Goal: Contribute content: Contribute content

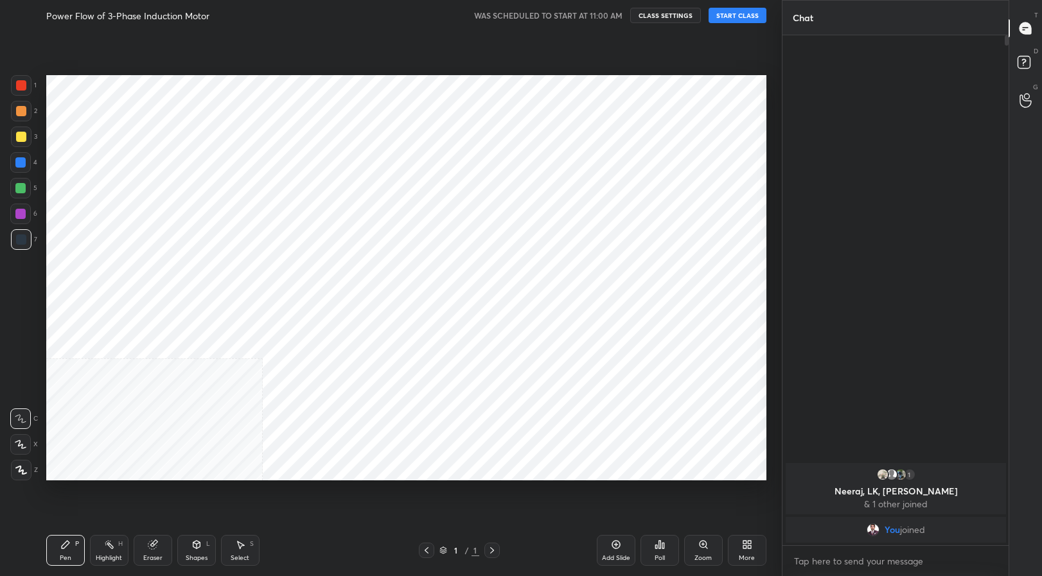
scroll to position [494, 730]
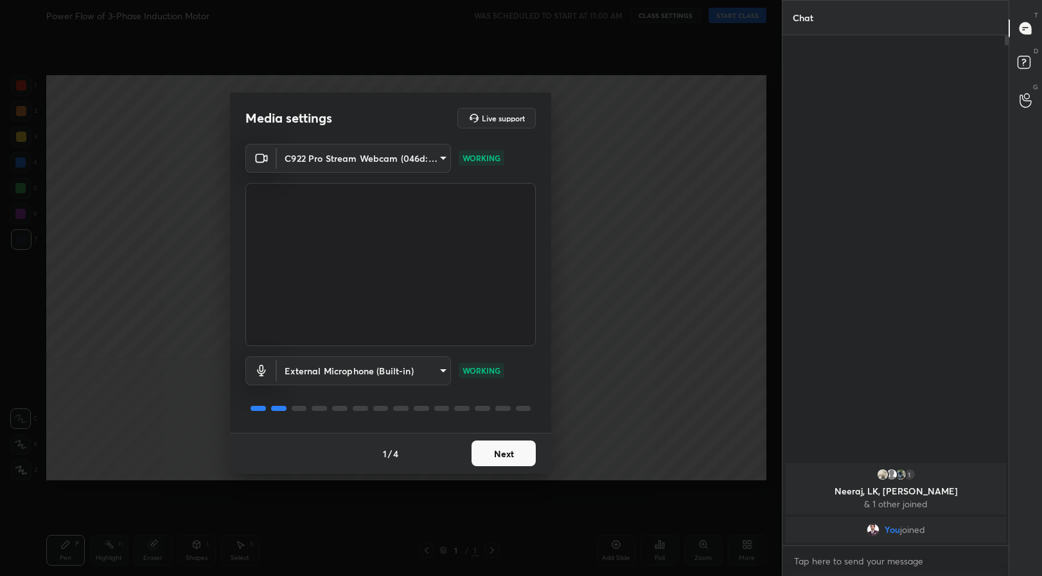
click at [510, 458] on button "Next" at bounding box center [504, 454] width 64 height 26
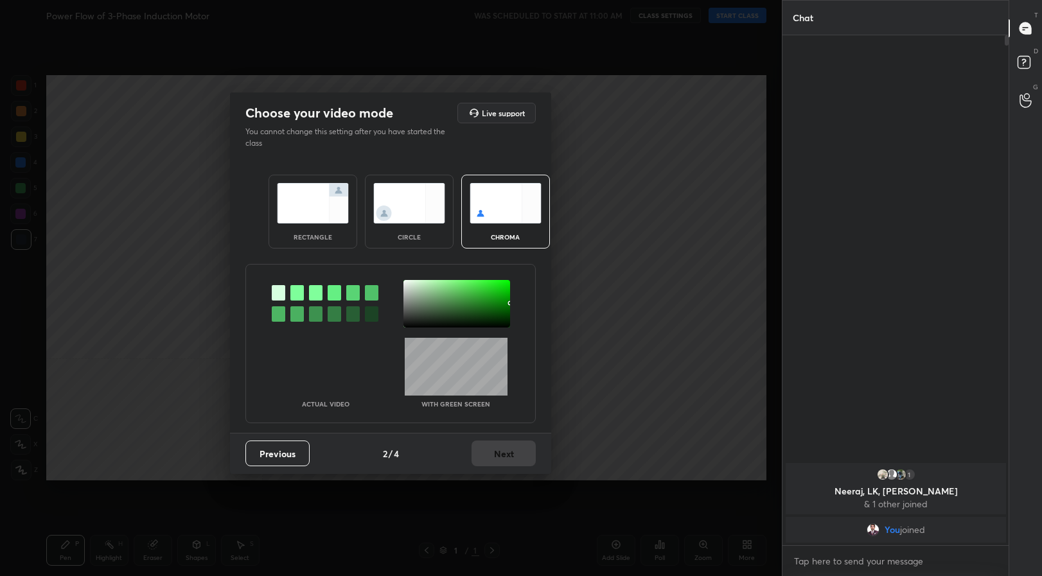
click at [308, 206] on img at bounding box center [313, 203] width 72 height 40
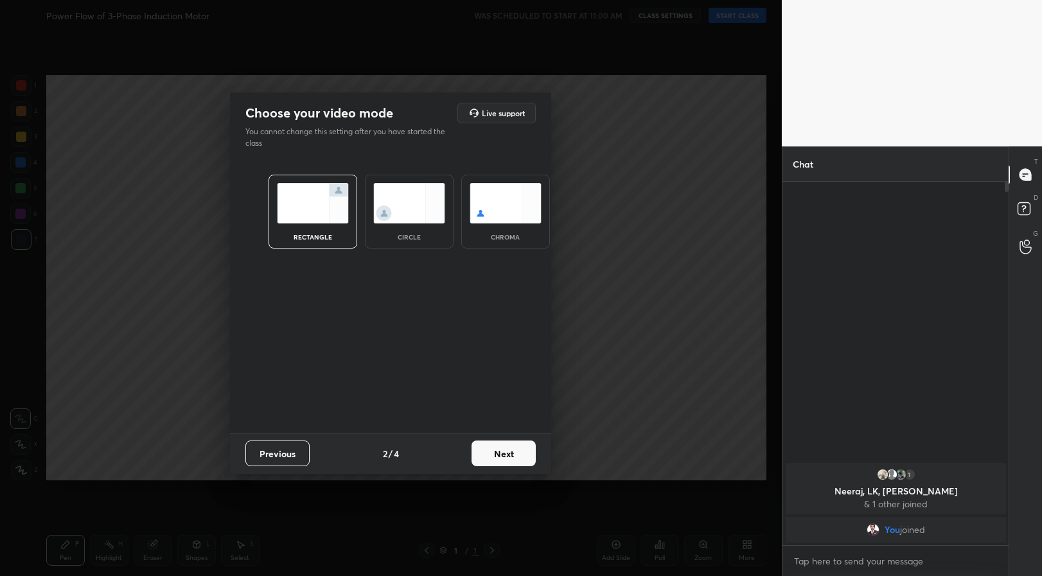
scroll to position [252, 222]
click at [508, 453] on button "Next" at bounding box center [504, 454] width 64 height 26
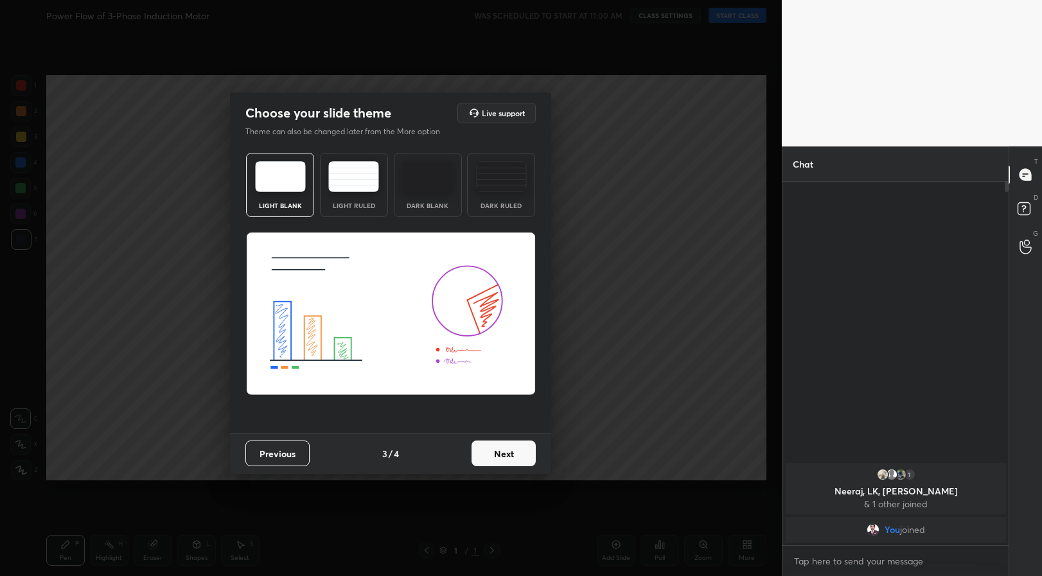
click at [509, 454] on button "Next" at bounding box center [504, 454] width 64 height 26
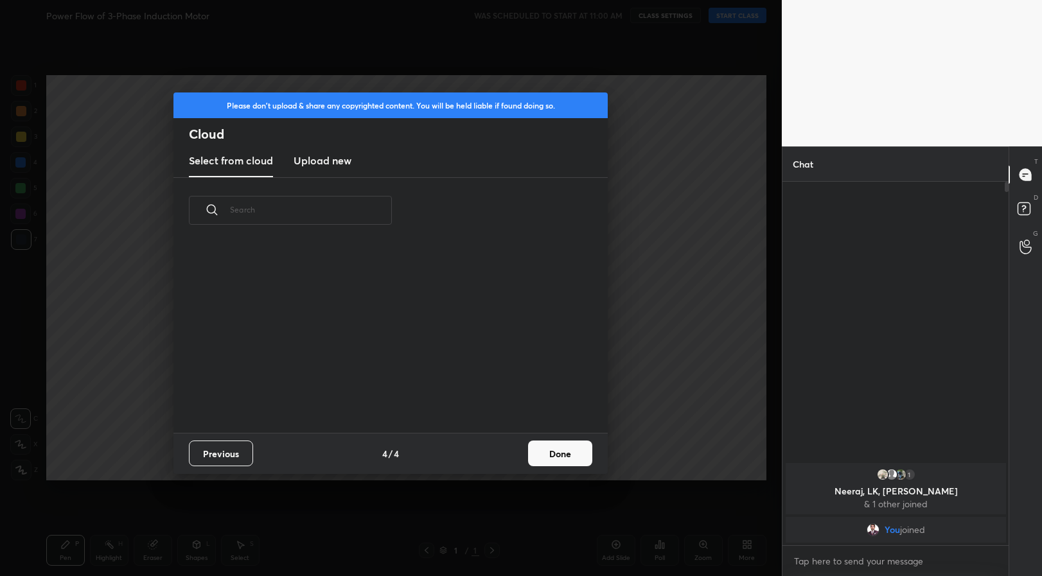
scroll to position [190, 412]
click at [572, 455] on button "Done" at bounding box center [560, 454] width 64 height 26
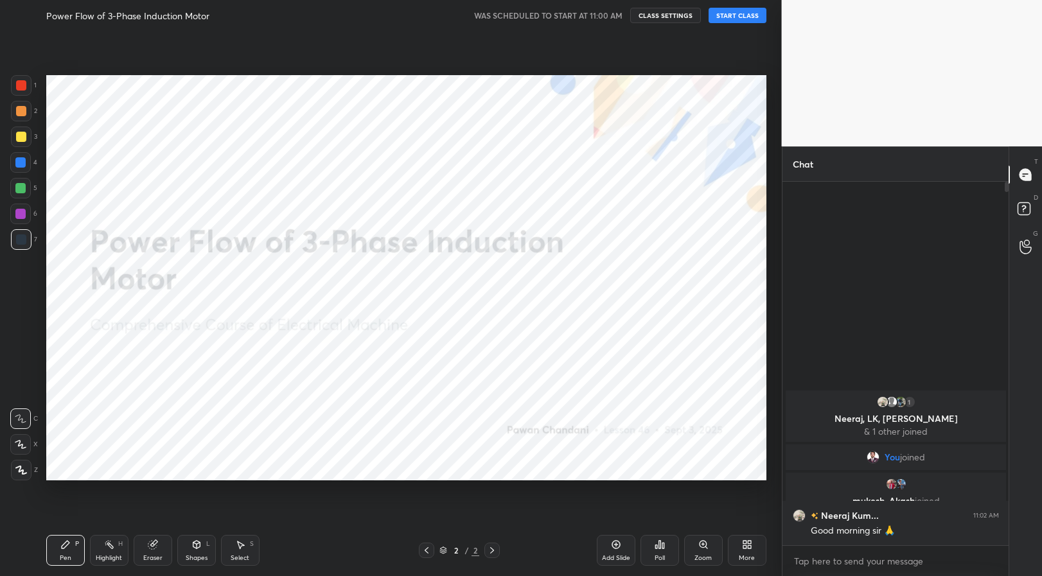
click at [739, 16] on button "START CLASS" at bounding box center [738, 15] width 58 height 15
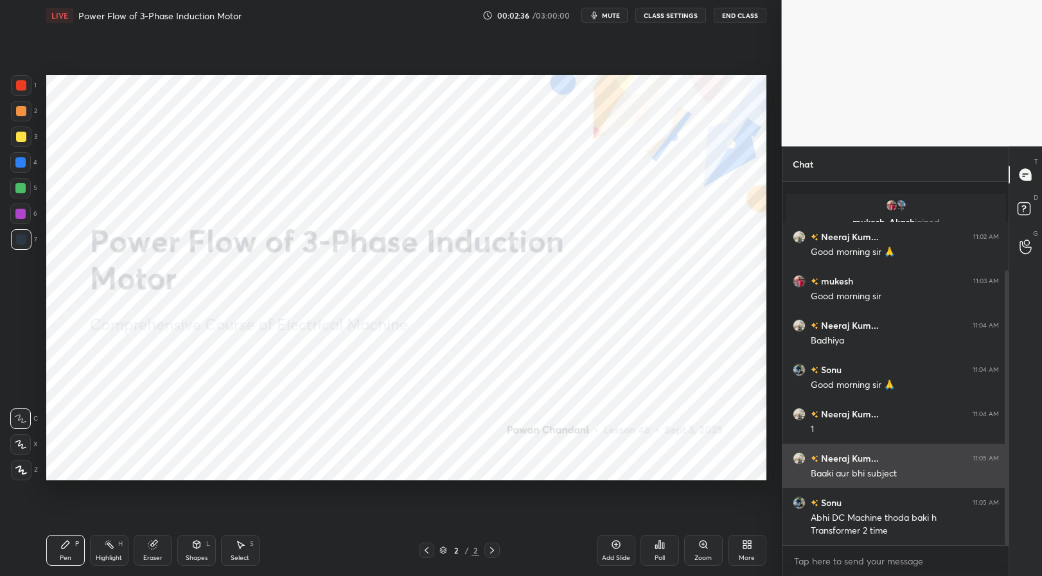
scroll to position [117, 0]
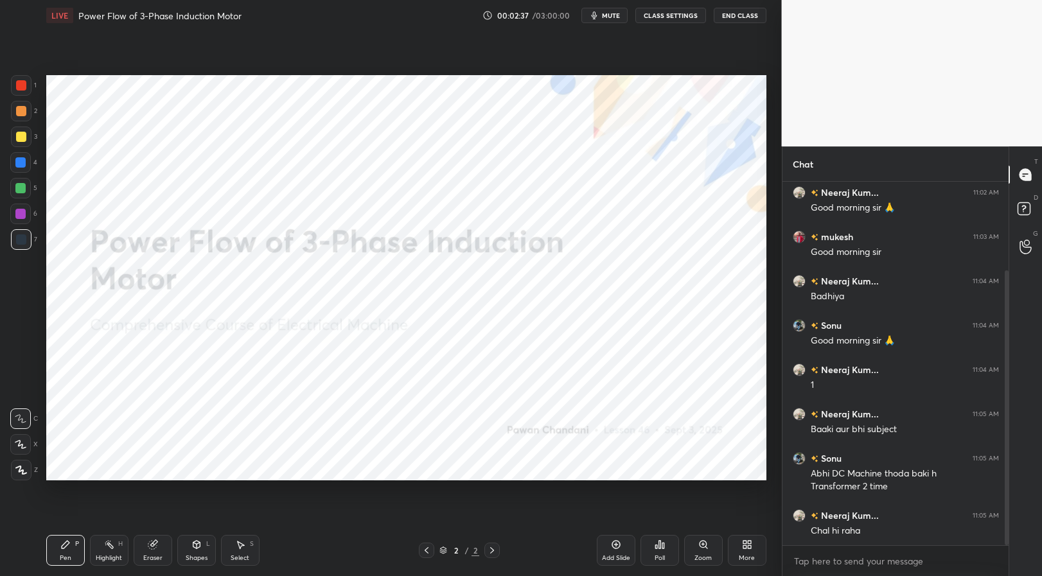
drag, startPoint x: 114, startPoint y: 554, endPoint x: 100, endPoint y: 550, distance: 15.3
click at [112, 552] on div "Highlight H" at bounding box center [109, 550] width 39 height 31
click at [77, 545] on div "P" at bounding box center [77, 544] width 4 height 6
click at [322, 567] on div "Pen P Highlight H Eraser Shapes L Select S 2 / 2 Add Slide Poll Zoom More" at bounding box center [406, 550] width 720 height 51
click at [24, 160] on div at bounding box center [20, 162] width 10 height 10
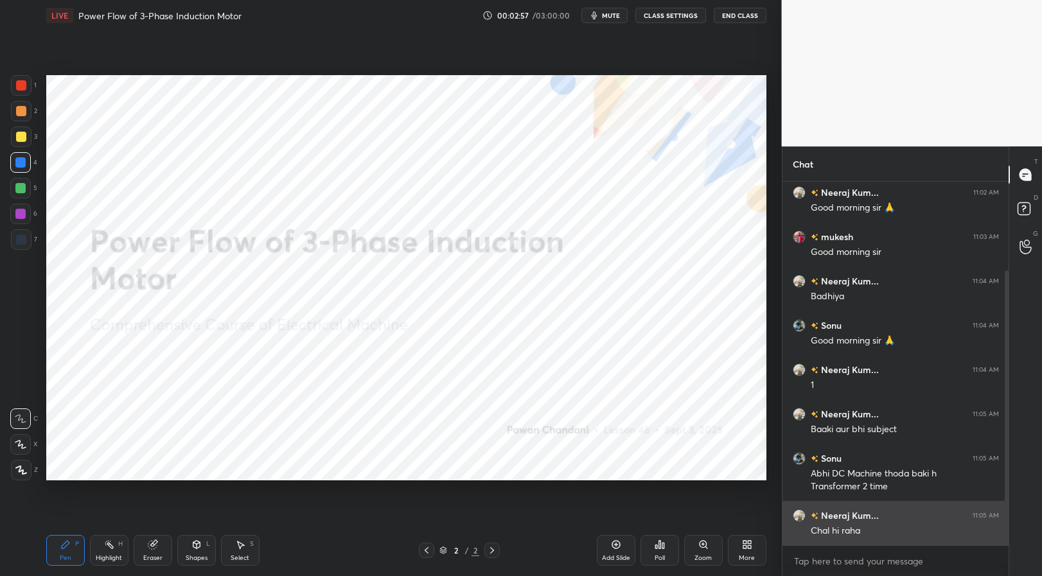
scroll to position [161, 0]
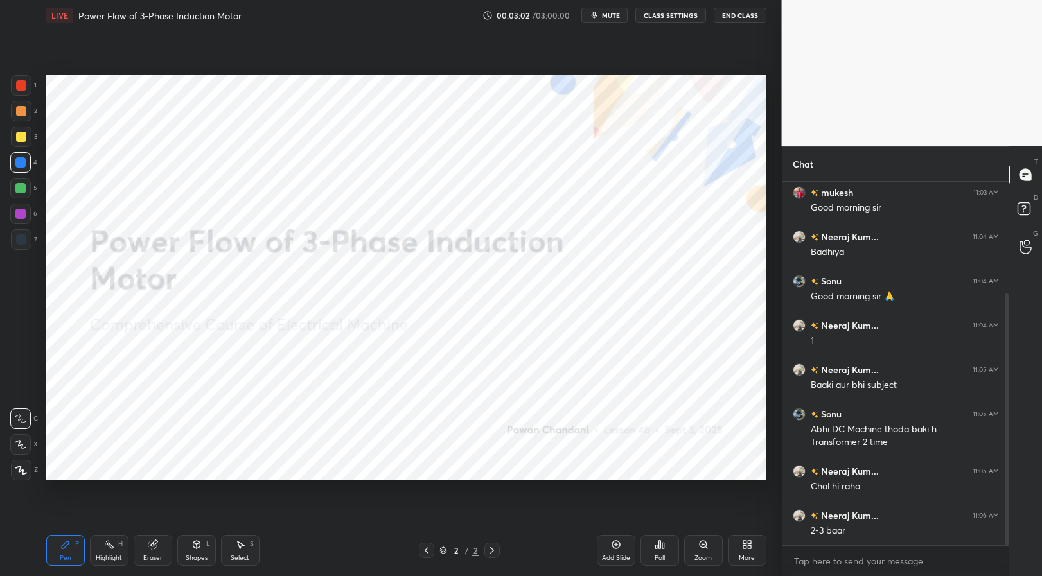
click at [752, 555] on div "More" at bounding box center [747, 558] width 16 height 6
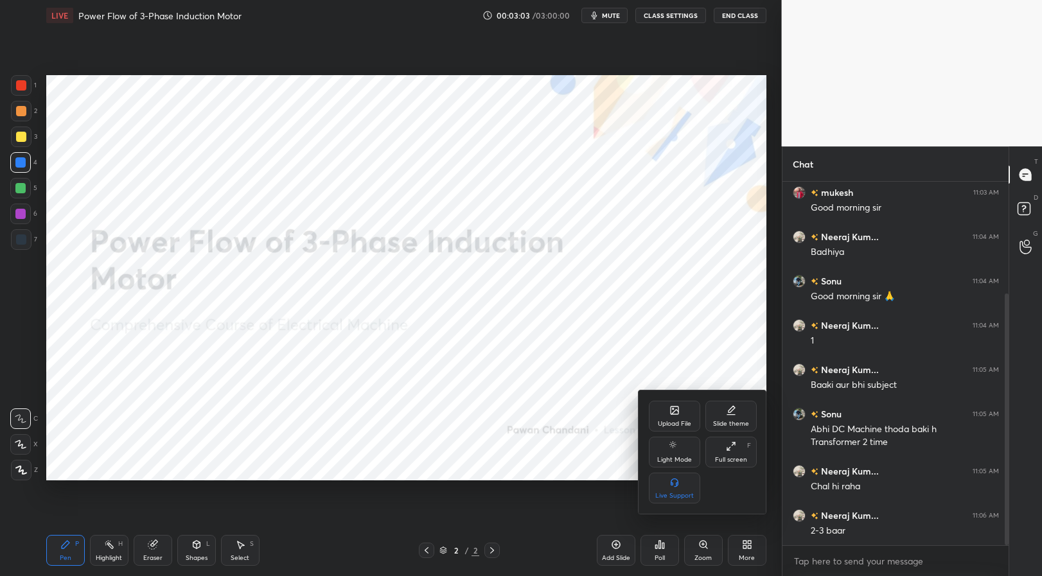
click at [669, 413] on icon at bounding box center [674, 410] width 10 height 10
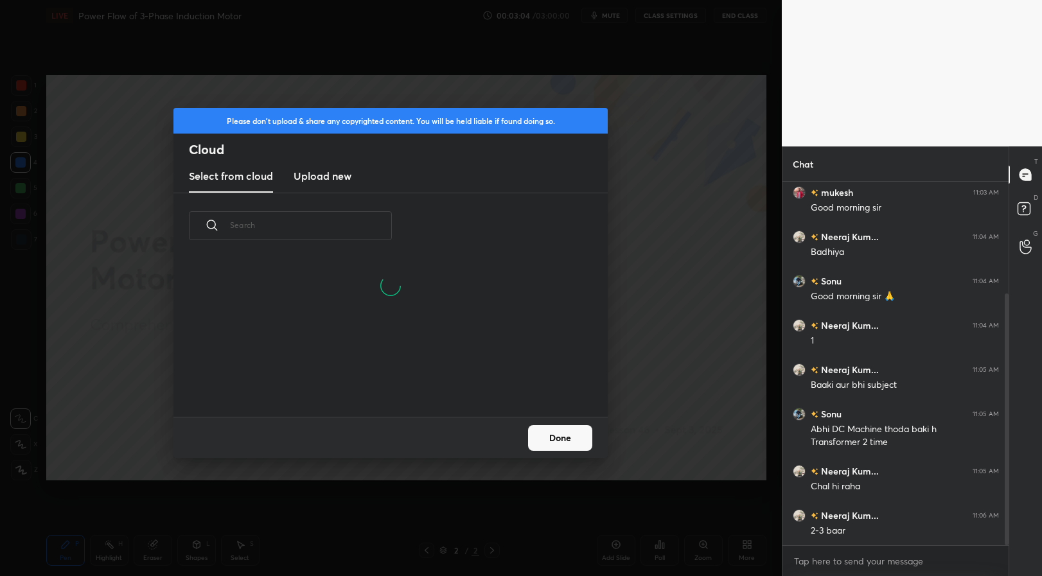
drag, startPoint x: 333, startPoint y: 176, endPoint x: 334, endPoint y: 186, distance: 10.3
click at [333, 176] on h3 "Upload new" at bounding box center [323, 175] width 58 height 15
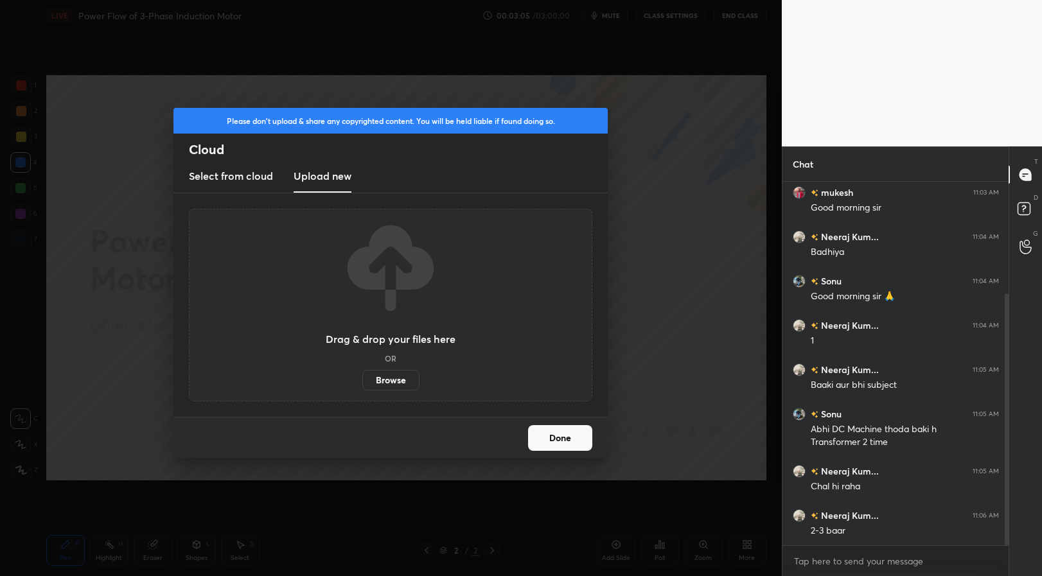
click at [387, 378] on label "Browse" at bounding box center [390, 380] width 57 height 21
click at [362, 378] on input "Browse" at bounding box center [362, 380] width 0 height 21
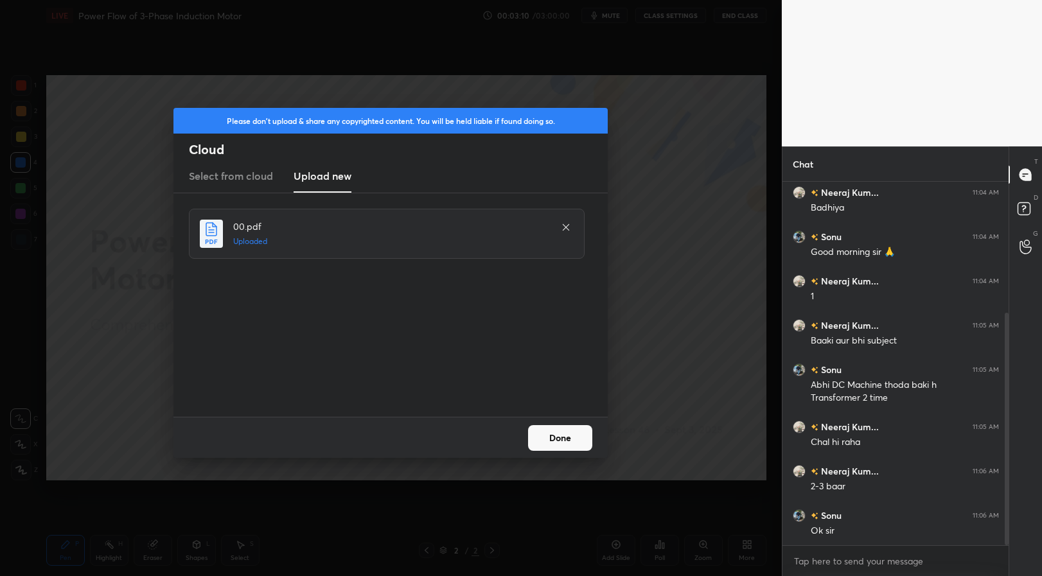
click at [557, 436] on button "Done" at bounding box center [560, 438] width 64 height 26
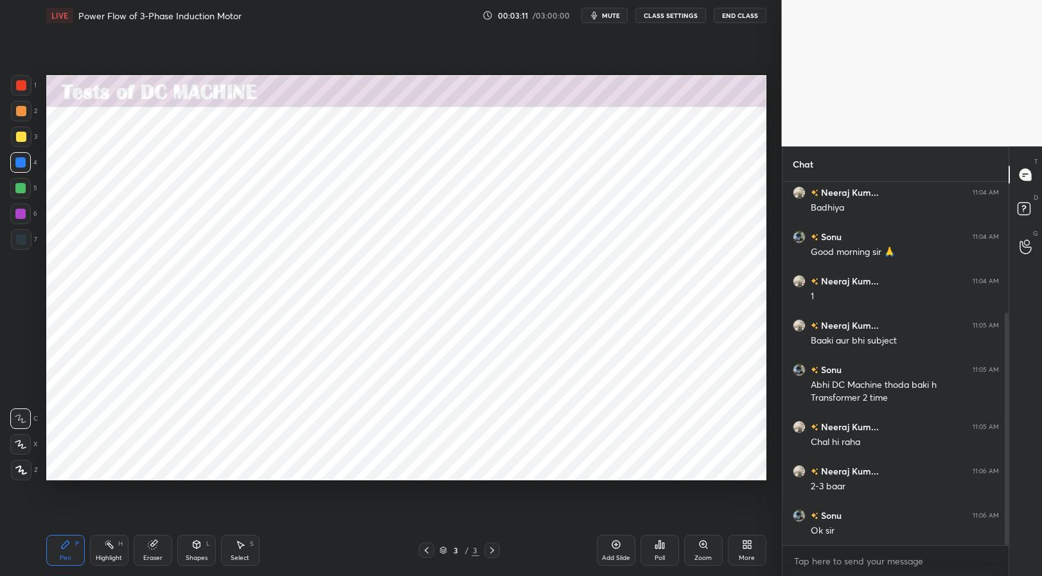
drag, startPoint x: 108, startPoint y: 554, endPoint x: 75, endPoint y: 544, distance: 35.0
click at [107, 555] on div "Highlight" at bounding box center [109, 558] width 26 height 6
click at [71, 542] on div "Pen P" at bounding box center [65, 550] width 39 height 31
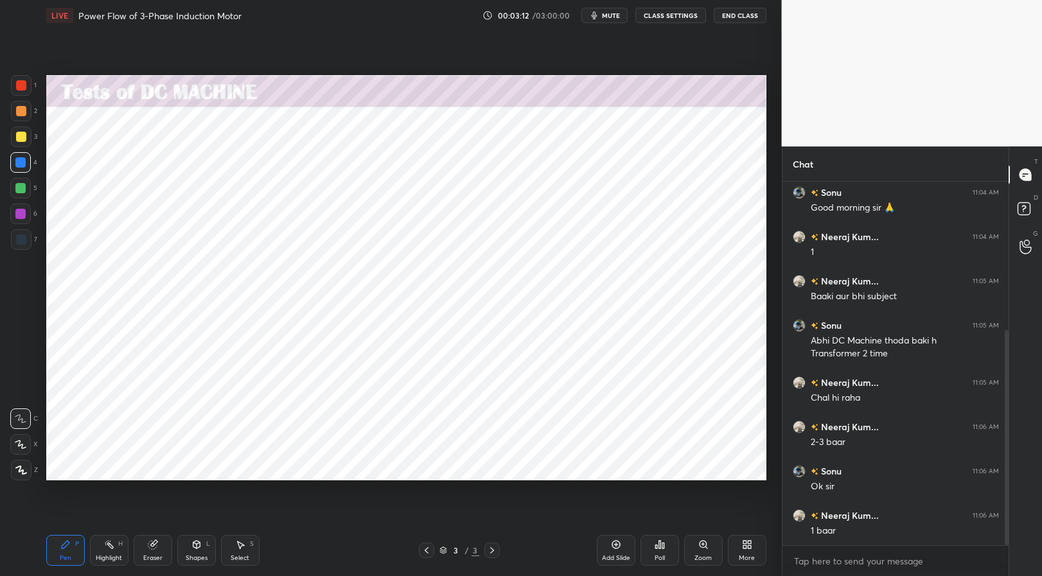
click at [342, 569] on div "Pen P Highlight H Eraser Shapes L Select S 3 / 3 Add Slide Poll Zoom More" at bounding box center [406, 550] width 720 height 51
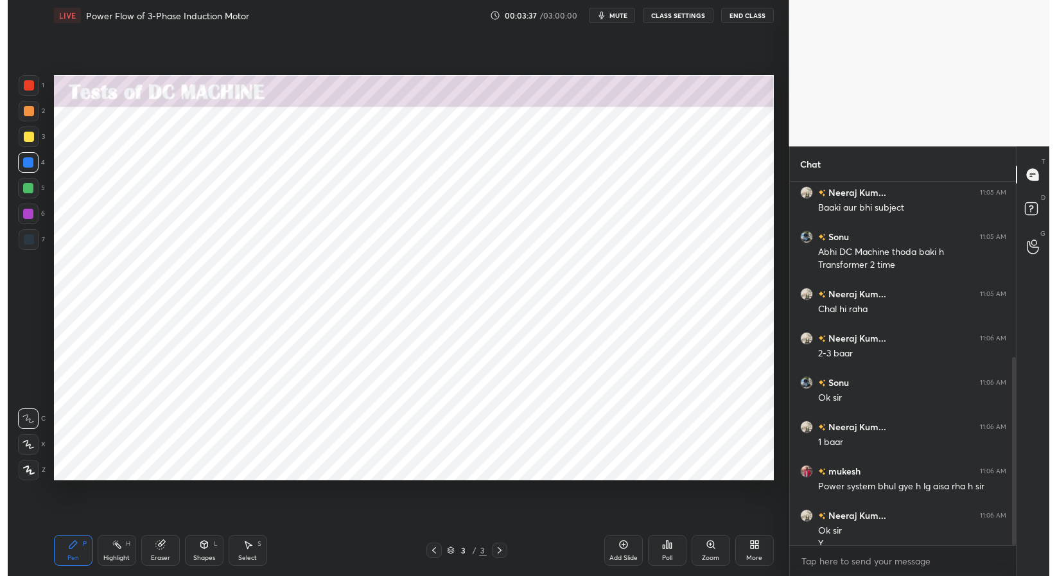
scroll to position [351, 0]
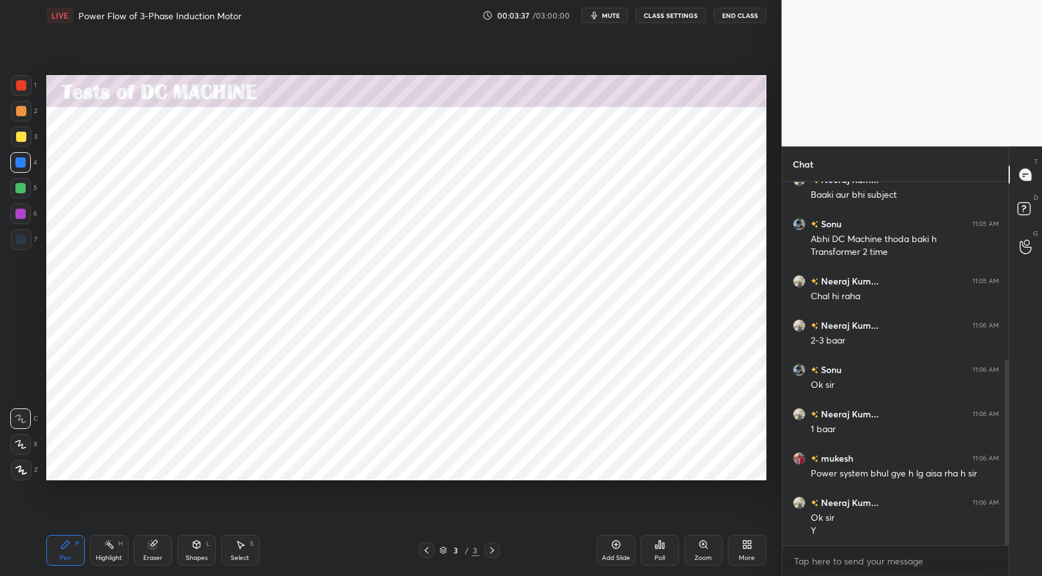
click at [112, 549] on icon at bounding box center [109, 545] width 10 height 10
click at [63, 542] on icon at bounding box center [65, 545] width 10 height 10
click at [365, 561] on div "Pen P Highlight H Eraser Shapes L Select S 3 / 3 Add Slide Poll Zoom More" at bounding box center [406, 550] width 720 height 51
drag, startPoint x: 111, startPoint y: 554, endPoint x: 99, endPoint y: 551, distance: 12.6
click at [111, 555] on div "Highlight" at bounding box center [109, 558] width 26 height 6
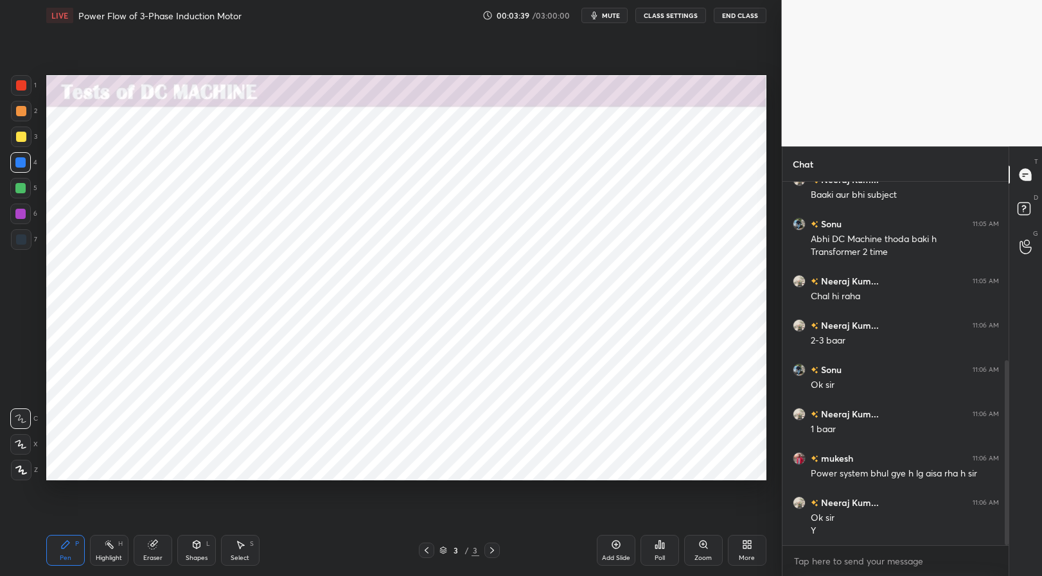
click at [72, 547] on div "Pen P" at bounding box center [65, 550] width 39 height 31
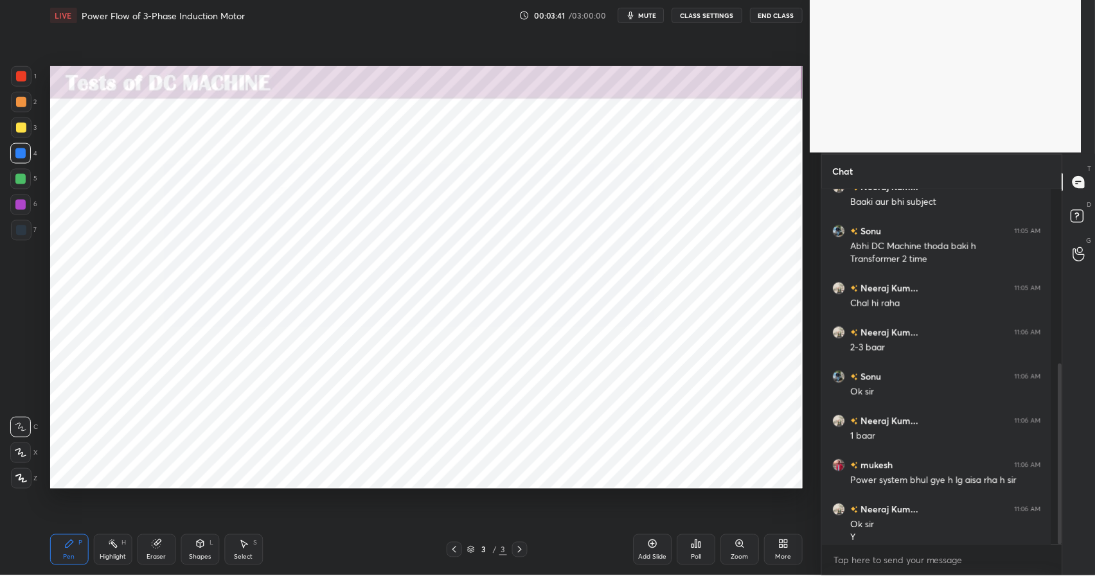
scroll to position [0, 0]
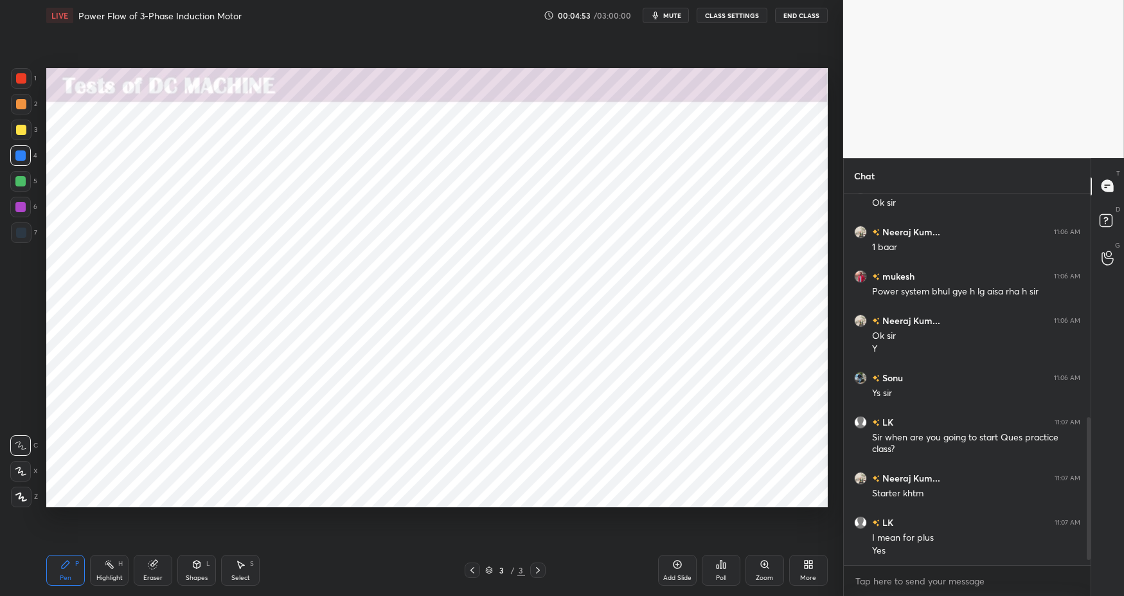
drag, startPoint x: 105, startPoint y: 567, endPoint x: 76, endPoint y: 562, distance: 29.4
click at [106, 567] on icon at bounding box center [109, 564] width 10 height 10
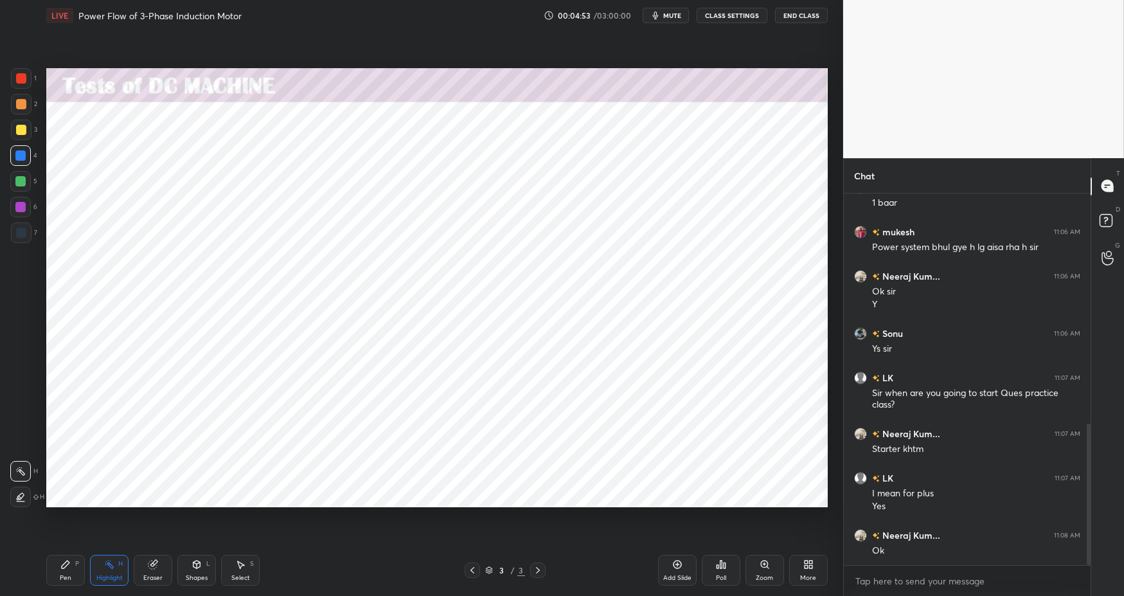
drag, startPoint x: 66, startPoint y: 561, endPoint x: 116, endPoint y: 558, distance: 50.2
click at [68, 561] on icon at bounding box center [66, 564] width 8 height 8
click at [340, 576] on div "Pen P Highlight H Eraser Shapes L Select S" at bounding box center [199, 569] width 306 height 31
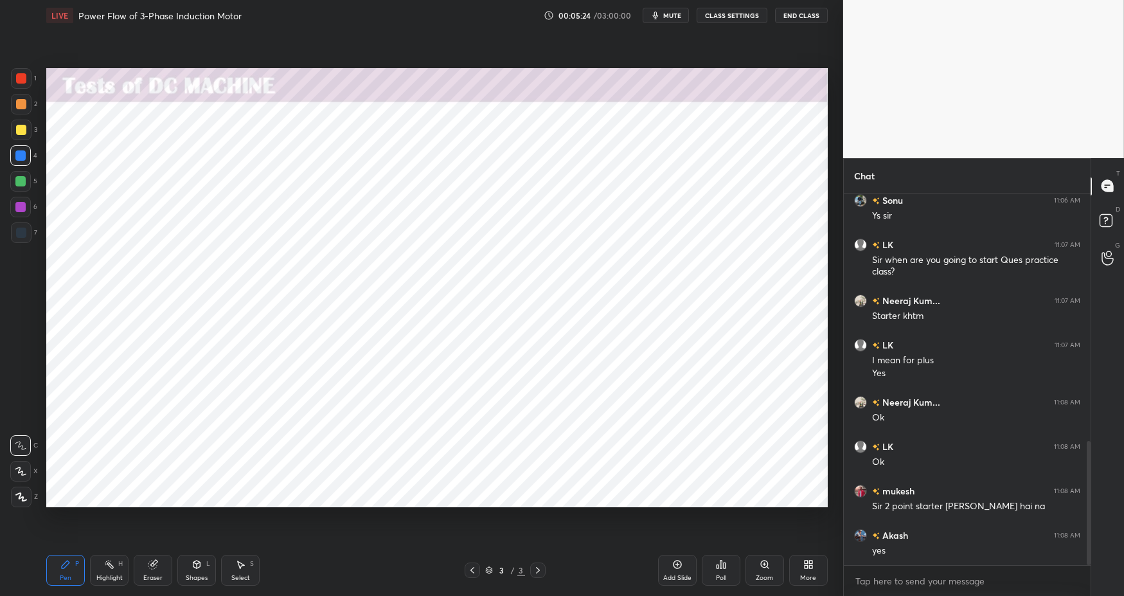
scroll to position [782, 0]
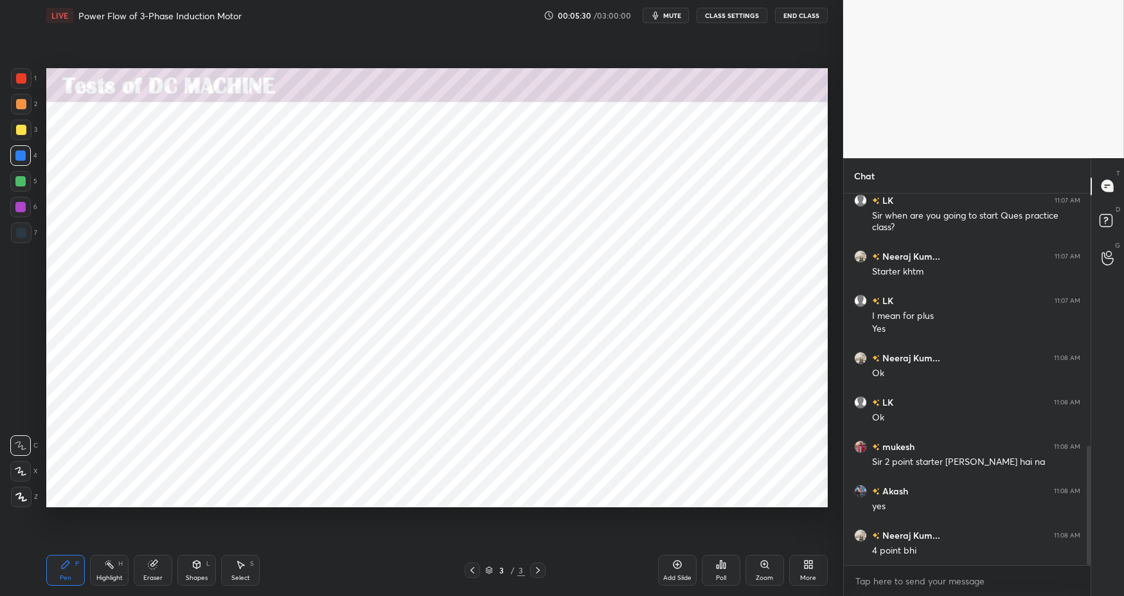
click at [107, 576] on div "Highlight" at bounding box center [109, 577] width 26 height 6
drag, startPoint x: 68, startPoint y: 565, endPoint x: 91, endPoint y: 560, distance: 23.8
click at [71, 564] on div "Pen P" at bounding box center [65, 569] width 39 height 31
click at [392, 576] on div "Pen P Highlight H Eraser Shapes L Select S 3 / 3 Add Slide Poll Zoom More" at bounding box center [436, 569] width 781 height 51
click at [100, 568] on div "Highlight H" at bounding box center [109, 569] width 39 height 31
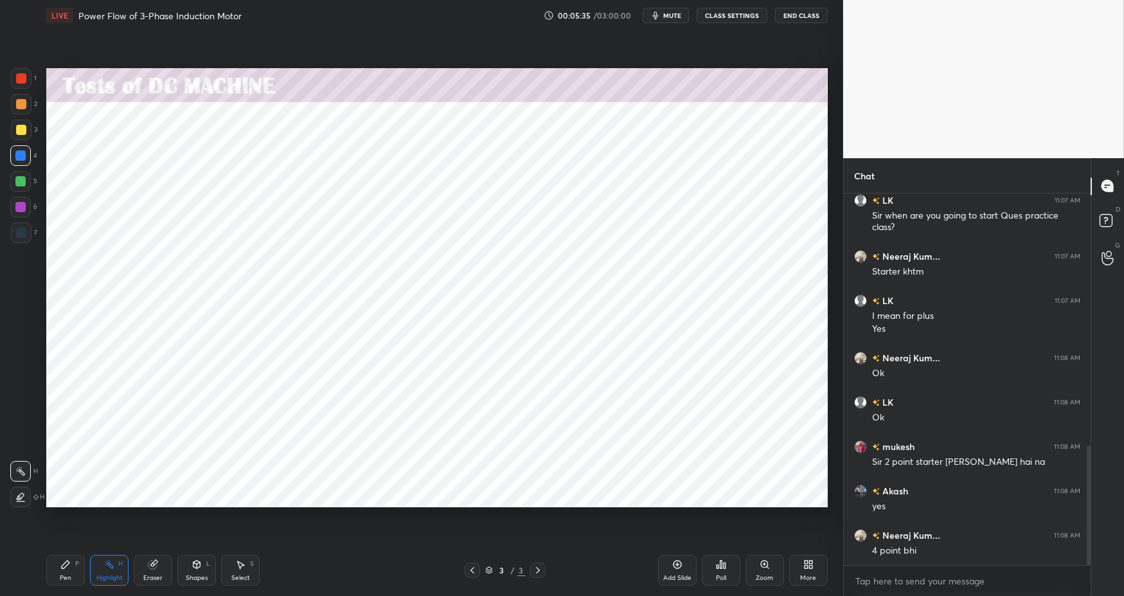
drag, startPoint x: 68, startPoint y: 565, endPoint x: 208, endPoint y: 567, distance: 140.1
click at [70, 563] on icon at bounding box center [65, 564] width 10 height 10
drag, startPoint x: 307, startPoint y: 588, endPoint x: 305, endPoint y: 579, distance: 8.6
click at [307, 576] on div "Pen P Highlight H Eraser Shapes L Select S 3 / 3 Add Slide Poll Zoom More" at bounding box center [436, 569] width 781 height 51
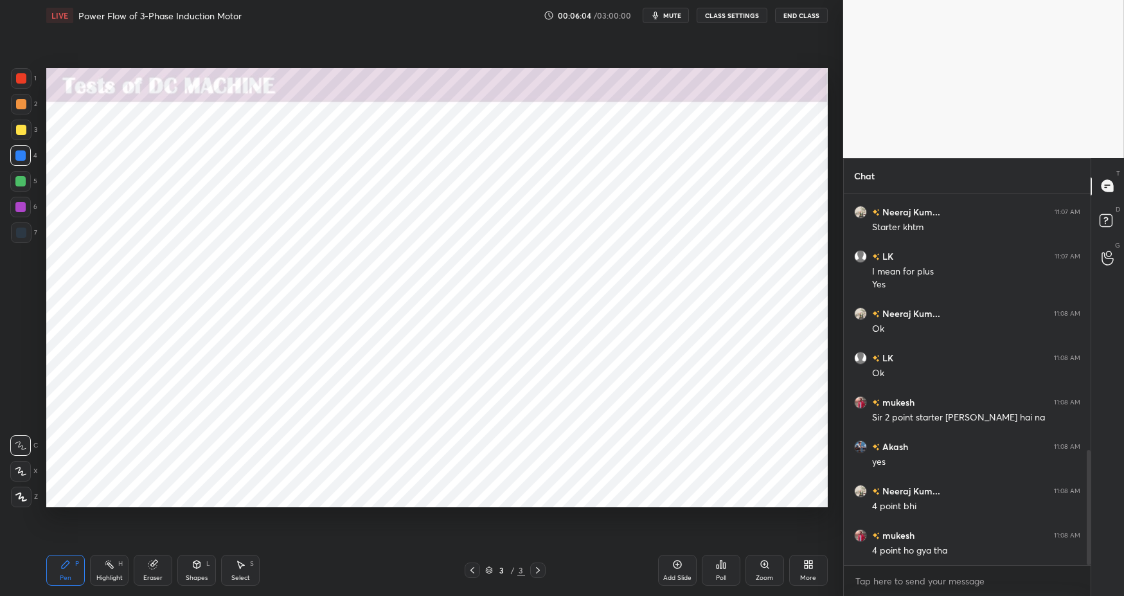
scroll to position [871, 0]
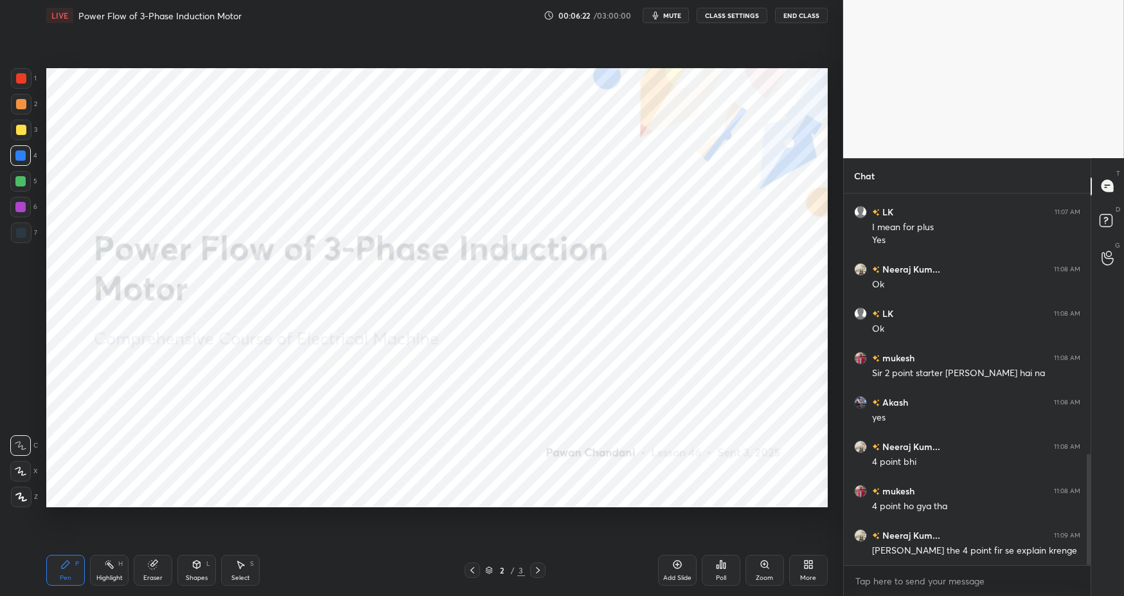
click at [803, 563] on icon at bounding box center [808, 564] width 10 height 10
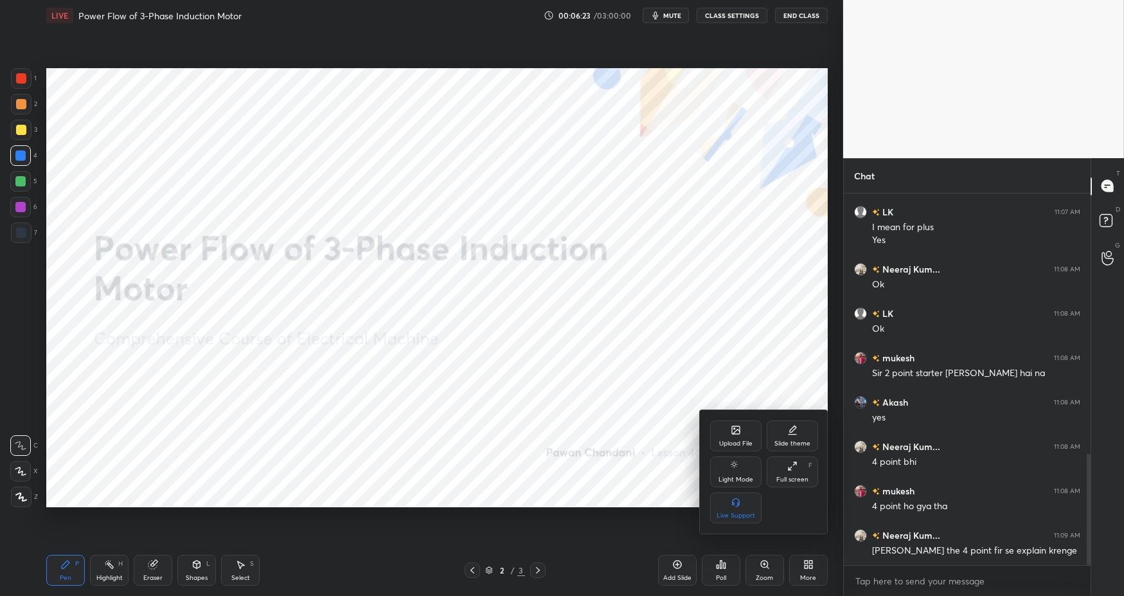
click at [738, 437] on div "Upload File" at bounding box center [735, 435] width 51 height 31
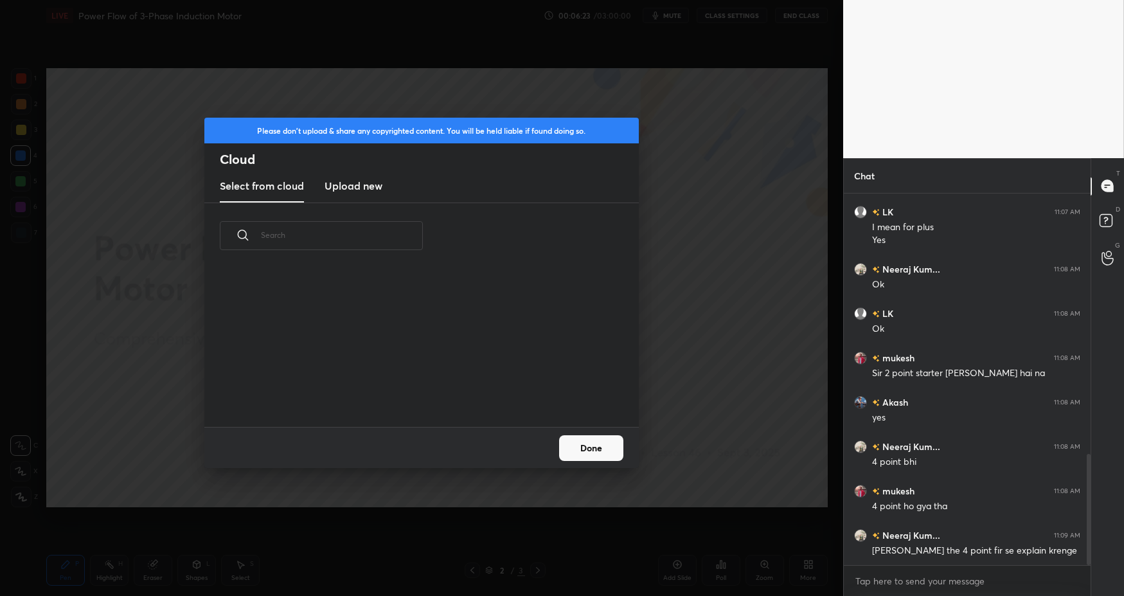
click at [374, 182] on h3 "Upload new" at bounding box center [353, 185] width 58 height 15
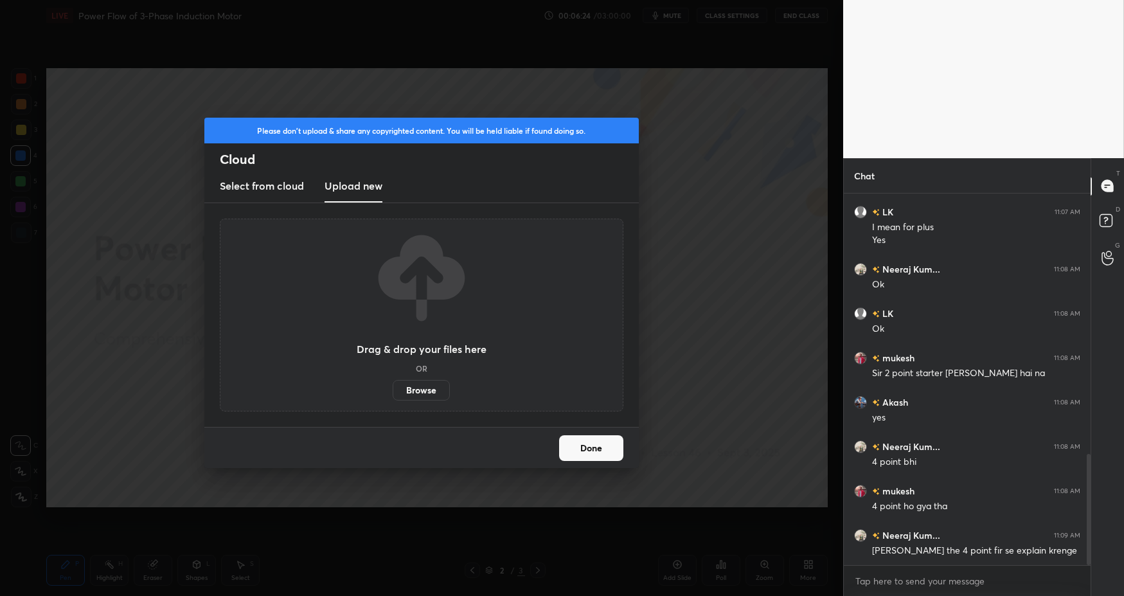
click at [427, 393] on label "Browse" at bounding box center [421, 390] width 57 height 21
click at [393, 393] on input "Browse" at bounding box center [393, 390] width 0 height 21
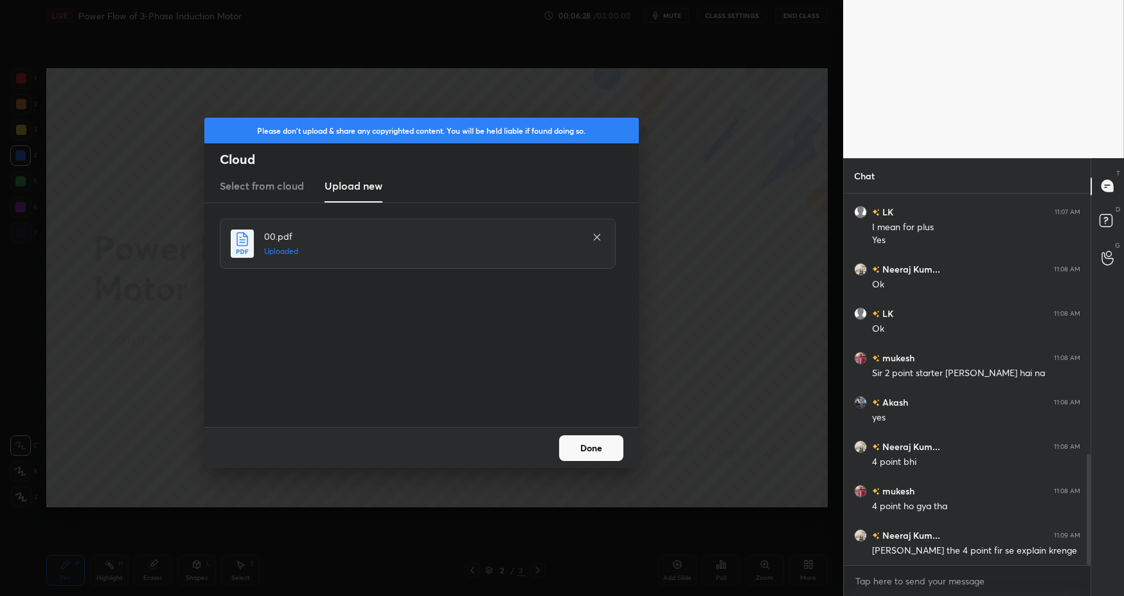
click at [591, 450] on button "Done" at bounding box center [591, 448] width 64 height 26
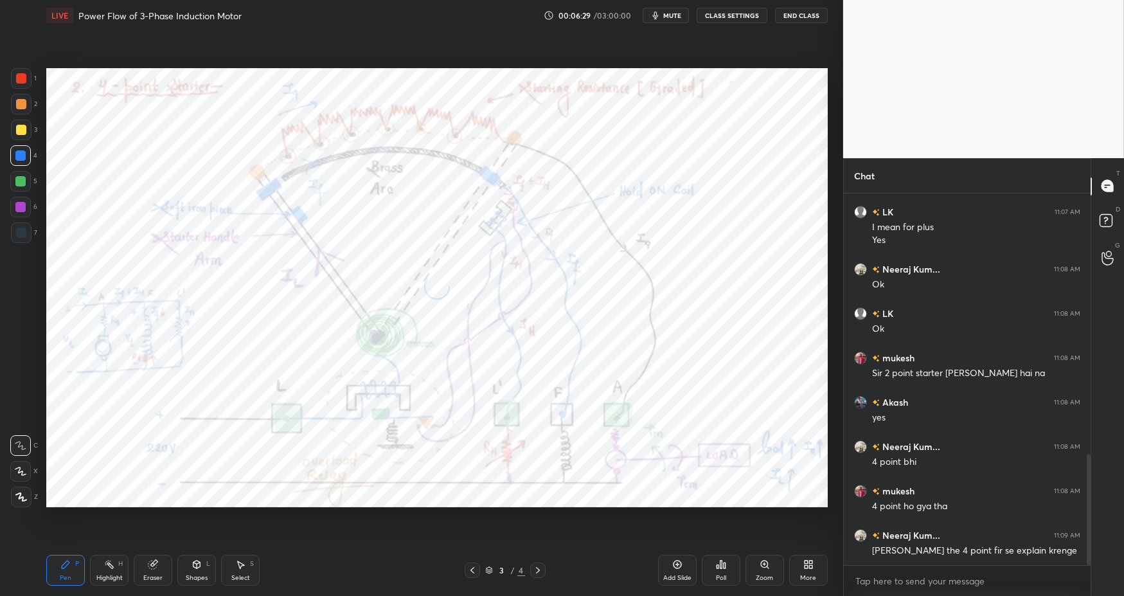
click at [99, 570] on div "Highlight H" at bounding box center [109, 569] width 39 height 31
drag, startPoint x: 63, startPoint y: 561, endPoint x: 130, endPoint y: 560, distance: 66.8
click at [66, 561] on icon at bounding box center [65, 564] width 10 height 10
click at [384, 576] on div "Pen P Highlight H Eraser Shapes L Select S 3 / 4 Add Slide Poll Zoom More" at bounding box center [436, 569] width 781 height 51
click at [31, 75] on div "1" at bounding box center [24, 78] width 26 height 21
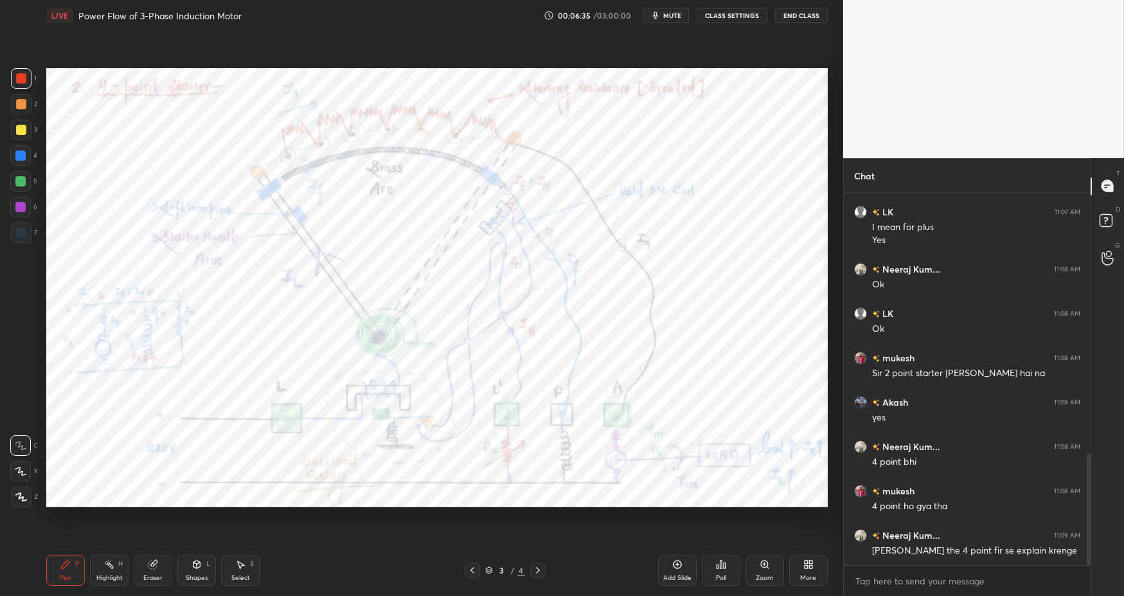
drag, startPoint x: 76, startPoint y: 564, endPoint x: 99, endPoint y: 563, distance: 22.5
click at [78, 564] on div "P" at bounding box center [77, 563] width 4 height 6
click at [109, 569] on div "Highlight H" at bounding box center [109, 569] width 39 height 31
click at [26, 155] on div at bounding box center [20, 155] width 21 height 21
click at [25, 78] on div at bounding box center [21, 78] width 10 height 10
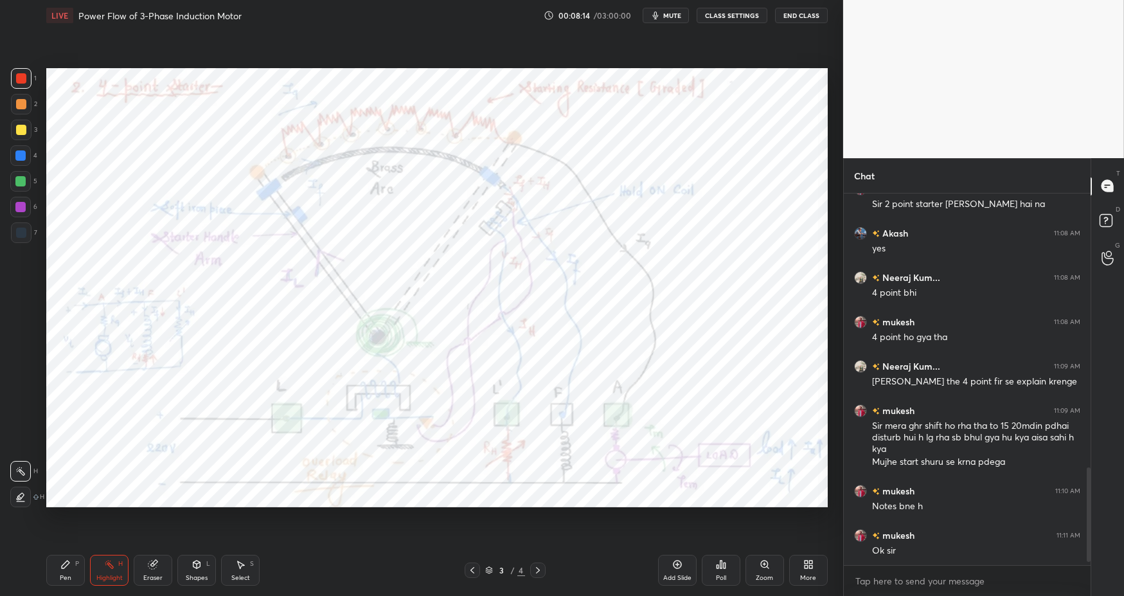
scroll to position [1084, 0]
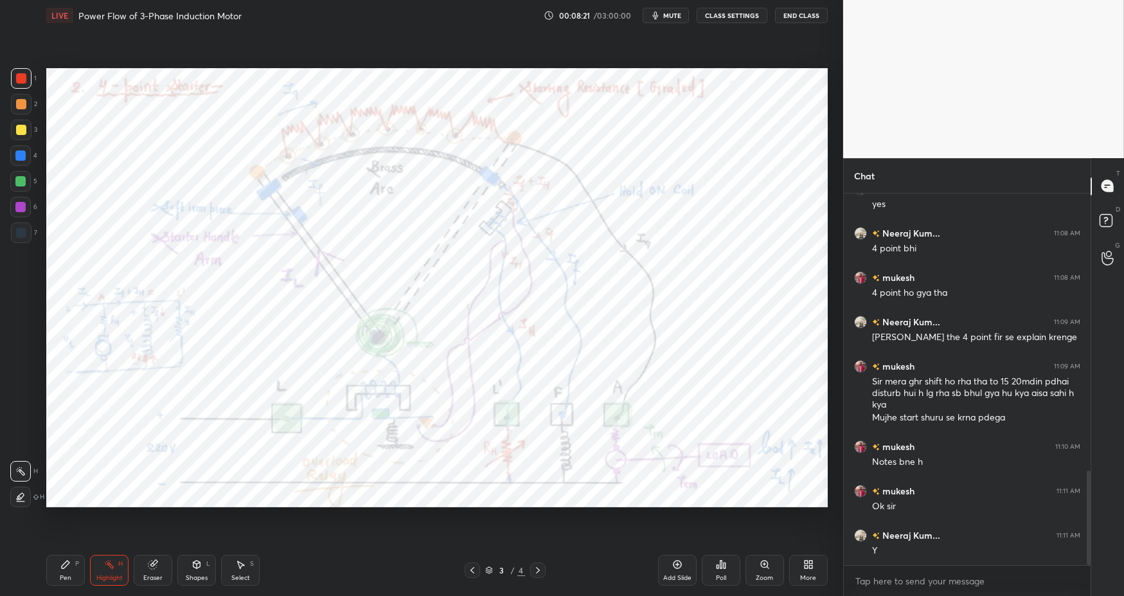
click at [75, 562] on div "P" at bounding box center [77, 563] width 4 height 6
drag, startPoint x: 111, startPoint y: 572, endPoint x: 199, endPoint y: 508, distance: 108.1
click at [111, 572] on div "Highlight H" at bounding box center [109, 569] width 39 height 31
click at [427, 64] on div "Setting up your live class Poll for secs No correct answer Start poll" at bounding box center [436, 287] width 791 height 513
click at [68, 576] on div "Pen" at bounding box center [66, 577] width 12 height 6
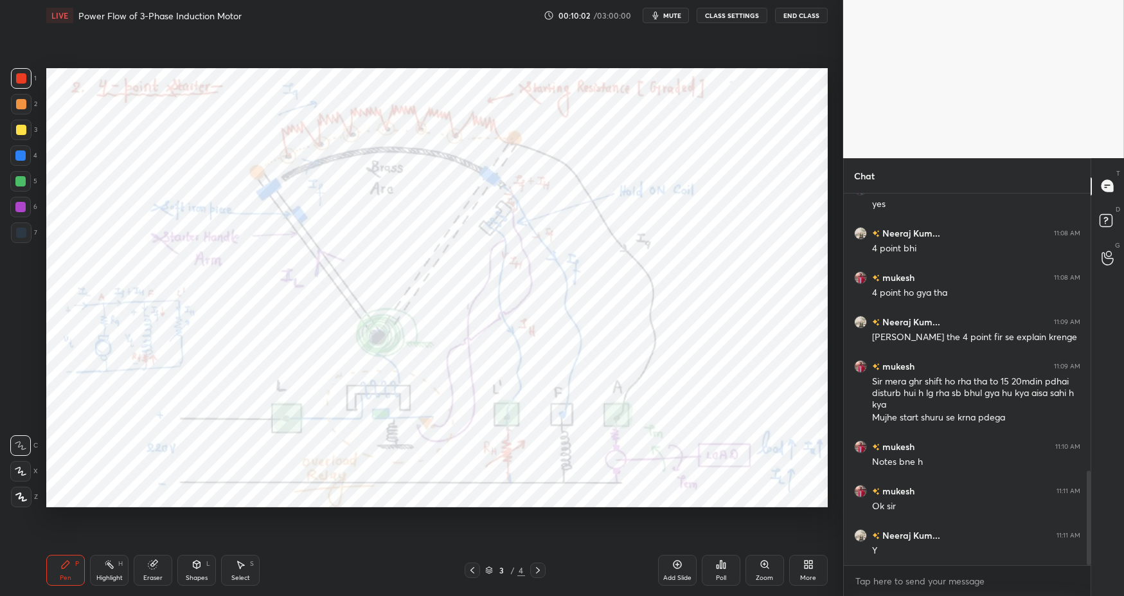
click at [339, 572] on div "Pen P Highlight H Eraser Shapes L Select S" at bounding box center [199, 569] width 306 height 31
click at [28, 157] on div at bounding box center [20, 155] width 21 height 21
click at [55, 572] on div "Pen P" at bounding box center [65, 569] width 39 height 31
drag, startPoint x: 106, startPoint y: 574, endPoint x: 112, endPoint y: 558, distance: 17.9
click at [106, 574] on div "Highlight" at bounding box center [109, 577] width 26 height 6
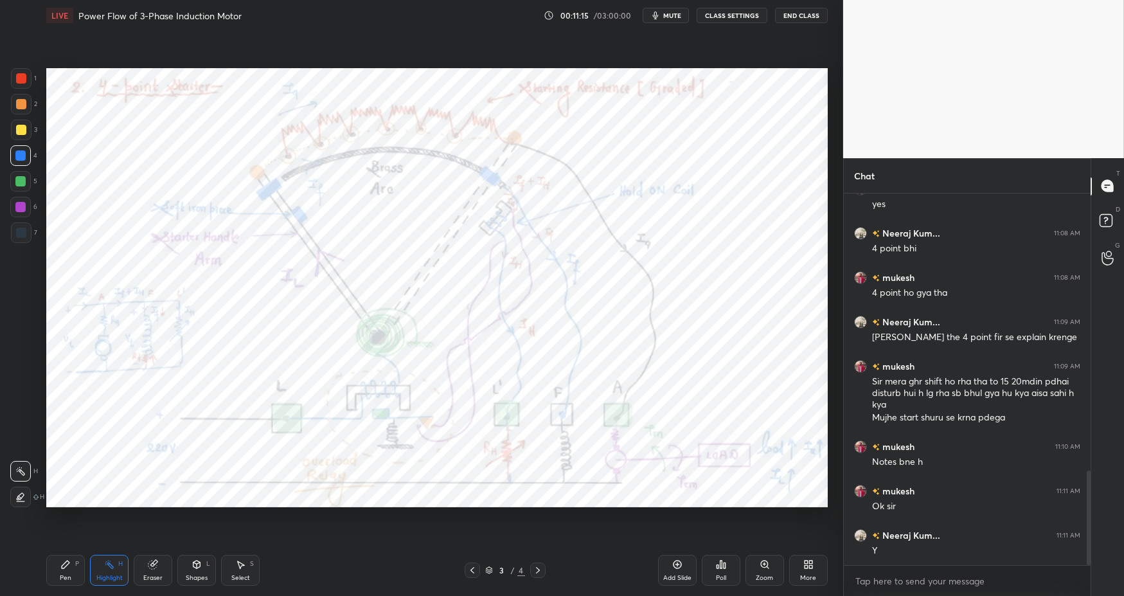
scroll to position [1129, 0]
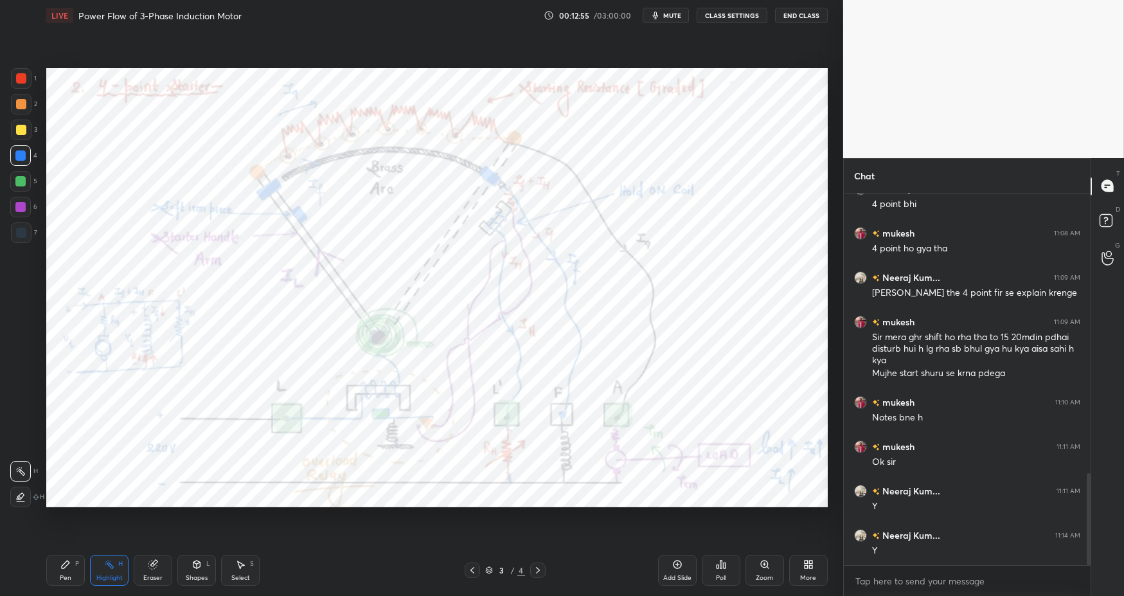
drag, startPoint x: 61, startPoint y: 567, endPoint x: 156, endPoint y: 562, distance: 95.2
click at [62, 567] on icon at bounding box center [66, 564] width 8 height 8
drag, startPoint x: 369, startPoint y: 585, endPoint x: 387, endPoint y: 525, distance: 62.6
click at [371, 576] on div "Pen P Highlight H Eraser Shapes L Select S 3 / 4 Add Slide Poll Zoom More" at bounding box center [436, 569] width 781 height 51
drag, startPoint x: 72, startPoint y: 572, endPoint x: 107, endPoint y: 577, distance: 35.6
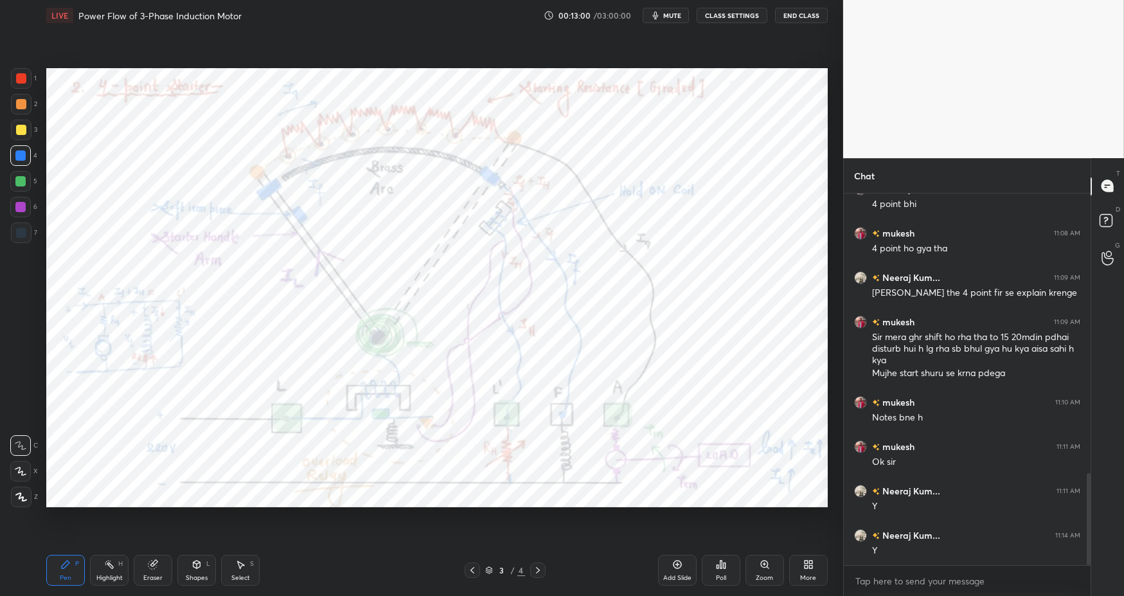
click at [76, 572] on div "Pen P" at bounding box center [65, 569] width 39 height 31
drag, startPoint x: 107, startPoint y: 579, endPoint x: 133, endPoint y: 558, distance: 33.8
click at [105, 576] on div "Highlight" at bounding box center [109, 577] width 26 height 6
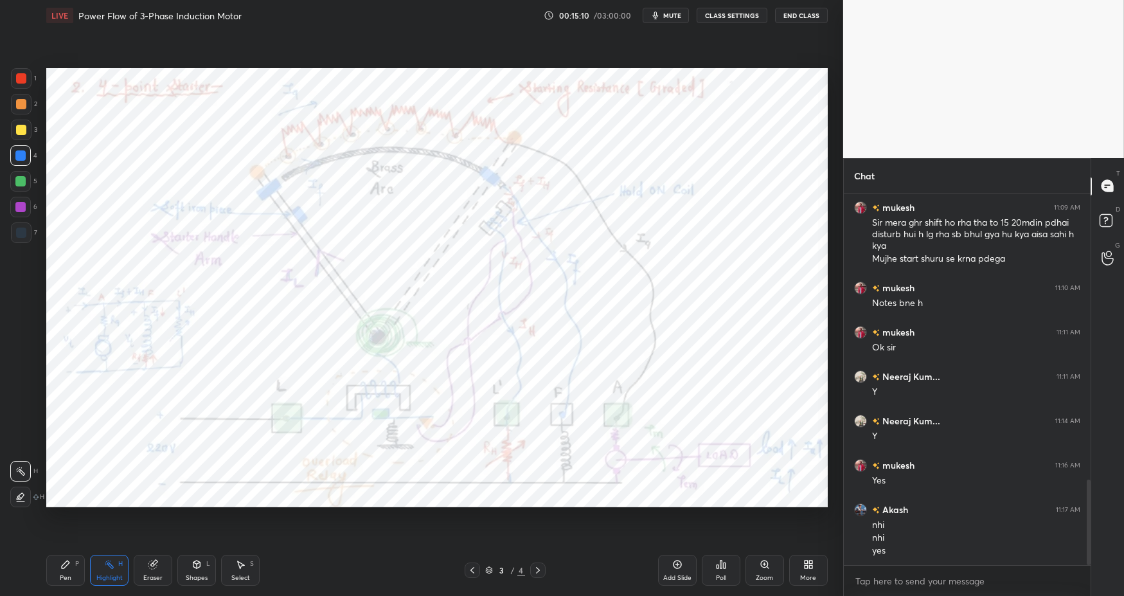
scroll to position [1287, 0]
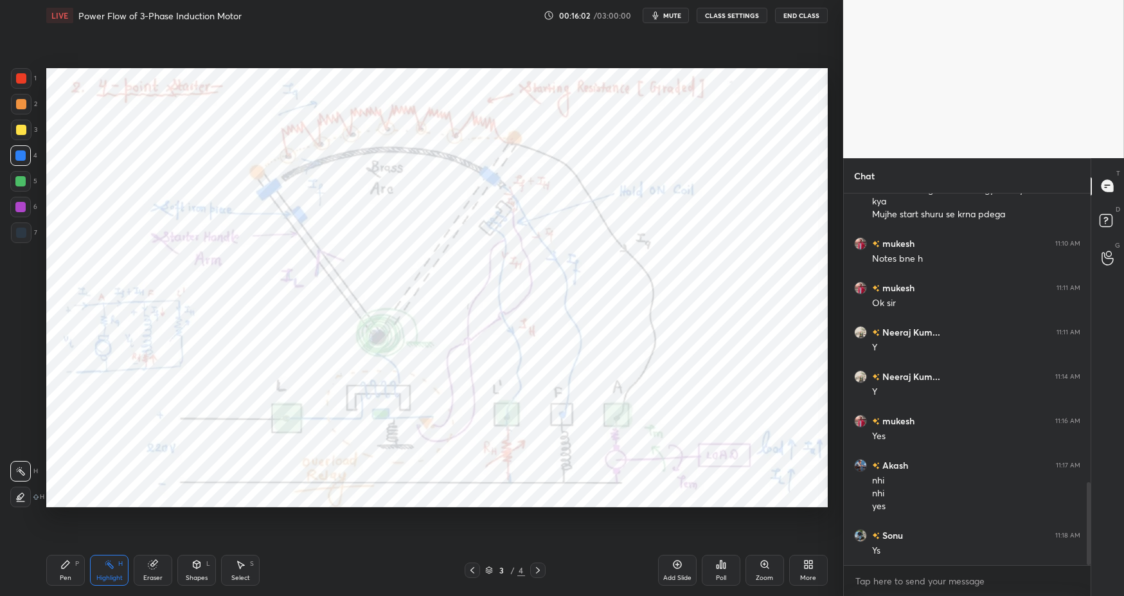
drag, startPoint x: 58, startPoint y: 569, endPoint x: 66, endPoint y: 569, distance: 7.7
click at [59, 569] on div "Pen P" at bounding box center [65, 569] width 39 height 31
click at [341, 576] on div "Pen P Highlight H Eraser Shapes L Select S 3 / 4 Add Slide Poll Zoom More" at bounding box center [436, 569] width 781 height 51
click at [681, 567] on icon at bounding box center [677, 564] width 10 height 10
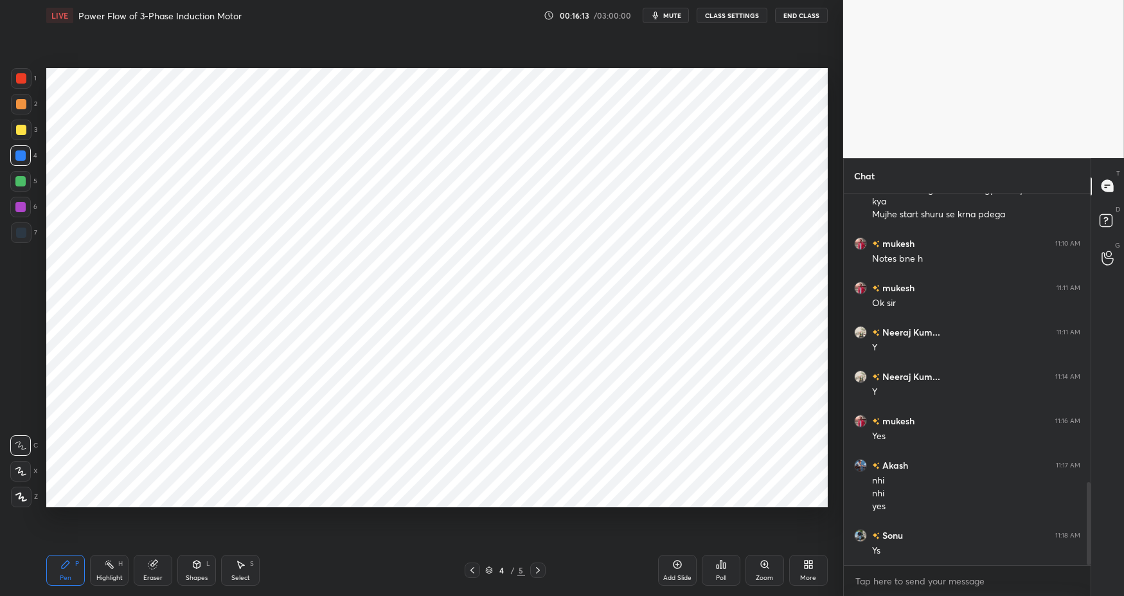
click at [22, 78] on div at bounding box center [21, 78] width 10 height 10
drag, startPoint x: 24, startPoint y: 471, endPoint x: 21, endPoint y: 486, distance: 15.9
click at [24, 475] on icon at bounding box center [21, 470] width 12 height 9
drag, startPoint x: 60, startPoint y: 571, endPoint x: 116, endPoint y: 569, distance: 55.3
click at [63, 570] on div "Pen P" at bounding box center [65, 569] width 39 height 31
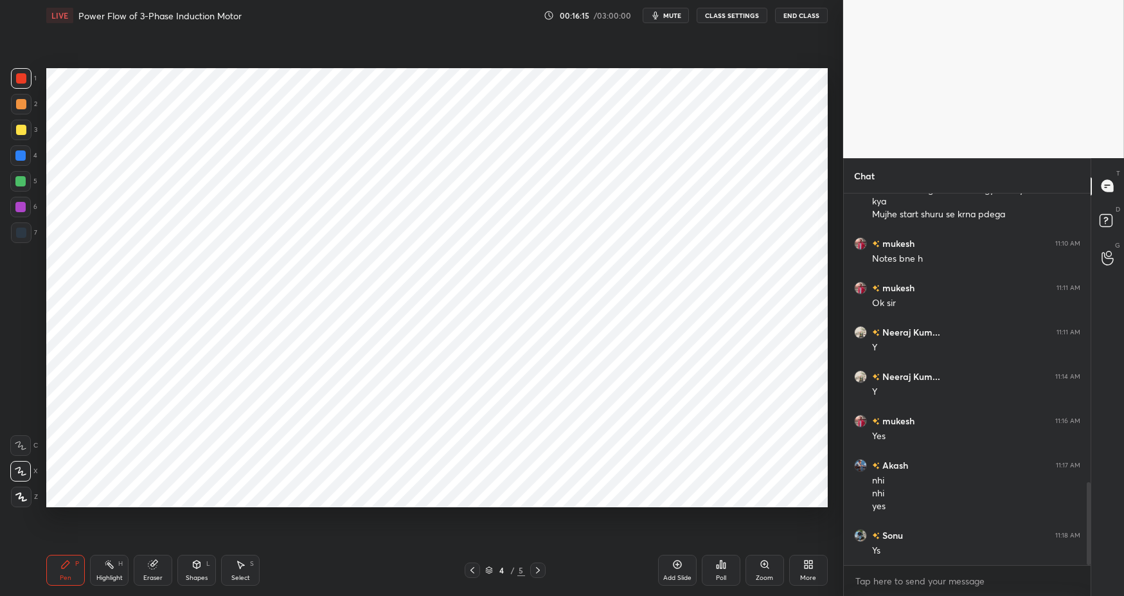
click at [321, 576] on div "Pen P Highlight H Eraser Shapes L Select S" at bounding box center [199, 569] width 306 height 31
click at [21, 155] on div at bounding box center [20, 155] width 10 height 10
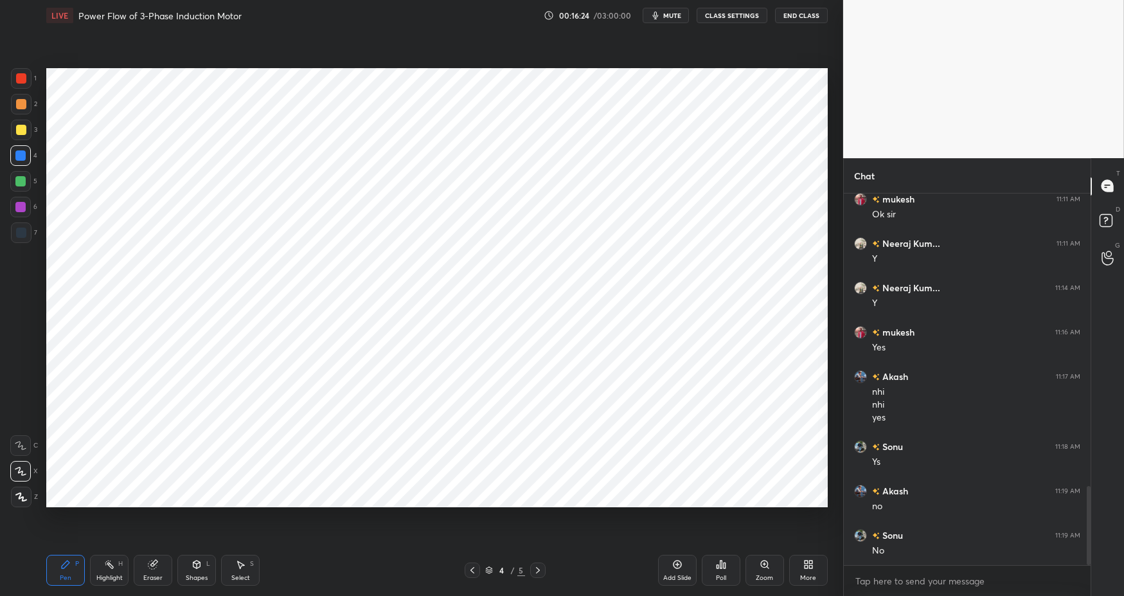
click at [104, 574] on div "Highlight" at bounding box center [109, 577] width 26 height 6
drag, startPoint x: 68, startPoint y: 566, endPoint x: 161, endPoint y: 566, distance: 93.2
click at [68, 566] on icon at bounding box center [65, 564] width 10 height 10
click at [333, 576] on div "Pen P Highlight H Eraser Shapes L Select S 4 / 5 Add Slide Poll Zoom More" at bounding box center [436, 569] width 781 height 51
click at [24, 79] on div at bounding box center [21, 78] width 10 height 10
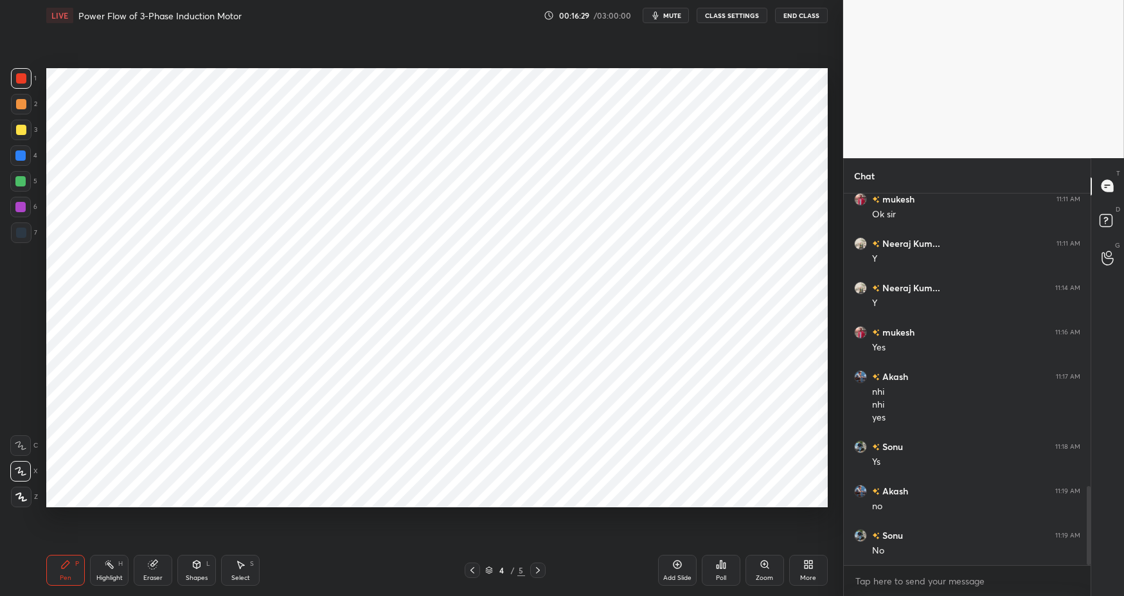
drag, startPoint x: 24, startPoint y: 228, endPoint x: 1, endPoint y: 222, distance: 24.6
click at [24, 228] on div at bounding box center [21, 232] width 10 height 10
click at [25, 158] on div at bounding box center [20, 155] width 10 height 10
click at [238, 574] on div "Select" at bounding box center [240, 577] width 19 height 6
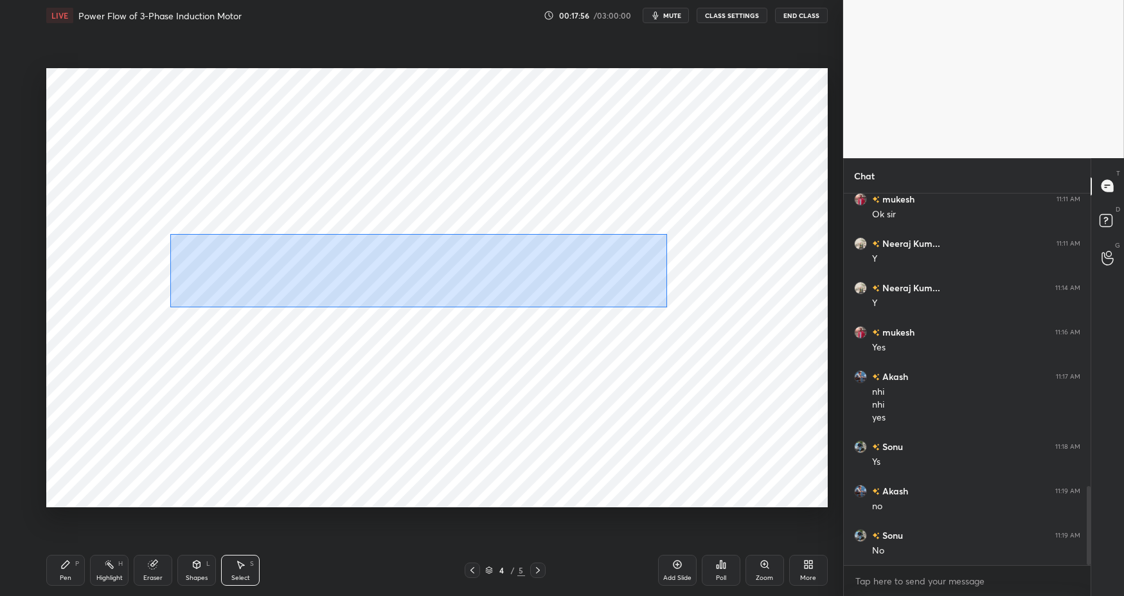
drag, startPoint x: 170, startPoint y: 234, endPoint x: 654, endPoint y: 299, distance: 488.8
click at [700, 317] on div "0 ° Undo Copy Duplicate Duplicate to new slide Delete" at bounding box center [436, 287] width 781 height 439
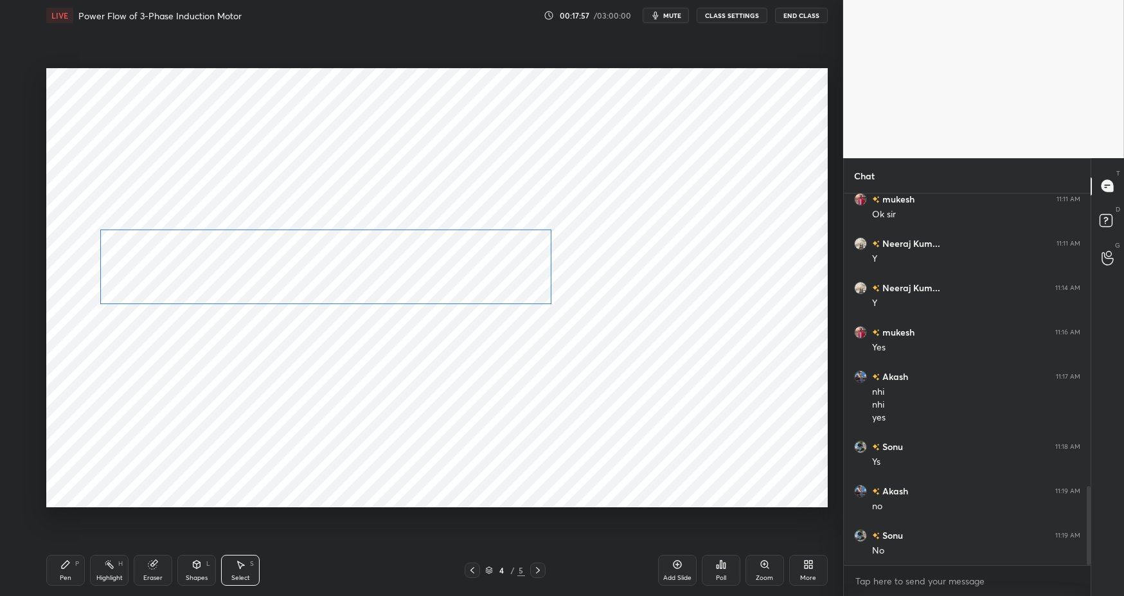
drag, startPoint x: 465, startPoint y: 262, endPoint x: 396, endPoint y: 277, distance: 70.9
click at [396, 276] on div "0 ° Undo Copy Duplicate Duplicate to new slide Delete" at bounding box center [436, 287] width 781 height 439
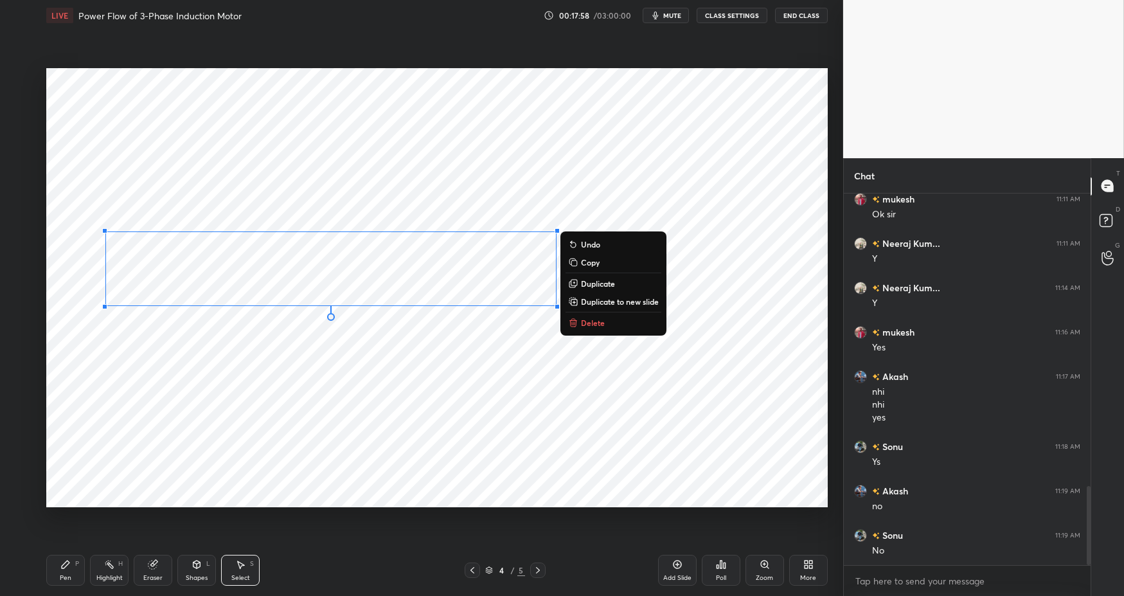
drag, startPoint x: 322, startPoint y: 388, endPoint x: 296, endPoint y: 364, distance: 35.4
click at [324, 385] on div "0 ° Undo Copy Duplicate Duplicate to new slide Delete" at bounding box center [436, 287] width 781 height 439
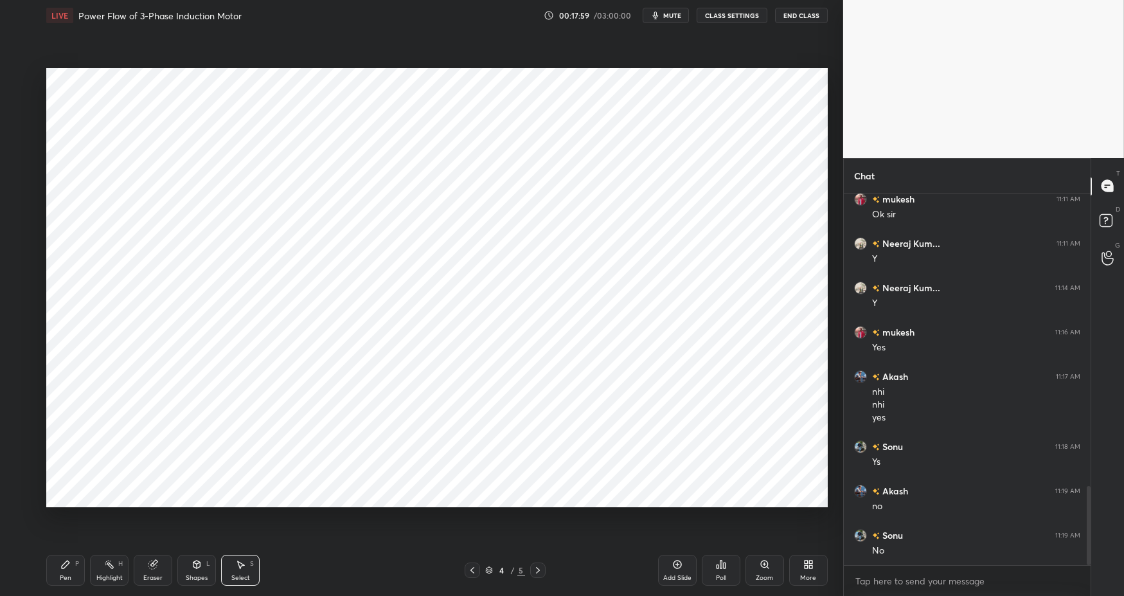
click at [100, 574] on div "Highlight" at bounding box center [109, 577] width 26 height 6
click at [71, 567] on div "Pen P" at bounding box center [65, 569] width 39 height 31
click at [350, 575] on div "Pen P Highlight H Eraser Shapes L Select S" at bounding box center [199, 569] width 306 height 31
click at [20, 206] on div at bounding box center [20, 207] width 10 height 10
click at [23, 74] on div at bounding box center [21, 78] width 10 height 10
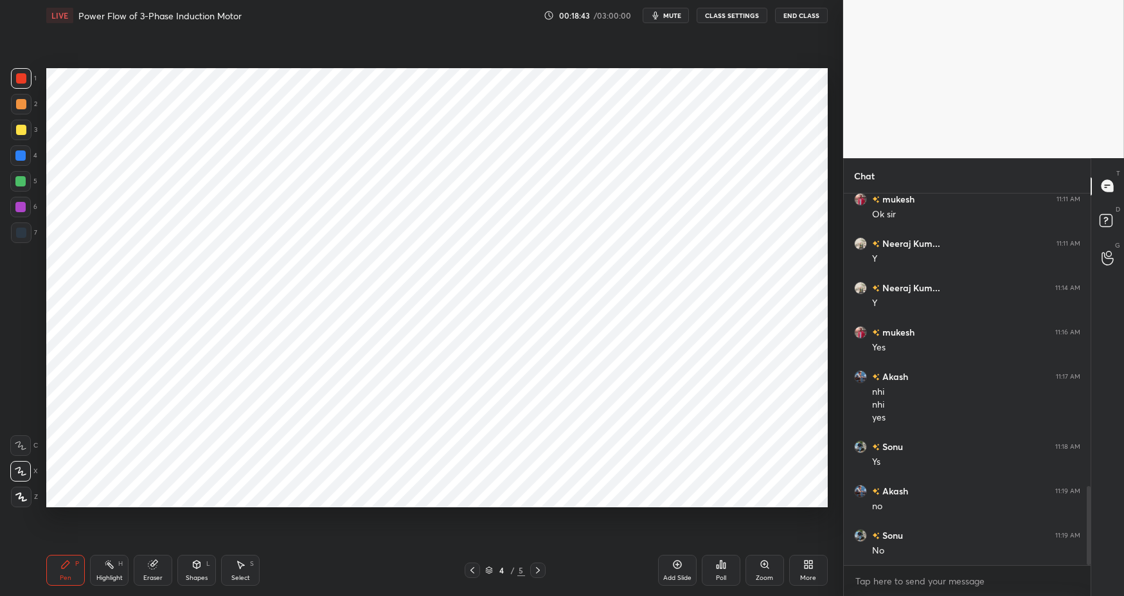
click at [23, 158] on div at bounding box center [20, 155] width 10 height 10
click at [248, 565] on div "Select S" at bounding box center [240, 569] width 39 height 31
drag, startPoint x: 104, startPoint y: 572, endPoint x: 88, endPoint y: 568, distance: 16.5
click at [104, 572] on div "Highlight H" at bounding box center [109, 569] width 39 height 31
click at [63, 567] on icon at bounding box center [66, 564] width 8 height 8
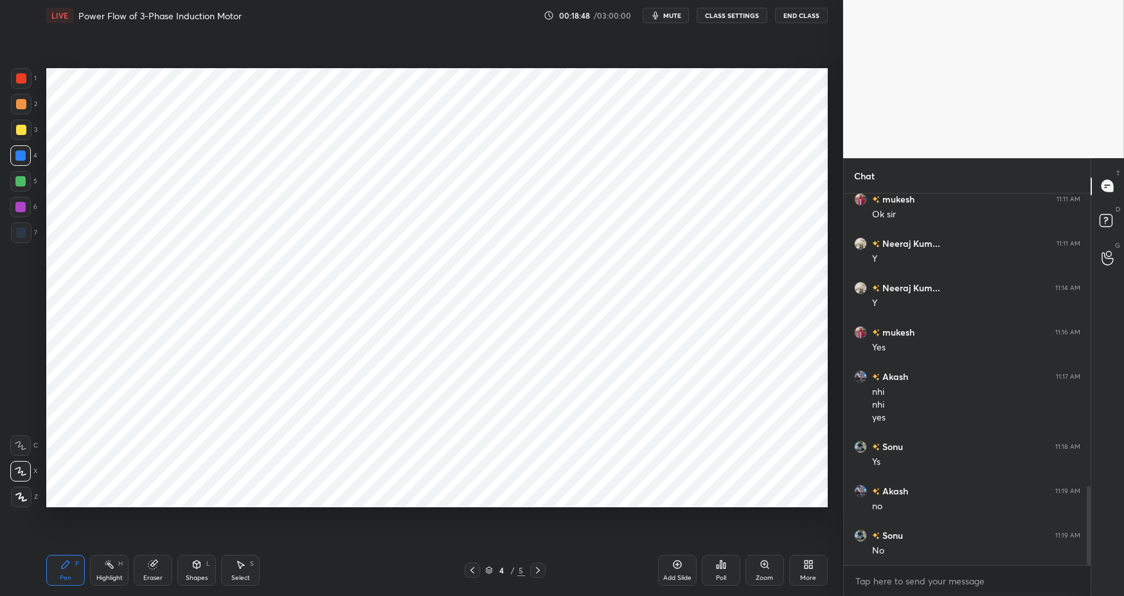
drag, startPoint x: 295, startPoint y: 582, endPoint x: 249, endPoint y: 509, distance: 85.7
click at [292, 575] on div "Pen P Highlight H Eraser Shapes L Select S" at bounding box center [199, 569] width 306 height 31
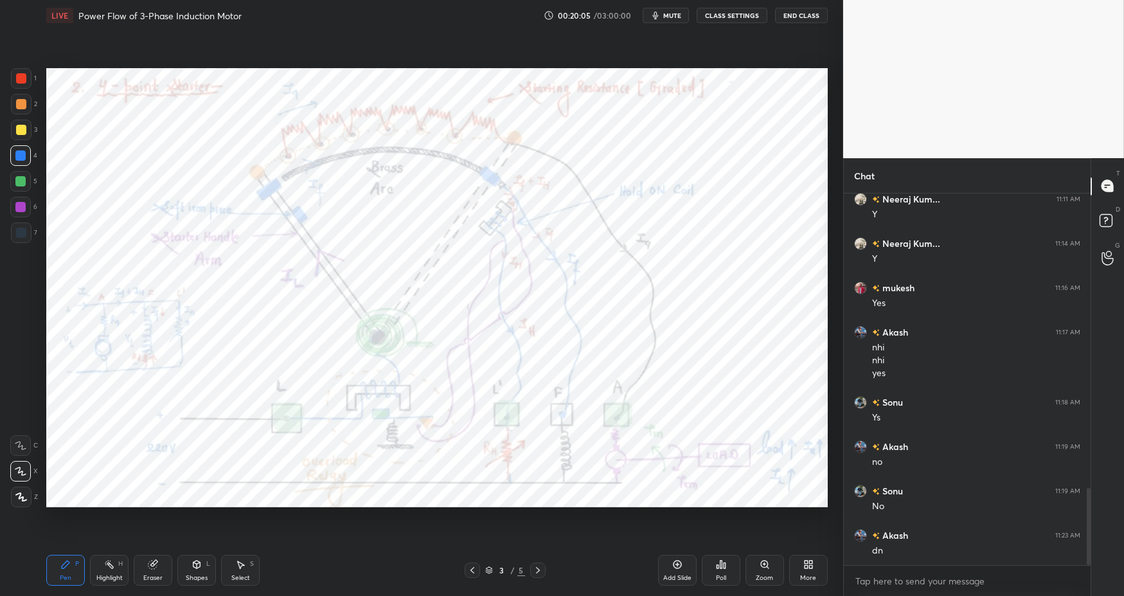
scroll to position [1465, 0]
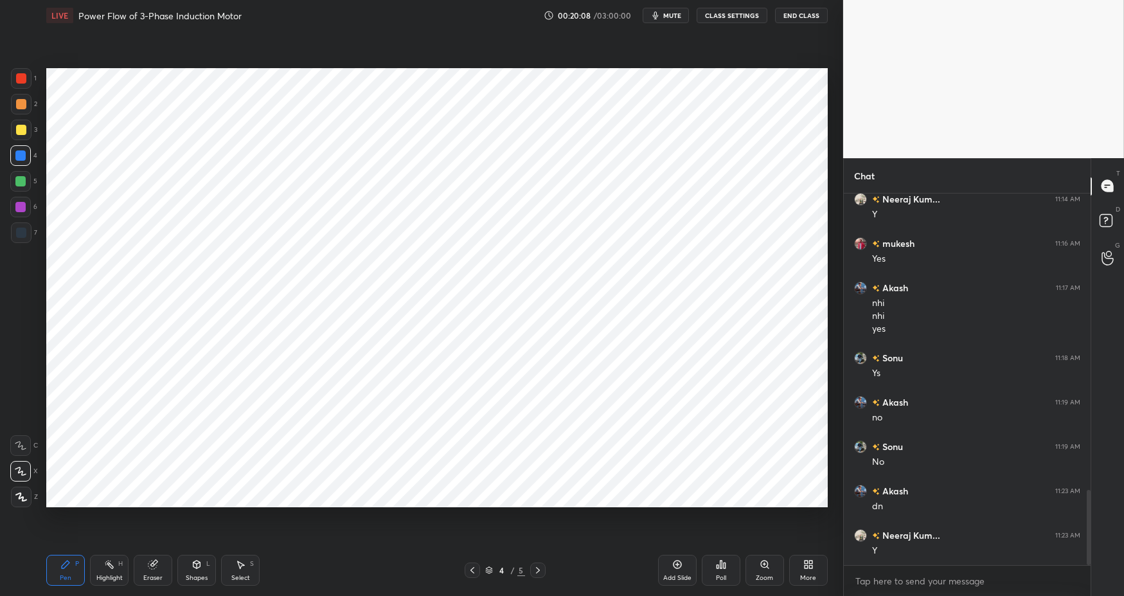
click at [111, 569] on div "Highlight H" at bounding box center [109, 569] width 39 height 31
click at [73, 563] on div "Pen P" at bounding box center [65, 569] width 39 height 31
click at [621, 558] on div "Pen P Highlight H Eraser Shapes L Select S 4 / 5 Add Slide Poll Zoom More" at bounding box center [436, 569] width 781 height 51
drag, startPoint x: 680, startPoint y: 562, endPoint x: 673, endPoint y: 558, distance: 8.4
click at [680, 562] on icon at bounding box center [677, 564] width 8 height 8
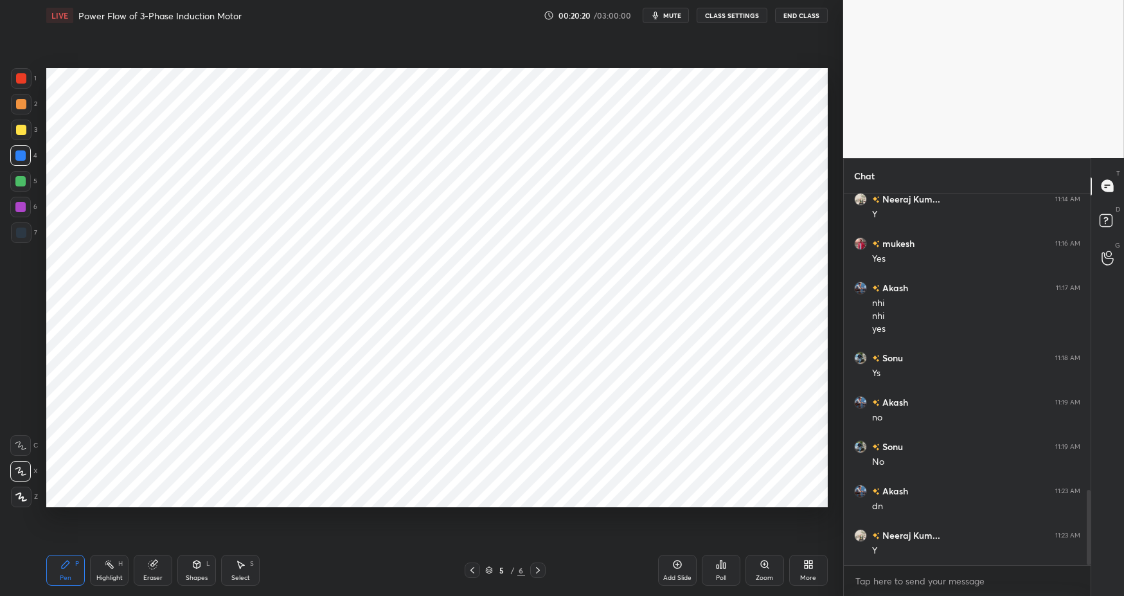
drag, startPoint x: 17, startPoint y: 85, endPoint x: 37, endPoint y: 84, distance: 19.9
click at [19, 85] on div at bounding box center [21, 78] width 21 height 21
click at [102, 574] on div "Highlight" at bounding box center [109, 577] width 26 height 6
drag, startPoint x: 62, startPoint y: 568, endPoint x: 200, endPoint y: 566, distance: 138.1
click at [66, 567] on icon at bounding box center [65, 564] width 10 height 10
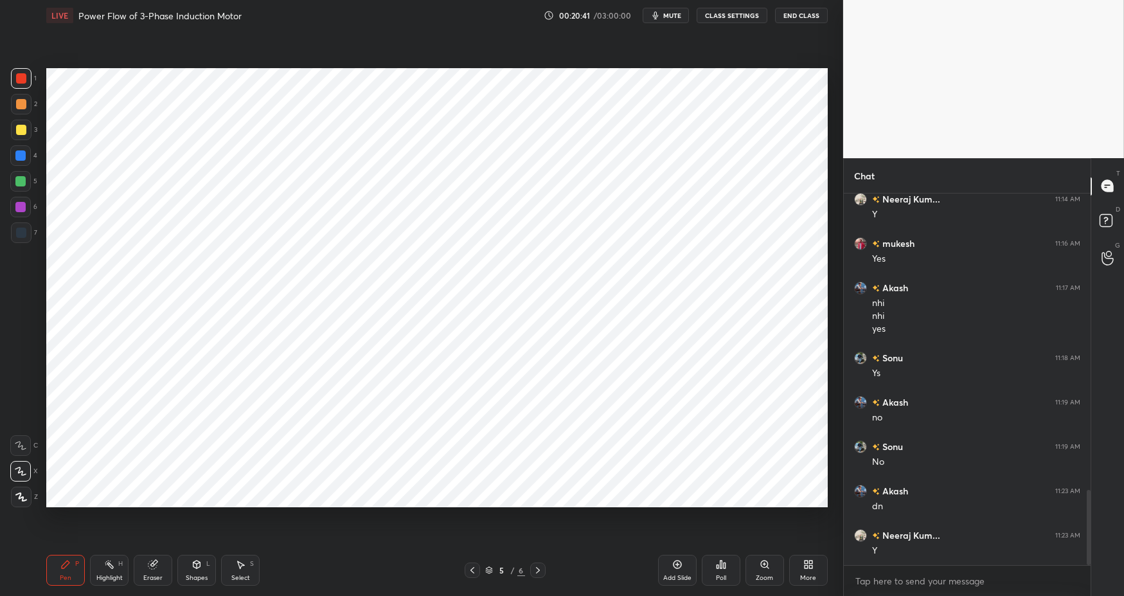
drag, startPoint x: 193, startPoint y: 569, endPoint x: 193, endPoint y: 549, distance: 19.9
click at [192, 569] on div "Shapes L" at bounding box center [196, 569] width 39 height 31
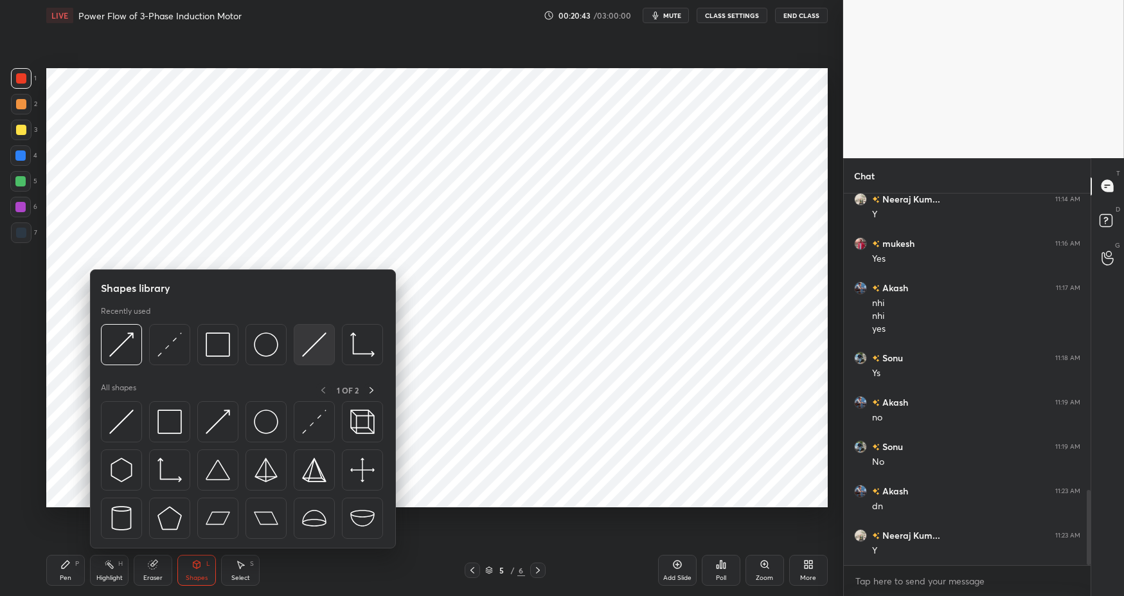
click at [316, 355] on img at bounding box center [314, 344] width 24 height 24
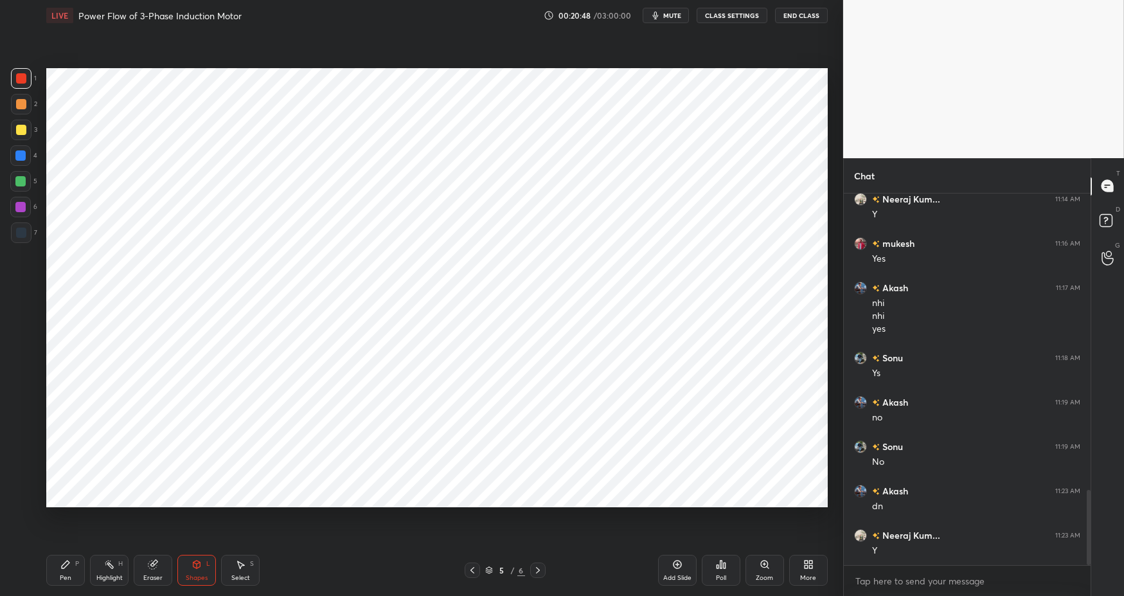
click at [190, 574] on div "Shapes" at bounding box center [197, 577] width 22 height 6
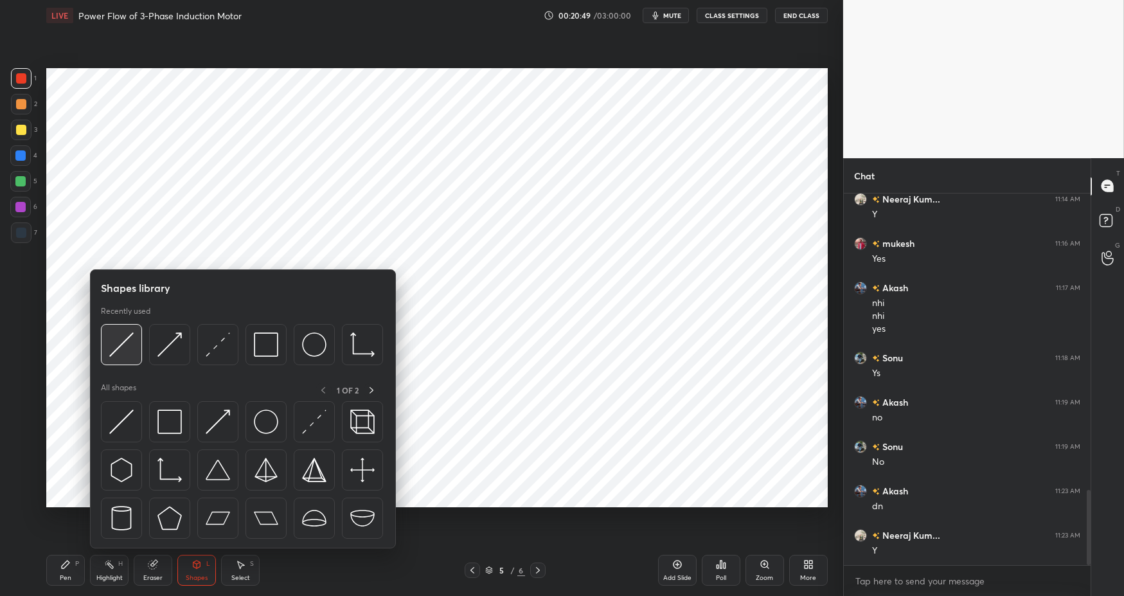
click at [123, 345] on img at bounding box center [121, 344] width 24 height 24
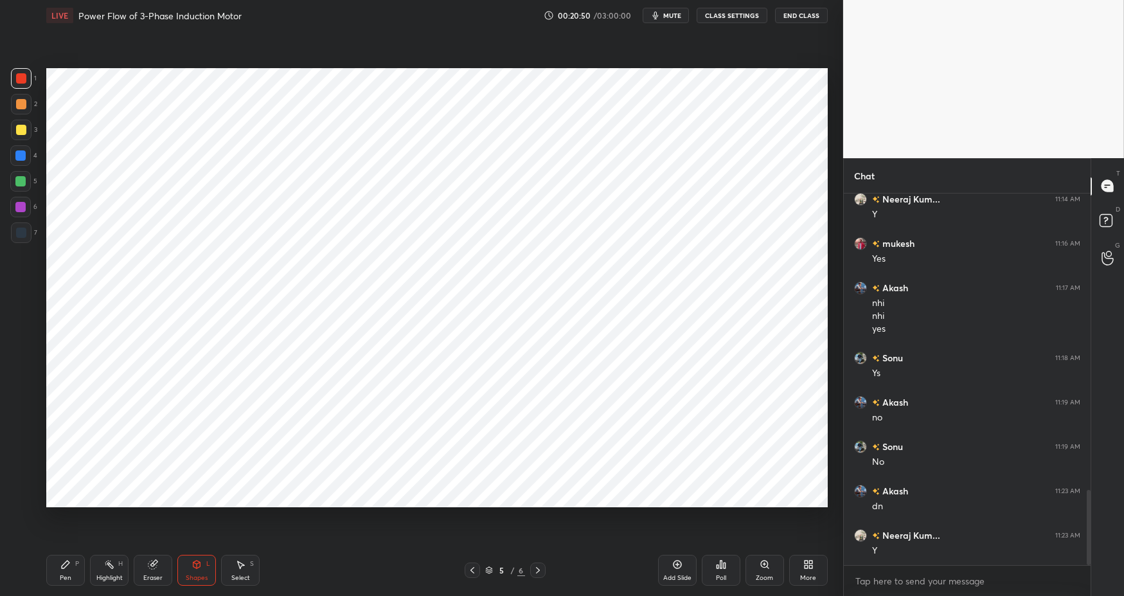
click at [27, 203] on div at bounding box center [20, 207] width 21 height 21
click at [193, 570] on div "Shapes L" at bounding box center [196, 569] width 39 height 31
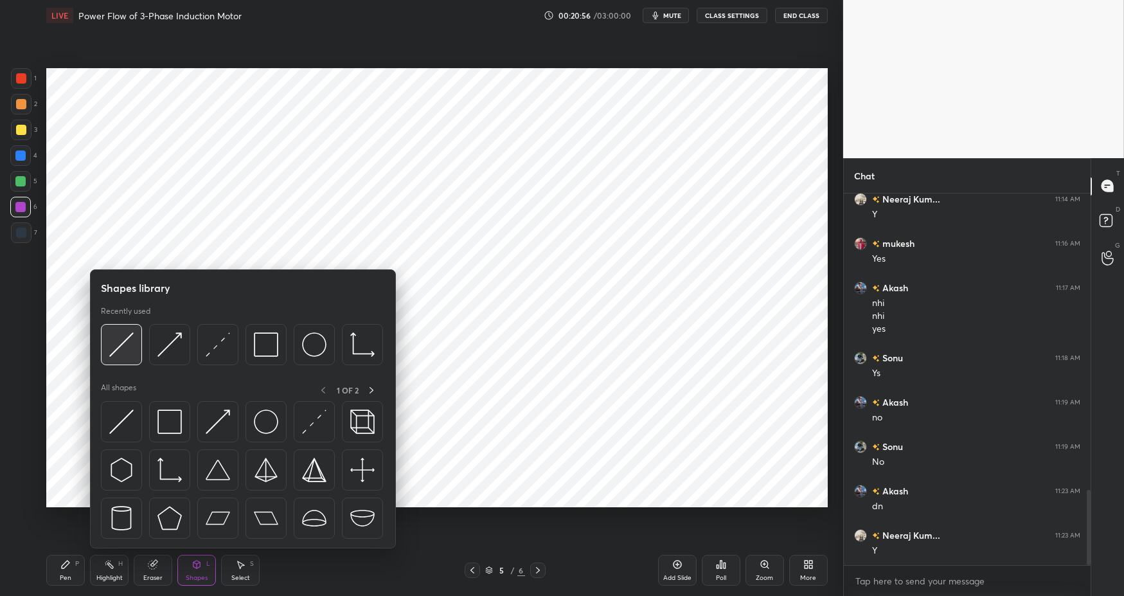
click at [128, 342] on img at bounding box center [121, 344] width 24 height 24
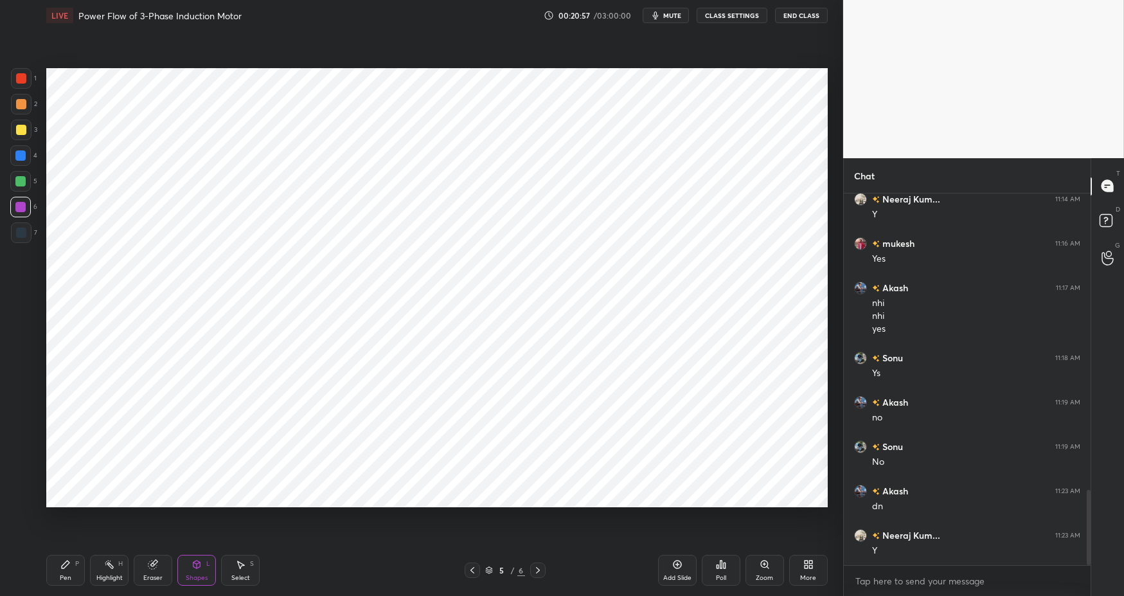
click at [23, 239] on div at bounding box center [21, 232] width 21 height 21
click at [204, 569] on div "Shapes L" at bounding box center [196, 569] width 39 height 31
click at [240, 567] on icon at bounding box center [240, 564] width 10 height 10
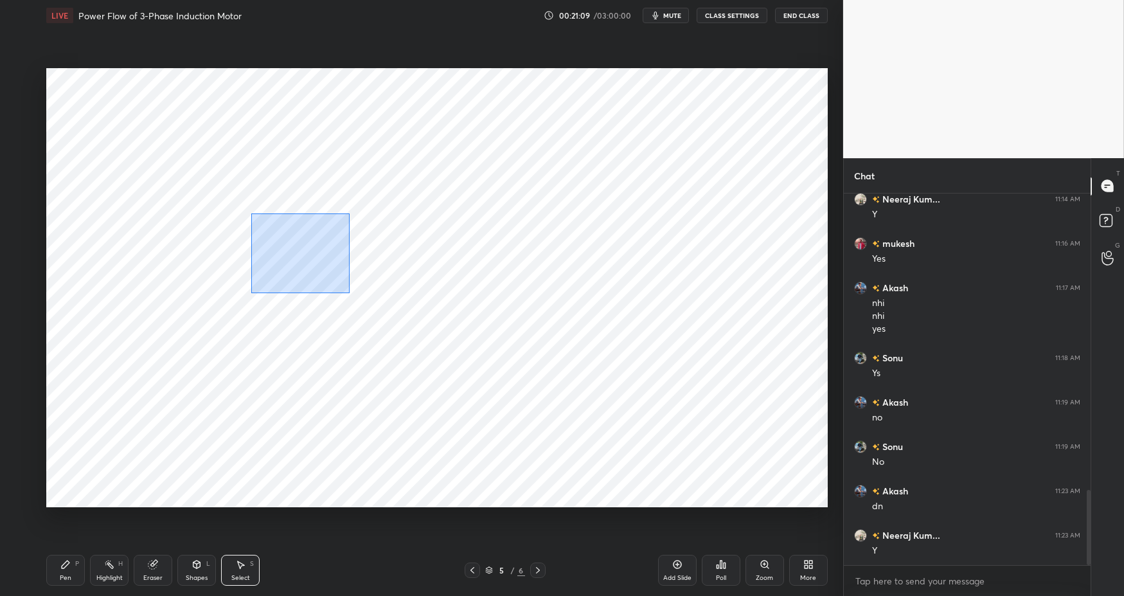
drag, startPoint x: 333, startPoint y: 278, endPoint x: 414, endPoint y: 360, distance: 114.5
click at [414, 357] on div "0 ° Undo Copy Duplicate Duplicate to new slide Delete" at bounding box center [436, 287] width 781 height 439
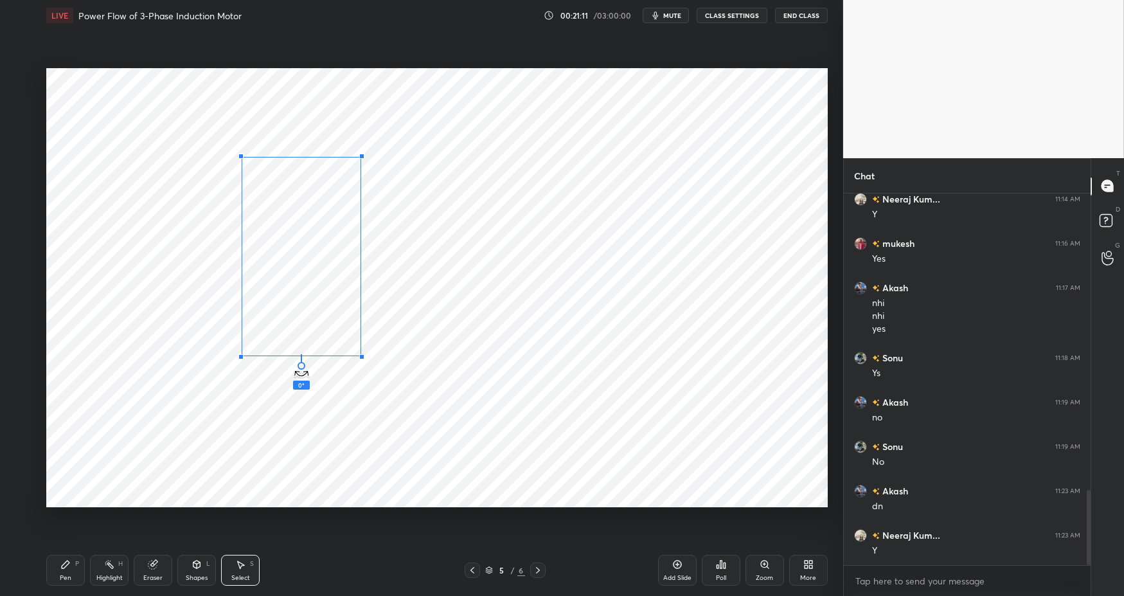
drag, startPoint x: 303, startPoint y: 366, endPoint x: 310, endPoint y: 364, distance: 6.9
click at [308, 367] on div "0 ° Undo Copy Duplicate Duplicate to new slide Delete" at bounding box center [436, 287] width 781 height 439
drag, startPoint x: 350, startPoint y: 337, endPoint x: 358, endPoint y: 338, distance: 8.4
click at [362, 333] on div "0 ° Undo Copy Duplicate Duplicate to new slide Delete" at bounding box center [436, 287] width 781 height 439
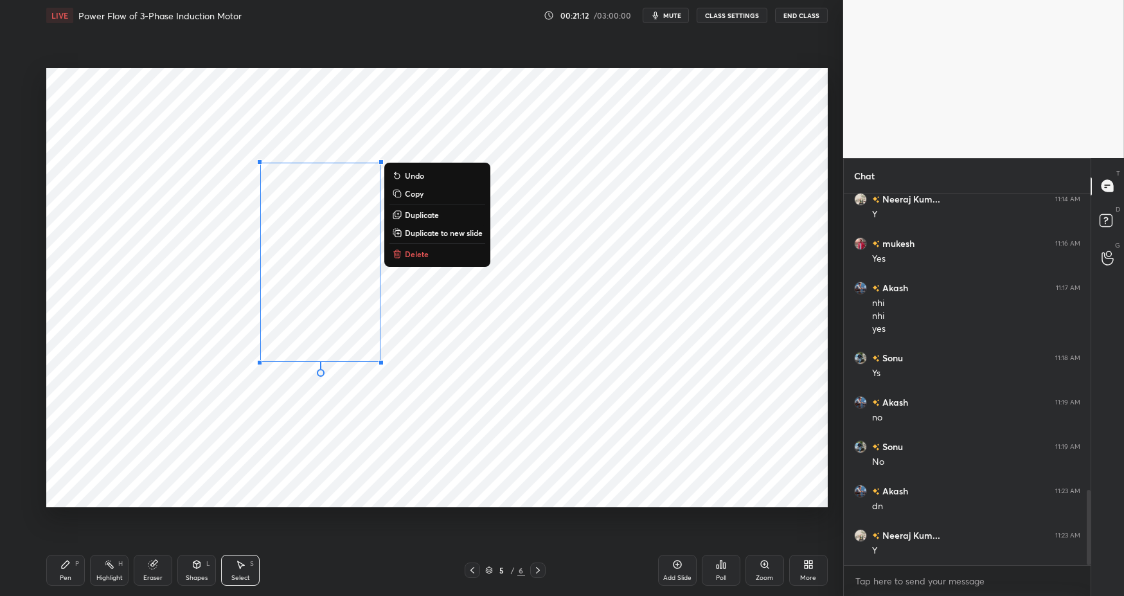
click at [357, 403] on div "0 ° Undo Copy Duplicate Duplicate to new slide Delete" at bounding box center [436, 287] width 781 height 439
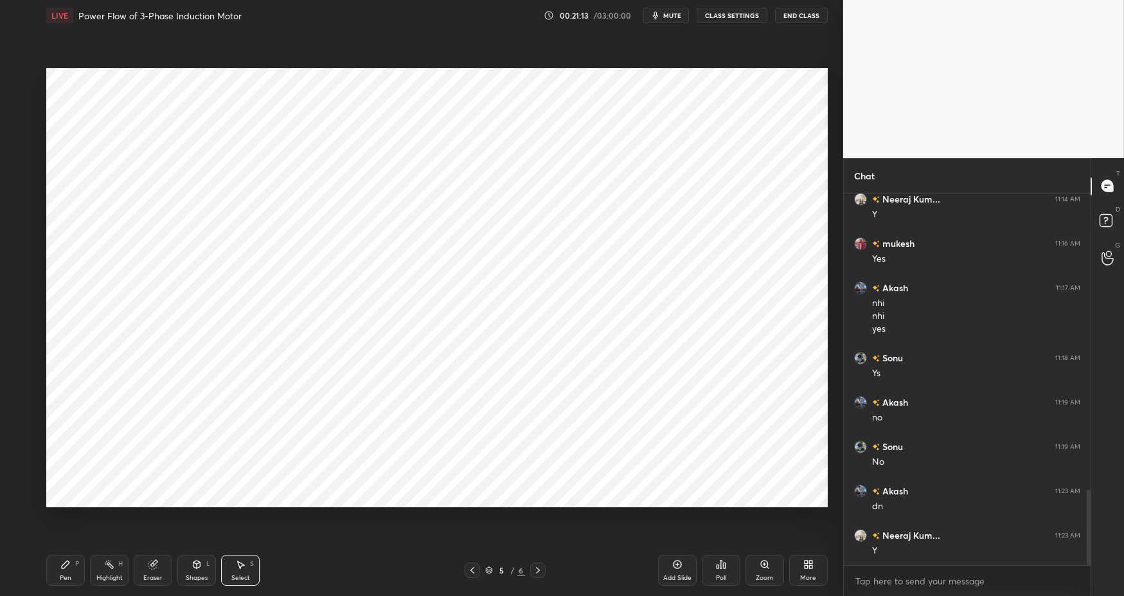
drag, startPoint x: 55, startPoint y: 570, endPoint x: 65, endPoint y: 569, distance: 9.7
click at [56, 570] on div "Pen P" at bounding box center [65, 569] width 39 height 31
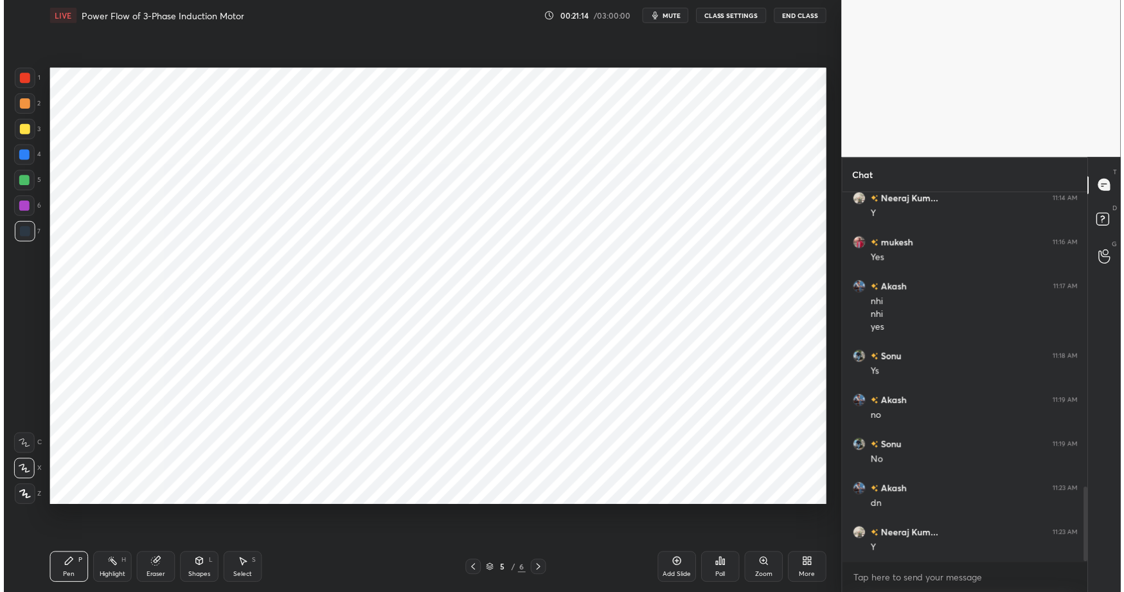
scroll to position [63730, 63451]
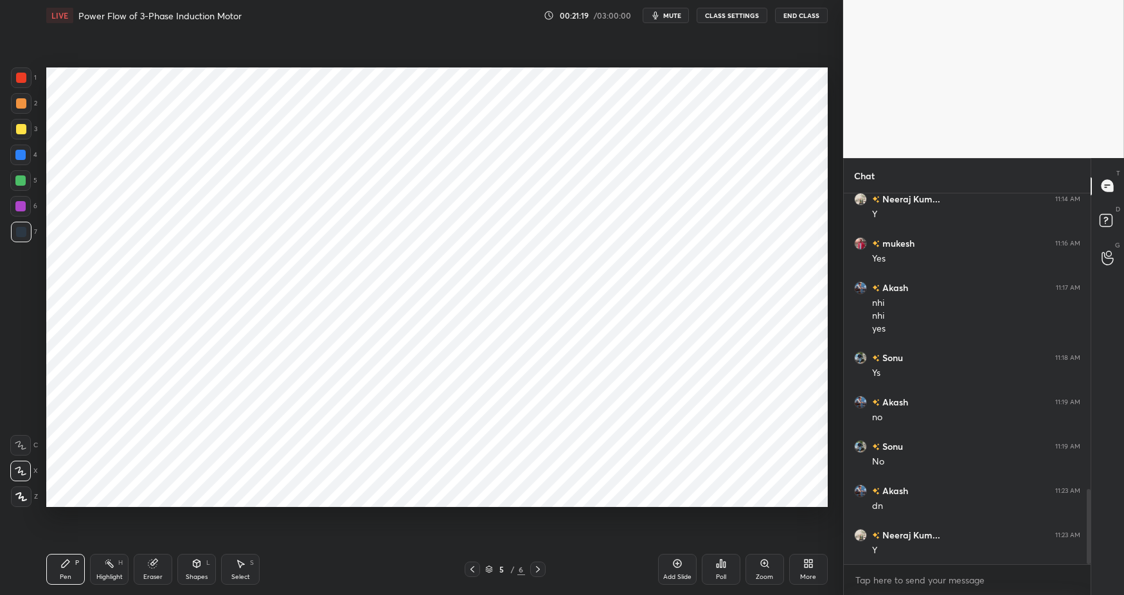
click at [24, 183] on div at bounding box center [20, 180] width 10 height 10
click at [63, 562] on icon at bounding box center [65, 563] width 10 height 10
drag, startPoint x: 312, startPoint y: 589, endPoint x: 304, endPoint y: 582, distance: 10.9
click at [312, 576] on div "Pen P Highlight H Eraser Shapes L Select S 5 / 6 Add Slide Poll Zoom More" at bounding box center [436, 568] width 781 height 51
click at [27, 231] on div at bounding box center [21, 232] width 21 height 21
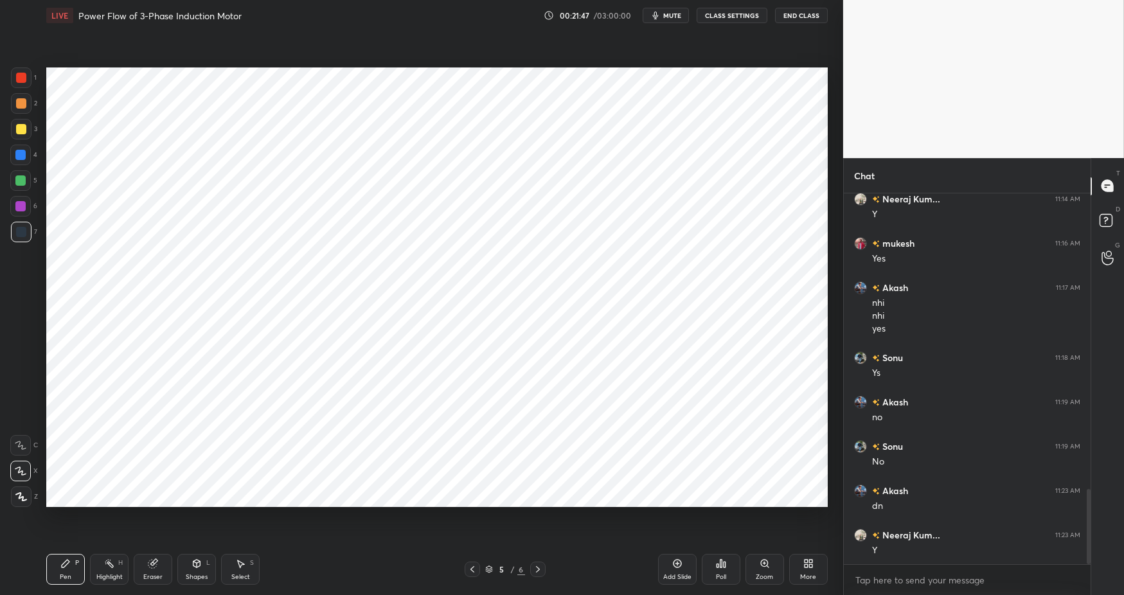
click at [110, 567] on div "Highlight H" at bounding box center [109, 569] width 39 height 31
click at [71, 560] on div "Pen P" at bounding box center [65, 569] width 39 height 31
click at [320, 576] on div "Pen P Highlight H Eraser Shapes L Select S 5 / 6 Add Slide Poll Zoom More" at bounding box center [436, 568] width 781 height 51
click at [67, 569] on div "Pen P" at bounding box center [65, 569] width 39 height 31
click at [109, 574] on div "Highlight" at bounding box center [109, 577] width 26 height 6
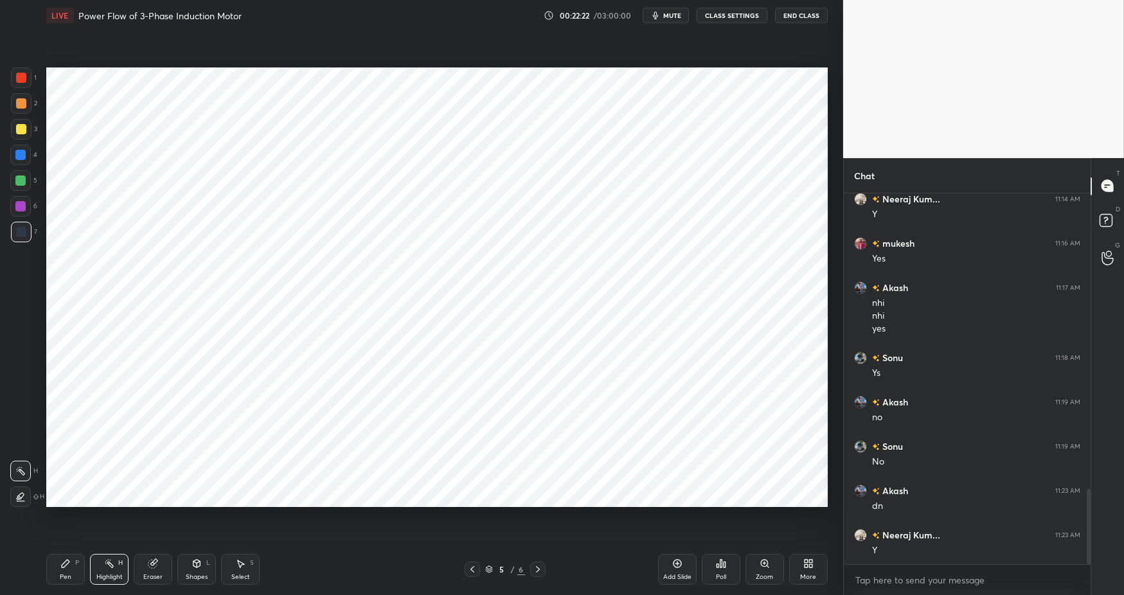
drag, startPoint x: 69, startPoint y: 564, endPoint x: 211, endPoint y: 568, distance: 141.4
click at [73, 564] on div "Pen P" at bounding box center [65, 569] width 39 height 31
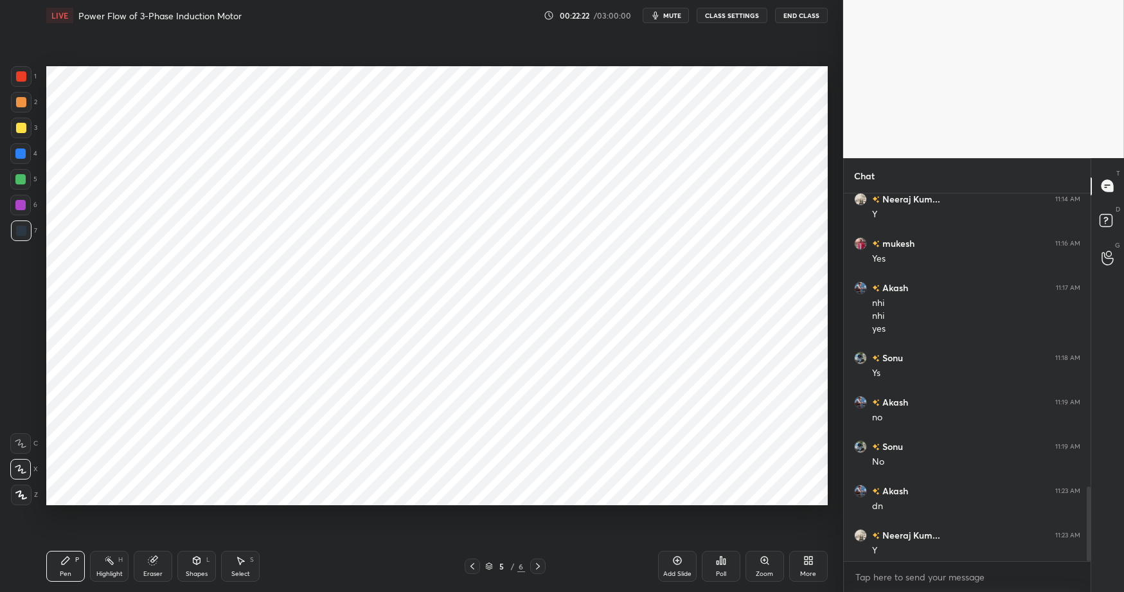
scroll to position [63733, 63451]
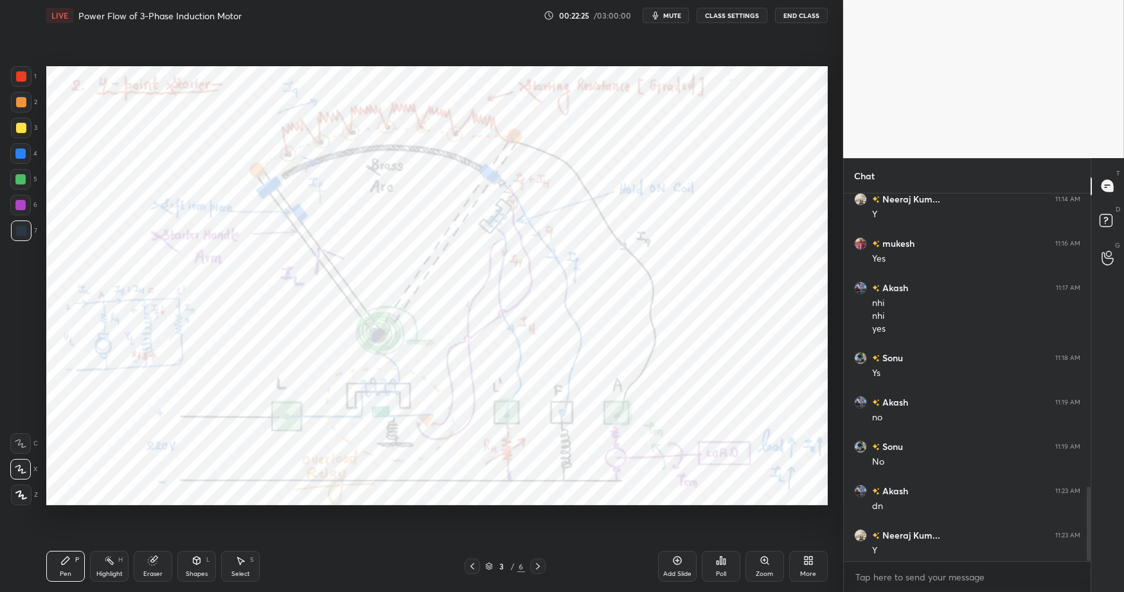
drag, startPoint x: 55, startPoint y: 569, endPoint x: 79, endPoint y: 565, distance: 24.6
click at [57, 569] on div "Pen P" at bounding box center [65, 566] width 39 height 31
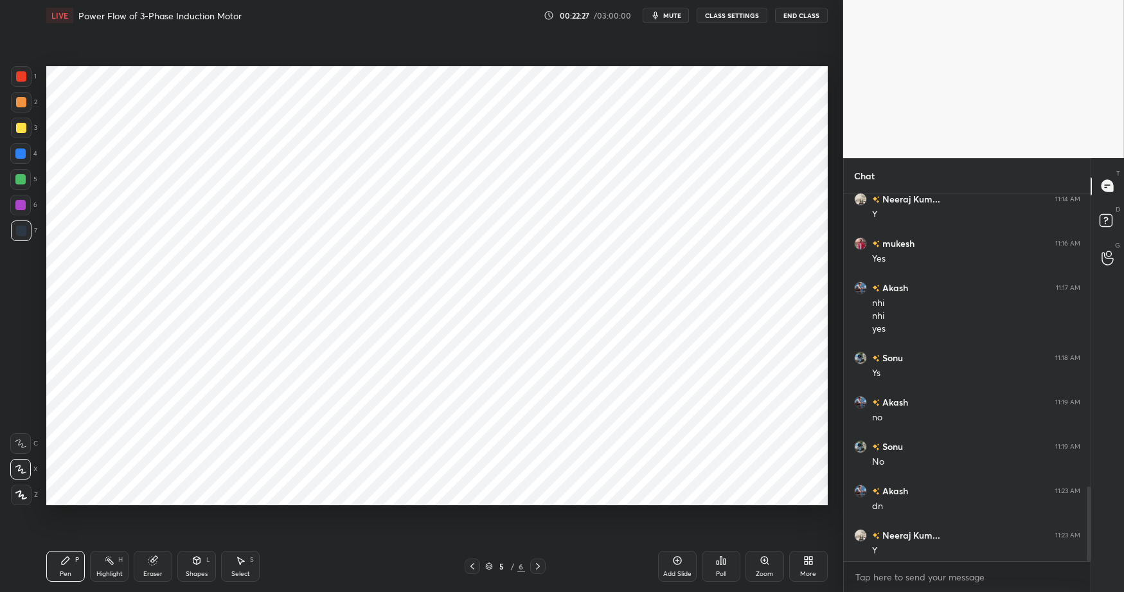
drag, startPoint x: 22, startPoint y: 106, endPoint x: 42, endPoint y: 109, distance: 19.5
click at [24, 107] on div at bounding box center [21, 102] width 10 height 10
drag, startPoint x: 196, startPoint y: 565, endPoint x: 200, endPoint y: 550, distance: 15.9
click at [196, 565] on div "Shapes L" at bounding box center [196, 566] width 39 height 31
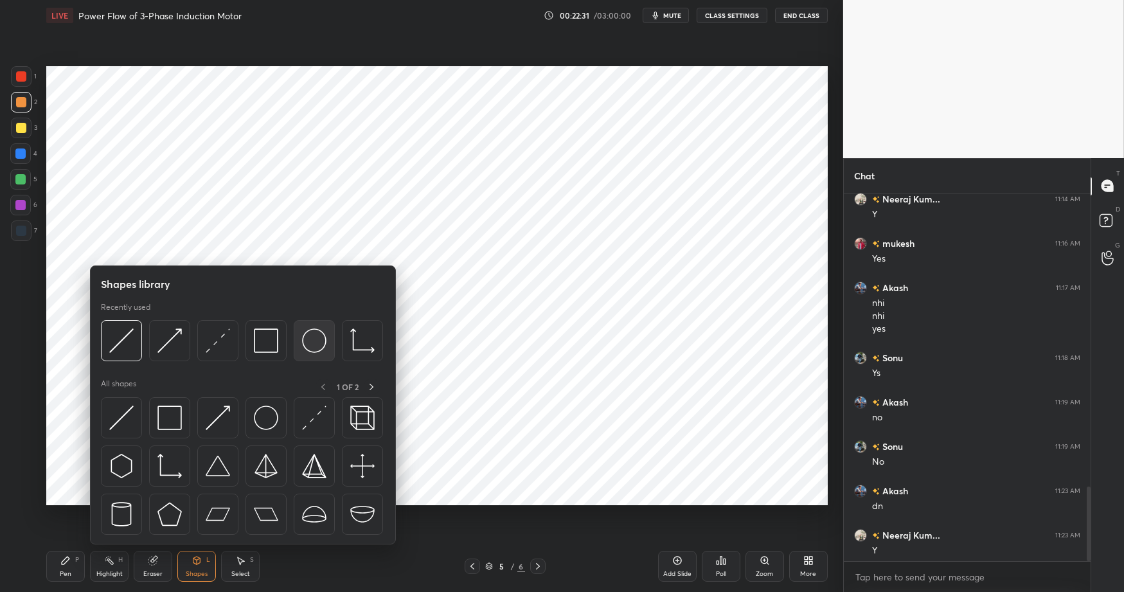
click at [308, 346] on img at bounding box center [314, 340] width 24 height 24
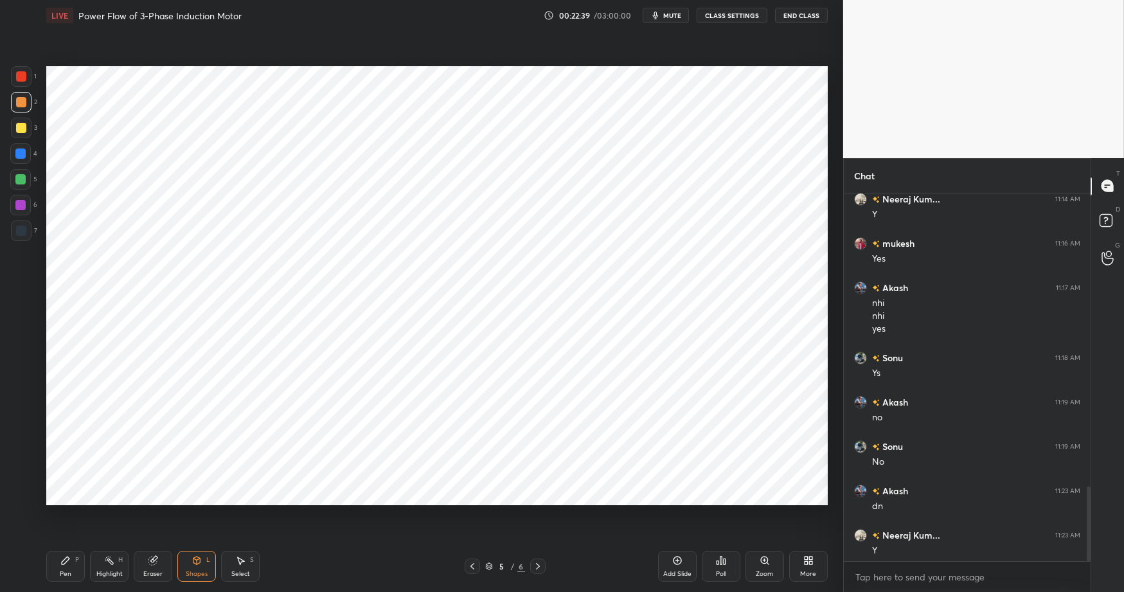
click at [103, 570] on div "Highlight" at bounding box center [109, 573] width 26 height 6
click at [71, 561] on div "Pen P" at bounding box center [65, 566] width 39 height 31
click at [332, 576] on div "Pen P Highlight H Eraser Shapes L Select S 5 / 6 Add Slide Poll Zoom More" at bounding box center [436, 565] width 781 height 51
drag, startPoint x: 109, startPoint y: 569, endPoint x: 73, endPoint y: 560, distance: 36.6
click at [107, 570] on div "Highlight" at bounding box center [109, 573] width 26 height 6
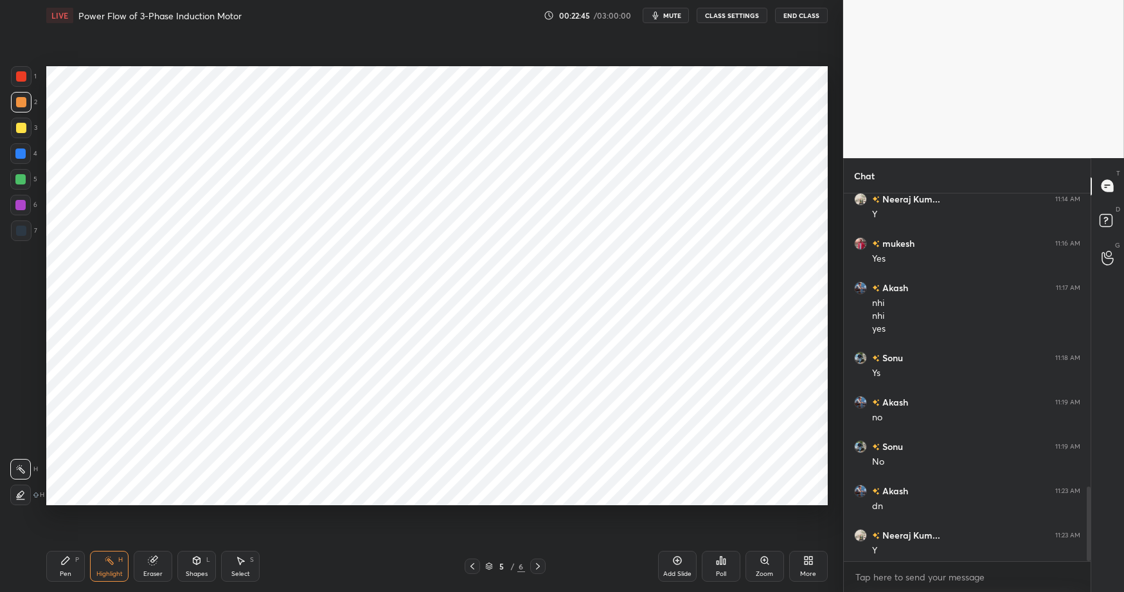
click at [71, 560] on div "Pen P" at bounding box center [65, 566] width 39 height 31
drag, startPoint x: 315, startPoint y: 584, endPoint x: 318, endPoint y: 520, distance: 63.7
click at [315, 576] on div "Pen P Highlight H Eraser Shapes L Select S 5 / 6 Add Slide Poll Zoom More" at bounding box center [436, 565] width 781 height 51
drag, startPoint x: 105, startPoint y: 570, endPoint x: 70, endPoint y: 560, distance: 36.2
click at [105, 570] on div "Highlight" at bounding box center [109, 573] width 26 height 6
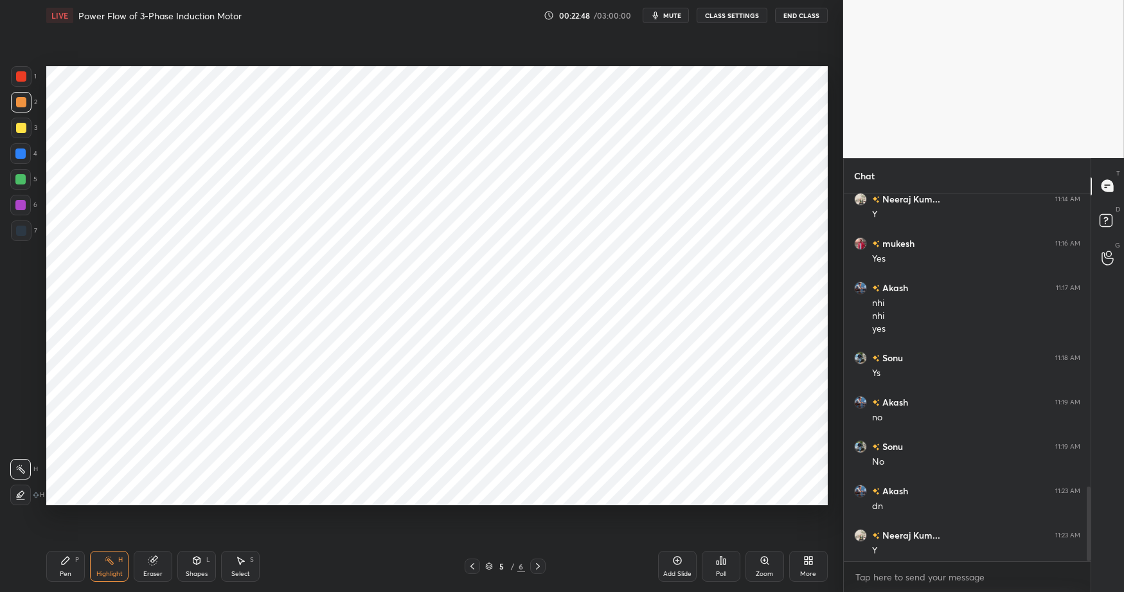
click at [64, 560] on icon at bounding box center [66, 560] width 8 height 8
click at [330, 576] on div "Pen P Highlight H Eraser Shapes L Select S 5 / 6 Add Slide Poll Zoom More" at bounding box center [436, 565] width 781 height 51
click at [22, 73] on div at bounding box center [21, 76] width 10 height 10
click at [246, 563] on div "Select S" at bounding box center [240, 566] width 39 height 31
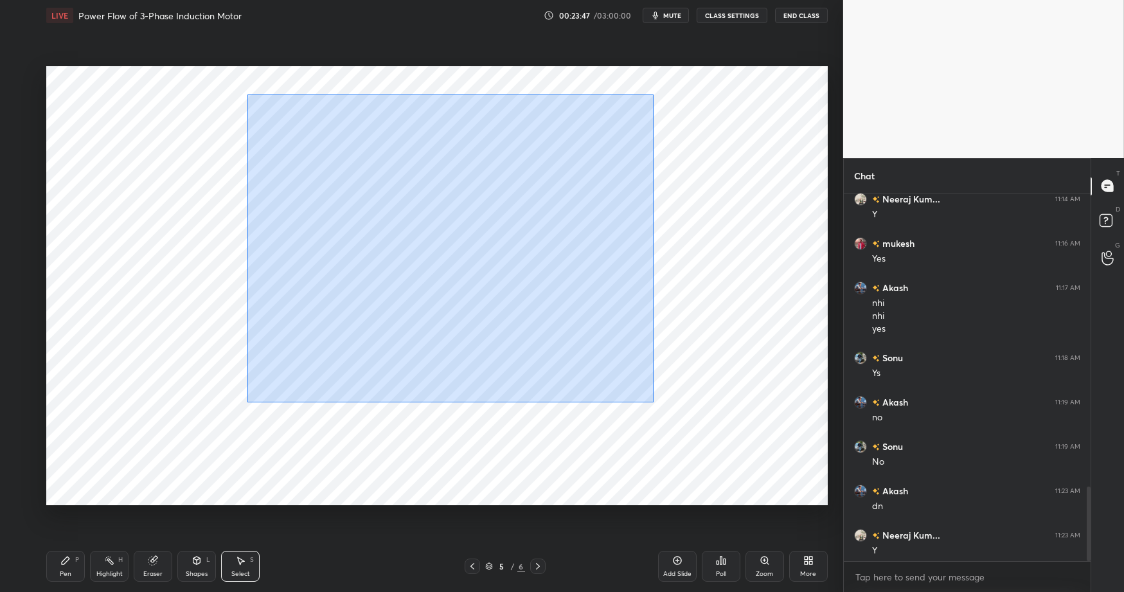
drag, startPoint x: 244, startPoint y: 94, endPoint x: 662, endPoint y: 419, distance: 528.8
click at [661, 418] on div "0 ° Undo Copy Duplicate Duplicate to new slide Delete" at bounding box center [436, 285] width 781 height 439
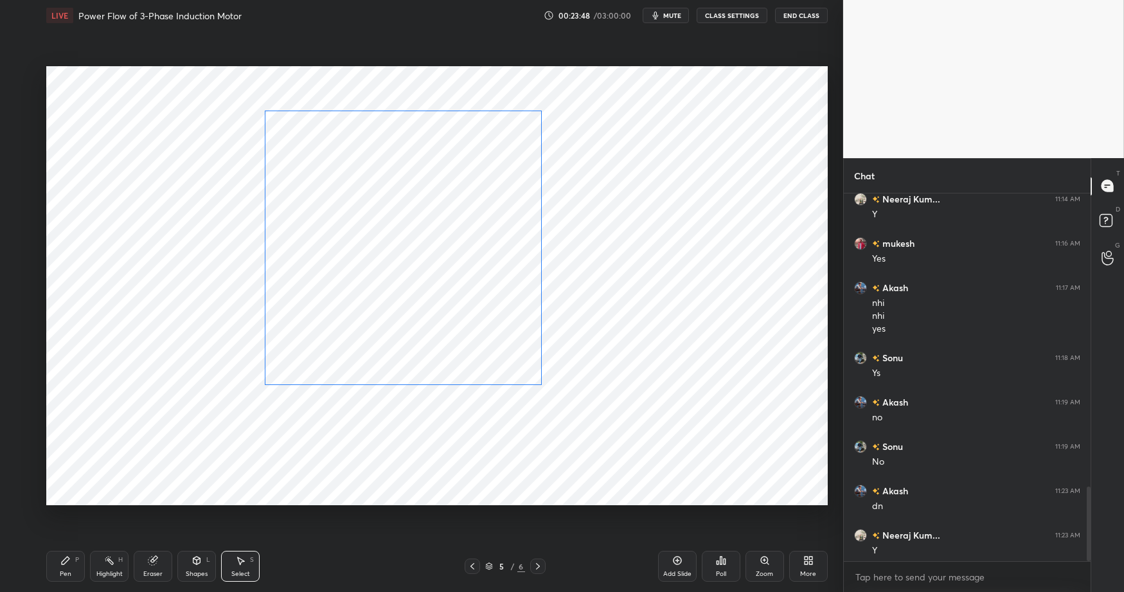
drag, startPoint x: 421, startPoint y: 351, endPoint x: 428, endPoint y: 415, distance: 64.7
click at [431, 369] on div "0 ° Undo Copy Duplicate Duplicate to new slide Delete" at bounding box center [436, 285] width 781 height 439
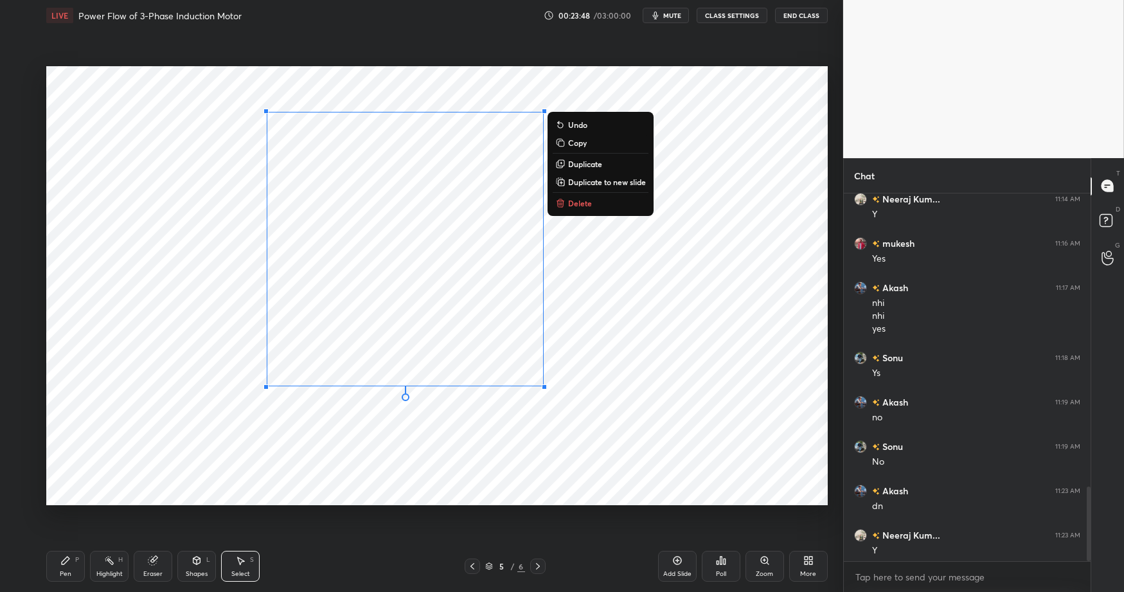
click at [445, 456] on div "0 ° Undo Copy Duplicate Duplicate to new slide Delete" at bounding box center [436, 285] width 781 height 439
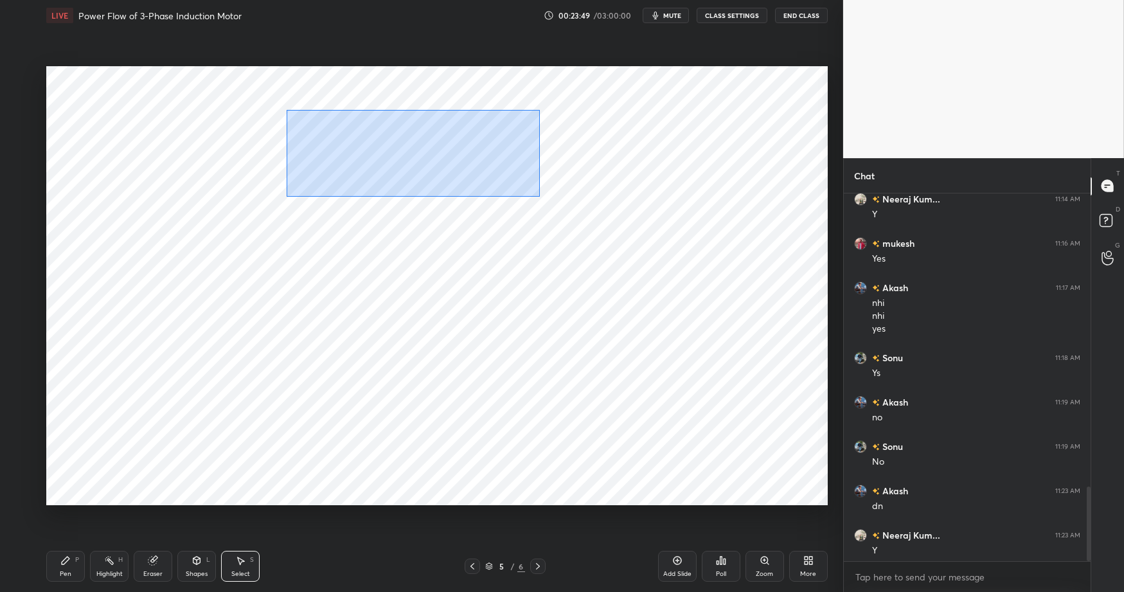
drag, startPoint x: 322, startPoint y: 125, endPoint x: 570, endPoint y: 194, distance: 256.9
click at [618, 228] on div "0 ° Undo Copy Duplicate Duplicate to new slide Delete" at bounding box center [436, 285] width 781 height 439
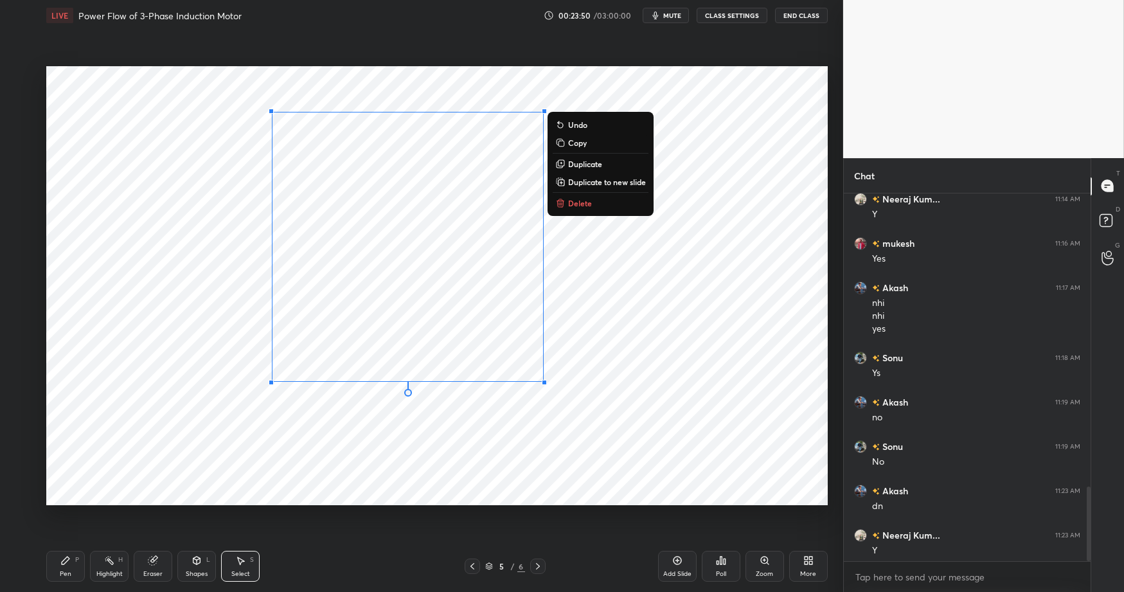
click at [165, 345] on div "0 ° Undo Copy Duplicate Duplicate to new slide Delete" at bounding box center [436, 285] width 781 height 439
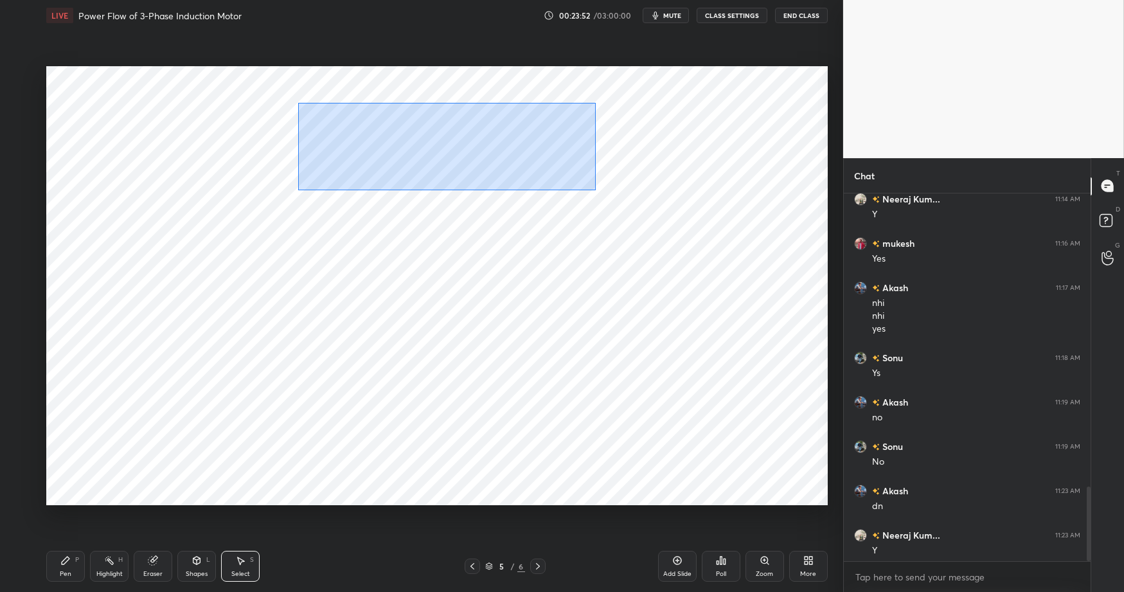
drag, startPoint x: 298, startPoint y: 103, endPoint x: 549, endPoint y: 167, distance: 258.7
click at [595, 190] on div "0 ° Undo Copy Duplicate Duplicate to new slide Delete" at bounding box center [436, 285] width 781 height 439
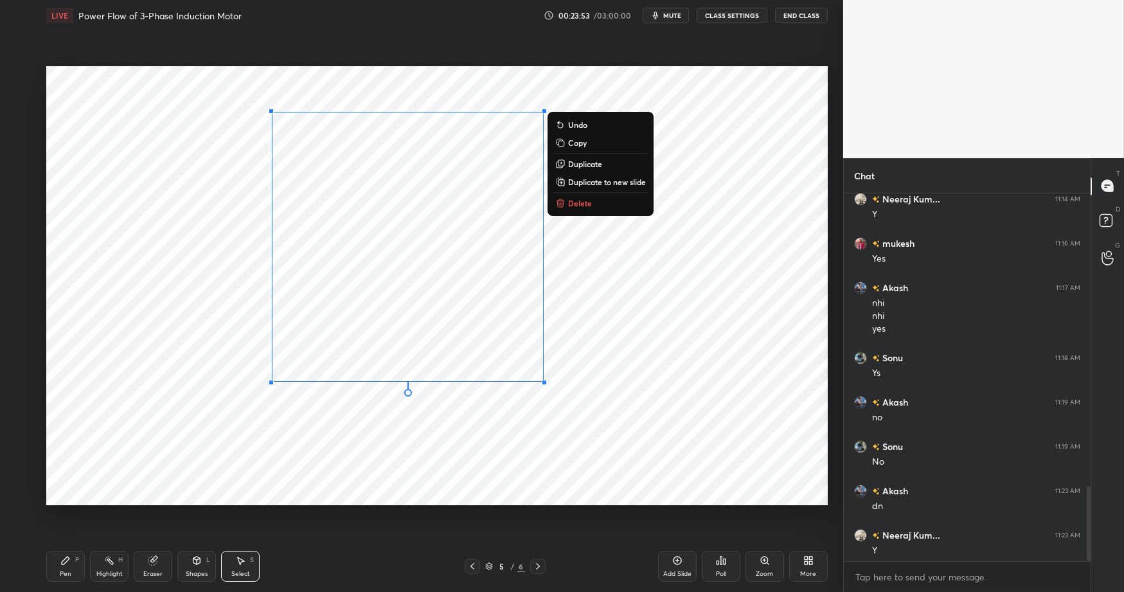
click at [186, 375] on div "0 ° Undo Copy Duplicate Duplicate to new slide Delete" at bounding box center [436, 285] width 781 height 439
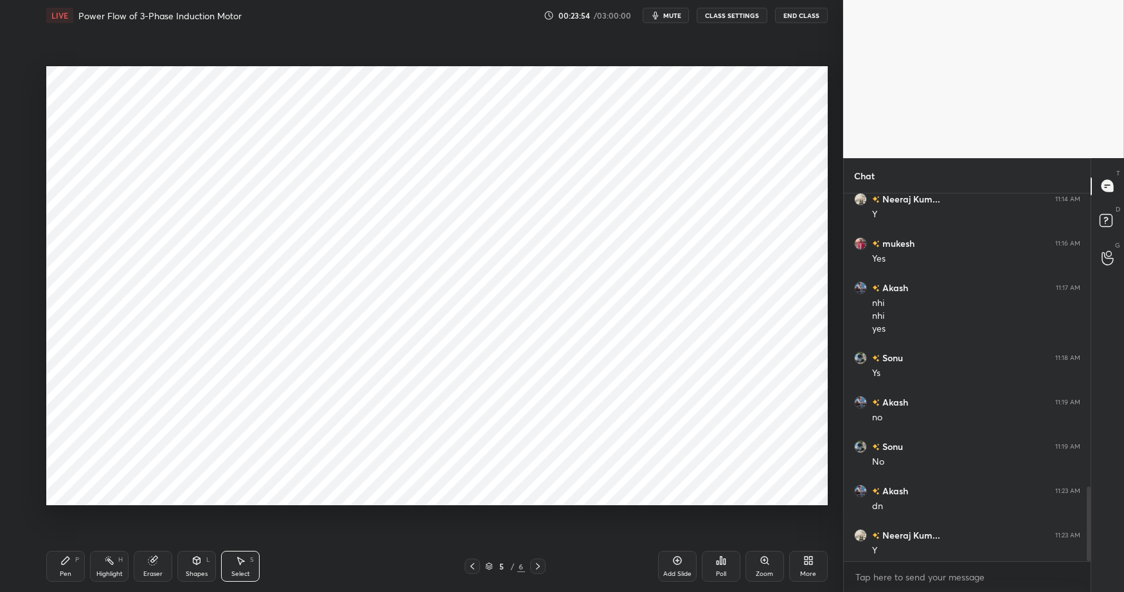
click at [203, 570] on div "Shapes" at bounding box center [197, 573] width 22 height 6
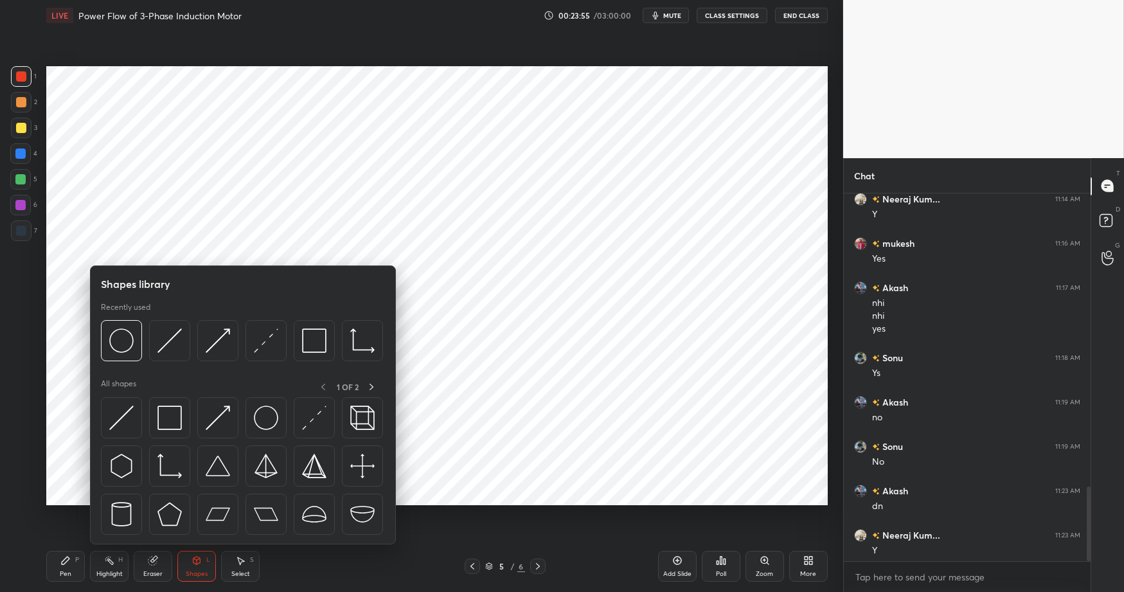
click at [245, 572] on div "Select" at bounding box center [240, 573] width 19 height 6
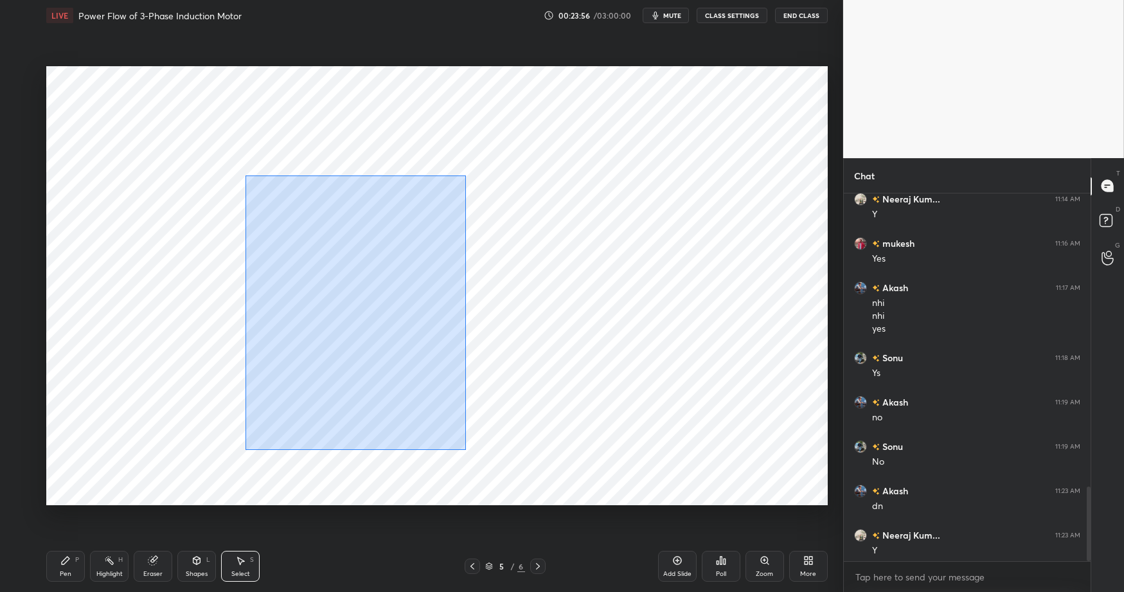
drag, startPoint x: 245, startPoint y: 175, endPoint x: 419, endPoint y: 425, distance: 304.2
click at [466, 450] on div "0 ° Undo Copy Duplicate Duplicate to new slide Delete" at bounding box center [436, 285] width 781 height 439
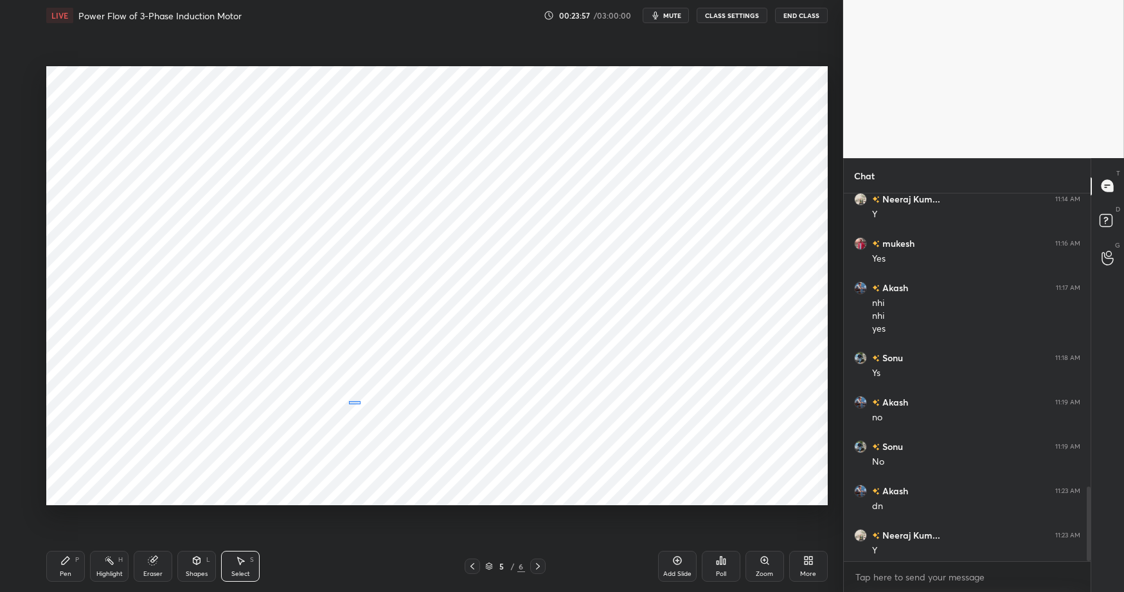
drag, startPoint x: 353, startPoint y: 402, endPoint x: 351, endPoint y: 394, distance: 7.2
click at [364, 403] on div "0 ° Undo Copy Duplicate Duplicate to new slide Delete" at bounding box center [436, 285] width 781 height 439
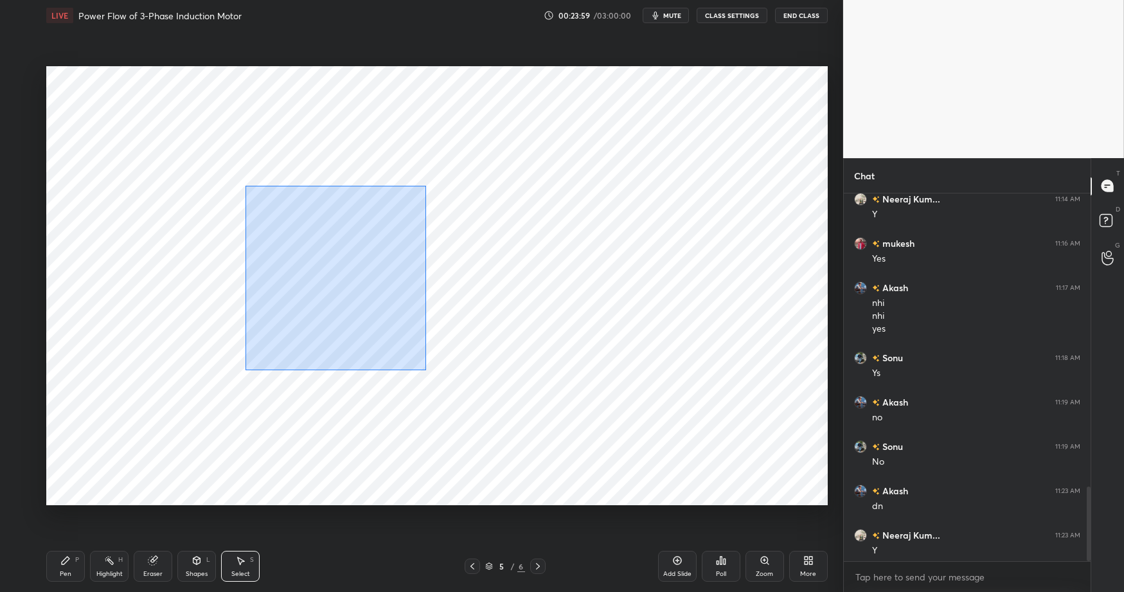
drag, startPoint x: 254, startPoint y: 193, endPoint x: 482, endPoint y: 451, distance: 344.1
click at [484, 453] on div "0 ° Undo Copy Duplicate Duplicate to new slide Delete" at bounding box center [436, 285] width 781 height 439
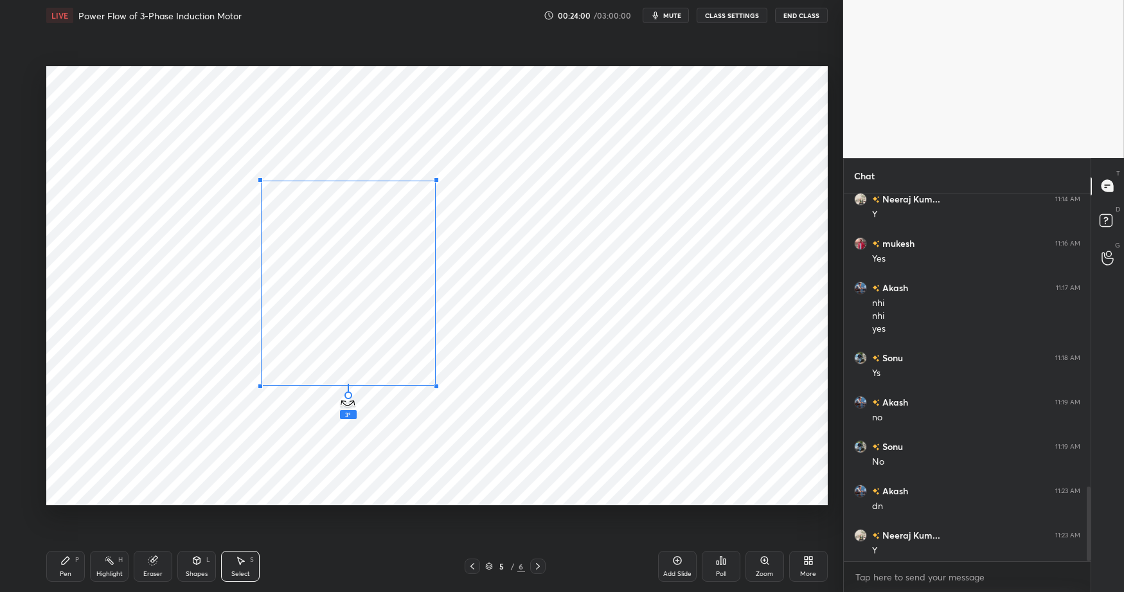
drag, startPoint x: 350, startPoint y: 396, endPoint x: 367, endPoint y: 391, distance: 17.5
click at [367, 399] on div "3 ° Undo Copy Duplicate Duplicate to new slide Delete" at bounding box center [436, 285] width 781 height 439
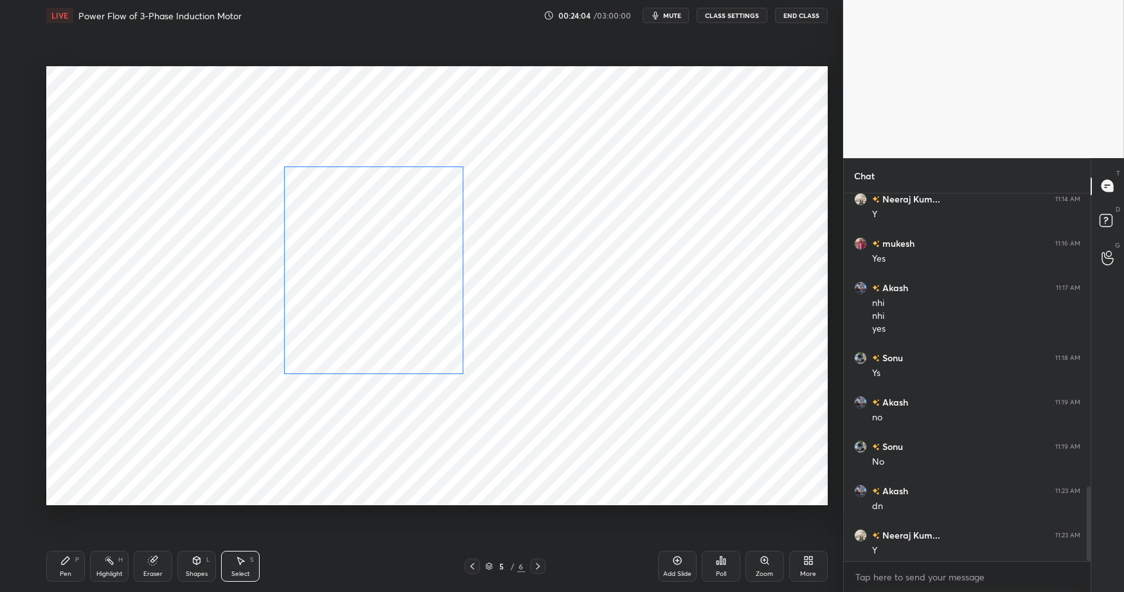
drag, startPoint x: 402, startPoint y: 342, endPoint x: 417, endPoint y: 335, distance: 16.1
click at [423, 330] on div "0 ° Undo Copy Duplicate Duplicate to new slide Delete" at bounding box center [436, 285] width 781 height 439
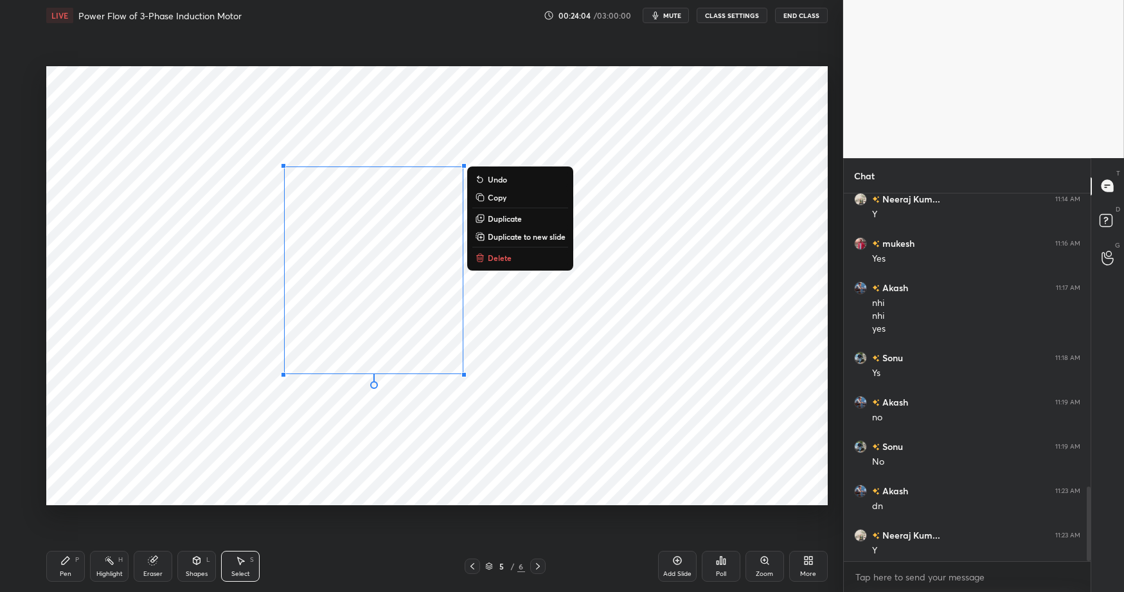
drag, startPoint x: 382, startPoint y: 430, endPoint x: 384, endPoint y: 420, distance: 11.0
click at [382, 430] on div "0 ° Undo Copy Duplicate Duplicate to new slide Delete" at bounding box center [436, 285] width 781 height 439
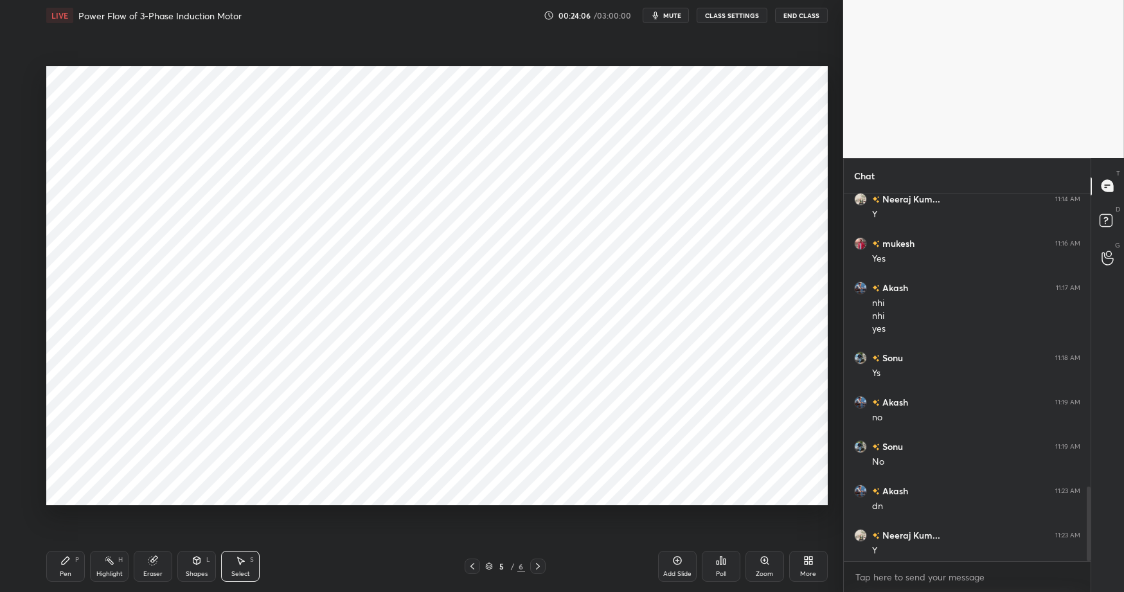
click at [62, 566] on div "Pen P" at bounding box center [65, 566] width 39 height 31
click at [193, 570] on div "Shapes" at bounding box center [197, 573] width 22 height 6
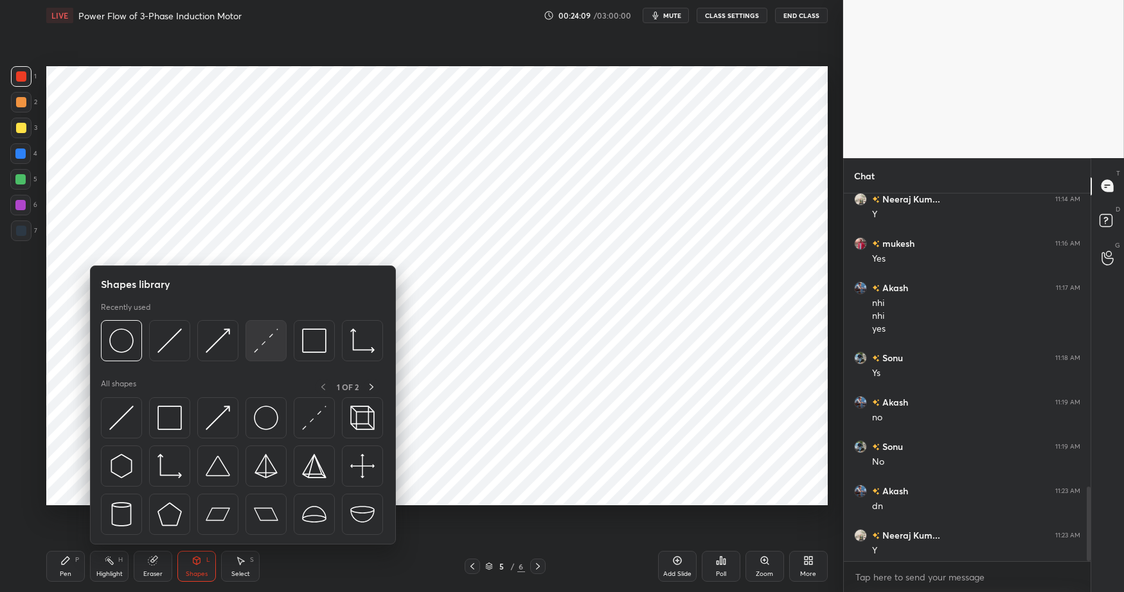
click at [263, 339] on img at bounding box center [266, 340] width 24 height 24
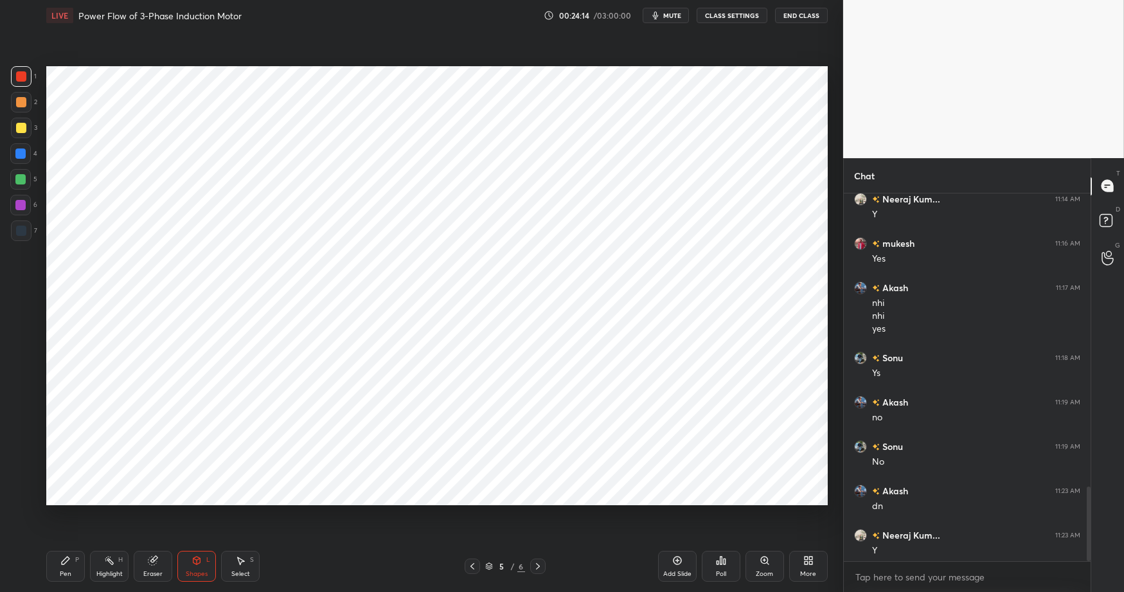
drag, startPoint x: 190, startPoint y: 567, endPoint x: 197, endPoint y: 552, distance: 16.7
click at [190, 565] on div "Shapes L" at bounding box center [196, 566] width 39 height 31
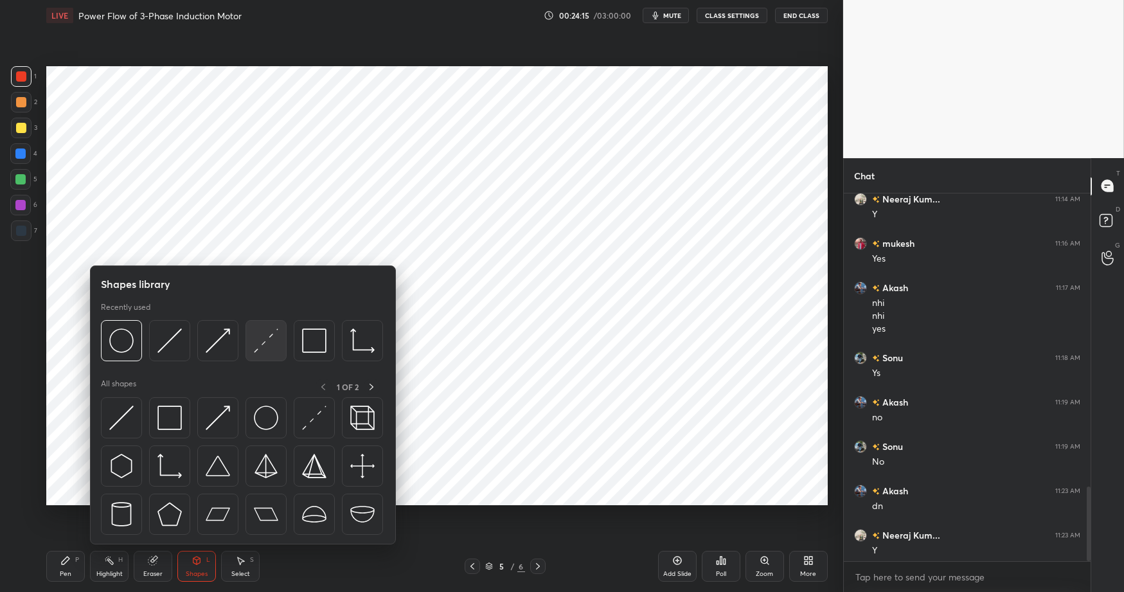
click at [261, 344] on img at bounding box center [266, 340] width 24 height 24
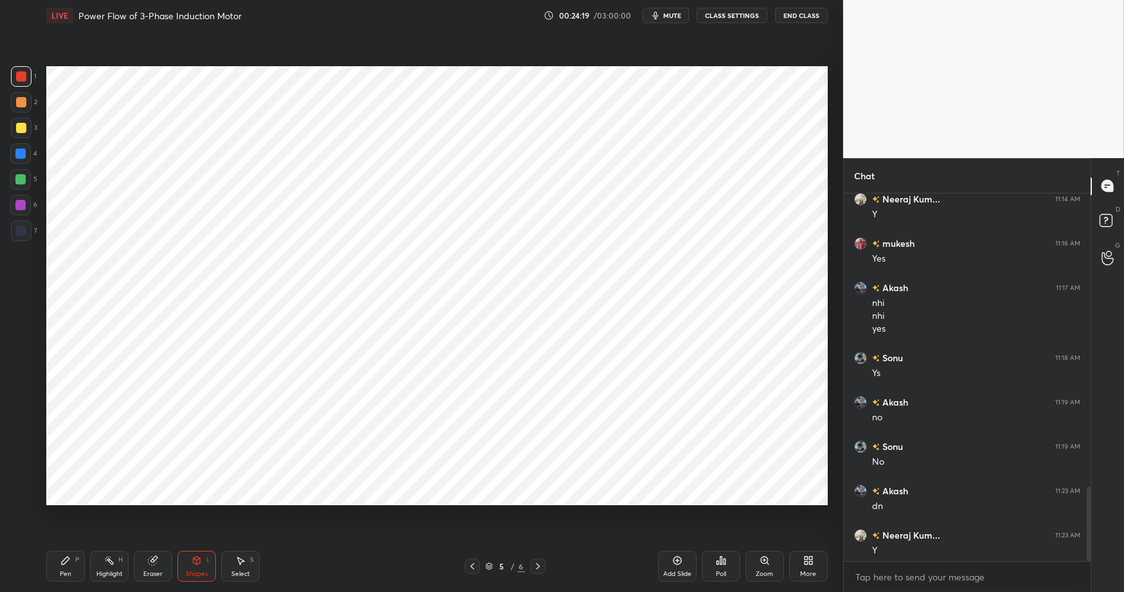
drag, startPoint x: 22, startPoint y: 225, endPoint x: 42, endPoint y: 247, distance: 30.5
click at [20, 226] on div at bounding box center [21, 230] width 10 height 10
click at [200, 561] on icon at bounding box center [196, 560] width 7 height 8
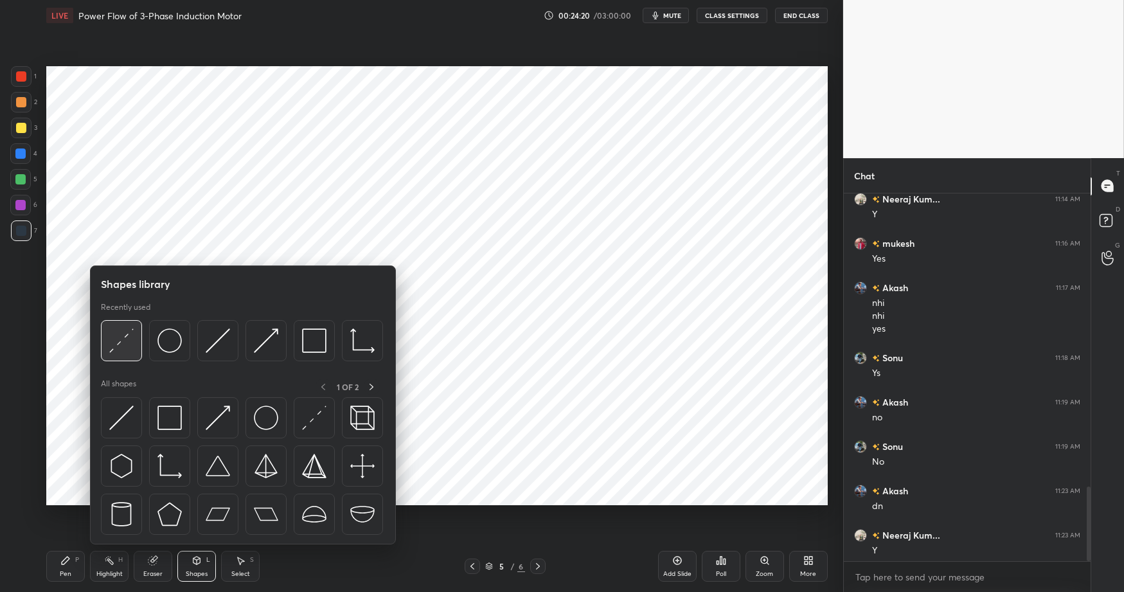
click at [128, 341] on img at bounding box center [121, 340] width 24 height 24
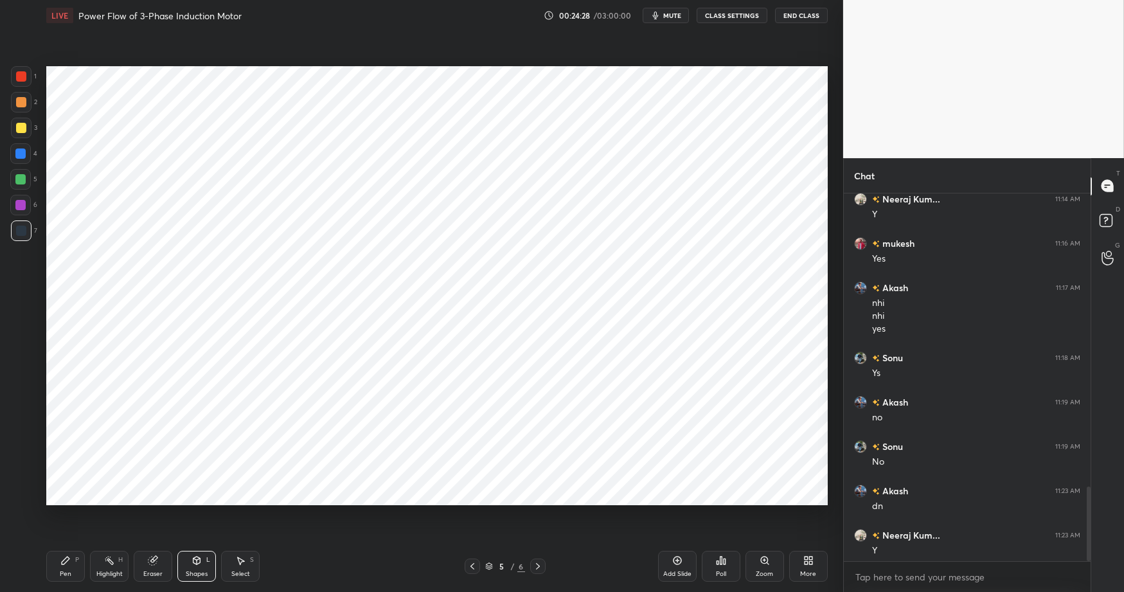
click at [62, 567] on div "Pen P" at bounding box center [65, 566] width 39 height 31
click at [197, 572] on div "Shapes" at bounding box center [197, 573] width 22 height 6
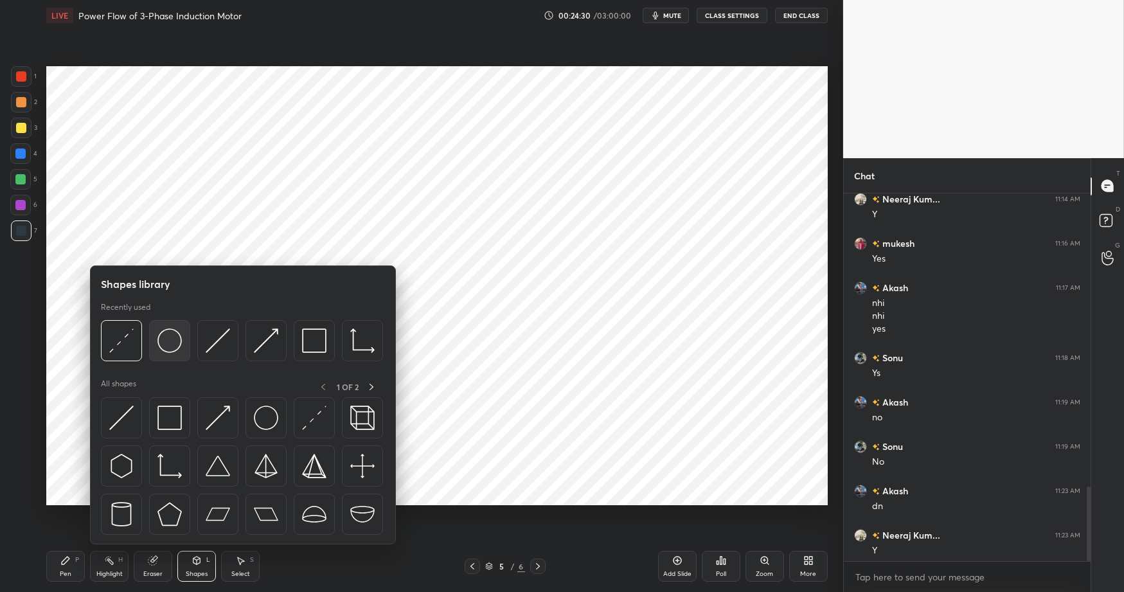
click at [168, 343] on img at bounding box center [169, 340] width 24 height 24
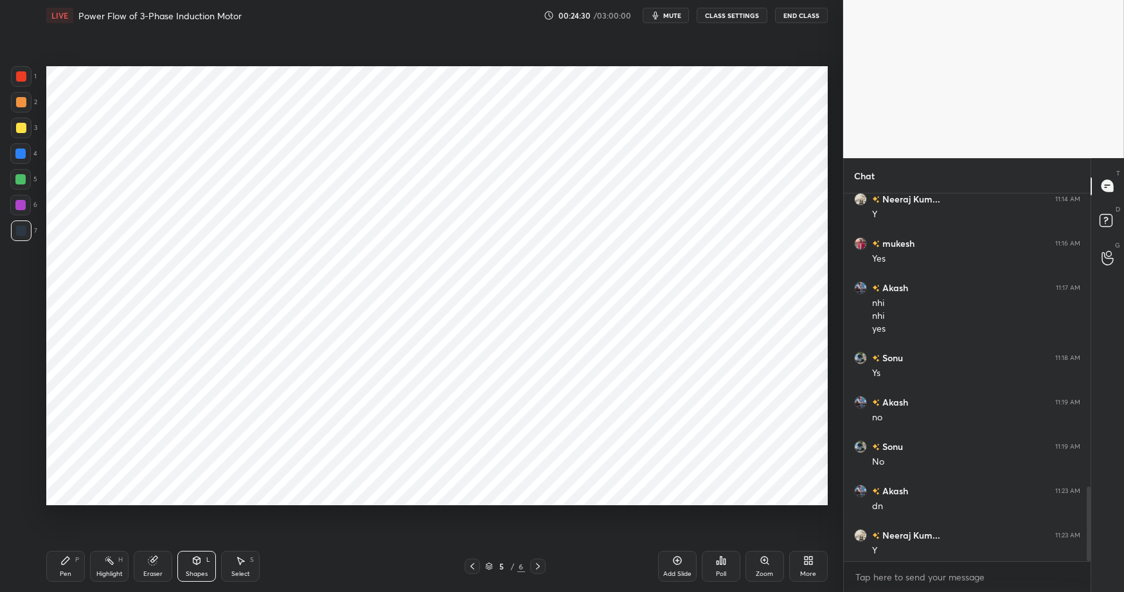
click at [16, 103] on div at bounding box center [21, 102] width 10 height 10
click at [65, 567] on div "Pen P" at bounding box center [65, 566] width 39 height 31
click at [101, 570] on div "Highlight" at bounding box center [109, 573] width 26 height 6
click at [20, 493] on icon at bounding box center [20, 495] width 10 height 10
drag, startPoint x: 21, startPoint y: 96, endPoint x: 35, endPoint y: 98, distance: 14.3
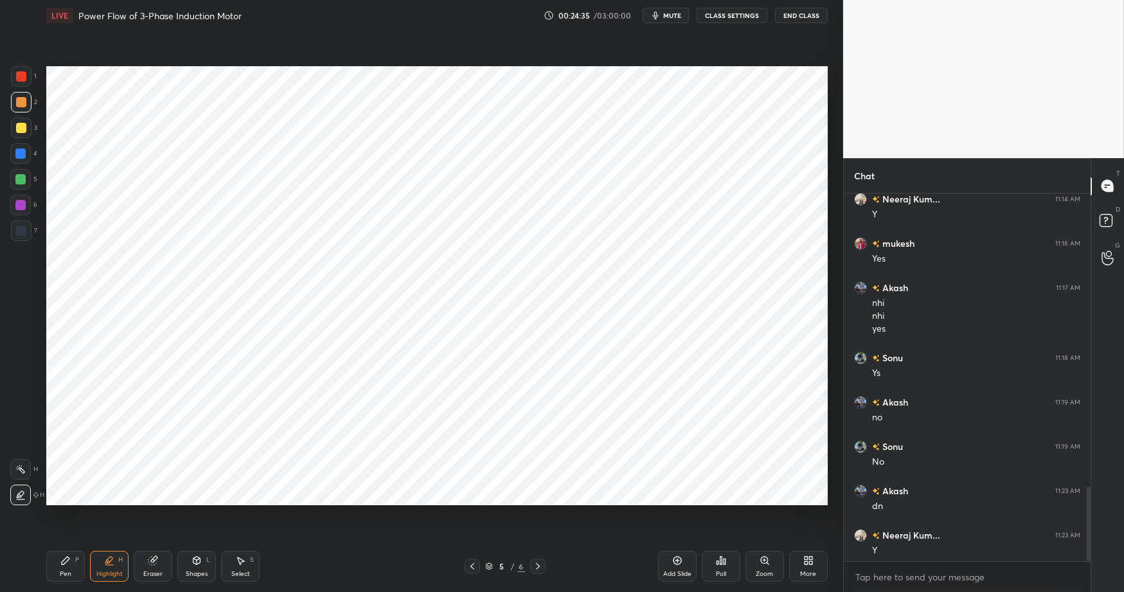
click at [21, 97] on div at bounding box center [21, 102] width 10 height 10
click at [68, 563] on icon at bounding box center [65, 560] width 10 height 10
drag, startPoint x: 321, startPoint y: 579, endPoint x: 322, endPoint y: 538, distance: 40.5
click at [321, 576] on div "Pen P Highlight H Eraser Shapes L Select S" at bounding box center [199, 566] width 306 height 31
click at [22, 227] on div at bounding box center [21, 230] width 10 height 10
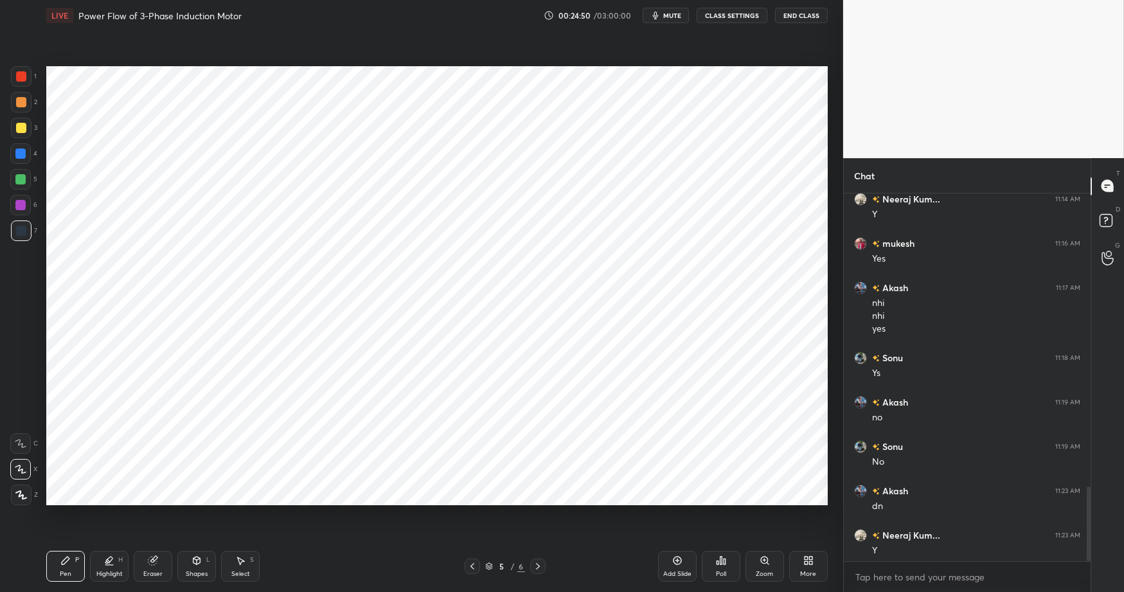
drag, startPoint x: 20, startPoint y: 73, endPoint x: 44, endPoint y: 77, distance: 24.7
click at [20, 73] on div at bounding box center [21, 76] width 10 height 10
click at [92, 574] on div "Highlight H" at bounding box center [109, 566] width 39 height 31
click at [66, 563] on icon at bounding box center [65, 560] width 10 height 10
click at [369, 576] on div "Pen P Highlight H Eraser Shapes L Select S 5 / 6 Add Slide Poll Zoom More" at bounding box center [436, 565] width 781 height 51
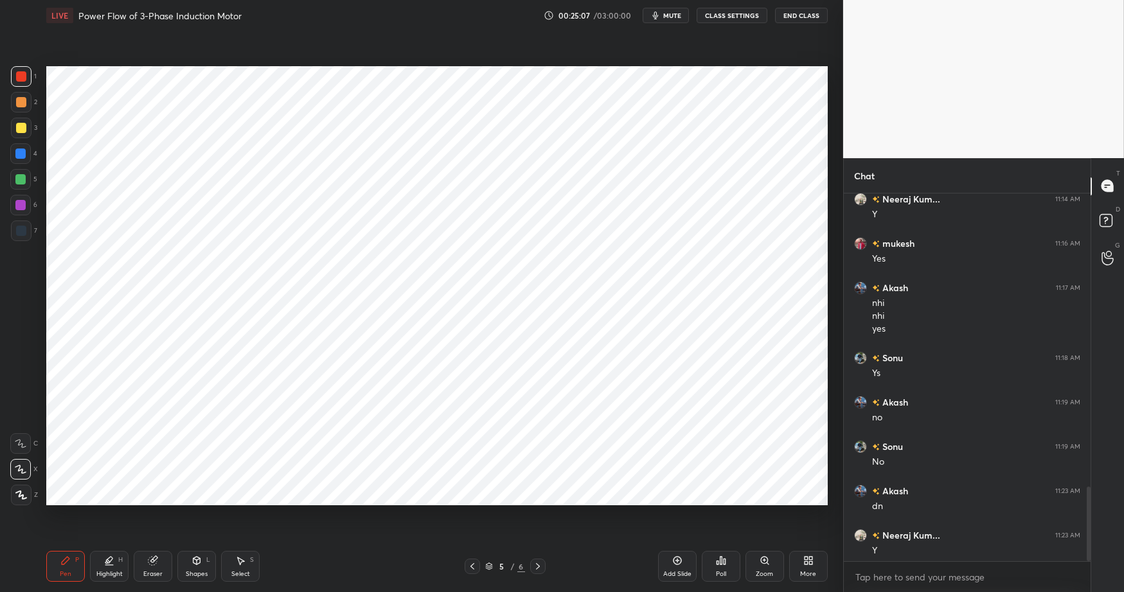
click at [49, 566] on div "Pen P" at bounding box center [65, 566] width 39 height 31
drag, startPoint x: 151, startPoint y: 569, endPoint x: 103, endPoint y: 565, distance: 47.7
click at [149, 570] on div "Eraser" at bounding box center [152, 573] width 19 height 6
drag, startPoint x: 105, startPoint y: 570, endPoint x: 73, endPoint y: 563, distance: 32.9
click at [104, 570] on div "Highlight" at bounding box center [109, 573] width 26 height 6
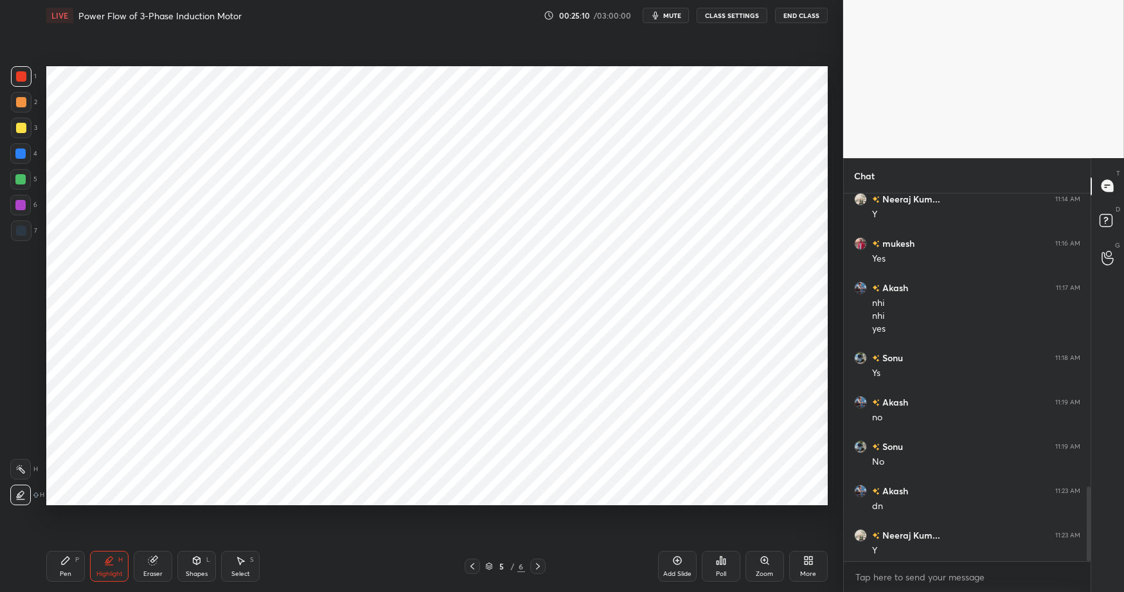
drag, startPoint x: 69, startPoint y: 562, endPoint x: 95, endPoint y: 562, distance: 26.3
click at [71, 562] on div "Pen P" at bounding box center [65, 566] width 39 height 31
click at [198, 568] on div "Shapes L" at bounding box center [196, 566] width 39 height 31
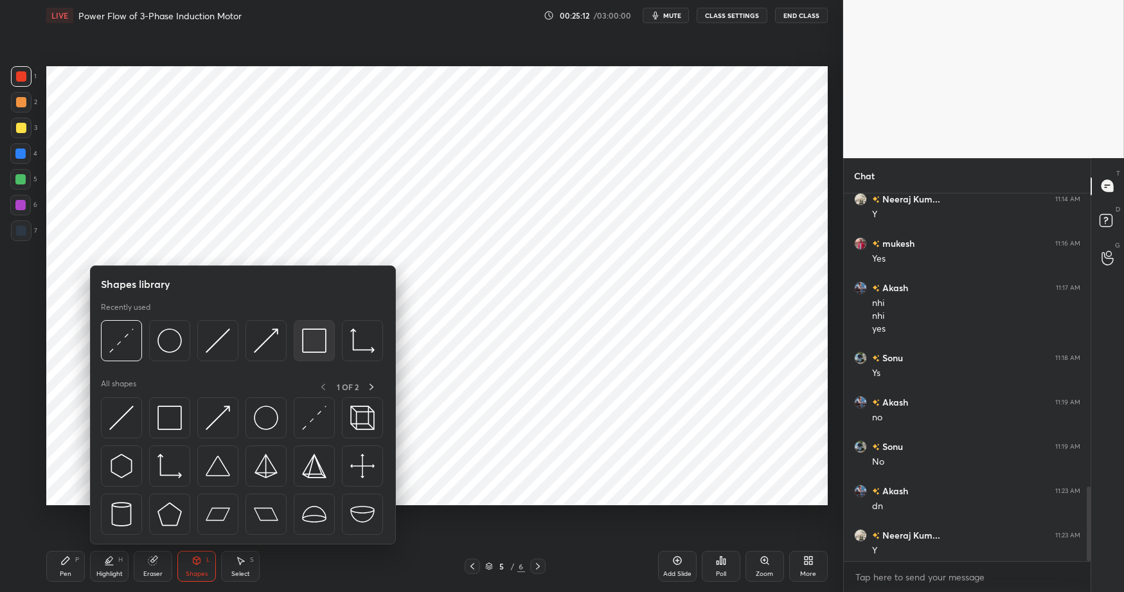
click at [302, 348] on img at bounding box center [314, 340] width 24 height 24
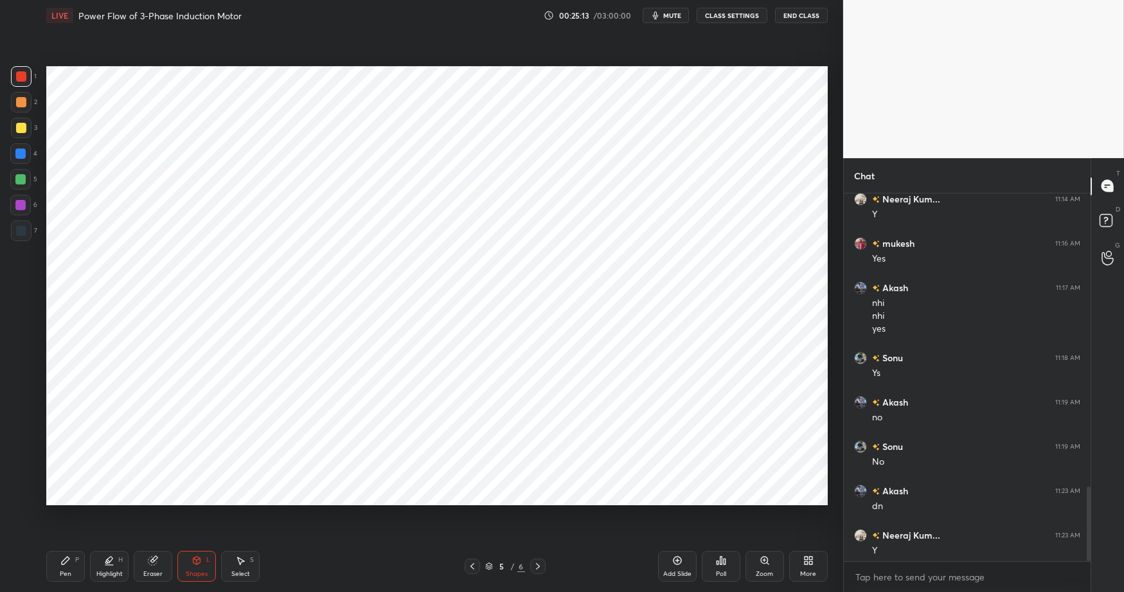
drag, startPoint x: 15, startPoint y: 224, endPoint x: 39, endPoint y: 227, distance: 23.4
click at [18, 223] on div at bounding box center [21, 230] width 21 height 21
click at [152, 563] on icon at bounding box center [152, 560] width 8 height 8
click at [105, 565] on icon at bounding box center [109, 565] width 8 height 0
click at [58, 558] on div "Pen P" at bounding box center [65, 566] width 39 height 31
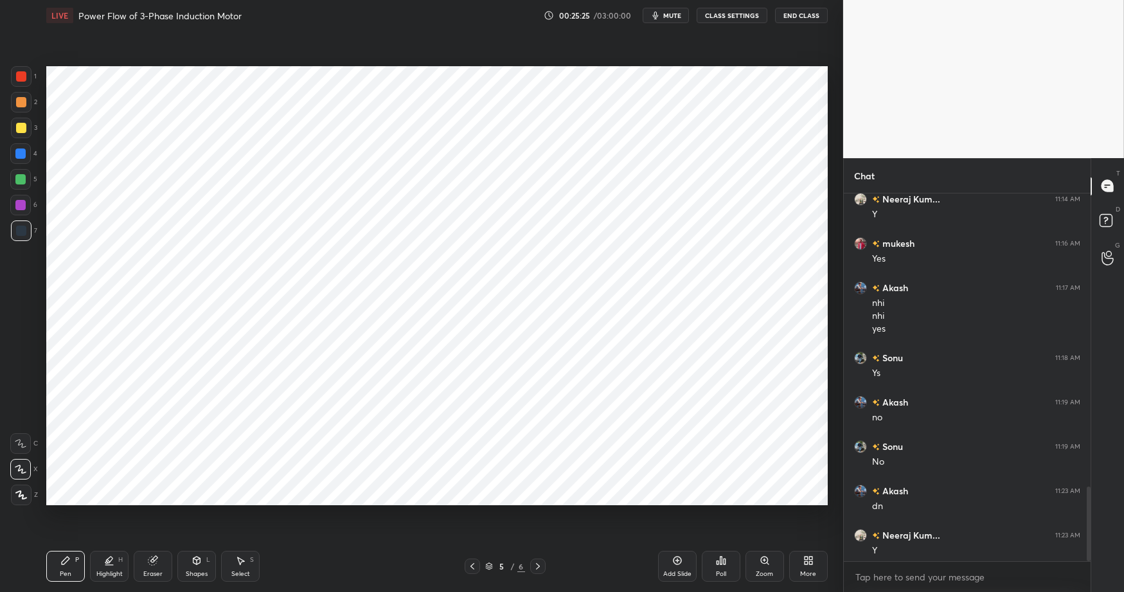
click at [342, 575] on div "Pen P Highlight H Eraser Shapes L Select S" at bounding box center [199, 566] width 306 height 31
click at [27, 146] on div at bounding box center [20, 153] width 21 height 21
click at [188, 576] on div "Shapes" at bounding box center [197, 573] width 22 height 6
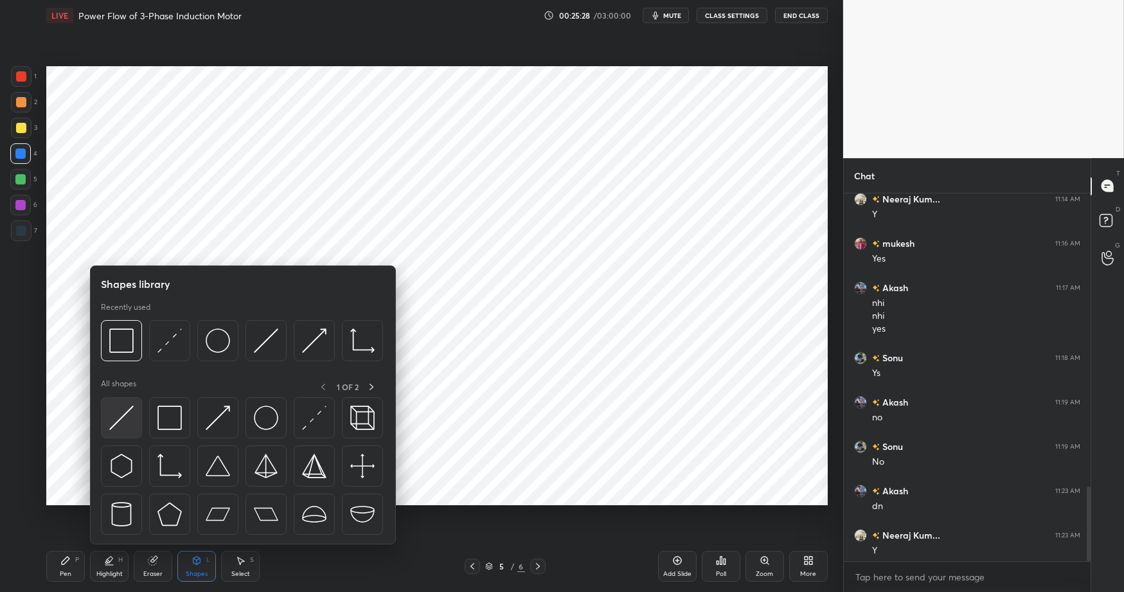
click at [127, 415] on img at bounding box center [121, 417] width 24 height 24
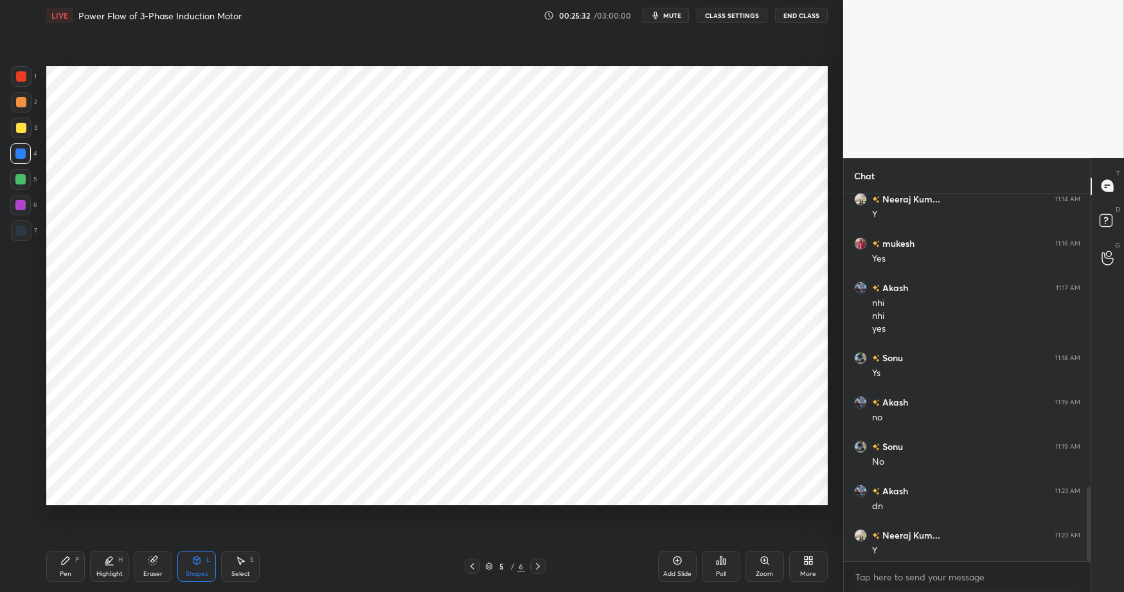
click at [240, 572] on div "Select" at bounding box center [240, 573] width 19 height 6
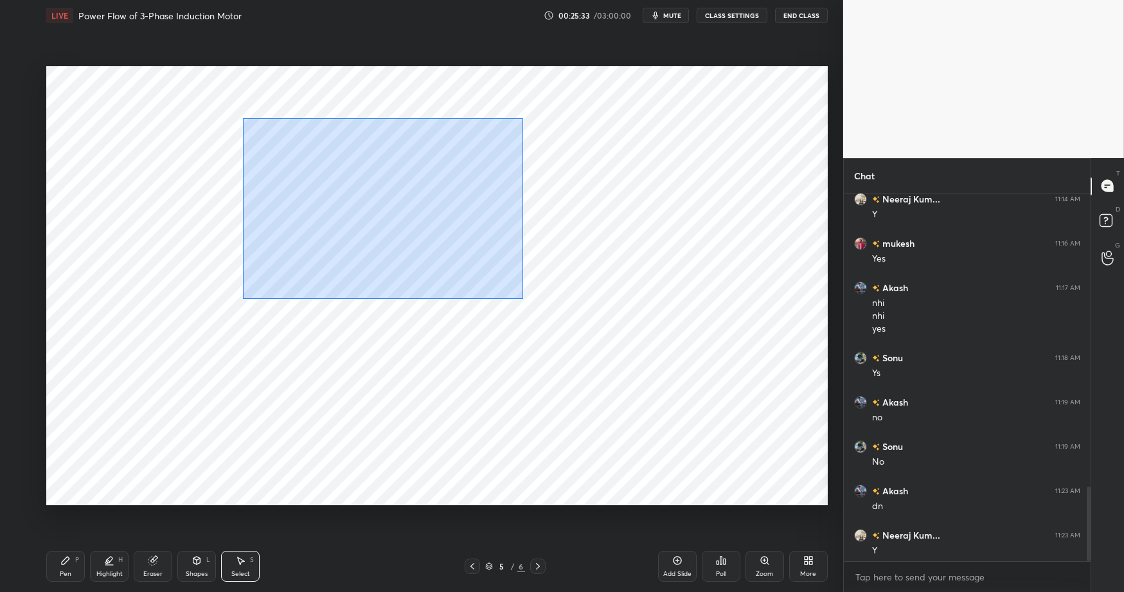
drag, startPoint x: 242, startPoint y: 116, endPoint x: 640, endPoint y: 423, distance: 503.3
click at [699, 448] on div "0 ° Undo Copy Duplicate Duplicate to new slide Delete" at bounding box center [436, 285] width 781 height 439
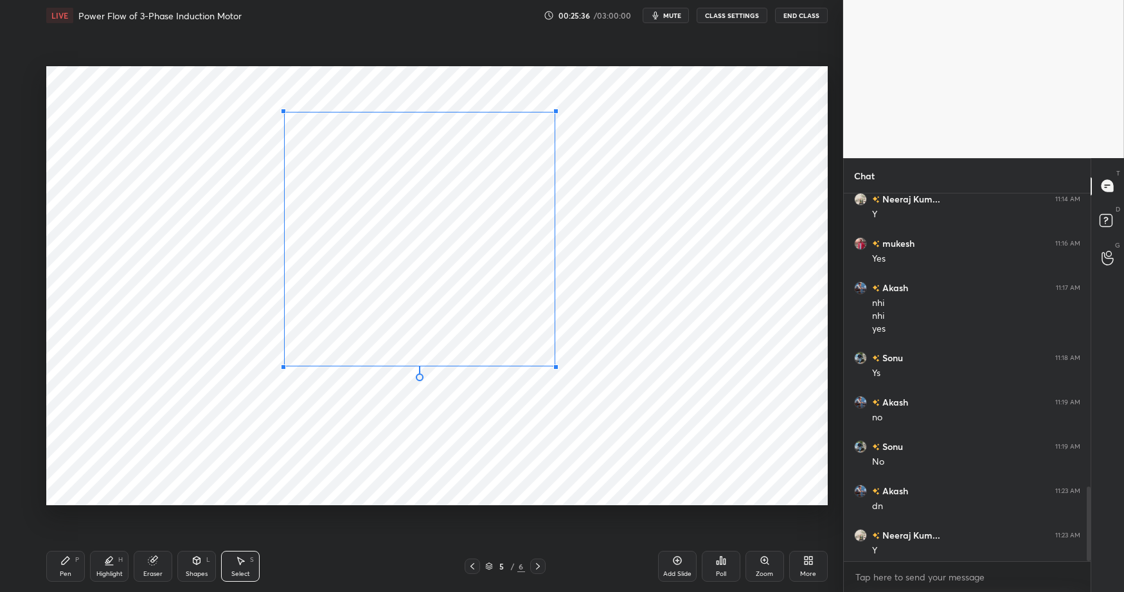
drag, startPoint x: 565, startPoint y: 398, endPoint x: 543, endPoint y: 357, distance: 46.3
click at [554, 366] on div at bounding box center [555, 366] width 5 height 5
drag, startPoint x: 401, startPoint y: 274, endPoint x: 385, endPoint y: 290, distance: 23.2
click at [397, 269] on div "0 ° Undo Copy Duplicate Duplicate to new slide Delete" at bounding box center [436, 285] width 781 height 439
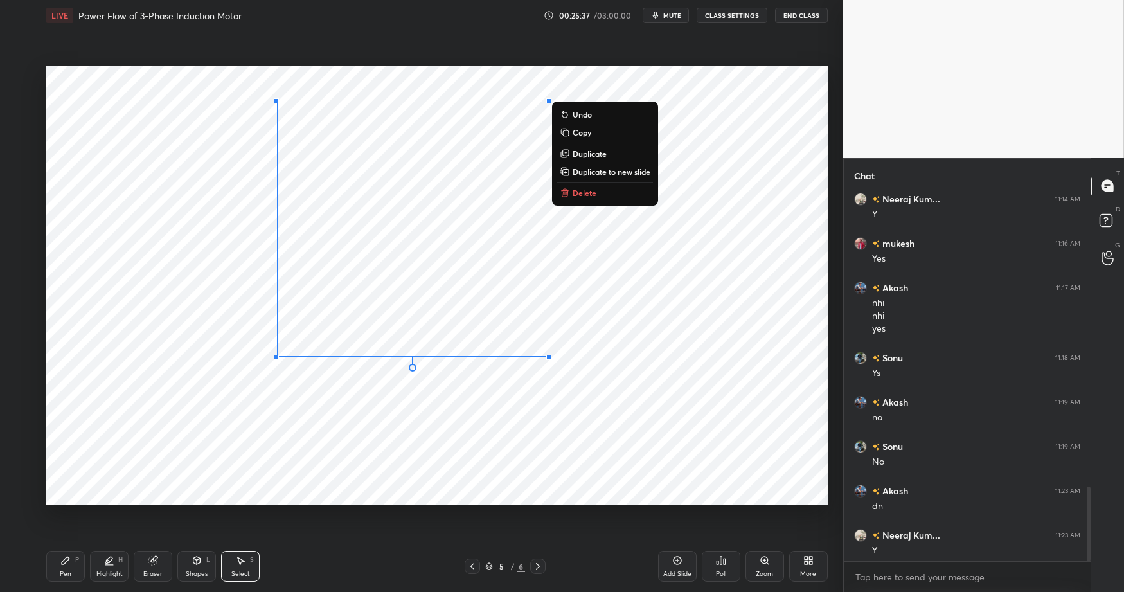
drag, startPoint x: 356, startPoint y: 424, endPoint x: 303, endPoint y: 439, distance: 54.7
click at [357, 422] on div "0 ° Undo Copy Duplicate Duplicate to new slide Delete" at bounding box center [436, 285] width 781 height 439
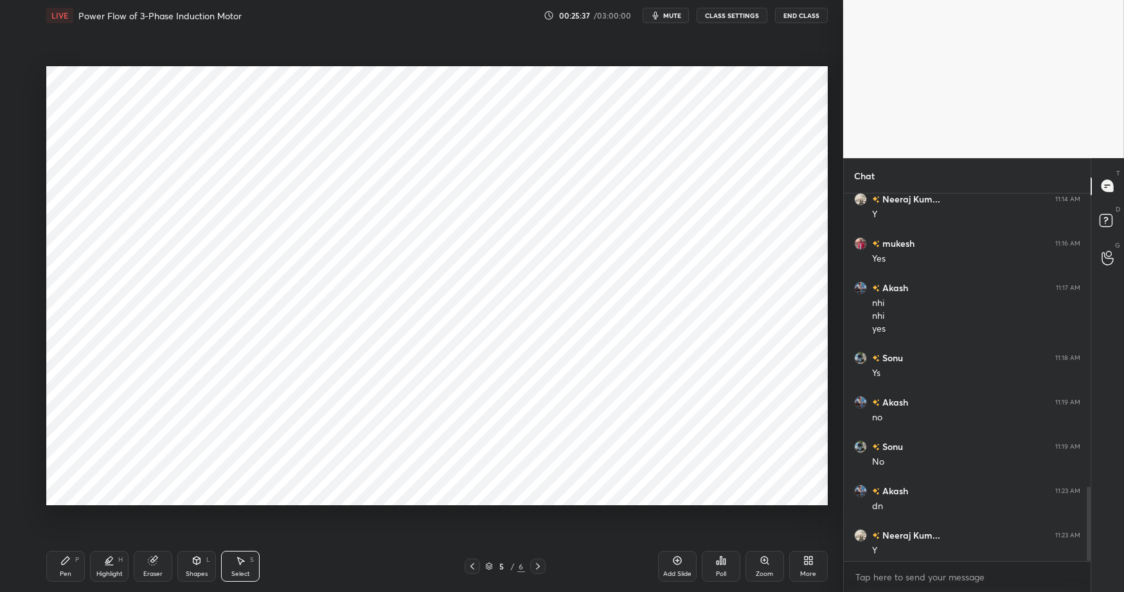
click at [61, 565] on icon at bounding box center [65, 560] width 10 height 10
drag, startPoint x: 353, startPoint y: 584, endPoint x: 342, endPoint y: 567, distance: 20.5
click at [353, 576] on div "Pen P Highlight H Eraser Shapes L Select S 5 / 6 Add Slide Poll Zoom More" at bounding box center [436, 565] width 781 height 51
click at [219, 561] on div "Pen P Highlight H Eraser Shapes L Select S" at bounding box center [199, 566] width 306 height 31
drag, startPoint x: 192, startPoint y: 565, endPoint x: 197, endPoint y: 548, distance: 17.9
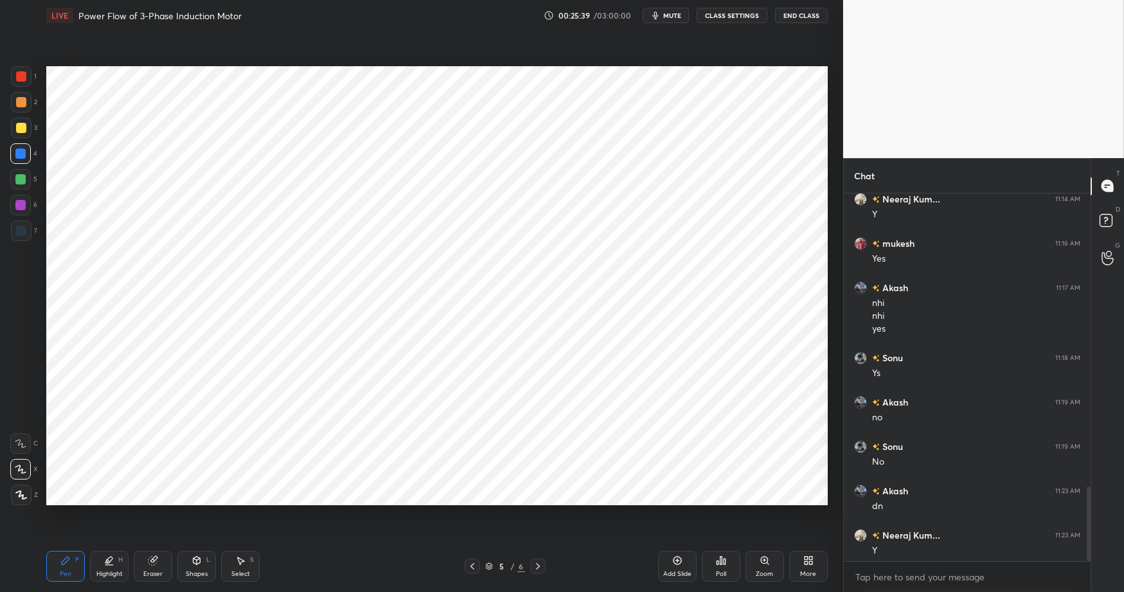
click at [193, 564] on div "Shapes L" at bounding box center [196, 566] width 39 height 31
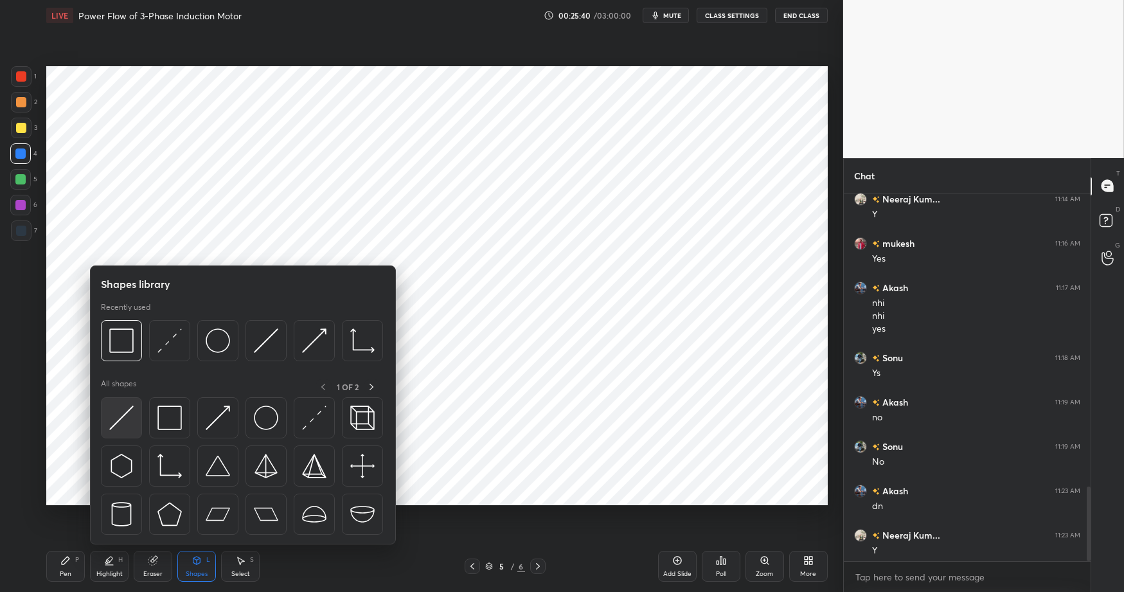
click at [126, 409] on img at bounding box center [121, 417] width 24 height 24
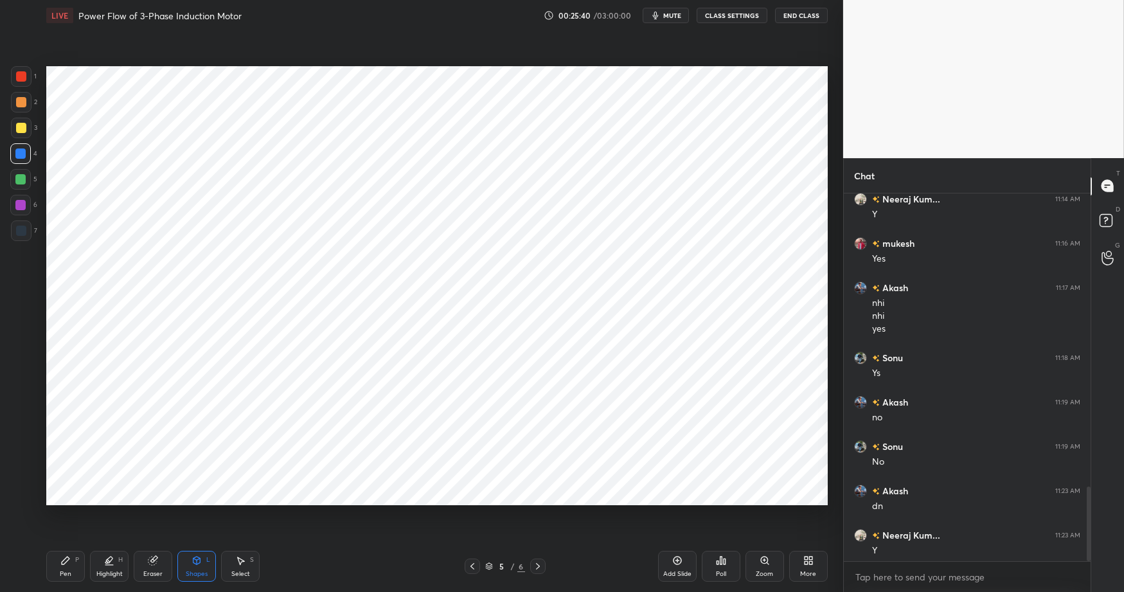
drag, startPoint x: 21, startPoint y: 227, endPoint x: 37, endPoint y: 226, distance: 16.1
click at [21, 227] on div at bounding box center [21, 230] width 10 height 10
drag, startPoint x: 65, startPoint y: 567, endPoint x: 126, endPoint y: 563, distance: 61.2
click at [65, 567] on div "Pen P" at bounding box center [65, 566] width 39 height 31
click at [330, 576] on div "Pen P Highlight H Eraser Shapes L Select S 5 / 6 Add Slide Poll Zoom More" at bounding box center [436, 565] width 781 height 51
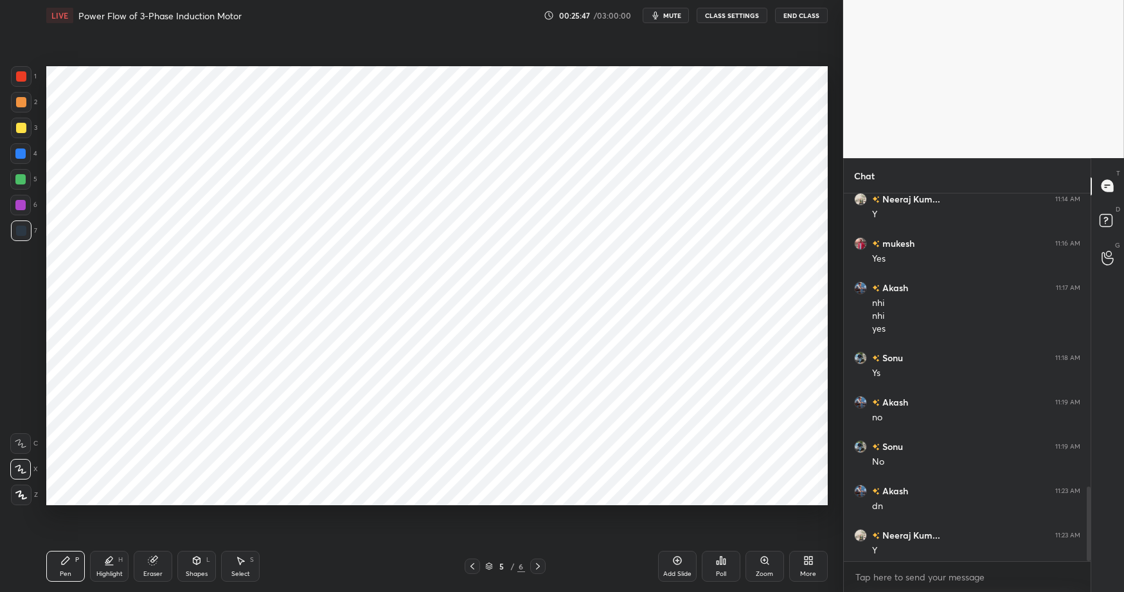
click at [161, 567] on div "Eraser" at bounding box center [153, 566] width 39 height 31
click at [68, 572] on div "Pen" at bounding box center [66, 573] width 12 height 6
click at [189, 563] on div "Shapes L" at bounding box center [196, 566] width 39 height 31
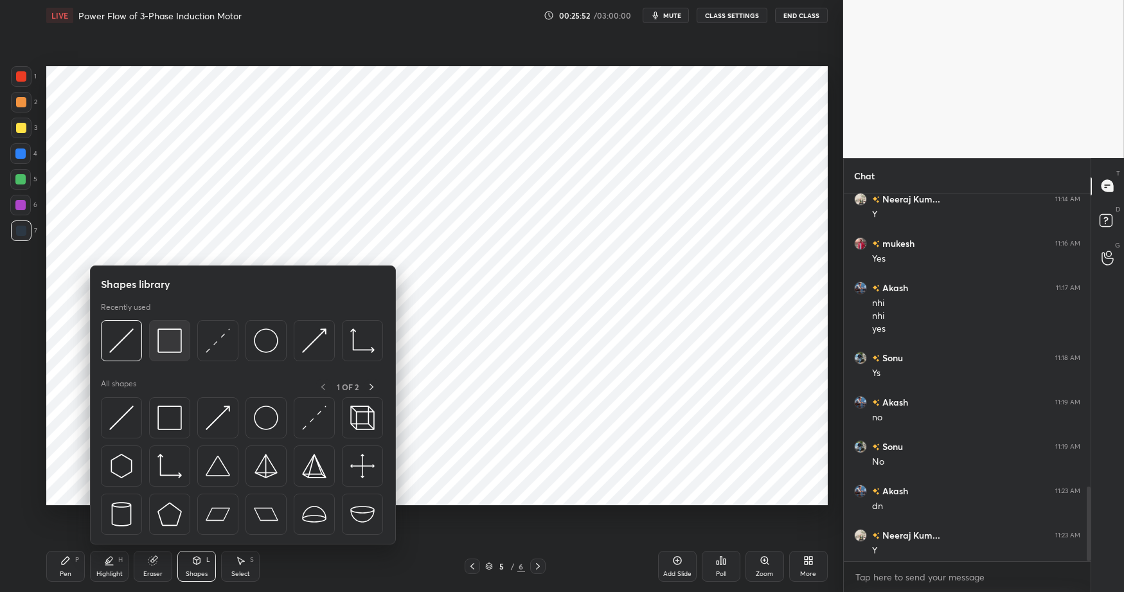
click at [170, 342] on img at bounding box center [169, 340] width 24 height 24
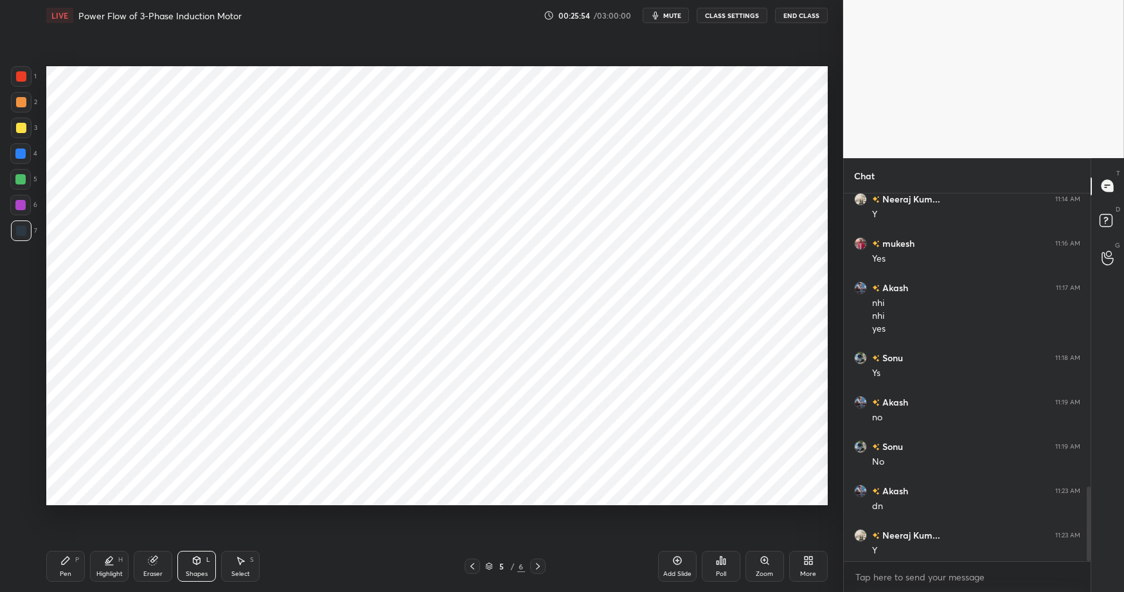
drag, startPoint x: 68, startPoint y: 566, endPoint x: 265, endPoint y: 566, distance: 196.6
click at [68, 566] on div "Pen P" at bounding box center [65, 566] width 39 height 31
click at [328, 576] on div "Pen P Highlight H Eraser Shapes L Select S 5 / 6 Add Slide Poll Zoom More" at bounding box center [436, 565] width 781 height 51
drag, startPoint x: 25, startPoint y: 153, endPoint x: 35, endPoint y: 160, distance: 11.9
click at [25, 153] on div at bounding box center [20, 153] width 10 height 10
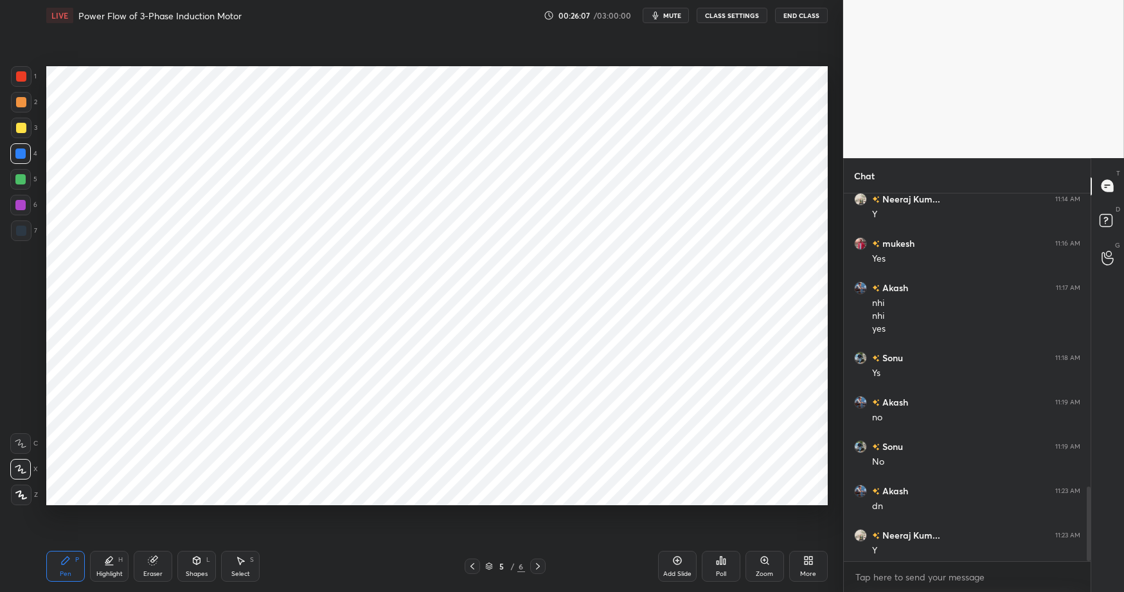
click at [21, 147] on div at bounding box center [20, 153] width 21 height 21
click at [116, 565] on div "Highlight H" at bounding box center [109, 566] width 39 height 31
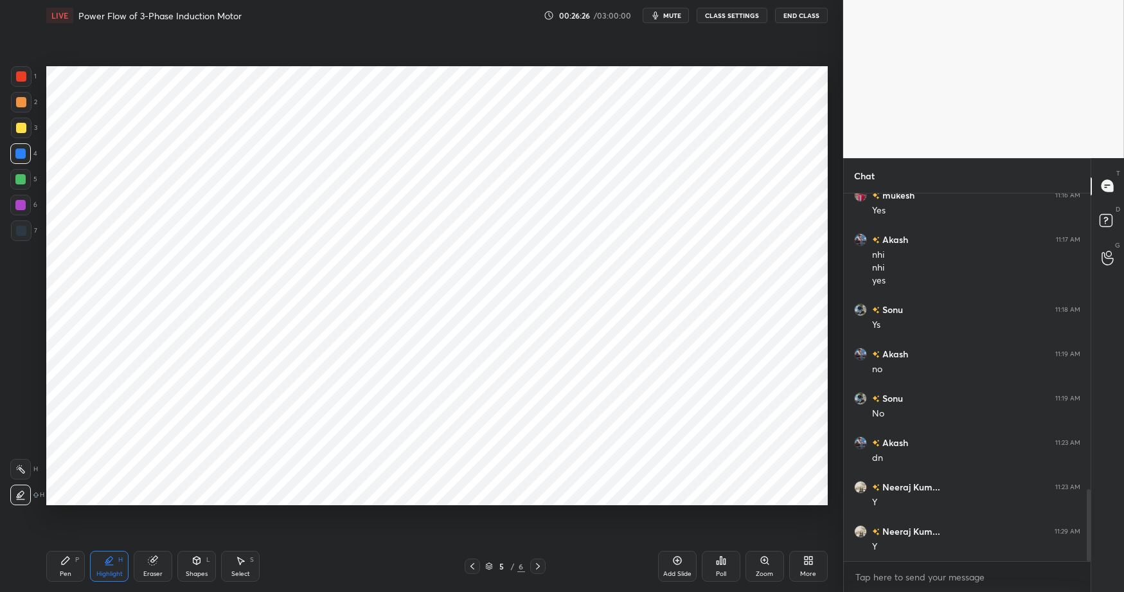
click at [75, 558] on div "Pen P" at bounding box center [65, 566] width 39 height 31
click at [318, 576] on div "Pen P Highlight H Eraser Shapes L Select S 5 / 6 Add Slide Poll Zoom More" at bounding box center [436, 565] width 781 height 51
click at [21, 148] on div at bounding box center [20, 153] width 10 height 10
drag, startPoint x: 199, startPoint y: 565, endPoint x: 168, endPoint y: 547, distance: 35.7
click at [199, 565] on icon at bounding box center [196, 560] width 10 height 10
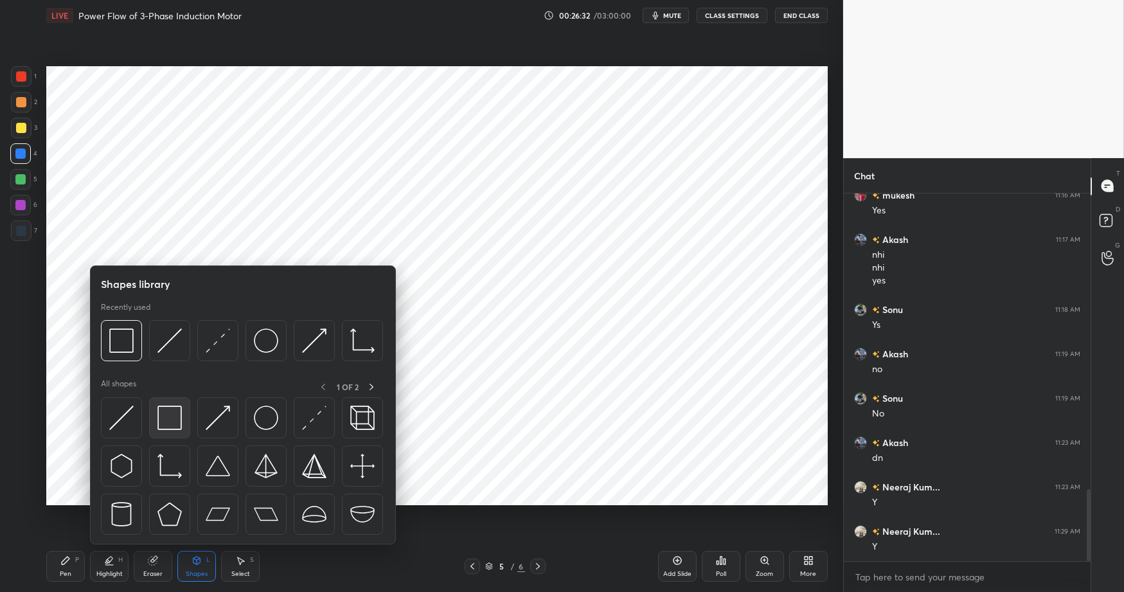
click at [166, 410] on img at bounding box center [169, 417] width 24 height 24
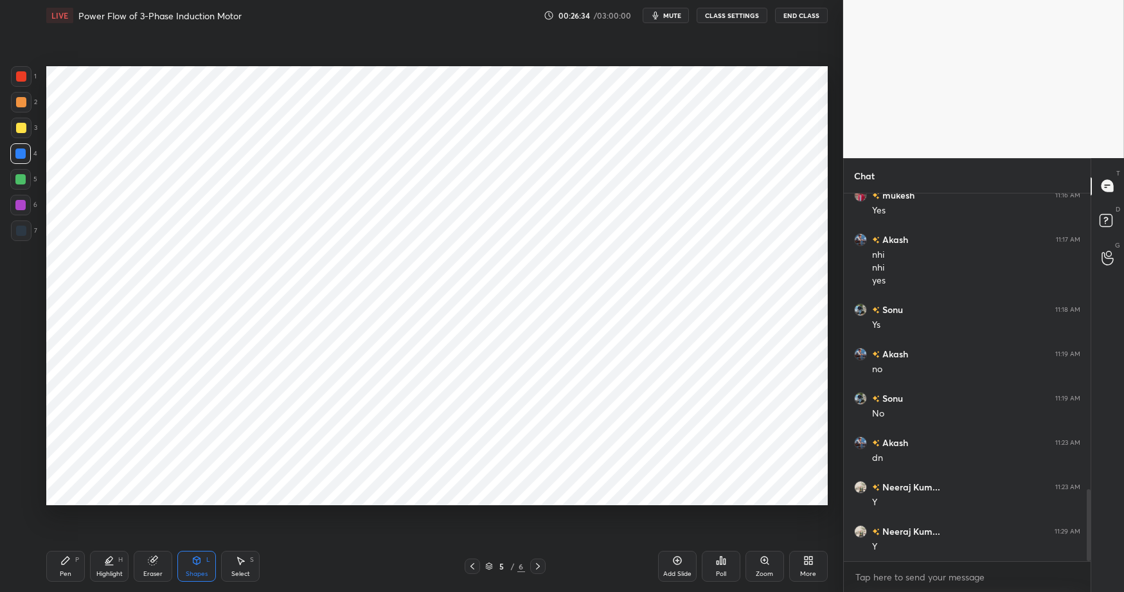
click at [69, 563] on icon at bounding box center [65, 560] width 10 height 10
click at [195, 570] on div "Shapes" at bounding box center [197, 573] width 22 height 6
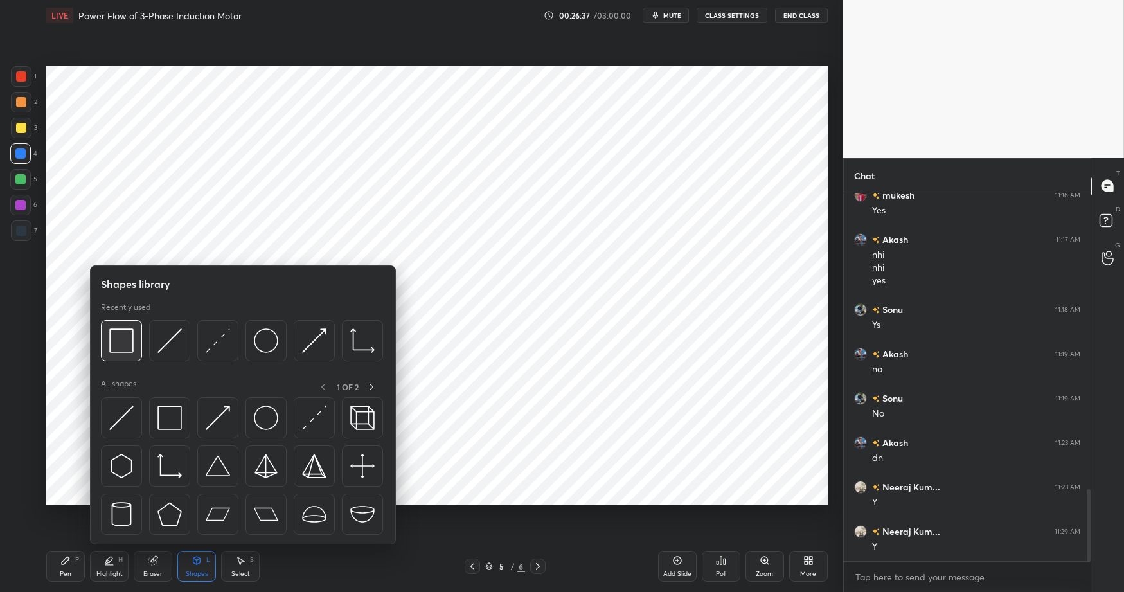
click at [125, 333] on img at bounding box center [121, 340] width 24 height 24
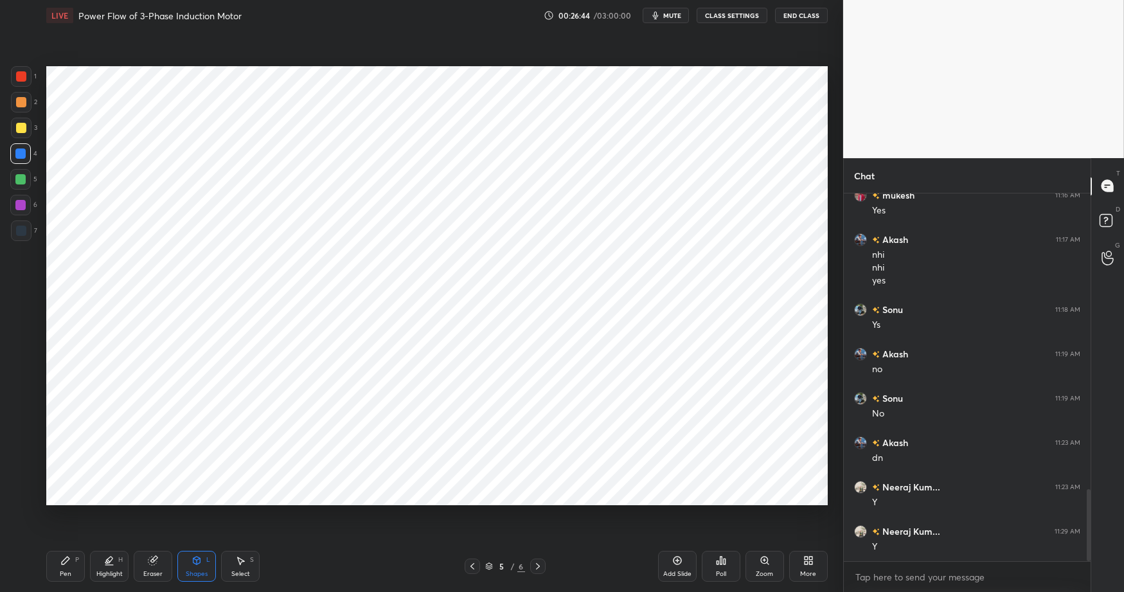
click at [245, 567] on div "Select S" at bounding box center [240, 566] width 39 height 31
drag, startPoint x: 545, startPoint y: 391, endPoint x: 571, endPoint y: 447, distance: 61.8
click at [569, 443] on div "0 ° Undo Copy Duplicate Duplicate to new slide Delete" at bounding box center [436, 285] width 781 height 439
drag, startPoint x: 540, startPoint y: 415, endPoint x: 547, endPoint y: 406, distance: 11.4
click at [554, 415] on div "0 ° Undo Copy Duplicate Duplicate to new slide Delete" at bounding box center [436, 285] width 781 height 439
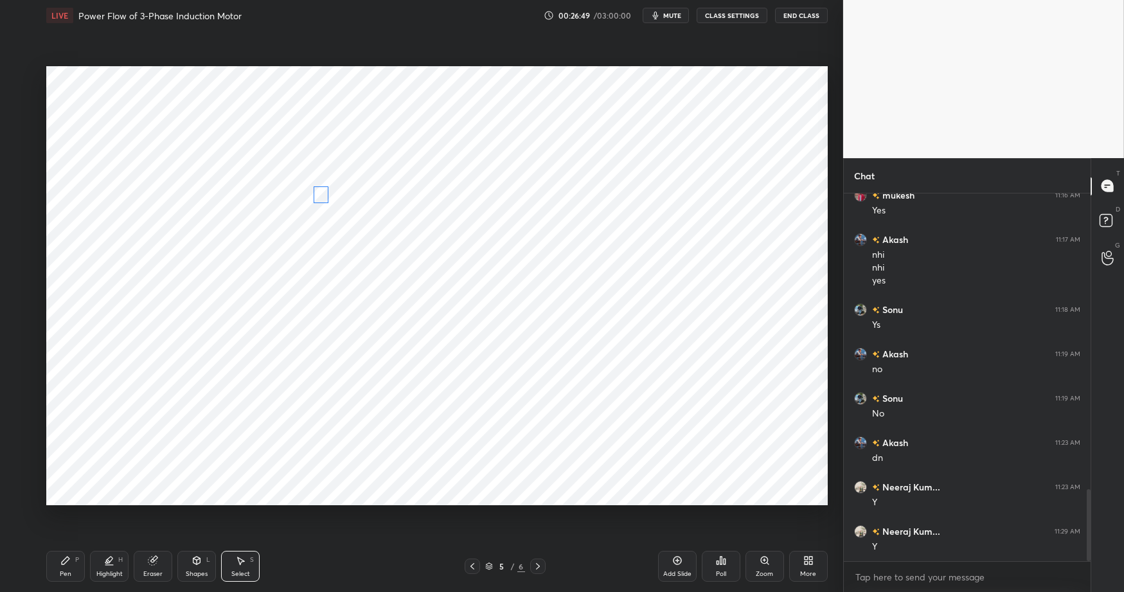
drag, startPoint x: 538, startPoint y: 398, endPoint x: 324, endPoint y: 208, distance: 285.8
click at [322, 199] on div "0 ° Undo Copy Duplicate Duplicate to new slide Delete" at bounding box center [436, 285] width 781 height 439
drag, startPoint x: 319, startPoint y: 215, endPoint x: 321, endPoint y: 204, distance: 11.7
click at [325, 217] on div "9 ° Undo Copy Duplicate Duplicate to new slide Delete" at bounding box center [436, 285] width 781 height 439
click at [321, 196] on div "0 ° Undo Copy Duplicate Duplicate to new slide Delete" at bounding box center [436, 285] width 781 height 439
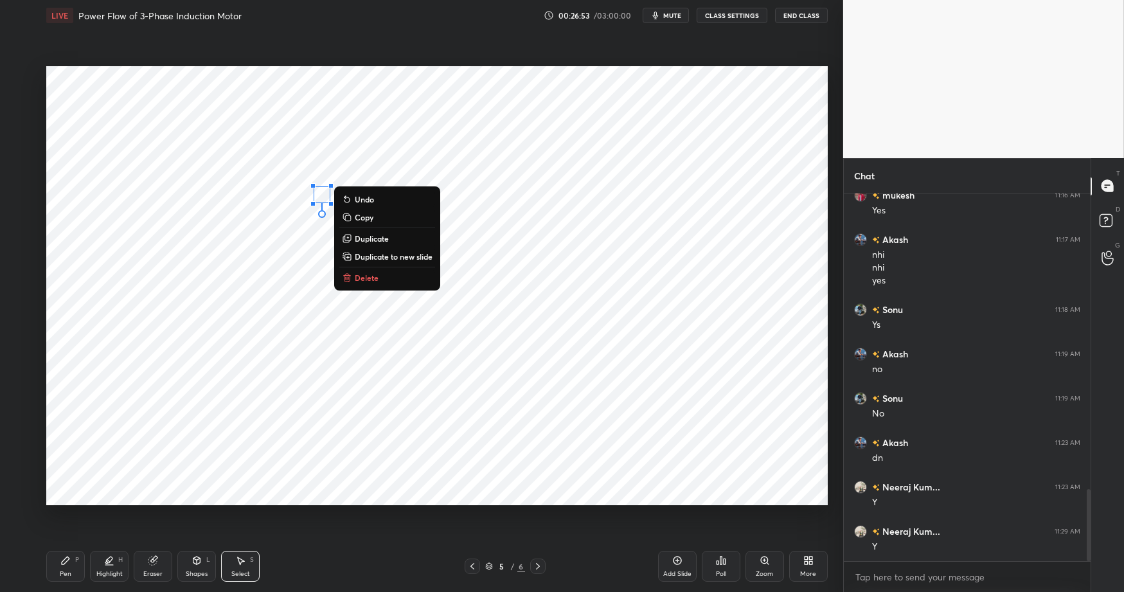
click at [258, 236] on div "0 ° Undo Copy Duplicate Duplicate to new slide Delete" at bounding box center [436, 285] width 781 height 439
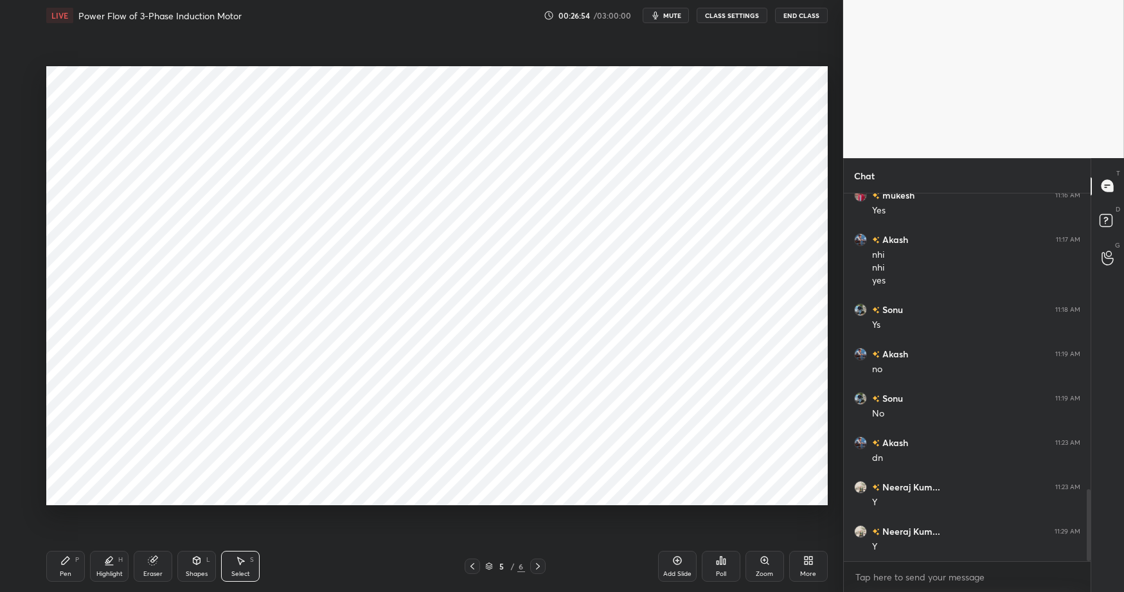
click at [91, 569] on div "Highlight H" at bounding box center [109, 566] width 39 height 31
drag, startPoint x: 48, startPoint y: 557, endPoint x: 96, endPoint y: 554, distance: 47.6
click at [51, 556] on div "Pen P" at bounding box center [65, 566] width 39 height 31
click at [193, 570] on div "Shapes" at bounding box center [197, 573] width 22 height 6
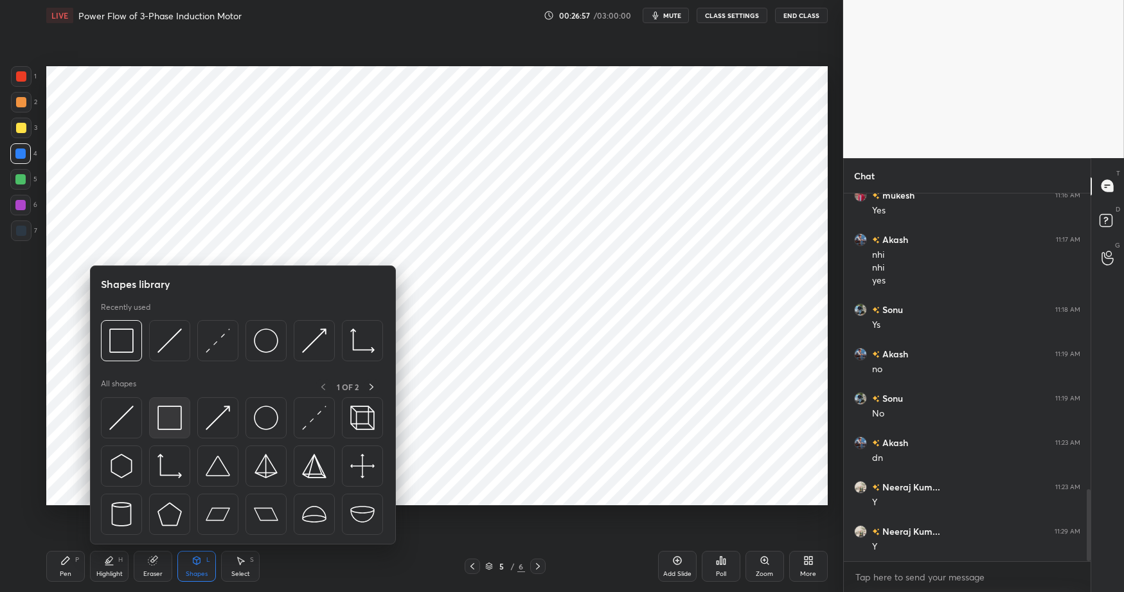
click at [172, 418] on img at bounding box center [169, 417] width 24 height 24
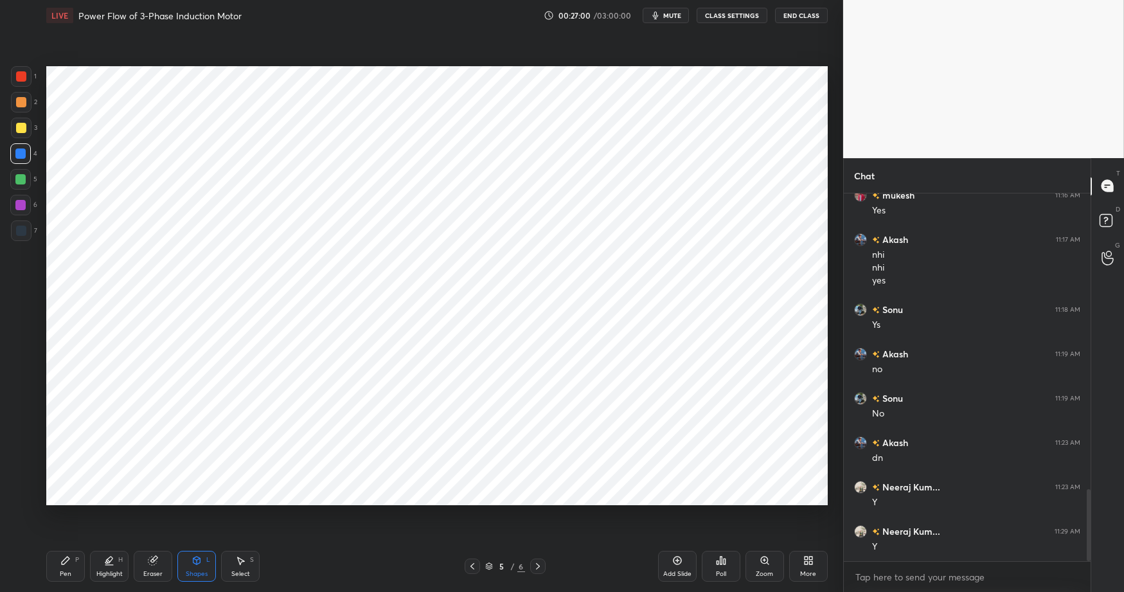
click at [26, 236] on div at bounding box center [21, 230] width 21 height 21
click at [153, 565] on icon at bounding box center [153, 560] width 10 height 10
click at [249, 567] on div "Select S" at bounding box center [240, 566] width 39 height 31
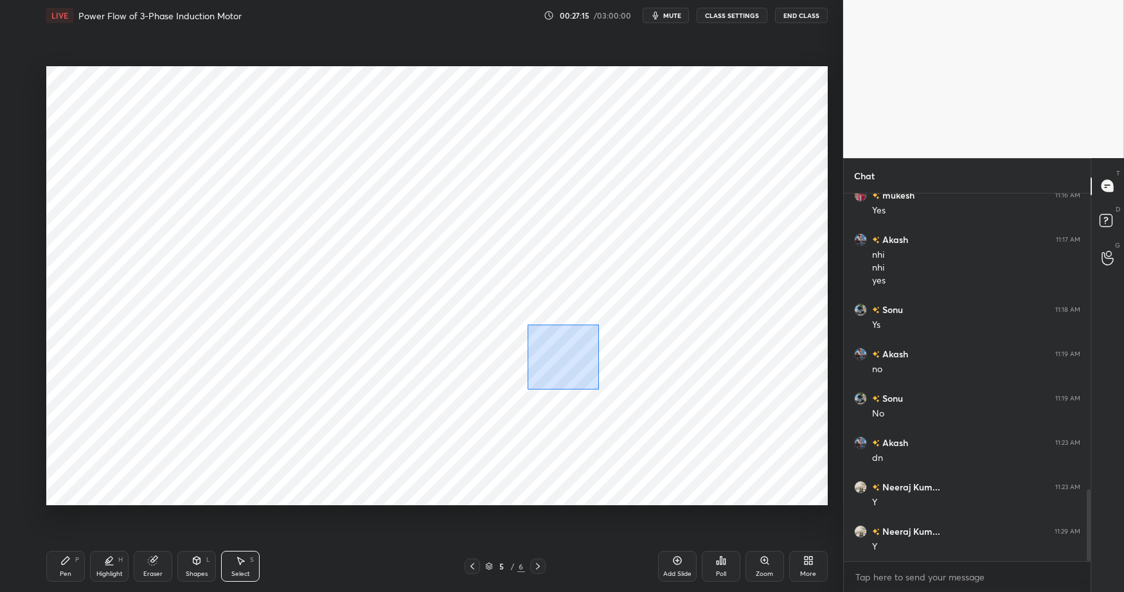
drag, startPoint x: 599, startPoint y: 389, endPoint x: 570, endPoint y: 378, distance: 30.3
click at [607, 396] on div "0 ° Undo Copy Duplicate Duplicate to new slide Delete" at bounding box center [436, 285] width 781 height 439
drag, startPoint x: 545, startPoint y: 362, endPoint x: 513, endPoint y: 328, distance: 46.4
click at [511, 325] on div "234 ° Undo Copy Duplicate Duplicate to new slide Delete" at bounding box center [436, 285] width 781 height 439
drag, startPoint x: 561, startPoint y: 355, endPoint x: 523, endPoint y: 213, distance: 147.7
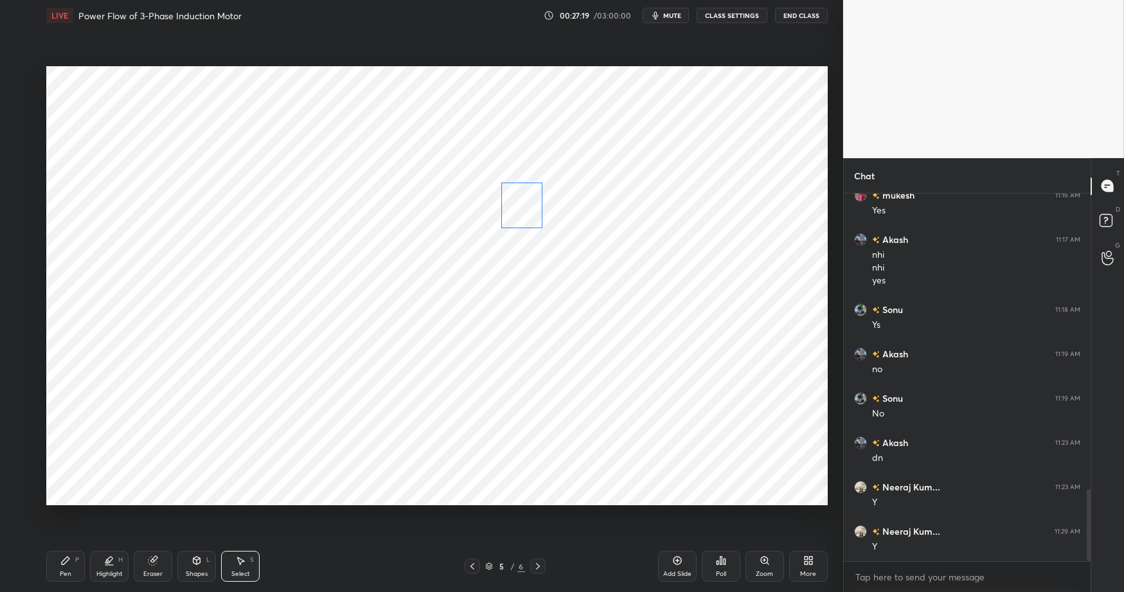
click at [522, 213] on div "0 ° Undo Copy Duplicate Duplicate to new slide Delete" at bounding box center [436, 285] width 781 height 439
drag, startPoint x: 539, startPoint y: 227, endPoint x: 527, endPoint y: 211, distance: 19.8
click at [527, 212] on div at bounding box center [528, 213] width 5 height 5
click at [524, 203] on div "0 ° Undo Copy Duplicate Duplicate to new slide Delete" at bounding box center [436, 285] width 781 height 439
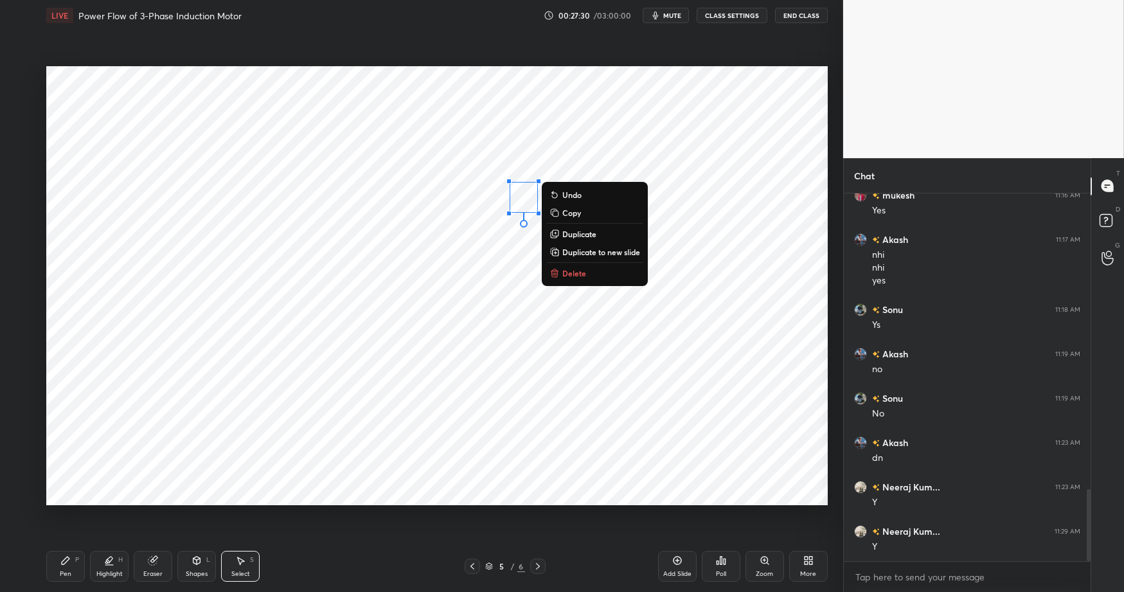
drag, startPoint x: 500, startPoint y: 243, endPoint x: 494, endPoint y: 240, distance: 7.2
click at [500, 243] on div "0 ° Undo Copy Duplicate Duplicate to new slide Delete" at bounding box center [436, 285] width 781 height 439
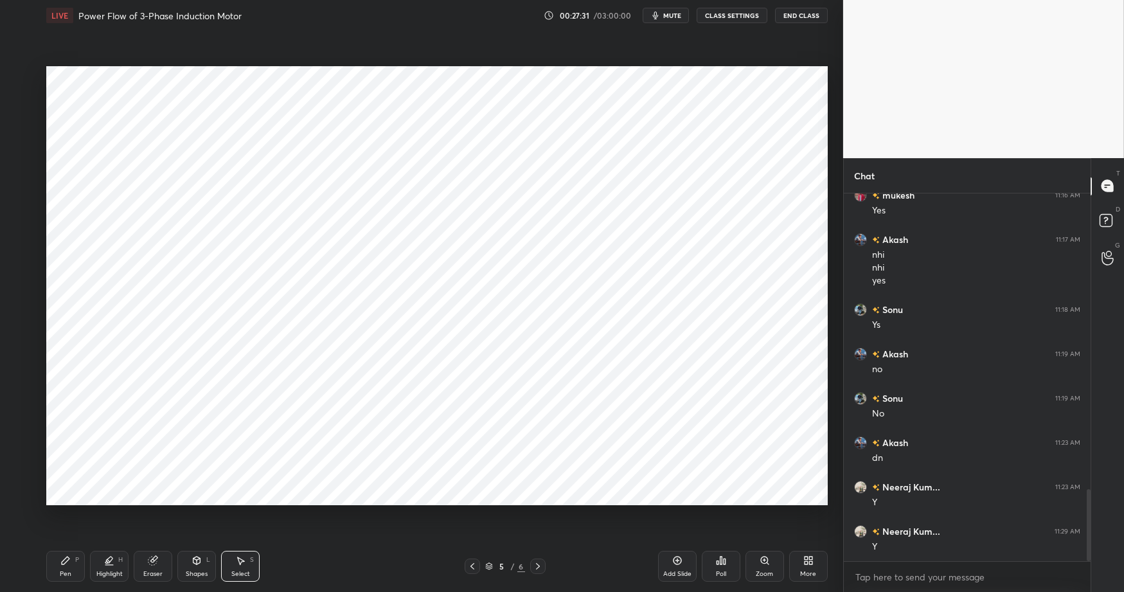
drag, startPoint x: 53, startPoint y: 562, endPoint x: 125, endPoint y: 561, distance: 72.0
click at [54, 561] on div "Pen P" at bounding box center [65, 566] width 39 height 31
click at [25, 155] on div at bounding box center [20, 153] width 10 height 10
drag, startPoint x: 193, startPoint y: 570, endPoint x: 221, endPoint y: 547, distance: 36.1
click at [193, 570] on div "Shapes" at bounding box center [197, 573] width 22 height 6
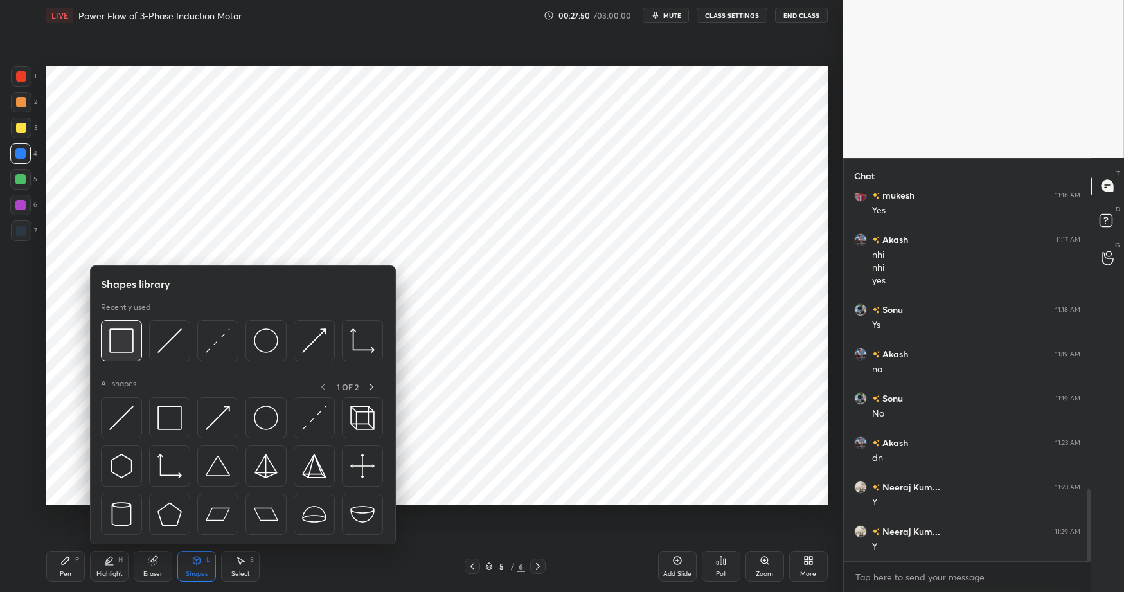
click at [120, 340] on img at bounding box center [121, 340] width 24 height 24
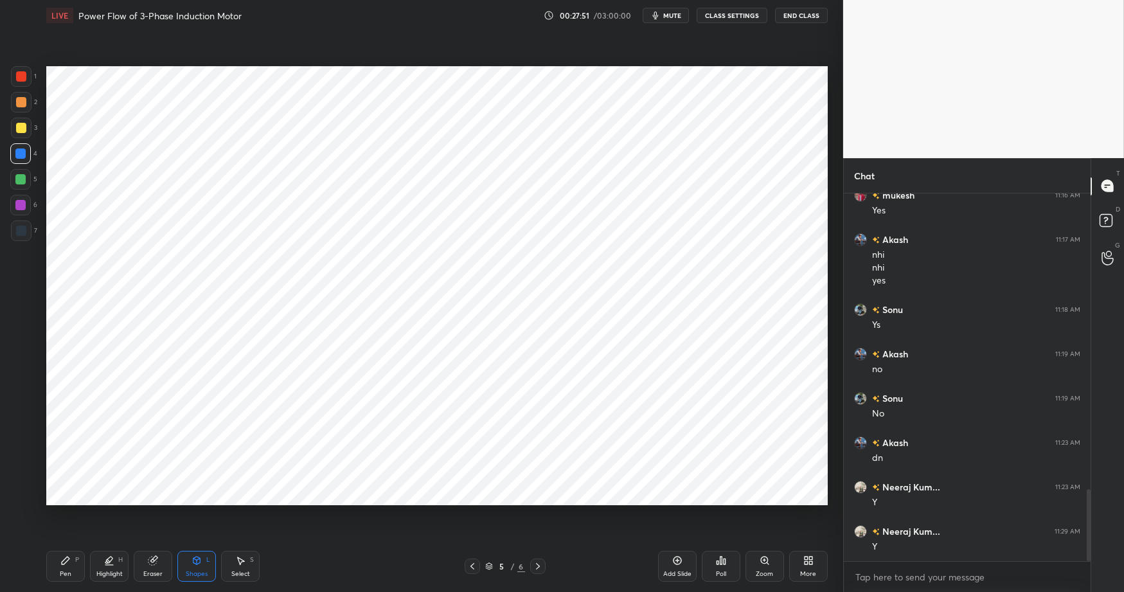
drag, startPoint x: 15, startPoint y: 232, endPoint x: 35, endPoint y: 242, distance: 22.4
click at [16, 232] on div at bounding box center [21, 230] width 10 height 10
click at [55, 570] on div "Pen P" at bounding box center [65, 566] width 39 height 31
click at [383, 576] on div "Pen P Highlight H Eraser Shapes L Select S 5 / 6 Add Slide Poll Zoom More" at bounding box center [436, 565] width 781 height 51
click at [195, 570] on div "Shapes" at bounding box center [197, 573] width 22 height 6
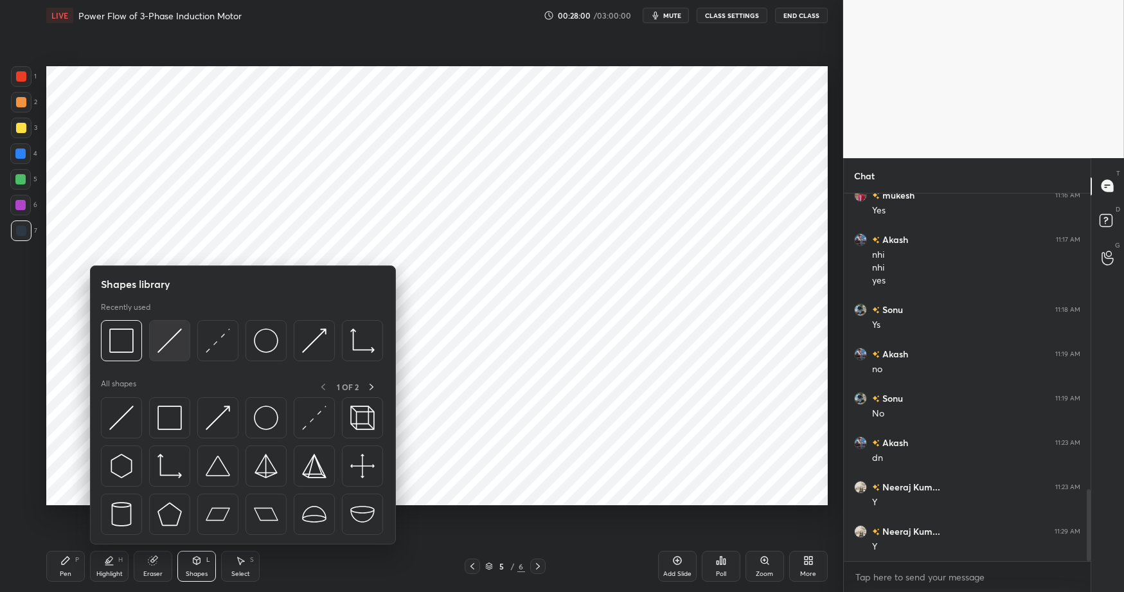
click at [170, 341] on img at bounding box center [169, 340] width 24 height 24
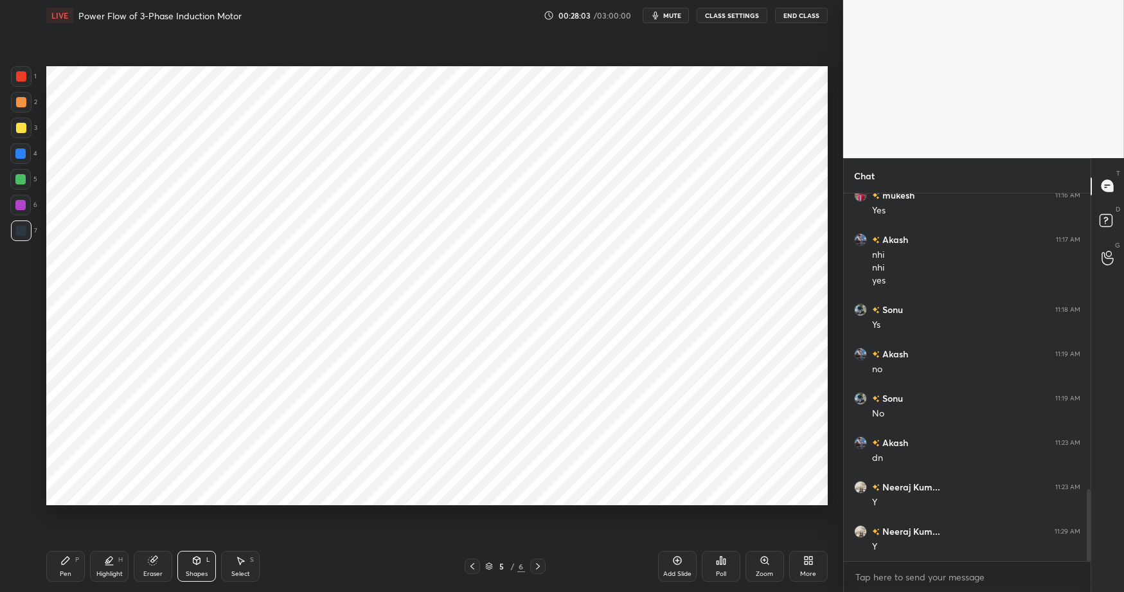
click at [28, 240] on div at bounding box center [21, 230] width 21 height 21
drag, startPoint x: 158, startPoint y: 573, endPoint x: 215, endPoint y: 552, distance: 60.2
click at [159, 573] on div "Eraser" at bounding box center [152, 573] width 19 height 6
click at [188, 566] on div "Shapes L" at bounding box center [196, 566] width 39 height 31
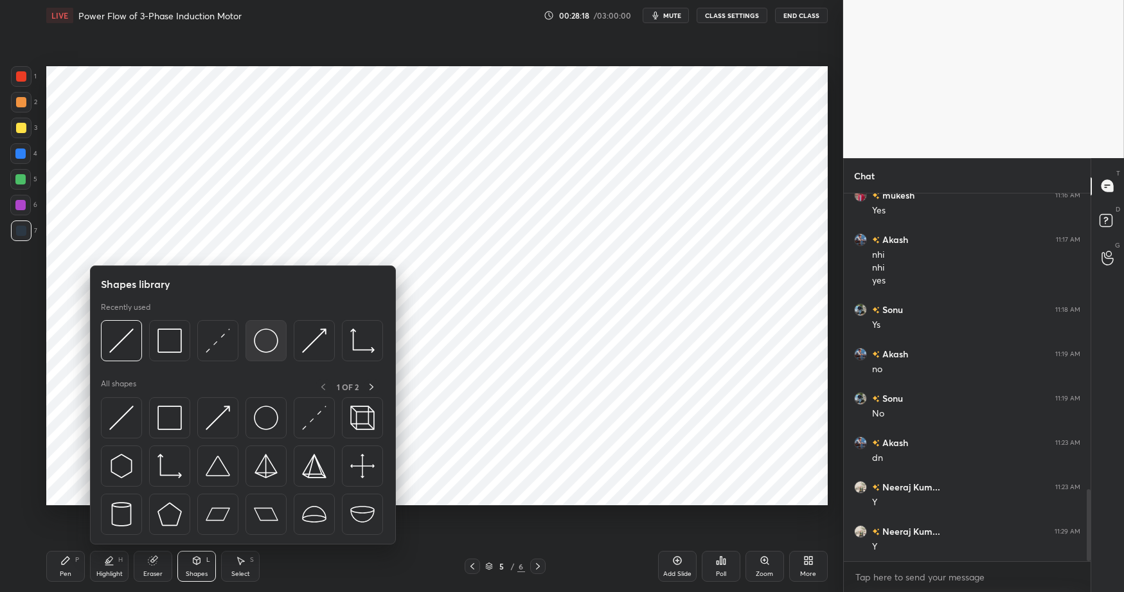
click at [274, 338] on img at bounding box center [266, 340] width 24 height 24
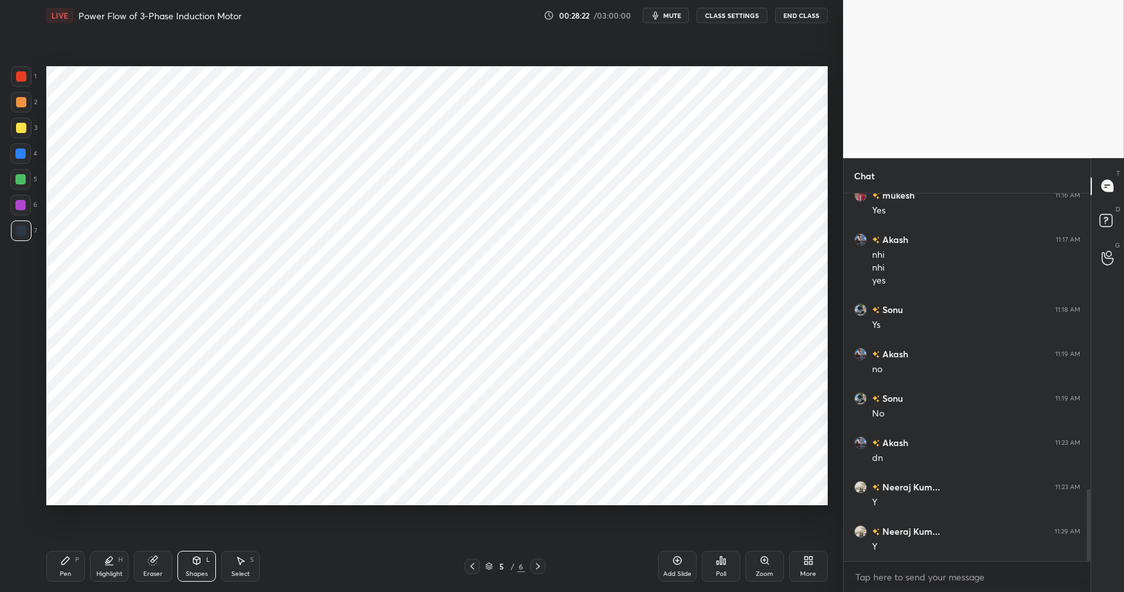
click at [68, 570] on div "Pen" at bounding box center [66, 573] width 12 height 6
click at [26, 489] on div at bounding box center [21, 494] width 21 height 21
click at [63, 567] on div "Pen P" at bounding box center [65, 566] width 39 height 31
click at [21, 155] on div at bounding box center [20, 153] width 10 height 10
click at [22, 159] on div at bounding box center [20, 153] width 21 height 21
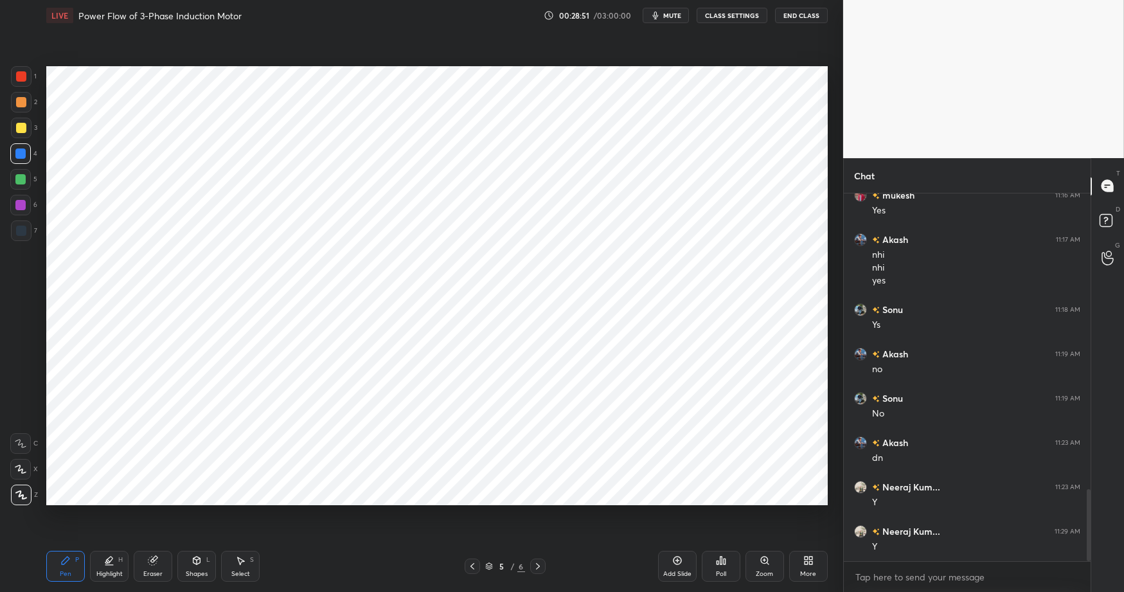
click at [198, 562] on icon at bounding box center [196, 560] width 10 height 10
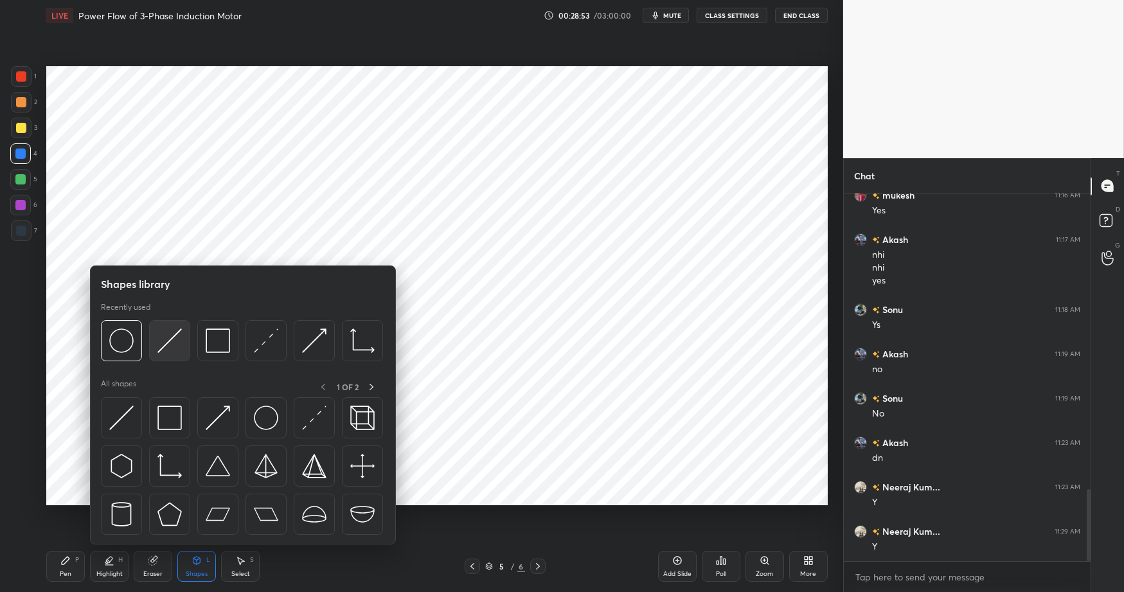
click at [176, 341] on img at bounding box center [169, 340] width 24 height 24
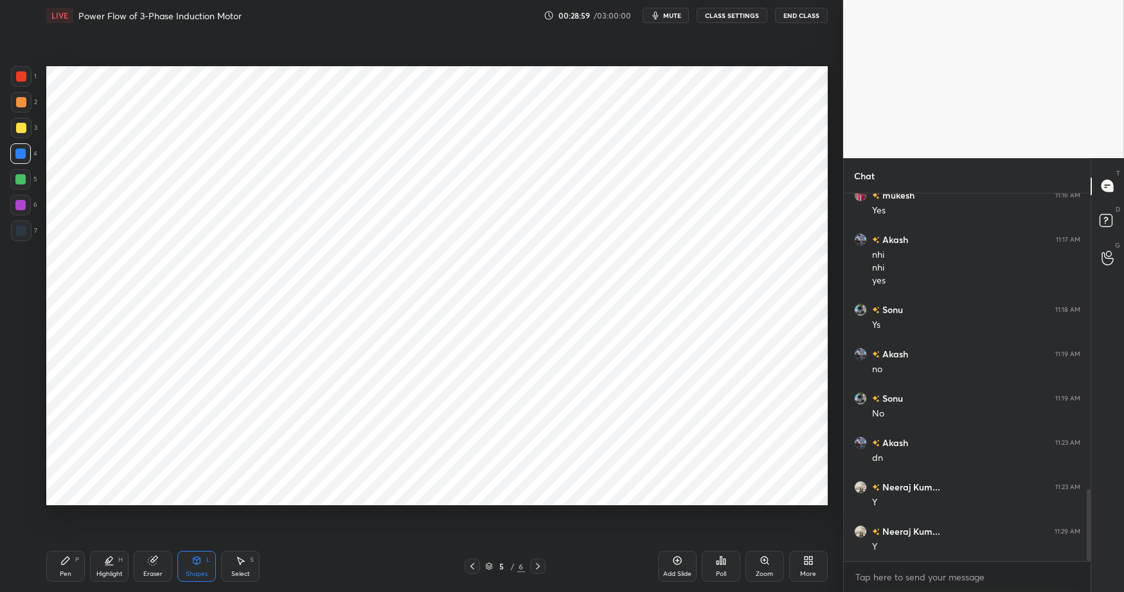
drag, startPoint x: 190, startPoint y: 563, endPoint x: 208, endPoint y: 545, distance: 25.5
click at [190, 563] on div "Shapes L" at bounding box center [196, 566] width 39 height 31
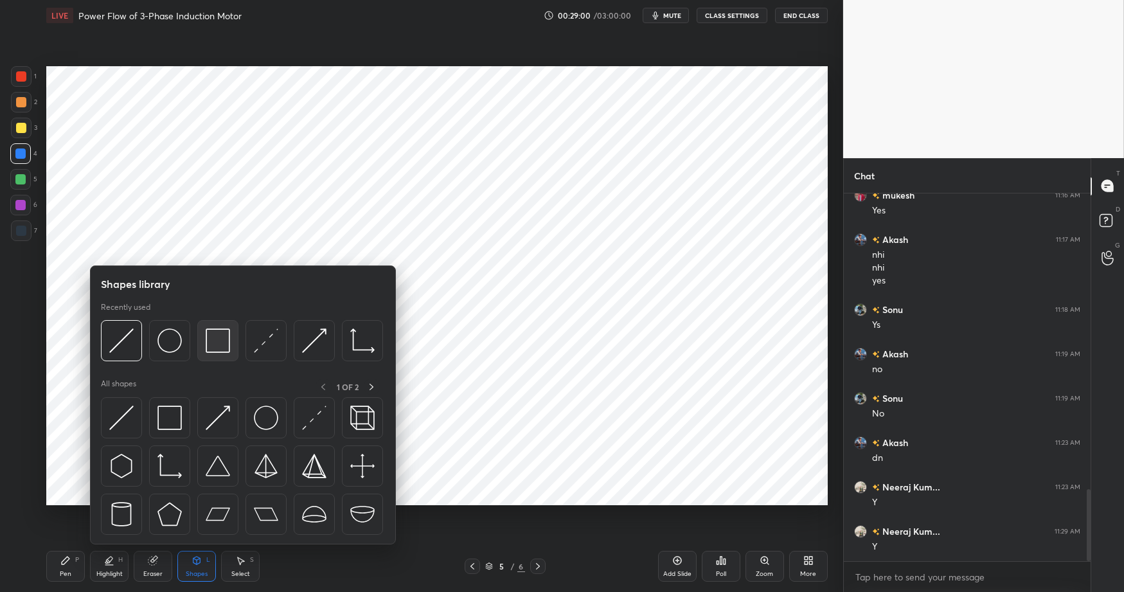
click at [221, 347] on img at bounding box center [218, 340] width 24 height 24
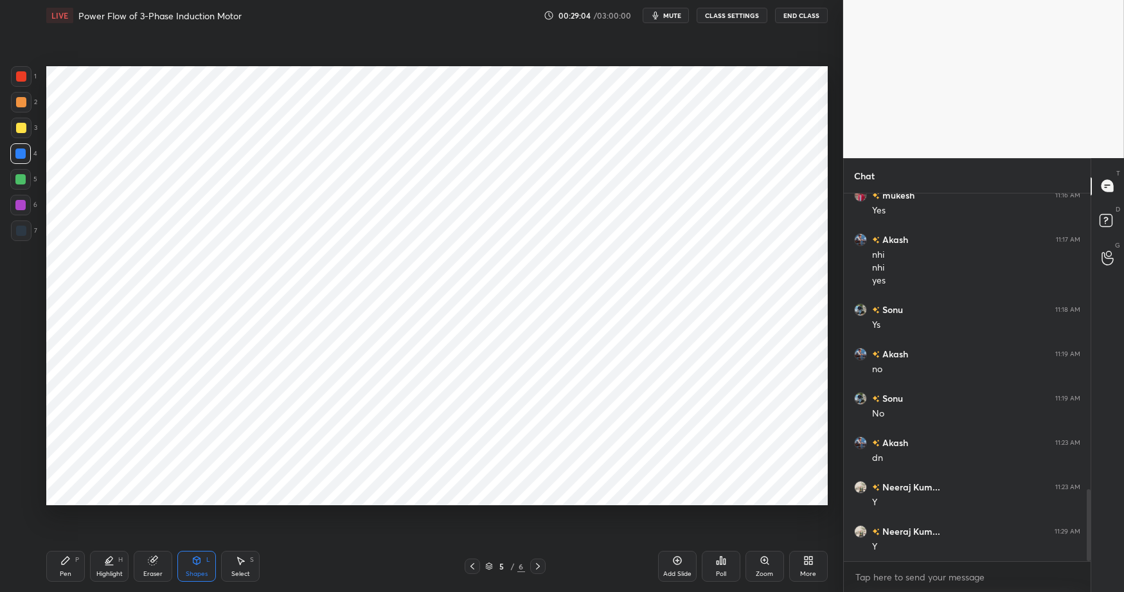
drag, startPoint x: 19, startPoint y: 143, endPoint x: 44, endPoint y: 207, distance: 69.2
click at [19, 144] on div at bounding box center [20, 153] width 21 height 21
click at [185, 567] on div "Shapes L" at bounding box center [196, 566] width 39 height 31
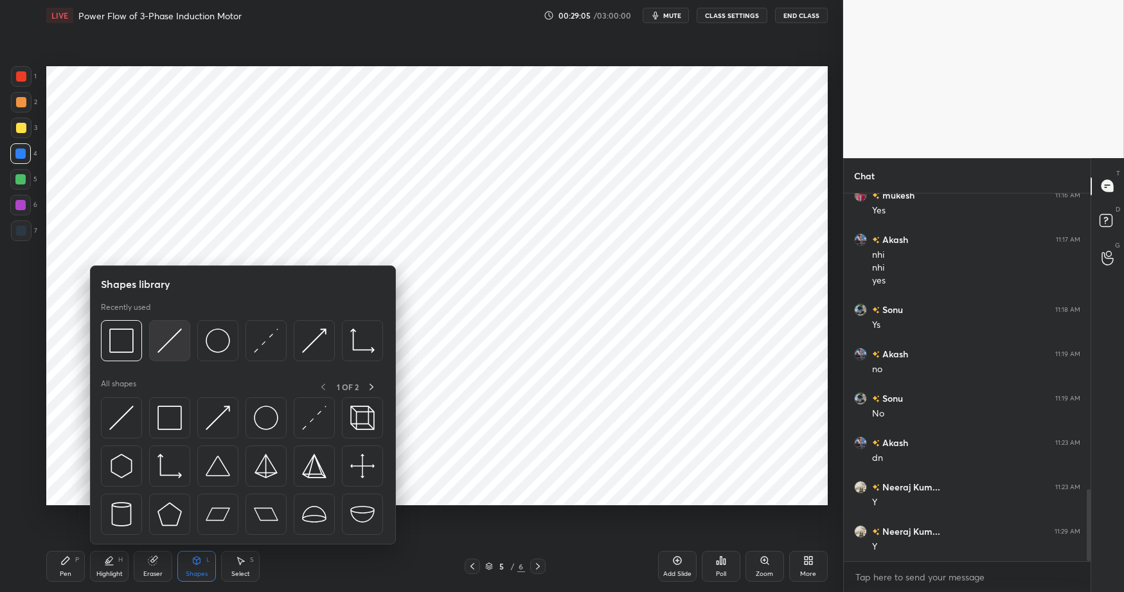
click at [170, 339] on img at bounding box center [169, 340] width 24 height 24
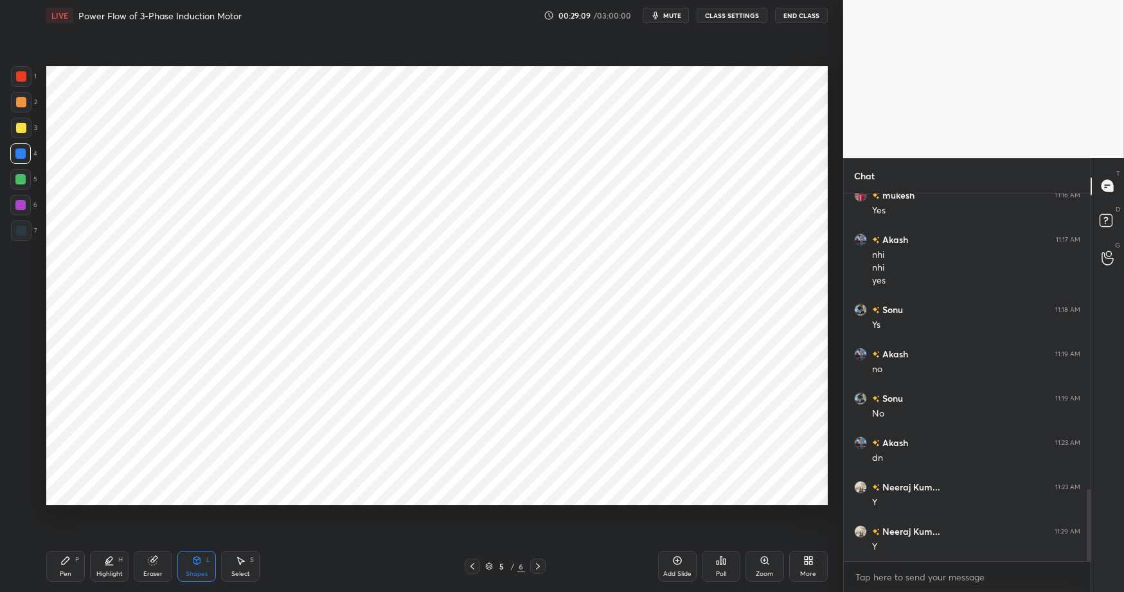
click at [200, 566] on div "Shapes L" at bounding box center [196, 566] width 39 height 31
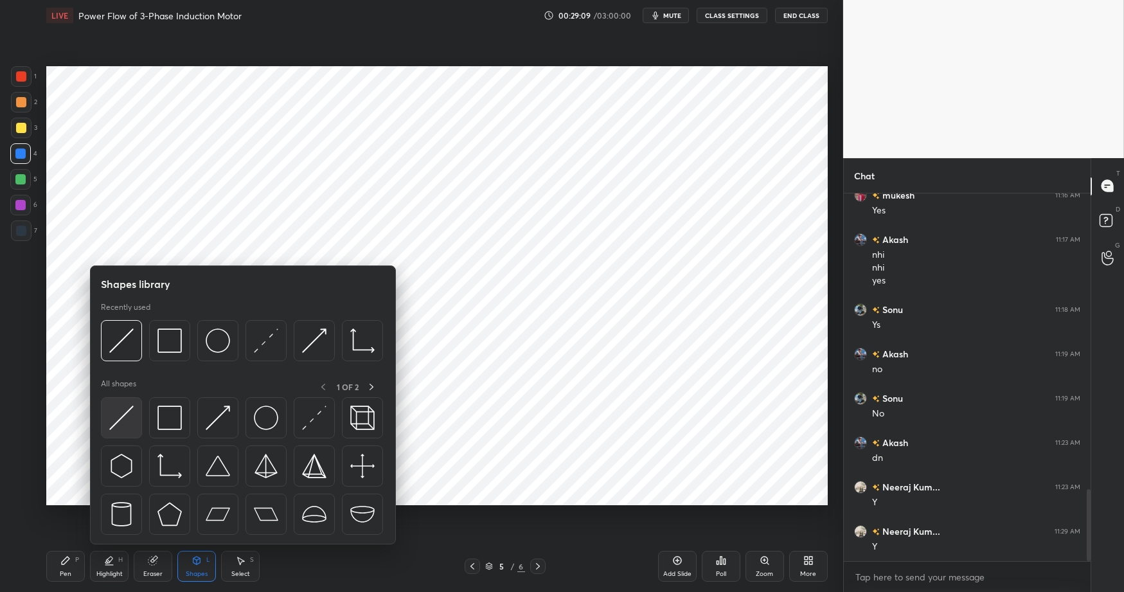
click at [112, 418] on img at bounding box center [121, 417] width 24 height 24
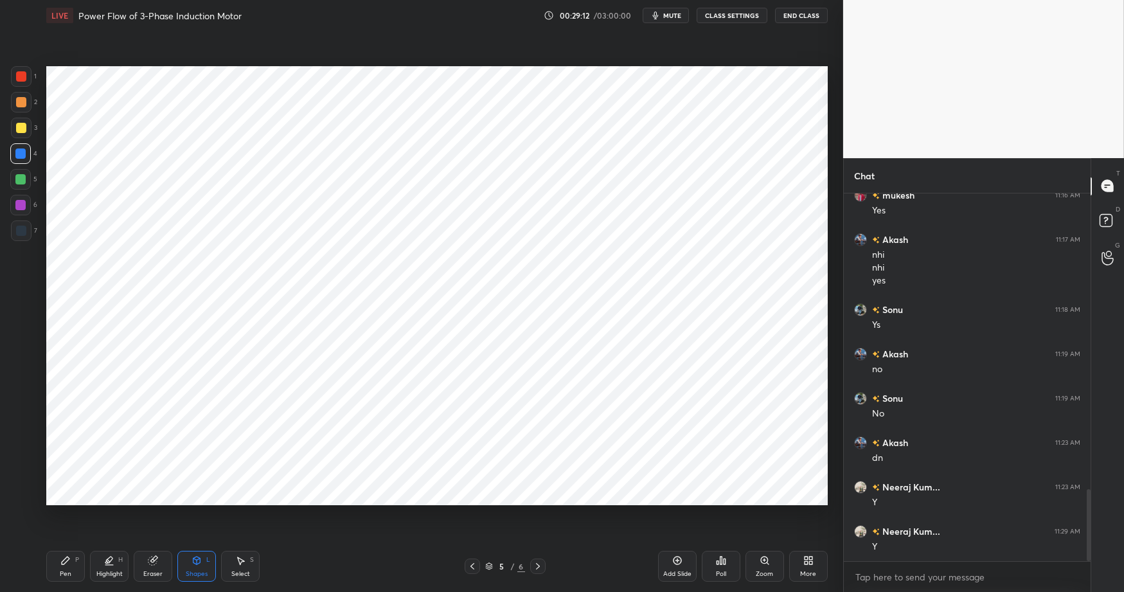
drag, startPoint x: 148, startPoint y: 568, endPoint x: 233, endPoint y: 518, distance: 98.7
click at [148, 568] on div "Eraser" at bounding box center [153, 566] width 39 height 31
drag, startPoint x: 82, startPoint y: 560, endPoint x: 163, endPoint y: 567, distance: 80.6
click at [82, 560] on div "Pen P" at bounding box center [65, 566] width 39 height 31
drag, startPoint x: 62, startPoint y: 567, endPoint x: 255, endPoint y: 567, distance: 193.4
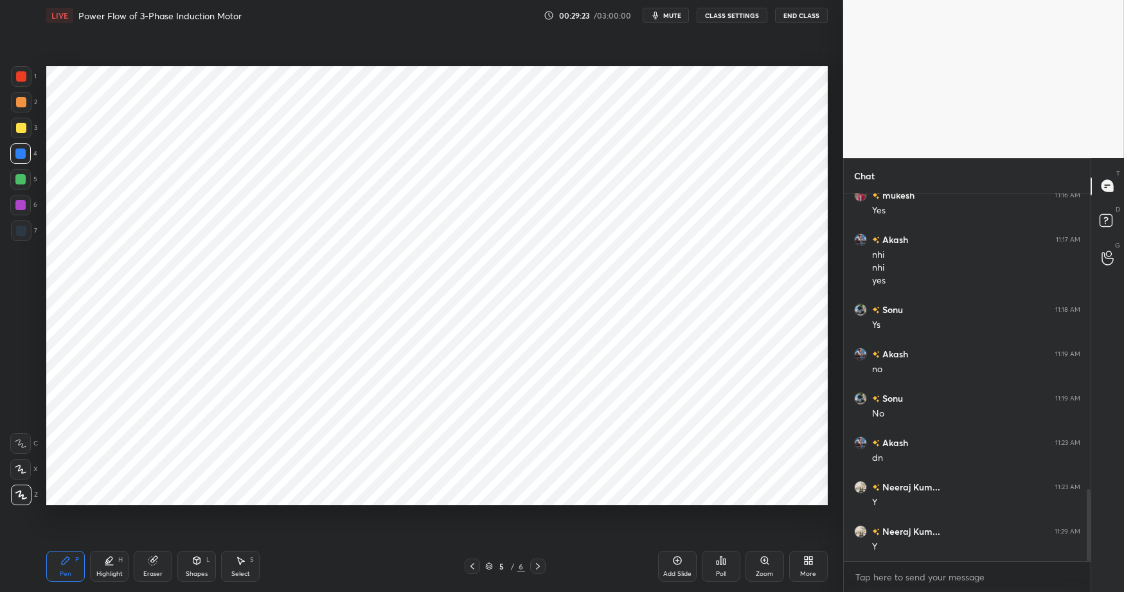
click at [64, 567] on div "Pen P" at bounding box center [65, 566] width 39 height 31
drag, startPoint x: 310, startPoint y: 587, endPoint x: 283, endPoint y: 555, distance: 42.4
click at [306, 576] on div "Pen P Highlight H Eraser Shapes L Select S 5 / 6 Add Slide Poll Zoom More" at bounding box center [436, 565] width 781 height 51
drag, startPoint x: 19, startPoint y: 99, endPoint x: 29, endPoint y: 108, distance: 13.2
click at [19, 99] on div at bounding box center [21, 102] width 10 height 10
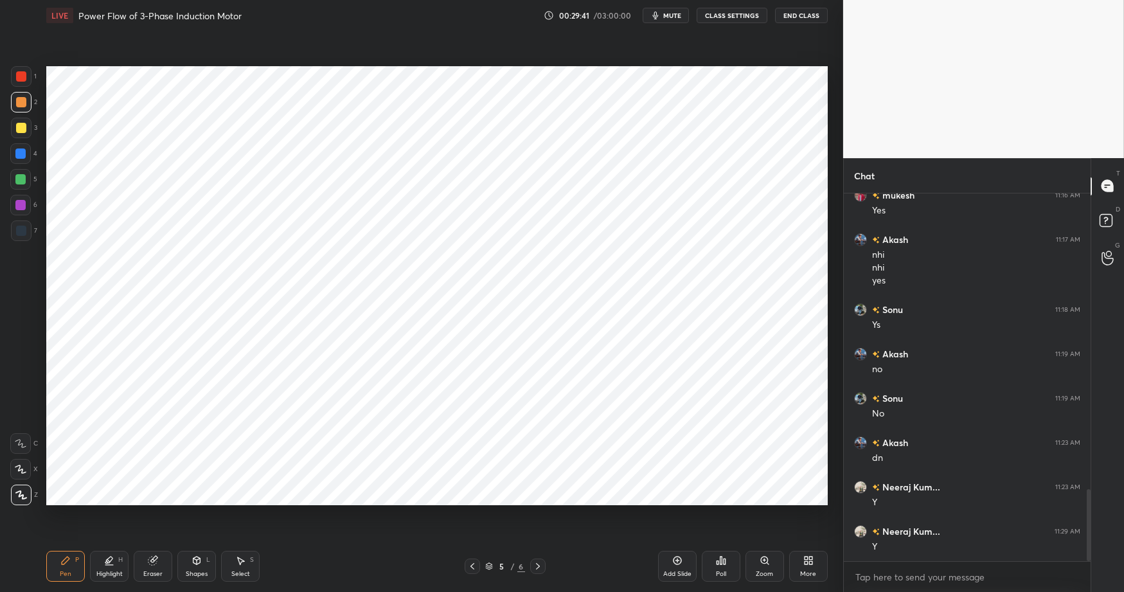
drag, startPoint x: 24, startPoint y: 204, endPoint x: 27, endPoint y: 252, distance: 47.6
click at [24, 204] on div at bounding box center [20, 205] width 10 height 10
drag, startPoint x: 21, startPoint y: 466, endPoint x: 34, endPoint y: 464, distance: 12.9
click at [23, 467] on icon at bounding box center [21, 468] width 12 height 9
click at [27, 446] on div at bounding box center [20, 443] width 21 height 21
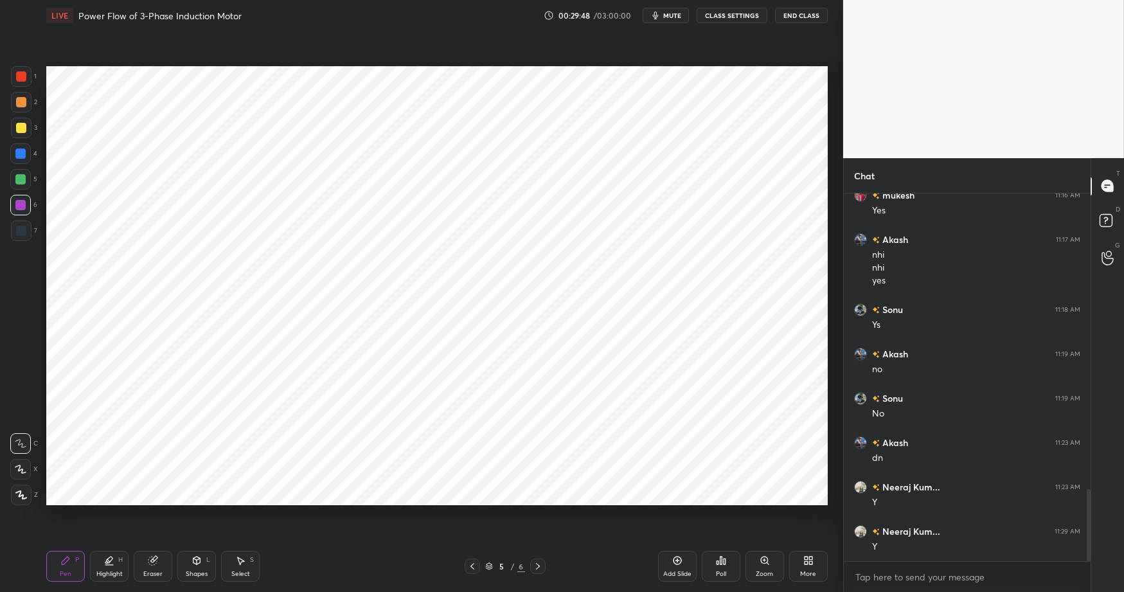
drag, startPoint x: 26, startPoint y: 463, endPoint x: 37, endPoint y: 461, distance: 11.1
click at [25, 463] on div at bounding box center [20, 469] width 21 height 21
click at [20, 204] on div at bounding box center [20, 205] width 10 height 10
click at [22, 154] on div at bounding box center [20, 153] width 10 height 10
click at [24, 149] on div at bounding box center [20, 153] width 10 height 10
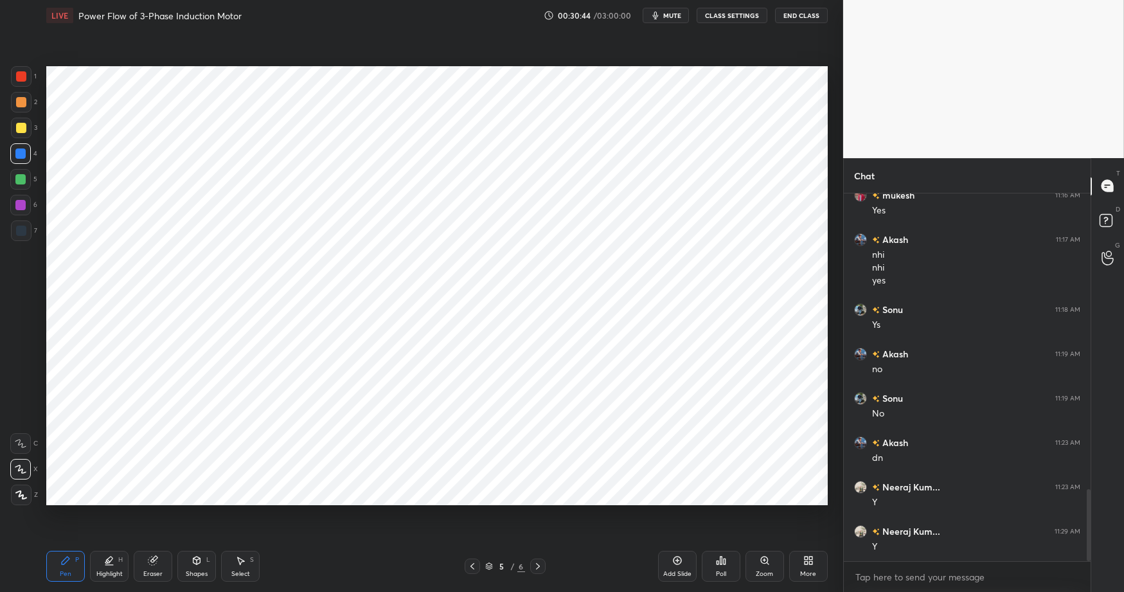
click at [19, 76] on div at bounding box center [21, 76] width 10 height 10
drag, startPoint x: 107, startPoint y: 567, endPoint x: 89, endPoint y: 555, distance: 21.2
click at [107, 567] on div "Highlight H" at bounding box center [109, 566] width 39 height 31
click at [19, 175] on div at bounding box center [20, 179] width 10 height 10
click at [76, 564] on div "Pen P" at bounding box center [65, 566] width 39 height 31
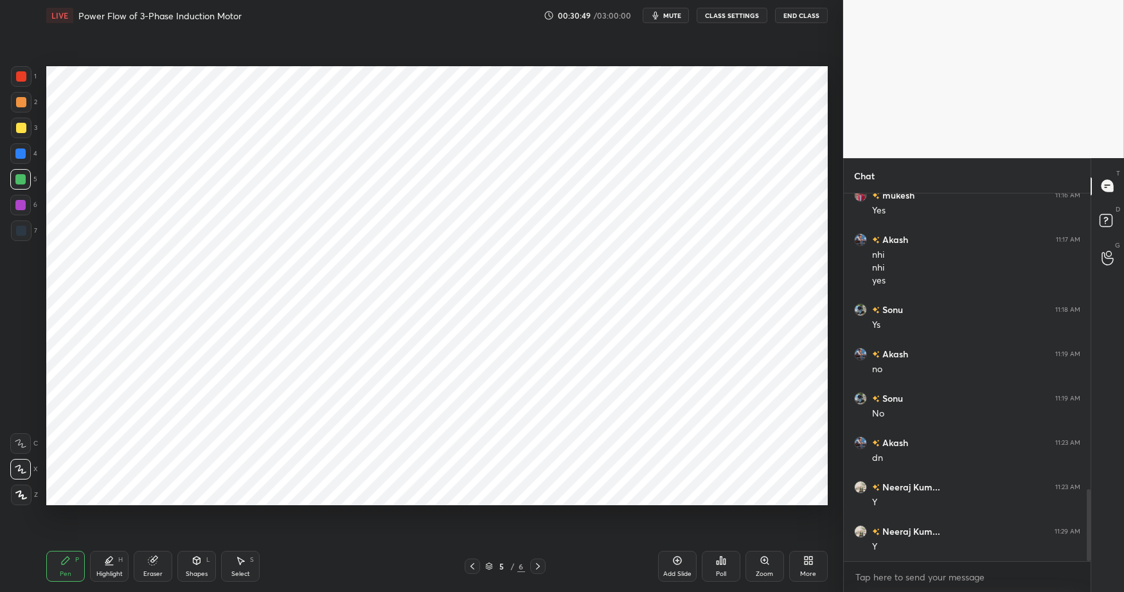
drag, startPoint x: 105, startPoint y: 571, endPoint x: 157, endPoint y: 519, distance: 73.6
click at [105, 571] on div "Highlight" at bounding box center [109, 573] width 26 height 6
click at [30, 153] on div at bounding box center [20, 153] width 21 height 21
click at [76, 560] on div "P" at bounding box center [77, 559] width 4 height 6
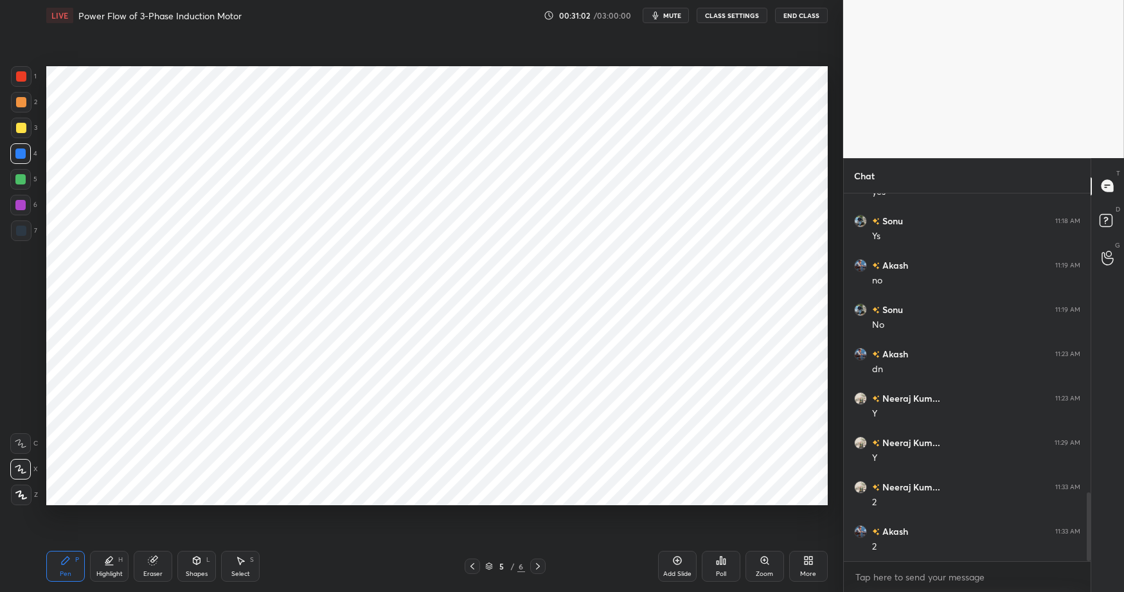
click at [21, 448] on icon at bounding box center [21, 443] width 12 height 9
click at [112, 570] on div "Highlight" at bounding box center [109, 573] width 26 height 6
click at [57, 558] on div "Pen P" at bounding box center [65, 566] width 39 height 31
click at [19, 467] on icon at bounding box center [21, 468] width 12 height 9
drag, startPoint x: 26, startPoint y: 75, endPoint x: 42, endPoint y: 123, distance: 51.4
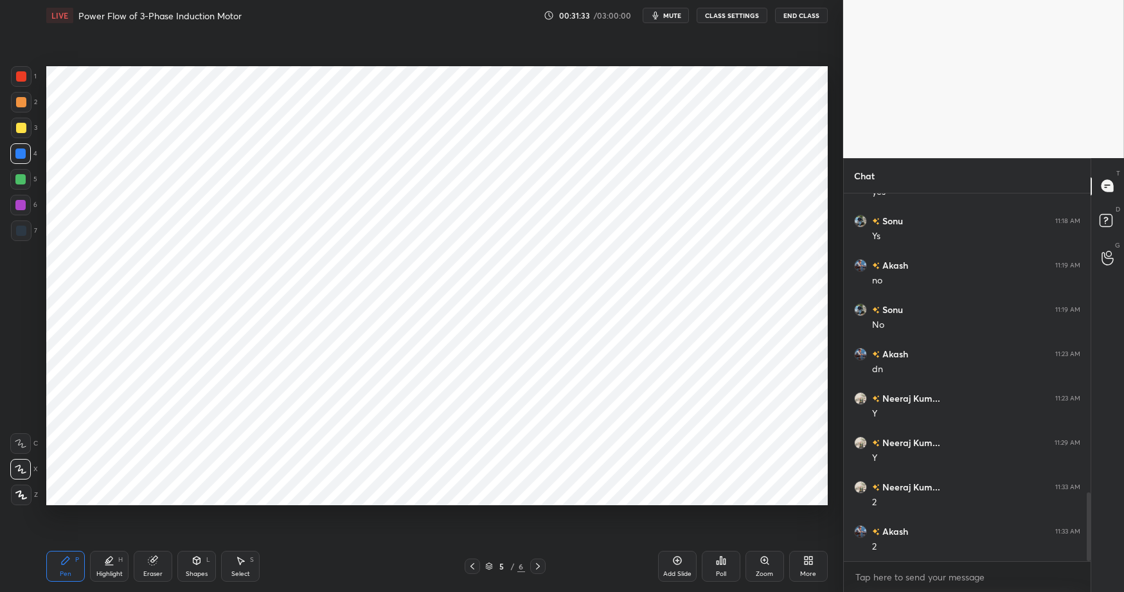
click at [26, 75] on div at bounding box center [21, 76] width 10 height 10
drag, startPoint x: 111, startPoint y: 572, endPoint x: 70, endPoint y: 565, distance: 41.7
click at [111, 572] on div "Highlight" at bounding box center [109, 573] width 26 height 6
click at [66, 563] on icon at bounding box center [65, 560] width 10 height 10
click at [100, 572] on div "Highlight" at bounding box center [109, 573] width 26 height 6
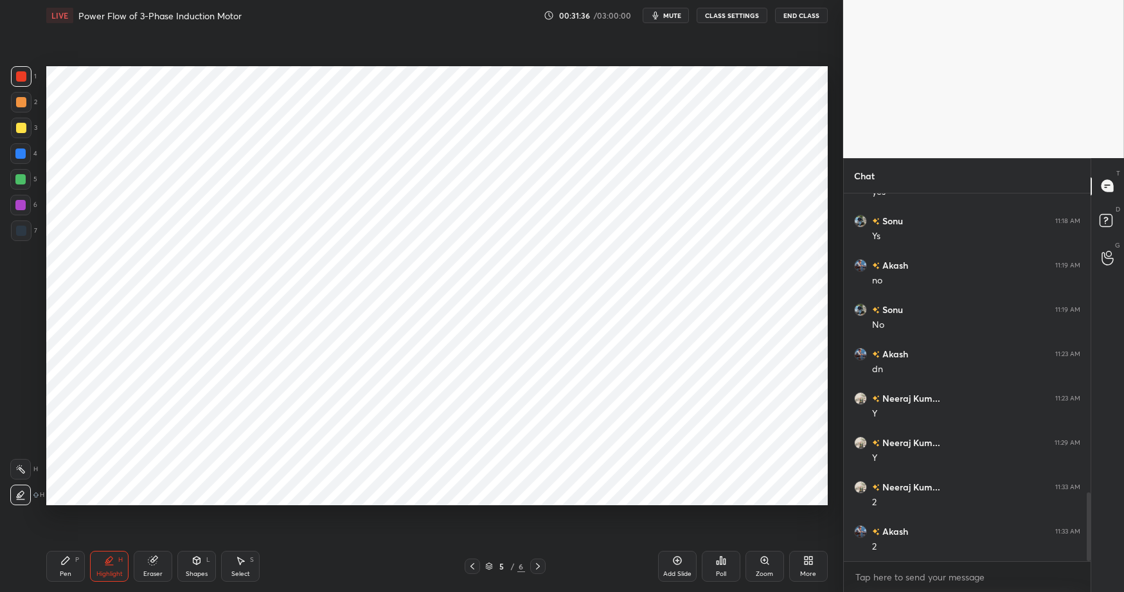
drag, startPoint x: 67, startPoint y: 562, endPoint x: 181, endPoint y: 565, distance: 114.4
click at [67, 562] on icon at bounding box center [65, 560] width 10 height 10
click at [24, 154] on div at bounding box center [20, 153] width 10 height 10
click at [19, 229] on div at bounding box center [21, 230] width 10 height 10
click at [71, 557] on div "Pen P" at bounding box center [65, 566] width 39 height 31
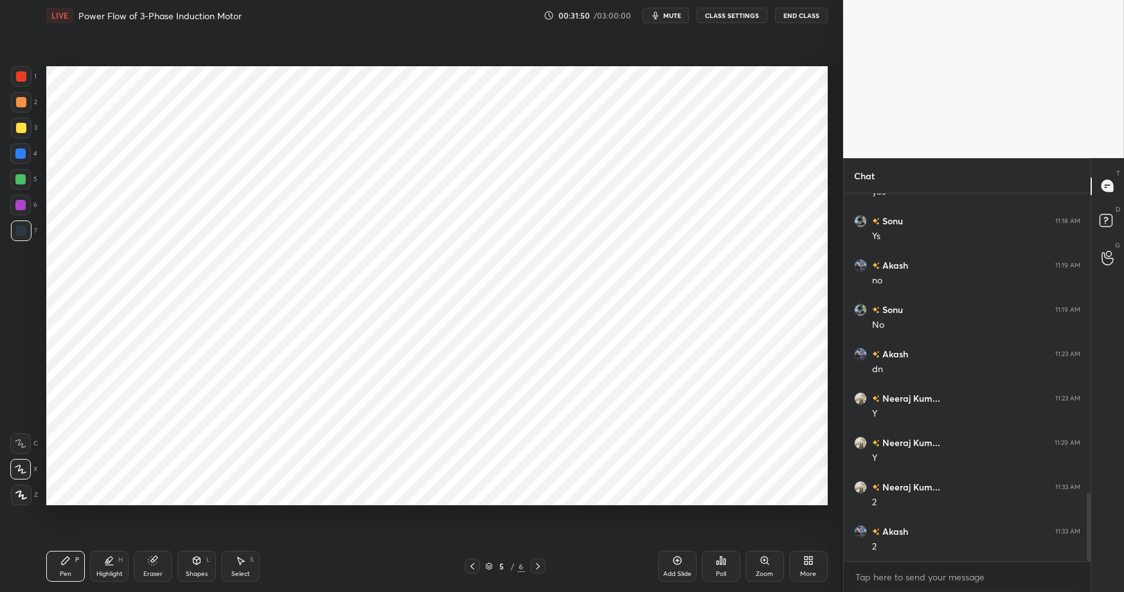
drag, startPoint x: 114, startPoint y: 568, endPoint x: 120, endPoint y: 557, distance: 12.4
click at [112, 567] on div "Highlight H" at bounding box center [109, 566] width 39 height 31
click at [71, 572] on div "Pen" at bounding box center [66, 573] width 12 height 6
click at [27, 440] on div at bounding box center [20, 443] width 21 height 21
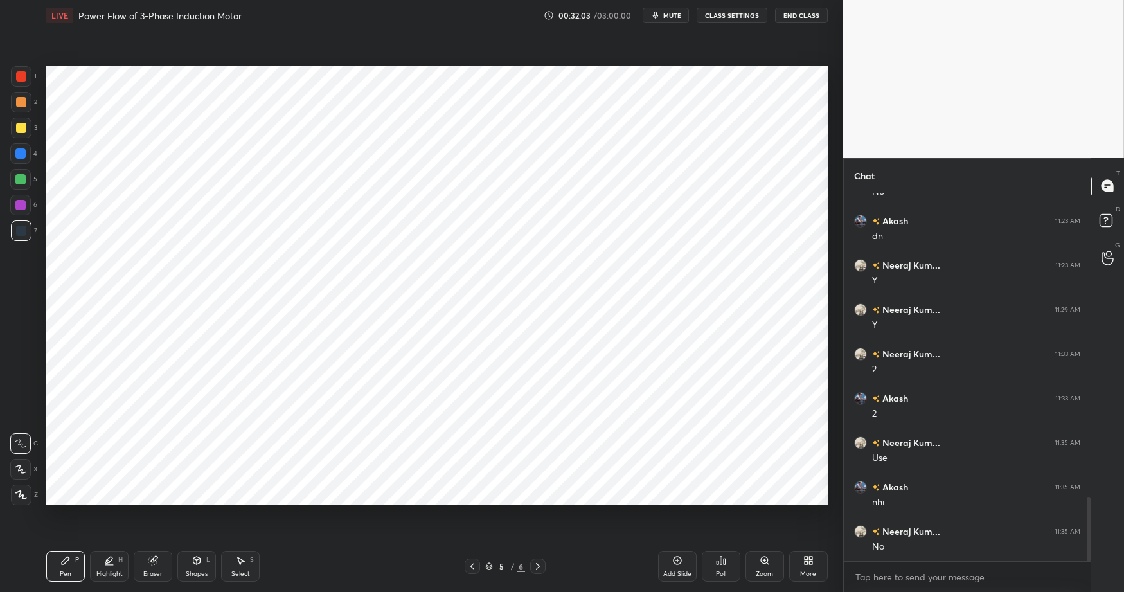
click at [21, 463] on div at bounding box center [20, 469] width 21 height 21
click at [100, 570] on div "Highlight" at bounding box center [109, 573] width 26 height 6
click at [23, 466] on icon at bounding box center [20, 469] width 10 height 10
click at [107, 571] on div "Highlight" at bounding box center [109, 573] width 26 height 6
click at [67, 563] on icon at bounding box center [65, 560] width 10 height 10
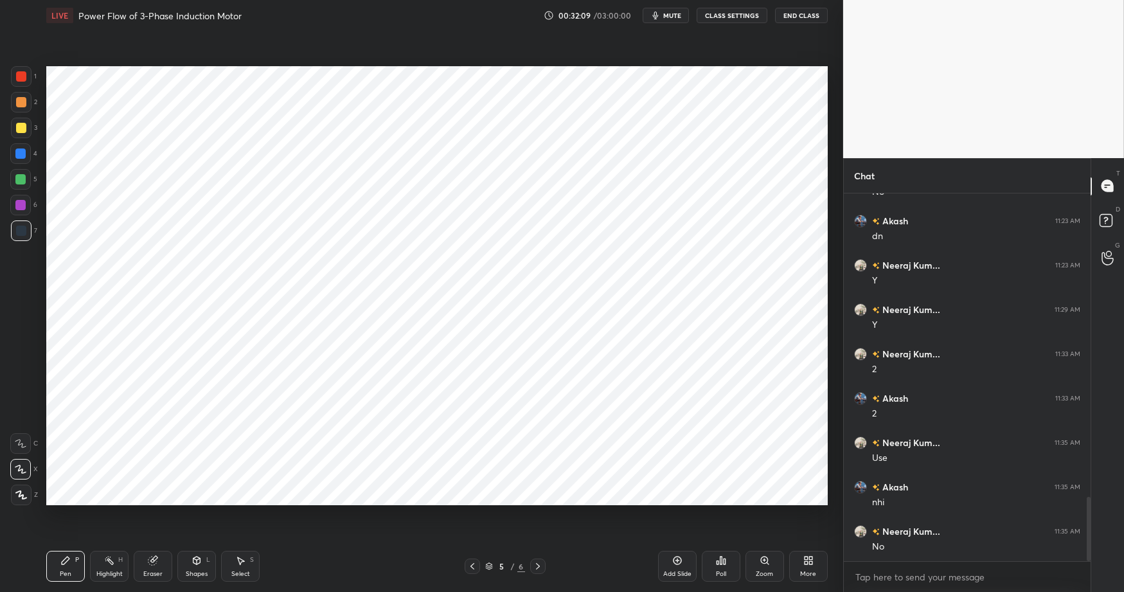
drag, startPoint x: 108, startPoint y: 567, endPoint x: 112, endPoint y: 560, distance: 8.9
click at [108, 567] on div "Highlight H" at bounding box center [109, 566] width 39 height 31
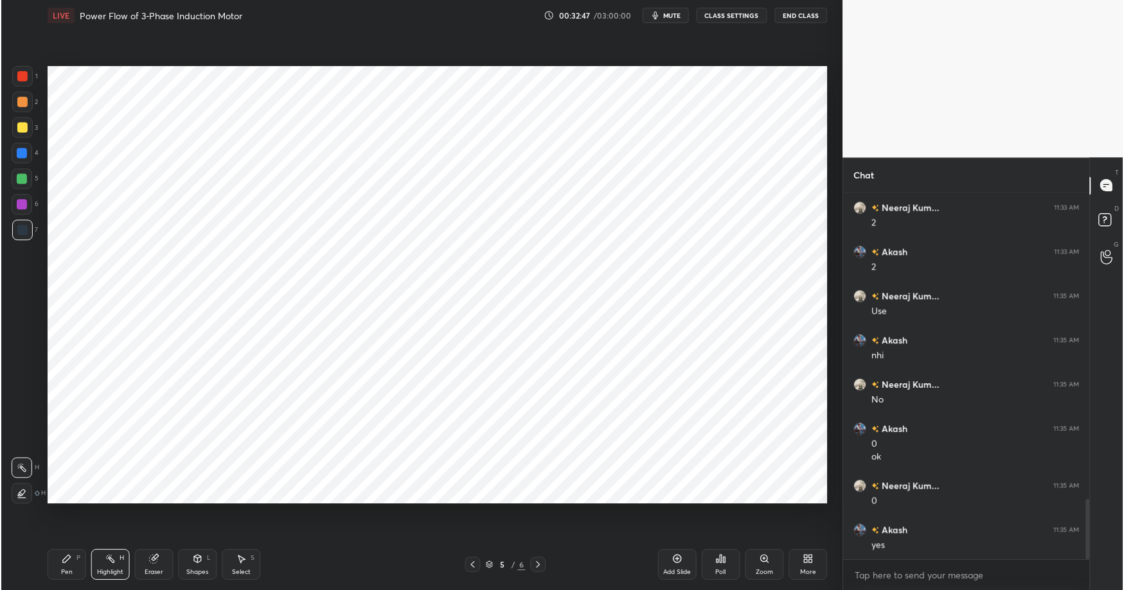
scroll to position [1925, 0]
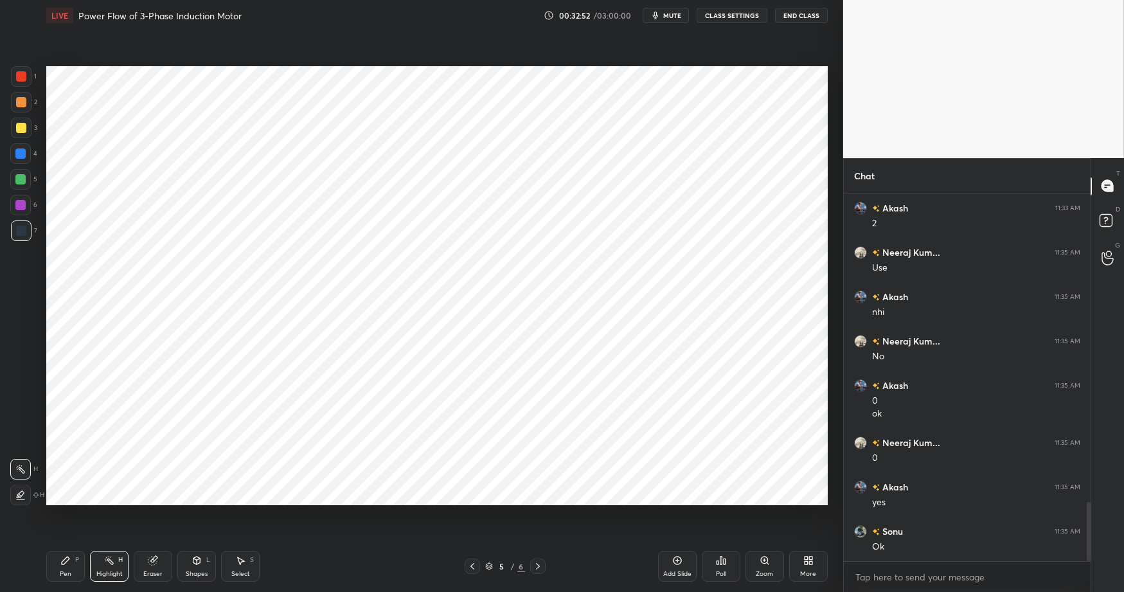
click at [61, 567] on div "Pen P" at bounding box center [65, 566] width 39 height 31
click at [333, 576] on div "Pen P Highlight H Eraser Shapes L Select S 5 / 6 Add Slide Poll Zoom More" at bounding box center [436, 565] width 781 height 51
drag, startPoint x: 62, startPoint y: 568, endPoint x: 102, endPoint y: 565, distance: 39.3
click at [62, 568] on div "Pen P" at bounding box center [65, 566] width 39 height 31
click at [110, 570] on div "Highlight" at bounding box center [109, 573] width 26 height 6
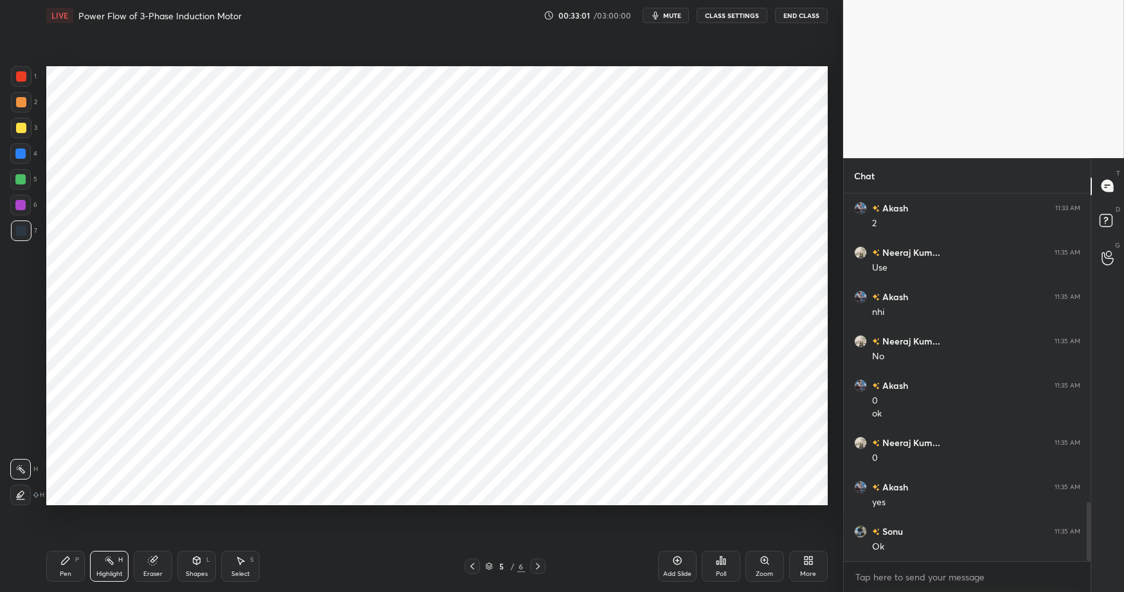
drag, startPoint x: 22, startPoint y: 156, endPoint x: 28, endPoint y: 181, distance: 25.2
click at [22, 157] on div at bounding box center [20, 153] width 10 height 10
drag, startPoint x: 64, startPoint y: 570, endPoint x: 85, endPoint y: 567, distance: 21.4
click at [65, 570] on div "Pen" at bounding box center [66, 573] width 12 height 6
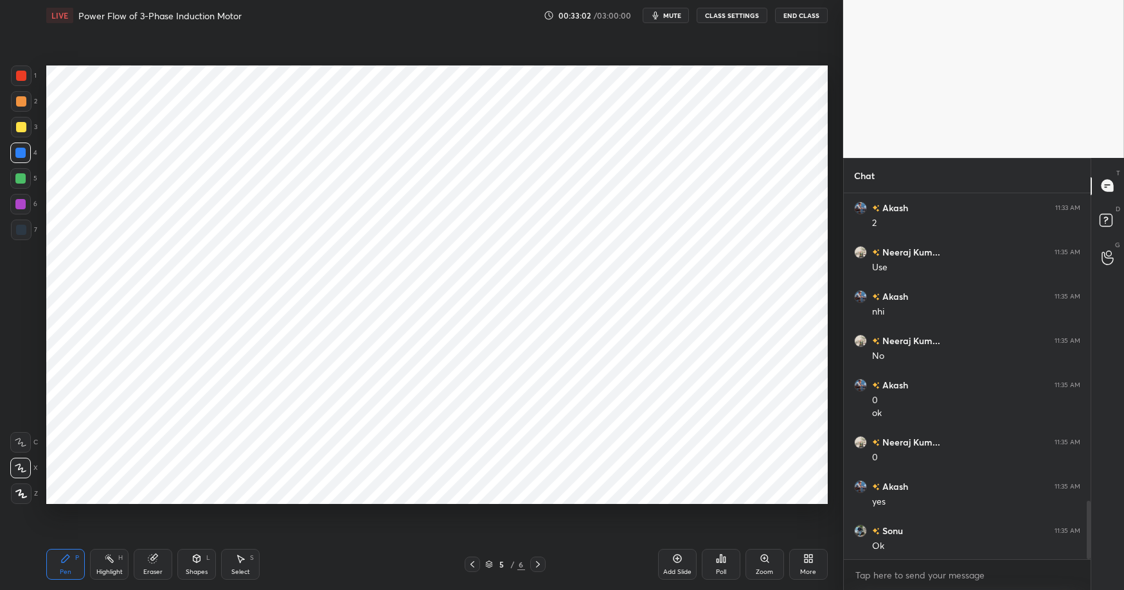
scroll to position [63734, 63451]
click at [74, 558] on div "Pen P" at bounding box center [65, 564] width 39 height 31
click at [122, 568] on div "Highlight H" at bounding box center [109, 564] width 39 height 31
click at [29, 493] on div at bounding box center [20, 494] width 21 height 21
click at [28, 466] on div at bounding box center [20, 468] width 21 height 21
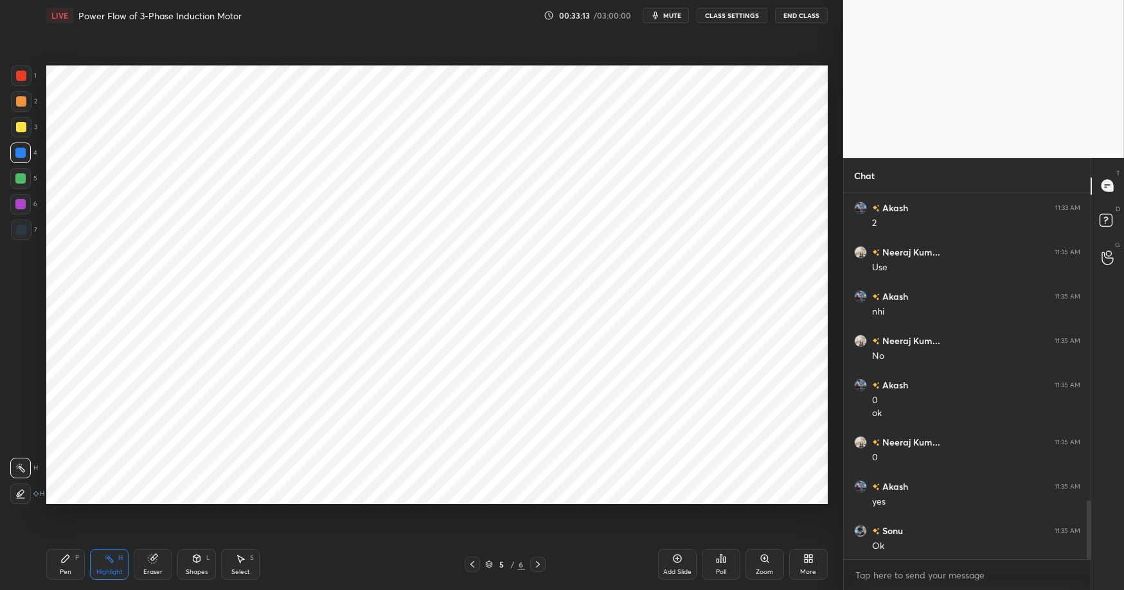
click at [37, 439] on div "1 2 3 4 5 6 7 C X Z C X Z E E Erase all H H LIVE Power Flow of 3-Phase Inductio…" at bounding box center [416, 295] width 833 height 590
drag, startPoint x: 64, startPoint y: 567, endPoint x: 103, endPoint y: 562, distance: 39.4
click at [68, 565] on div "Pen P" at bounding box center [65, 564] width 39 height 31
click at [110, 569] on div "Highlight" at bounding box center [109, 572] width 26 height 6
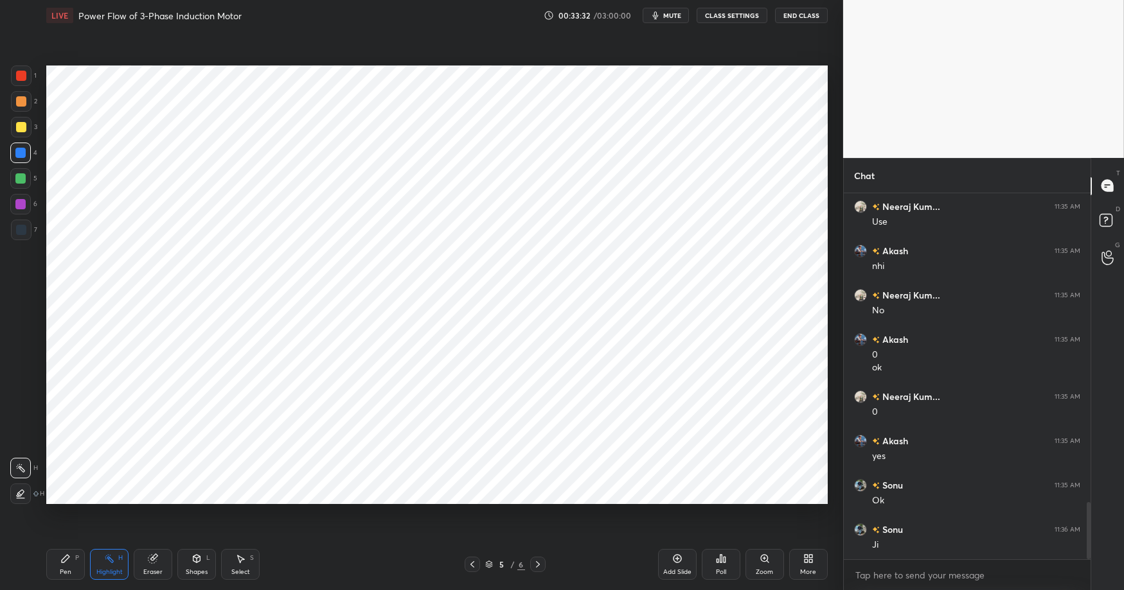
scroll to position [2015, 0]
click at [357, 58] on div "Setting up your live class Poll for secs No correct answer Start poll" at bounding box center [436, 285] width 791 height 508
click at [72, 565] on div "Pen P" at bounding box center [65, 564] width 39 height 31
drag, startPoint x: 104, startPoint y: 567, endPoint x: 126, endPoint y: 551, distance: 27.1
click at [104, 567] on div "Highlight H" at bounding box center [109, 564] width 39 height 31
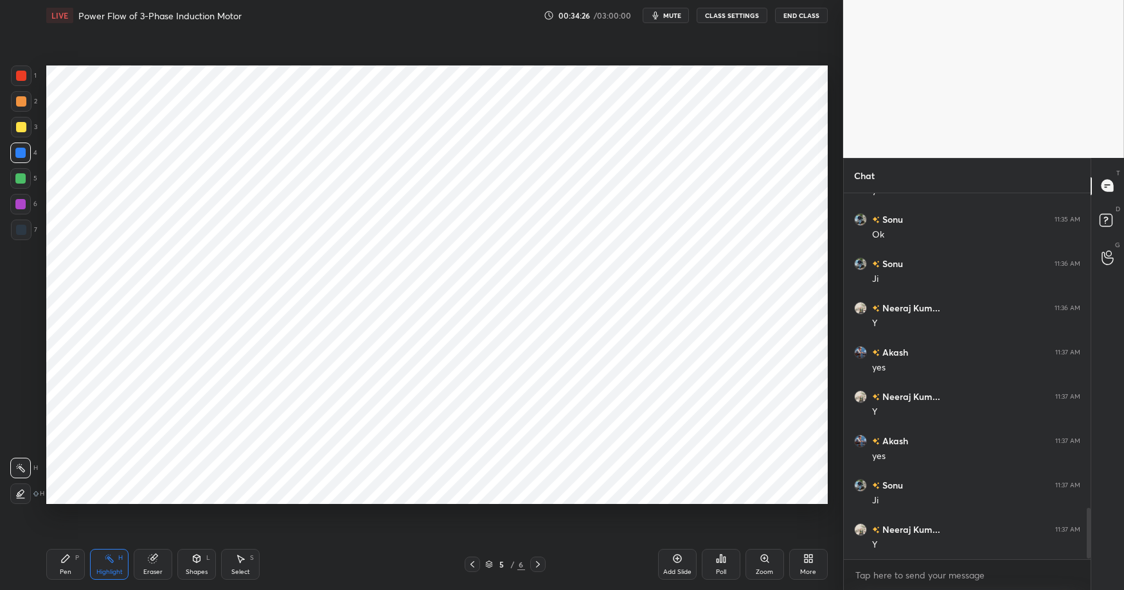
scroll to position [2281, 0]
drag, startPoint x: 51, startPoint y: 564, endPoint x: 154, endPoint y: 562, distance: 102.8
click at [54, 565] on div "Pen P" at bounding box center [65, 564] width 39 height 31
click at [26, 204] on div at bounding box center [20, 204] width 21 height 21
click at [22, 73] on div at bounding box center [21, 76] width 10 height 10
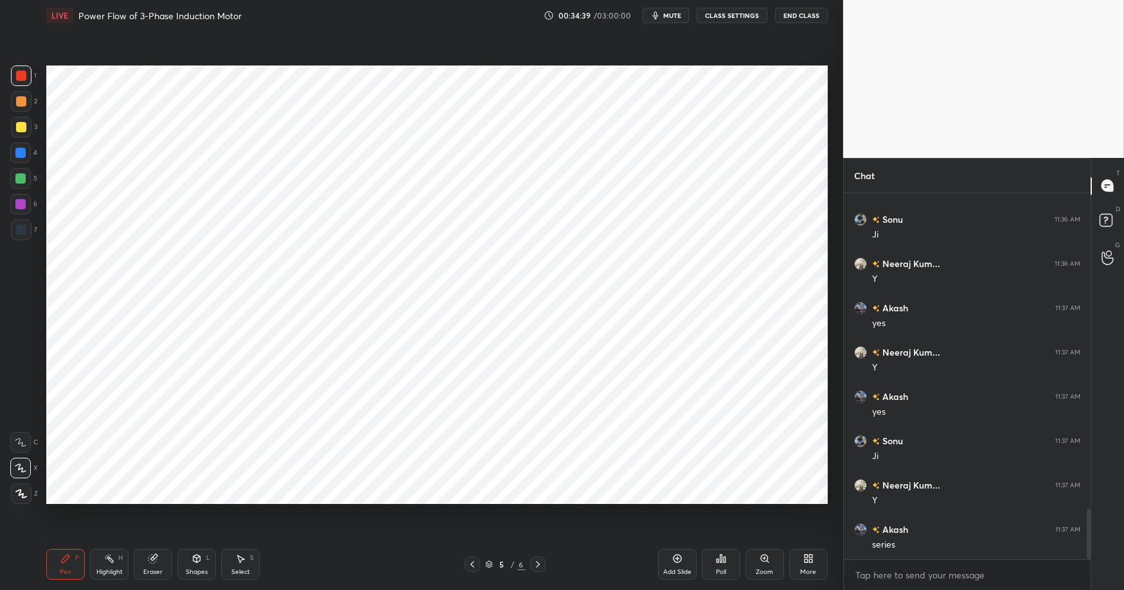
drag, startPoint x: 25, startPoint y: 445, endPoint x: 35, endPoint y: 443, distance: 10.5
click at [25, 445] on icon at bounding box center [21, 442] width 12 height 9
click at [27, 463] on div at bounding box center [20, 468] width 21 height 21
click at [104, 566] on div "Highlight H" at bounding box center [109, 564] width 39 height 31
click at [67, 563] on icon at bounding box center [65, 559] width 10 height 10
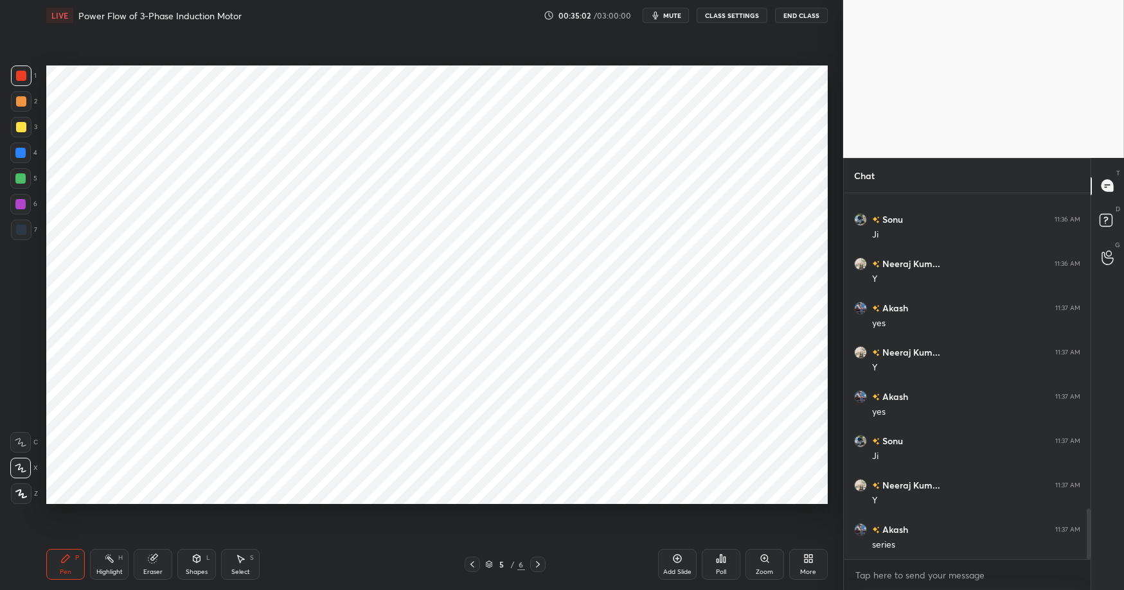
click at [312, 576] on div "Pen P Highlight H Eraser Shapes L Select S 5 / 6 Add Slide Poll Zoom More" at bounding box center [436, 564] width 781 height 51
drag, startPoint x: 23, startPoint y: 446, endPoint x: 19, endPoint y: 462, distance: 16.5
click at [23, 446] on icon at bounding box center [20, 443] width 10 height 8
click at [22, 469] on icon at bounding box center [20, 468] width 10 height 8
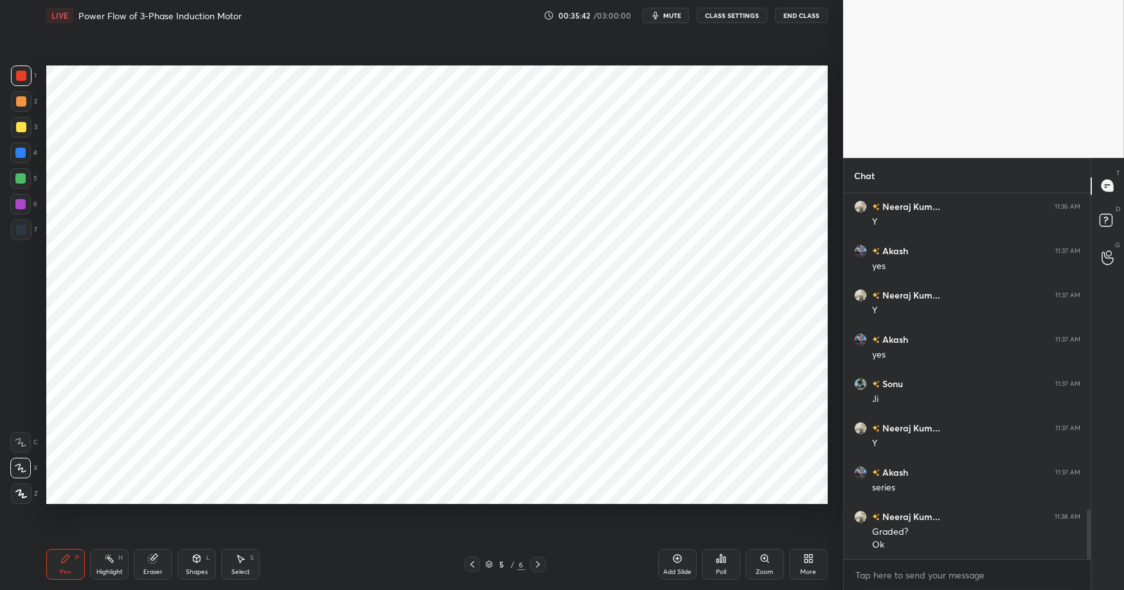
click at [100, 567] on div "Highlight H" at bounding box center [109, 564] width 39 height 31
click at [62, 560] on icon at bounding box center [65, 559] width 10 height 10
drag, startPoint x: 22, startPoint y: 177, endPoint x: 24, endPoint y: 159, distance: 17.4
click at [22, 176] on div at bounding box center [20, 178] width 10 height 10
click at [23, 150] on div at bounding box center [20, 153] width 10 height 10
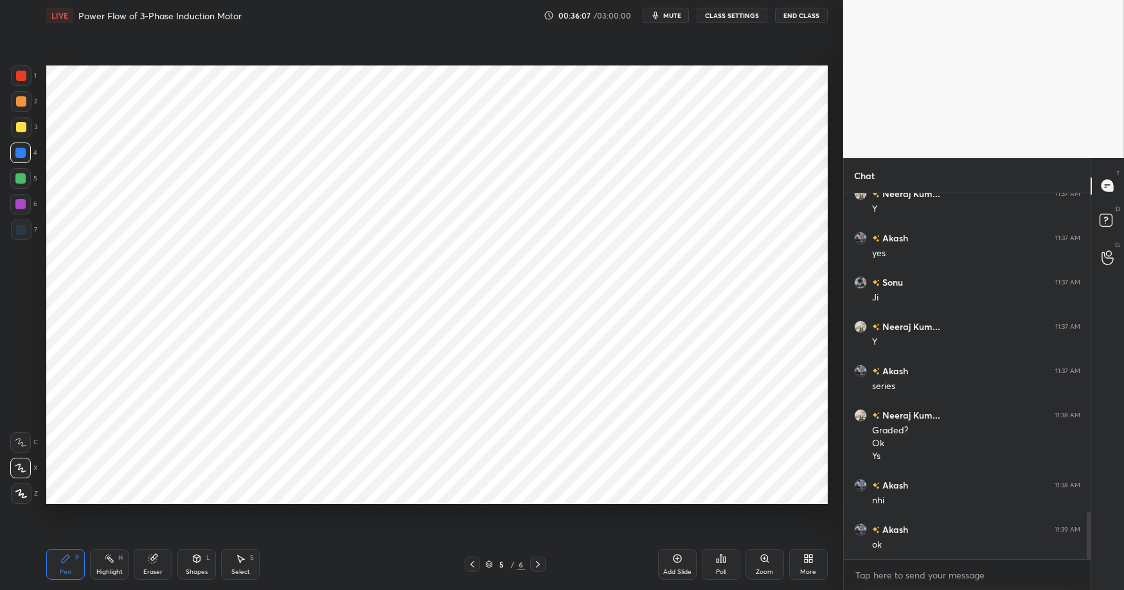
scroll to position [2484, 0]
drag, startPoint x: 675, startPoint y: 559, endPoint x: 659, endPoint y: 552, distance: 17.3
click at [676, 559] on icon at bounding box center [677, 559] width 4 height 4
drag, startPoint x: 123, startPoint y: 565, endPoint x: 91, endPoint y: 556, distance: 32.6
click at [123, 565] on div "Highlight H" at bounding box center [109, 564] width 39 height 31
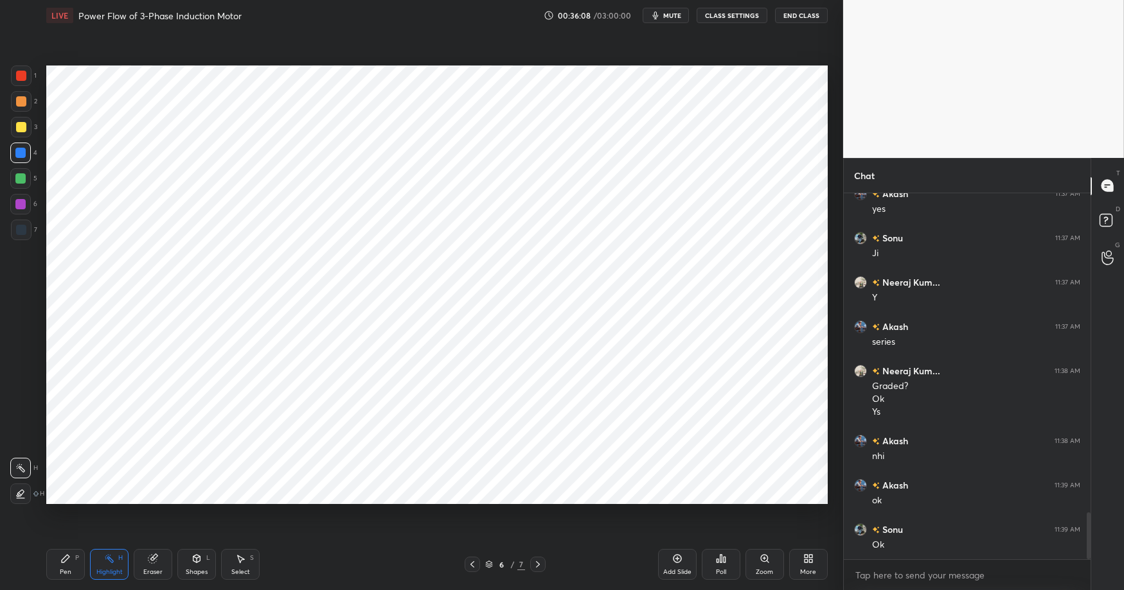
drag, startPoint x: 76, startPoint y: 554, endPoint x: 168, endPoint y: 562, distance: 92.8
click at [76, 555] on div "P" at bounding box center [77, 558] width 4 height 6
click at [314, 576] on div "Pen P Highlight H Eraser Shapes L Select S 5 / 7 Add Slide Poll Zoom More" at bounding box center [436, 564] width 781 height 51
click at [22, 153] on div at bounding box center [20, 153] width 10 height 10
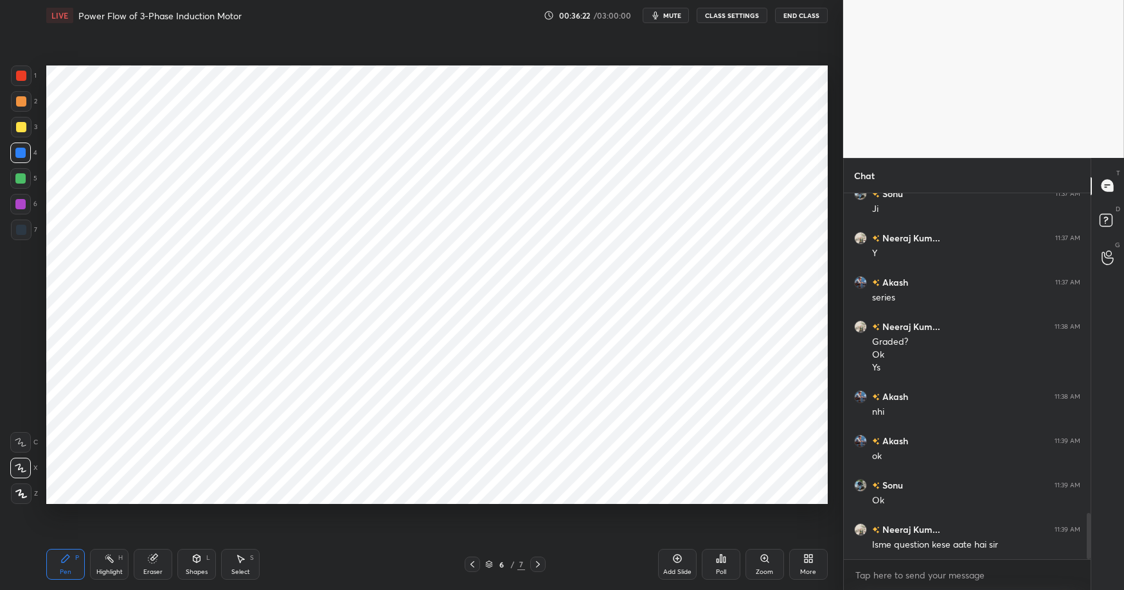
scroll to position [2541, 0]
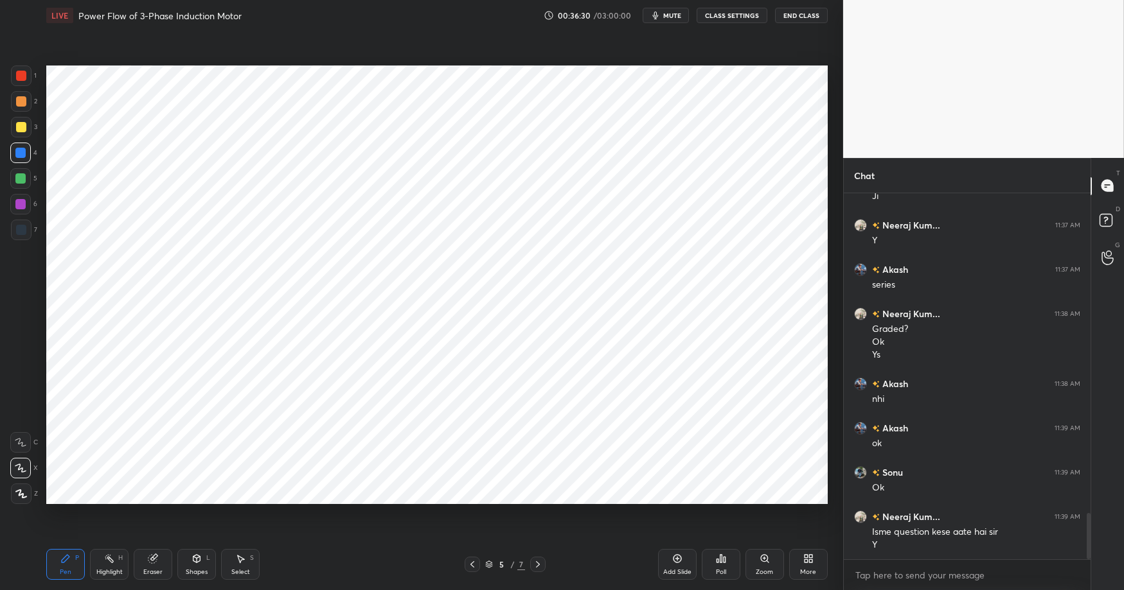
drag, startPoint x: 100, startPoint y: 563, endPoint x: 78, endPoint y: 556, distance: 23.6
click at [100, 563] on div "Highlight H" at bounding box center [109, 564] width 39 height 31
click at [71, 556] on div "Pen P" at bounding box center [65, 564] width 39 height 31
click at [297, 576] on div "Pen P Highlight H Eraser Shapes L Select S 5 / 7 Add Slide Poll Zoom More" at bounding box center [436, 564] width 781 height 51
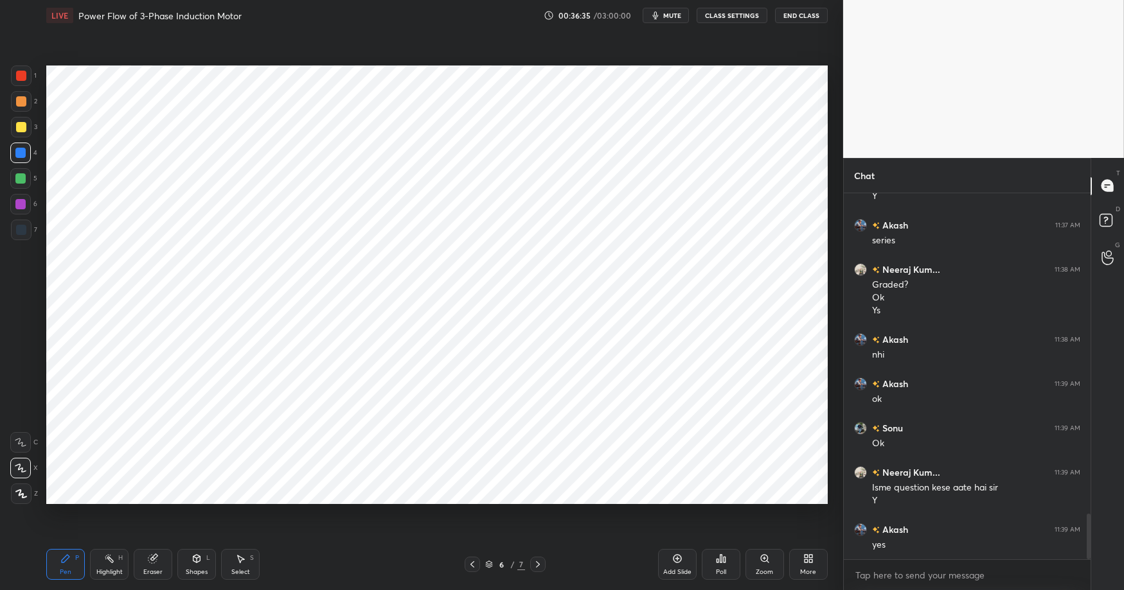
click at [21, 72] on div at bounding box center [21, 76] width 10 height 10
drag, startPoint x: 98, startPoint y: 567, endPoint x: 73, endPoint y: 558, distance: 26.6
click at [98, 567] on div "Highlight H" at bounding box center [109, 564] width 39 height 31
click at [63, 554] on icon at bounding box center [65, 559] width 10 height 10
click at [319, 576] on div "Pen P Highlight H Eraser Shapes L Select S 6 / 7 Add Slide Poll Zoom More" at bounding box center [436, 564] width 781 height 51
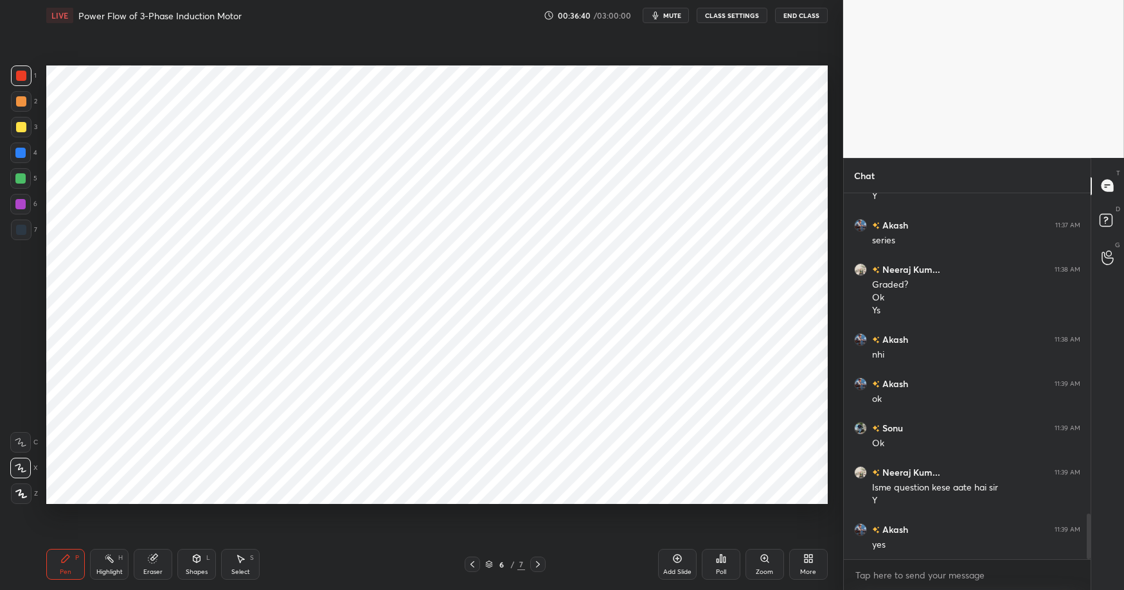
click at [105, 561] on icon at bounding box center [109, 559] width 10 height 10
drag, startPoint x: 69, startPoint y: 559, endPoint x: 147, endPoint y: 558, distance: 78.4
click at [69, 559] on icon at bounding box center [65, 559] width 10 height 10
click at [318, 576] on div "Pen P Highlight H Eraser Shapes L Select S 6 / 7 Add Slide Poll Zoom More" at bounding box center [436, 564] width 781 height 51
click at [19, 149] on div at bounding box center [20, 153] width 10 height 10
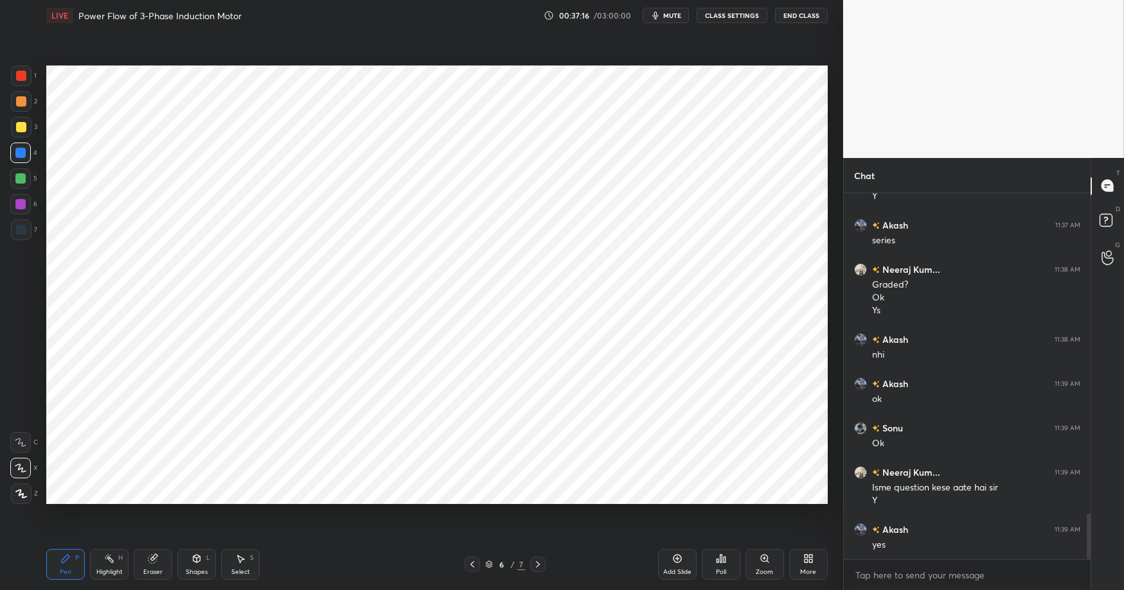
click at [28, 73] on div at bounding box center [21, 76] width 21 height 21
click at [116, 569] on div "Highlight" at bounding box center [109, 572] width 26 height 6
click at [73, 562] on div "Pen P" at bounding box center [65, 564] width 39 height 31
drag, startPoint x: 21, startPoint y: 149, endPoint x: 39, endPoint y: 153, distance: 17.8
click at [21, 149] on div at bounding box center [20, 153] width 10 height 10
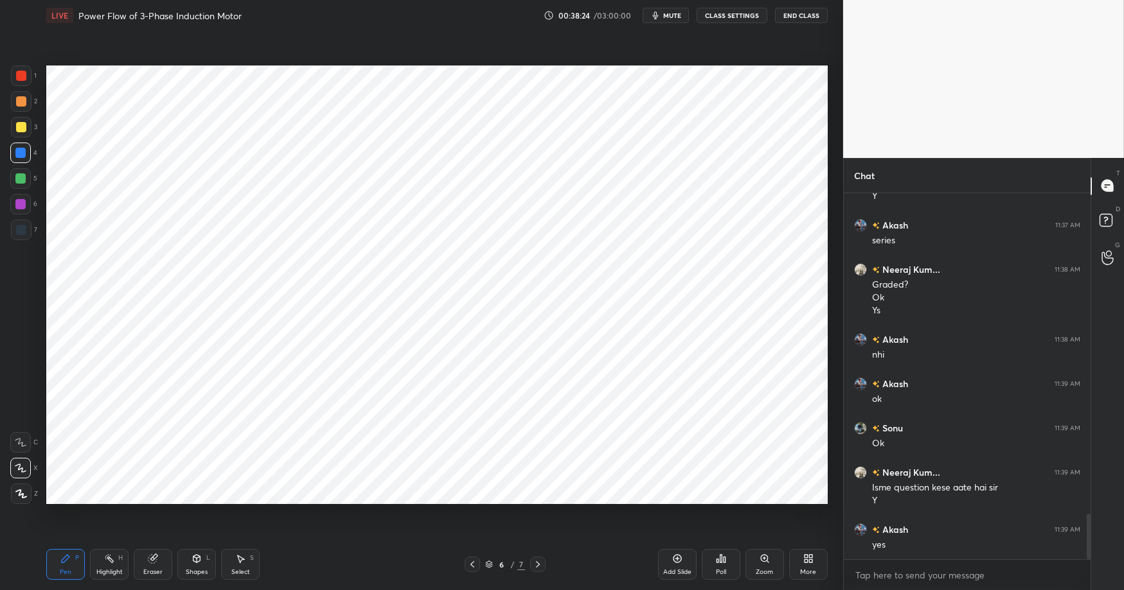
click at [100, 569] on div "Highlight" at bounding box center [109, 572] width 26 height 6
drag, startPoint x: 66, startPoint y: 559, endPoint x: 118, endPoint y: 561, distance: 51.5
click at [69, 559] on icon at bounding box center [65, 559] width 10 height 10
click at [314, 576] on div "Pen P Highlight H Eraser Shapes L Select S 6 / 7 Add Slide Poll Zoom More" at bounding box center [436, 564] width 781 height 51
click at [118, 569] on div "Highlight" at bounding box center [109, 572] width 26 height 6
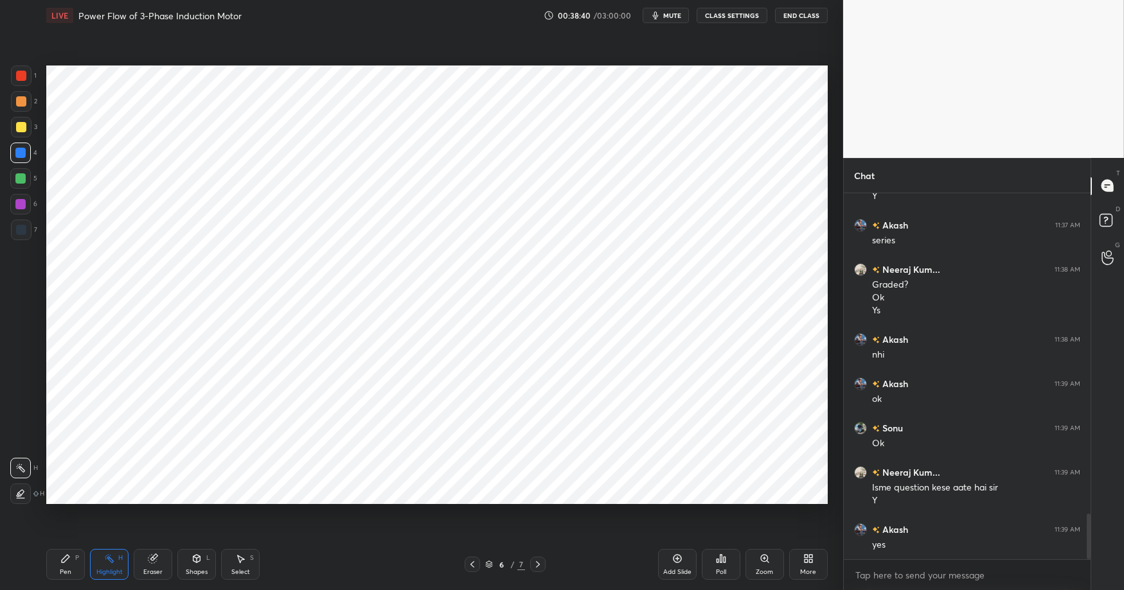
drag, startPoint x: 65, startPoint y: 556, endPoint x: 258, endPoint y: 564, distance: 192.9
click at [67, 558] on icon at bounding box center [66, 559] width 8 height 8
click at [342, 576] on div "Pen P Highlight H Eraser Shapes L Select S 6 / 7 Add Slide Poll Zoom More" at bounding box center [436, 564] width 781 height 51
click at [19, 79] on div at bounding box center [21, 76] width 10 height 10
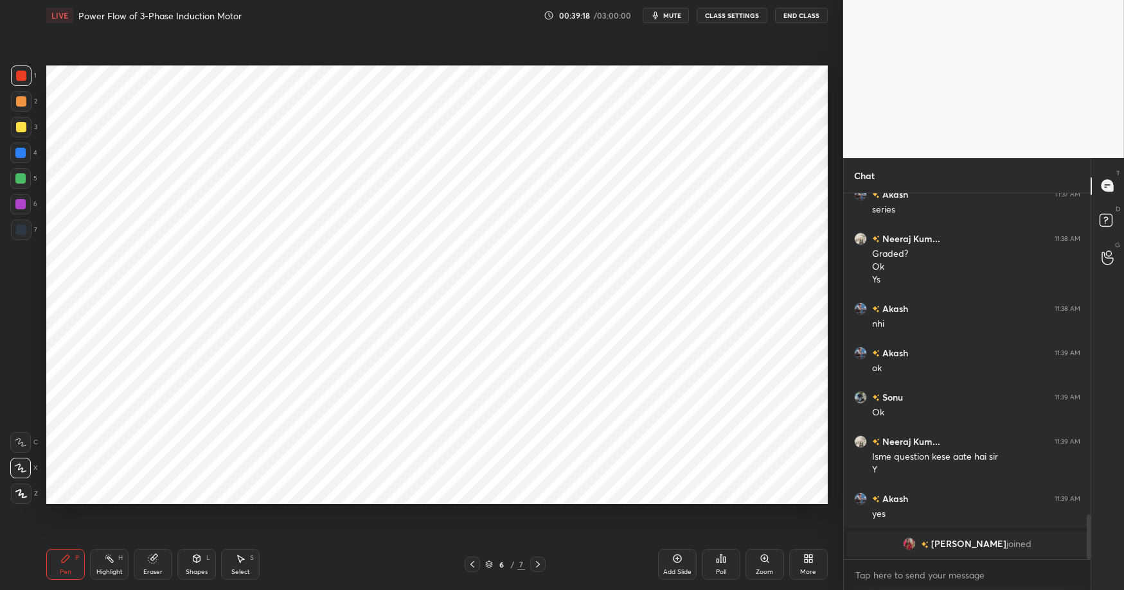
click at [153, 569] on div "Eraser" at bounding box center [152, 572] width 19 height 6
click at [200, 572] on div "Shapes" at bounding box center [197, 572] width 22 height 6
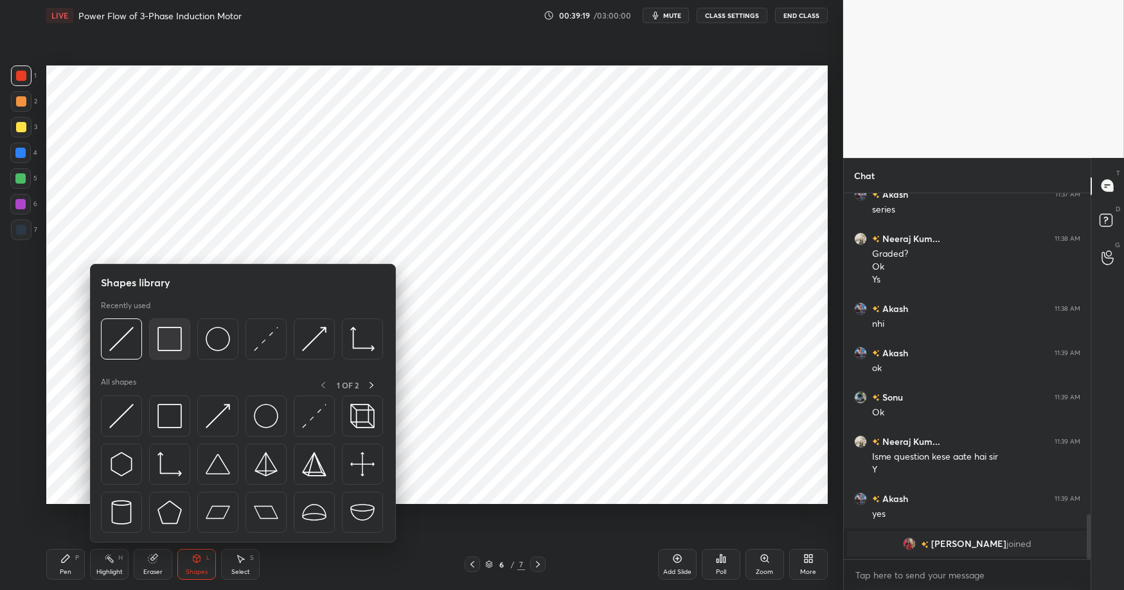
click at [173, 351] on img at bounding box center [169, 339] width 24 height 24
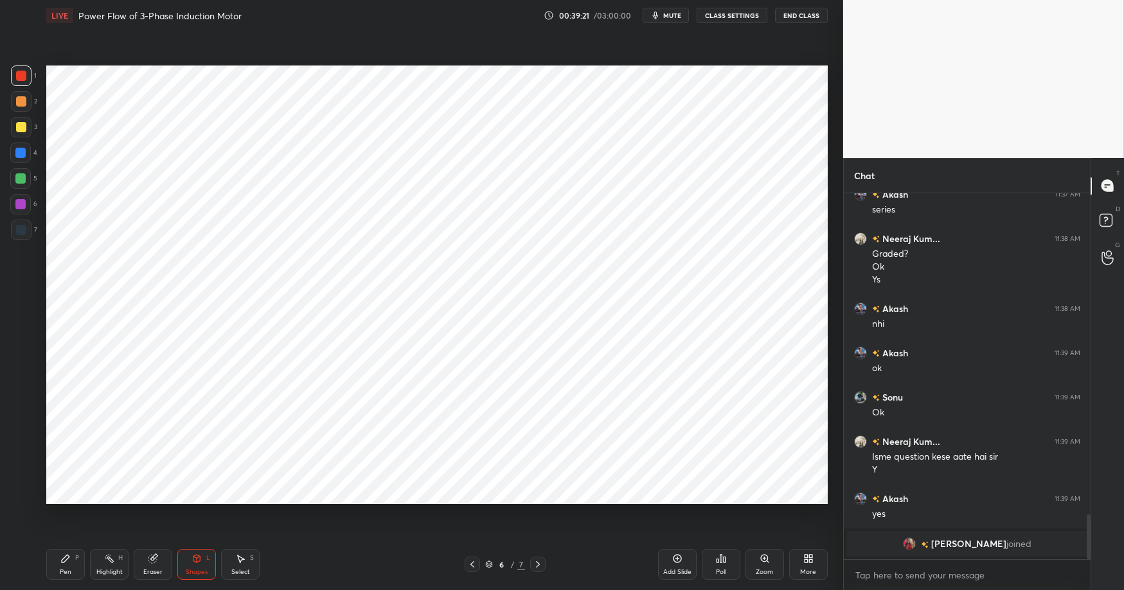
drag, startPoint x: 236, startPoint y: 574, endPoint x: 244, endPoint y: 535, distance: 39.4
click at [236, 573] on div "Select" at bounding box center [240, 572] width 19 height 6
drag, startPoint x: 191, startPoint y: 321, endPoint x: 213, endPoint y: 329, distance: 22.6
click at [230, 339] on div "0 ° Undo Copy Duplicate Duplicate to new slide Delete" at bounding box center [436, 285] width 781 height 439
drag, startPoint x: 191, startPoint y: 319, endPoint x: 145, endPoint y: 362, distance: 62.3
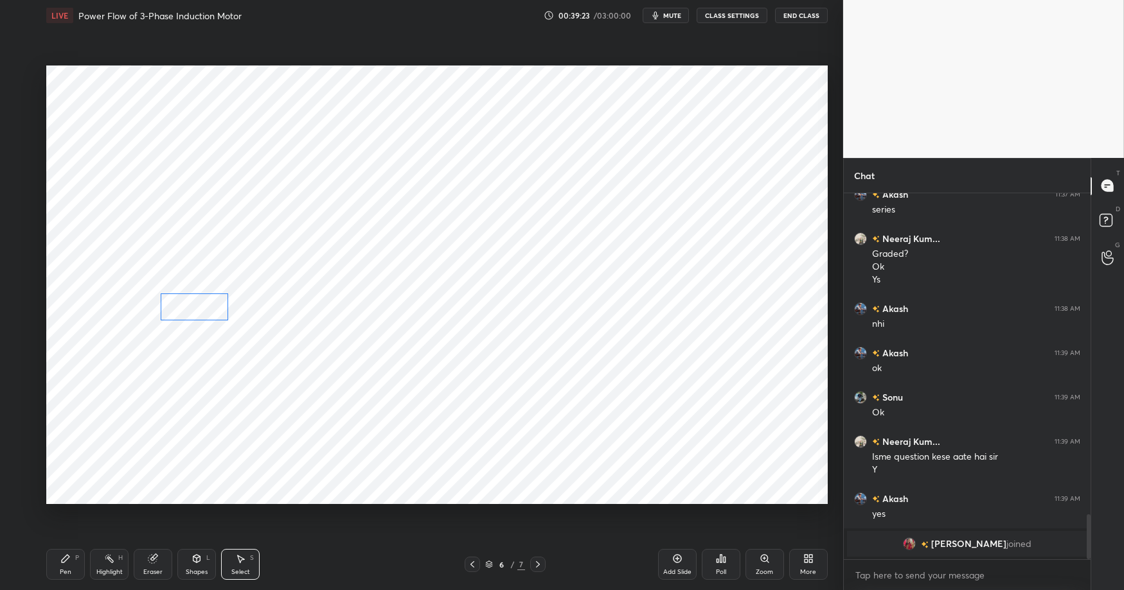
click at [194, 306] on div "0 ° Undo Copy Duplicate Duplicate to new slide Delete" at bounding box center [436, 285] width 781 height 439
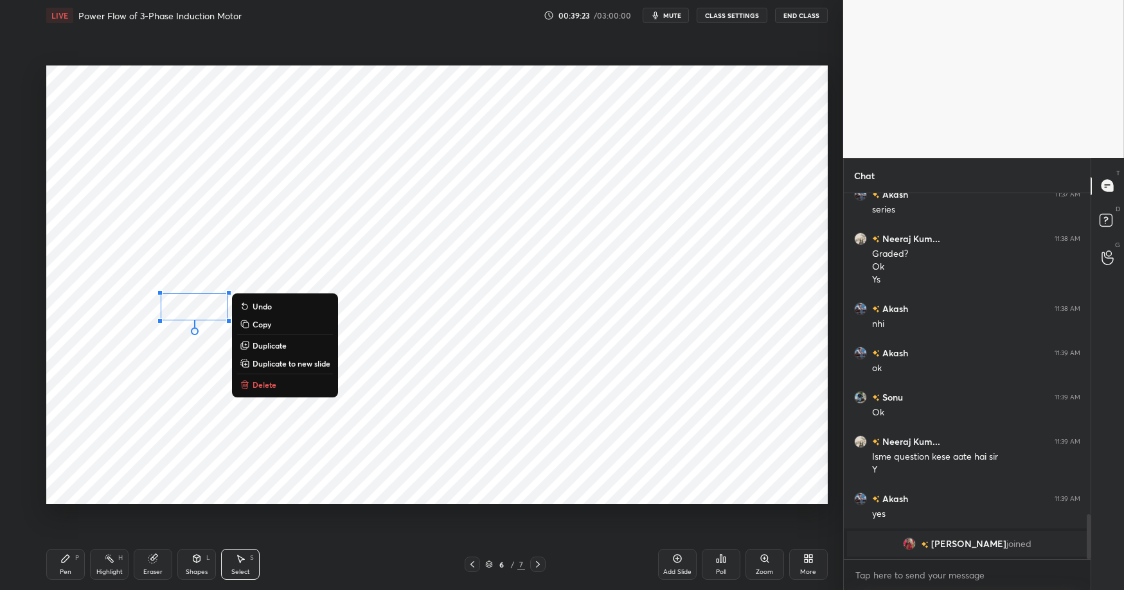
drag, startPoint x: 135, startPoint y: 366, endPoint x: 166, endPoint y: 364, distance: 30.9
click at [135, 366] on div "0 ° Undo Copy Duplicate Duplicate to new slide Delete" at bounding box center [436, 285] width 781 height 439
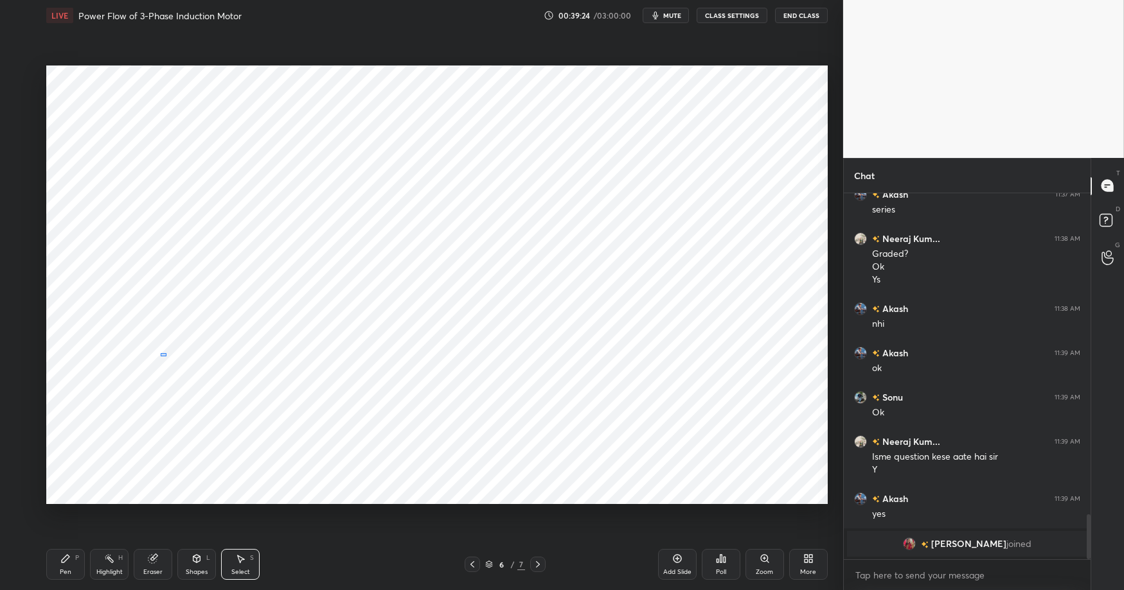
drag, startPoint x: 166, startPoint y: 357, endPoint x: 238, endPoint y: 403, distance: 85.9
click at [273, 418] on div "0 ° Undo Copy Duplicate Duplicate to new slide Delete" at bounding box center [436, 285] width 781 height 439
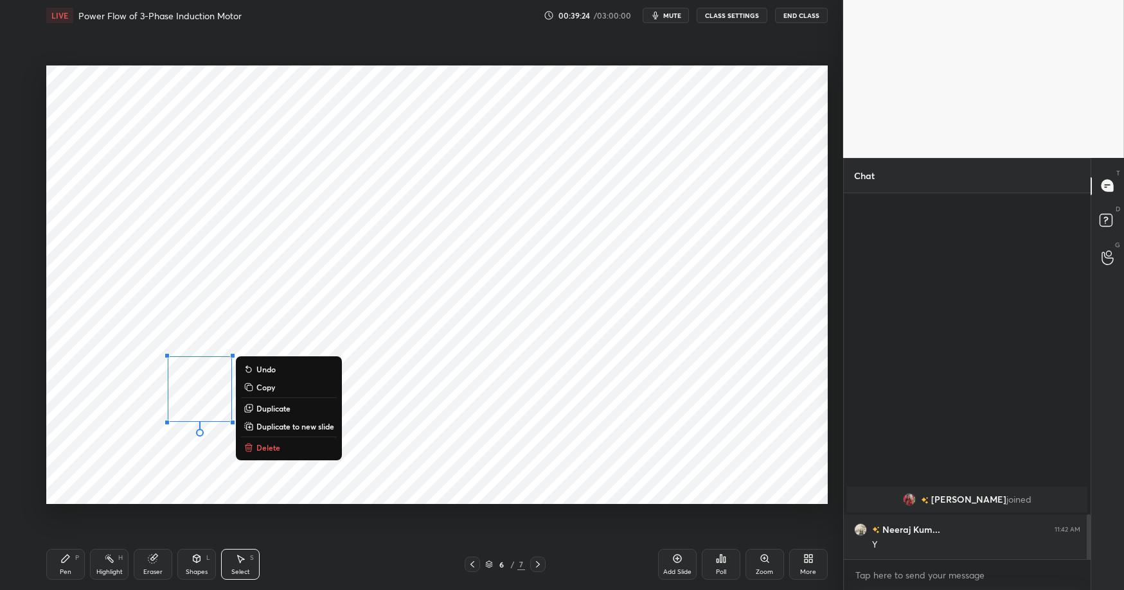
scroll to position [2016, 0]
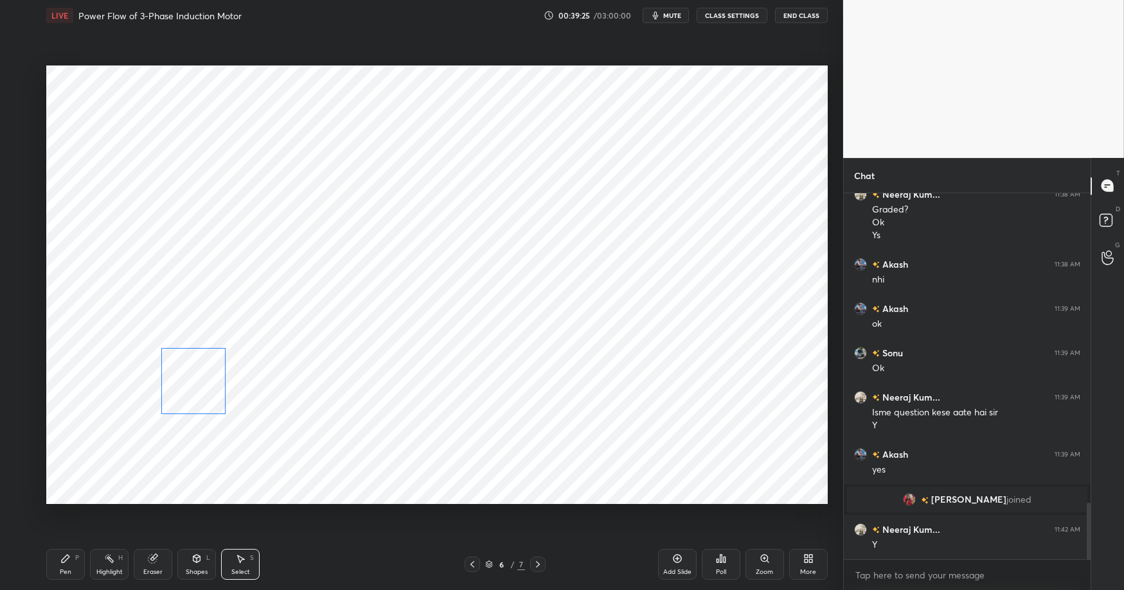
click at [202, 377] on div "0 ° Undo Copy Duplicate Duplicate to new slide Delete" at bounding box center [436, 285] width 781 height 439
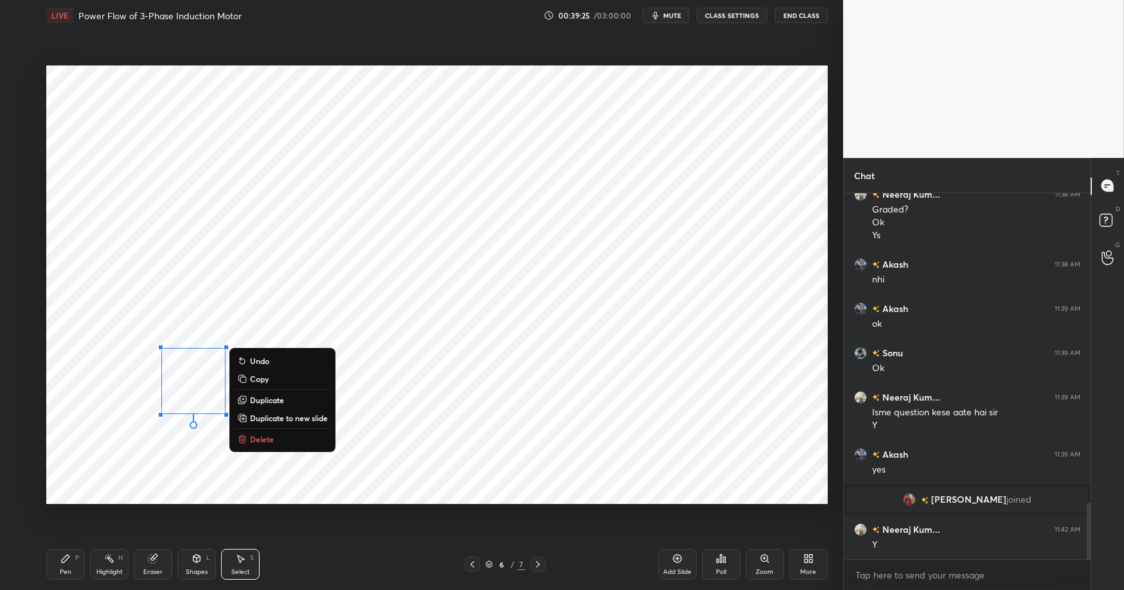
click at [157, 483] on div "0 ° Undo Copy Duplicate Duplicate to new slide Delete" at bounding box center [436, 285] width 781 height 439
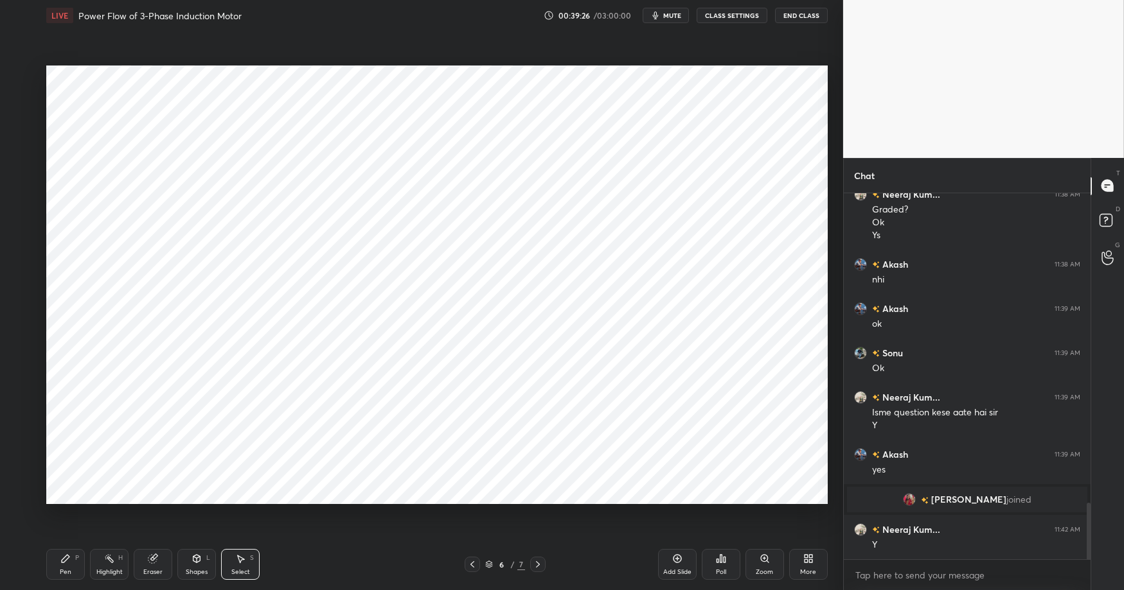
drag, startPoint x: 101, startPoint y: 561, endPoint x: 94, endPoint y: 558, distance: 6.9
click at [101, 561] on div "Highlight H" at bounding box center [109, 564] width 39 height 31
click at [63, 558] on icon at bounding box center [65, 559] width 10 height 10
drag, startPoint x: 24, startPoint y: 181, endPoint x: 29, endPoint y: 186, distance: 6.8
click at [24, 181] on div at bounding box center [20, 178] width 10 height 10
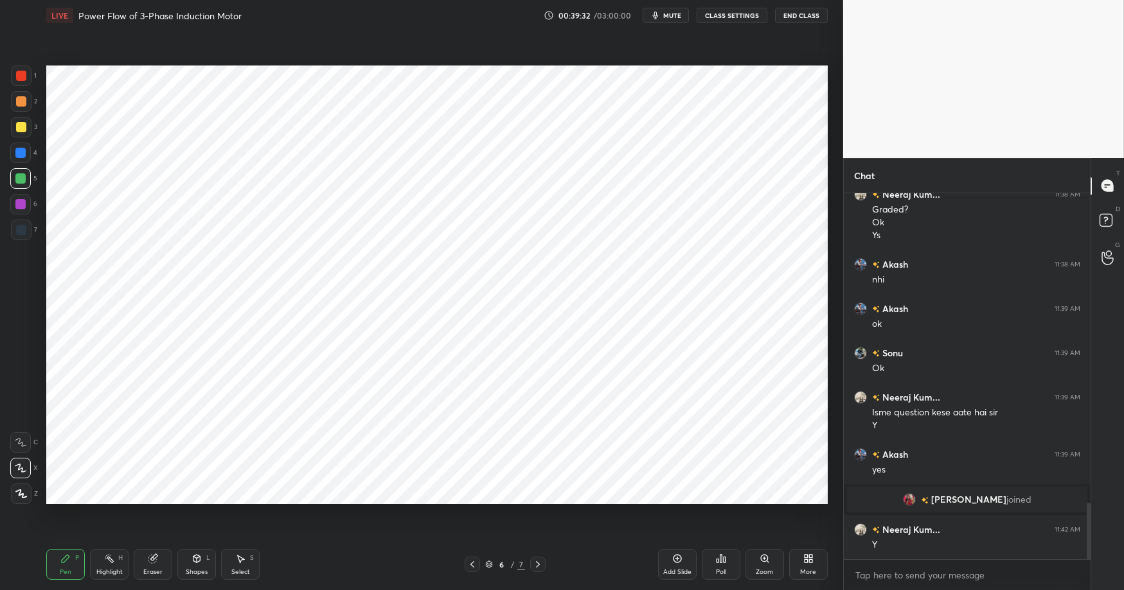
click at [102, 566] on div "Highlight H" at bounding box center [109, 564] width 39 height 31
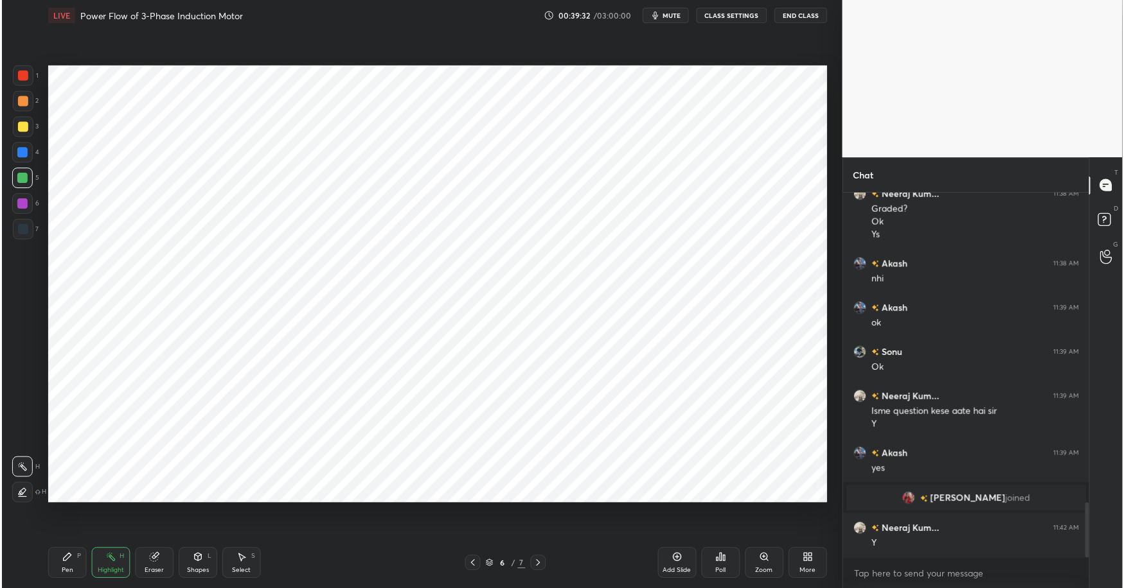
scroll to position [2060, 0]
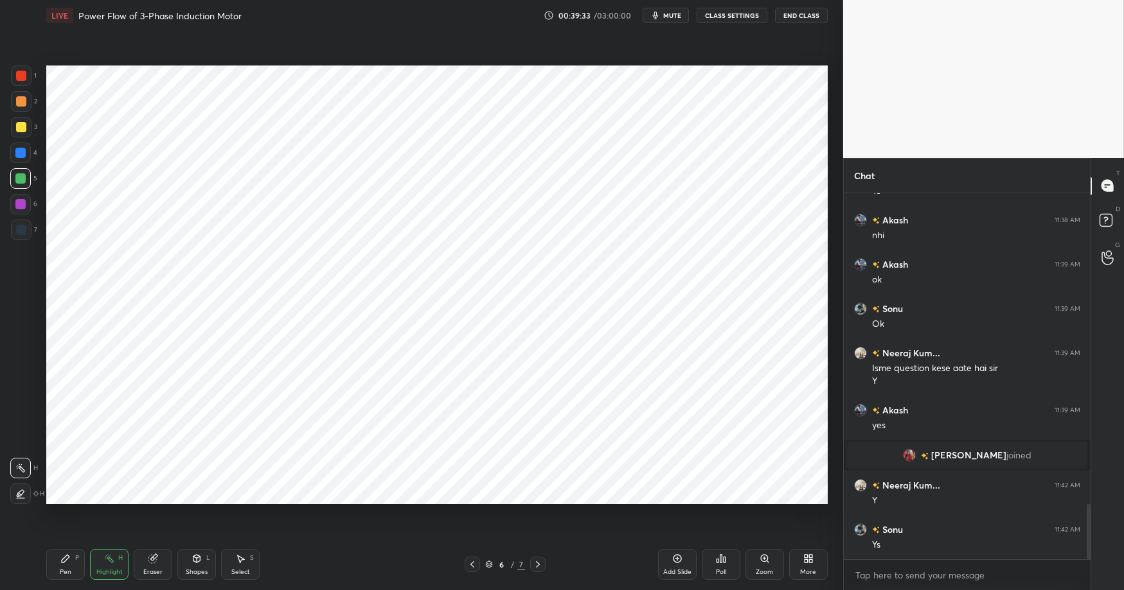
drag, startPoint x: 239, startPoint y: 564, endPoint x: 224, endPoint y: 532, distance: 35.4
click at [239, 564] on div "Select S" at bounding box center [240, 564] width 39 height 31
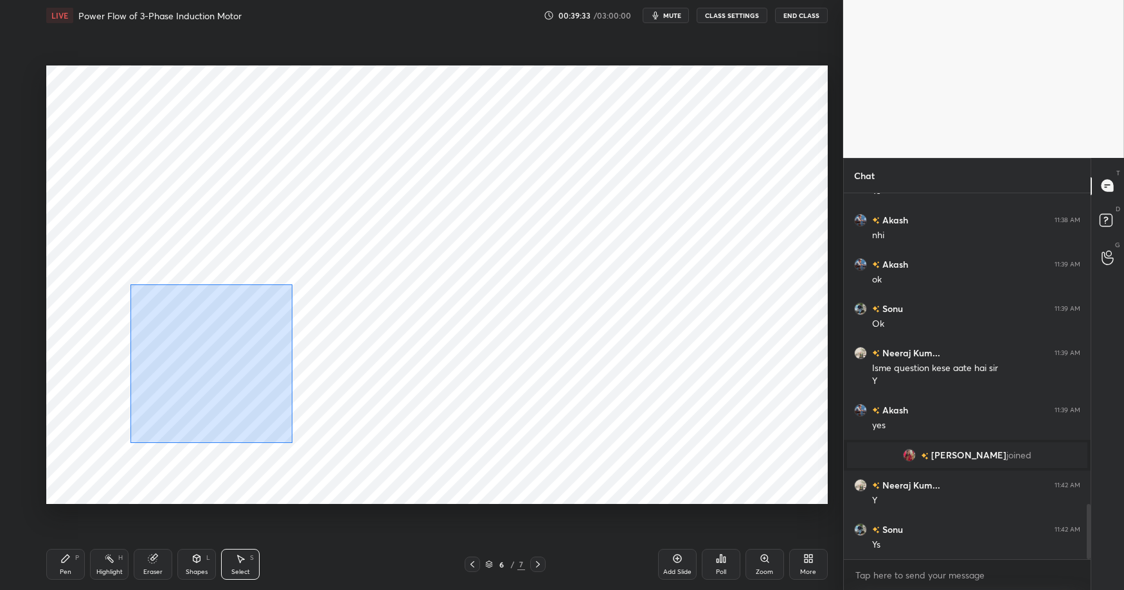
drag, startPoint x: 130, startPoint y: 285, endPoint x: 312, endPoint y: 454, distance: 248.6
click at [299, 452] on div "0 ° Undo Copy Duplicate Duplicate to new slide Delete" at bounding box center [436, 285] width 781 height 439
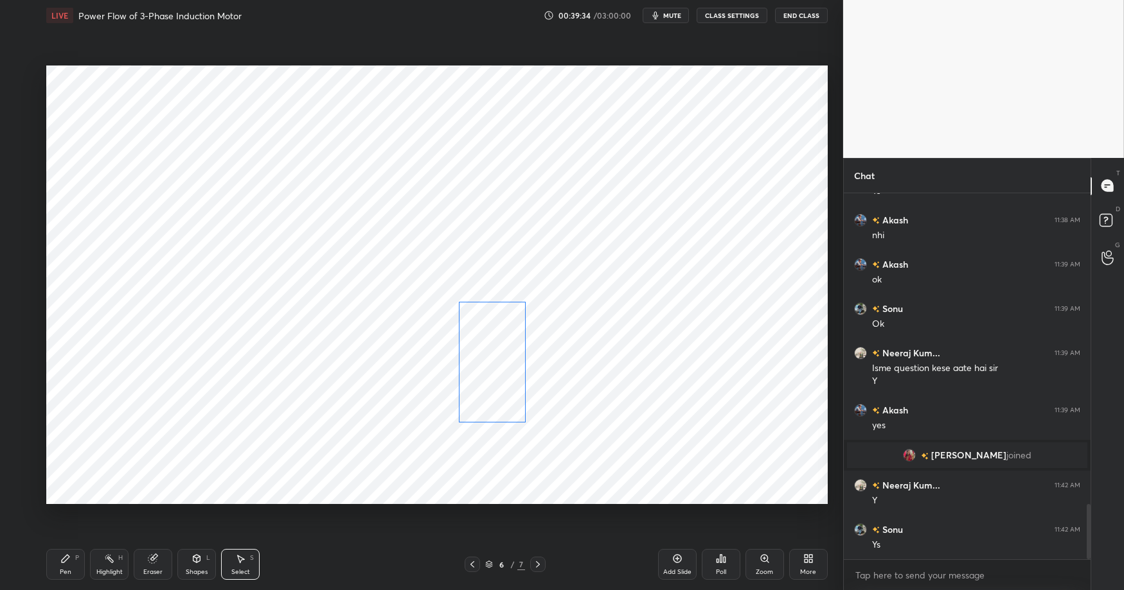
drag, startPoint x: 199, startPoint y: 383, endPoint x: 676, endPoint y: 392, distance: 476.8
click at [678, 394] on div "0 ° Undo Copy Duplicate Duplicate to new slide Delete" at bounding box center [436, 285] width 781 height 439
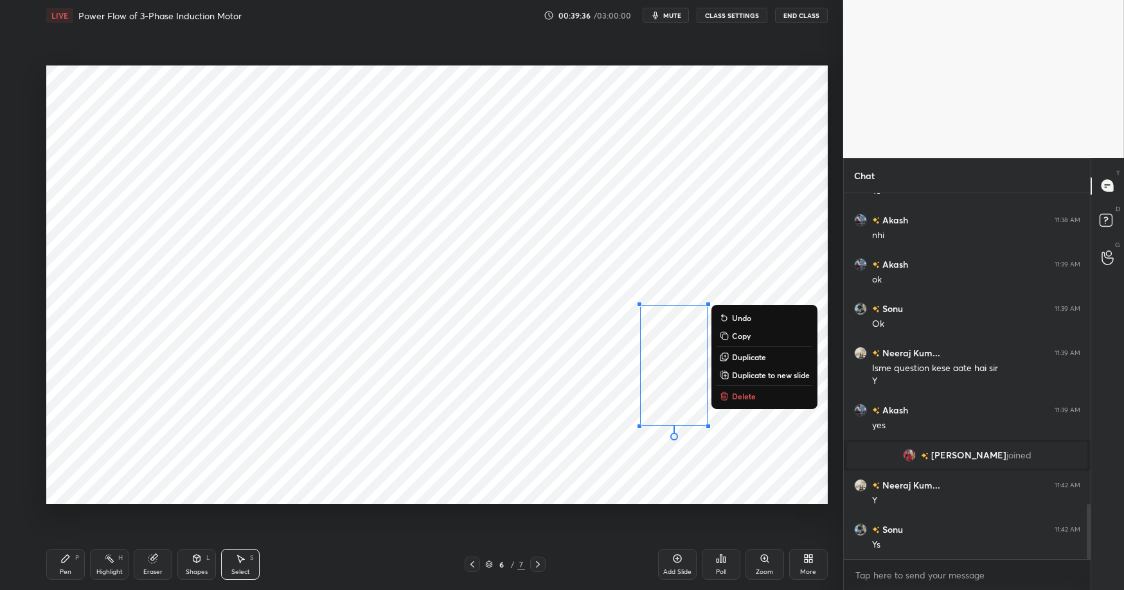
click at [98, 563] on div "Highlight H" at bounding box center [109, 564] width 39 height 31
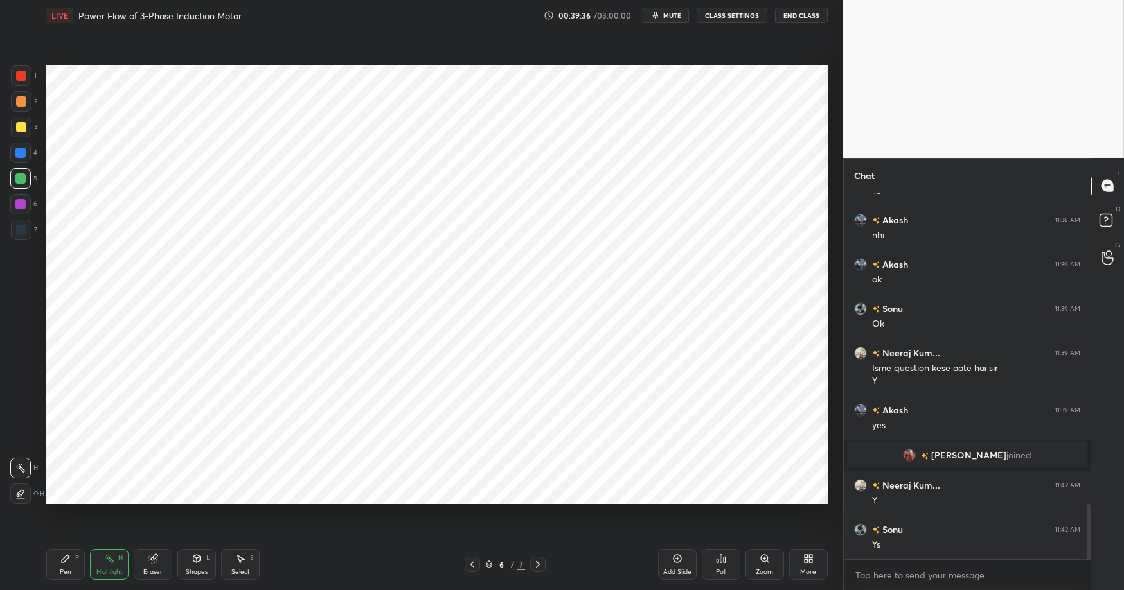
click at [67, 561] on icon at bounding box center [65, 559] width 10 height 10
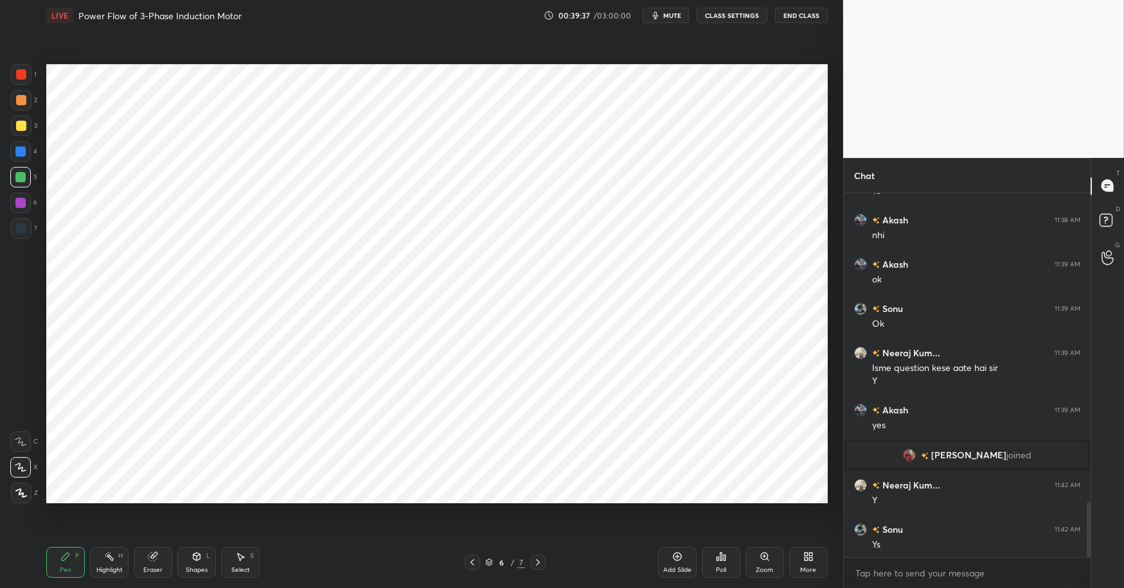
scroll to position [63736, 63451]
drag, startPoint x: 26, startPoint y: 149, endPoint x: 31, endPoint y: 160, distance: 12.1
click at [25, 150] on div at bounding box center [20, 151] width 21 height 21
click at [26, 71] on div at bounding box center [21, 74] width 10 height 10
click at [103, 567] on div "Highlight" at bounding box center [109, 570] width 26 height 6
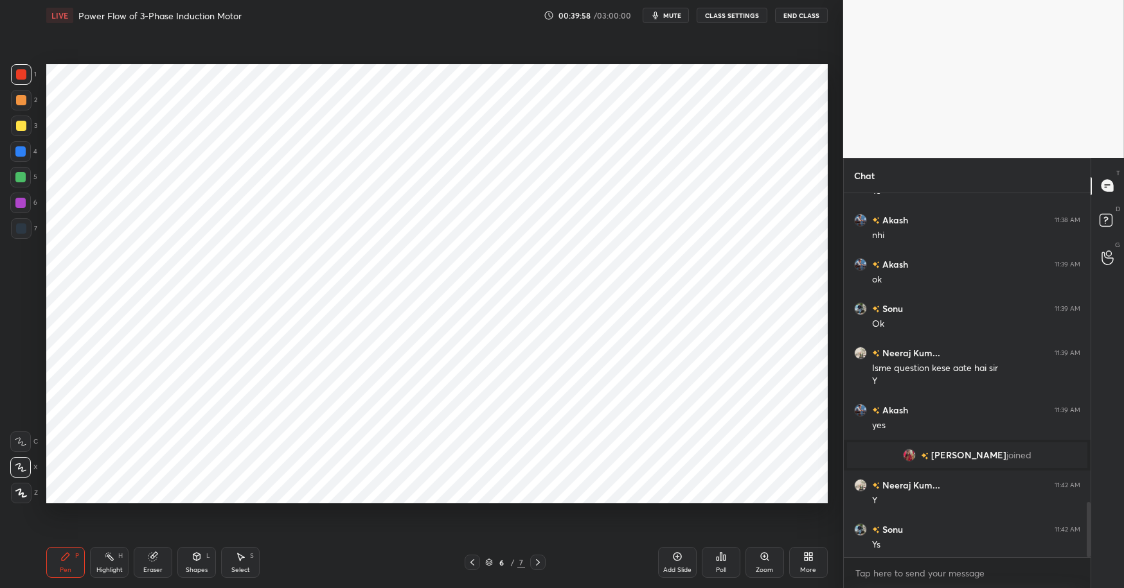
click at [68, 558] on icon at bounding box center [65, 557] width 10 height 10
click at [315, 576] on div "Pen P Highlight H Eraser Shapes L Select S 6 / 7 Add Slide Poll Zoom More" at bounding box center [436, 562] width 781 height 51
drag, startPoint x: 22, startPoint y: 151, endPoint x: 40, endPoint y: 184, distance: 37.6
click at [22, 150] on div at bounding box center [20, 151] width 10 height 10
click at [23, 81] on div at bounding box center [21, 74] width 21 height 21
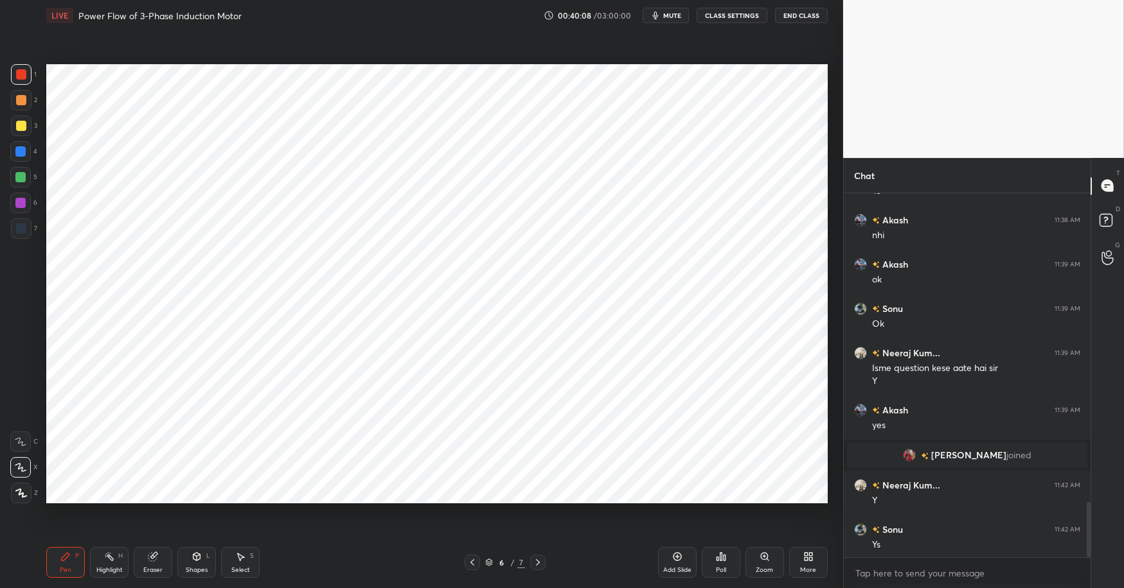
drag, startPoint x: 25, startPoint y: 155, endPoint x: 41, endPoint y: 170, distance: 21.8
click at [24, 156] on div at bounding box center [20, 151] width 21 height 21
click at [22, 76] on div at bounding box center [21, 74] width 10 height 10
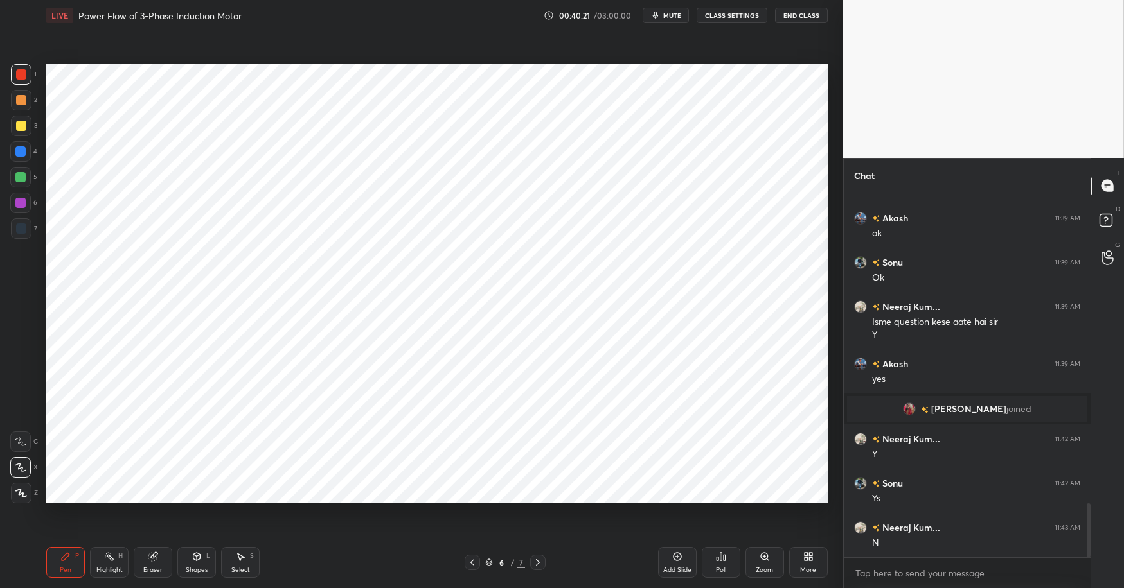
click at [21, 104] on div at bounding box center [21, 100] width 10 height 10
click at [19, 71] on div at bounding box center [21, 74] width 10 height 10
click at [18, 151] on div at bounding box center [20, 151] width 10 height 10
click at [24, 206] on div at bounding box center [20, 203] width 10 height 10
click at [21, 149] on div at bounding box center [20, 151] width 10 height 10
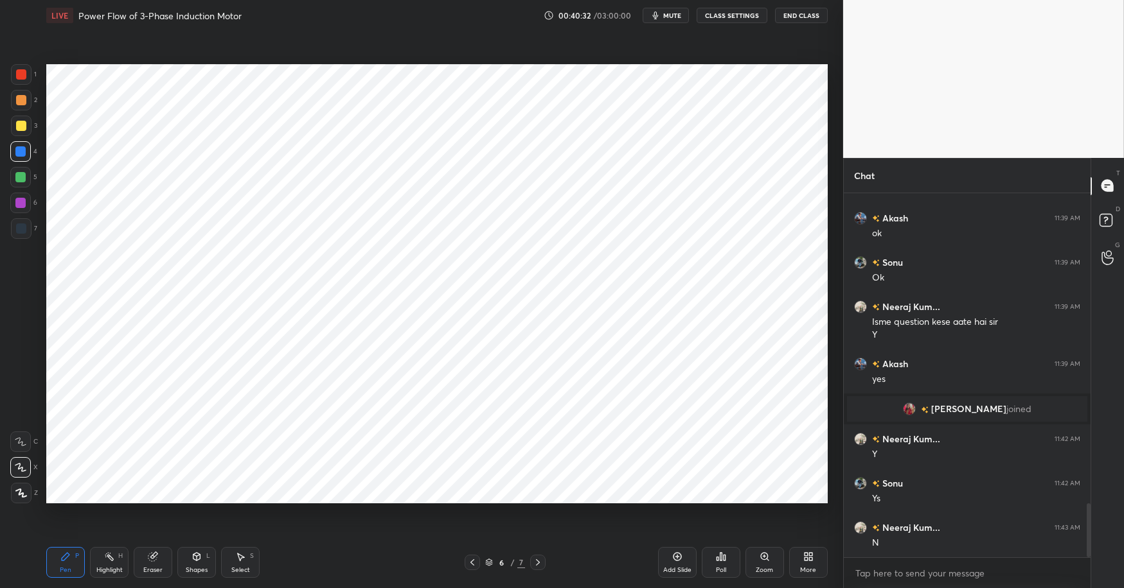
click at [22, 70] on div at bounding box center [21, 74] width 10 height 10
click at [22, 154] on div at bounding box center [20, 151] width 10 height 10
click at [19, 172] on div at bounding box center [20, 177] width 10 height 10
drag, startPoint x: 16, startPoint y: 150, endPoint x: 40, endPoint y: 160, distance: 26.5
click at [16, 150] on div at bounding box center [20, 151] width 10 height 10
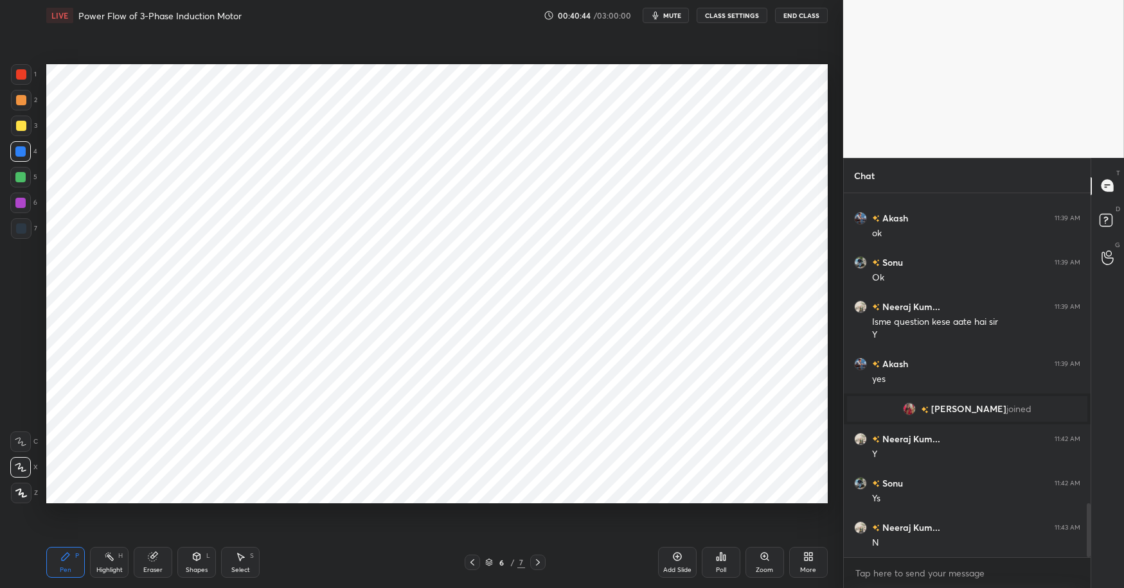
drag, startPoint x: 22, startPoint y: 76, endPoint x: 42, endPoint y: 90, distance: 24.4
click at [22, 78] on div at bounding box center [21, 74] width 10 height 10
click at [19, 163] on div "4" at bounding box center [23, 154] width 27 height 26
click at [20, 173] on div at bounding box center [20, 177] width 10 height 10
click at [22, 148] on div at bounding box center [20, 151] width 10 height 10
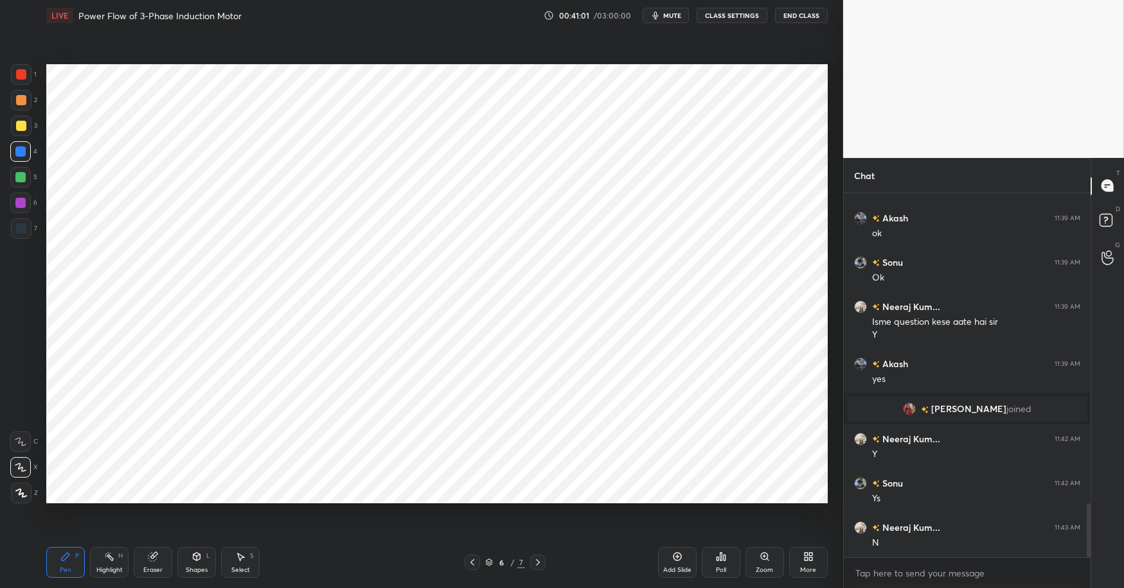
click at [16, 77] on div at bounding box center [21, 74] width 10 height 10
click at [249, 565] on div "Select S" at bounding box center [240, 562] width 39 height 31
click at [69, 552] on icon at bounding box center [65, 557] width 10 height 10
click at [21, 181] on div at bounding box center [20, 177] width 10 height 10
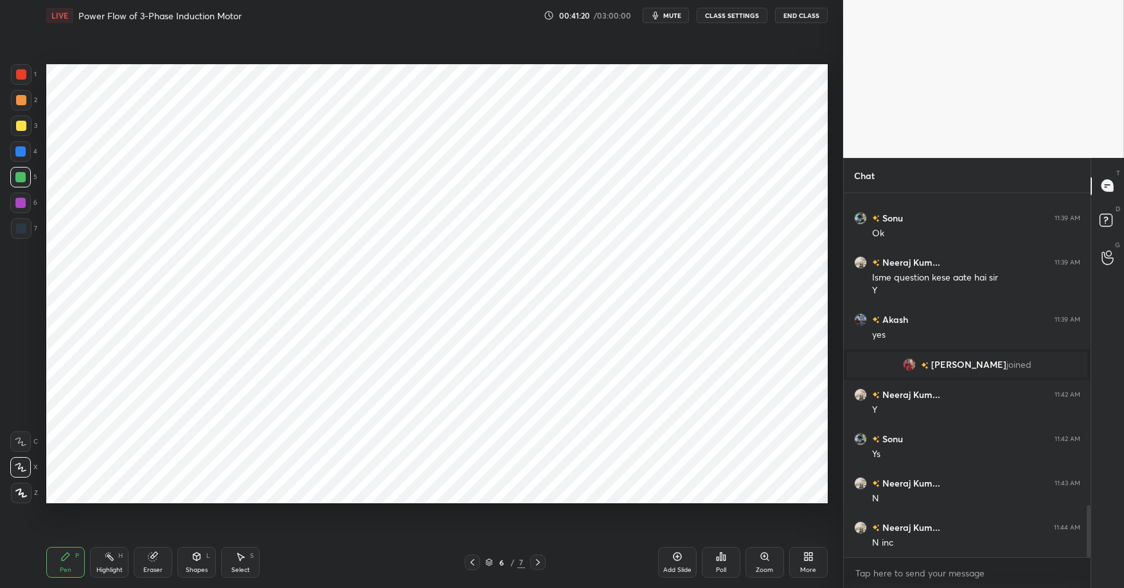
scroll to position [2195, 0]
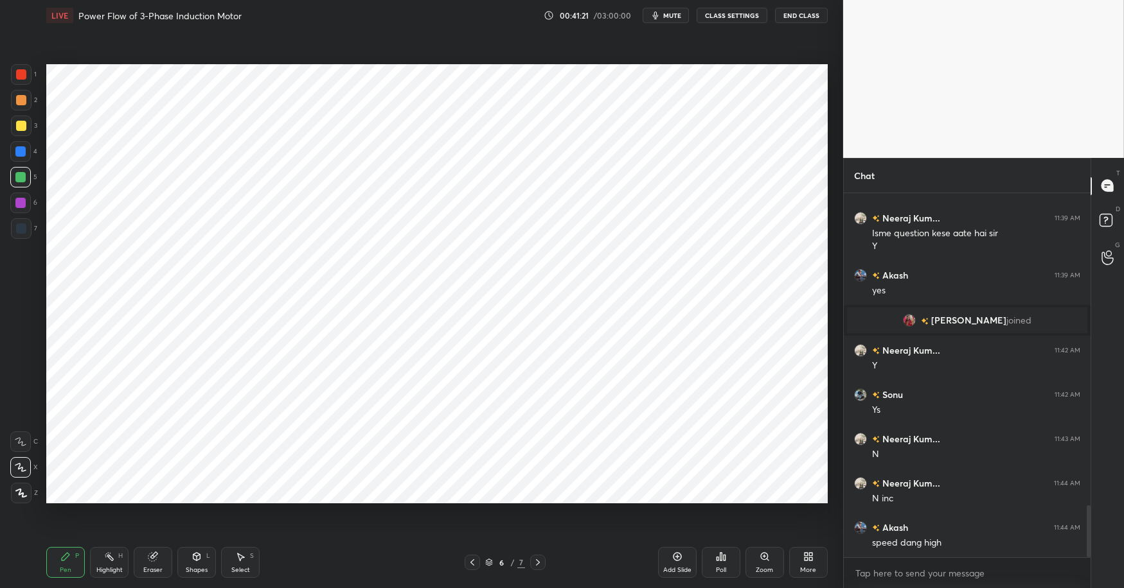
click at [98, 574] on div "Highlight H" at bounding box center [109, 562] width 39 height 31
drag, startPoint x: 57, startPoint y: 561, endPoint x: 105, endPoint y: 560, distance: 47.6
click at [60, 561] on div "Pen P" at bounding box center [65, 562] width 39 height 31
click at [328, 576] on div "Pen P Highlight H Eraser Shapes L Select S 6 / 7 Add Slide Poll Zoom More" at bounding box center [436, 562] width 781 height 51
click at [13, 146] on div at bounding box center [20, 151] width 21 height 21
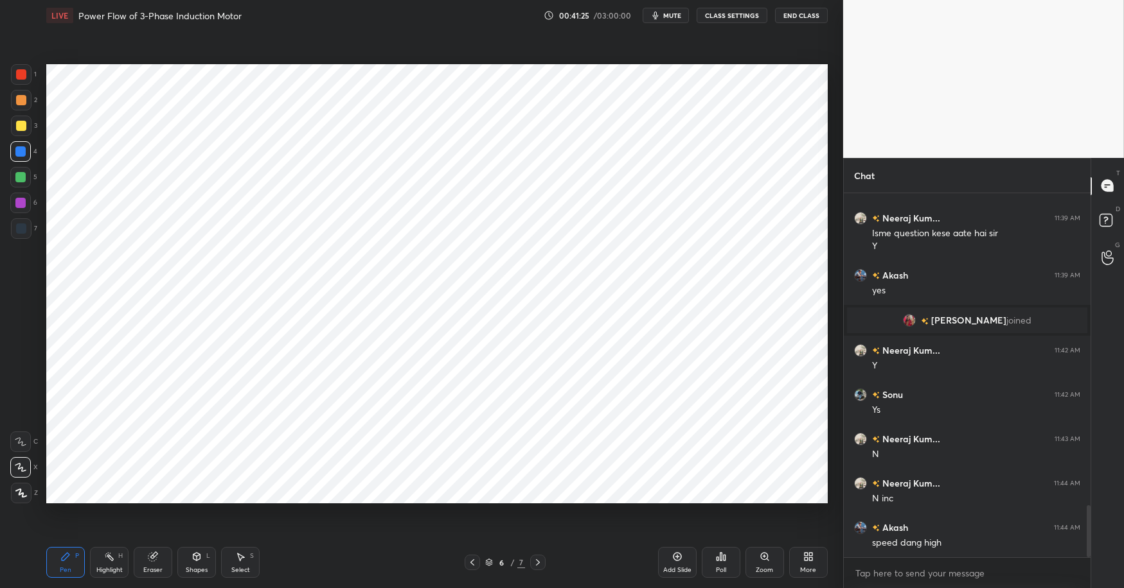
drag, startPoint x: 17, startPoint y: 200, endPoint x: 31, endPoint y: 206, distance: 15.3
click at [17, 202] on div at bounding box center [20, 203] width 10 height 10
click at [24, 177] on div at bounding box center [20, 177] width 10 height 10
click at [28, 206] on div at bounding box center [20, 203] width 21 height 21
click at [27, 174] on div at bounding box center [20, 177] width 21 height 21
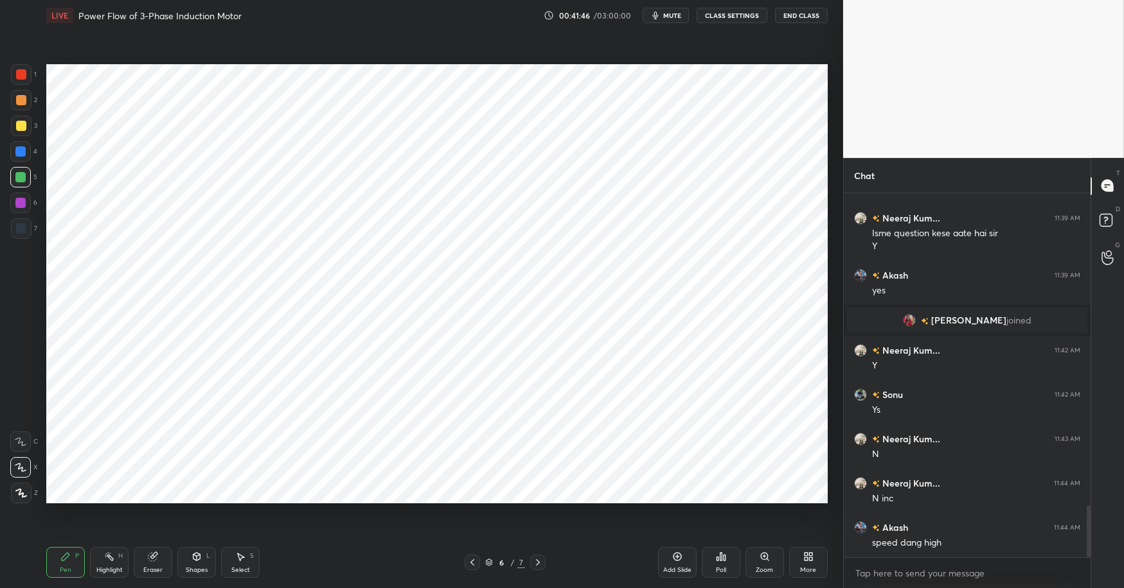
drag, startPoint x: 98, startPoint y: 566, endPoint x: 54, endPoint y: 554, distance: 45.2
click at [96, 567] on div "Highlight" at bounding box center [109, 570] width 26 height 6
click at [51, 557] on div "Pen P" at bounding box center [65, 562] width 39 height 31
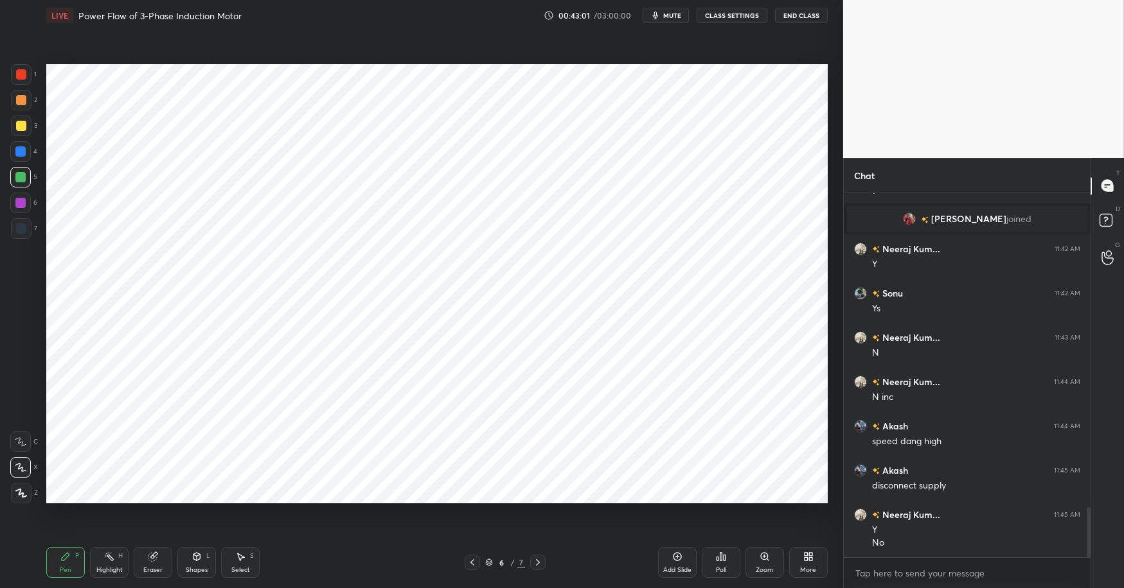
scroll to position [2341, 0]
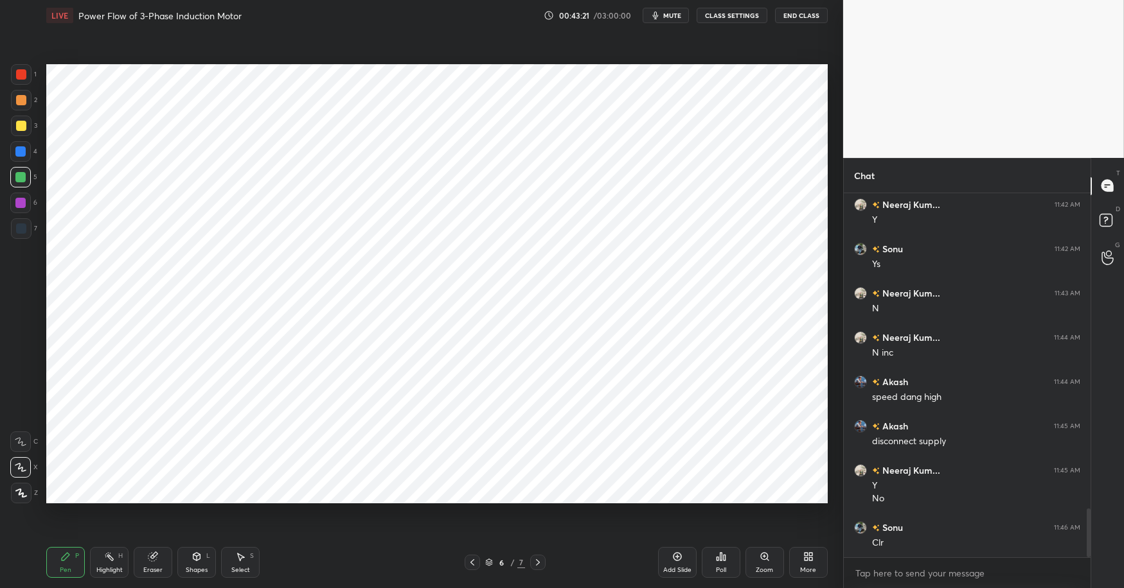
click at [243, 572] on div "Select" at bounding box center [240, 570] width 19 height 6
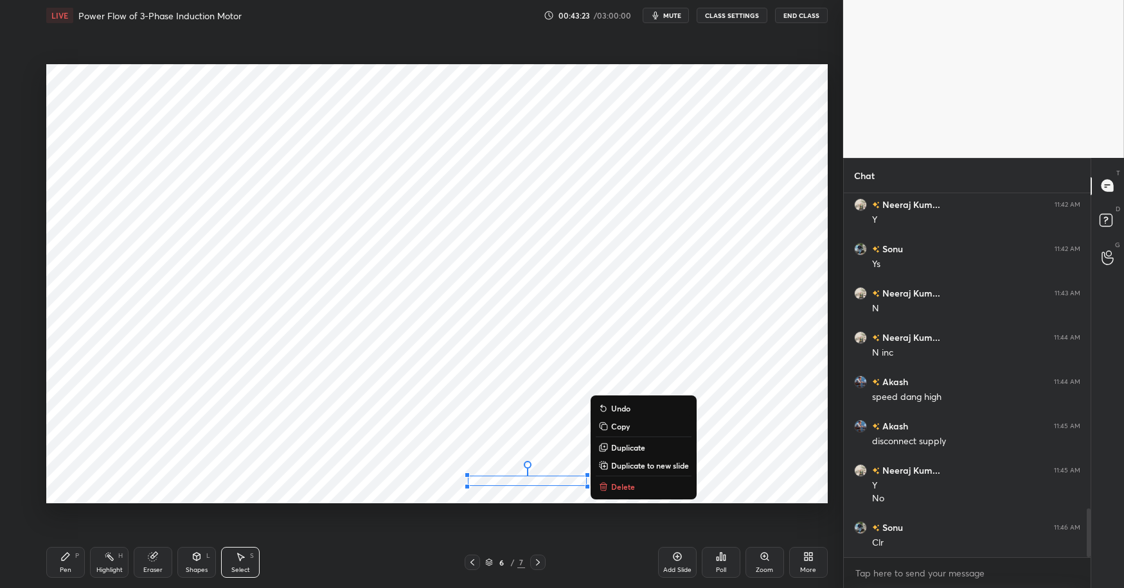
drag, startPoint x: 489, startPoint y: 477, endPoint x: 590, endPoint y: 500, distance: 103.5
click at [599, 502] on div "0 ° Undo Copy Duplicate Duplicate to new slide Delete" at bounding box center [436, 283] width 781 height 439
click at [611, 486] on p "Delete" at bounding box center [623, 487] width 24 height 10
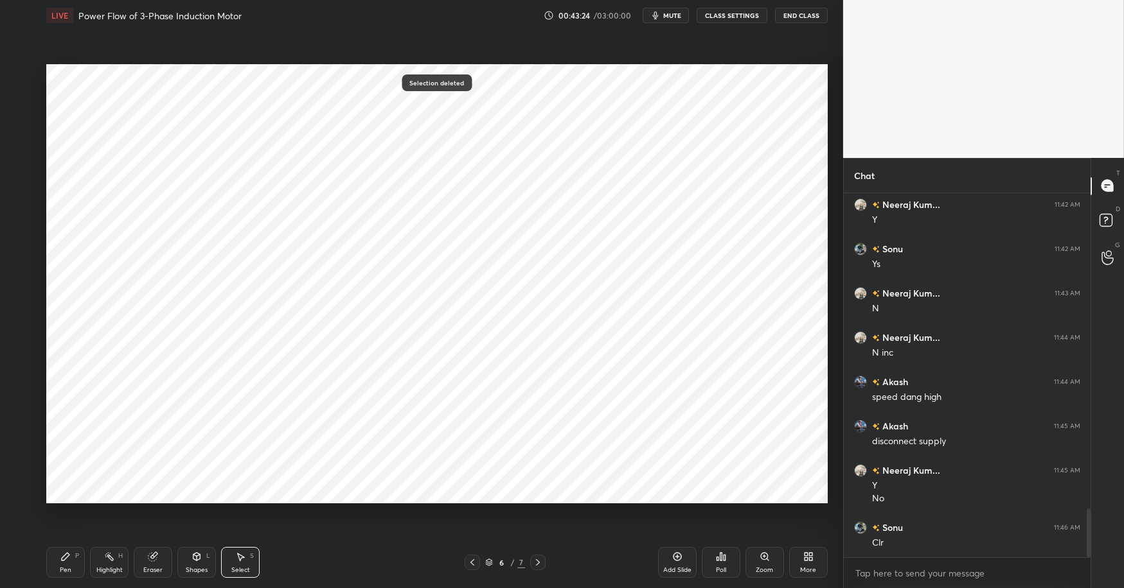
click at [100, 567] on div "Highlight" at bounding box center [109, 570] width 26 height 6
click at [64, 556] on icon at bounding box center [65, 557] width 10 height 10
click at [319, 576] on div "Pen P Highlight H Eraser Shapes L Select S 6 / 7 Add Slide Poll Zoom More" at bounding box center [436, 562] width 781 height 51
click at [103, 565] on div "Highlight H" at bounding box center [109, 562] width 39 height 31
click at [76, 558] on div "Pen P" at bounding box center [65, 562] width 39 height 31
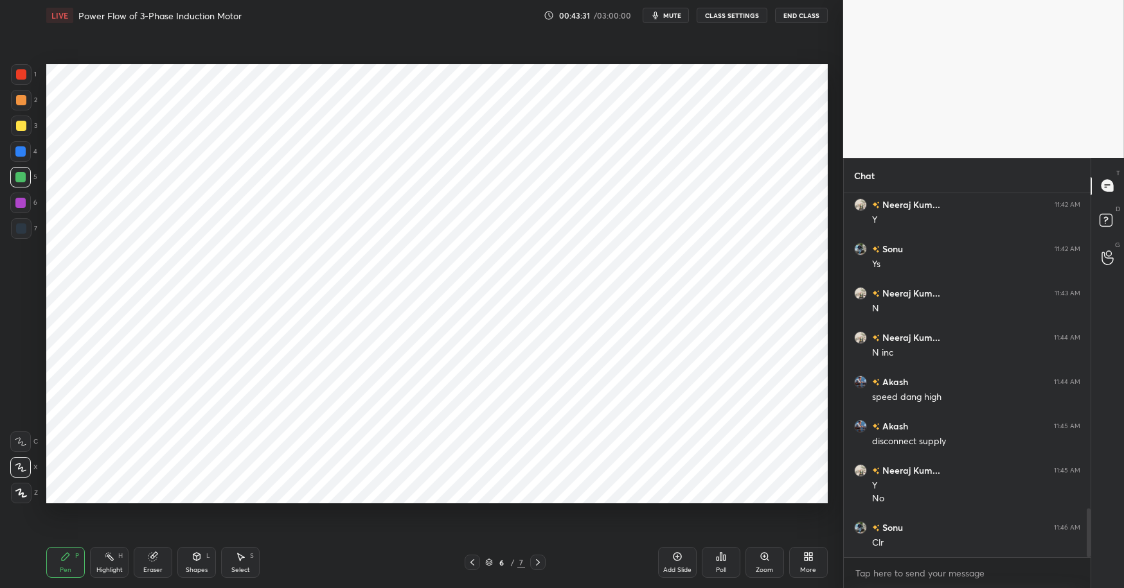
click at [21, 215] on div "6" at bounding box center [23, 206] width 27 height 26
click at [26, 150] on div at bounding box center [20, 151] width 21 height 21
drag, startPoint x: 17, startPoint y: 181, endPoint x: 16, endPoint y: 166, distance: 15.5
click at [17, 181] on div at bounding box center [20, 177] width 10 height 10
click at [19, 153] on div at bounding box center [20, 151] width 10 height 10
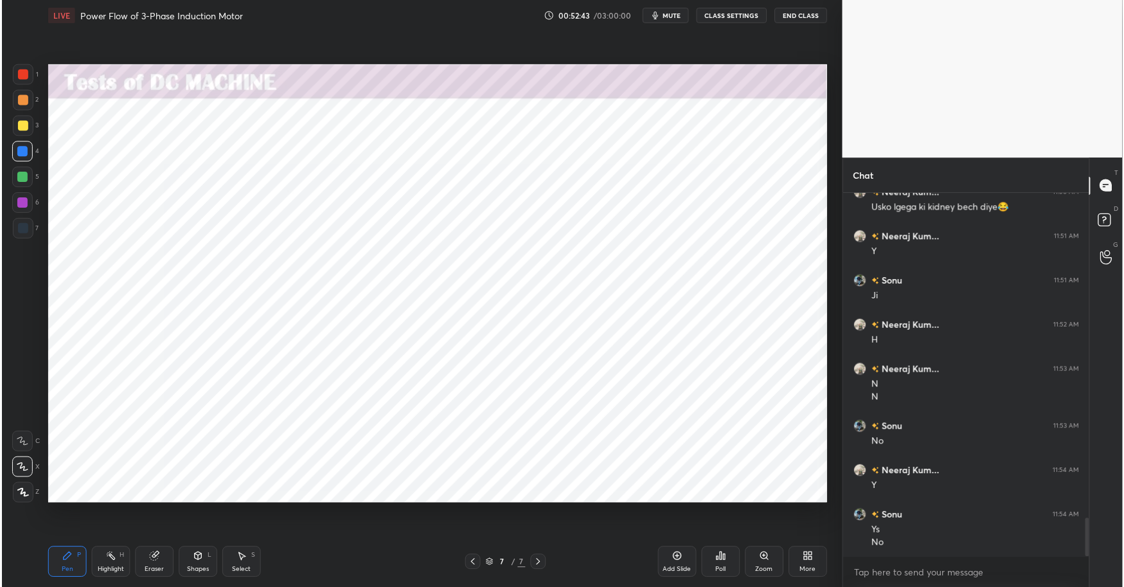
scroll to position [3089, 0]
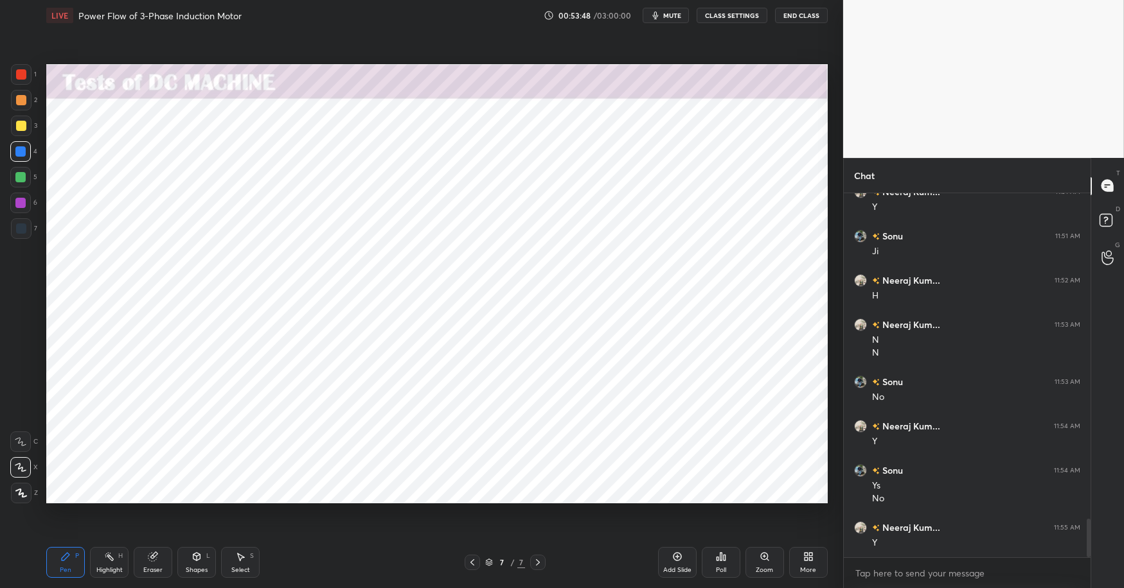
drag, startPoint x: 104, startPoint y: 561, endPoint x: 90, endPoint y: 556, distance: 15.0
click at [105, 561] on icon at bounding box center [109, 557] width 10 height 10
click at [74, 554] on div "Pen P" at bounding box center [65, 562] width 39 height 31
click at [25, 173] on div at bounding box center [20, 177] width 21 height 21
click at [23, 148] on div at bounding box center [20, 151] width 10 height 10
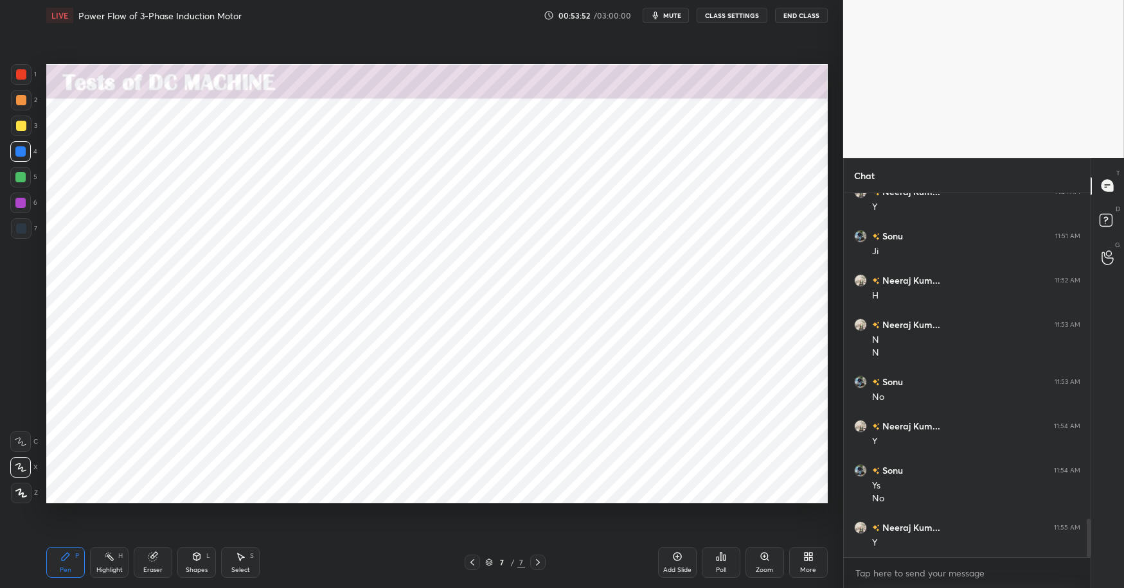
drag, startPoint x: 110, startPoint y: 565, endPoint x: 102, endPoint y: 565, distance: 7.7
click at [110, 567] on div "Highlight" at bounding box center [109, 570] width 26 height 6
click at [71, 561] on div "Pen P" at bounding box center [65, 562] width 39 height 31
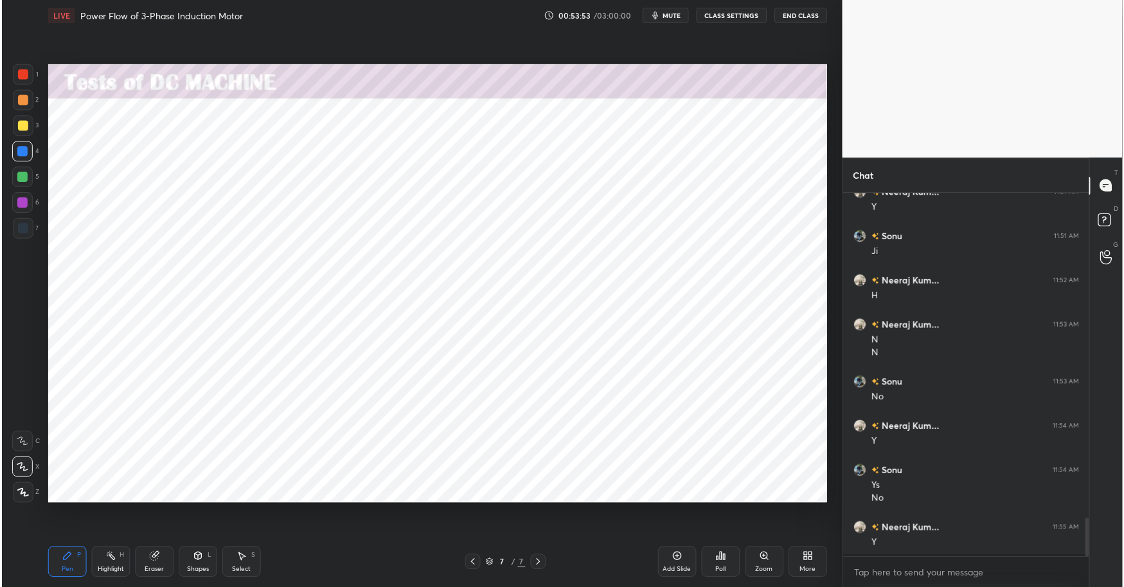
scroll to position [63738, 63451]
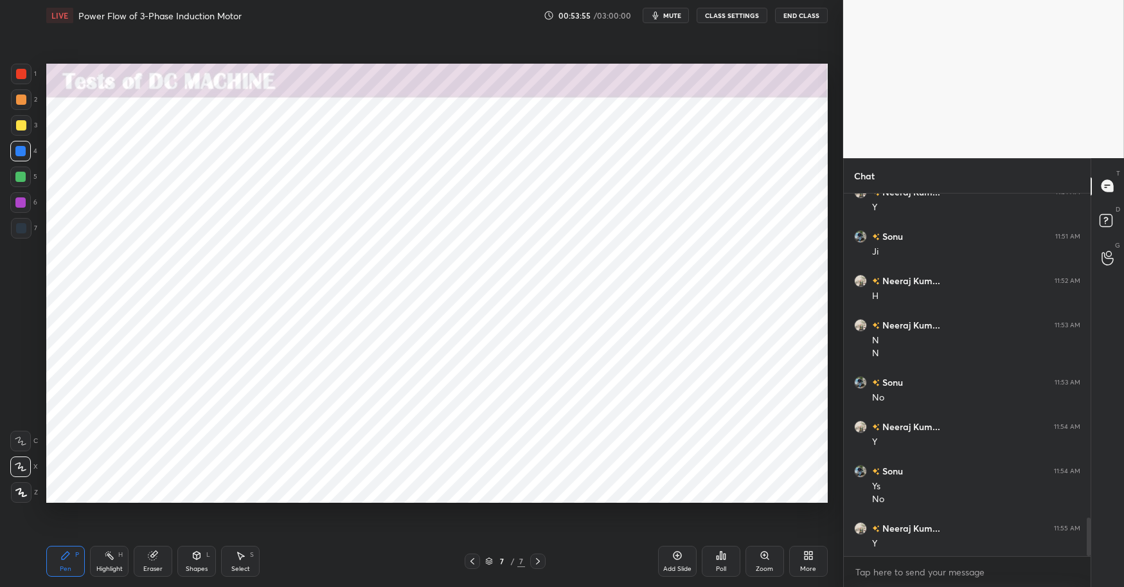
click at [20, 81] on div at bounding box center [21, 74] width 21 height 21
drag, startPoint x: 116, startPoint y: 563, endPoint x: 112, endPoint y: 557, distance: 7.8
click at [116, 563] on div "Highlight H" at bounding box center [109, 560] width 39 height 31
click at [48, 565] on div "Pen P" at bounding box center [65, 560] width 39 height 31
drag, startPoint x: 303, startPoint y: 581, endPoint x: 294, endPoint y: 568, distance: 16.6
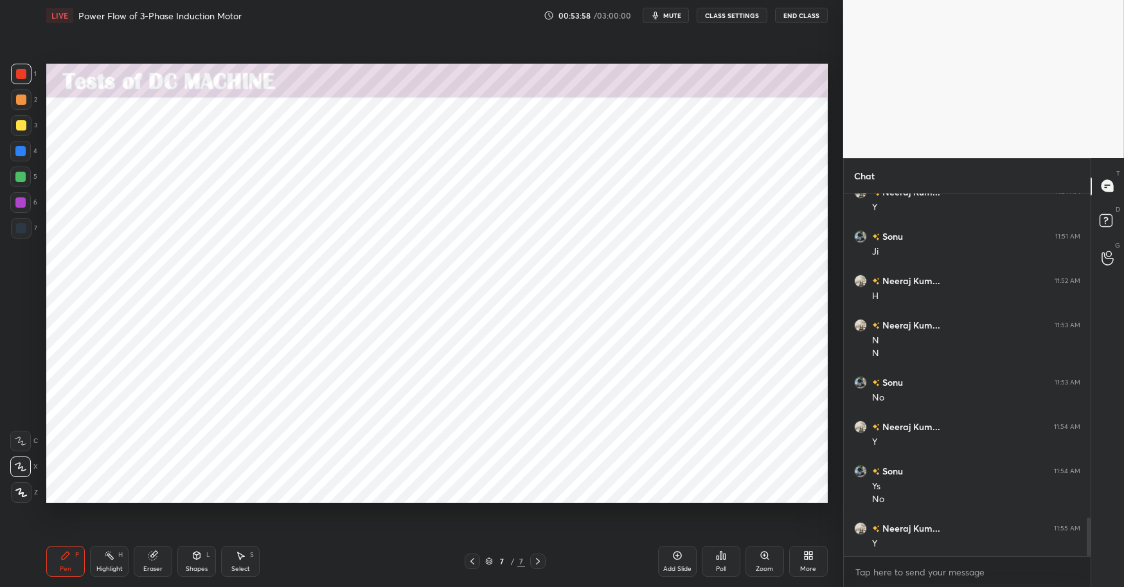
click at [303, 576] on div "Pen P Highlight H Eraser Shapes L Select S 7 / 7 Add Slide Poll Zoom More" at bounding box center [436, 560] width 781 height 51
drag, startPoint x: 22, startPoint y: 151, endPoint x: 17, endPoint y: 144, distance: 8.4
click at [22, 151] on div at bounding box center [20, 151] width 10 height 10
click at [23, 67] on div at bounding box center [21, 74] width 21 height 21
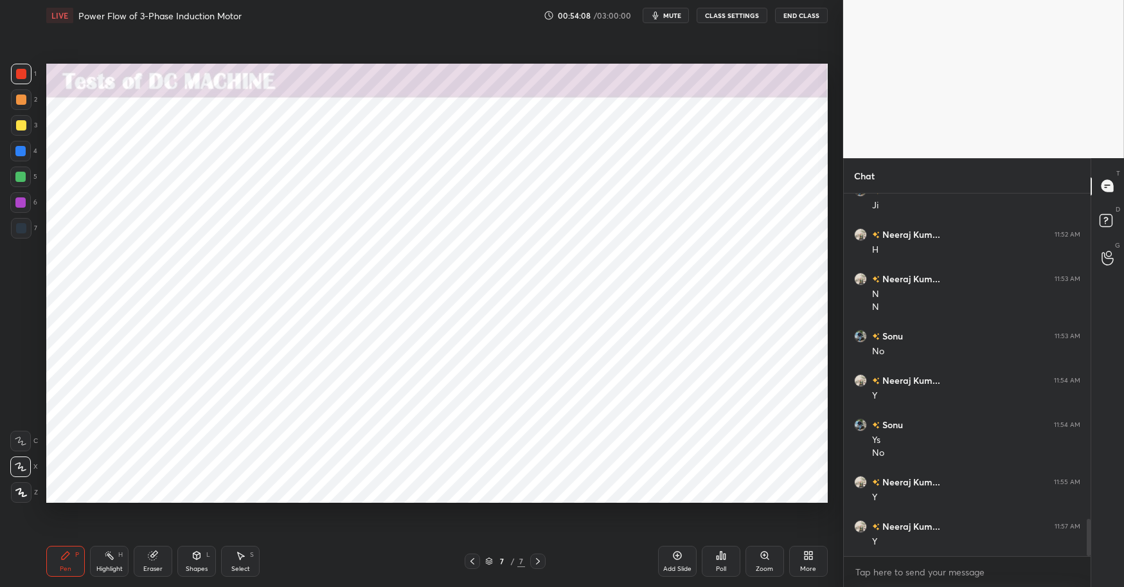
click at [101, 565] on div "Highlight" at bounding box center [109, 568] width 26 height 6
drag, startPoint x: 63, startPoint y: 558, endPoint x: 134, endPoint y: 563, distance: 70.8
click at [65, 558] on icon at bounding box center [65, 555] width 10 height 10
click at [347, 576] on div "Pen P Highlight H Eraser Shapes L Select S 7 / 7 Add Slide Poll Zoom More" at bounding box center [436, 560] width 781 height 51
drag, startPoint x: 225, startPoint y: 566, endPoint x: 254, endPoint y: 536, distance: 41.3
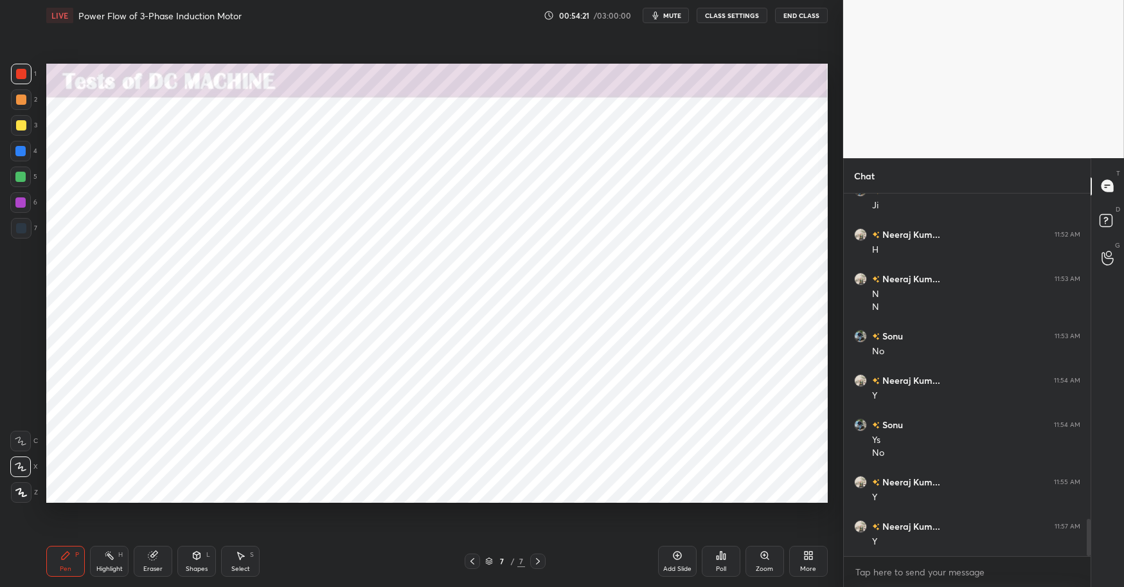
click at [225, 566] on div "Select S" at bounding box center [240, 560] width 39 height 31
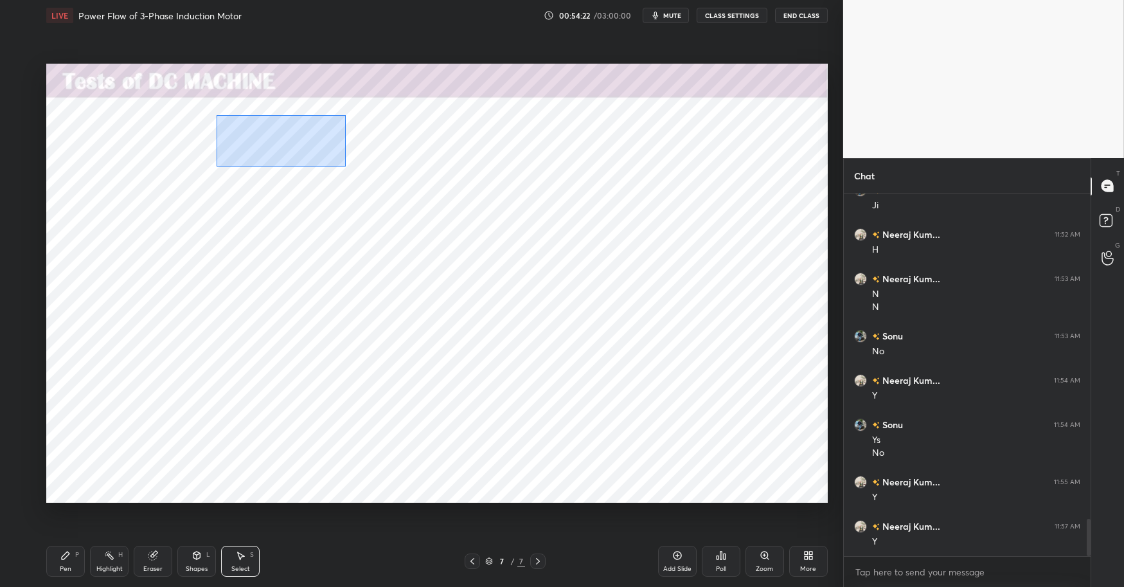
drag, startPoint x: 220, startPoint y: 116, endPoint x: 252, endPoint y: 134, distance: 36.3
click at [342, 166] on div "0 ° Undo Copy Duplicate Duplicate to new slide Delete" at bounding box center [436, 283] width 781 height 439
click at [256, 133] on div "0 ° Undo Copy Duplicate Duplicate to new slide Delete" at bounding box center [436, 283] width 781 height 439
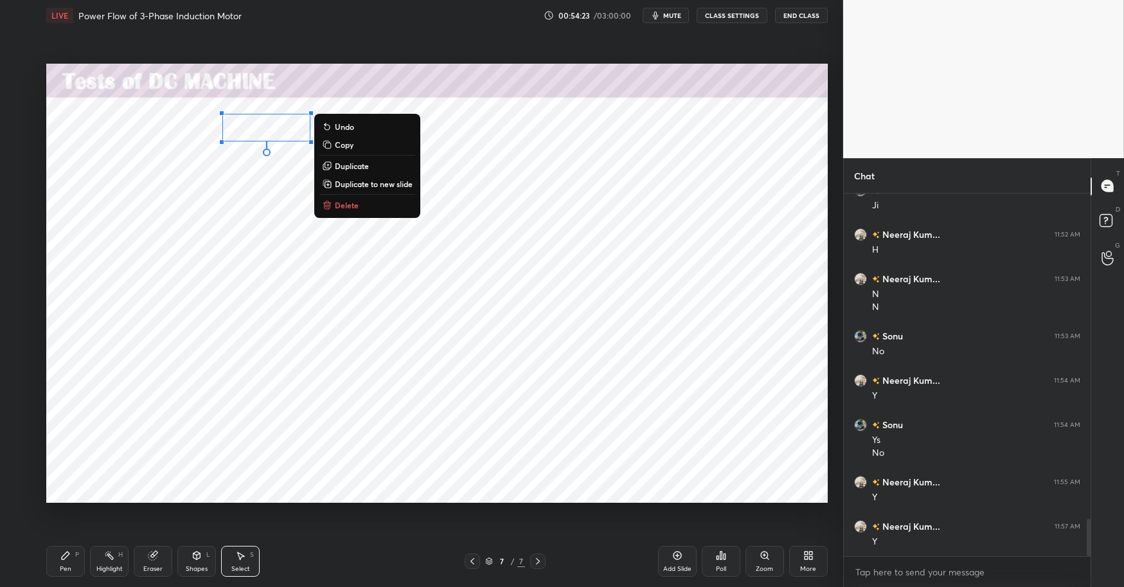
click at [236, 191] on div "0 ° Undo Copy Duplicate Duplicate to new slide Delete" at bounding box center [436, 283] width 781 height 439
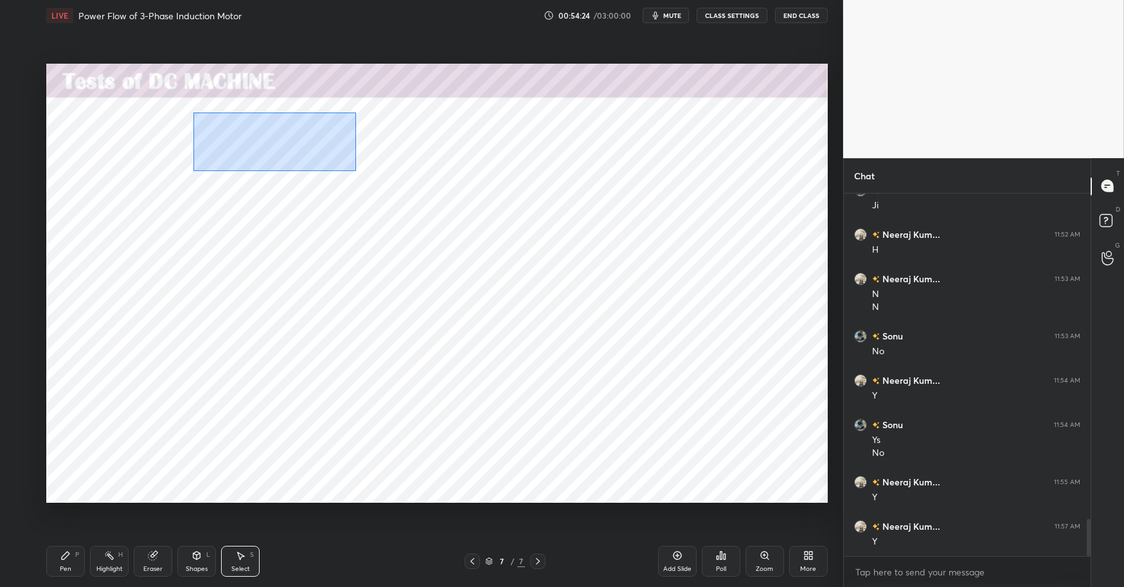
drag, startPoint x: 234, startPoint y: 128, endPoint x: 270, endPoint y: 143, distance: 39.3
click at [391, 189] on div "0 ° Undo Copy Duplicate Duplicate to new slide Delete" at bounding box center [436, 283] width 781 height 439
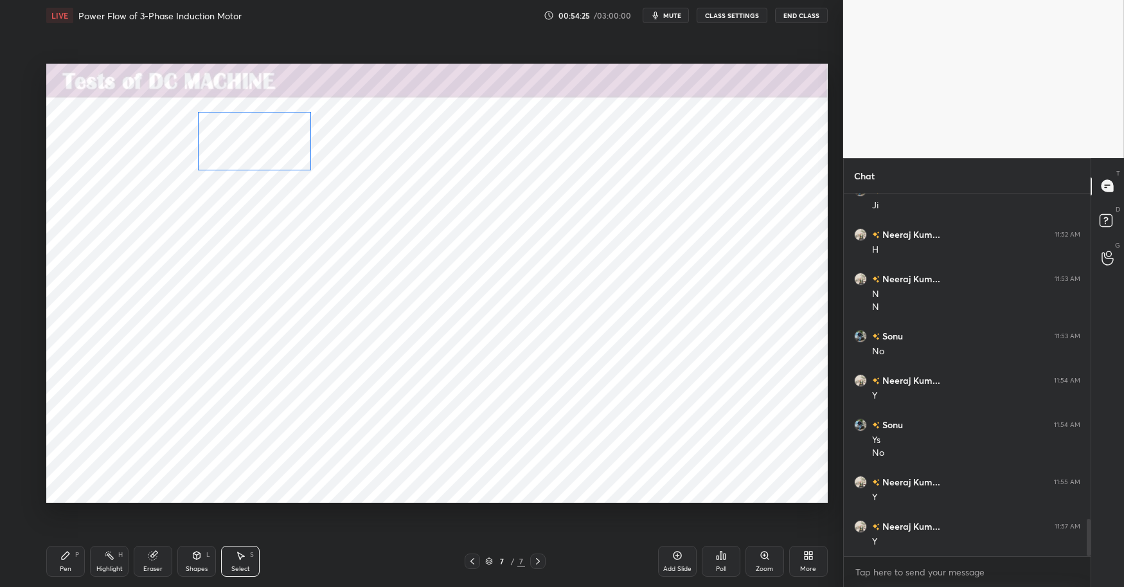
click at [243, 133] on div "0 ° Undo Copy Duplicate Duplicate to new slide Delete" at bounding box center [436, 283] width 781 height 439
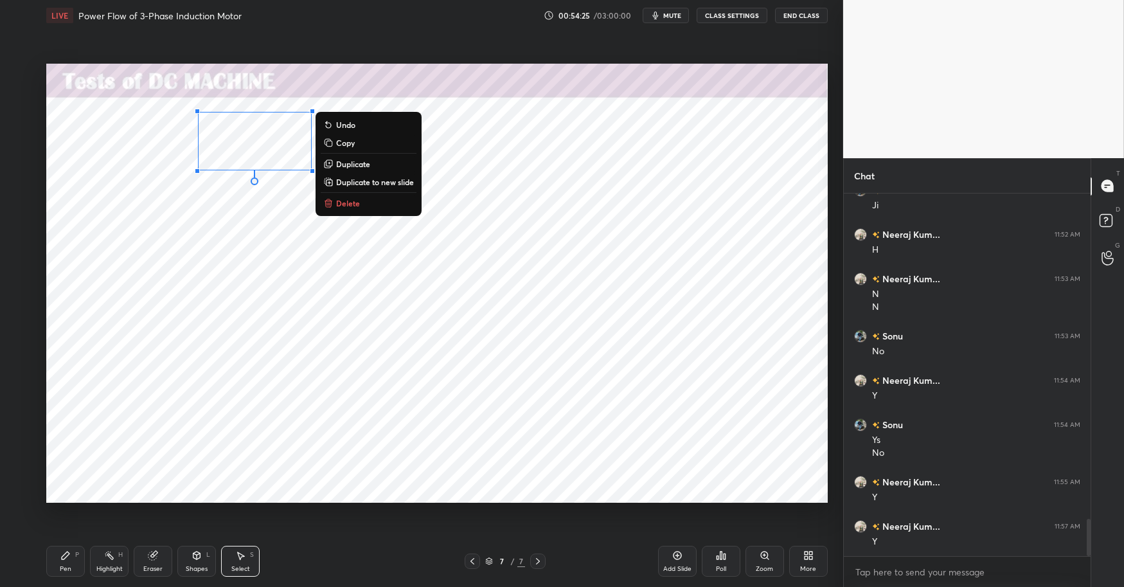
click at [222, 315] on div "0 ° Undo Copy Duplicate Duplicate to new slide Delete" at bounding box center [436, 283] width 781 height 439
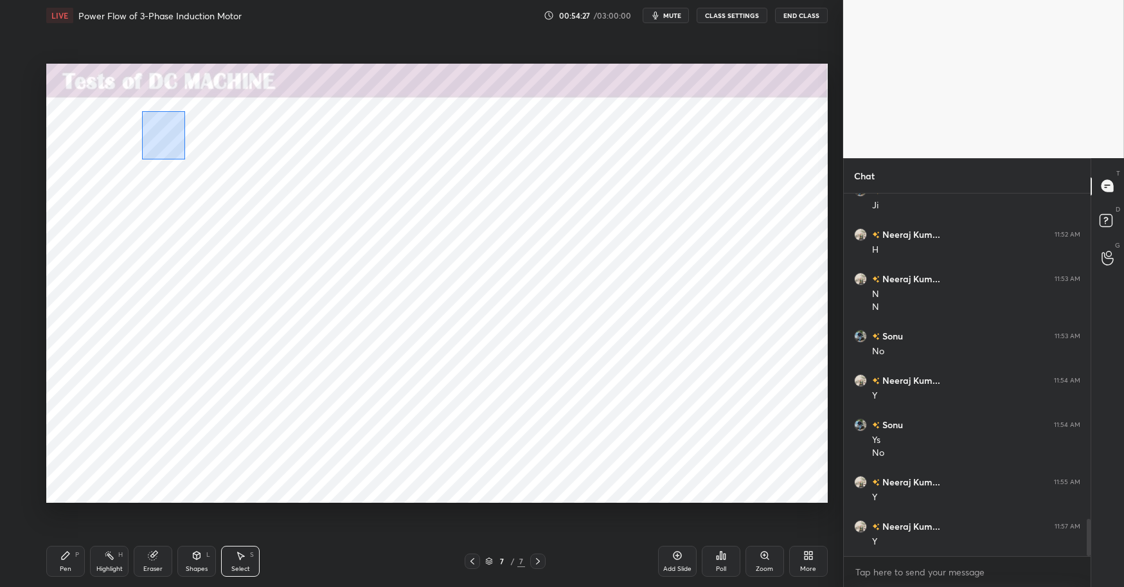
drag, startPoint x: 146, startPoint y: 115, endPoint x: 175, endPoint y: 131, distance: 32.5
click at [183, 155] on div "0 ° Undo Copy Duplicate Duplicate to new slide Delete" at bounding box center [436, 283] width 781 height 439
click at [170, 130] on div "0 ° Undo Copy Duplicate Duplicate to new slide Delete" at bounding box center [436, 283] width 781 height 439
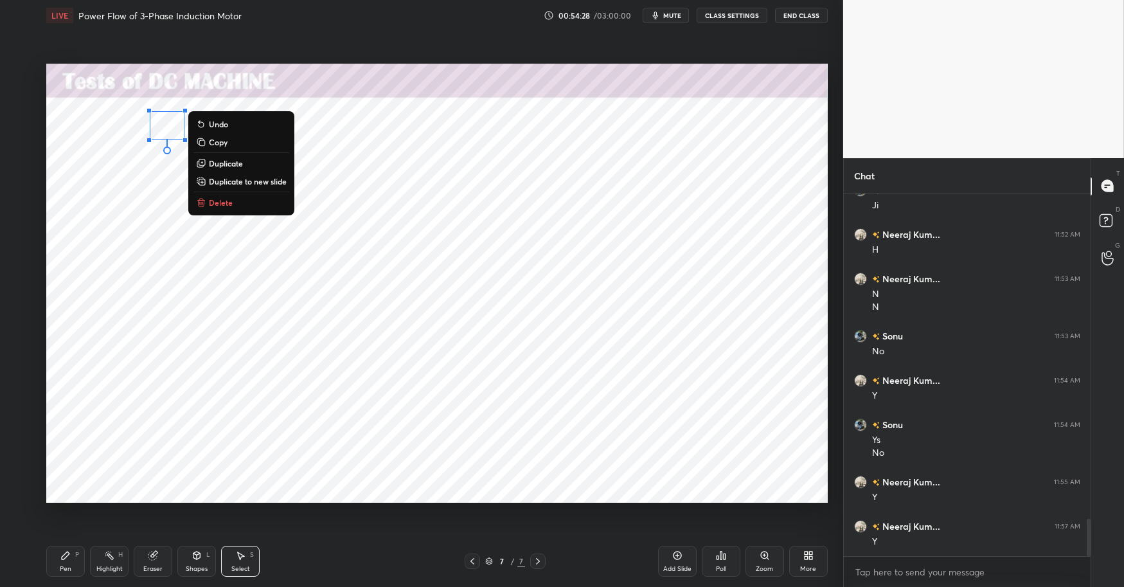
drag, startPoint x: 132, startPoint y: 188, endPoint x: 132, endPoint y: 203, distance: 15.4
click at [132, 188] on div "0 ° Undo Copy Duplicate Duplicate to new slide Delete" at bounding box center [436, 283] width 781 height 439
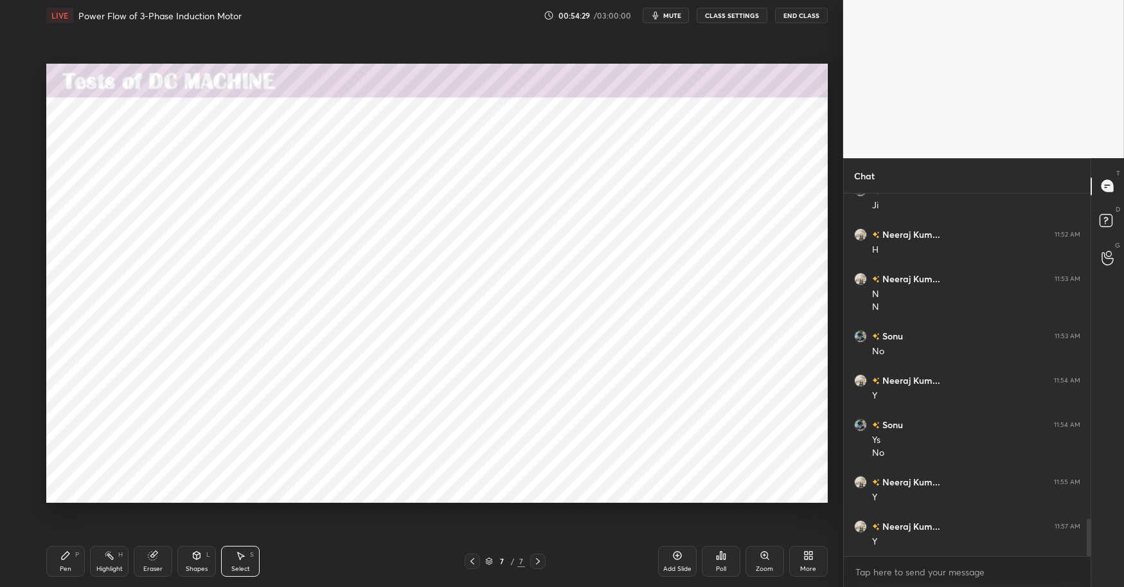
click at [154, 568] on div "Eraser" at bounding box center [152, 568] width 19 height 6
click at [206, 565] on div "Shapes" at bounding box center [197, 568] width 22 height 6
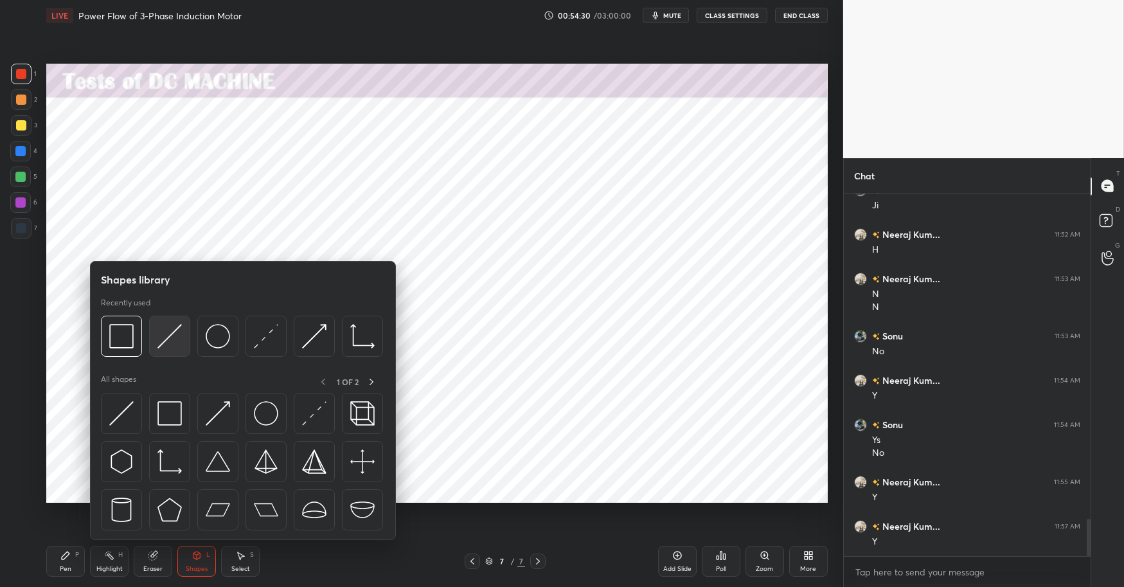
click at [170, 335] on img at bounding box center [169, 336] width 24 height 24
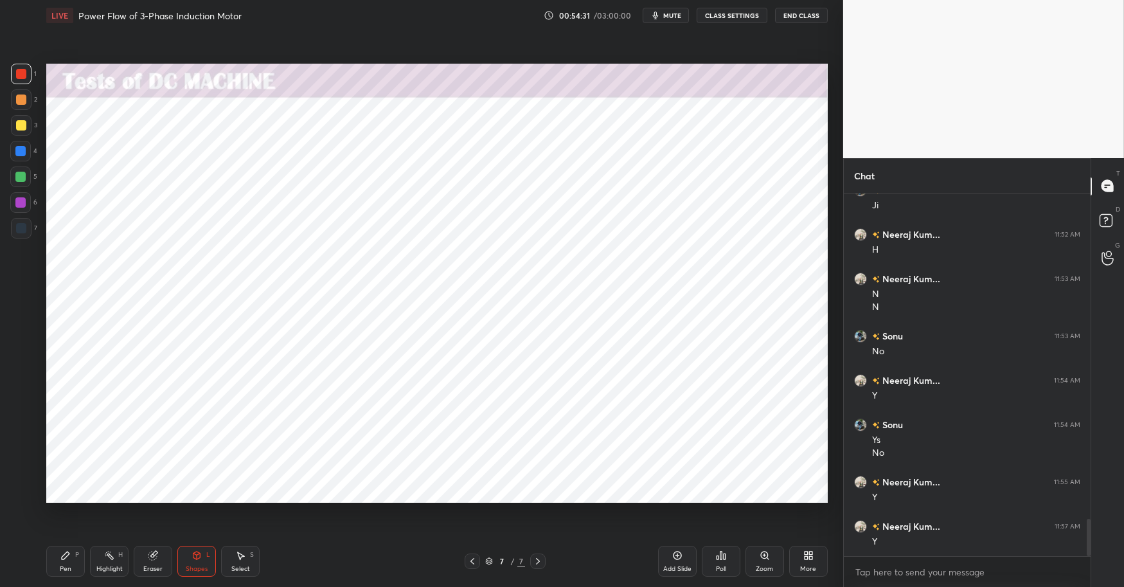
click at [19, 154] on div at bounding box center [20, 151] width 10 height 10
drag, startPoint x: 27, startPoint y: 57, endPoint x: 19, endPoint y: 67, distance: 12.3
click at [27, 57] on div "1 2 3 4 5 6 7 C X Z C X Z E E Erase all H H LIVE Power Flow of 3-Phase Inductio…" at bounding box center [416, 293] width 833 height 587
drag, startPoint x: 21, startPoint y: 69, endPoint x: 27, endPoint y: 76, distance: 8.6
click at [21, 69] on div at bounding box center [21, 74] width 10 height 10
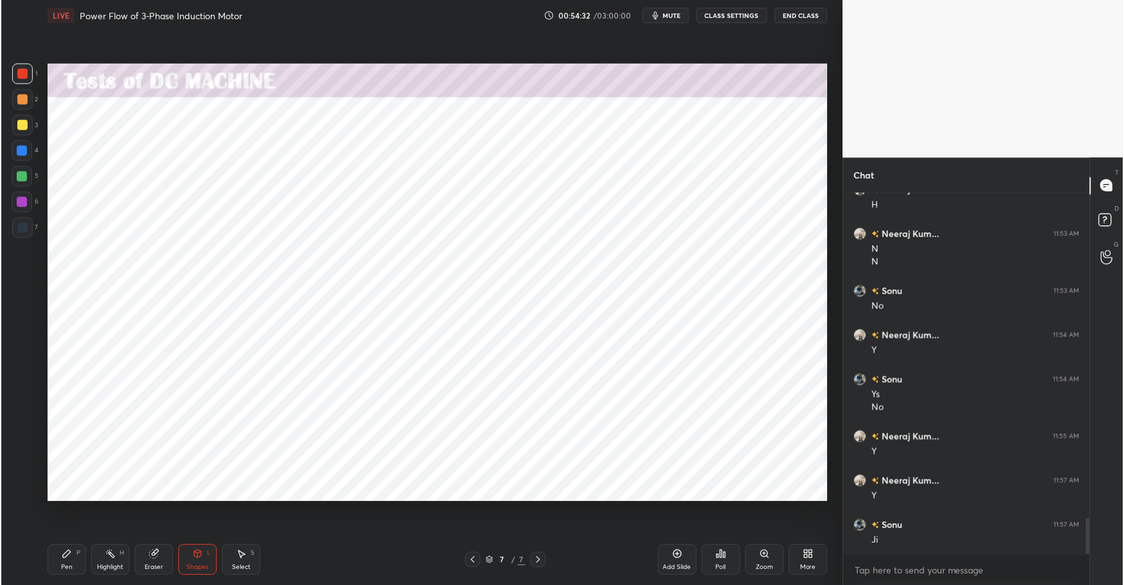
scroll to position [3224, 0]
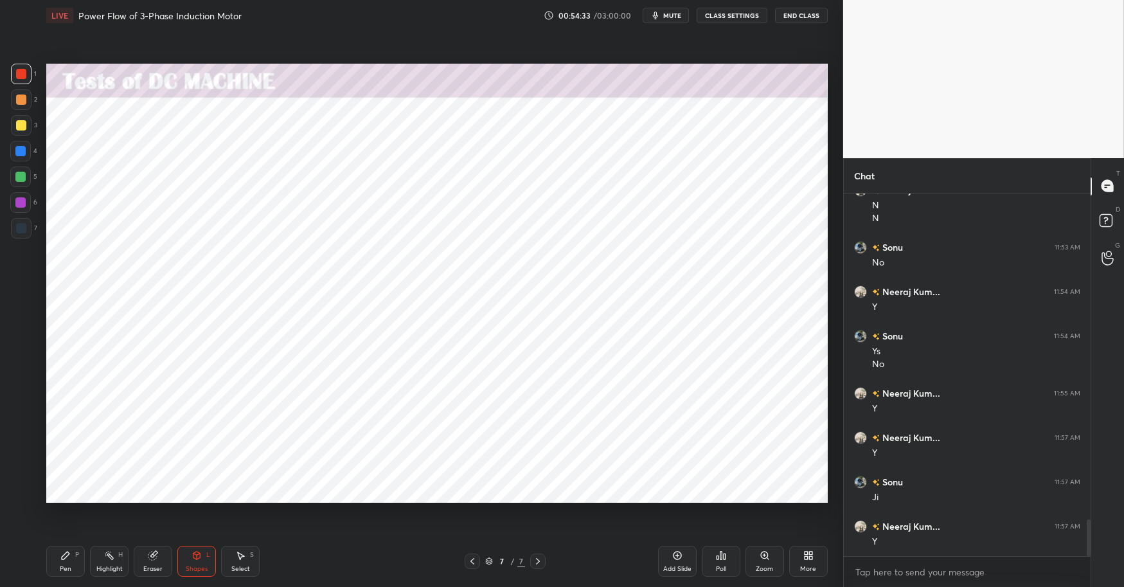
click at [170, 559] on div "Eraser" at bounding box center [153, 560] width 39 height 31
click at [198, 561] on div "Shapes L" at bounding box center [196, 560] width 39 height 31
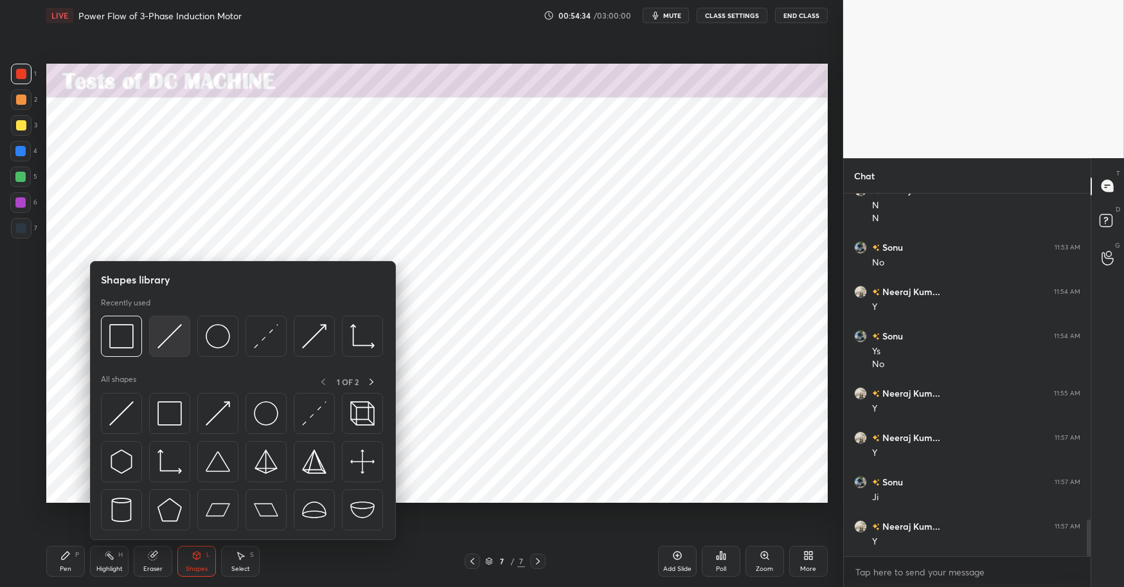
click at [160, 330] on img at bounding box center [169, 336] width 24 height 24
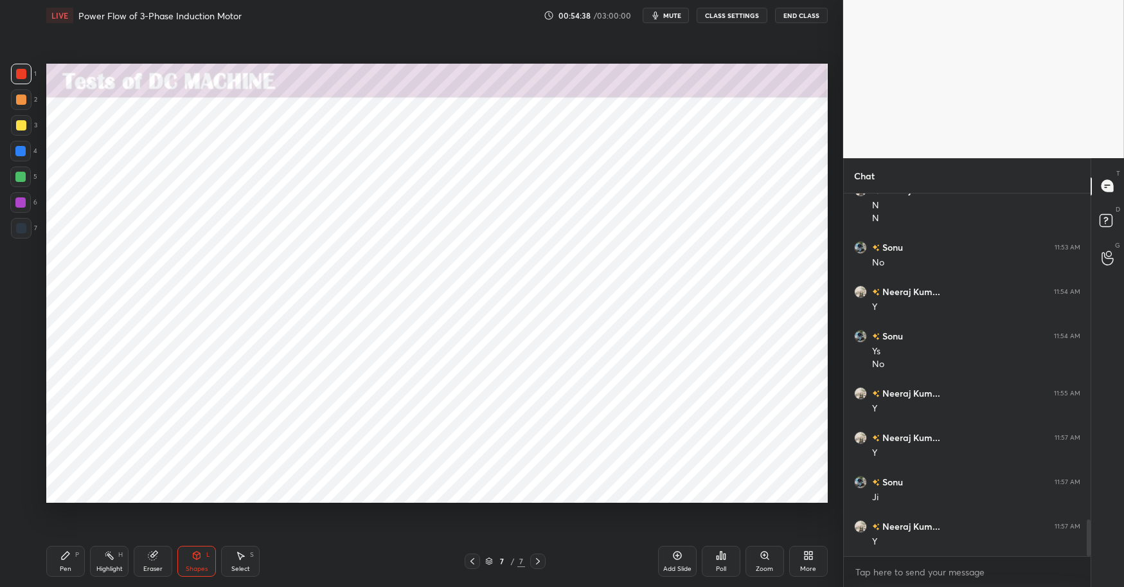
click at [225, 561] on div "Select S" at bounding box center [240, 560] width 39 height 31
drag, startPoint x: 215, startPoint y: 112, endPoint x: 237, endPoint y: 126, distance: 26.6
click at [250, 134] on div "0 ° Undo Copy Duplicate Duplicate to new slide Delete" at bounding box center [436, 283] width 781 height 439
click at [230, 128] on div "0 ° Undo Copy Duplicate Duplicate to new slide Delete" at bounding box center [436, 283] width 781 height 439
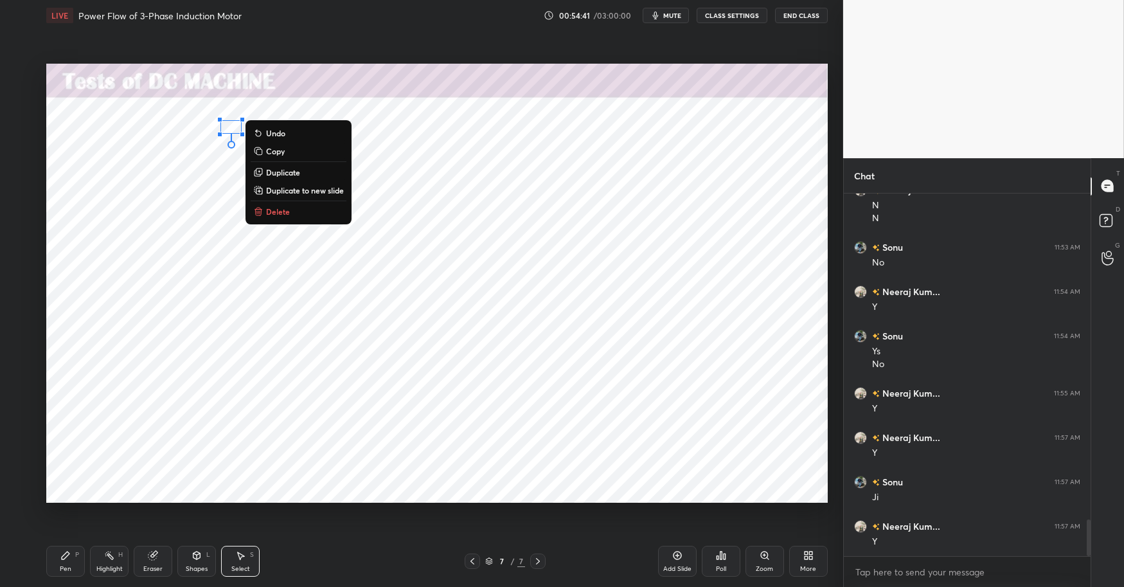
drag, startPoint x: 213, startPoint y: 173, endPoint x: 218, endPoint y: 168, distance: 6.8
click at [213, 173] on div "0 ° Undo Copy Duplicate Duplicate to new slide Delete" at bounding box center [436, 283] width 781 height 439
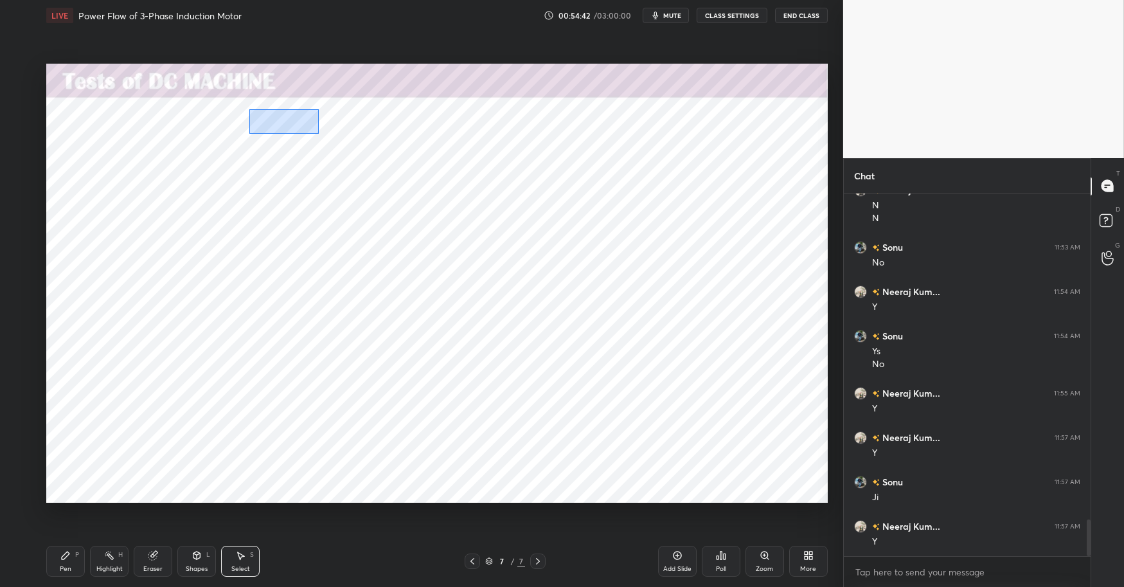
drag, startPoint x: 249, startPoint y: 109, endPoint x: 292, endPoint y: 127, distance: 46.6
click at [318, 134] on div "0 ° Undo Copy Duplicate Duplicate to new slide Delete" at bounding box center [436, 283] width 781 height 439
drag, startPoint x: 276, startPoint y: 126, endPoint x: 265, endPoint y: 136, distance: 15.0
click at [270, 130] on div "0 ° Undo Copy Duplicate Duplicate to new slide Delete" at bounding box center [436, 283] width 781 height 439
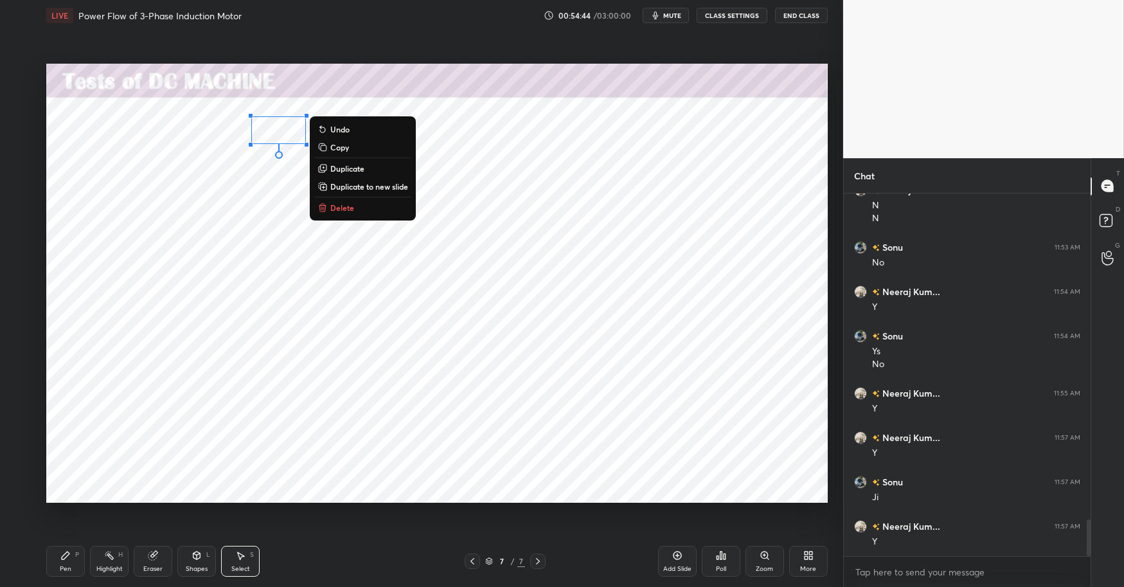
click at [217, 197] on div "0 ° Undo Copy Duplicate Duplicate to new slide Delete" at bounding box center [436, 283] width 781 height 439
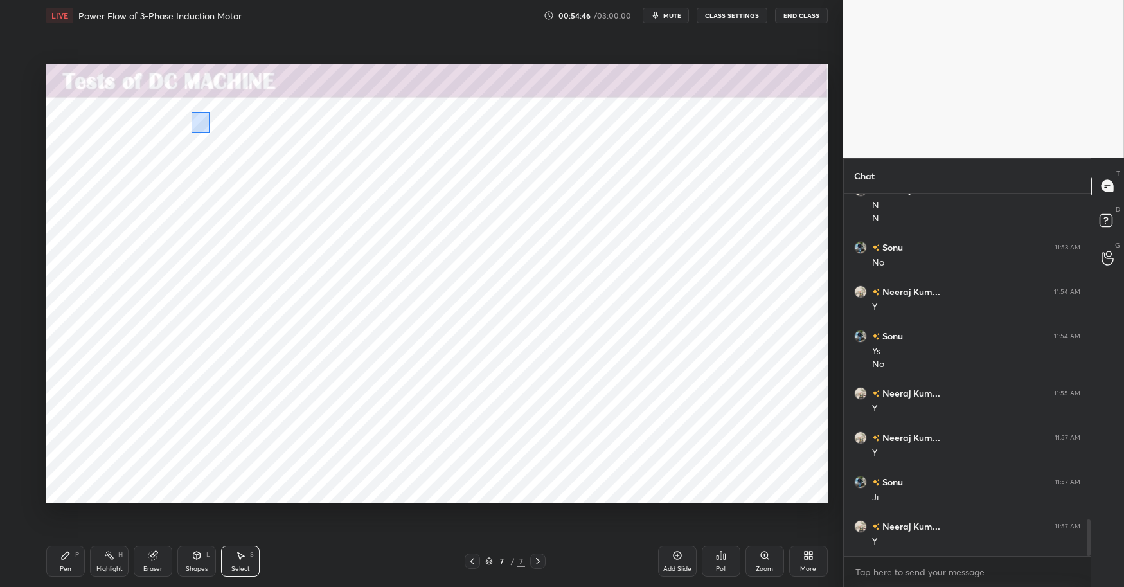
drag, startPoint x: 197, startPoint y: 123, endPoint x: 209, endPoint y: 132, distance: 15.7
click at [209, 132] on div "0 ° Undo Copy Duplicate Duplicate to new slide Delete" at bounding box center [436, 283] width 781 height 439
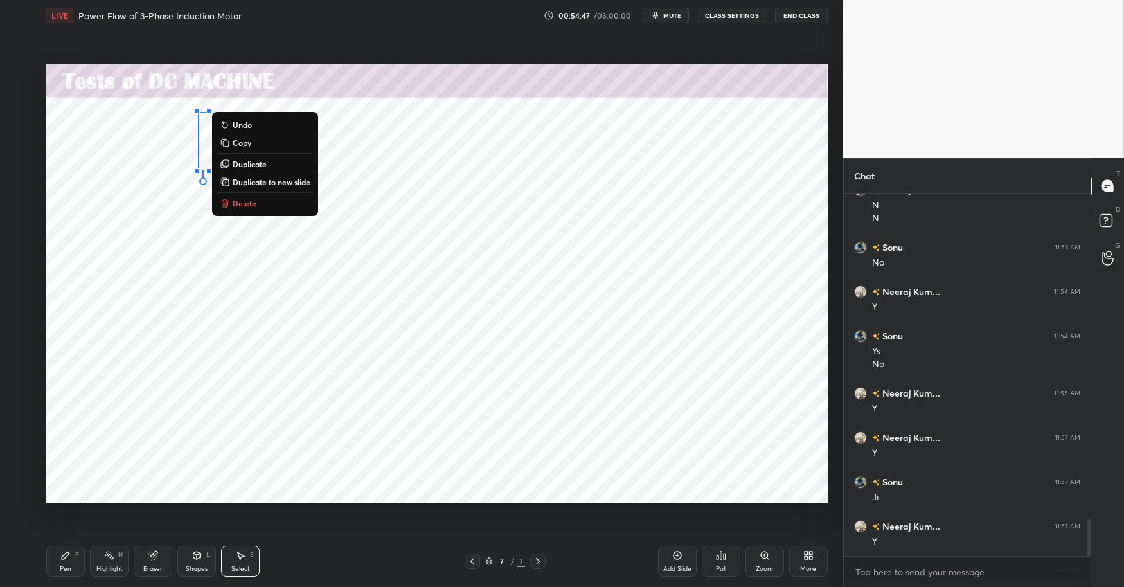
click at [173, 172] on div "0 ° Undo Copy Duplicate Duplicate to new slide Delete" at bounding box center [436, 283] width 781 height 439
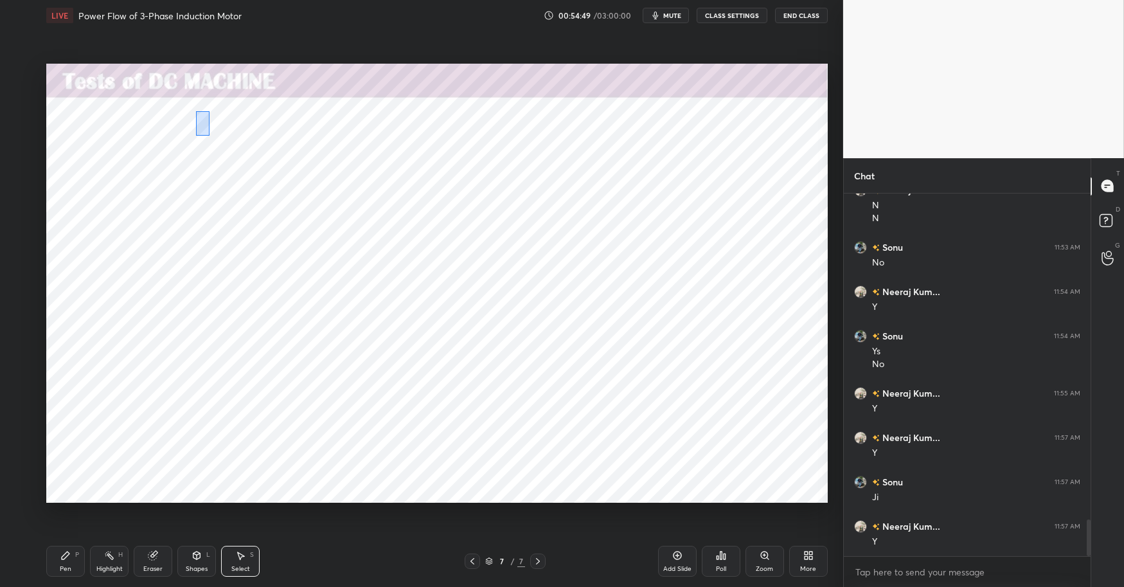
drag, startPoint x: 197, startPoint y: 112, endPoint x: 202, endPoint y: 130, distance: 17.9
click at [209, 136] on div "0 ° Undo Copy Duplicate Duplicate to new slide Delete" at bounding box center [436, 283] width 781 height 439
click at [202, 125] on div "0 ° Undo Copy Duplicate Duplicate to new slide Delete" at bounding box center [436, 283] width 781 height 439
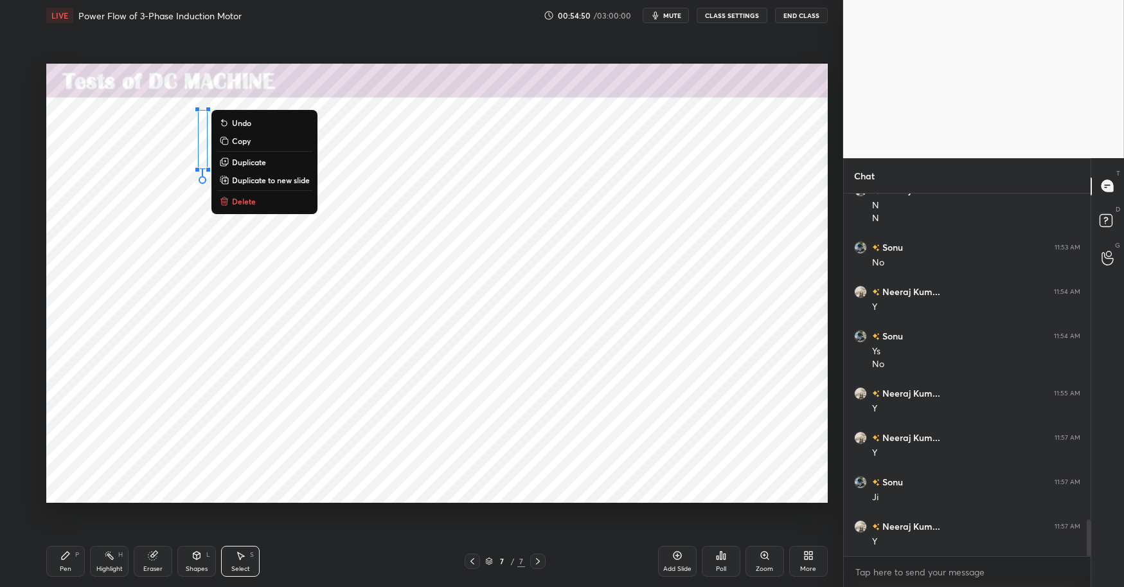
click at [164, 176] on div "0 ° Undo Copy Duplicate Duplicate to new slide Delete" at bounding box center [436, 283] width 781 height 439
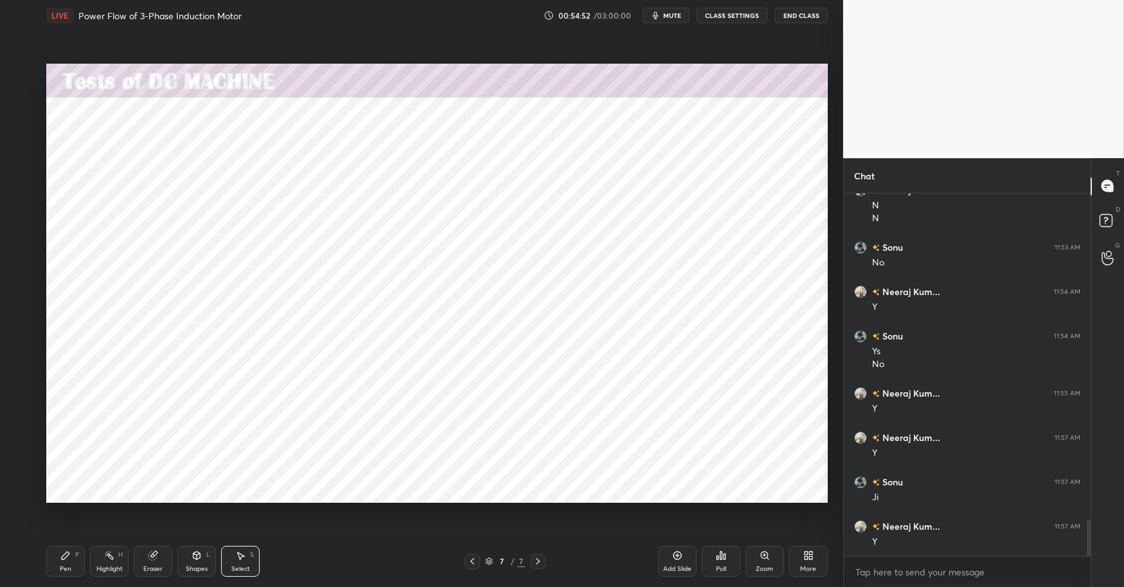
click at [99, 567] on div "Highlight" at bounding box center [109, 568] width 26 height 6
click at [71, 562] on div "Pen P" at bounding box center [65, 560] width 39 height 31
drag, startPoint x: 294, startPoint y: 573, endPoint x: 242, endPoint y: 563, distance: 52.9
click at [294, 571] on div "Pen P Highlight H Eraser Shapes L Select S" at bounding box center [199, 560] width 306 height 31
drag, startPoint x: 233, startPoint y: 562, endPoint x: 227, endPoint y: 547, distance: 16.1
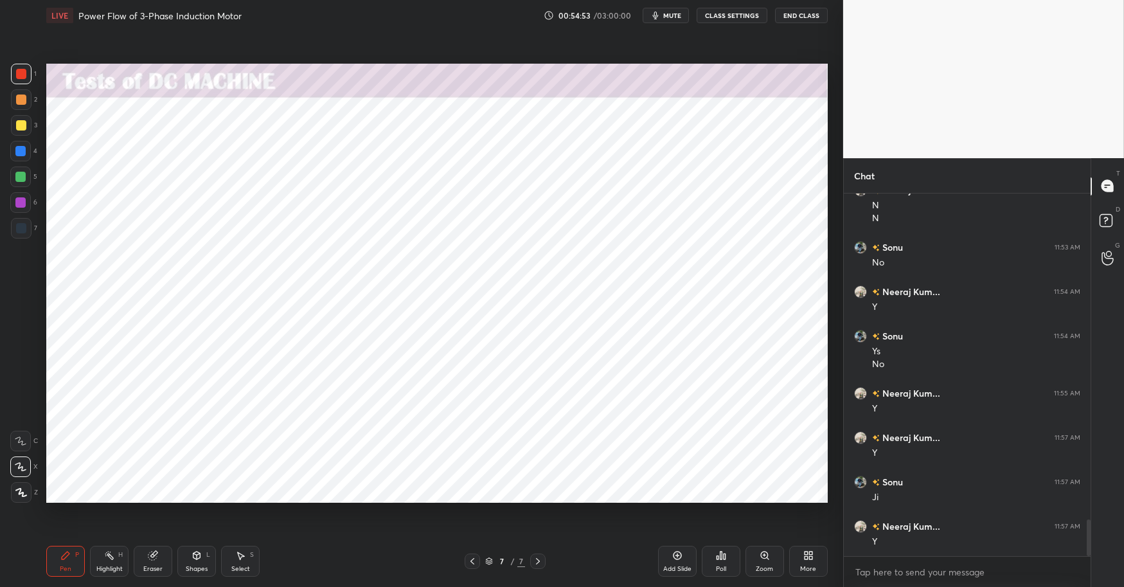
click at [233, 562] on div "Select S" at bounding box center [240, 560] width 39 height 31
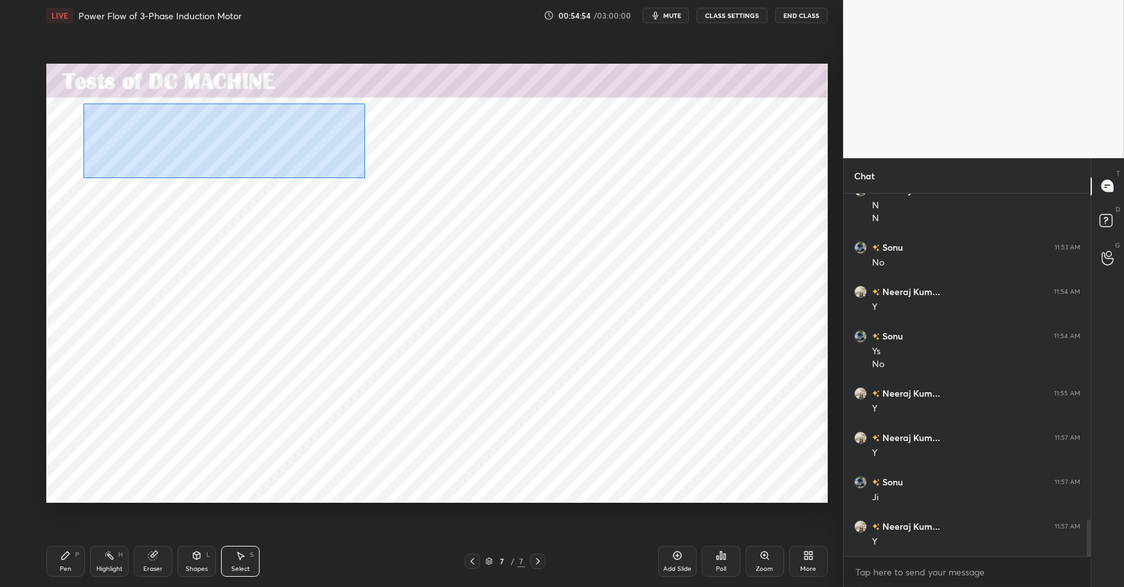
drag, startPoint x: 94, startPoint y: 109, endPoint x: 303, endPoint y: 168, distance: 217.6
click at [373, 186] on div "0 ° Undo Copy Duplicate Duplicate to new slide Delete" at bounding box center [436, 283] width 781 height 439
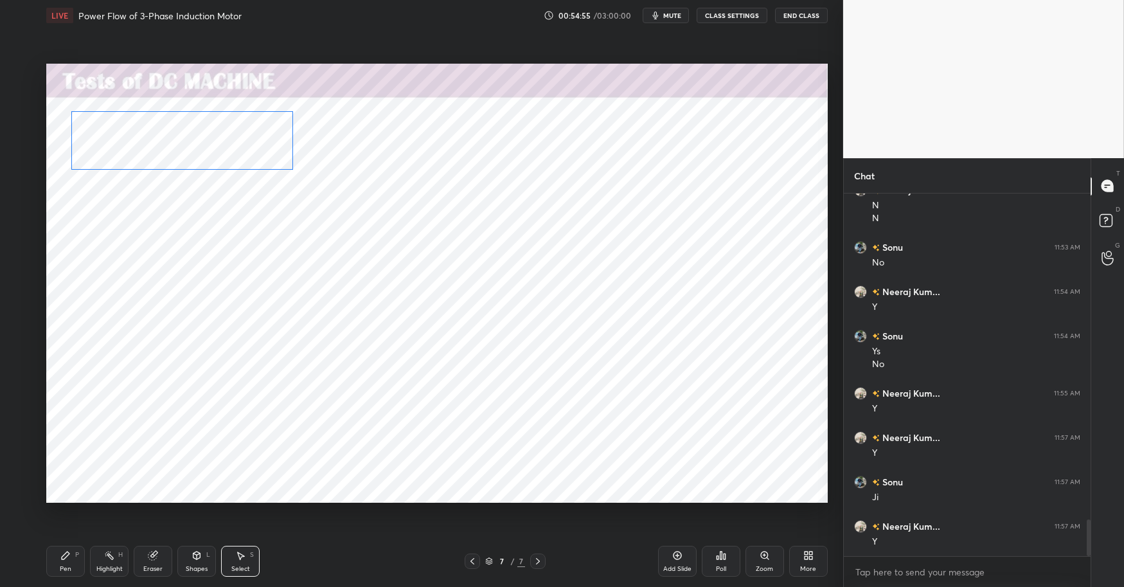
drag, startPoint x: 172, startPoint y: 136, endPoint x: 152, endPoint y: 135, distance: 19.9
click at [152, 136] on div "0 ° Undo Copy Duplicate Duplicate to new slide Delete" at bounding box center [436, 283] width 781 height 439
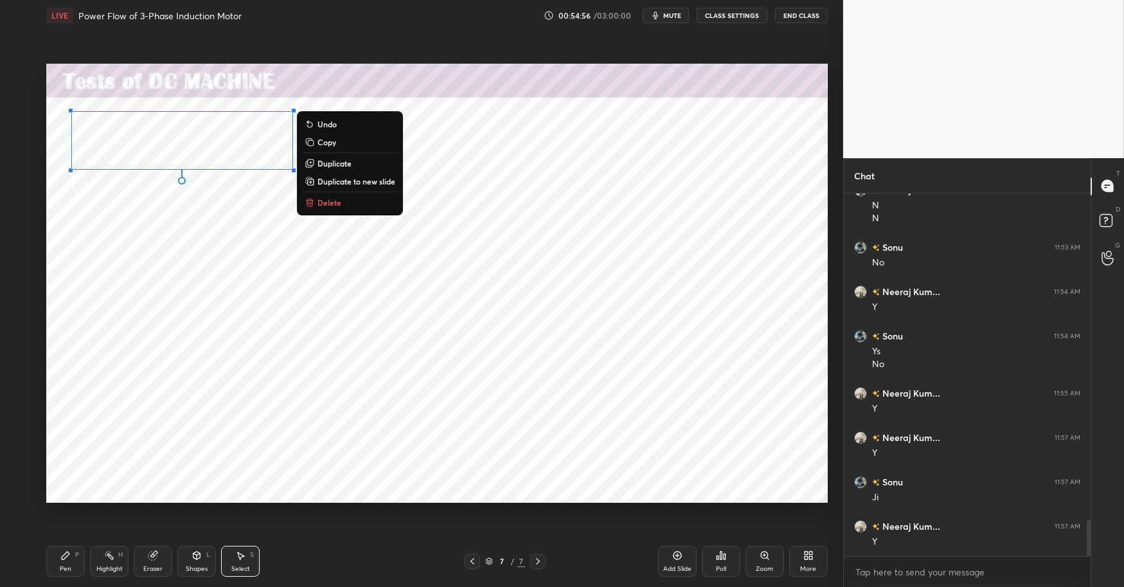
click at [107, 561] on div "Highlight H" at bounding box center [109, 560] width 39 height 31
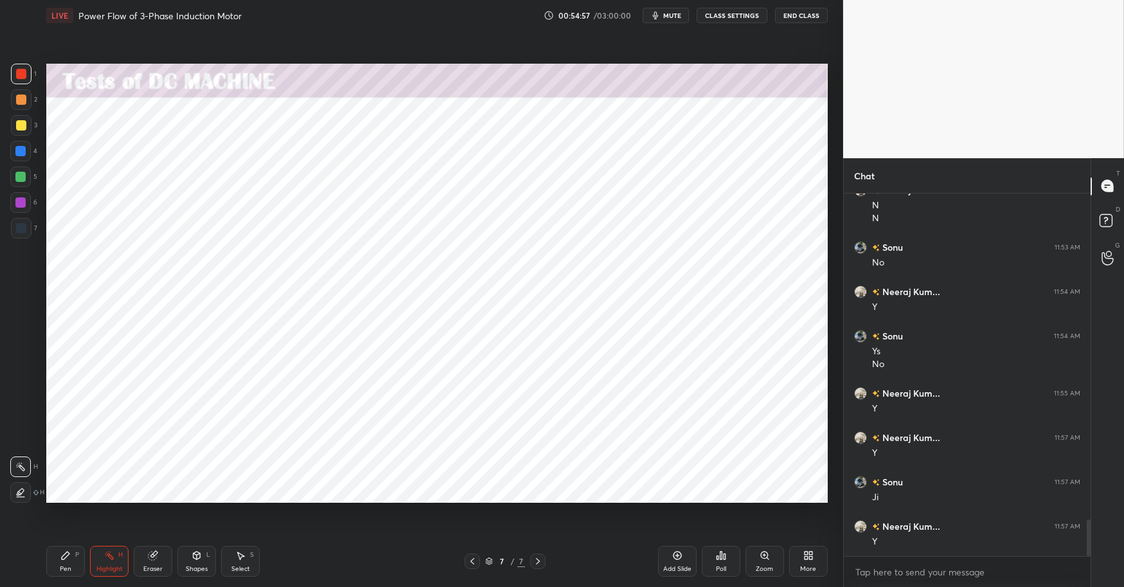
click at [66, 560] on div "Pen P" at bounding box center [65, 560] width 39 height 31
drag, startPoint x: 350, startPoint y: 574, endPoint x: 338, endPoint y: 554, distance: 23.4
click at [350, 574] on div "Pen P Highlight H Eraser Shapes L Select S" at bounding box center [199, 560] width 306 height 31
drag, startPoint x: 103, startPoint y: 567, endPoint x: 66, endPoint y: 558, distance: 37.9
click at [103, 567] on div "Highlight" at bounding box center [109, 568] width 26 height 6
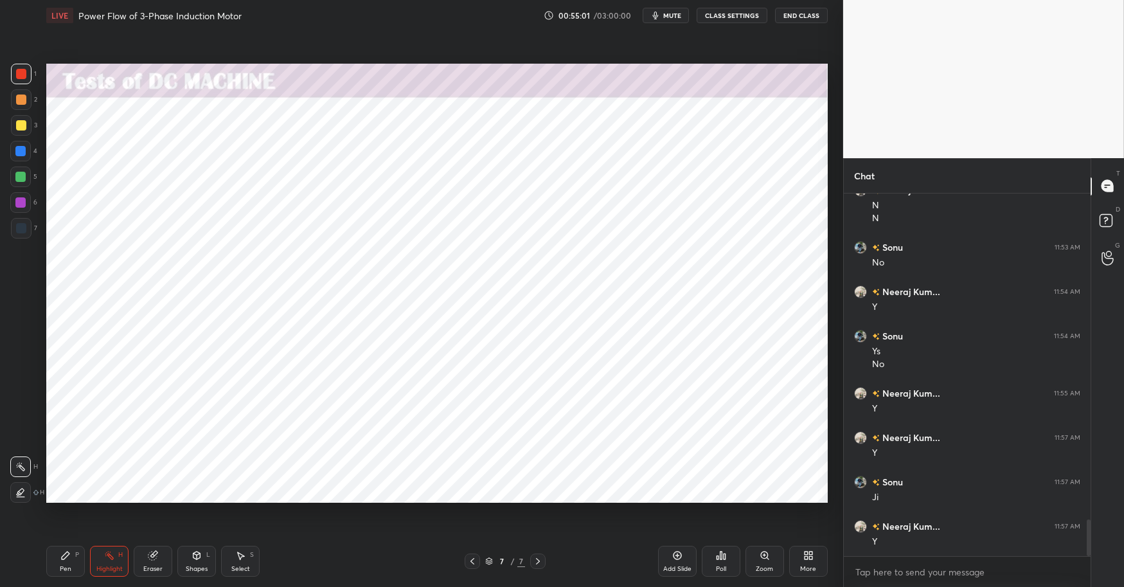
click at [62, 554] on icon at bounding box center [65, 555] width 10 height 10
drag, startPoint x: 342, startPoint y: 579, endPoint x: 335, endPoint y: 575, distance: 8.9
click at [340, 576] on div "Pen P Highlight H Eraser Shapes L Select S 7 / 7 Add Slide Poll Zoom More" at bounding box center [436, 560] width 781 height 51
drag, startPoint x: 22, startPoint y: 149, endPoint x: 22, endPoint y: 161, distance: 11.6
click at [21, 149] on div at bounding box center [20, 151] width 10 height 10
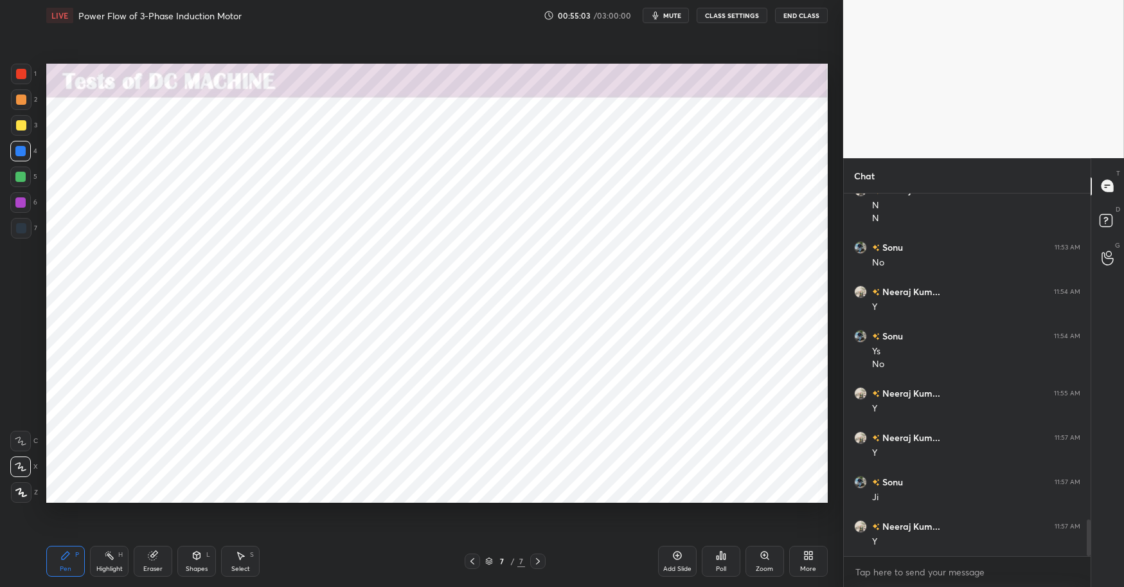
click at [110, 561] on div "Highlight H" at bounding box center [109, 560] width 39 height 31
click at [64, 557] on icon at bounding box center [66, 555] width 8 height 8
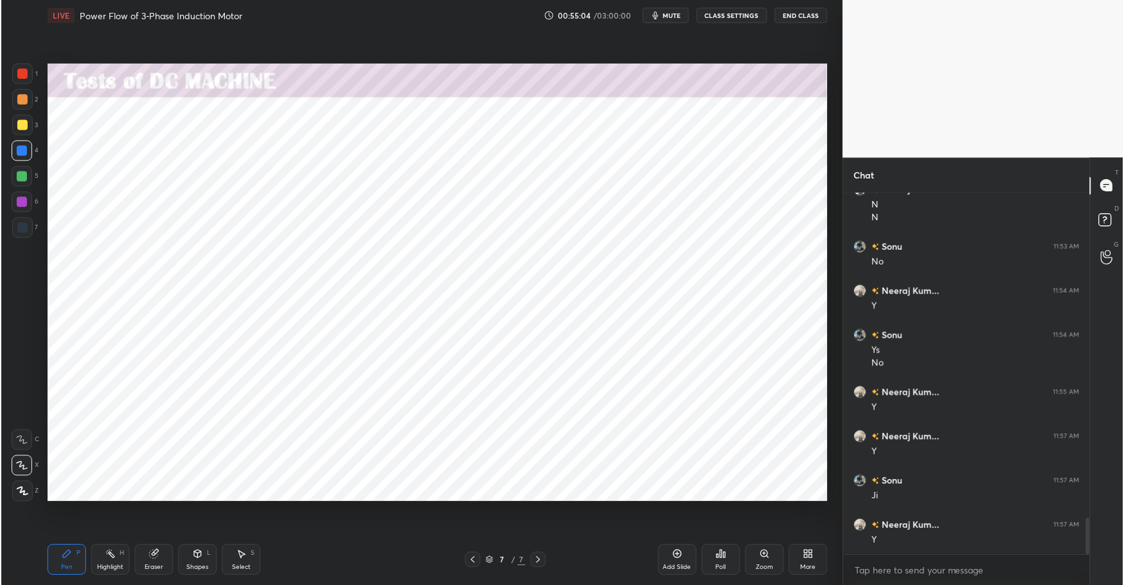
scroll to position [63739, 63451]
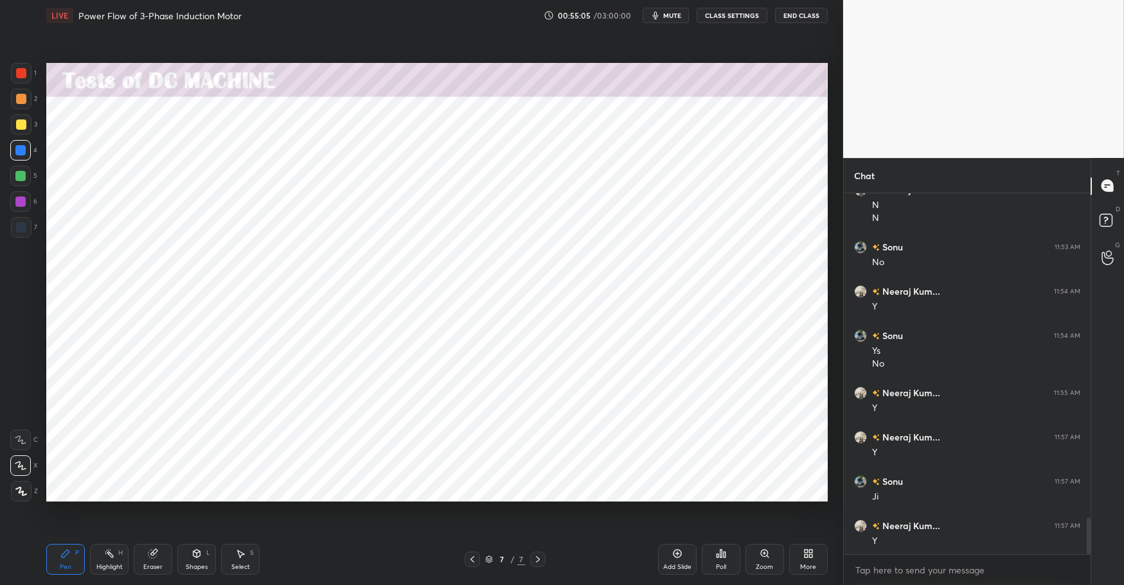
click at [22, 172] on div at bounding box center [20, 176] width 10 height 10
click at [19, 150] on div at bounding box center [20, 150] width 10 height 10
click at [111, 564] on div "Highlight" at bounding box center [109, 567] width 26 height 6
drag, startPoint x: 66, startPoint y: 552, endPoint x: 89, endPoint y: 547, distance: 24.5
click at [67, 552] on icon at bounding box center [66, 554] width 8 height 8
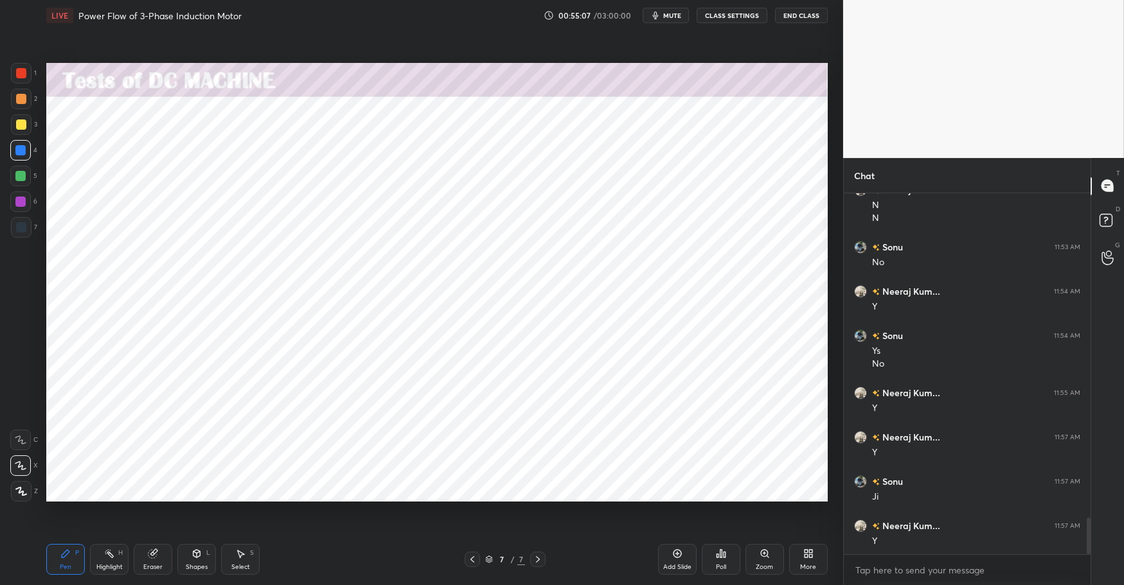
drag, startPoint x: 362, startPoint y: 572, endPoint x: 388, endPoint y: 549, distance: 35.0
click at [366, 572] on div "Pen P Highlight H Eraser Shapes L Select S 7 / 7 Add Slide Poll Zoom More" at bounding box center [436, 559] width 781 height 51
drag, startPoint x: 106, startPoint y: 560, endPoint x: 78, endPoint y: 556, distance: 27.9
click at [106, 560] on div "Highlight H" at bounding box center [109, 559] width 39 height 31
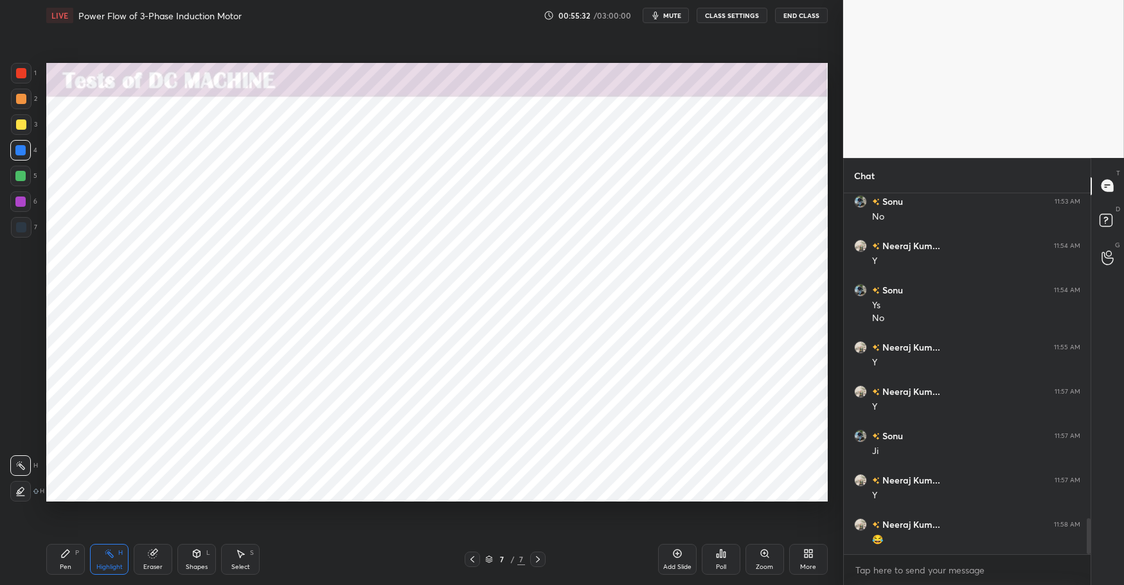
click at [71, 555] on div "Pen P" at bounding box center [65, 559] width 39 height 31
click at [238, 565] on div "Select" at bounding box center [240, 567] width 19 height 6
drag, startPoint x: 174, startPoint y: 113, endPoint x: 186, endPoint y: 134, distance: 23.9
click at [187, 134] on div "0 ° Undo Copy Duplicate Duplicate to new slide Delete" at bounding box center [436, 282] width 781 height 439
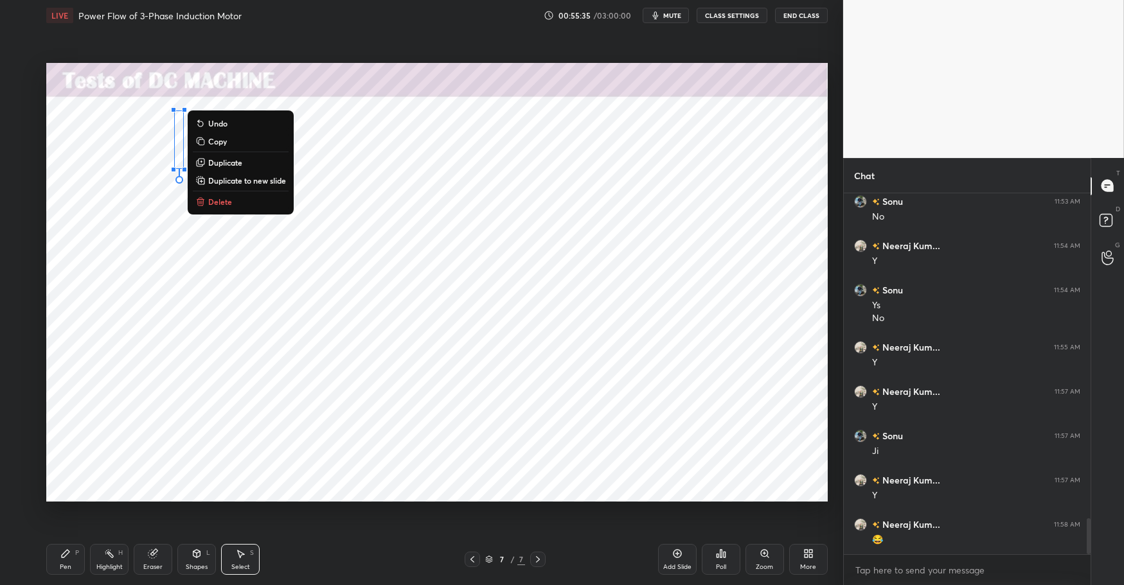
click at [143, 172] on div "0 ° Undo Copy Duplicate Duplicate to new slide Delete" at bounding box center [436, 282] width 781 height 439
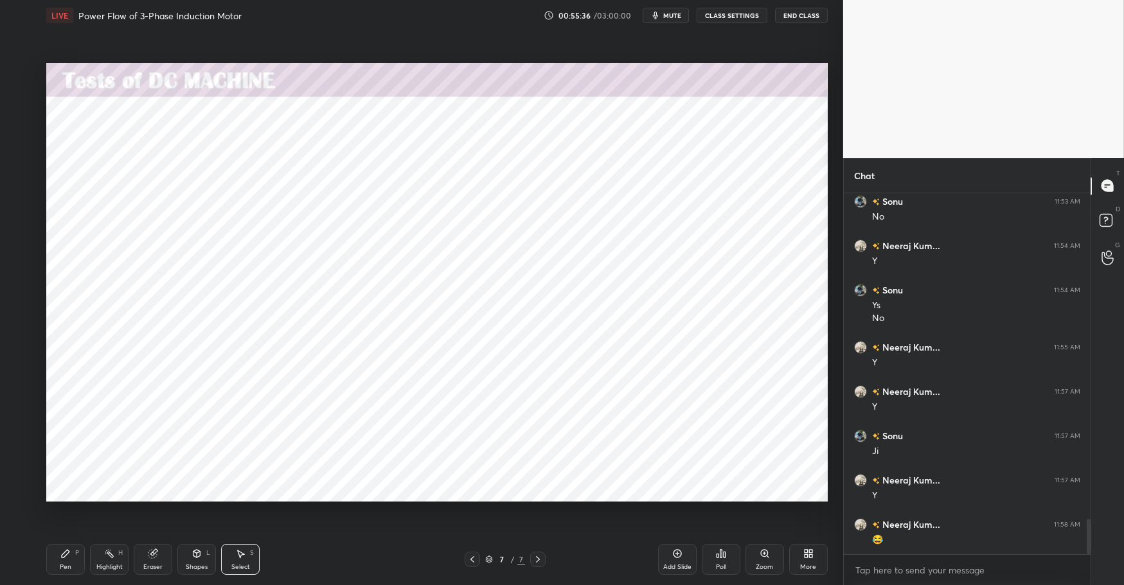
scroll to position [3314, 0]
click at [104, 564] on div "Highlight" at bounding box center [109, 567] width 26 height 6
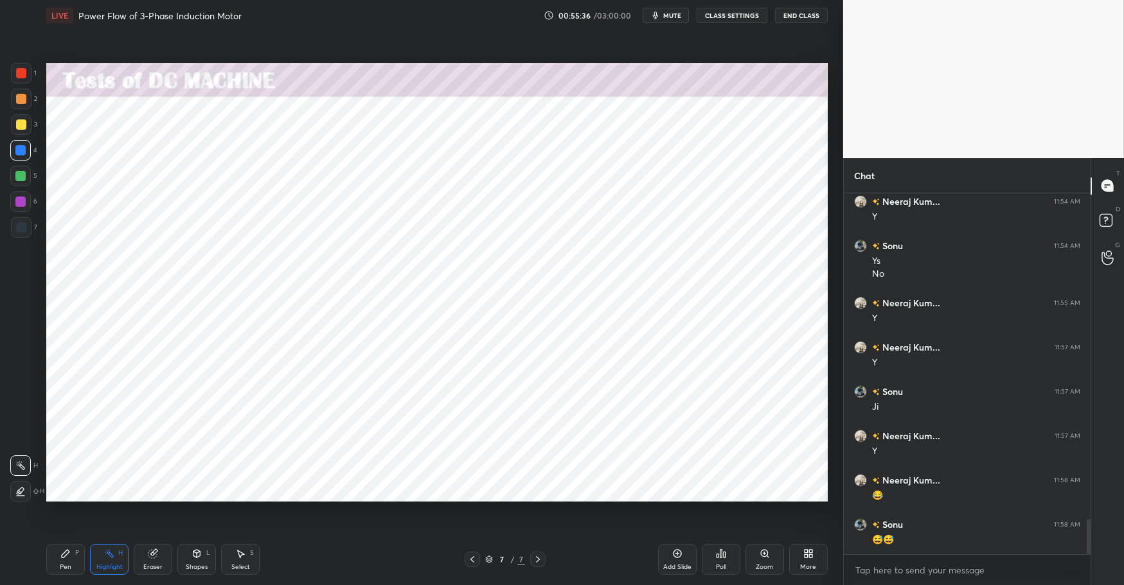
click at [67, 556] on icon at bounding box center [65, 554] width 10 height 10
drag, startPoint x: 352, startPoint y: 582, endPoint x: 390, endPoint y: 517, distance: 75.1
click at [352, 576] on div "Pen P Highlight H Eraser Shapes L Select S 7 / 7 Add Slide Poll Zoom More" at bounding box center [436, 559] width 781 height 51
click at [22, 174] on div at bounding box center [20, 176] width 10 height 10
drag, startPoint x: 17, startPoint y: 146, endPoint x: 4, endPoint y: 143, distance: 12.6
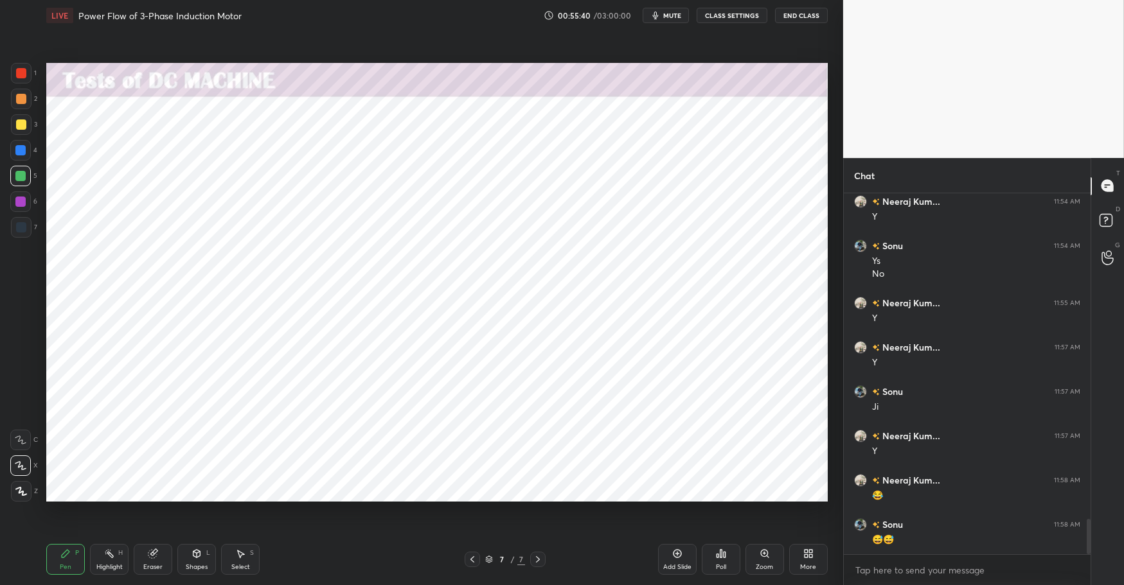
click at [15, 146] on div at bounding box center [20, 150] width 10 height 10
click at [104, 561] on div "Highlight H" at bounding box center [109, 559] width 39 height 31
drag, startPoint x: 62, startPoint y: 553, endPoint x: 77, endPoint y: 551, distance: 15.5
click at [62, 553] on icon at bounding box center [65, 554] width 10 height 10
click at [365, 576] on div "Pen P Highlight H Eraser Shapes L Select S 7 / 7 Add Slide Poll Zoom More" at bounding box center [436, 559] width 781 height 51
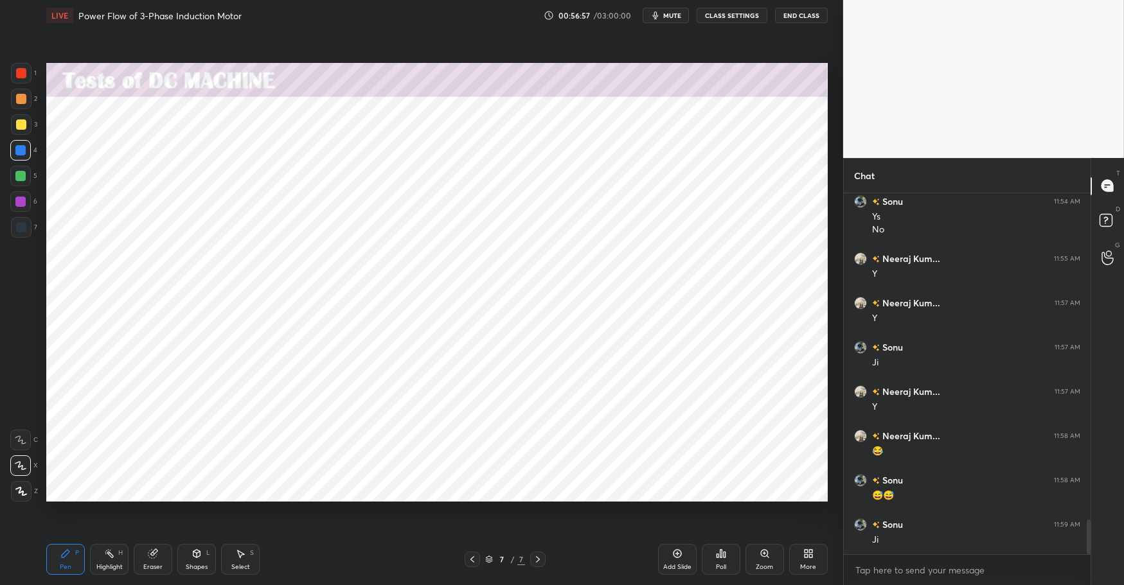
scroll to position [3402, 0]
click at [107, 564] on div "Highlight" at bounding box center [109, 567] width 26 height 6
drag, startPoint x: 64, startPoint y: 553, endPoint x: 140, endPoint y: 550, distance: 75.9
click at [64, 553] on icon at bounding box center [66, 554] width 8 height 8
drag, startPoint x: 349, startPoint y: 574, endPoint x: 289, endPoint y: 536, distance: 71.3
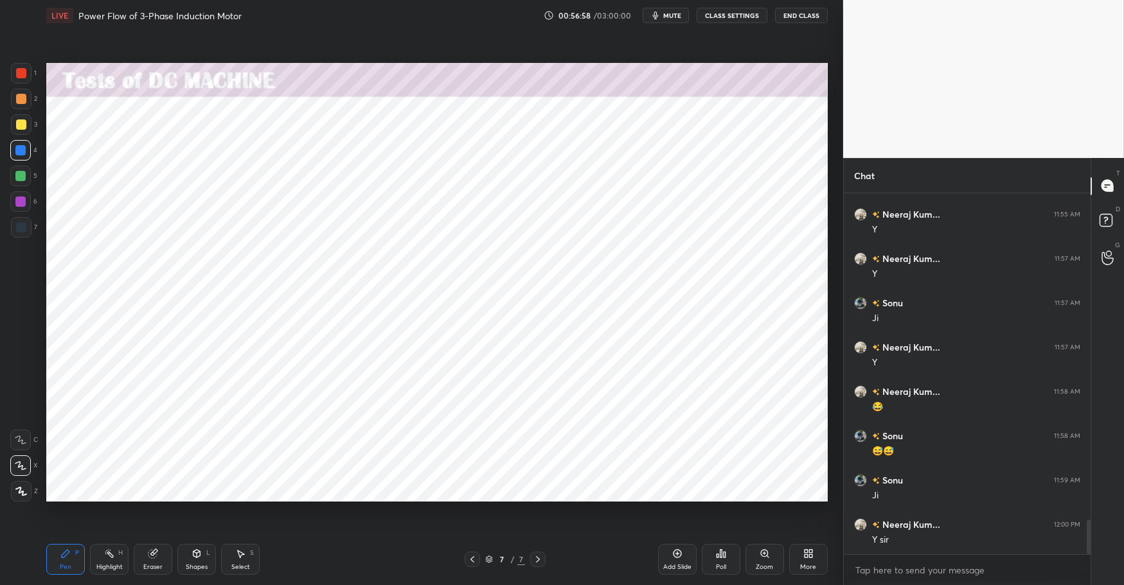
click at [349, 574] on div "Pen P Highlight H Eraser Shapes L Select S" at bounding box center [199, 559] width 306 height 31
click at [109, 564] on div "Highlight" at bounding box center [109, 567] width 26 height 6
click at [70, 555] on icon at bounding box center [65, 554] width 10 height 10
click at [332, 576] on div "Pen P Highlight H Eraser Shapes L Select S 7 / 7 Add Slide Poll Zoom More" at bounding box center [436, 559] width 781 height 51
click at [152, 564] on div "Eraser" at bounding box center [152, 567] width 19 height 6
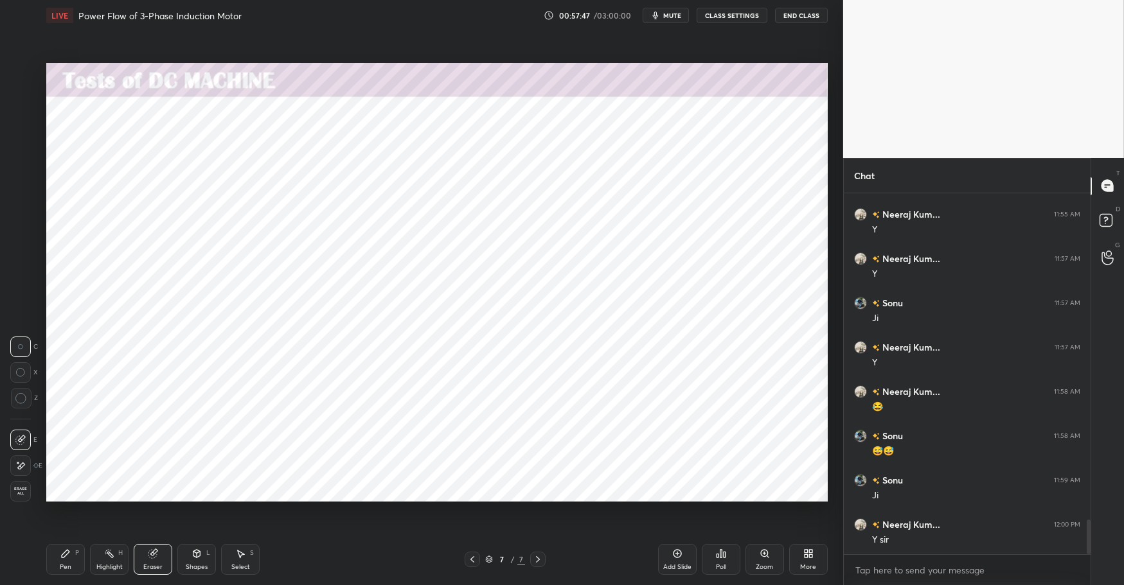
click at [240, 564] on div "Select" at bounding box center [240, 567] width 19 height 6
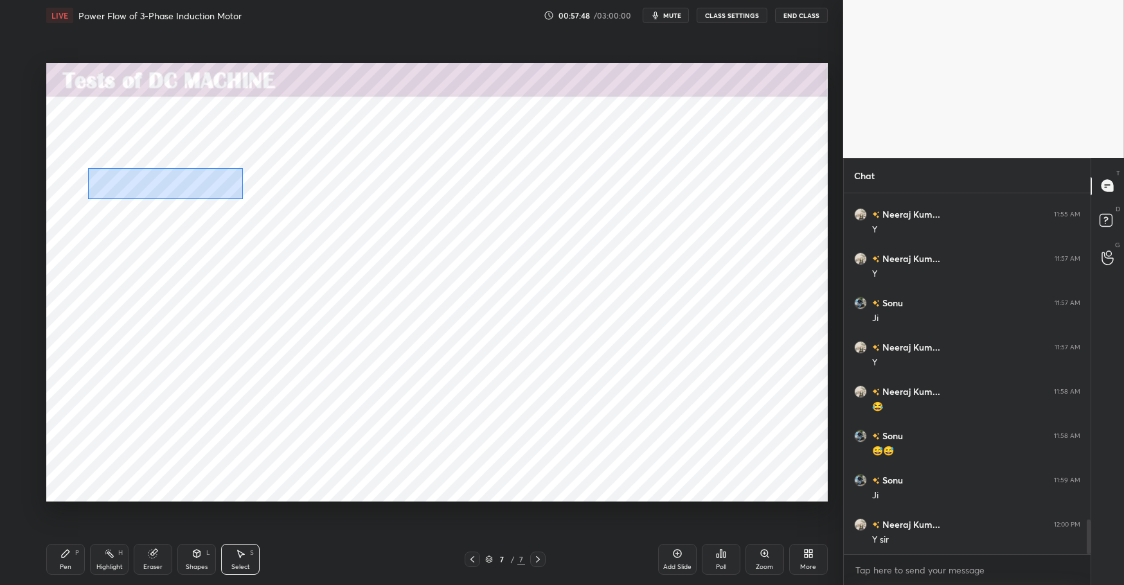
drag, startPoint x: 88, startPoint y: 168, endPoint x: 204, endPoint y: 188, distance: 117.4
click at [240, 199] on div "0 ° Undo Copy Duplicate Duplicate to new slide Delete" at bounding box center [436, 282] width 781 height 439
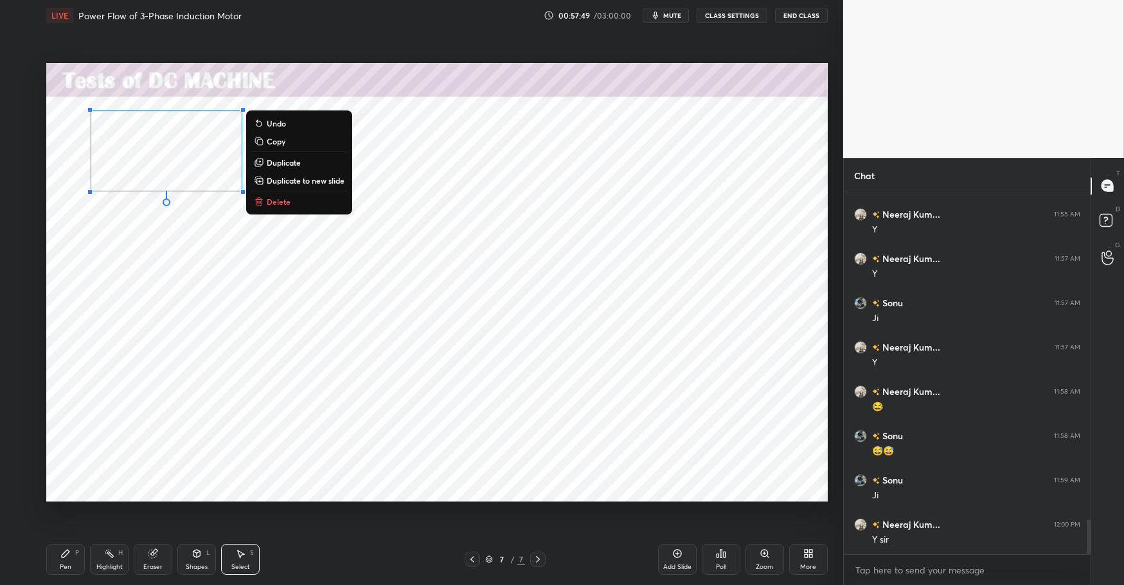
drag, startPoint x: 186, startPoint y: 188, endPoint x: 179, endPoint y: 186, distance: 7.2
click at [186, 188] on div "0 ° Undo Copy Duplicate Duplicate to new slide Delete" at bounding box center [436, 282] width 781 height 439
drag, startPoint x: 121, startPoint y: 238, endPoint x: 118, endPoint y: 218, distance: 20.7
click at [119, 238] on div "0 ° Undo Copy Duplicate Duplicate to new slide Delete" at bounding box center [436, 282] width 781 height 439
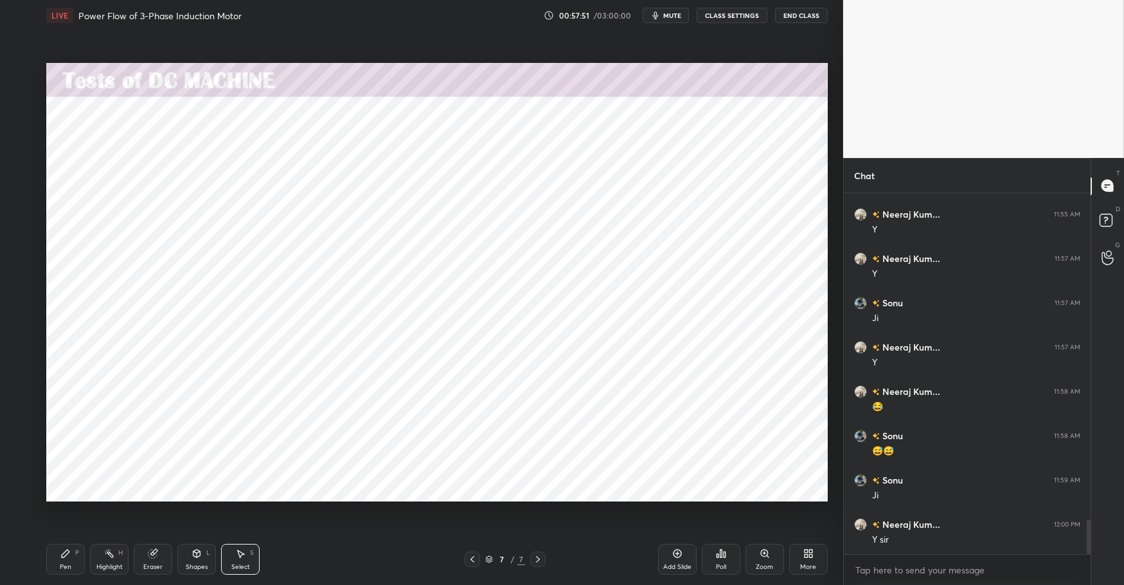
click at [107, 561] on div "Highlight H" at bounding box center [109, 559] width 39 height 31
click at [68, 554] on icon at bounding box center [65, 554] width 10 height 10
click at [351, 576] on div "Pen P Highlight H Eraser Shapes L Select S 7 / 7 Add Slide Poll Zoom More" at bounding box center [436, 559] width 781 height 51
click at [21, 146] on div at bounding box center [20, 150] width 10 height 10
click at [103, 567] on div "Highlight" at bounding box center [109, 567] width 26 height 6
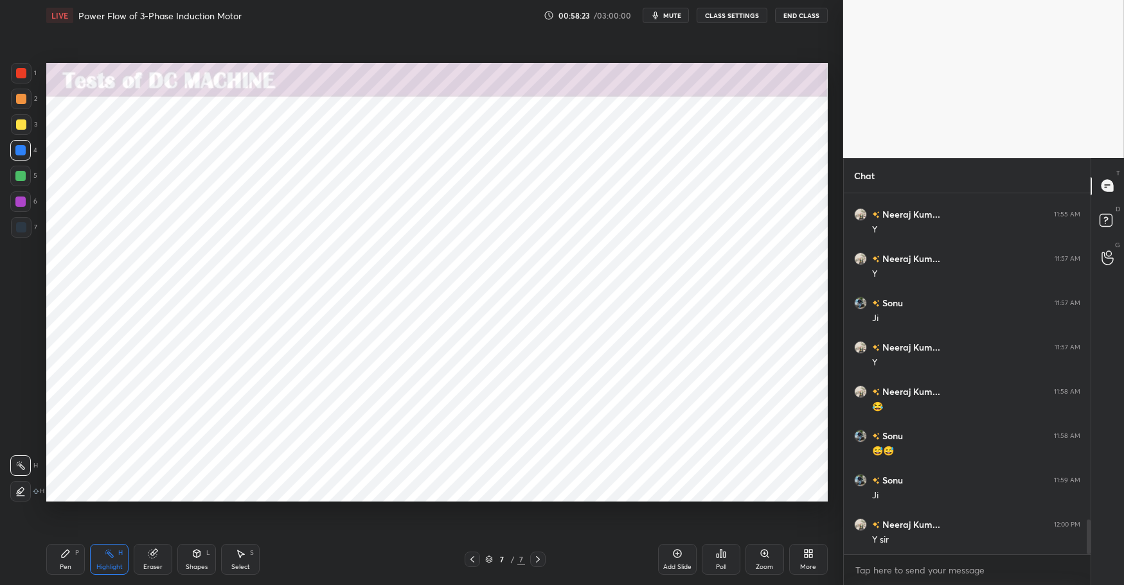
drag, startPoint x: 66, startPoint y: 556, endPoint x: 51, endPoint y: 552, distance: 14.6
click at [66, 556] on icon at bounding box center [65, 554] width 10 height 10
drag, startPoint x: 104, startPoint y: 569, endPoint x: 66, endPoint y: 556, distance: 40.4
click at [103, 569] on div "Highlight" at bounding box center [109, 567] width 26 height 6
click at [55, 552] on div "Pen P" at bounding box center [65, 559] width 39 height 31
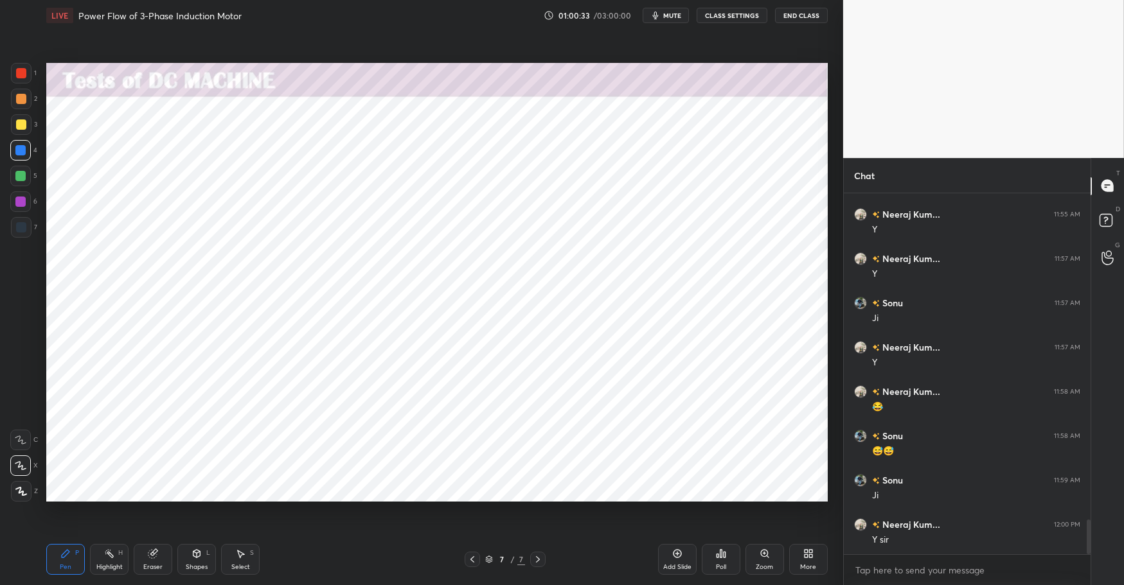
click at [263, 574] on div "Pen P Highlight H Eraser Shapes L Select S 7 / 7 Add Slide Poll Zoom More" at bounding box center [436, 559] width 781 height 51
click at [200, 560] on div "Shapes L" at bounding box center [196, 559] width 39 height 31
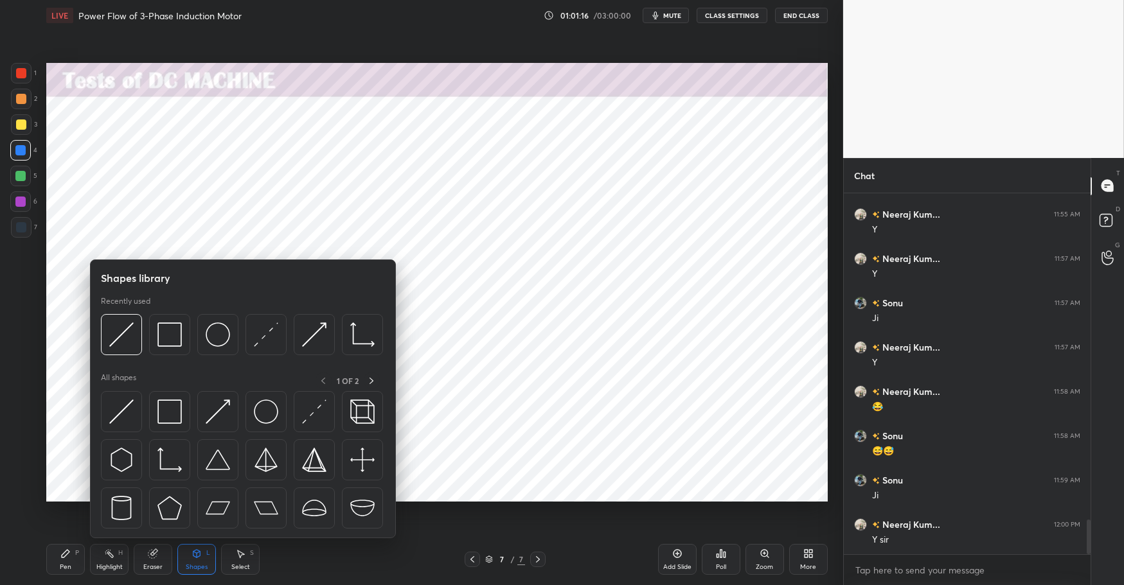
click at [236, 565] on div "Select" at bounding box center [240, 567] width 19 height 6
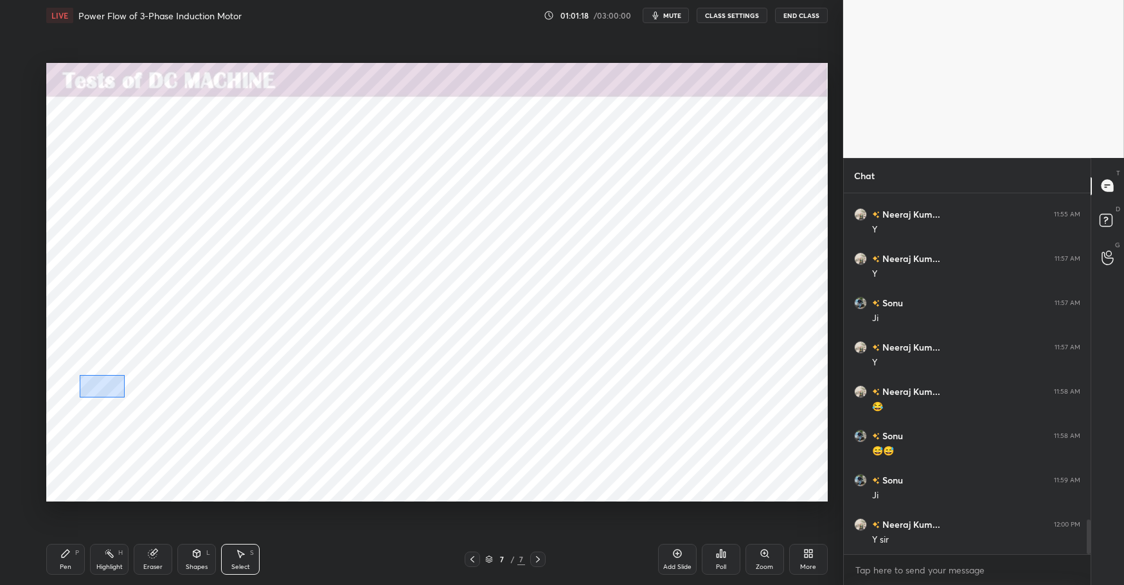
drag, startPoint x: 79, startPoint y: 375, endPoint x: 108, endPoint y: 389, distance: 32.5
click at [124, 397] on div "0 ° Undo Copy Duplicate Duplicate to new slide Delete" at bounding box center [436, 282] width 781 height 439
drag, startPoint x: 109, startPoint y: 389, endPoint x: 79, endPoint y: 434, distance: 53.8
click at [103, 400] on div "0 ° Undo Copy Duplicate Duplicate to new slide Delete" at bounding box center [436, 282] width 781 height 439
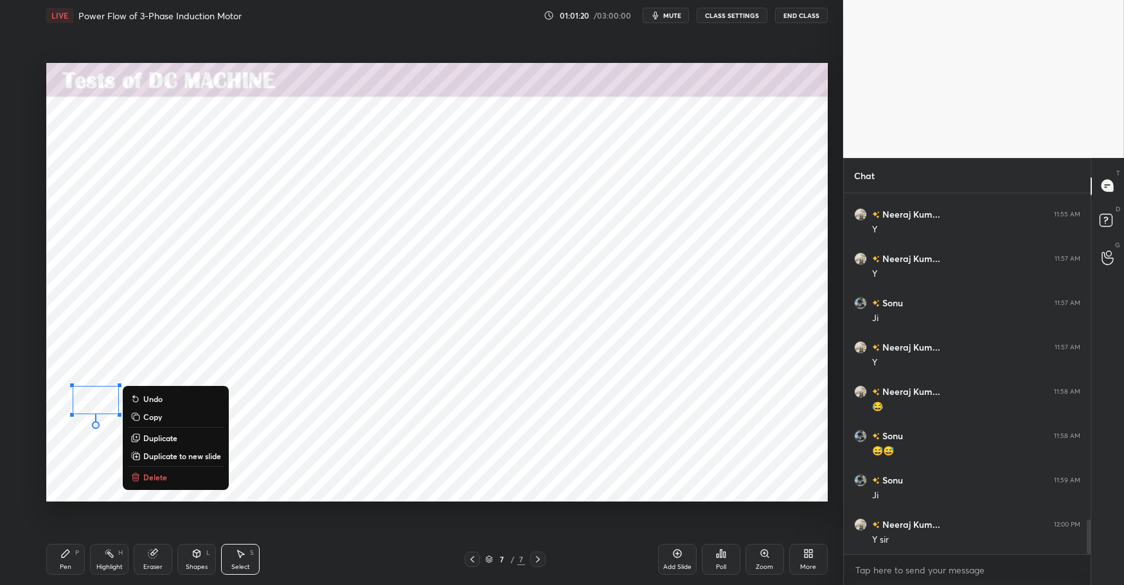
drag, startPoint x: 77, startPoint y: 441, endPoint x: 136, endPoint y: 400, distance: 71.5
click at [77, 441] on div "0 ° Undo Copy Duplicate Duplicate to new slide Delete" at bounding box center [436, 282] width 781 height 439
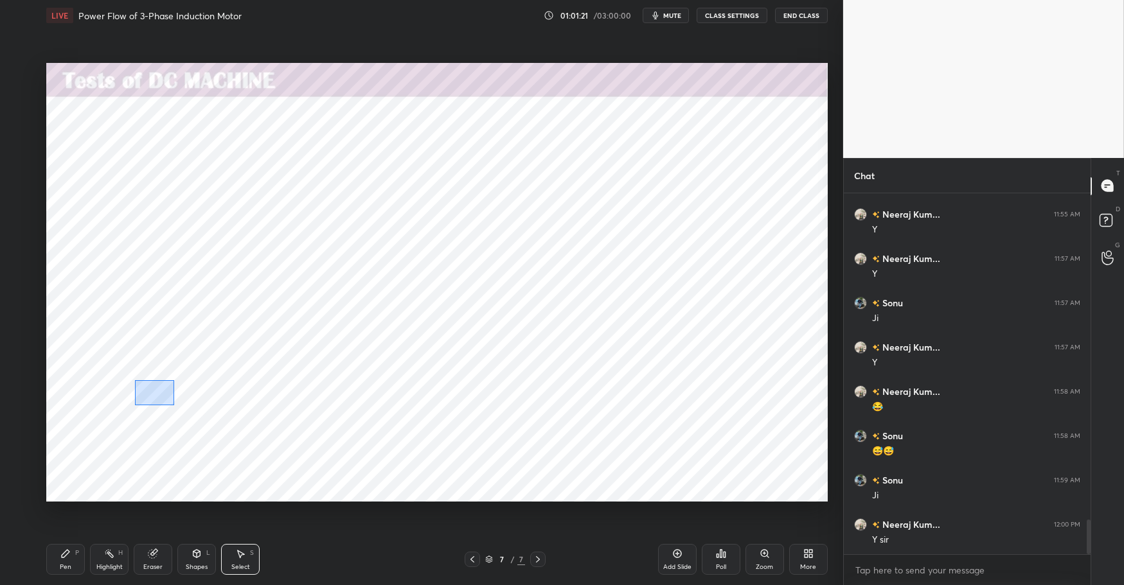
click at [172, 403] on div "0 ° Undo Copy Duplicate Duplicate to new slide Delete" at bounding box center [436, 282] width 781 height 439
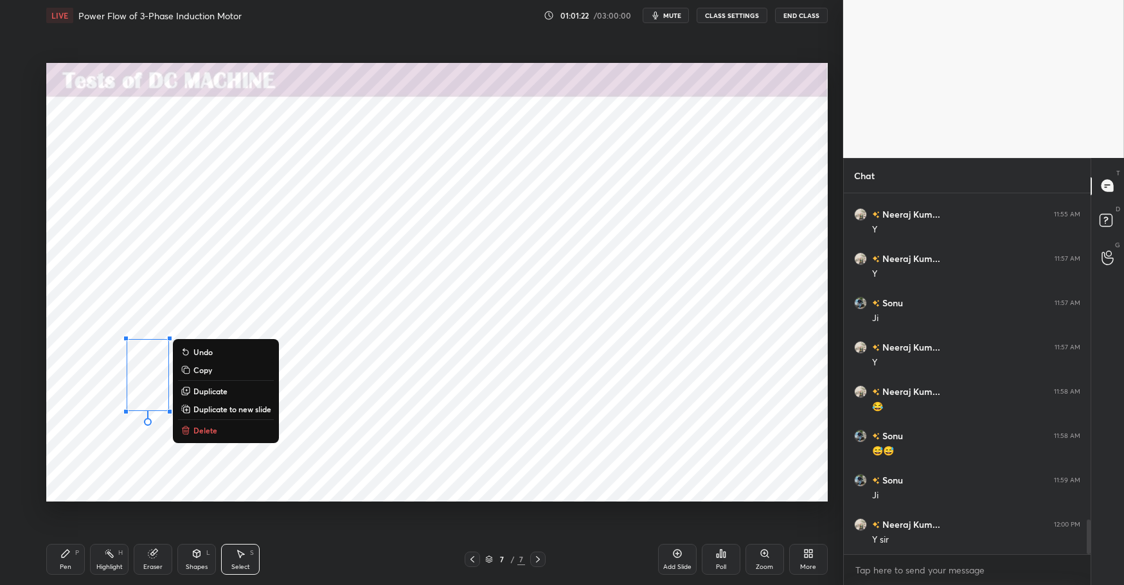
click at [143, 437] on div "0 ° Undo Copy Duplicate Duplicate to new slide Delete" at bounding box center [436, 282] width 781 height 439
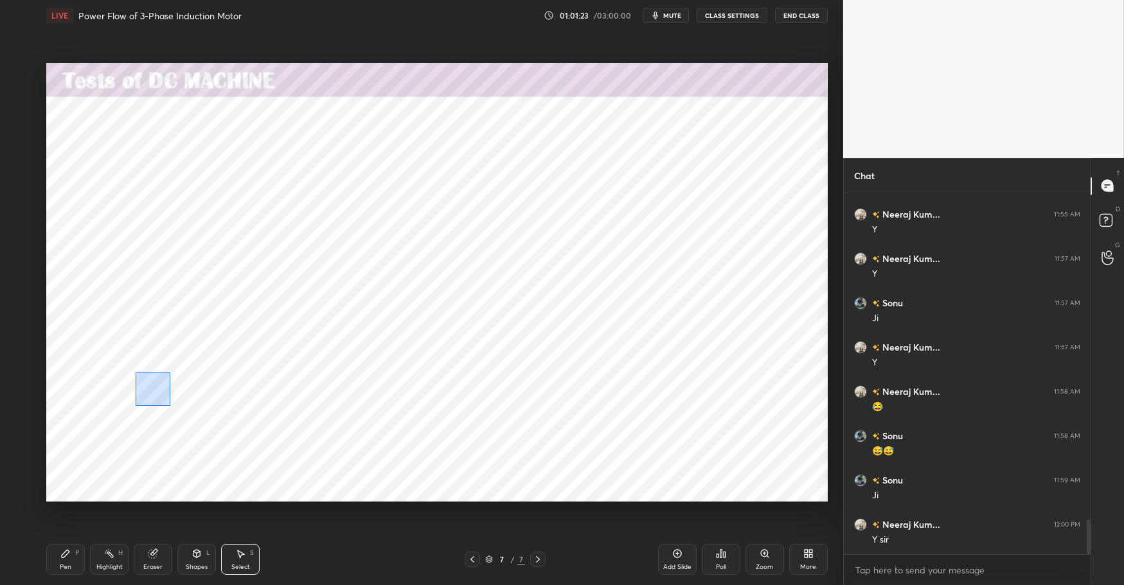
drag, startPoint x: 149, startPoint y: 387, endPoint x: 160, endPoint y: 397, distance: 15.0
click at [171, 407] on div "0 ° Undo Copy Duplicate Duplicate to new slide Delete" at bounding box center [436, 282] width 781 height 439
drag, startPoint x: 150, startPoint y: 389, endPoint x: 141, endPoint y: 396, distance: 11.8
click at [145, 397] on div "0 ° Undo Copy Duplicate Duplicate to new slide Delete" at bounding box center [436, 282] width 781 height 439
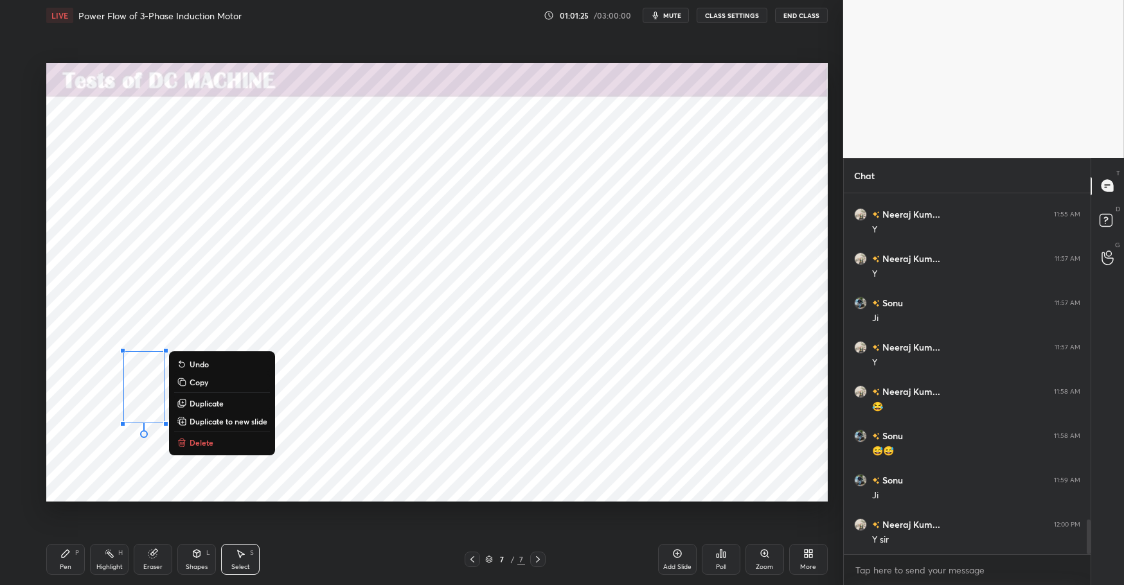
click at [76, 451] on div "0 ° Undo Copy Duplicate Duplicate to new slide Delete" at bounding box center [436, 282] width 781 height 439
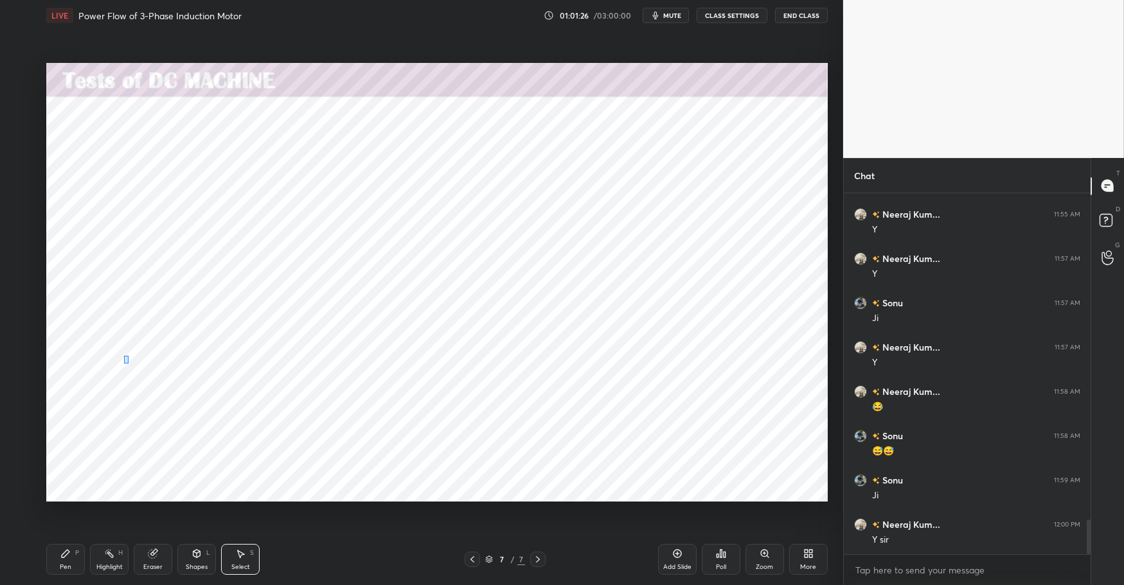
drag, startPoint x: 124, startPoint y: 356, endPoint x: 129, endPoint y: 369, distance: 14.4
click at [132, 376] on div "0 ° Undo Copy Duplicate Duplicate to new slide Delete" at bounding box center [436, 282] width 781 height 439
drag, startPoint x: 139, startPoint y: 379, endPoint x: 130, endPoint y: 371, distance: 12.8
click at [140, 379] on div "0 ° Undo Copy Duplicate Duplicate to new slide Delete" at bounding box center [436, 282] width 781 height 439
drag, startPoint x: 129, startPoint y: 366, endPoint x: 98, endPoint y: 367, distance: 31.5
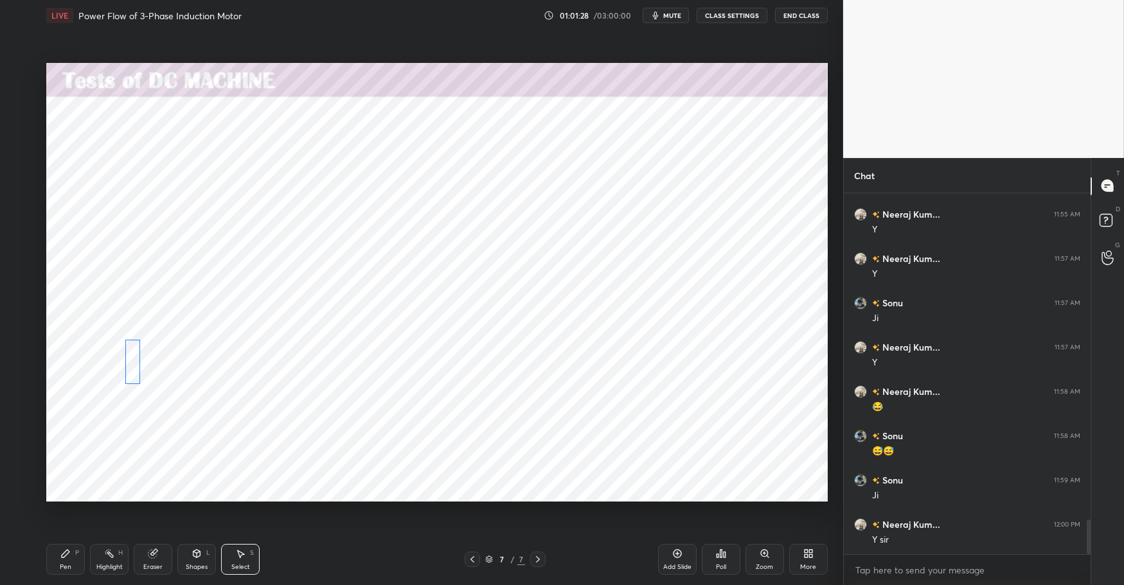
click at [132, 354] on div "0 ° Undo Copy Duplicate Duplicate to new slide Delete" at bounding box center [436, 282] width 781 height 439
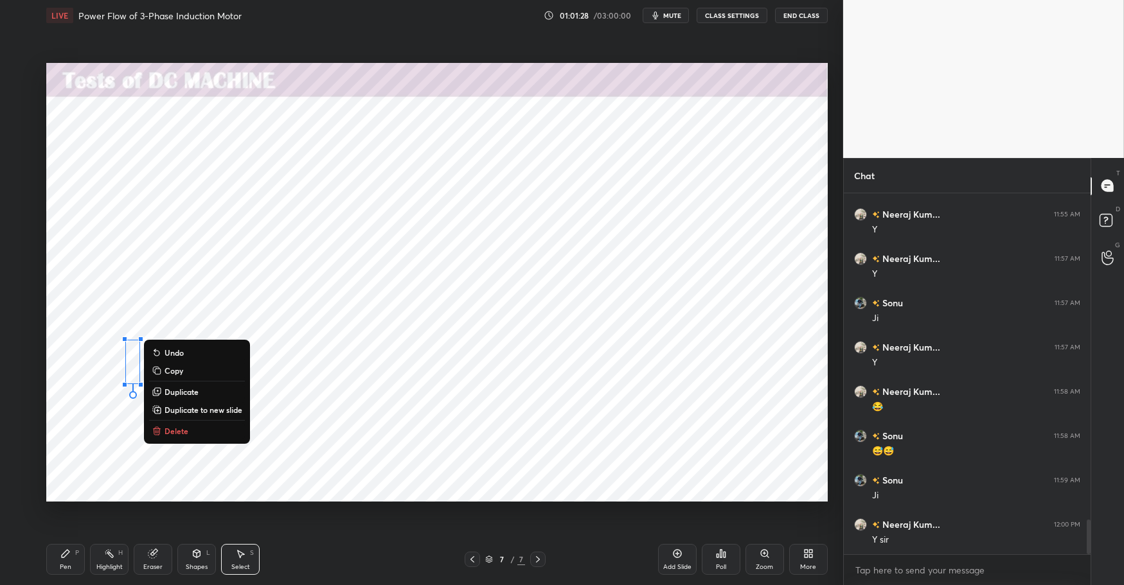
click at [78, 382] on div "0 ° Undo Copy Duplicate Duplicate to new slide Delete" at bounding box center [436, 282] width 781 height 439
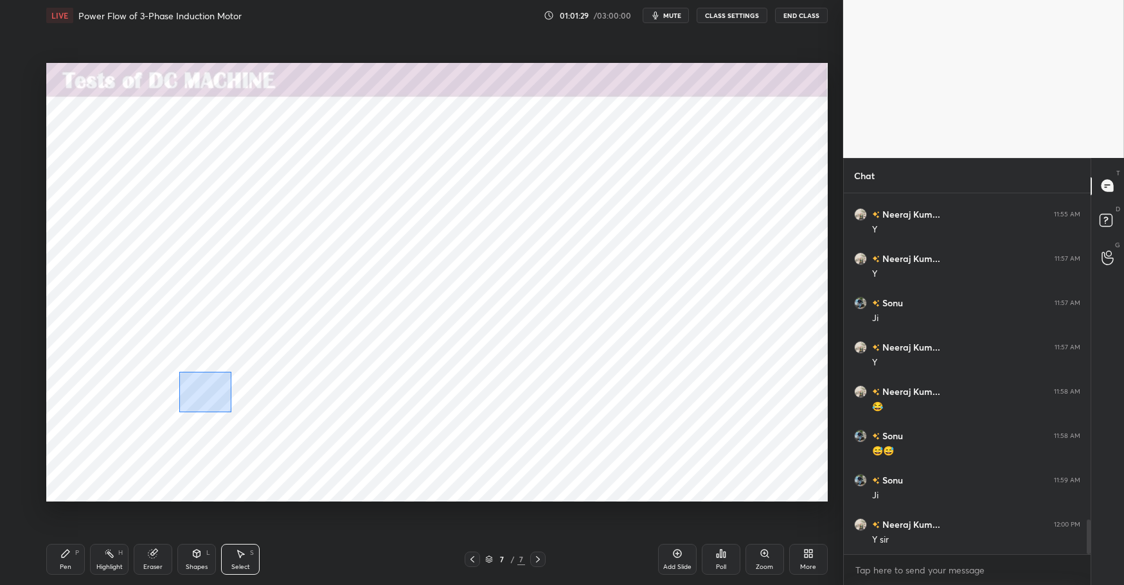
drag, startPoint x: 179, startPoint y: 371, endPoint x: 200, endPoint y: 398, distance: 34.7
click at [227, 410] on div "0 ° Undo Copy Duplicate Duplicate to new slide Delete" at bounding box center [436, 282] width 781 height 439
drag, startPoint x: 195, startPoint y: 398, endPoint x: 167, endPoint y: 423, distance: 36.9
click at [190, 402] on div "0 ° Undo Copy Duplicate Duplicate to new slide Delete" at bounding box center [436, 282] width 781 height 439
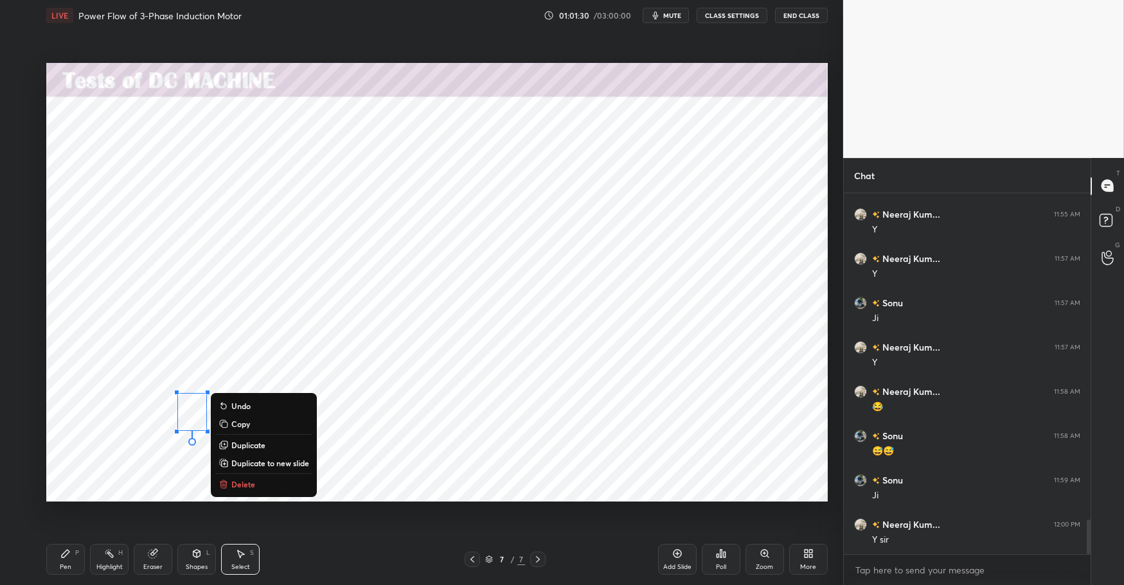
click at [149, 441] on div "0 ° Undo Copy Duplicate Duplicate to new slide Delete" at bounding box center [436, 282] width 781 height 439
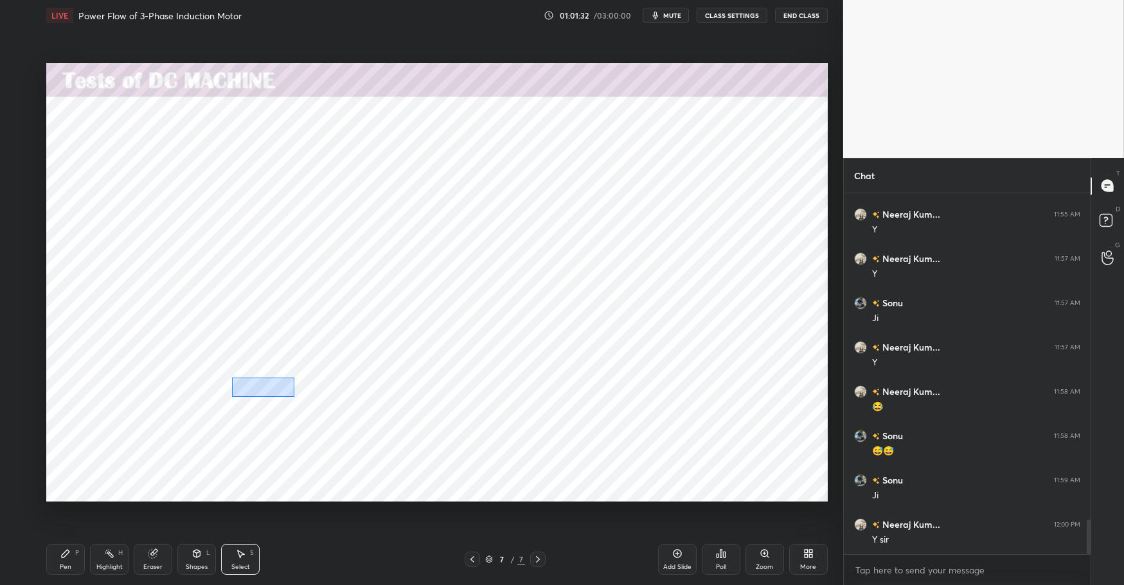
drag, startPoint x: 231, startPoint y: 378, endPoint x: 278, endPoint y: 387, distance: 47.2
click at [292, 396] on div "0 ° Undo Copy Duplicate Duplicate to new slide Delete" at bounding box center [436, 282] width 781 height 439
drag, startPoint x: 263, startPoint y: 389, endPoint x: 248, endPoint y: 396, distance: 16.1
click at [247, 397] on div "0 ° Undo Copy Duplicate Duplicate to new slide Delete" at bounding box center [436, 282] width 781 height 439
drag, startPoint x: 233, startPoint y: 434, endPoint x: 263, endPoint y: 408, distance: 40.1
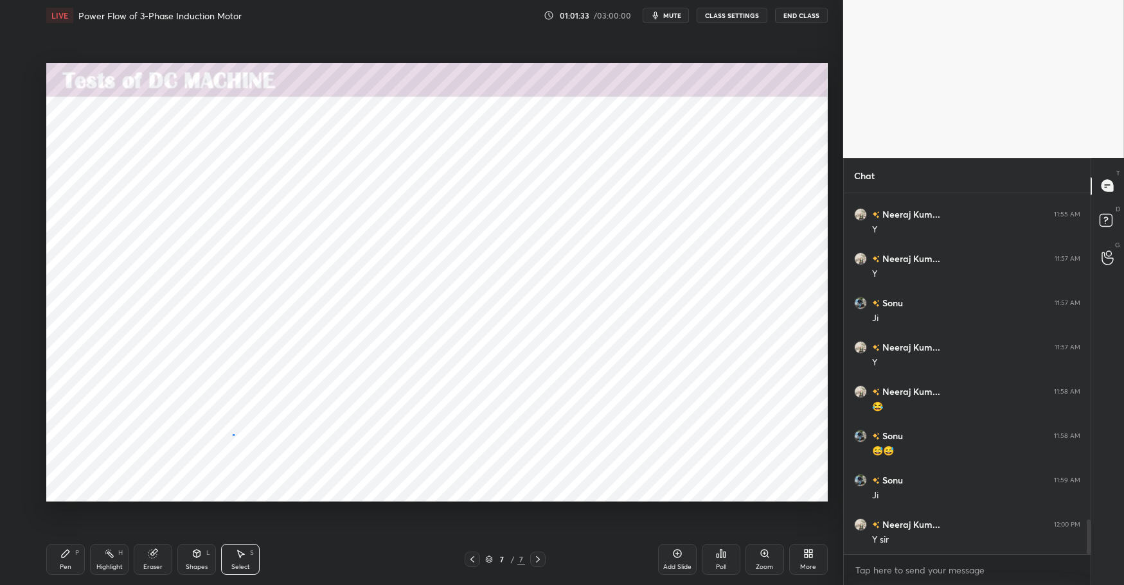
click at [234, 433] on div "0 ° Undo Copy Duplicate Duplicate to new slide Delete" at bounding box center [436, 282] width 781 height 439
click at [308, 398] on div "0 ° Undo Copy Duplicate Duplicate to new slide Delete" at bounding box center [436, 282] width 781 height 439
drag, startPoint x: 297, startPoint y: 384, endPoint x: 278, endPoint y: 398, distance: 23.9
click at [281, 396] on div "0 ° Undo Copy Duplicate Duplicate to new slide Delete" at bounding box center [436, 282] width 781 height 439
click at [235, 436] on div "0 ° Undo Copy Duplicate Duplicate to new slide Delete" at bounding box center [436, 282] width 781 height 439
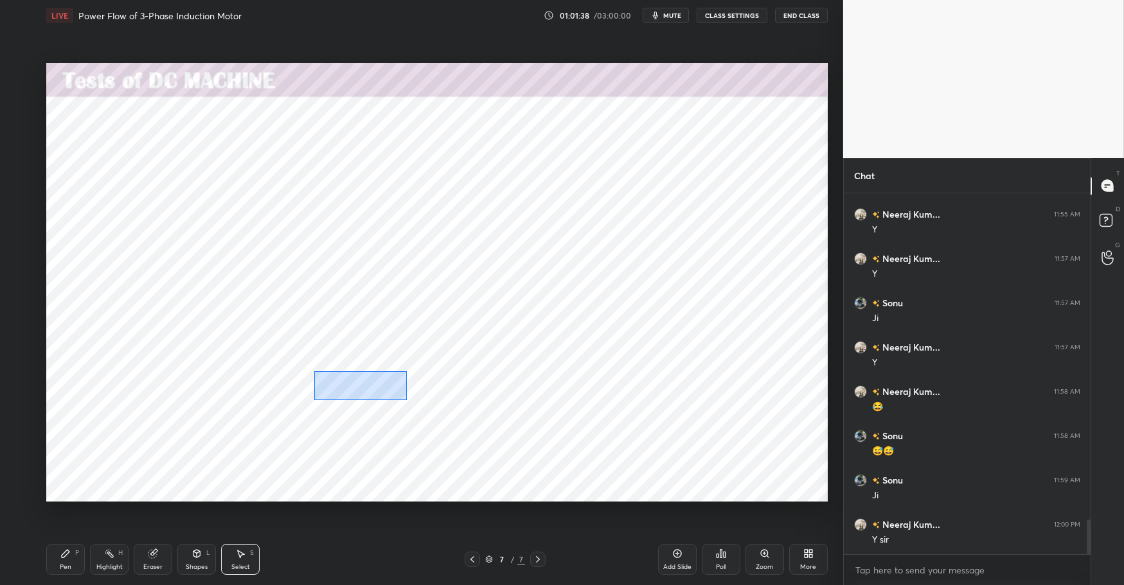
drag, startPoint x: 314, startPoint y: 371, endPoint x: 368, endPoint y: 389, distance: 56.9
click at [403, 399] on div "0 ° Undo Copy Duplicate Duplicate to new slide Delete" at bounding box center [436, 282] width 781 height 439
drag, startPoint x: 359, startPoint y: 394, endPoint x: 321, endPoint y: 424, distance: 48.6
click at [346, 405] on div "0 ° Undo Copy Duplicate Duplicate to new slide Delete" at bounding box center [436, 282] width 781 height 439
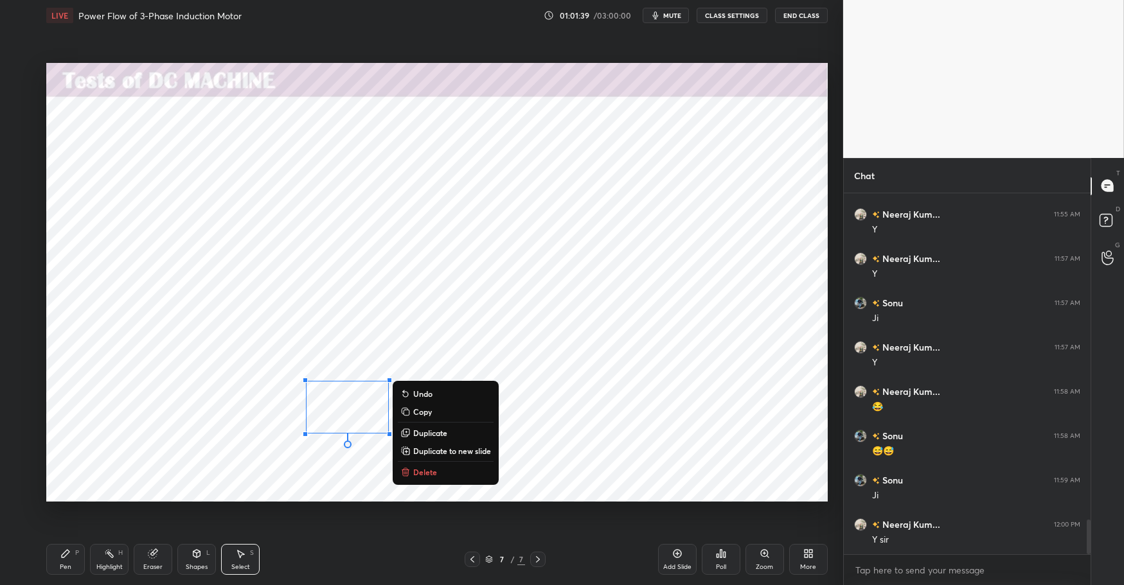
click at [272, 463] on div "0 ° Undo Copy Duplicate Duplicate to new slide Delete" at bounding box center [436, 282] width 781 height 439
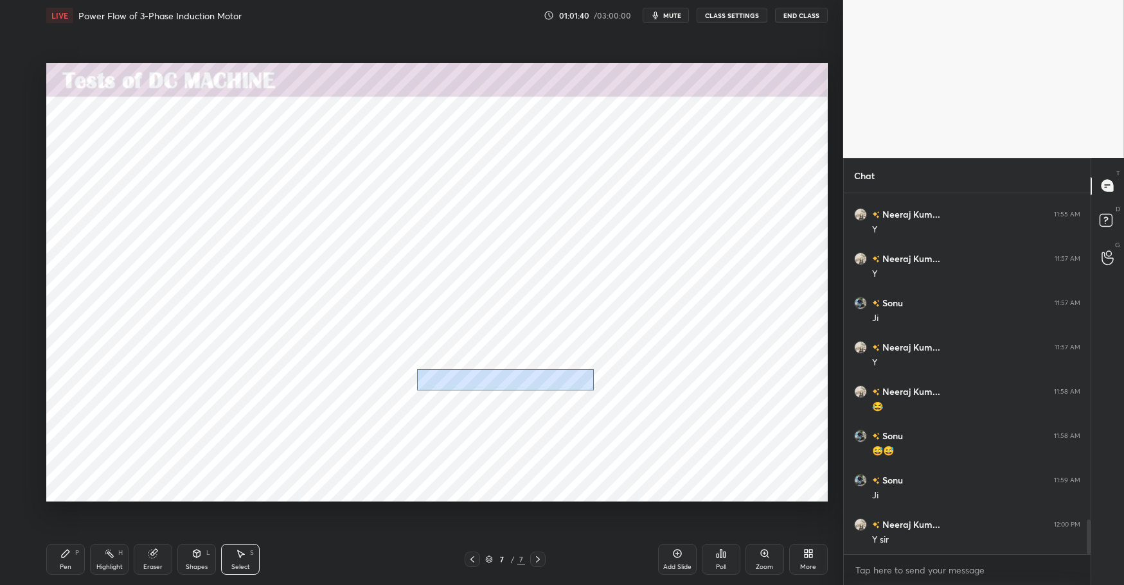
drag, startPoint x: 432, startPoint y: 374, endPoint x: 655, endPoint y: 398, distance: 223.6
click at [663, 401] on div "0 ° Undo Copy Duplicate Duplicate to new slide Delete" at bounding box center [436, 282] width 781 height 439
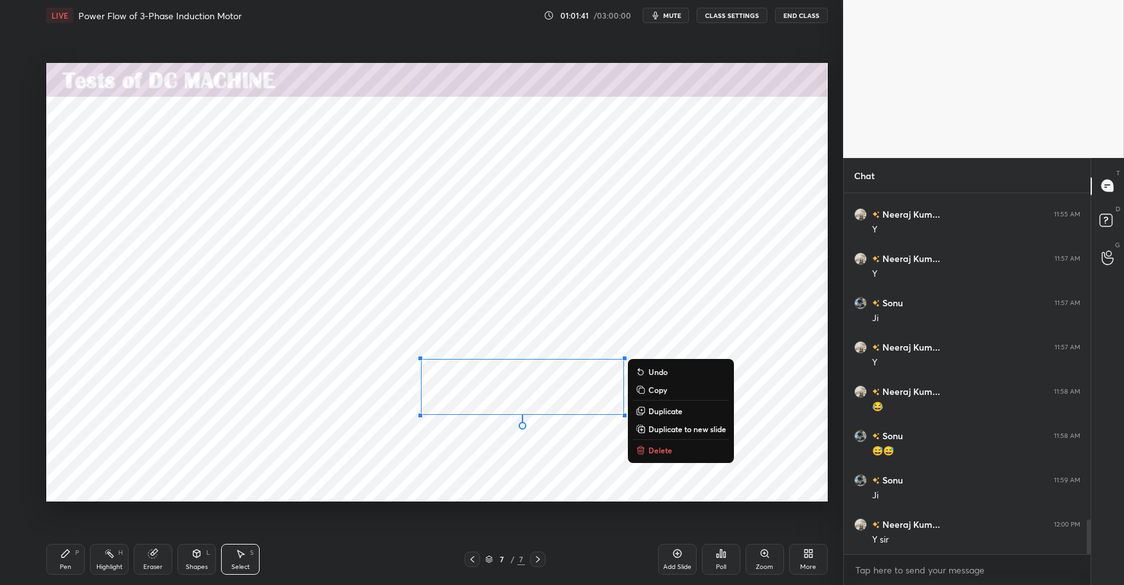
click at [514, 445] on div "0 ° Undo Copy Duplicate Duplicate to new slide Delete" at bounding box center [436, 282] width 781 height 439
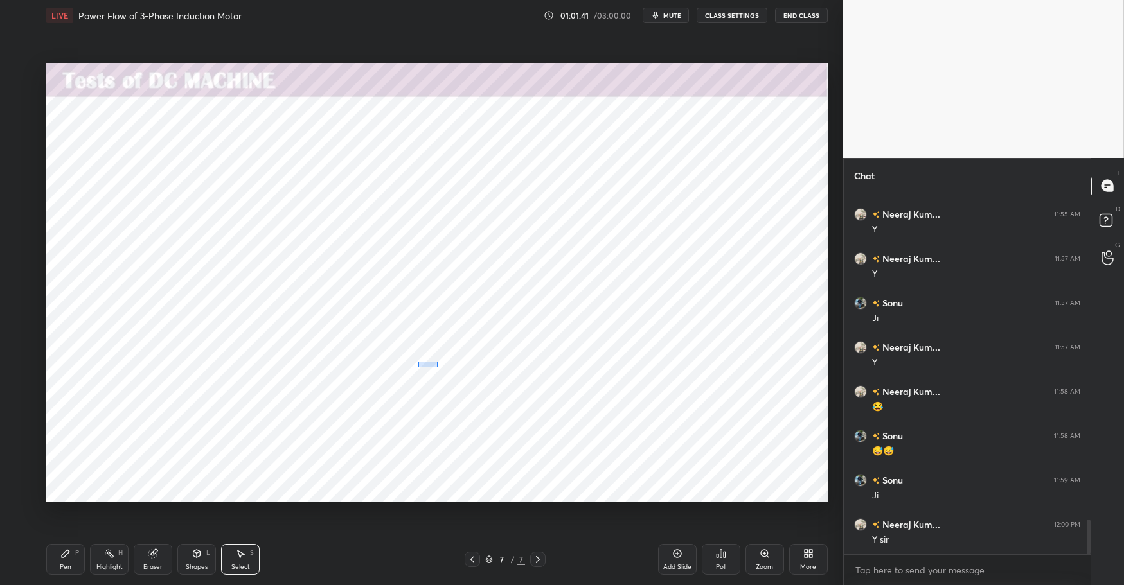
drag, startPoint x: 437, startPoint y: 367, endPoint x: 659, endPoint y: 404, distance: 225.3
click at [658, 405] on div "0 ° Undo Copy Duplicate Duplicate to new slide Delete" at bounding box center [436, 282] width 781 height 439
drag, startPoint x: 525, startPoint y: 380, endPoint x: 511, endPoint y: 400, distance: 24.4
click at [509, 386] on div "0 ° Undo Copy Duplicate Duplicate to new slide Delete" at bounding box center [436, 282] width 781 height 439
drag, startPoint x: 531, startPoint y: 466, endPoint x: 553, endPoint y: 434, distance: 39.2
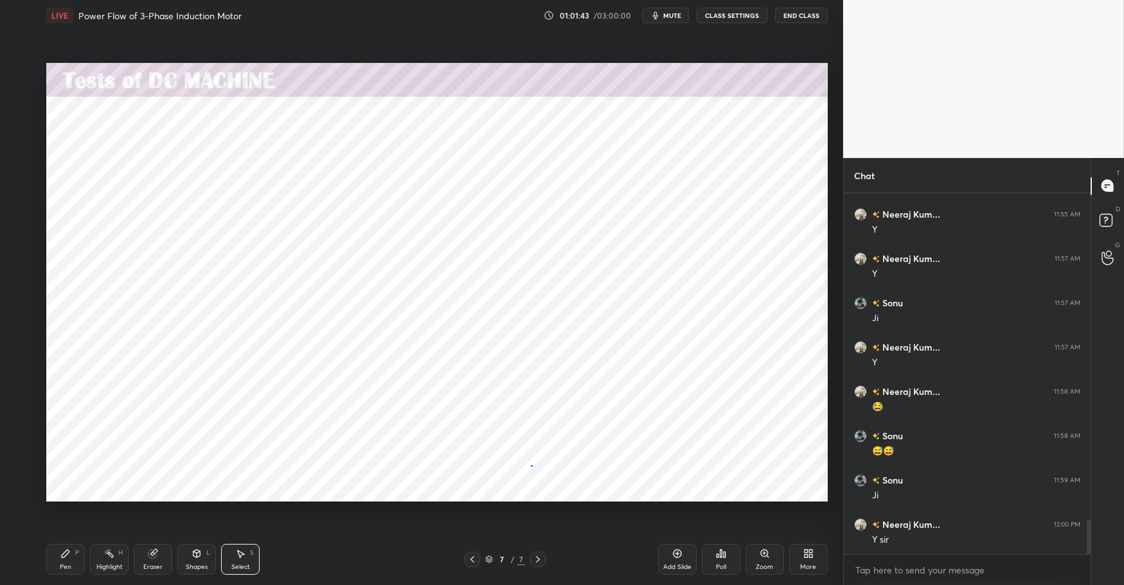
click at [532, 464] on div "0 ° Undo Copy Duplicate Duplicate to new slide Delete" at bounding box center [436, 282] width 781 height 439
drag, startPoint x: 595, startPoint y: 400, endPoint x: 624, endPoint y: 407, distance: 29.9
click at [645, 420] on div "0 ° Undo Copy Duplicate Duplicate to new slide Delete" at bounding box center [436, 282] width 781 height 439
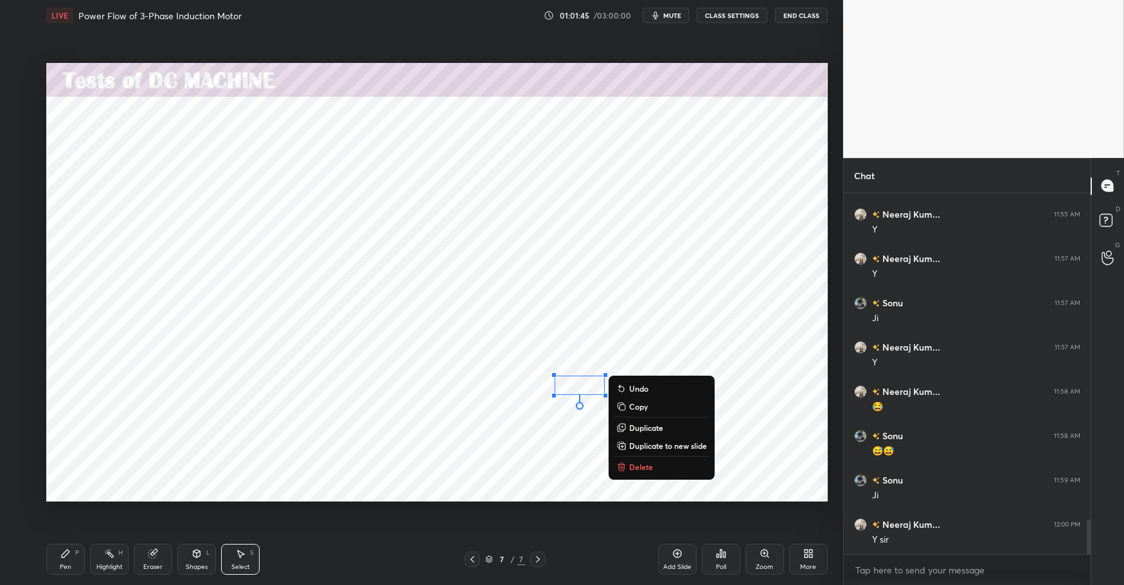
click at [535, 432] on div "0 ° Undo Copy Duplicate Duplicate to new slide Delete" at bounding box center [436, 282] width 781 height 439
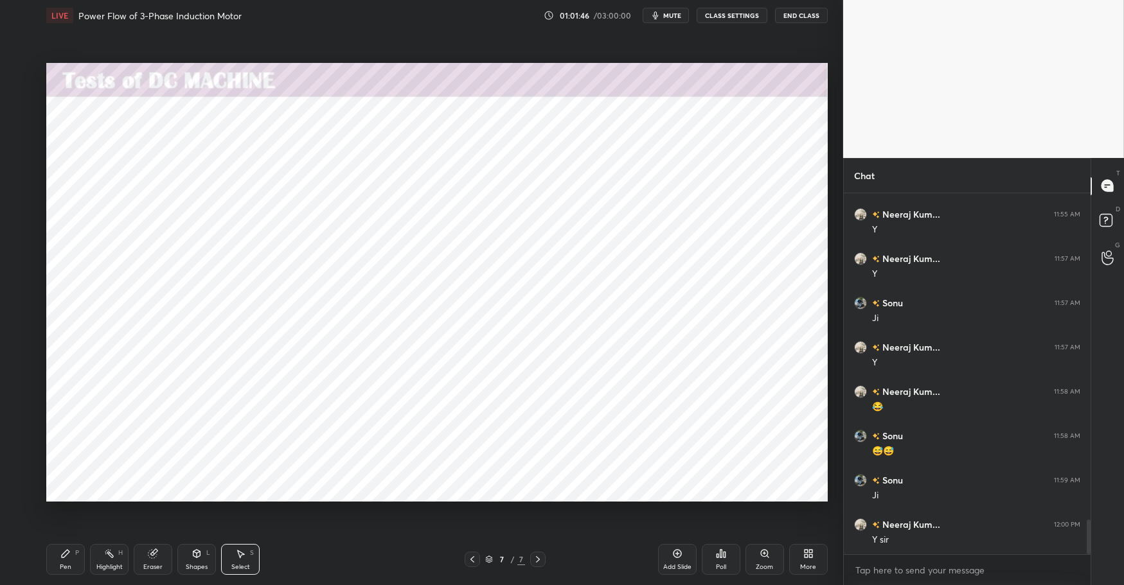
click at [100, 564] on div "Highlight" at bounding box center [109, 567] width 26 height 6
drag, startPoint x: 69, startPoint y: 555, endPoint x: 149, endPoint y: 554, distance: 80.3
click at [70, 554] on icon at bounding box center [65, 554] width 10 height 10
click at [333, 569] on div "Pen P Highlight H Eraser Shapes L Select S" at bounding box center [199, 559] width 306 height 31
click at [115, 558] on div "Highlight H" at bounding box center [109, 559] width 39 height 31
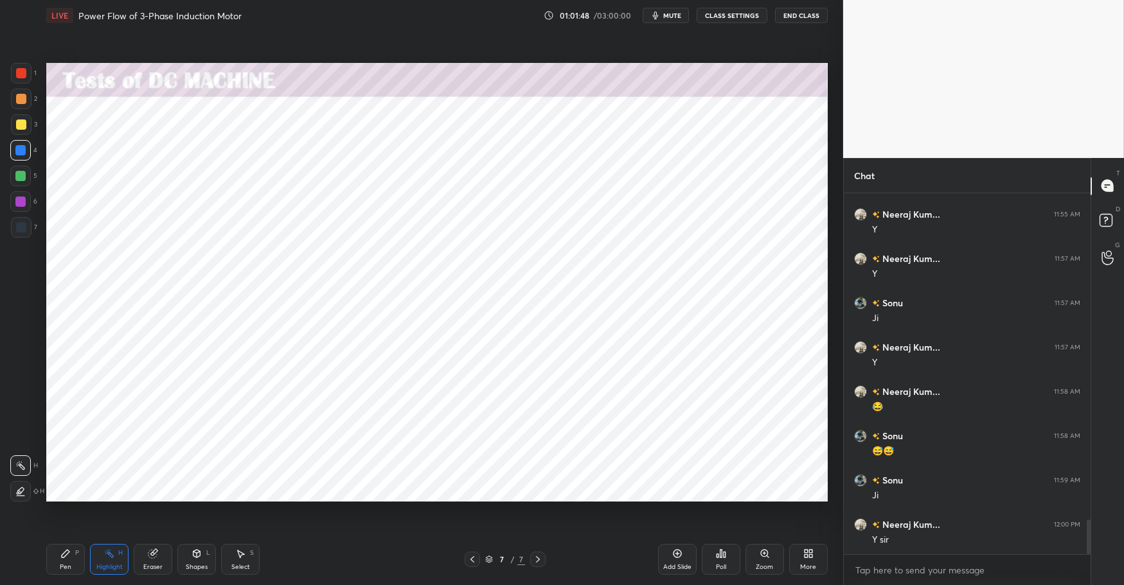
click at [64, 551] on icon at bounding box center [65, 554] width 10 height 10
drag, startPoint x: 331, startPoint y: 569, endPoint x: 283, endPoint y: 536, distance: 58.3
click at [331, 569] on div "Pen P Highlight H Eraser Shapes L Select S" at bounding box center [199, 559] width 306 height 31
click at [18, 171] on div at bounding box center [20, 176] width 10 height 10
click at [19, 148] on div at bounding box center [20, 150] width 10 height 10
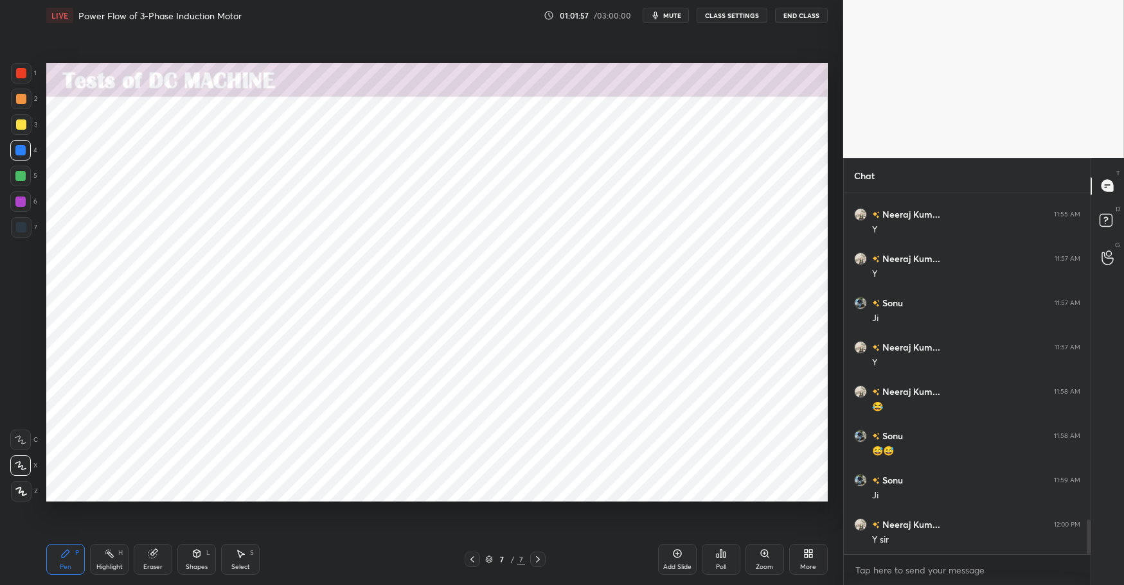
click at [110, 560] on div "Highlight H" at bounding box center [109, 559] width 39 height 31
drag, startPoint x: 68, startPoint y: 551, endPoint x: 165, endPoint y: 555, distance: 97.1
click at [71, 551] on div "Pen P" at bounding box center [65, 559] width 39 height 31
click at [315, 572] on div "Pen P Highlight H Eraser Shapes L Select S" at bounding box center [199, 559] width 306 height 31
click at [245, 561] on div "Select S" at bounding box center [240, 559] width 39 height 31
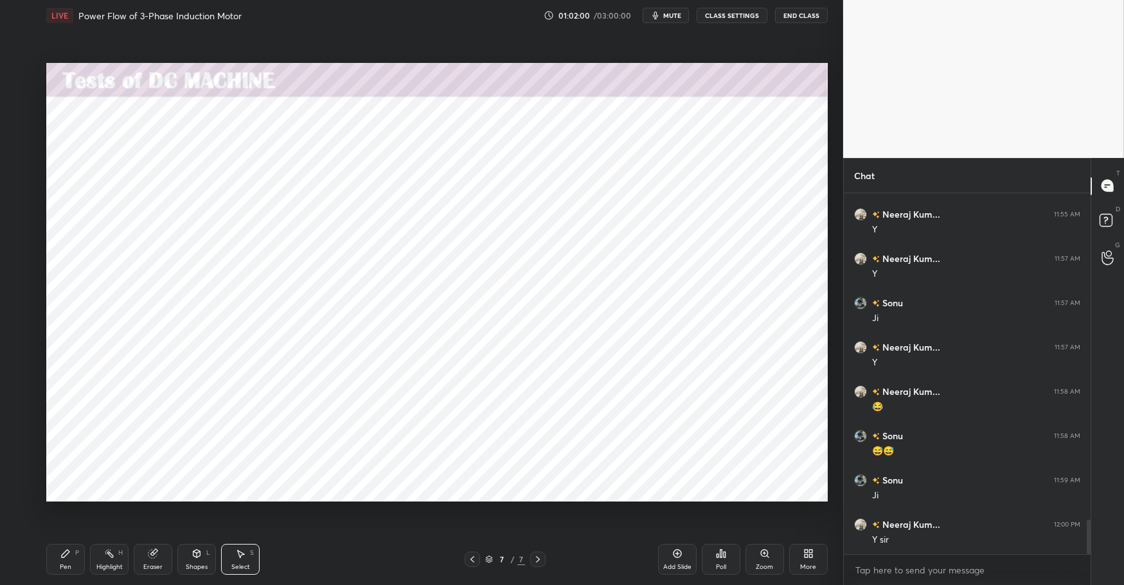
click at [104, 565] on div "Highlight" at bounding box center [109, 567] width 26 height 6
click at [66, 554] on icon at bounding box center [66, 554] width 8 height 8
click at [367, 576] on div "Pen P Highlight H Eraser Shapes L Select S 7 / 7 Add Slide Poll Zoom More" at bounding box center [436, 559] width 781 height 51
click at [24, 174] on div at bounding box center [20, 176] width 10 height 10
click at [21, 152] on div at bounding box center [20, 150] width 10 height 10
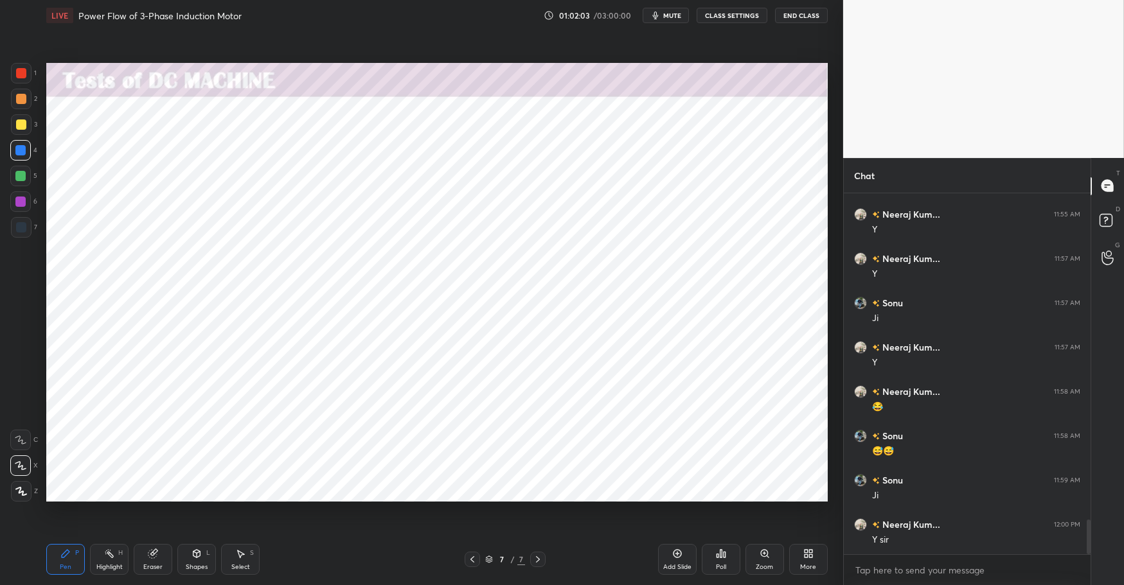
drag, startPoint x: 107, startPoint y: 560, endPoint x: 80, endPoint y: 552, distance: 28.1
click at [107, 560] on div "Highlight H" at bounding box center [109, 559] width 39 height 31
drag, startPoint x: 71, startPoint y: 550, endPoint x: 78, endPoint y: 551, distance: 7.8
click at [75, 551] on div "Pen P" at bounding box center [65, 559] width 39 height 31
drag, startPoint x: 291, startPoint y: 572, endPoint x: 288, endPoint y: 562, distance: 10.8
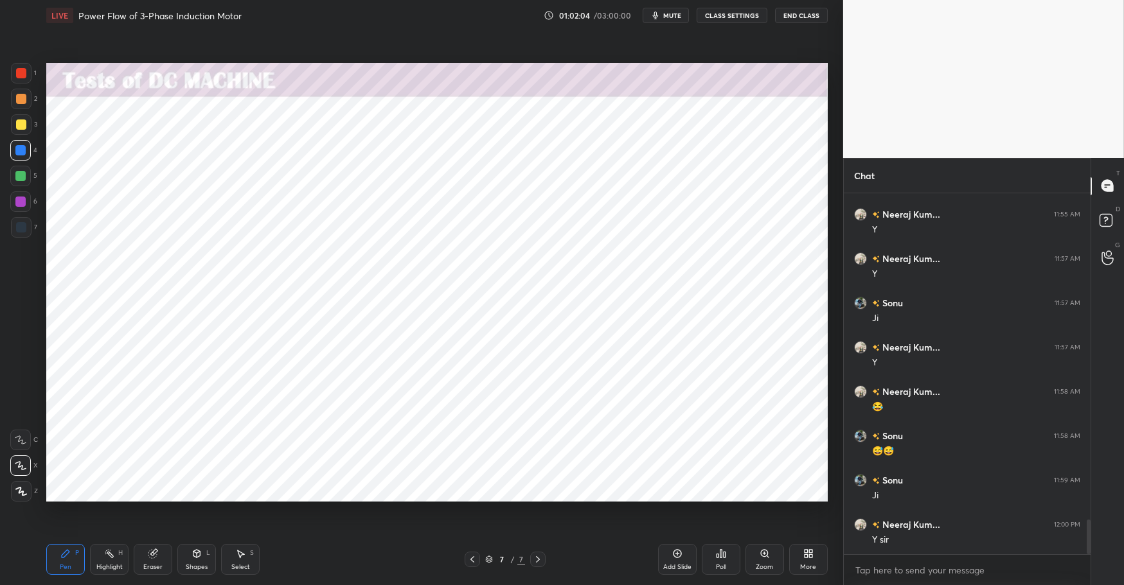
click at [291, 572] on div "Pen P Highlight H Eraser Shapes L Select S" at bounding box center [199, 559] width 306 height 31
click at [682, 556] on div "Add Slide" at bounding box center [677, 559] width 39 height 31
drag, startPoint x: 102, startPoint y: 563, endPoint x: 90, endPoint y: 559, distance: 12.4
click at [100, 564] on div "Highlight" at bounding box center [109, 567] width 26 height 6
click at [59, 552] on div "Pen P" at bounding box center [65, 559] width 39 height 31
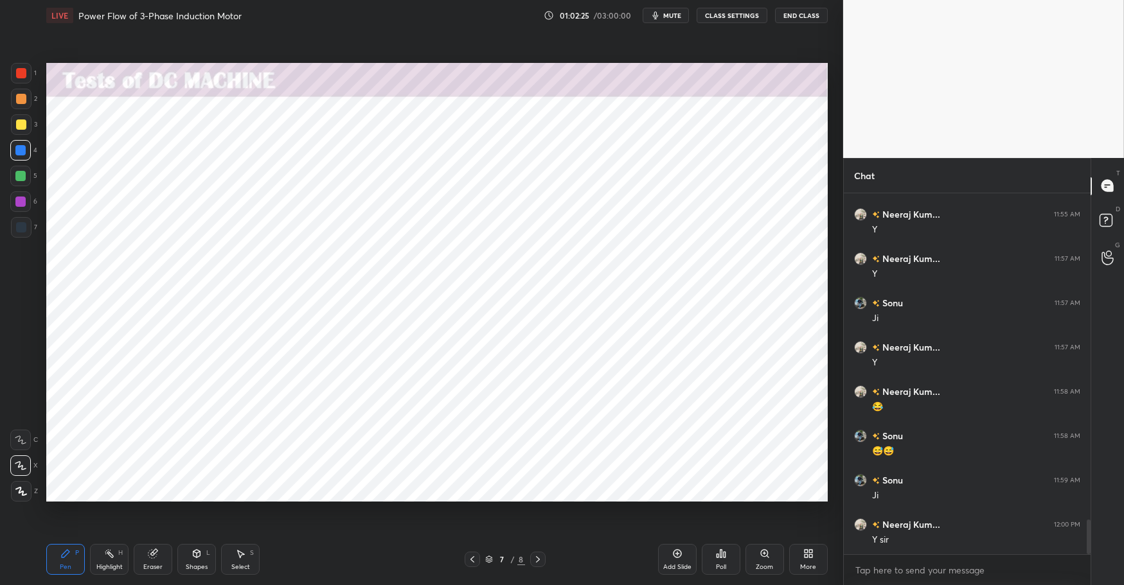
click at [21, 180] on div at bounding box center [20, 176] width 10 height 10
drag, startPoint x: 18, startPoint y: 153, endPoint x: 4, endPoint y: 153, distance: 14.1
click at [18, 153] on div at bounding box center [20, 150] width 10 height 10
drag, startPoint x: 109, startPoint y: 560, endPoint x: 89, endPoint y: 556, distance: 21.0
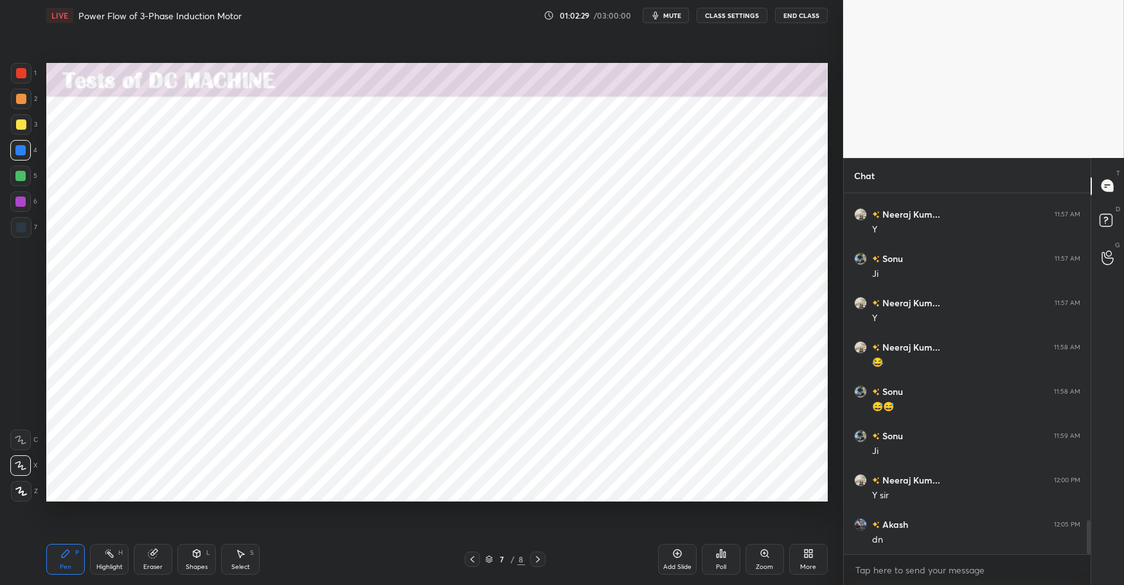
click at [108, 560] on div "Highlight H" at bounding box center [109, 559] width 39 height 31
click at [64, 553] on icon at bounding box center [65, 554] width 10 height 10
drag, startPoint x: 313, startPoint y: 574, endPoint x: 249, endPoint y: 508, distance: 91.8
click at [312, 573] on div "Pen P Highlight H Eraser Shapes L Select S" at bounding box center [199, 559] width 306 height 31
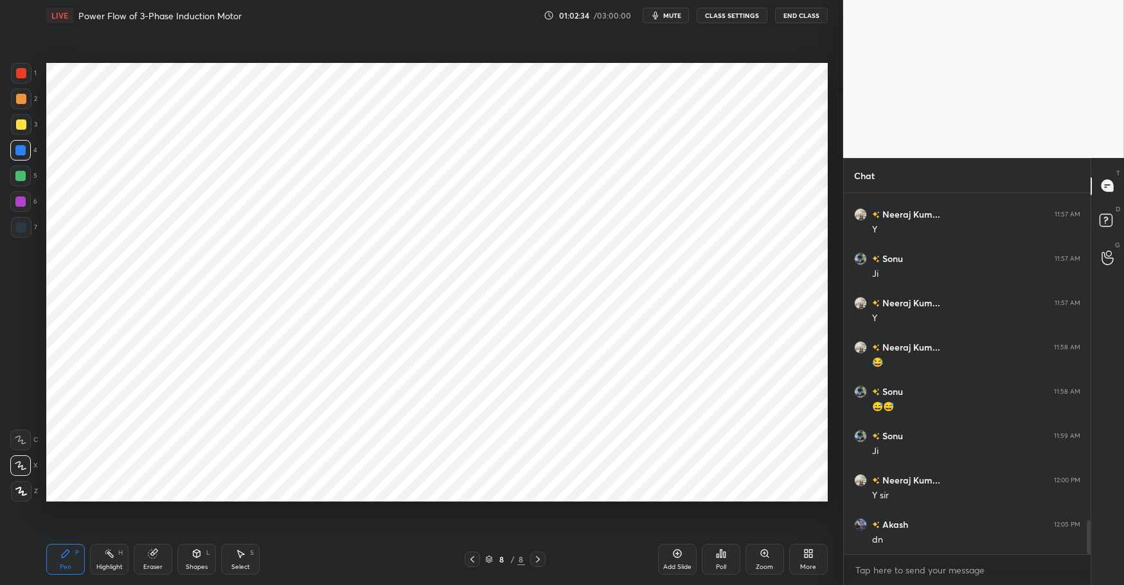
scroll to position [3491, 0]
click at [154, 561] on div "Eraser" at bounding box center [153, 559] width 39 height 31
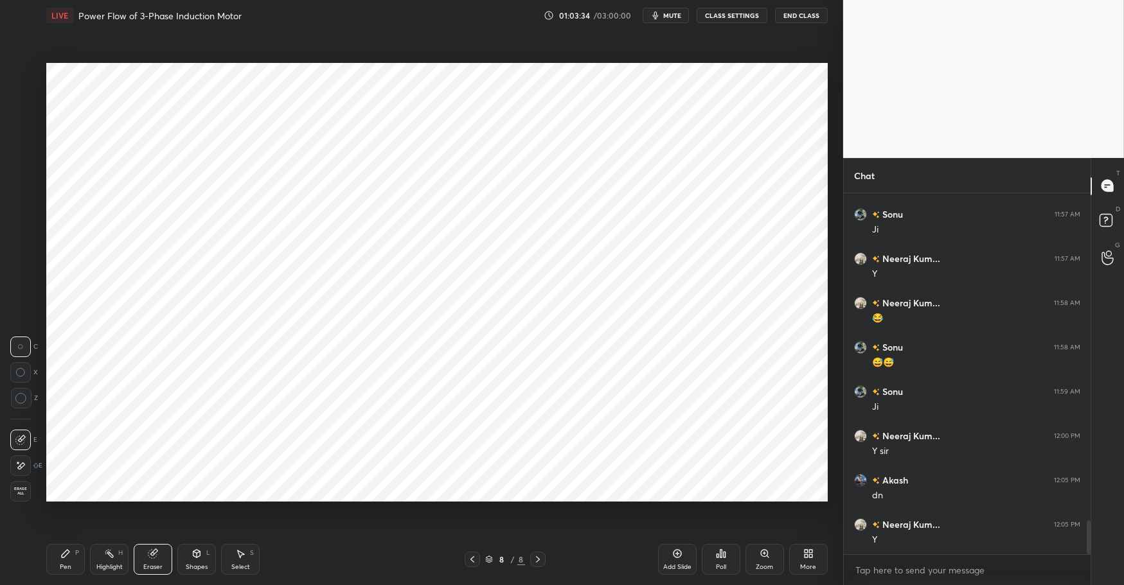
drag, startPoint x: 245, startPoint y: 570, endPoint x: 250, endPoint y: 548, distance: 22.9
click at [245, 570] on div "Select" at bounding box center [240, 567] width 19 height 6
click at [511, 200] on div "0 ° Undo Copy Duplicate Duplicate to new slide Delete" at bounding box center [436, 282] width 781 height 439
click at [458, 159] on div "0 ° Undo Copy Duplicate Duplicate to new slide Delete" at bounding box center [436, 282] width 781 height 439
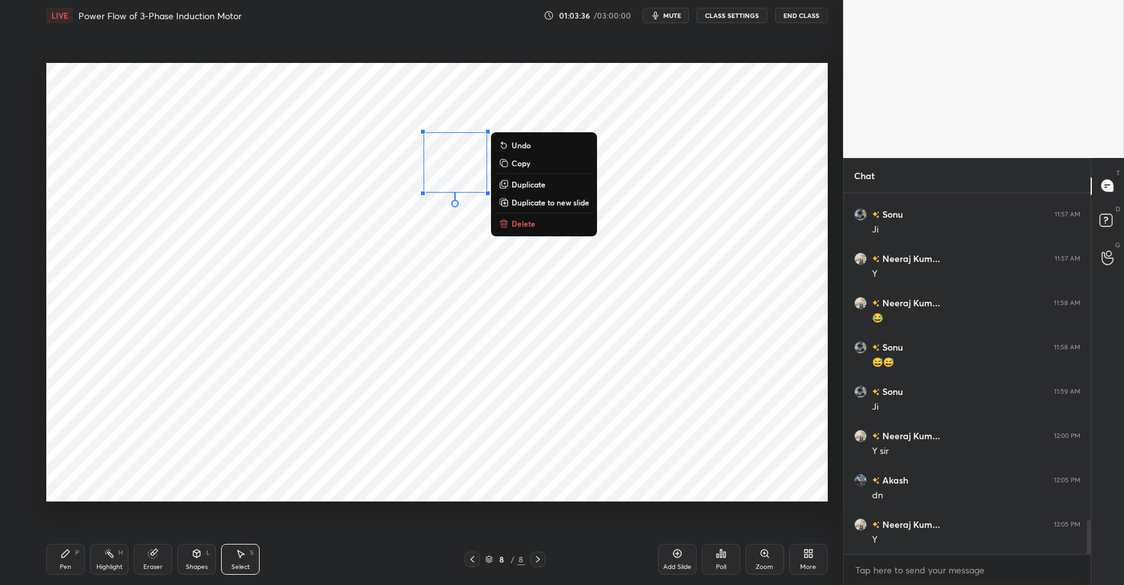
click at [427, 233] on div "0 ° Undo Copy Duplicate Duplicate to new slide Delete" at bounding box center [436, 282] width 781 height 439
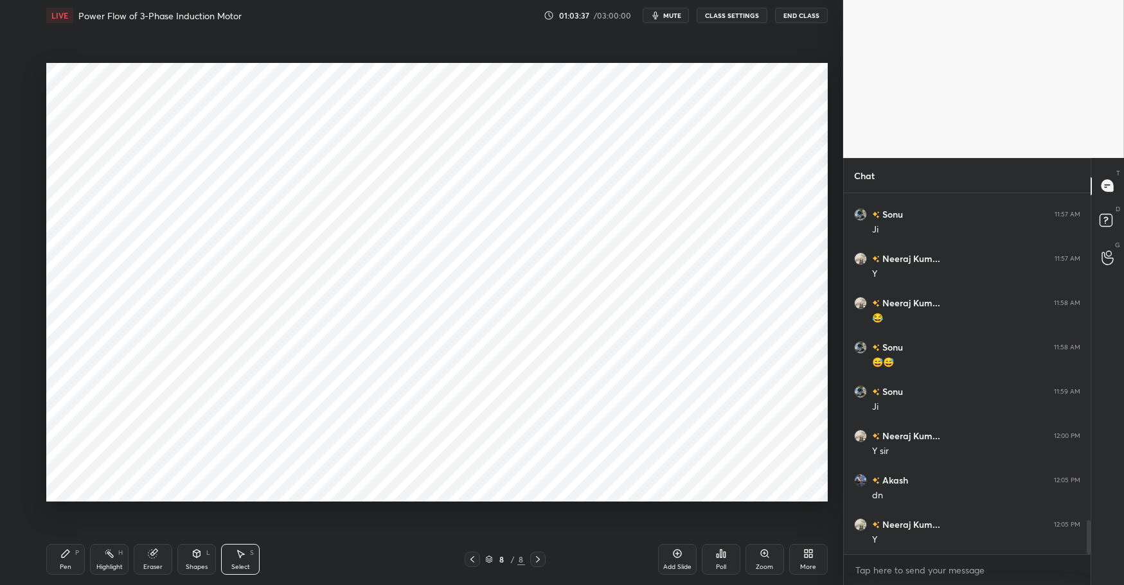
click at [100, 569] on div "Highlight" at bounding box center [109, 567] width 26 height 6
click at [64, 554] on icon at bounding box center [66, 554] width 8 height 8
drag, startPoint x: 337, startPoint y: 565, endPoint x: 288, endPoint y: 534, distance: 56.9
click at [336, 562] on div "Pen P Highlight H Eraser Shapes L Select S" at bounding box center [199, 559] width 306 height 31
drag, startPoint x: 24, startPoint y: 173, endPoint x: 23, endPoint y: 156, distance: 17.4
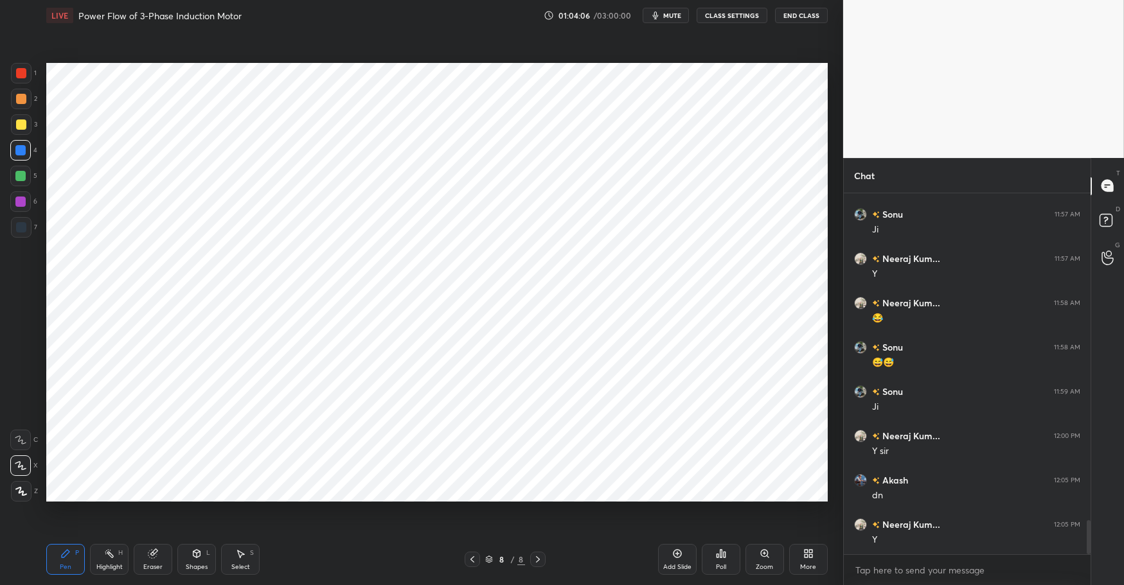
click at [24, 173] on div at bounding box center [20, 176] width 10 height 10
drag, startPoint x: 21, startPoint y: 151, endPoint x: 18, endPoint y: 188, distance: 36.8
click at [21, 151] on div at bounding box center [20, 150] width 10 height 10
click at [103, 567] on div "Highlight" at bounding box center [109, 567] width 26 height 6
click at [68, 555] on icon at bounding box center [65, 554] width 10 height 10
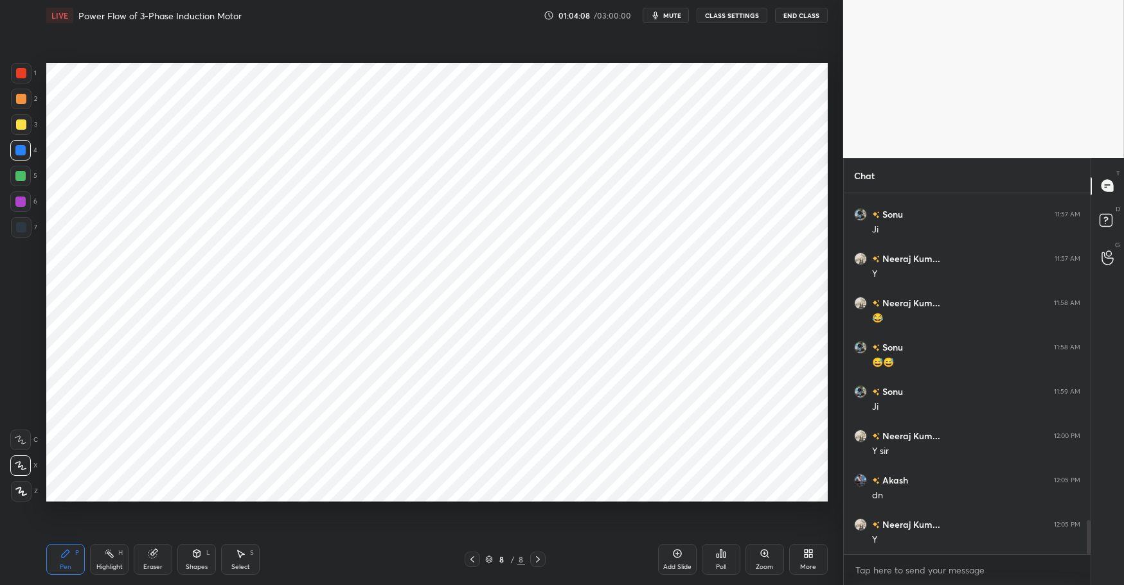
click at [328, 576] on div "Pen P Highlight H Eraser Shapes L Select S 8 / 8 Add Slide Poll Zoom More" at bounding box center [436, 559] width 781 height 51
drag, startPoint x: 22, startPoint y: 178, endPoint x: 16, endPoint y: 159, distance: 19.7
click at [22, 178] on div at bounding box center [20, 176] width 10 height 10
click at [20, 153] on div at bounding box center [20, 150] width 10 height 10
drag, startPoint x: 20, startPoint y: 173, endPoint x: 21, endPoint y: 179, distance: 6.5
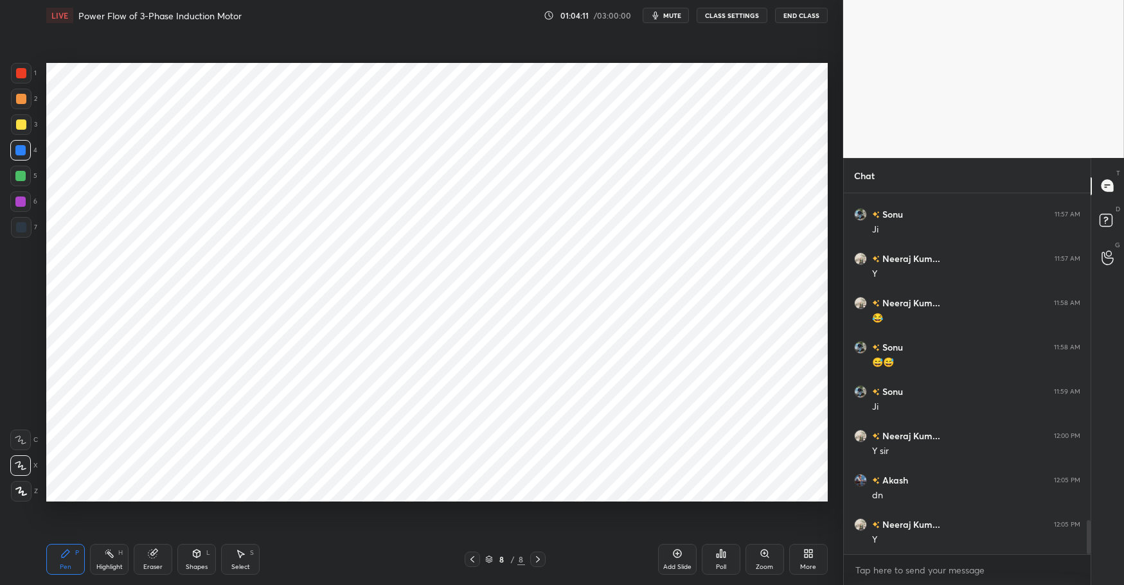
click at [21, 174] on div at bounding box center [20, 176] width 10 height 10
click at [103, 560] on div "Highlight H" at bounding box center [109, 559] width 39 height 31
drag, startPoint x: 61, startPoint y: 554, endPoint x: 166, endPoint y: 553, distance: 104.7
click at [68, 553] on icon at bounding box center [65, 554] width 10 height 10
drag, startPoint x: 301, startPoint y: 578, endPoint x: 296, endPoint y: 561, distance: 17.5
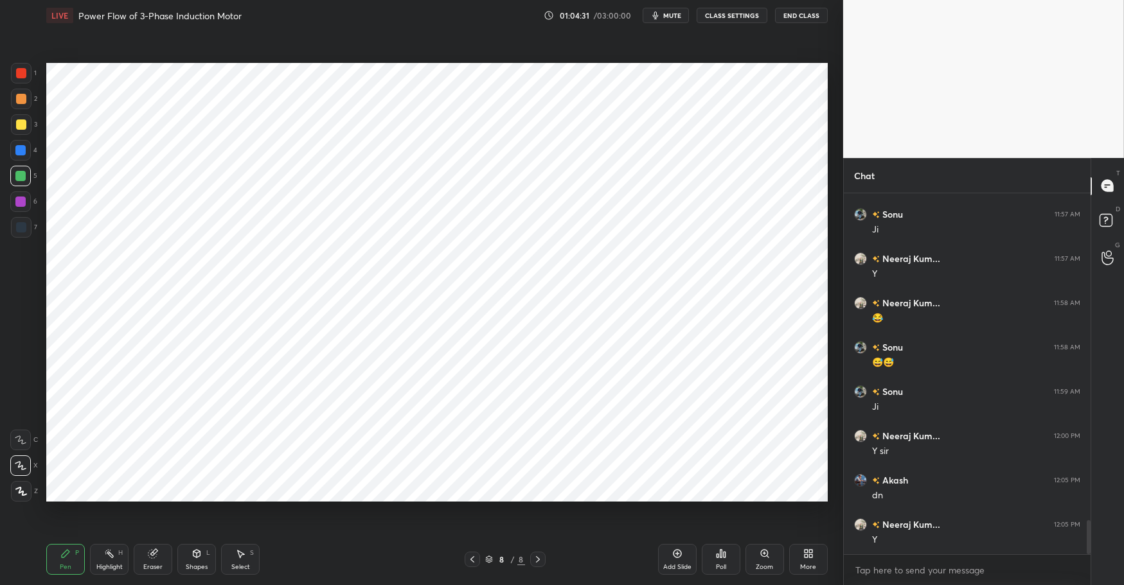
click at [303, 576] on div "Pen P Highlight H Eraser Shapes L Select S 8 / 8 Add Slide Poll Zoom More" at bounding box center [436, 559] width 781 height 51
click at [96, 564] on div "Highlight" at bounding box center [109, 567] width 26 height 6
click at [64, 551] on icon at bounding box center [65, 554] width 10 height 10
click at [319, 574] on div "Pen P Highlight H Eraser Shapes L Select S 8 / 8 Add Slide Poll Zoom More" at bounding box center [436, 559] width 781 height 51
click at [20, 75] on div at bounding box center [21, 73] width 10 height 10
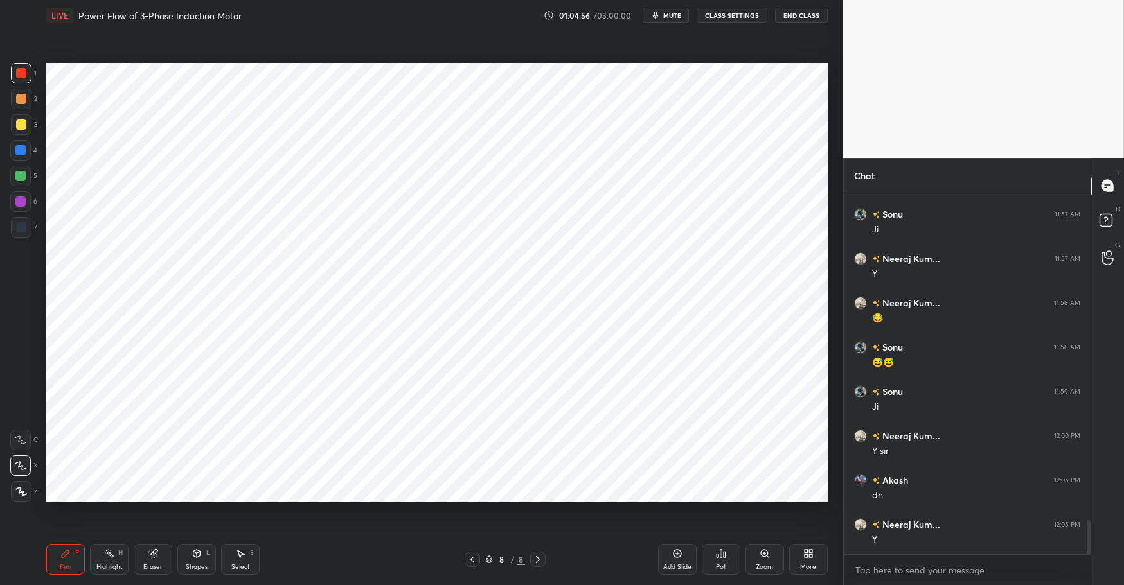
click at [680, 556] on icon at bounding box center [677, 554] width 8 height 8
click at [198, 564] on div "Shapes" at bounding box center [197, 567] width 22 height 6
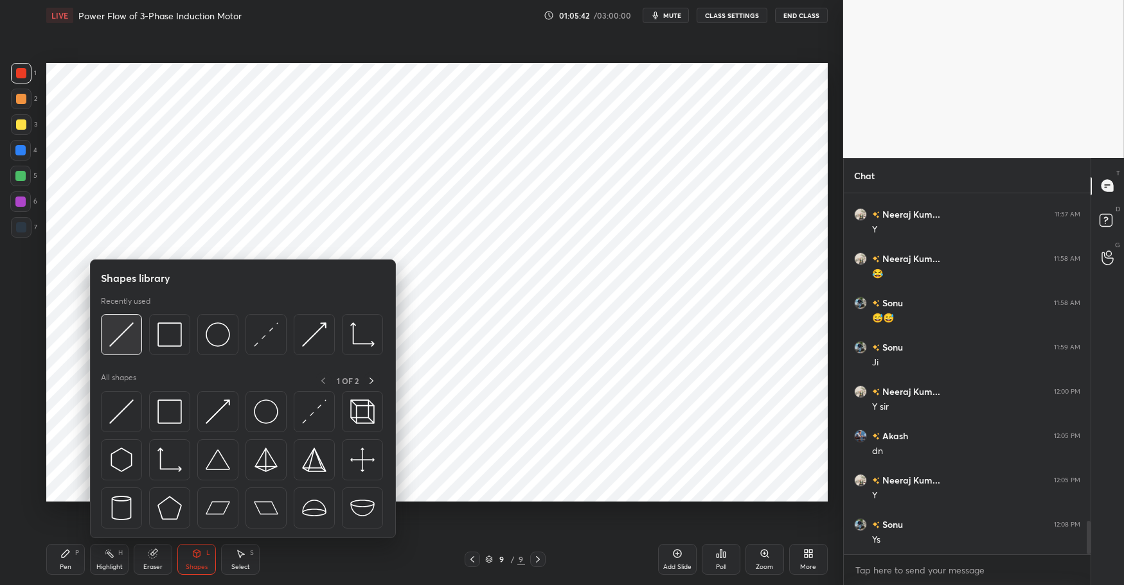
click at [109, 327] on img at bounding box center [121, 334] width 24 height 24
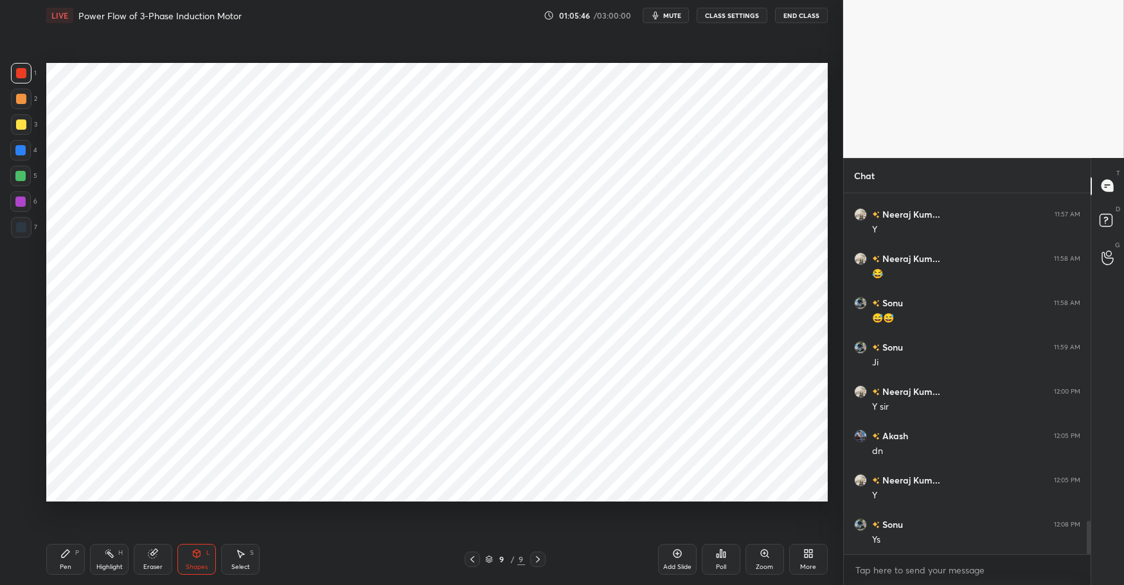
click at [245, 561] on div "Select S" at bounding box center [240, 559] width 39 height 31
drag, startPoint x: 82, startPoint y: 74, endPoint x: 509, endPoint y: 160, distance: 435.2
click at [507, 160] on div "0 ° Undo Copy Duplicate Duplicate to new slide Delete" at bounding box center [436, 282] width 781 height 439
drag, startPoint x: 222, startPoint y: 108, endPoint x: 218, endPoint y: 120, distance: 12.8
click at [216, 112] on div "0 ° Undo Copy Duplicate Duplicate to new slide Delete" at bounding box center [436, 282] width 781 height 439
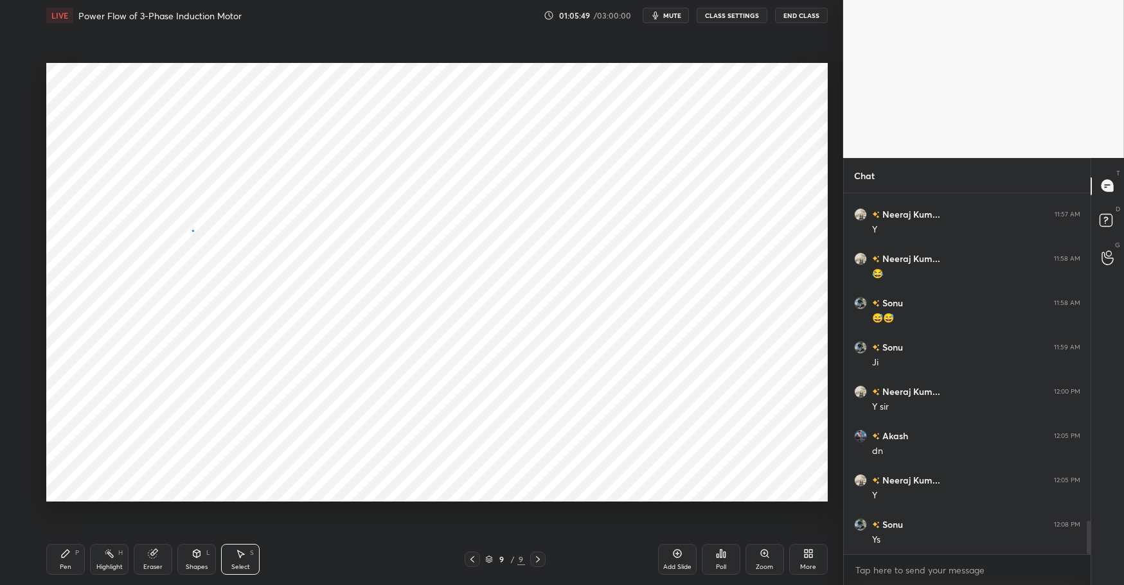
drag, startPoint x: 193, startPoint y: 230, endPoint x: 179, endPoint y: 242, distance: 18.3
click at [193, 230] on div "0 ° Undo Copy Duplicate Duplicate to new slide Delete" at bounding box center [436, 282] width 781 height 439
click at [113, 564] on div "Highlight" at bounding box center [109, 567] width 26 height 6
click at [75, 556] on div "Pen P" at bounding box center [65, 559] width 39 height 31
click at [292, 562] on div "Pen P Highlight H Eraser Shapes L Select S" at bounding box center [199, 559] width 306 height 31
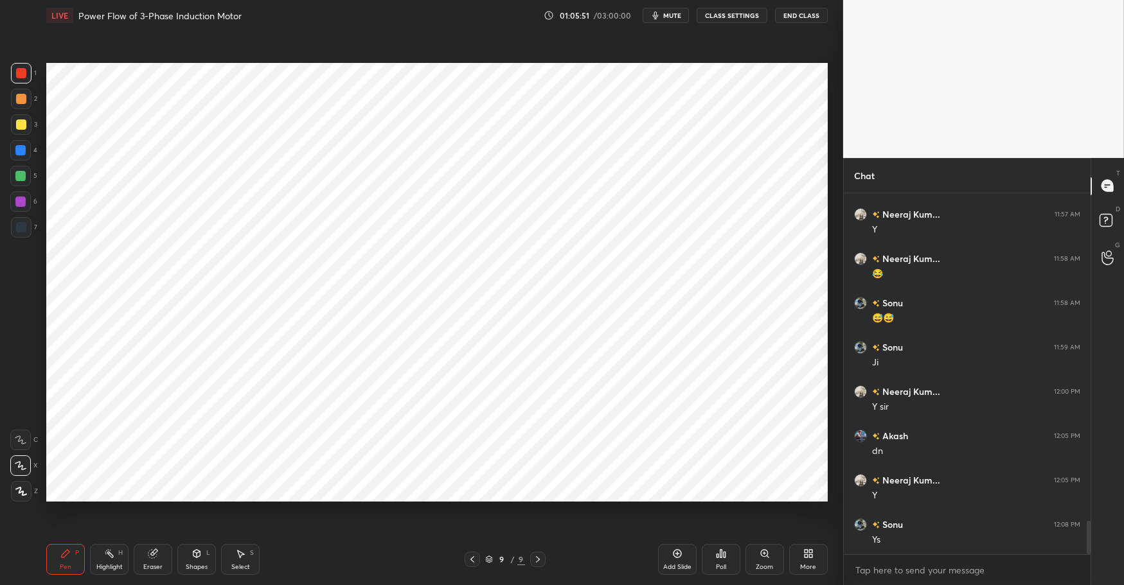
drag, startPoint x: 21, startPoint y: 148, endPoint x: 35, endPoint y: 154, distance: 15.5
click at [21, 148] on div at bounding box center [20, 150] width 10 height 10
click at [143, 557] on div "Eraser" at bounding box center [153, 559] width 39 height 31
click at [104, 564] on div "Highlight" at bounding box center [109, 567] width 26 height 6
click at [67, 552] on icon at bounding box center [66, 554] width 8 height 8
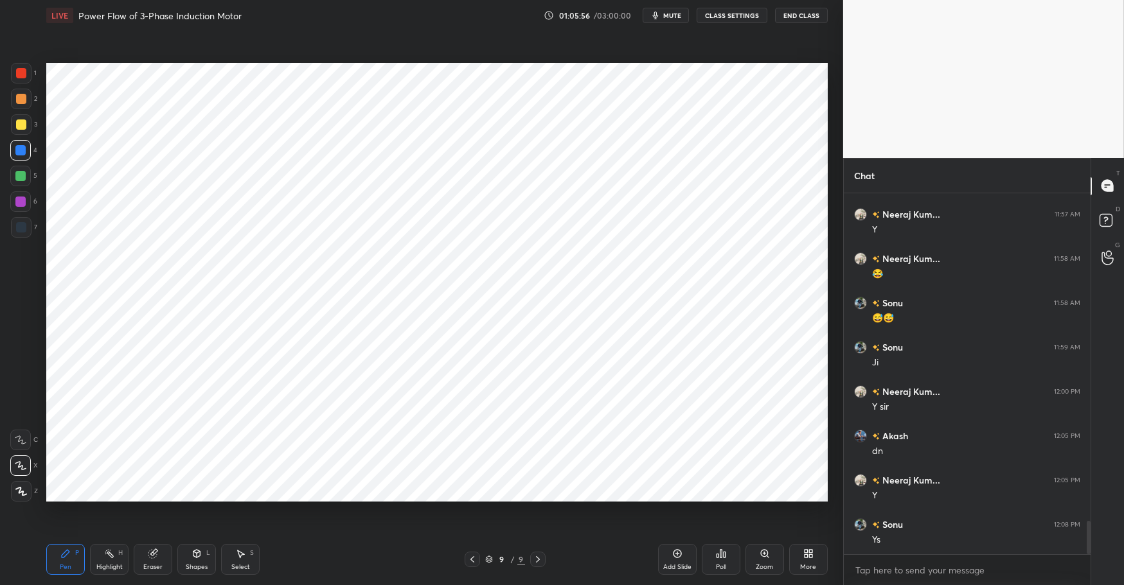
click at [302, 563] on div "Pen P Highlight H Eraser Shapes L Select S" at bounding box center [199, 559] width 306 height 31
drag, startPoint x: 21, startPoint y: 169, endPoint x: 17, endPoint y: 155, distance: 14.2
click at [22, 167] on div at bounding box center [20, 176] width 21 height 21
drag, startPoint x: 23, startPoint y: 148, endPoint x: 39, endPoint y: 148, distance: 16.1
click at [24, 148] on div at bounding box center [20, 150] width 10 height 10
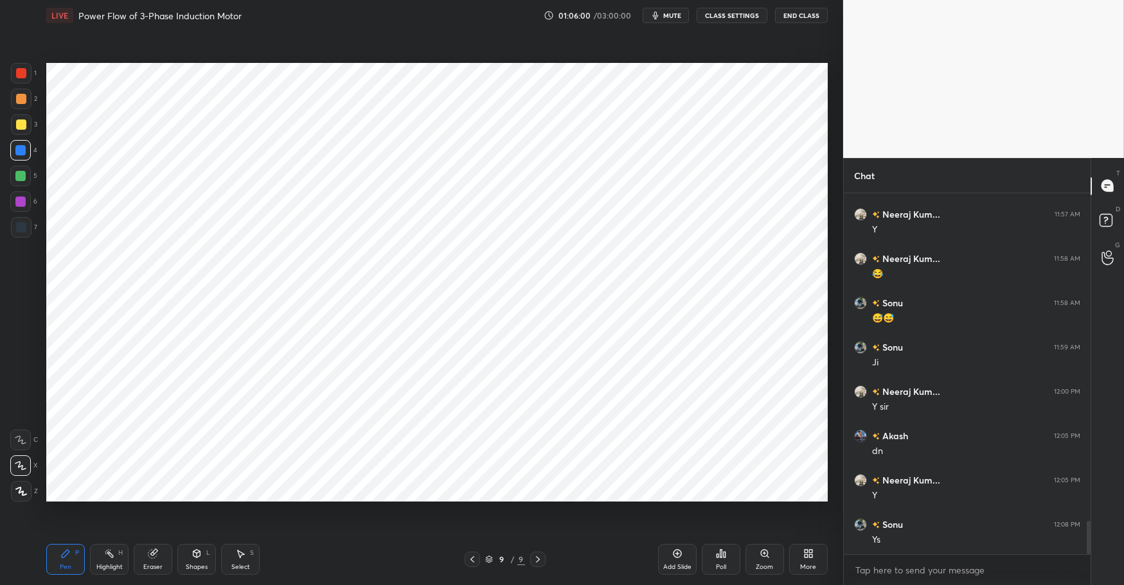
drag, startPoint x: 102, startPoint y: 564, endPoint x: 71, endPoint y: 558, distance: 31.4
click at [102, 564] on div "Highlight" at bounding box center [109, 567] width 26 height 6
click at [62, 556] on icon at bounding box center [66, 554] width 8 height 8
drag, startPoint x: 324, startPoint y: 576, endPoint x: 266, endPoint y: 504, distance: 92.7
click at [324, 576] on div "Pen P Highlight H Eraser Shapes L Select S 9 / 9 Add Slide Poll Zoom More" at bounding box center [436, 559] width 781 height 51
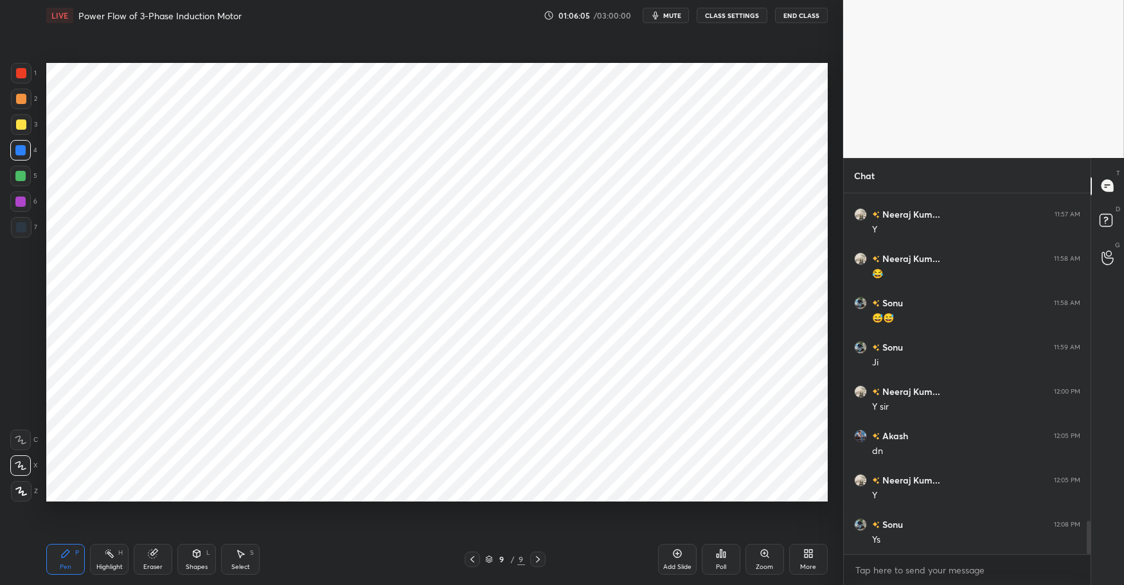
drag, startPoint x: 157, startPoint y: 562, endPoint x: 136, endPoint y: 509, distance: 56.5
click at [155, 560] on div "Eraser" at bounding box center [153, 559] width 39 height 31
click at [102, 556] on div "Highlight H" at bounding box center [109, 559] width 39 height 31
click at [62, 551] on icon at bounding box center [65, 554] width 10 height 10
click at [298, 567] on div "Pen P Highlight H Eraser Shapes L Select S" at bounding box center [199, 559] width 306 height 31
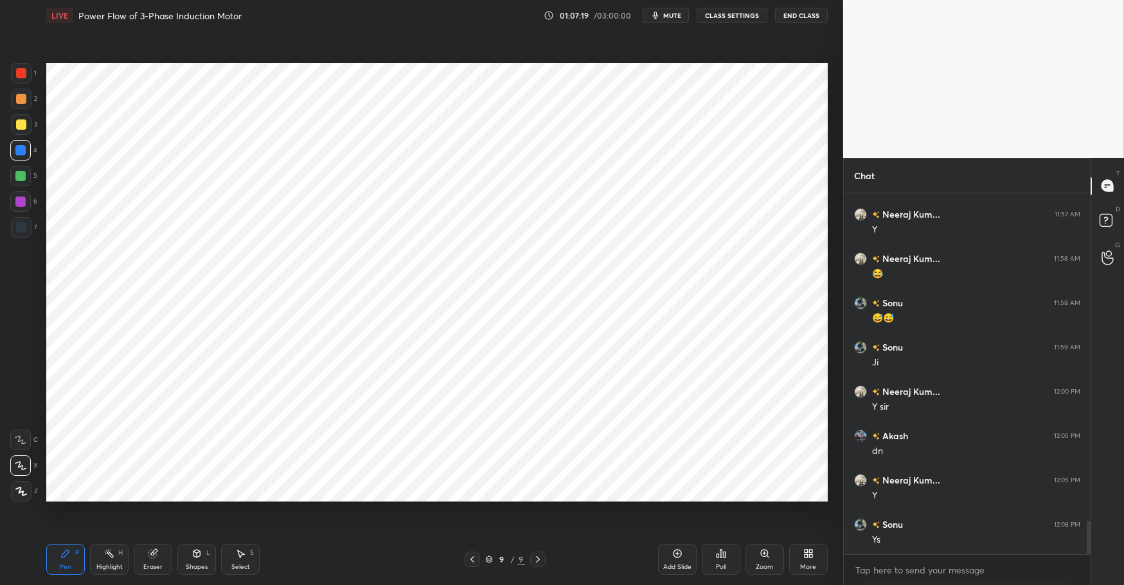
drag, startPoint x: 102, startPoint y: 572, endPoint x: 93, endPoint y: 567, distance: 10.1
click at [102, 572] on div "Highlight H" at bounding box center [109, 559] width 39 height 31
click at [69, 559] on div "Pen P" at bounding box center [65, 559] width 39 height 31
click at [348, 567] on div "Pen P Highlight H Eraser Shapes L Select S" at bounding box center [199, 559] width 306 height 31
click at [152, 564] on div "Eraser" at bounding box center [152, 567] width 19 height 6
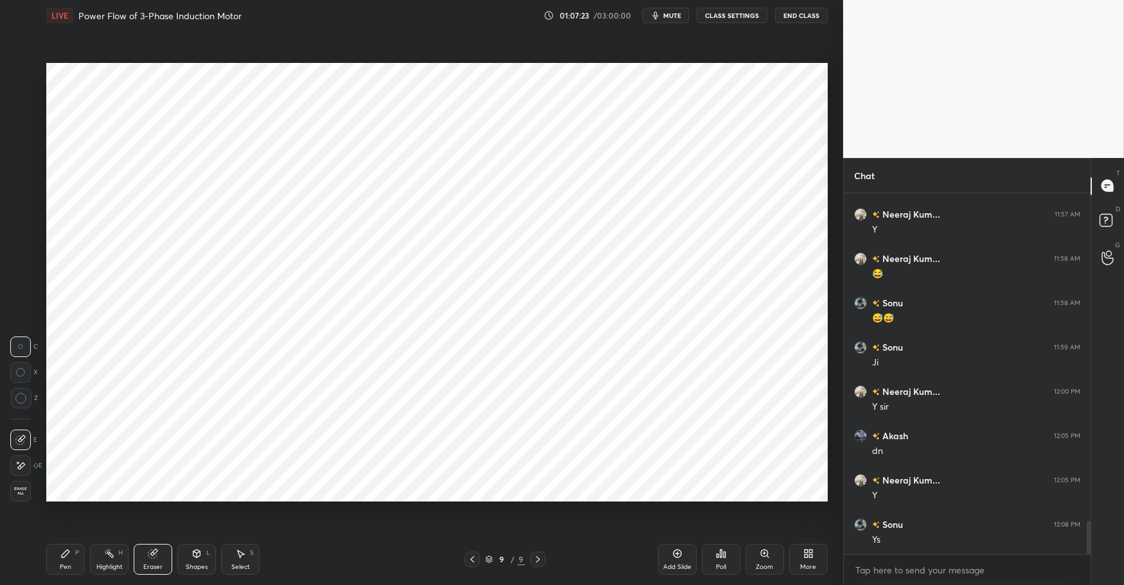
drag, startPoint x: 88, startPoint y: 572, endPoint x: 82, endPoint y: 563, distance: 10.5
click at [88, 572] on div "Pen P Highlight H Eraser Shapes L Select S" at bounding box center [199, 559] width 306 height 31
drag, startPoint x: 58, startPoint y: 557, endPoint x: 148, endPoint y: 559, distance: 90.0
click at [58, 558] on div "Pen P" at bounding box center [65, 559] width 39 height 31
click at [310, 575] on div "Pen P Highlight H Eraser Shapes L Select S 9 / 9 Add Slide Poll Zoom More" at bounding box center [436, 559] width 781 height 51
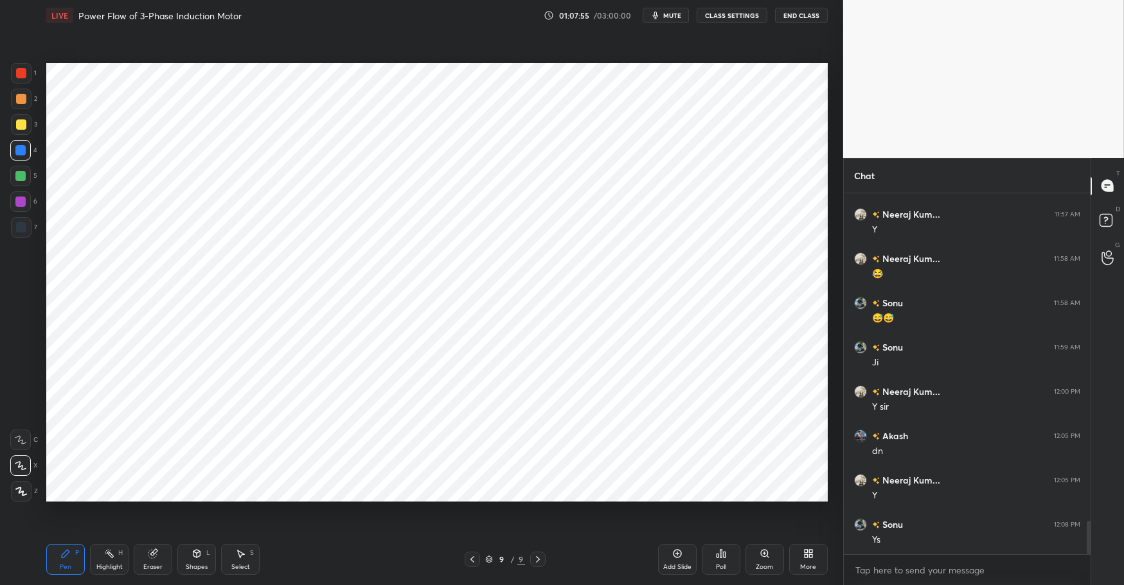
click at [109, 561] on div "Highlight H" at bounding box center [109, 559] width 39 height 31
click at [69, 552] on icon at bounding box center [66, 554] width 8 height 8
click at [294, 572] on div "Pen P Highlight H Eraser Shapes L Select S" at bounding box center [199, 559] width 306 height 31
click at [108, 564] on div "Highlight" at bounding box center [109, 567] width 26 height 6
click at [73, 554] on div "Pen P" at bounding box center [65, 559] width 39 height 31
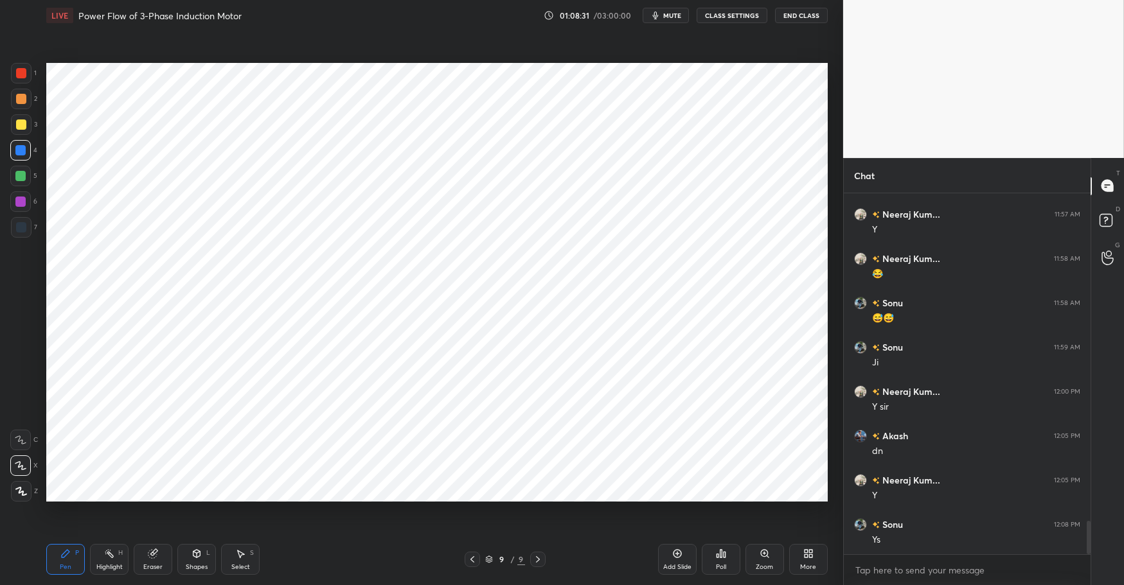
click at [340, 576] on div "Pen P Highlight H Eraser Shapes L Select S 9 / 9 Add Slide Poll Zoom More" at bounding box center [436, 559] width 781 height 51
click at [103, 570] on div "Highlight" at bounding box center [109, 567] width 26 height 6
click at [64, 557] on icon at bounding box center [66, 554] width 8 height 8
drag, startPoint x: 297, startPoint y: 582, endPoint x: 265, endPoint y: 549, distance: 46.3
click at [296, 576] on div "Pen P Highlight H Eraser Shapes L Select S 9 / 9 Add Slide Poll Zoom More" at bounding box center [436, 559] width 781 height 51
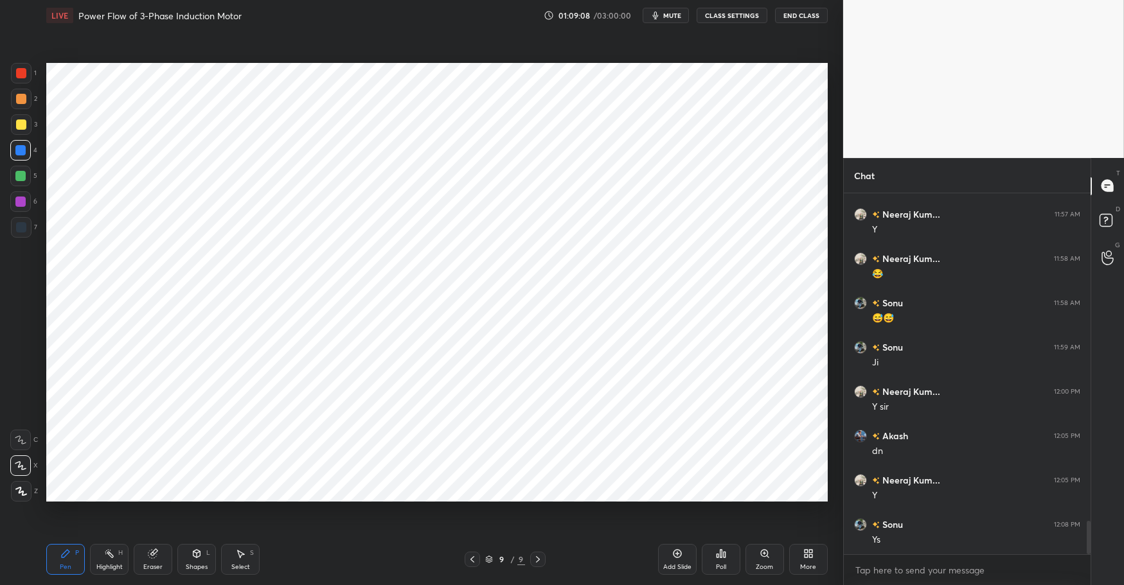
click at [19, 175] on div at bounding box center [20, 176] width 10 height 10
click at [22, 147] on div at bounding box center [20, 150] width 10 height 10
drag, startPoint x: 14, startPoint y: 175, endPoint x: 17, endPoint y: 156, distance: 19.5
click at [15, 173] on div at bounding box center [20, 176] width 21 height 21
click at [19, 149] on div at bounding box center [20, 150] width 10 height 10
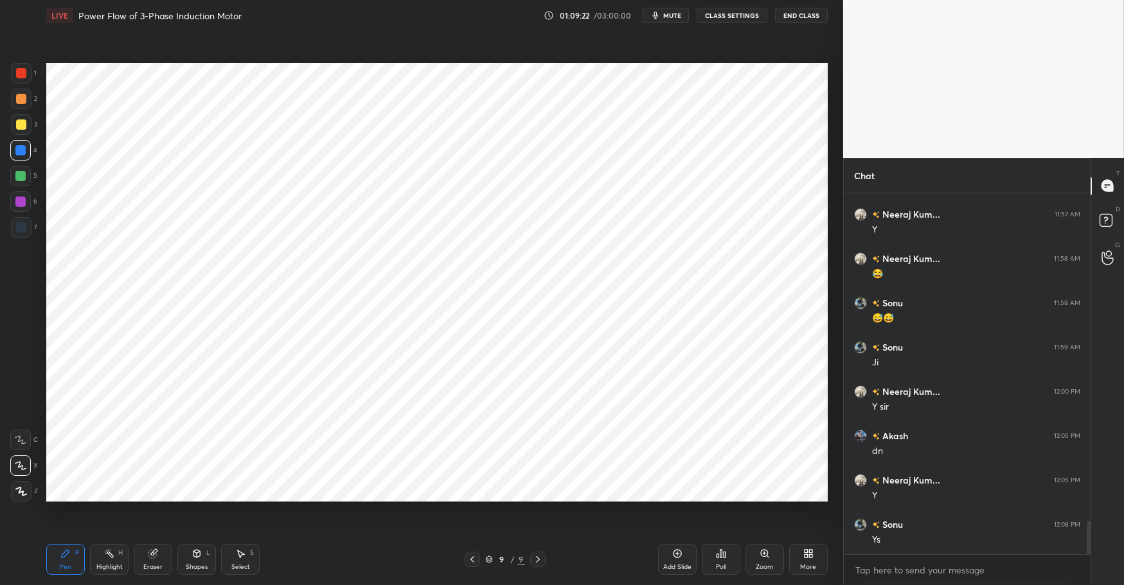
click at [151, 566] on div "Eraser" at bounding box center [152, 567] width 19 height 6
drag, startPoint x: 191, startPoint y: 565, endPoint x: 192, endPoint y: 545, distance: 19.3
click at [191, 564] on div "Shapes" at bounding box center [197, 567] width 22 height 6
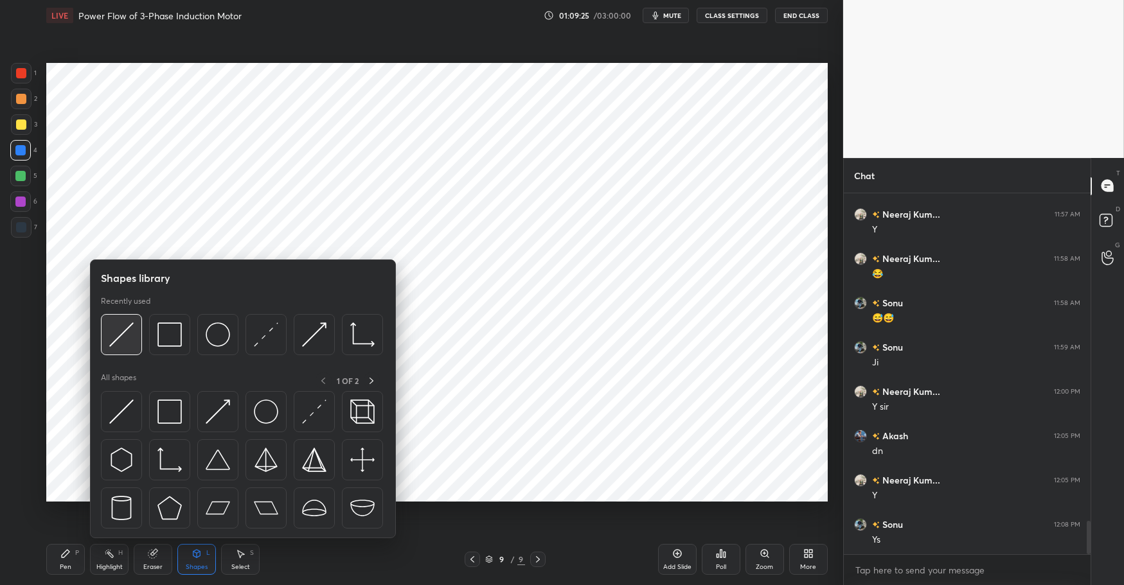
click at [118, 326] on img at bounding box center [121, 334] width 24 height 24
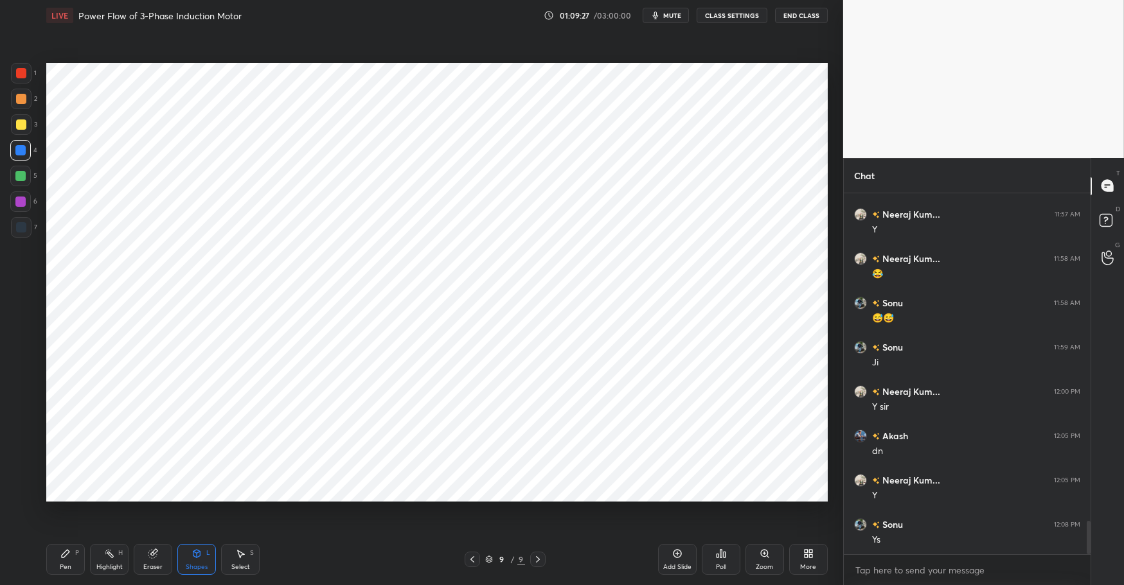
drag, startPoint x: 93, startPoint y: 566, endPoint x: 69, endPoint y: 560, distance: 25.2
click at [95, 566] on div "Highlight H" at bounding box center [109, 559] width 39 height 31
click at [65, 558] on icon at bounding box center [65, 554] width 10 height 10
click at [322, 566] on div "Pen P Highlight H Eraser Shapes L Select S" at bounding box center [199, 559] width 306 height 31
click at [236, 567] on div "Select" at bounding box center [240, 567] width 19 height 6
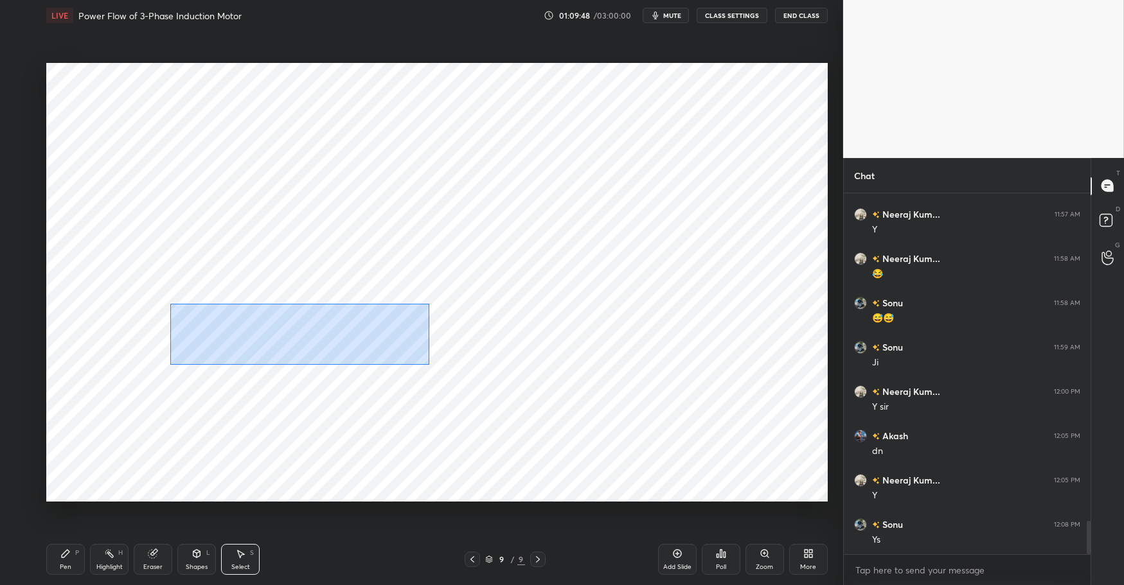
drag, startPoint x: 170, startPoint y: 304, endPoint x: 489, endPoint y: 393, distance: 331.4
click at [531, 405] on div "0 ° Undo Copy Duplicate Duplicate to new slide Delete" at bounding box center [436, 282] width 781 height 439
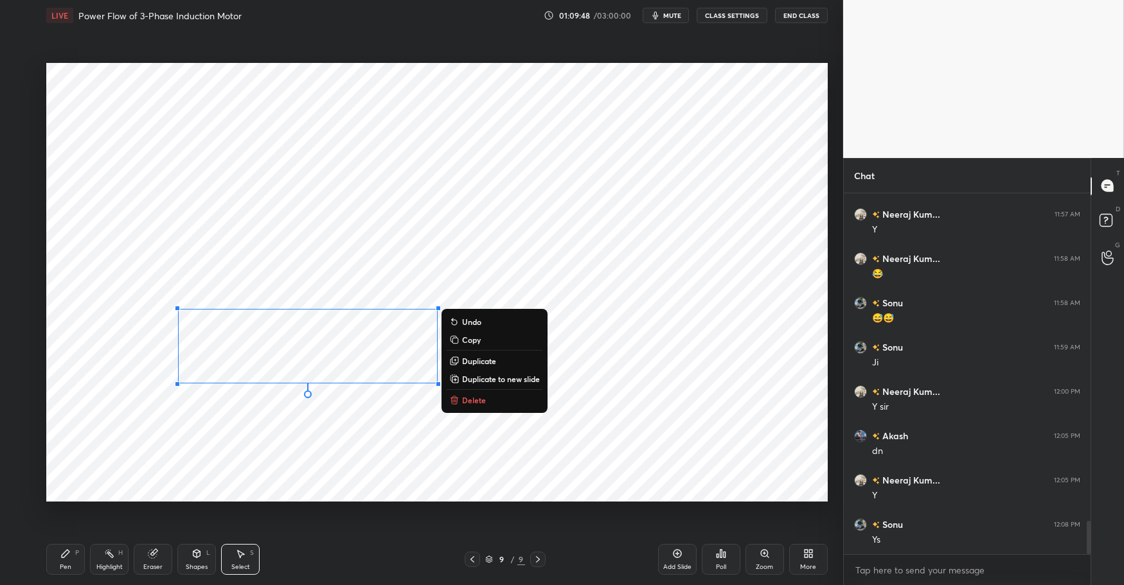
click at [330, 360] on div "0 ° Undo Copy Duplicate Duplicate to new slide Delete" at bounding box center [436, 282] width 781 height 439
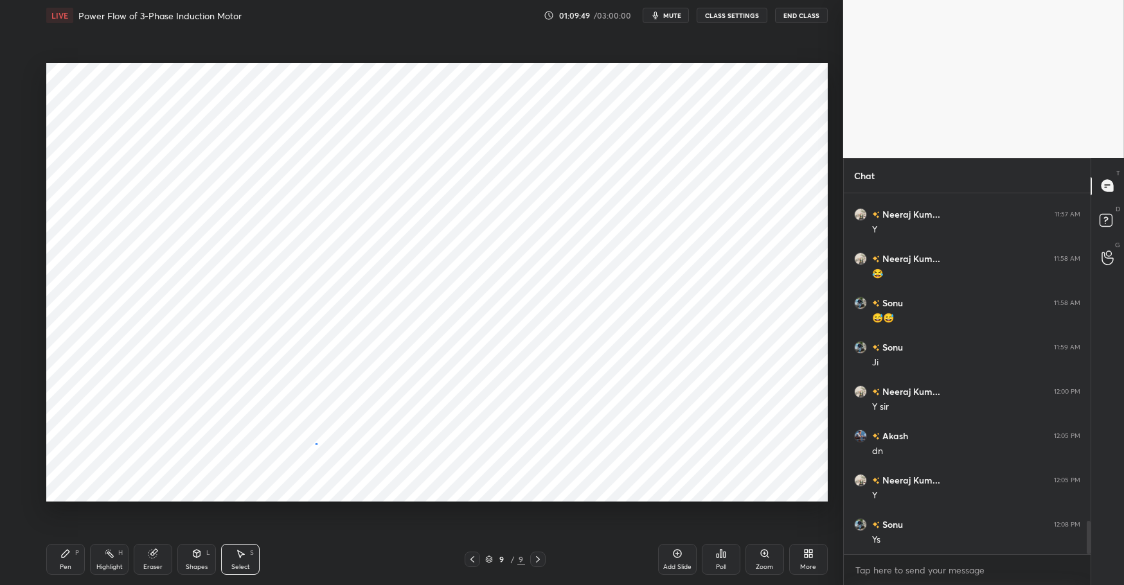
drag, startPoint x: 316, startPoint y: 443, endPoint x: 322, endPoint y: 435, distance: 10.2
click at [316, 443] on div "0 ° Undo Copy Duplicate Duplicate to new slide Delete" at bounding box center [436, 282] width 781 height 439
drag, startPoint x: 400, startPoint y: 338, endPoint x: 486, endPoint y: 388, distance: 99.6
click at [492, 391] on div "0 ° Undo Copy Duplicate Duplicate to new slide Delete" at bounding box center [436, 282] width 781 height 439
click at [410, 352] on div "0 ° Undo Copy Duplicate Duplicate to new slide Delete" at bounding box center [436, 282] width 781 height 439
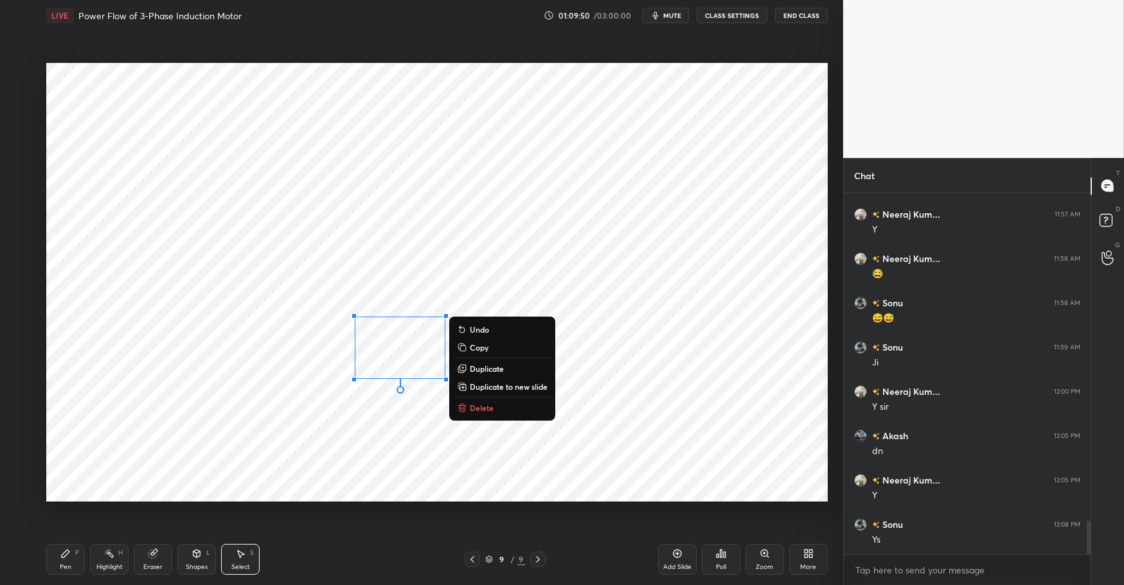
click at [342, 454] on div "0 ° Undo Copy Duplicate Duplicate to new slide Delete" at bounding box center [436, 282] width 781 height 439
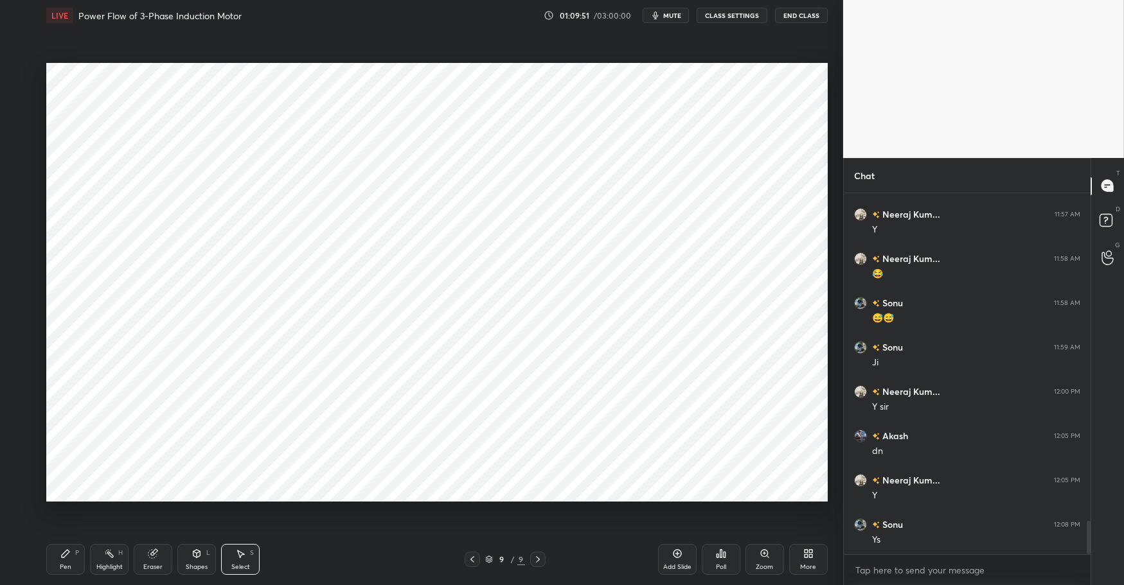
click at [181, 558] on div "Shapes L" at bounding box center [196, 559] width 39 height 31
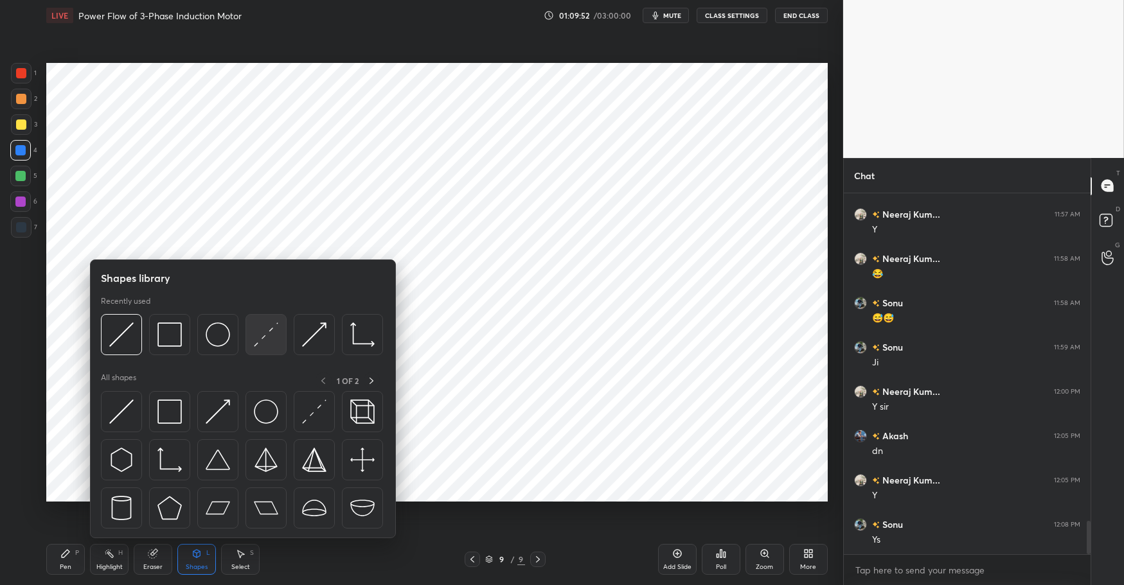
click at [260, 346] on img at bounding box center [266, 334] width 24 height 24
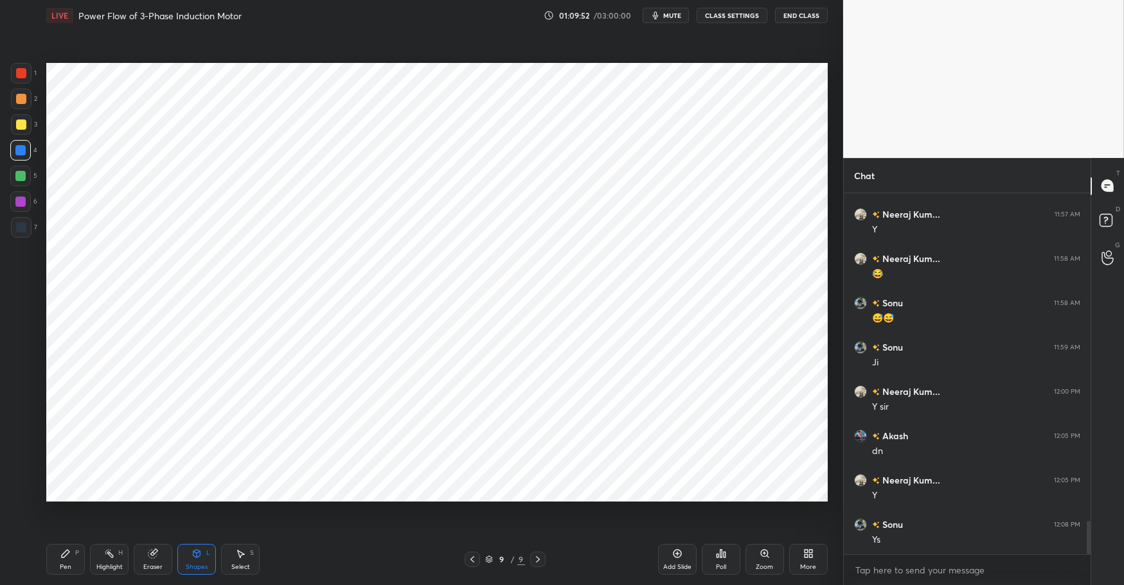
scroll to position [3580, 0]
drag, startPoint x: 146, startPoint y: 561, endPoint x: 159, endPoint y: 551, distance: 17.0
click at [146, 561] on div "Eraser" at bounding box center [153, 559] width 39 height 31
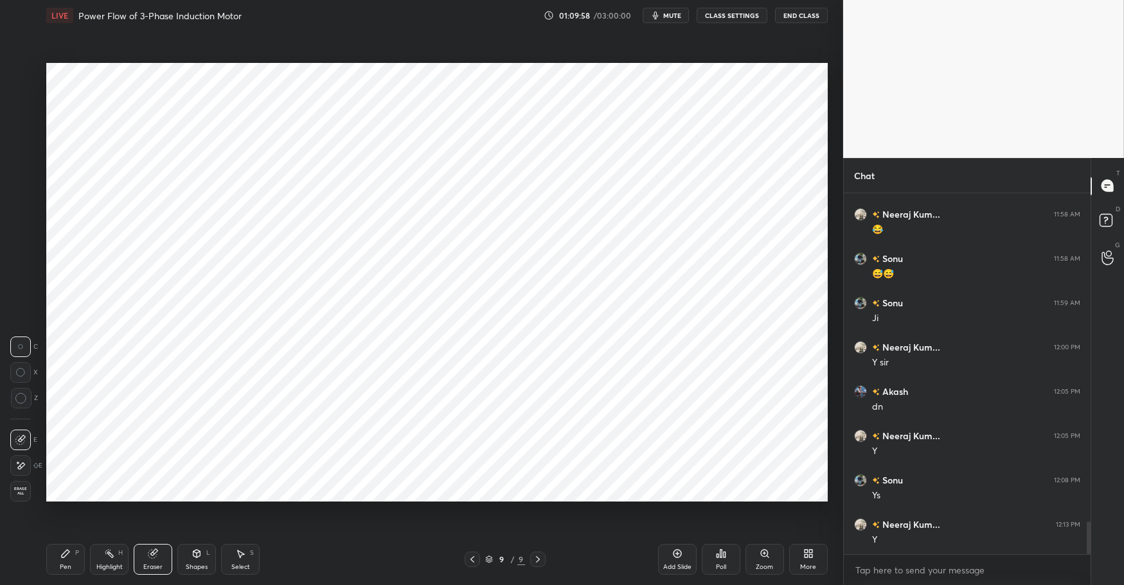
click at [104, 557] on icon at bounding box center [109, 554] width 10 height 10
click at [69, 552] on icon at bounding box center [66, 554] width 8 height 8
click at [338, 569] on div "Pen P Highlight H Eraser Shapes L Select S" at bounding box center [199, 559] width 306 height 31
click at [67, 556] on icon at bounding box center [65, 554] width 10 height 10
click at [146, 559] on div "Eraser" at bounding box center [153, 559] width 39 height 31
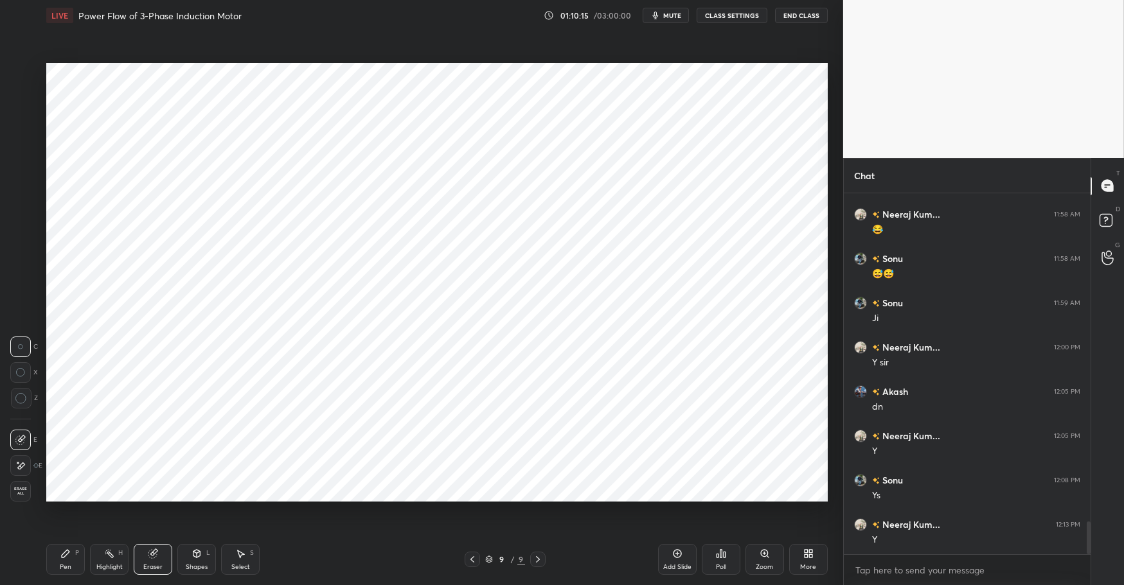
drag, startPoint x: 58, startPoint y: 557, endPoint x: 179, endPoint y: 560, distance: 120.8
click at [58, 557] on div "Pen P" at bounding box center [65, 559] width 39 height 31
click at [324, 576] on div "Pen P Highlight H Eraser Shapes L Select S 9 / 9 Add Slide Poll Zoom More" at bounding box center [436, 559] width 781 height 51
click at [108, 564] on div "Highlight" at bounding box center [109, 567] width 26 height 6
drag, startPoint x: 71, startPoint y: 552, endPoint x: 157, endPoint y: 554, distance: 86.7
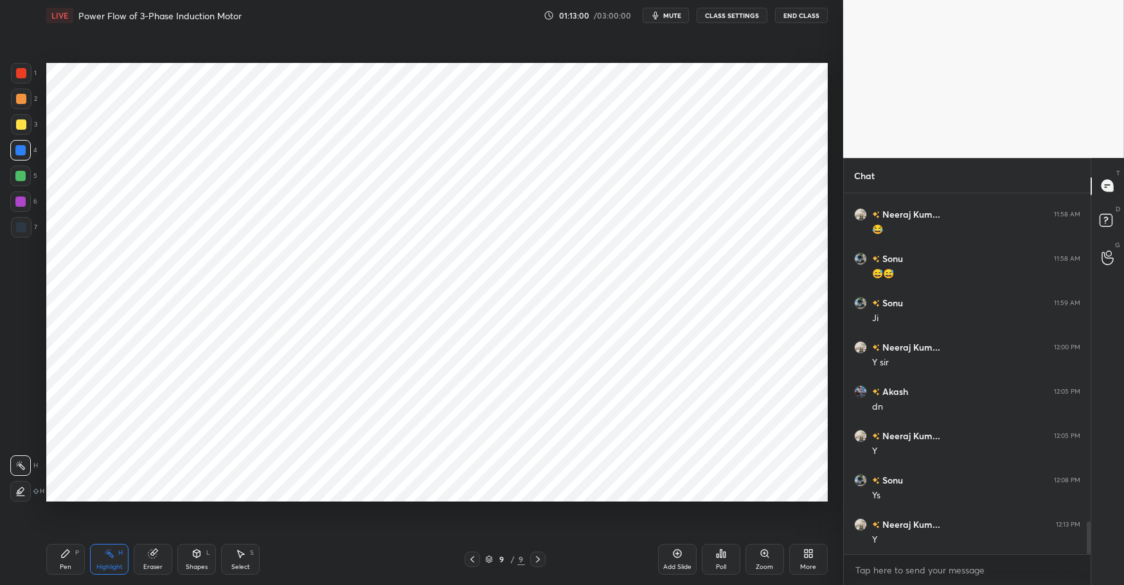
click at [71, 551] on div "Pen P" at bounding box center [65, 559] width 39 height 31
drag, startPoint x: 331, startPoint y: 581, endPoint x: 328, endPoint y: 575, distance: 6.9
click at [331, 576] on div "Pen P Highlight H Eraser Shapes L Select S 9 / 9 Add Slide Poll Zoom More" at bounding box center [436, 559] width 781 height 51
click at [21, 174] on div at bounding box center [20, 176] width 10 height 10
drag, startPoint x: 23, startPoint y: 149, endPoint x: 30, endPoint y: 145, distance: 8.0
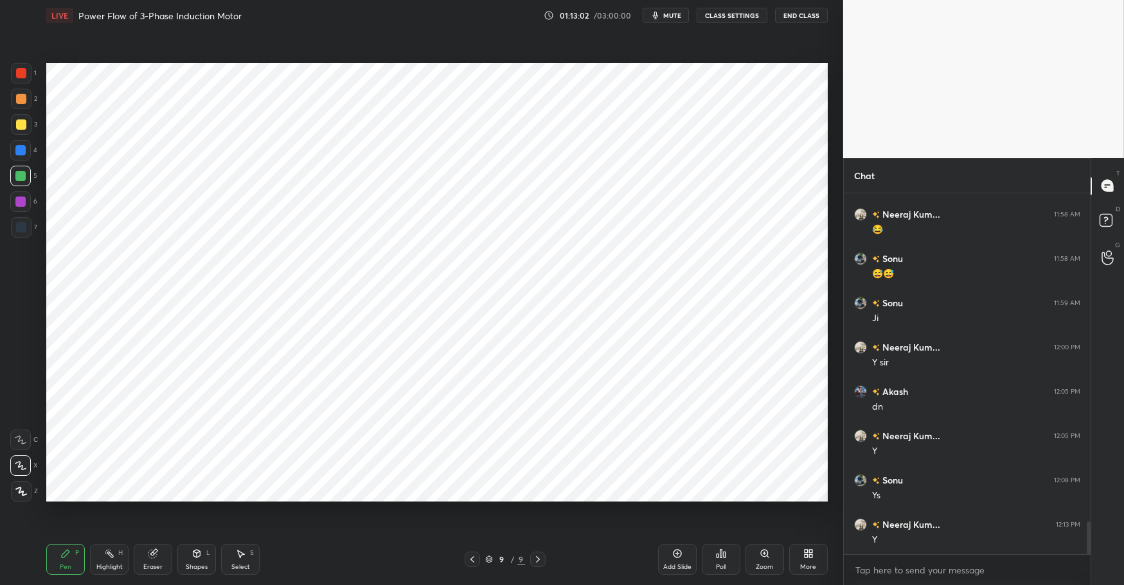
click at [23, 149] on div at bounding box center [20, 150] width 10 height 10
drag, startPoint x: 613, startPoint y: 558, endPoint x: 655, endPoint y: 555, distance: 42.5
click at [618, 555] on div "9 / 9" at bounding box center [505, 559] width 306 height 15
click at [618, 551] on div "Pen P Highlight H Eraser Shapes L Select S 9 / 9 Add Slide Poll Zoom More" at bounding box center [436, 559] width 781 height 51
click at [676, 552] on icon at bounding box center [677, 554] width 10 height 10
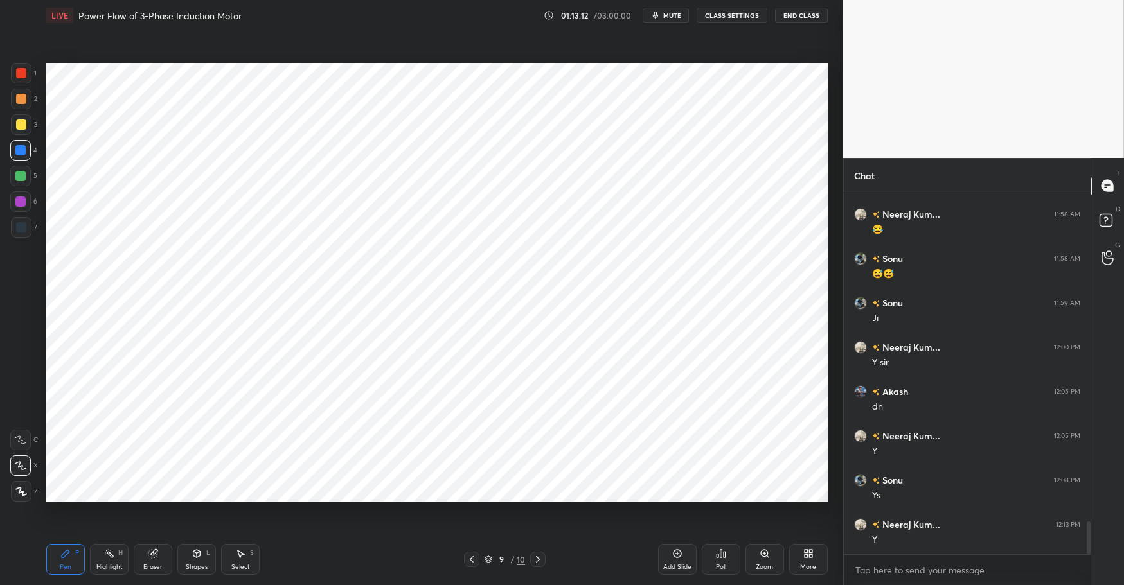
click at [21, 174] on div at bounding box center [20, 176] width 10 height 10
click at [24, 147] on div at bounding box center [20, 150] width 10 height 10
click at [25, 178] on div at bounding box center [20, 176] width 10 height 10
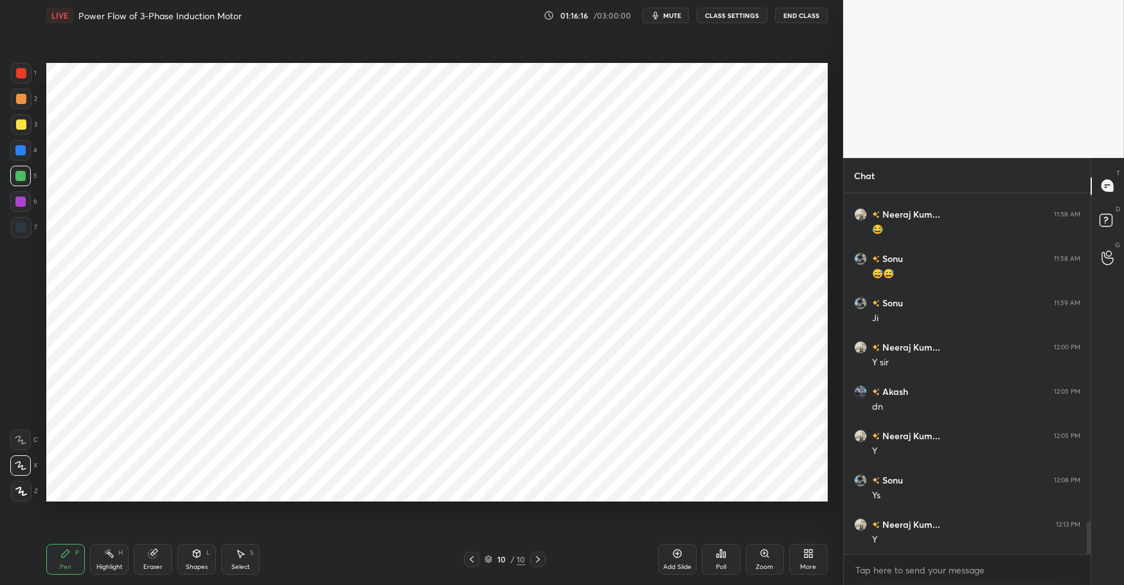
click at [240, 561] on div "Select S" at bounding box center [240, 559] width 39 height 31
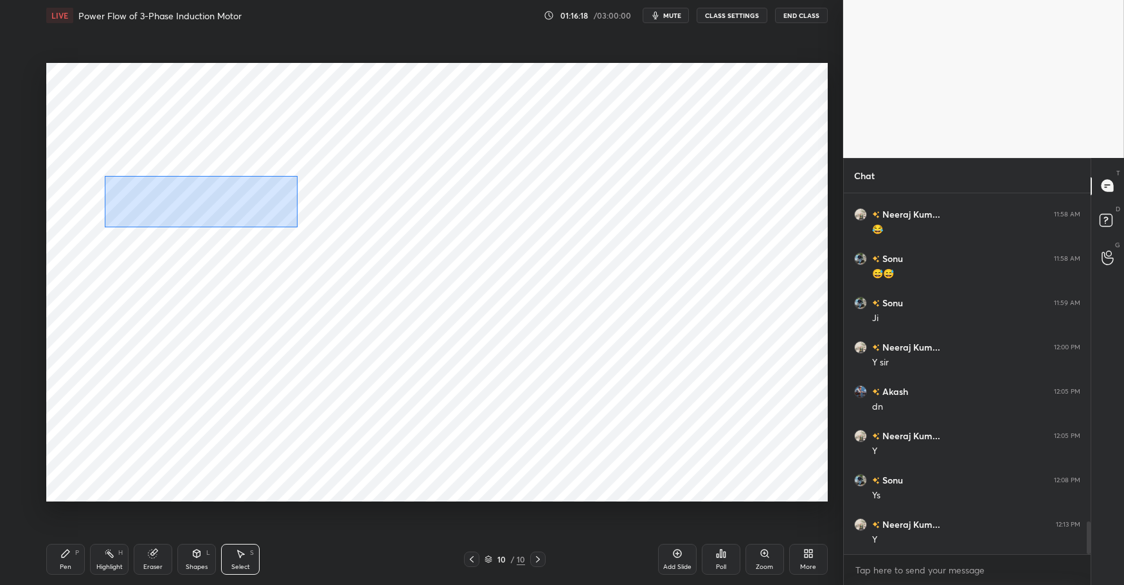
drag, startPoint x: 145, startPoint y: 182, endPoint x: 288, endPoint y: 223, distance: 148.4
click at [296, 225] on div "0 ° Undo Copy Duplicate Duplicate to new slide Delete" at bounding box center [436, 282] width 781 height 439
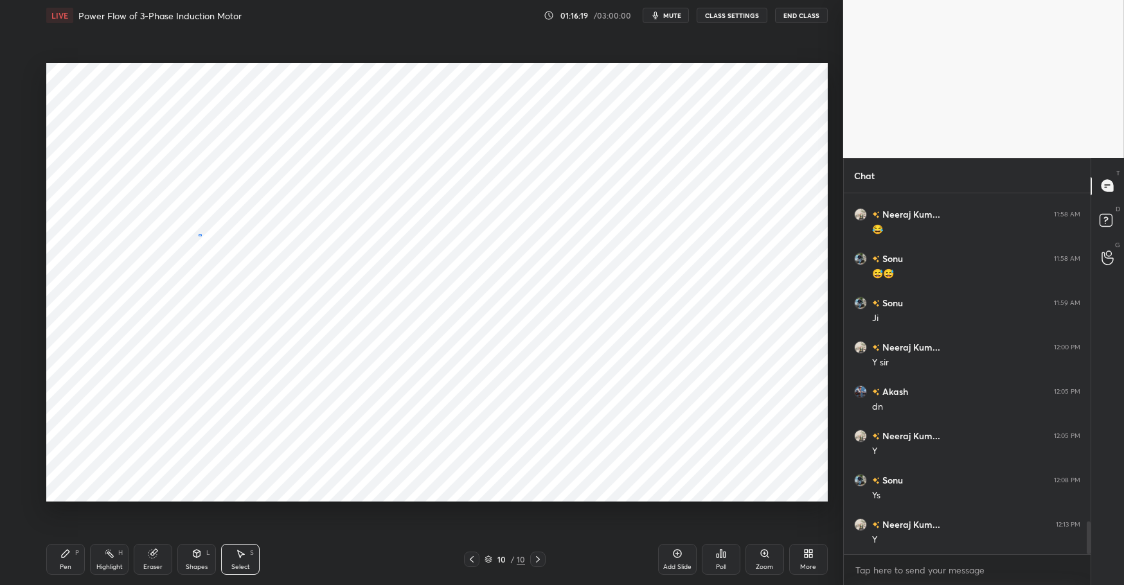
click at [199, 235] on div "0 ° Undo Copy Duplicate Duplicate to new slide Delete" at bounding box center [436, 282] width 781 height 439
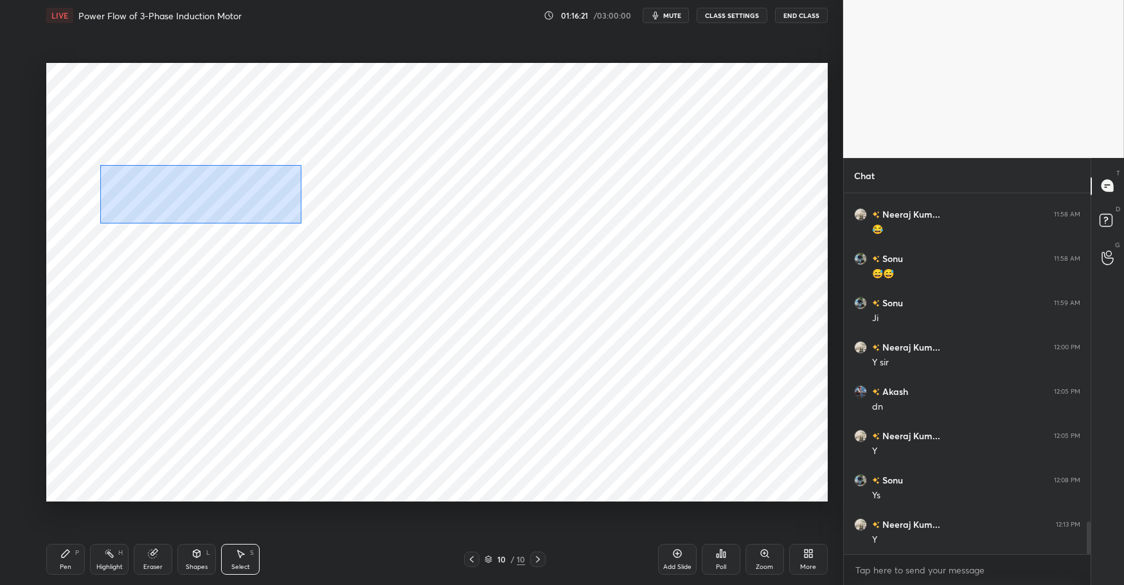
drag, startPoint x: 108, startPoint y: 166, endPoint x: 293, endPoint y: 216, distance: 191.7
click at [297, 221] on div "0 ° Undo Copy Duplicate Duplicate to new slide Delete" at bounding box center [436, 282] width 781 height 439
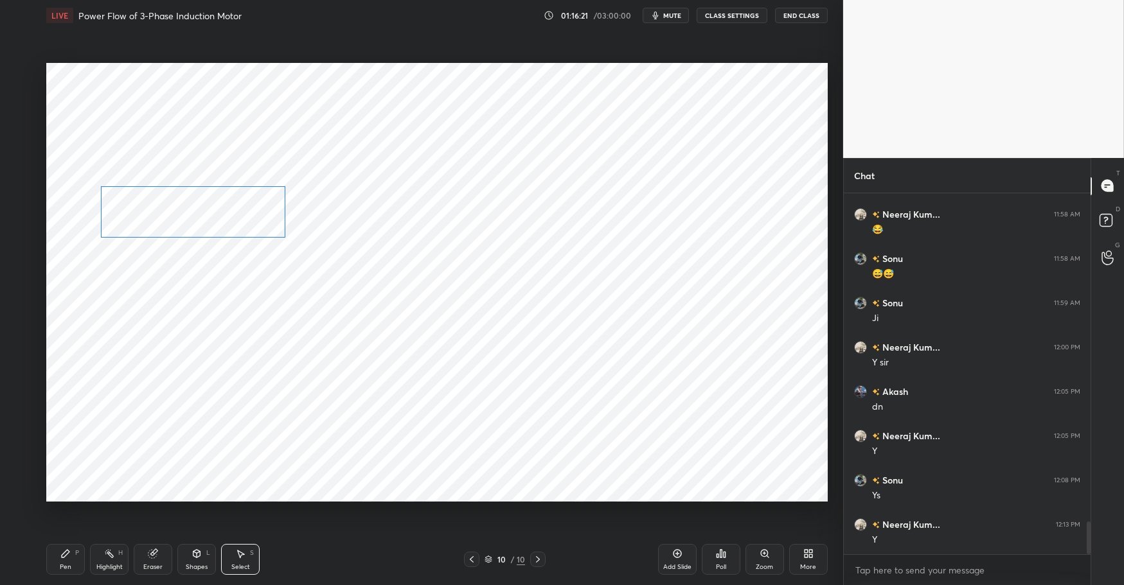
drag, startPoint x: 231, startPoint y: 197, endPoint x: 219, endPoint y: 209, distance: 17.7
click at [219, 209] on div "0 ° Undo Copy Duplicate Duplicate to new slide Delete" at bounding box center [436, 282] width 781 height 439
click at [220, 208] on div "0 ° Undo Copy Duplicate Duplicate to new slide Delete" at bounding box center [436, 282] width 781 height 439
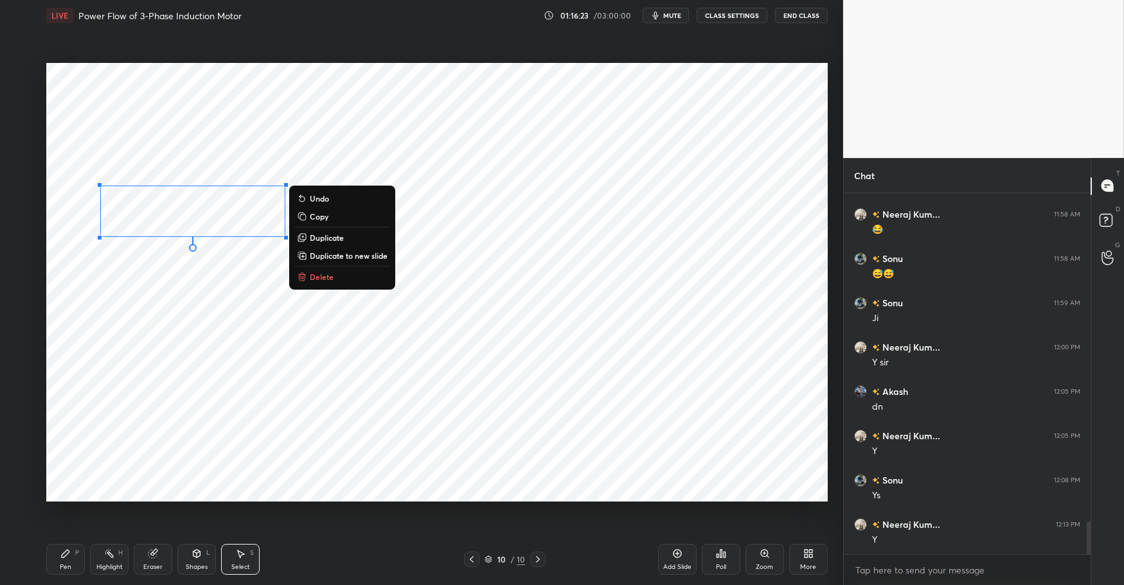
click at [191, 282] on div "0 ° Undo Copy Duplicate Duplicate to new slide Delete" at bounding box center [436, 282] width 781 height 439
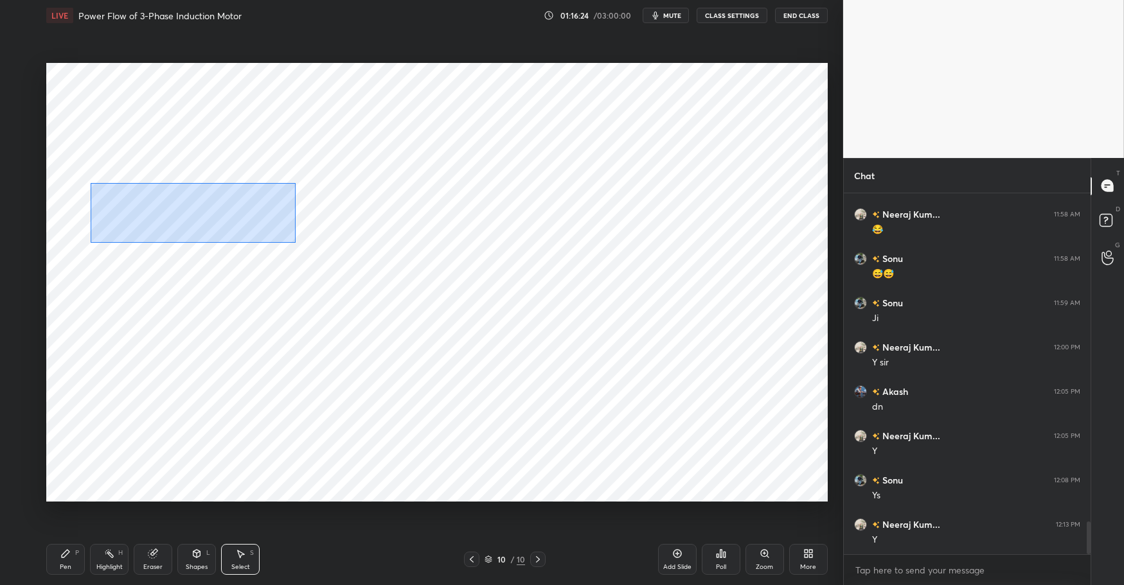
drag, startPoint x: 90, startPoint y: 182, endPoint x: 280, endPoint y: 235, distance: 197.3
click at [287, 238] on div "0 ° Undo Copy Duplicate Duplicate to new slide Delete" at bounding box center [436, 282] width 781 height 439
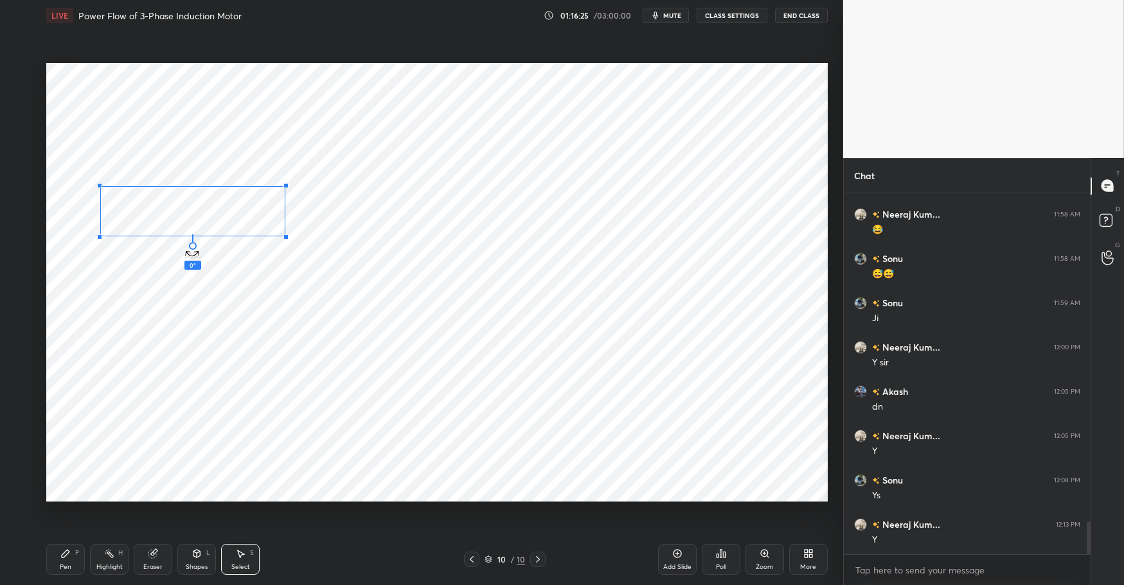
click at [190, 249] on div "0 ° Undo Copy Duplicate Duplicate to new slide Delete" at bounding box center [436, 282] width 781 height 439
drag, startPoint x: 163, startPoint y: 290, endPoint x: 204, endPoint y: 246, distance: 60.9
click at [163, 288] on div "0 ° Undo Copy Duplicate Duplicate to new slide Delete" at bounding box center [436, 282] width 781 height 439
drag, startPoint x: 298, startPoint y: 169, endPoint x: 361, endPoint y: 185, distance: 65.0
click at [389, 195] on div "0 ° Undo Copy Duplicate Duplicate to new slide Delete" at bounding box center [436, 282] width 781 height 439
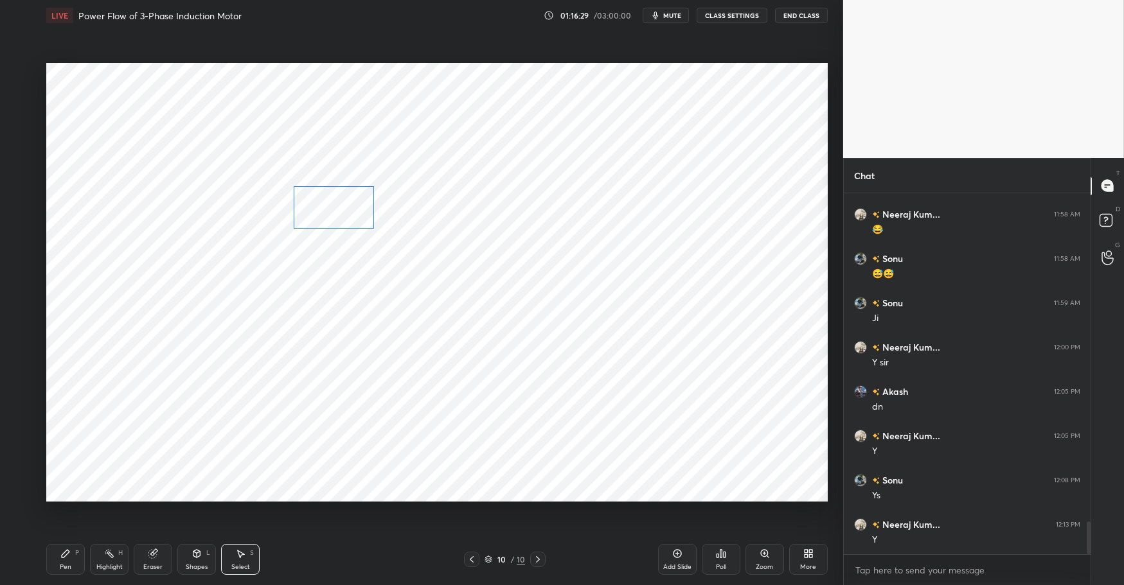
drag, startPoint x: 346, startPoint y: 185, endPoint x: 301, endPoint y: 238, distance: 69.3
click at [328, 201] on div "0 ° Undo Copy Duplicate Duplicate to new slide Delete" at bounding box center [436, 282] width 781 height 439
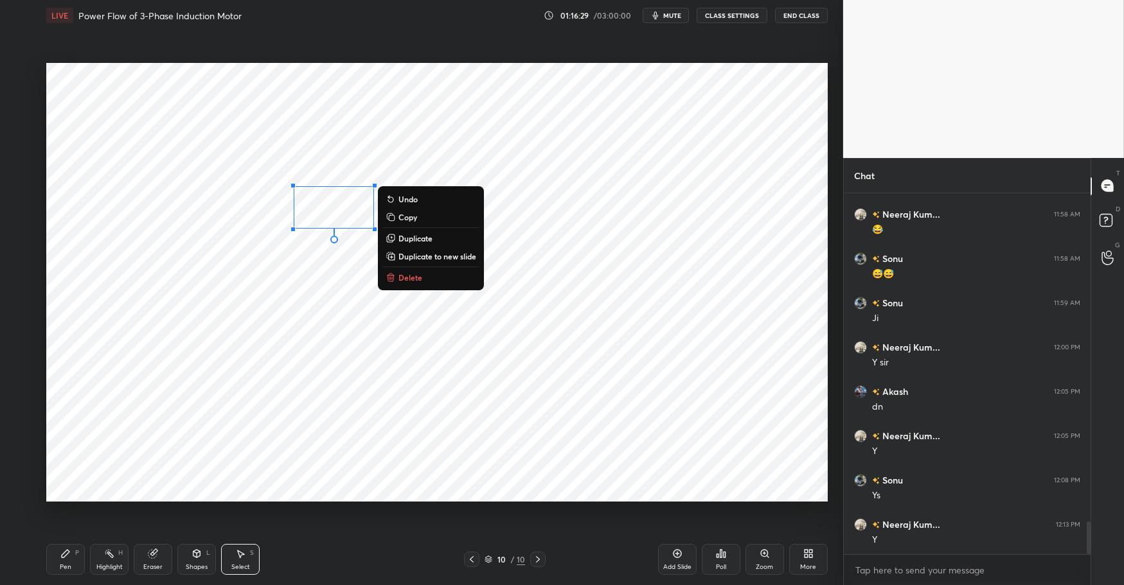
drag, startPoint x: 285, startPoint y: 274, endPoint x: 354, endPoint y: 216, distance: 89.8
click at [287, 271] on div "0 ° Undo Copy Duplicate Duplicate to new slide Delete" at bounding box center [436, 282] width 781 height 439
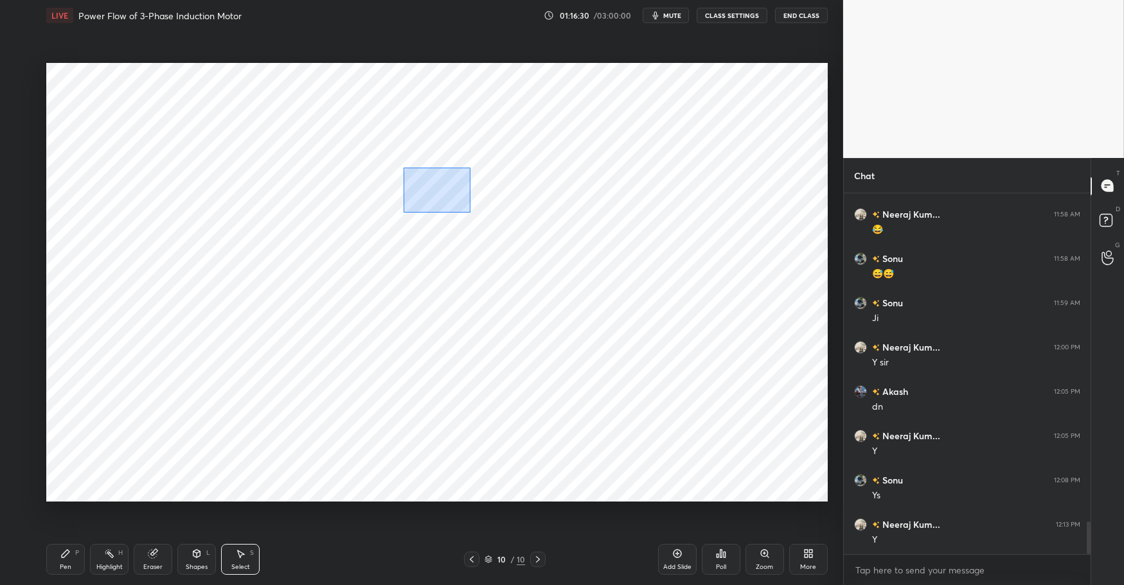
drag, startPoint x: 448, startPoint y: 202, endPoint x: 468, endPoint y: 211, distance: 21.3
click at [468, 211] on div "0 ° Undo Copy Duplicate Duplicate to new slide Delete" at bounding box center [436, 282] width 781 height 439
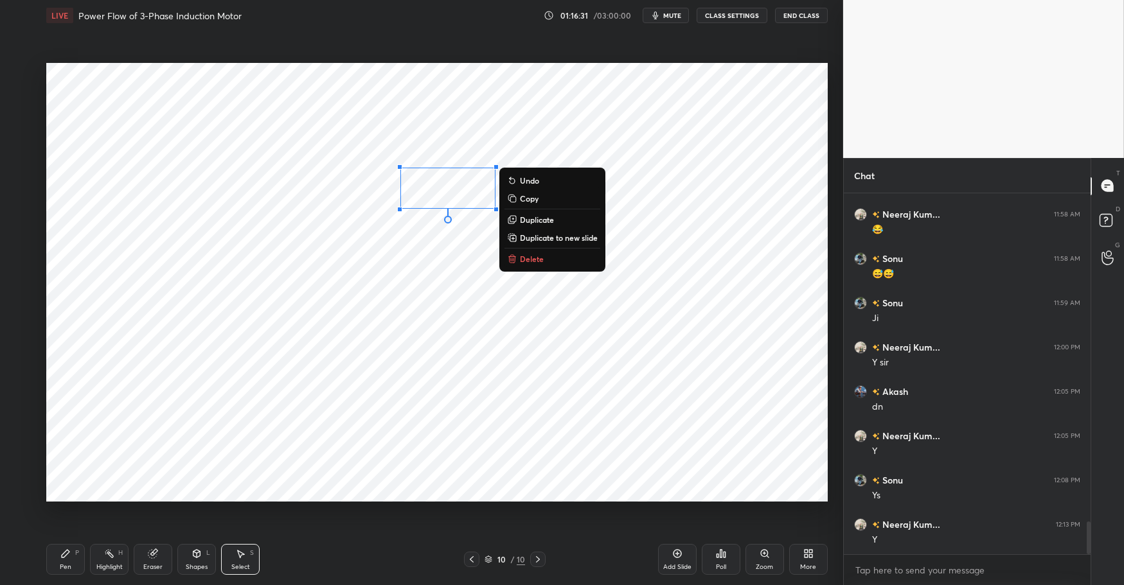
click at [398, 238] on div "0 ° Undo Copy Duplicate Duplicate to new slide Delete" at bounding box center [436, 282] width 781 height 439
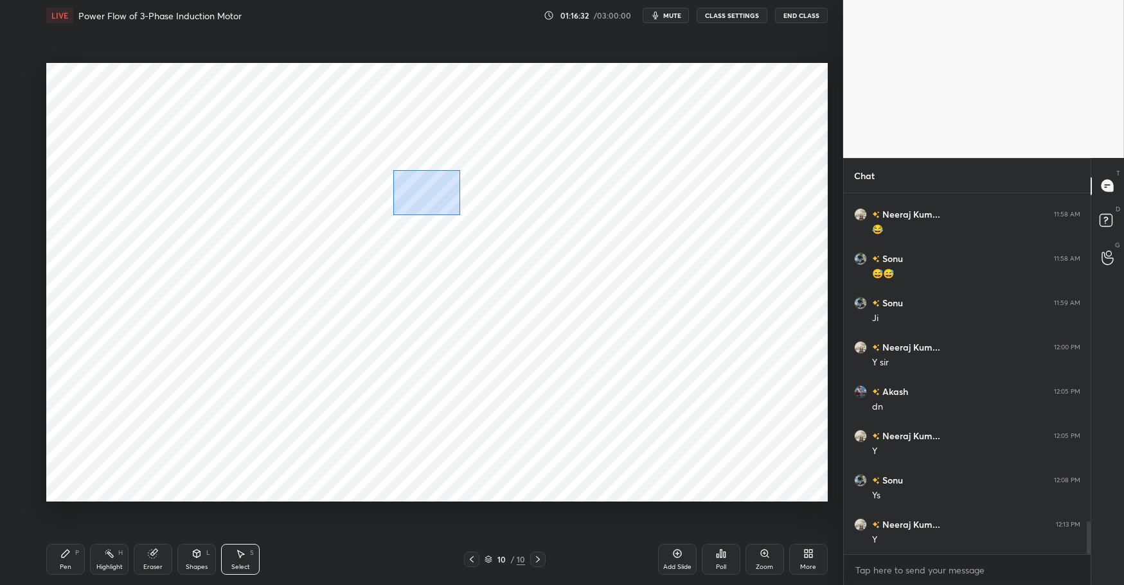
drag, startPoint x: 394, startPoint y: 169, endPoint x: 457, endPoint y: 213, distance: 76.1
click at [458, 214] on div "0 ° Undo Copy Duplicate Duplicate to new slide Delete" at bounding box center [436, 282] width 781 height 439
drag, startPoint x: 420, startPoint y: 192, endPoint x: 401, endPoint y: 202, distance: 21.8
click at [401, 202] on div "0 ° Undo Copy Duplicate Duplicate to new slide Delete" at bounding box center [436, 282] width 781 height 439
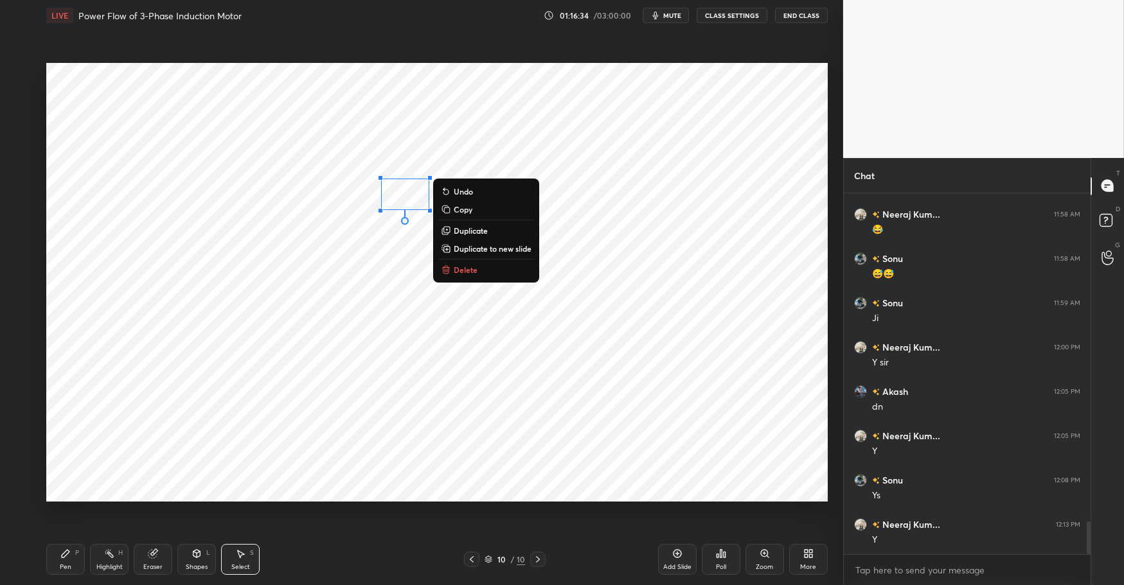
drag, startPoint x: 376, startPoint y: 251, endPoint x: 381, endPoint y: 245, distance: 7.3
click at [378, 250] on div "0 ° Undo Copy Duplicate Duplicate to new slide Delete" at bounding box center [436, 282] width 781 height 439
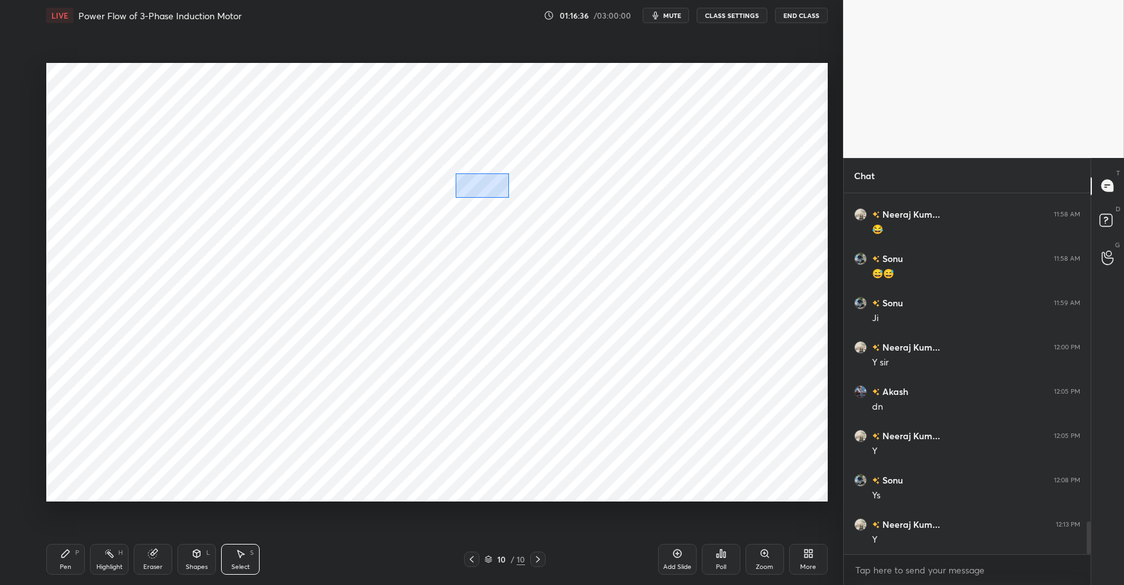
drag, startPoint x: 455, startPoint y: 173, endPoint x: 504, endPoint y: 193, distance: 52.7
click at [509, 197] on div "0 ° Undo Copy Duplicate Duplicate to new slide Delete" at bounding box center [436, 282] width 781 height 439
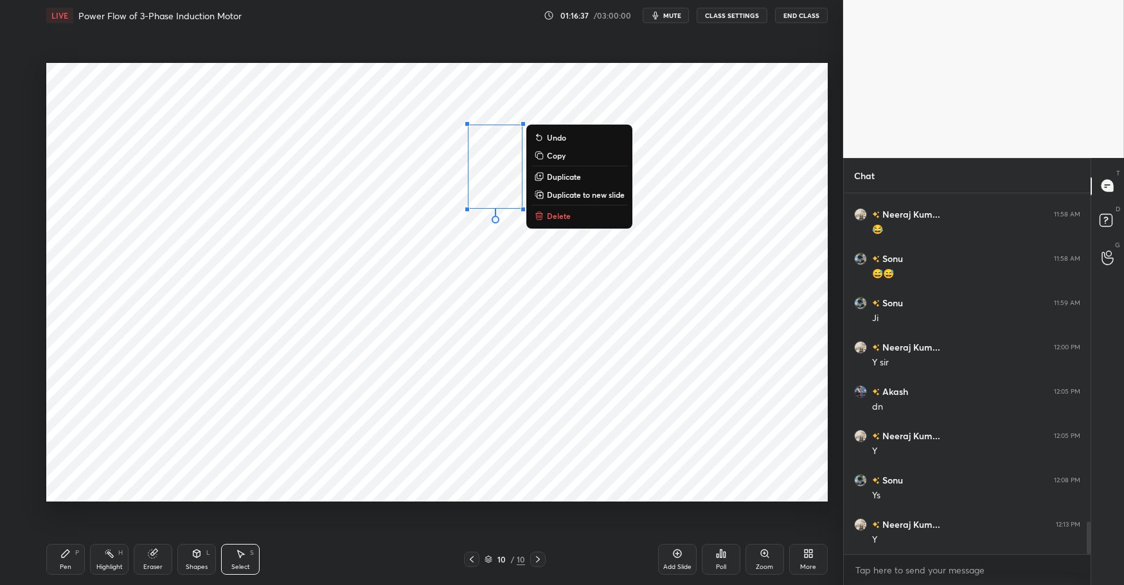
click at [442, 194] on div "0 ° Undo Copy Duplicate Duplicate to new slide Delete" at bounding box center [436, 282] width 781 height 439
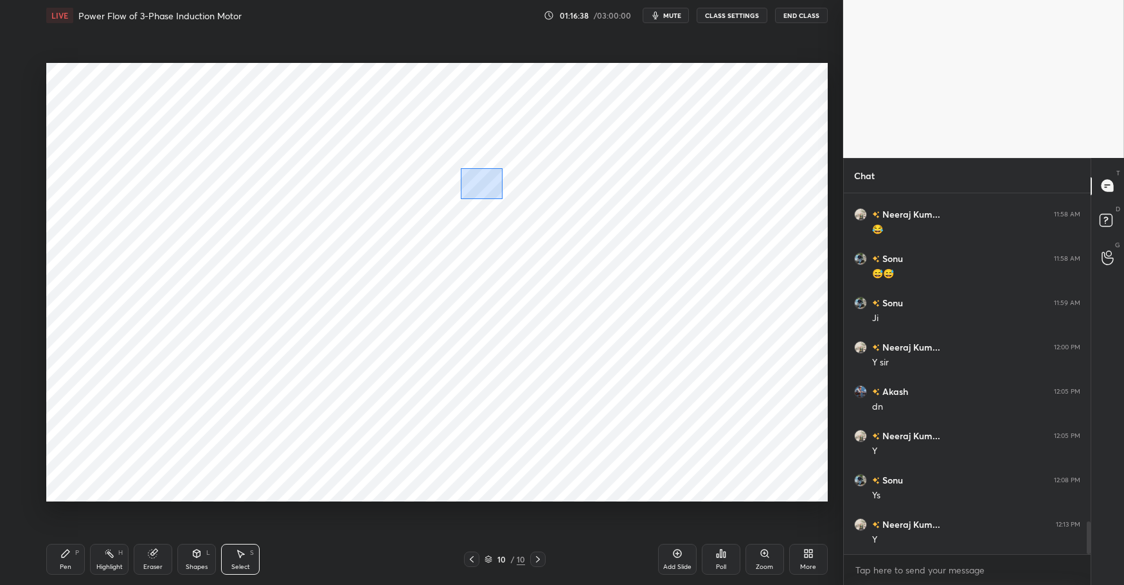
drag, startPoint x: 478, startPoint y: 180, endPoint x: 490, endPoint y: 188, distance: 14.3
click at [502, 199] on div "0 ° Undo Copy Duplicate Duplicate to new slide Delete" at bounding box center [436, 282] width 781 height 439
drag, startPoint x: 472, startPoint y: 190, endPoint x: 443, endPoint y: 204, distance: 32.5
click at [456, 192] on div "0 ° Undo Copy Duplicate Duplicate to new slide Delete" at bounding box center [436, 282] width 781 height 439
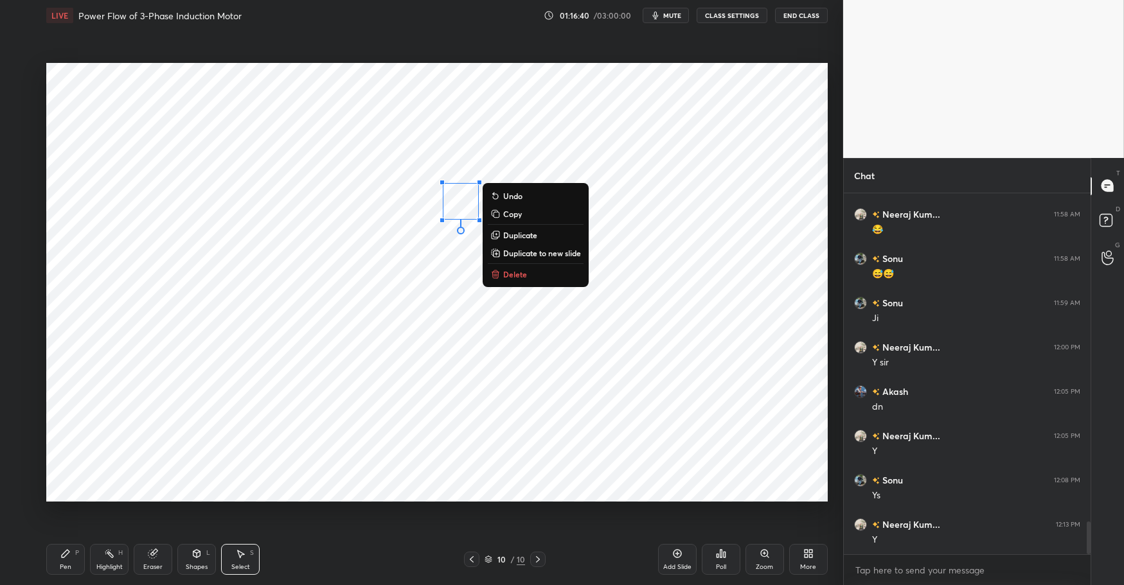
click at [409, 254] on div "0 ° Undo Copy Duplicate Duplicate to new slide Delete" at bounding box center [436, 282] width 781 height 439
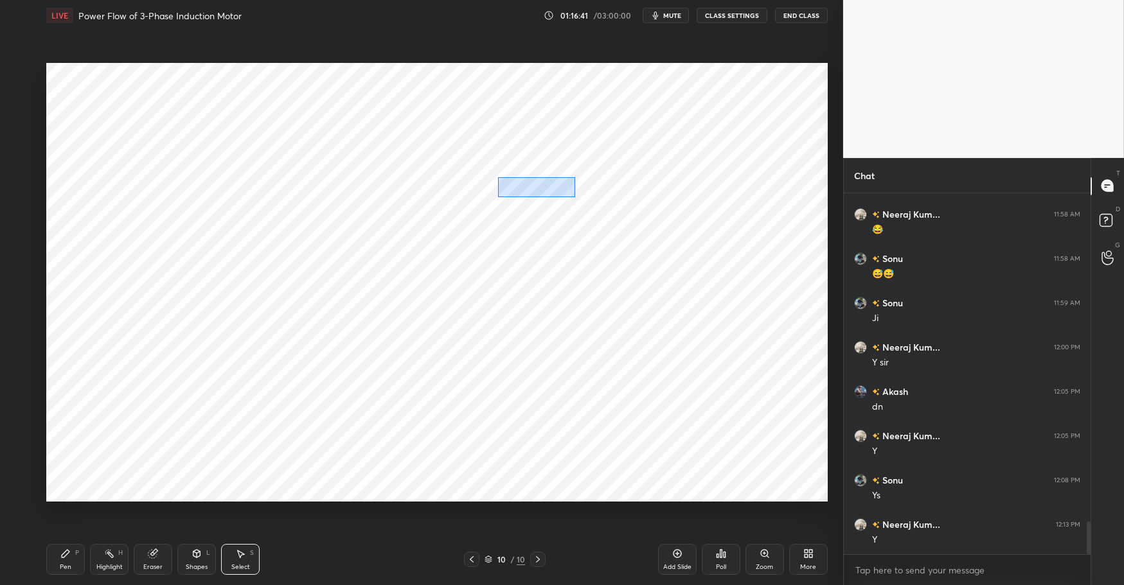
drag, startPoint x: 512, startPoint y: 181, endPoint x: 570, endPoint y: 195, distance: 60.1
click at [572, 196] on div "0 ° Undo Copy Duplicate Duplicate to new slide Delete" at bounding box center [436, 282] width 781 height 439
drag, startPoint x: 532, startPoint y: 190, endPoint x: 520, endPoint y: 191, distance: 11.6
click at [517, 195] on div "0 ° Undo Copy Duplicate Duplicate to new slide Delete" at bounding box center [436, 282] width 781 height 439
drag, startPoint x: 513, startPoint y: 181, endPoint x: 549, endPoint y: 183, distance: 36.1
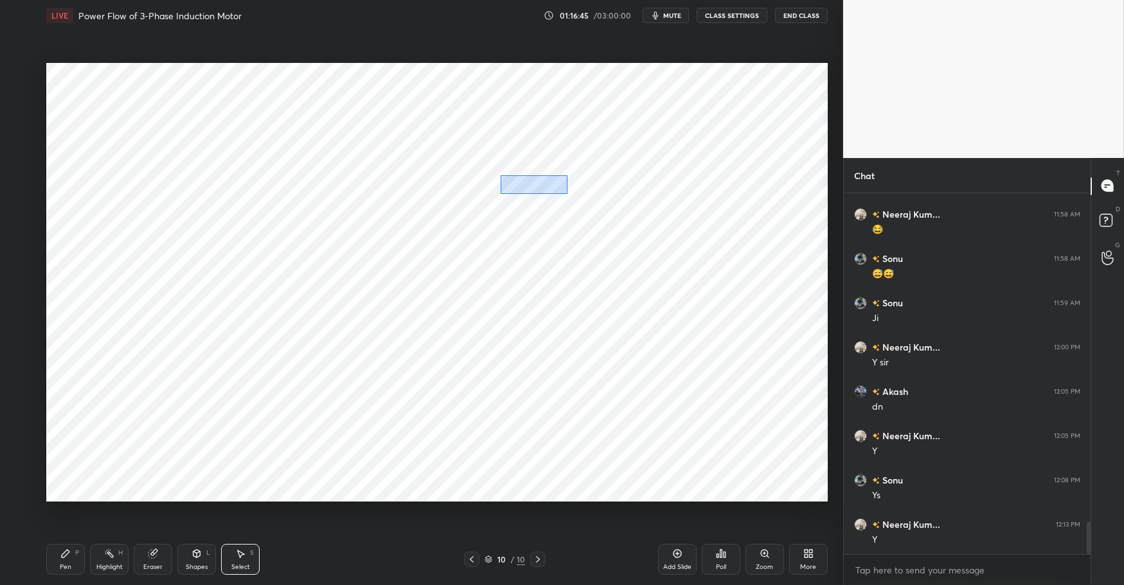
click at [565, 192] on div "0 ° Undo Copy Duplicate Duplicate to new slide Delete" at bounding box center [436, 282] width 781 height 439
drag, startPoint x: 544, startPoint y: 186, endPoint x: 518, endPoint y: 199, distance: 29.3
click at [522, 195] on div "0 ° Undo Copy Duplicate Duplicate to new slide Delete" at bounding box center [436, 282] width 781 height 439
drag, startPoint x: 502, startPoint y: 257, endPoint x: 516, endPoint y: 238, distance: 23.4
click at [502, 257] on div "0 ° Undo Copy Duplicate Duplicate to new slide Delete" at bounding box center [436, 282] width 781 height 439
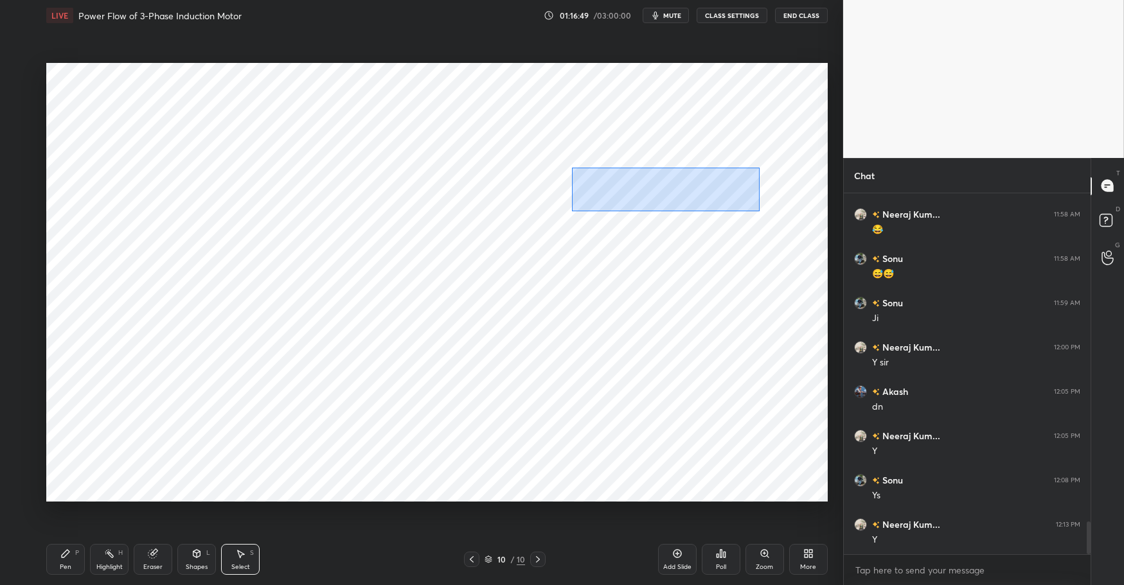
drag, startPoint x: 597, startPoint y: 180, endPoint x: 759, endPoint y: 210, distance: 164.7
click at [764, 213] on div "0 ° Undo Copy Duplicate Duplicate to new slide Delete" at bounding box center [436, 282] width 781 height 439
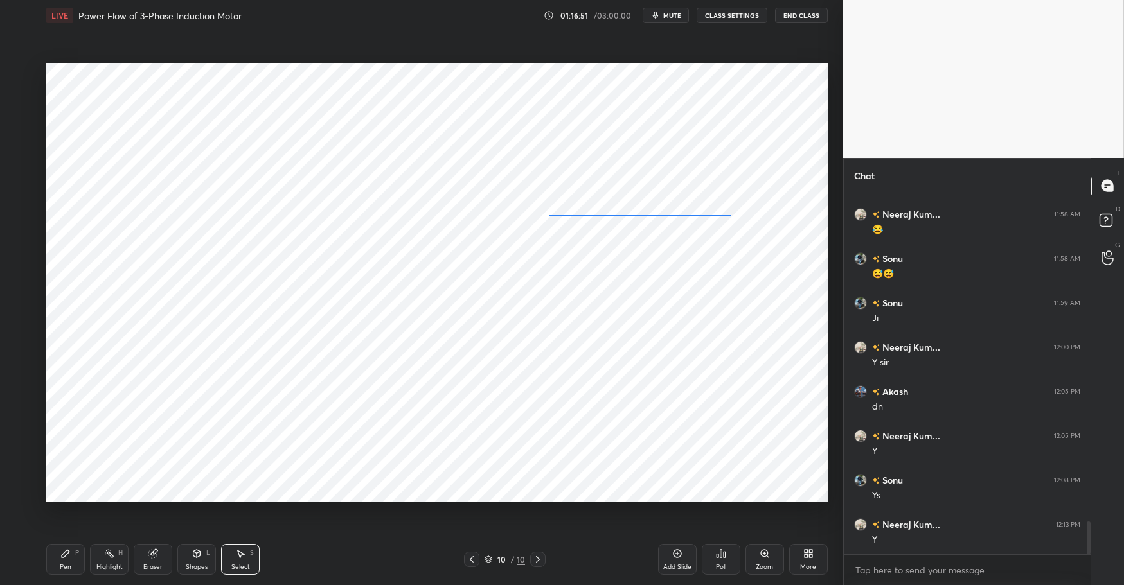
drag, startPoint x: 691, startPoint y: 182, endPoint x: 603, endPoint y: 235, distance: 102.9
click at [665, 185] on div "0 ° Undo Copy Duplicate Duplicate to new slide Delete" at bounding box center [436, 282] width 781 height 439
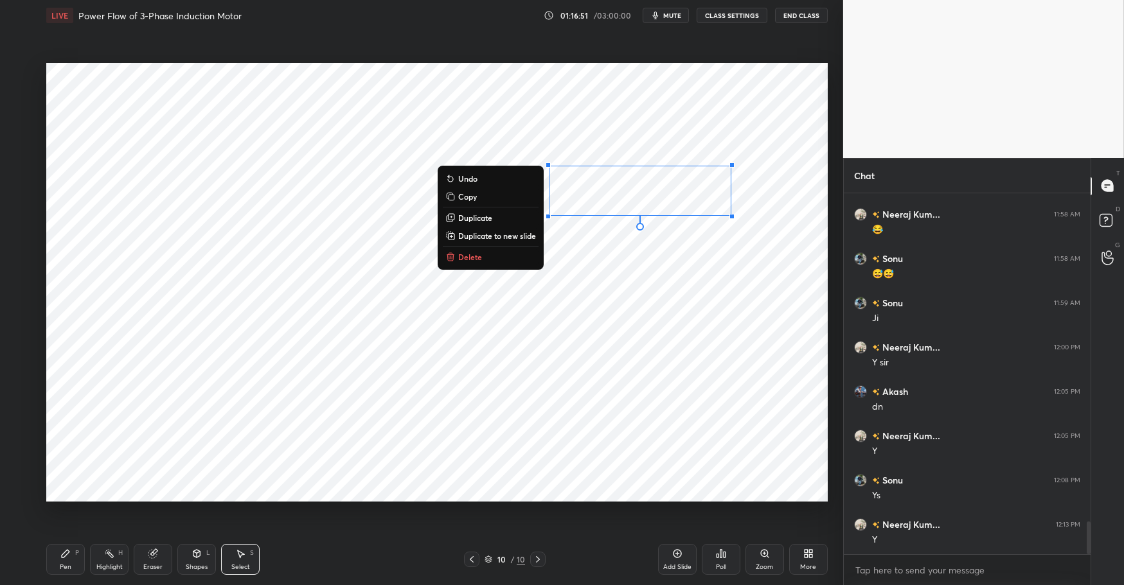
drag, startPoint x: 580, startPoint y: 272, endPoint x: 614, endPoint y: 258, distance: 36.3
click at [581, 270] on div "0 ° Undo Copy Duplicate Duplicate to new slide Delete" at bounding box center [436, 282] width 781 height 439
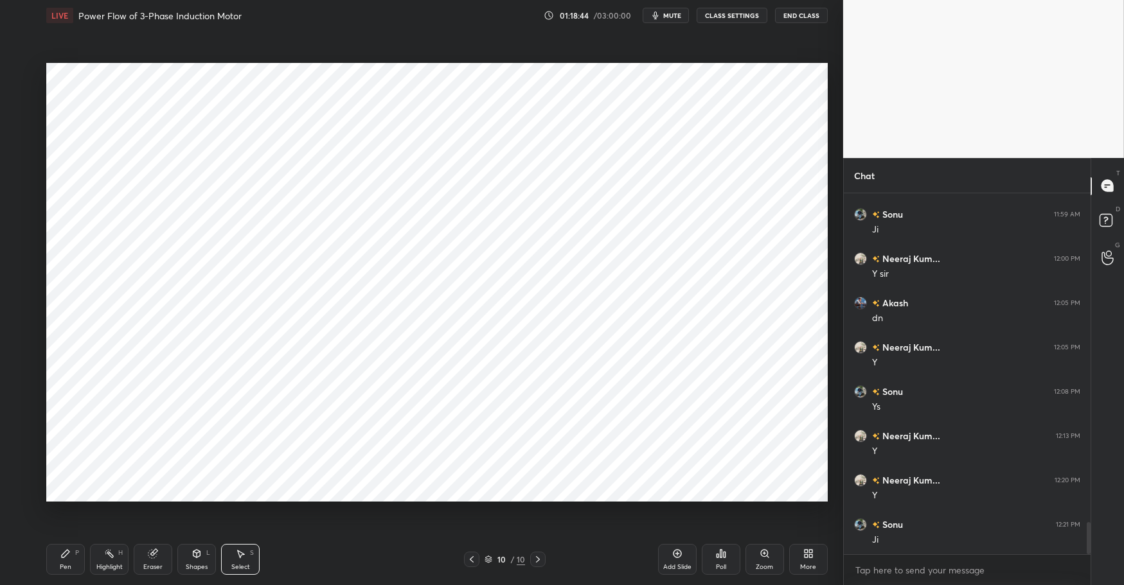
scroll to position [3713, 0]
drag, startPoint x: 118, startPoint y: 561, endPoint x: 75, endPoint y: 553, distance: 44.4
click at [116, 560] on div "Highlight H" at bounding box center [109, 559] width 39 height 31
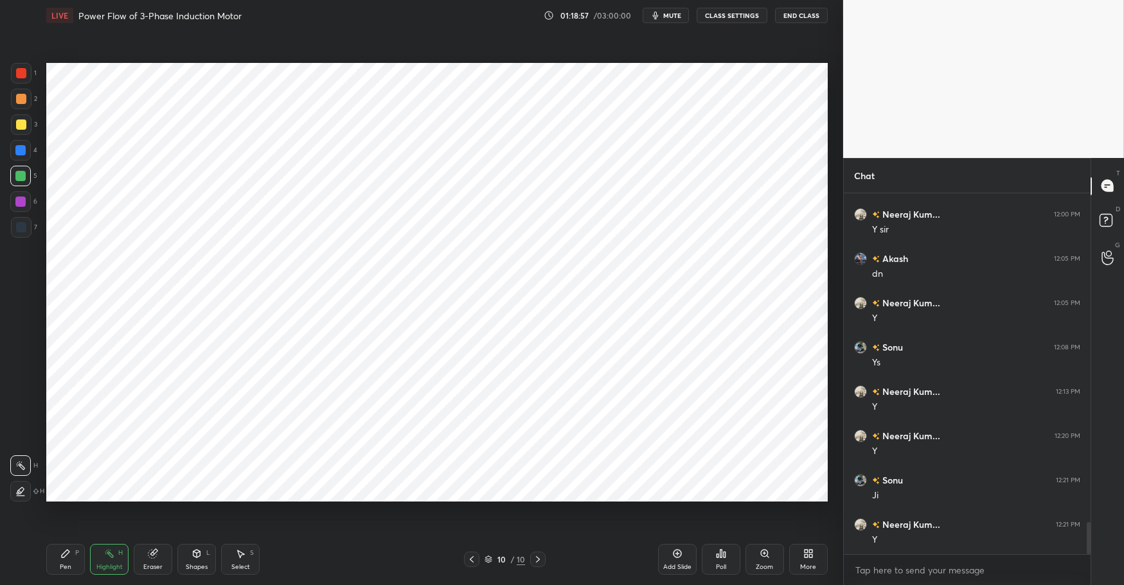
drag, startPoint x: 75, startPoint y: 553, endPoint x: 109, endPoint y: 553, distance: 34.0
click at [76, 553] on div "P" at bounding box center [77, 553] width 4 height 6
click at [352, 576] on div "Pen P Highlight H Eraser Shapes L Select S 10 / 10 Add Slide Poll Zoom More" at bounding box center [436, 559] width 781 height 51
drag, startPoint x: 105, startPoint y: 560, endPoint x: 72, endPoint y: 554, distance: 33.9
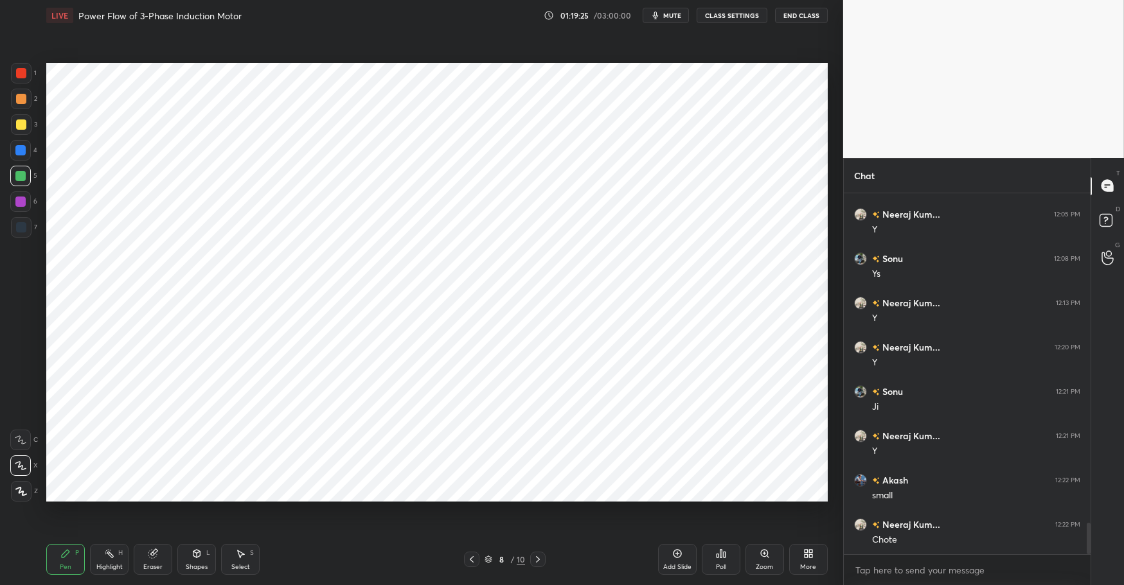
click at [105, 560] on div "Highlight H" at bounding box center [109, 559] width 39 height 31
click at [67, 553] on icon at bounding box center [66, 554] width 8 height 8
click at [330, 570] on div "Pen P Highlight H Eraser Shapes L Select S" at bounding box center [199, 559] width 306 height 31
click at [808, 565] on div "More" at bounding box center [808, 567] width 16 height 6
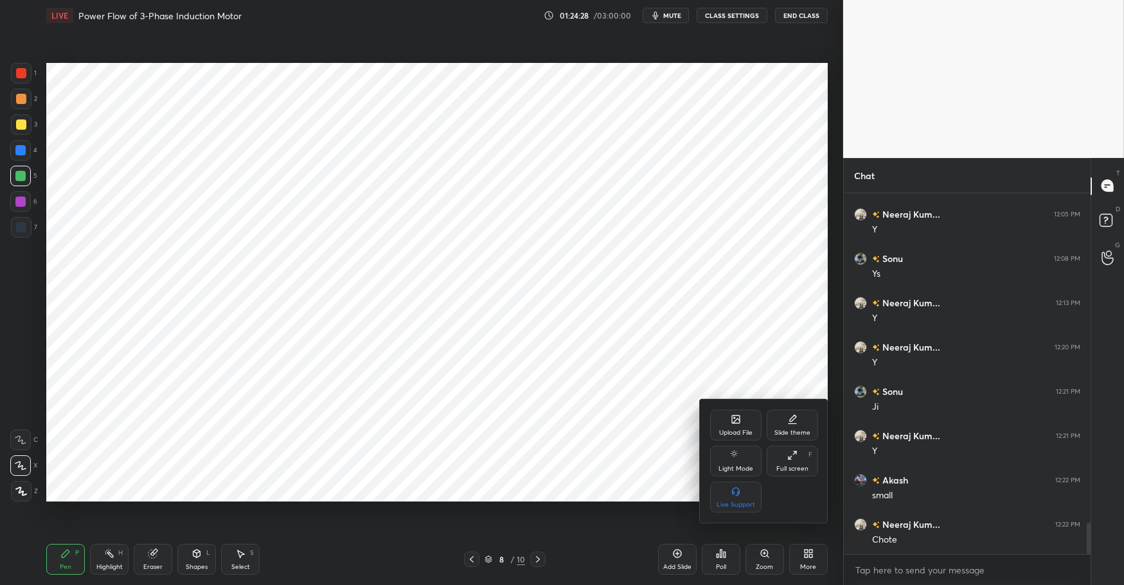
click at [729, 419] on div "Upload File" at bounding box center [735, 425] width 51 height 31
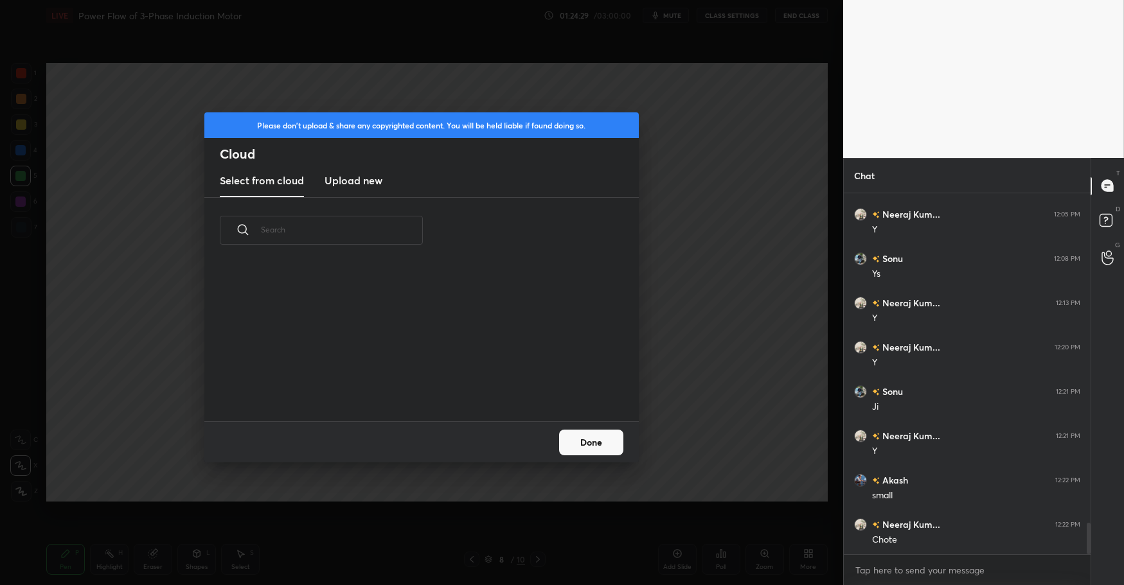
scroll to position [158, 412]
drag, startPoint x: 357, startPoint y: 183, endPoint x: 355, endPoint y: 197, distance: 13.6
click at [356, 184] on h3 "Upload new" at bounding box center [353, 180] width 58 height 15
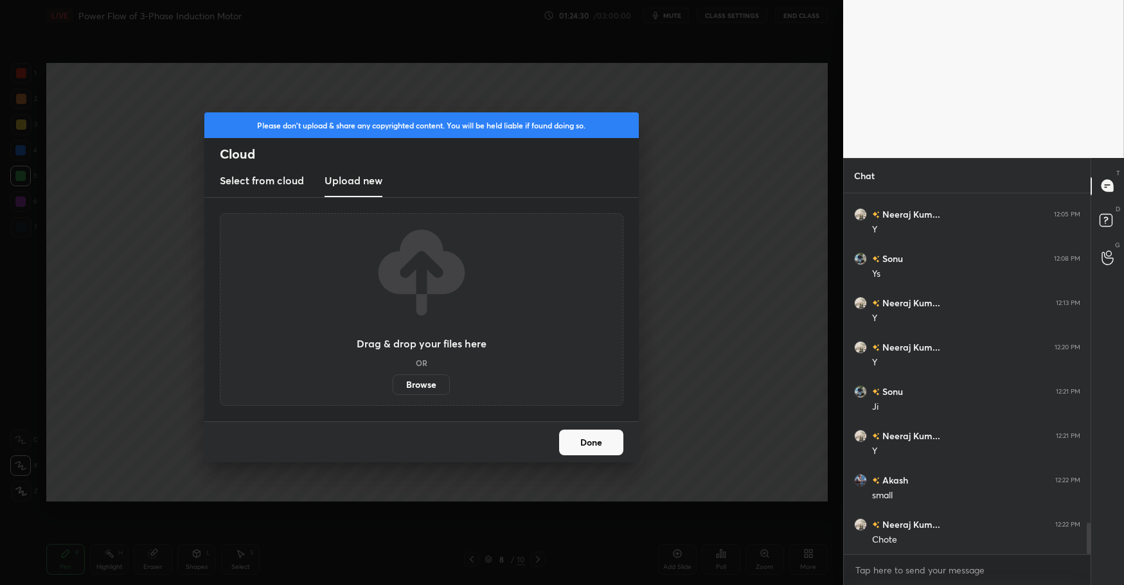
click at [415, 383] on label "Browse" at bounding box center [421, 385] width 57 height 21
click at [393, 383] on input "Browse" at bounding box center [393, 385] width 0 height 21
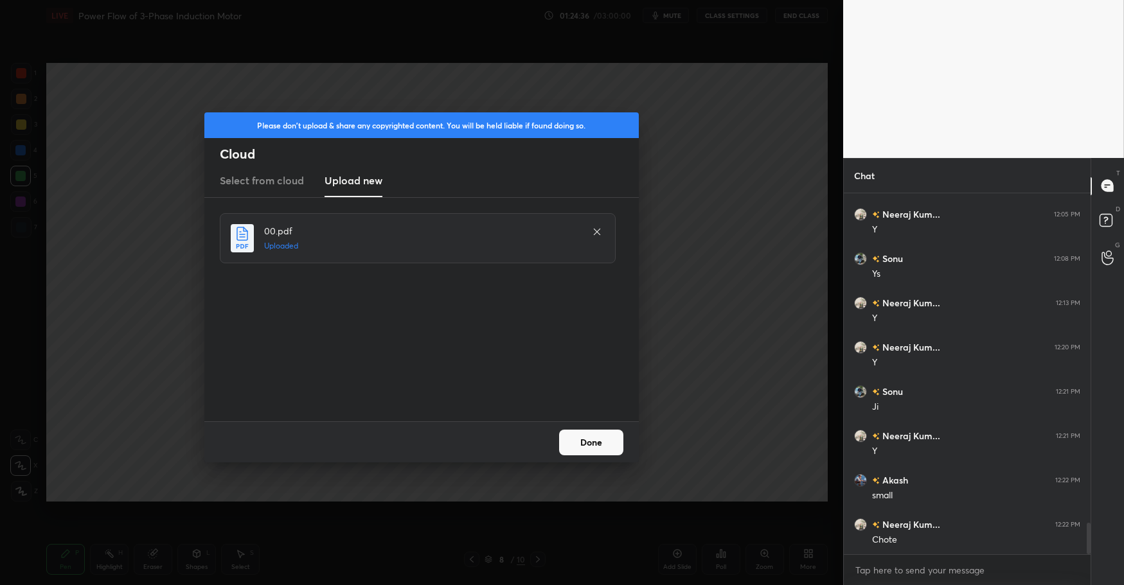
click at [602, 434] on button "Done" at bounding box center [591, 443] width 64 height 26
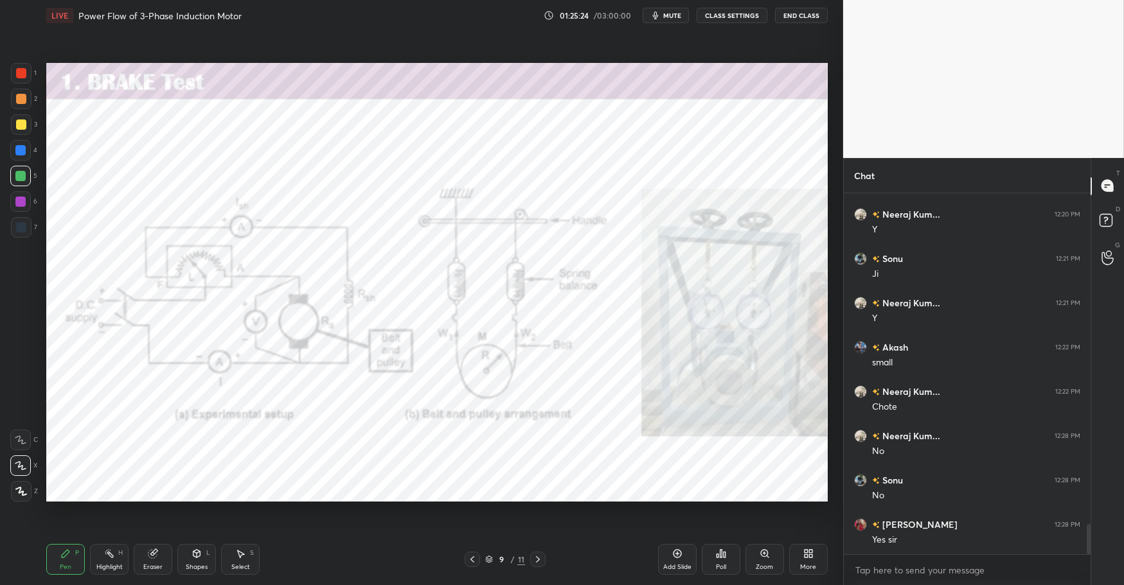
scroll to position [3979, 0]
click at [109, 560] on div "Highlight H" at bounding box center [109, 559] width 39 height 31
drag, startPoint x: 77, startPoint y: 552, endPoint x: 158, endPoint y: 548, distance: 81.0
click at [81, 550] on div "Pen P" at bounding box center [65, 559] width 39 height 31
click at [386, 568] on div "Pen P Highlight H Eraser Shapes L Select S 9 / 11 Add Slide Poll Zoom More" at bounding box center [436, 559] width 781 height 51
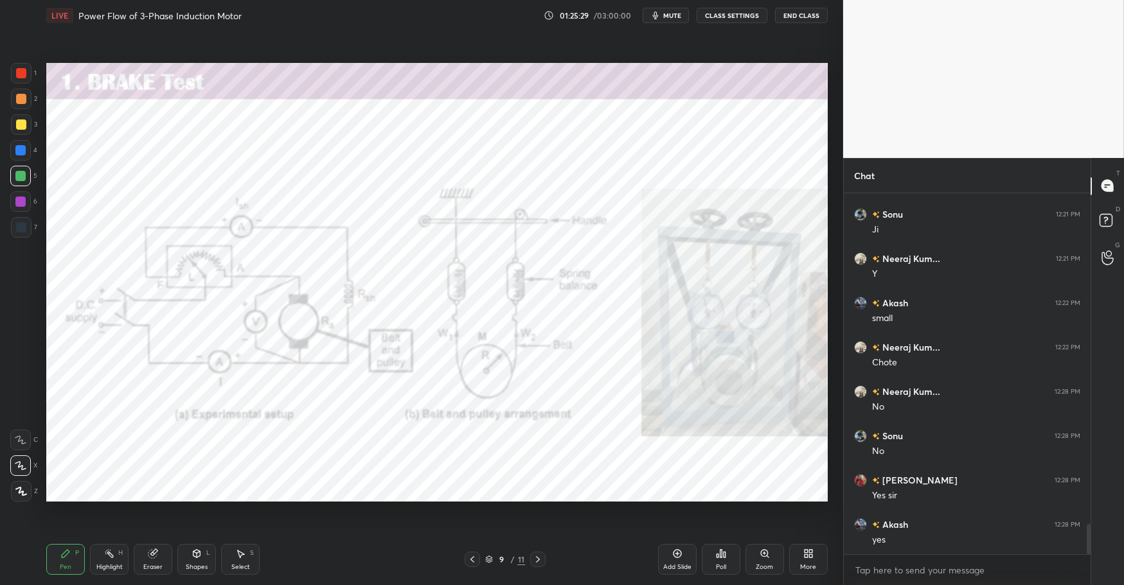
drag, startPoint x: 112, startPoint y: 561, endPoint x: 71, endPoint y: 557, distance: 41.3
click at [110, 561] on div "Highlight H" at bounding box center [109, 559] width 39 height 31
click at [69, 558] on div "Pen P" at bounding box center [65, 559] width 39 height 31
click at [364, 576] on div "Pen P Highlight H Eraser Shapes L Select S 9 / 11 Add Slide Poll Zoom More" at bounding box center [436, 559] width 781 height 51
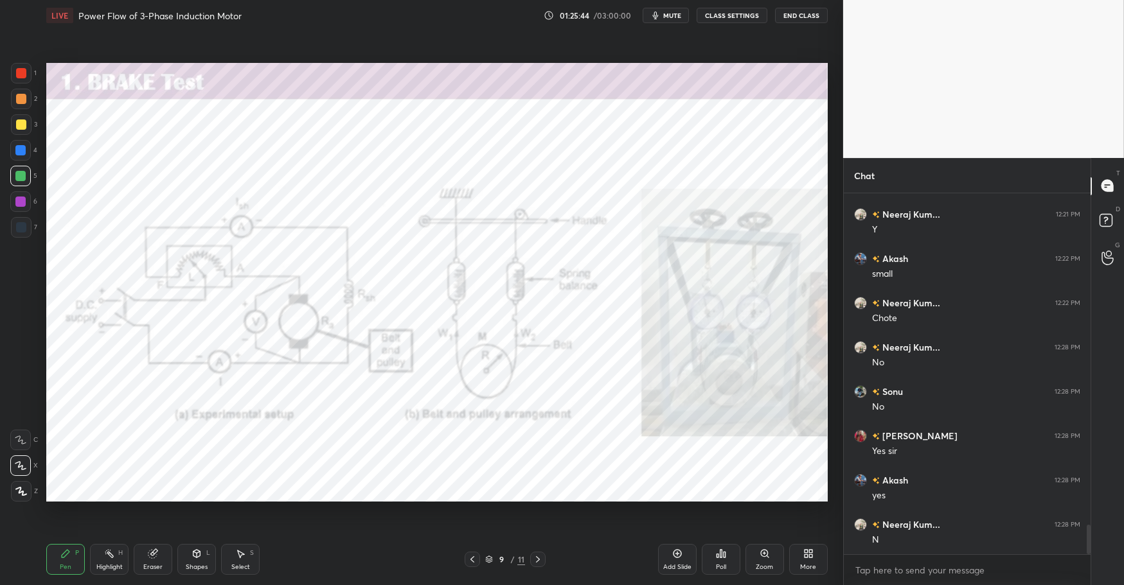
click at [111, 560] on div "Highlight H" at bounding box center [109, 559] width 39 height 31
click at [75, 552] on div "P" at bounding box center [77, 553] width 4 height 6
click at [108, 555] on icon at bounding box center [109, 554] width 10 height 10
drag, startPoint x: 59, startPoint y: 547, endPoint x: 123, endPoint y: 547, distance: 63.6
click at [59, 547] on div "Pen P" at bounding box center [65, 559] width 39 height 31
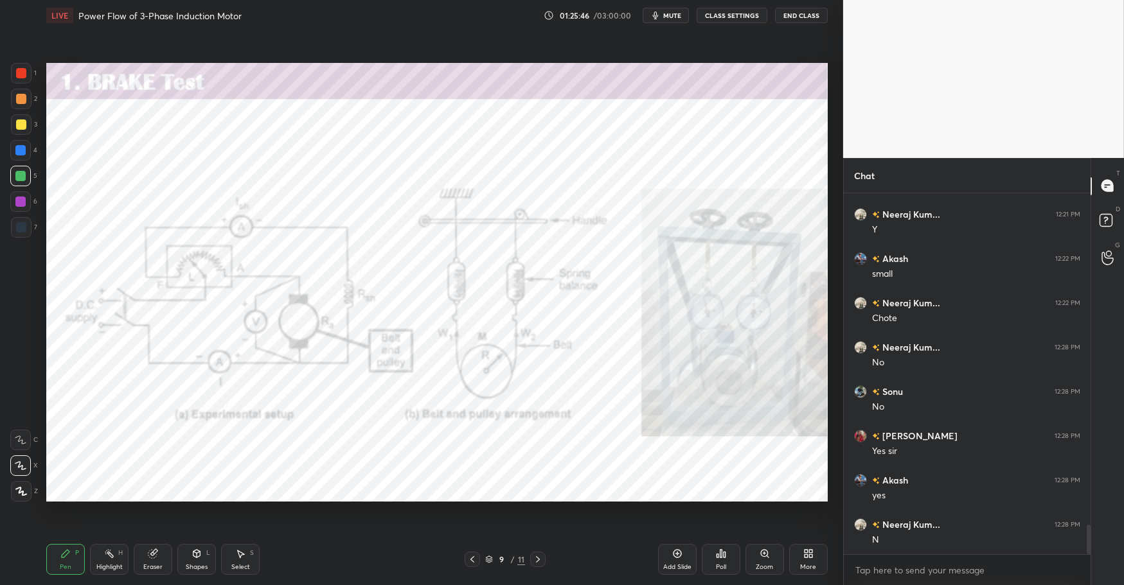
scroll to position [4067, 0]
drag, startPoint x: 364, startPoint y: 569, endPoint x: 340, endPoint y: 543, distance: 35.0
click at [360, 565] on div "Pen P Highlight H Eraser Shapes L Select S 9 / 11 Add Slide Poll Zoom More" at bounding box center [436, 559] width 781 height 51
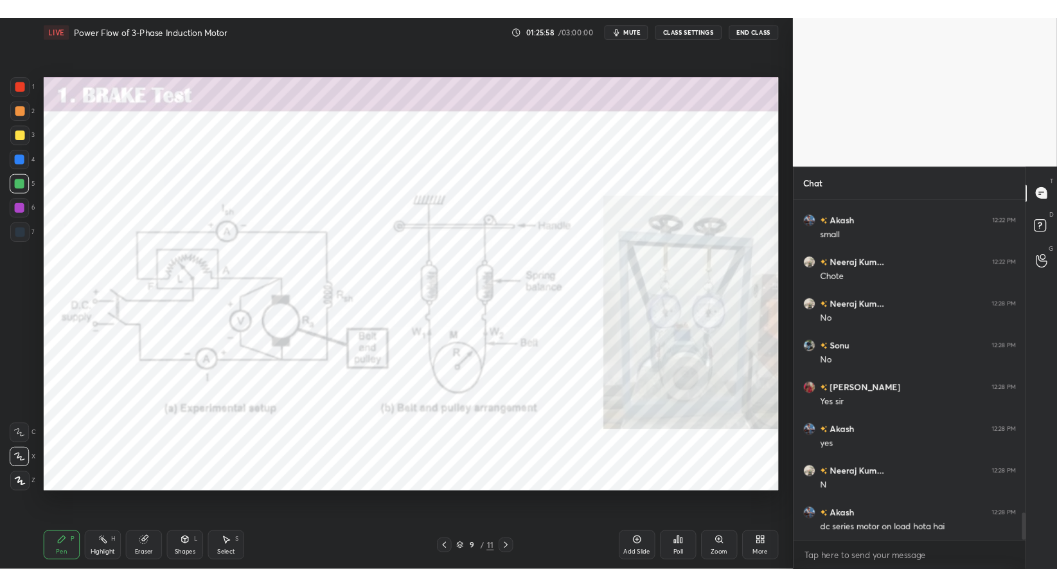
scroll to position [4112, 0]
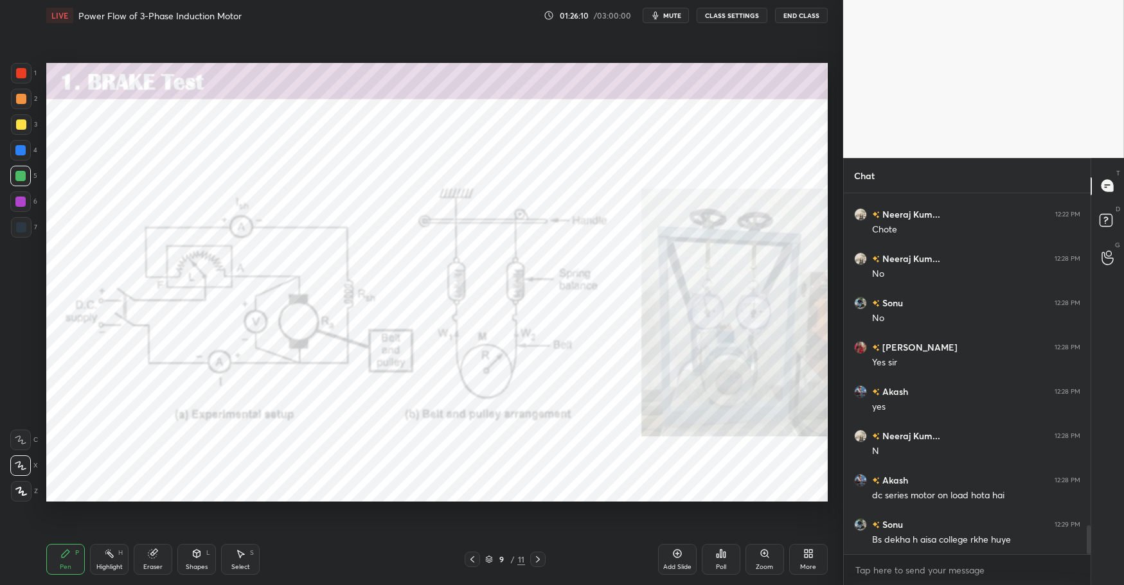
click at [104, 560] on div "Highlight H" at bounding box center [109, 559] width 39 height 31
click at [74, 551] on div "Pen P" at bounding box center [65, 559] width 39 height 31
drag, startPoint x: 106, startPoint y: 560, endPoint x: 99, endPoint y: 560, distance: 7.1
click at [106, 560] on div "Highlight H" at bounding box center [109, 559] width 39 height 31
drag, startPoint x: 66, startPoint y: 552, endPoint x: 108, endPoint y: 550, distance: 42.5
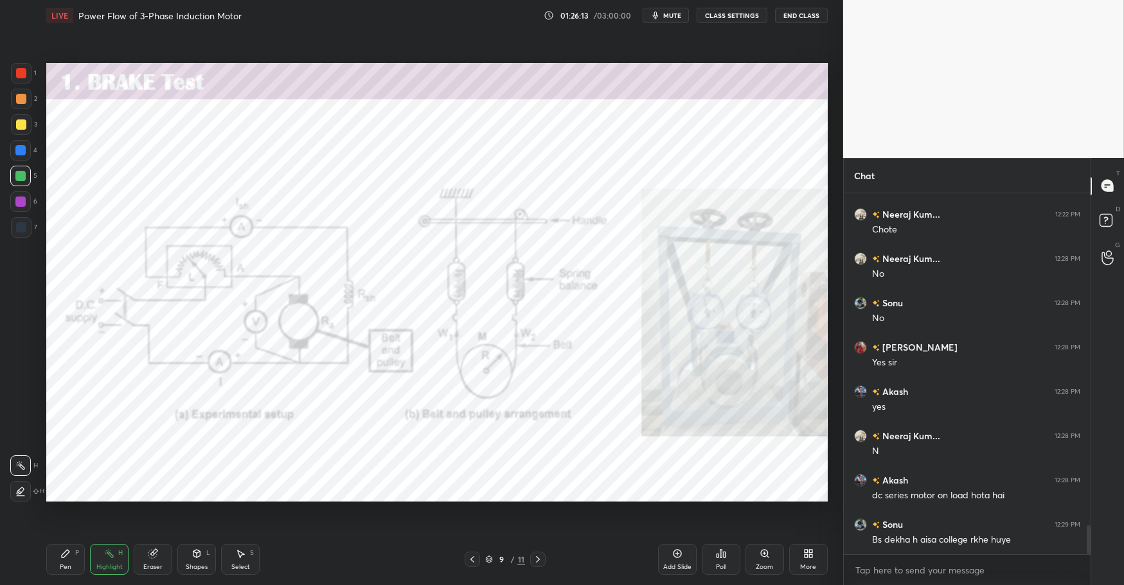
click at [67, 552] on icon at bounding box center [66, 554] width 8 height 8
click at [382, 569] on div "Pen P Highlight H Eraser Shapes L Select S 9 / 11 Add Slide Poll Zoom More" at bounding box center [436, 559] width 781 height 51
click at [107, 560] on div "Highlight H" at bounding box center [109, 559] width 39 height 31
click at [71, 554] on div "Pen P" at bounding box center [65, 559] width 39 height 31
drag, startPoint x: 339, startPoint y: 572, endPoint x: 364, endPoint y: 553, distance: 31.6
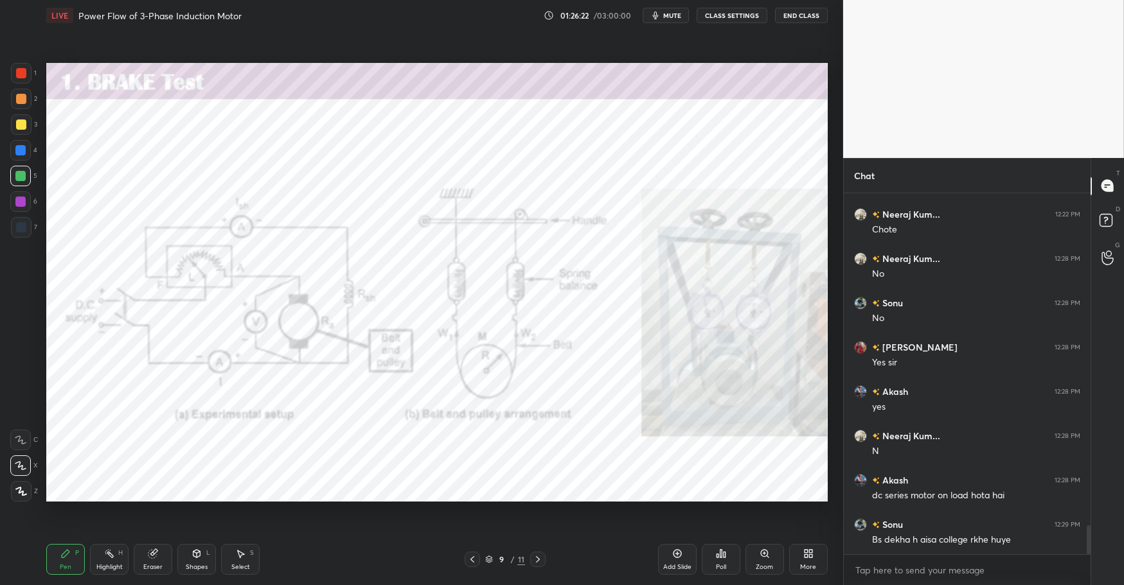
click at [339, 572] on div "Pen P Highlight H Eraser Shapes L Select S" at bounding box center [199, 559] width 306 height 31
click at [113, 554] on icon at bounding box center [109, 554] width 10 height 10
click at [84, 551] on div "Pen P" at bounding box center [65, 559] width 39 height 31
click at [362, 564] on div "9 / 11" at bounding box center [505, 559] width 306 height 15
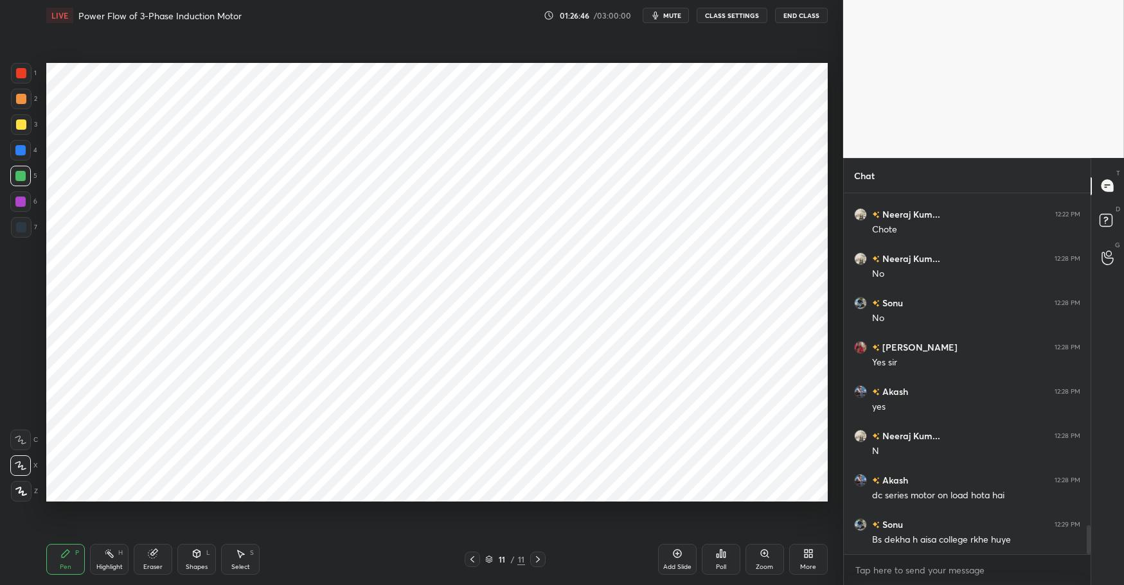
click at [815, 555] on div "More" at bounding box center [808, 559] width 39 height 31
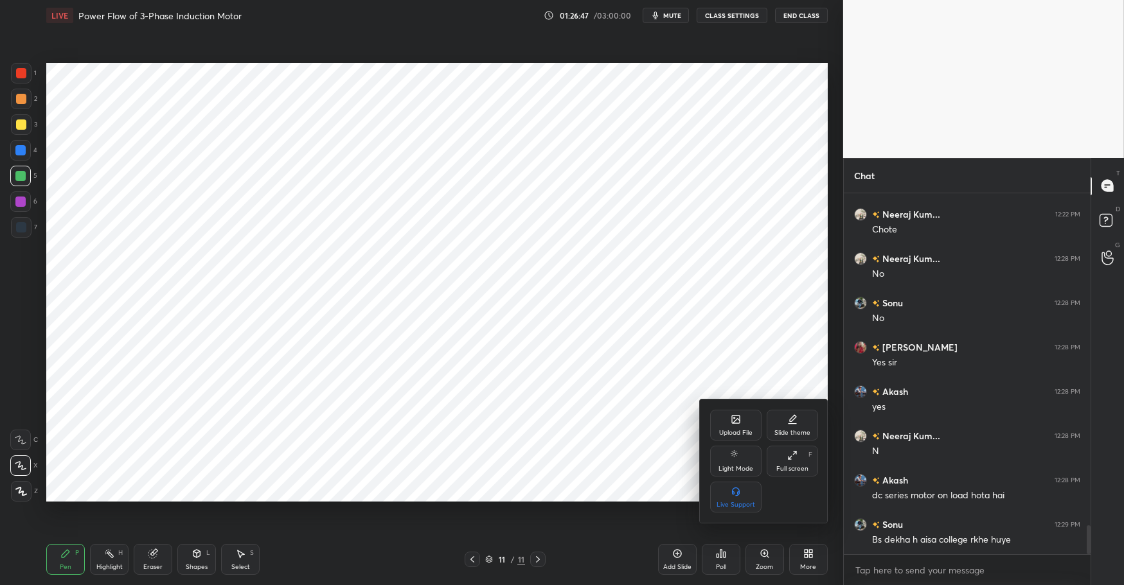
drag, startPoint x: 383, startPoint y: 563, endPoint x: 432, endPoint y: 558, distance: 49.0
click at [383, 563] on div at bounding box center [562, 292] width 1124 height 585
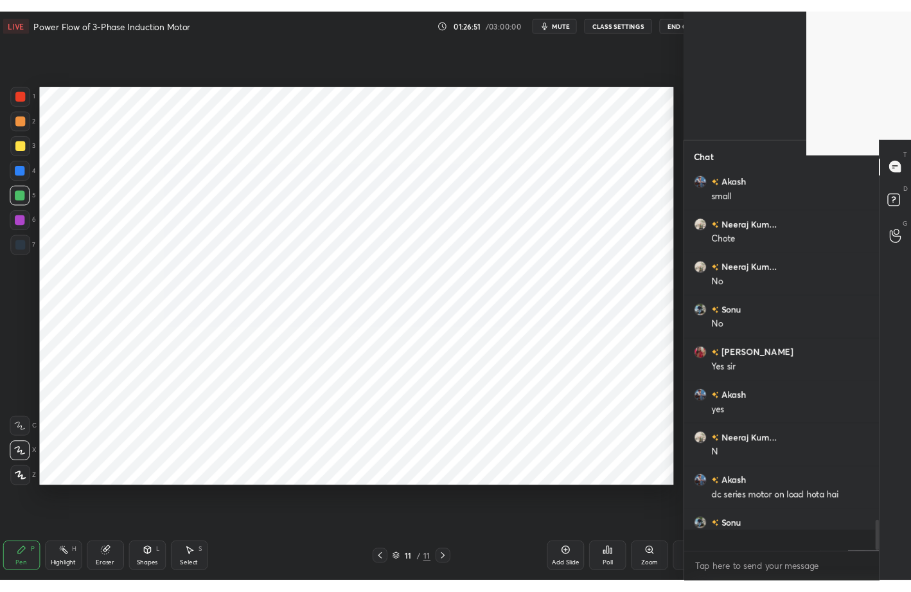
scroll to position [509, 632]
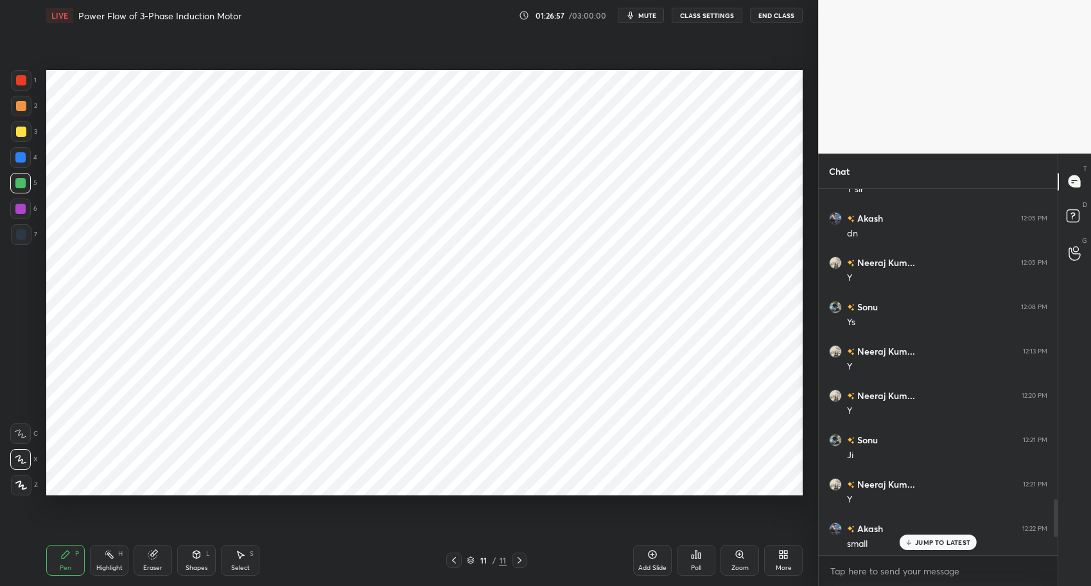
drag, startPoint x: 470, startPoint y: 528, endPoint x: 558, endPoint y: 525, distance: 88.1
click at [473, 529] on div "Setting up your live class Poll for secs No correct answer Start poll" at bounding box center [424, 283] width 767 height 504
click at [653, 20] on button "mute" at bounding box center [641, 15] width 46 height 15
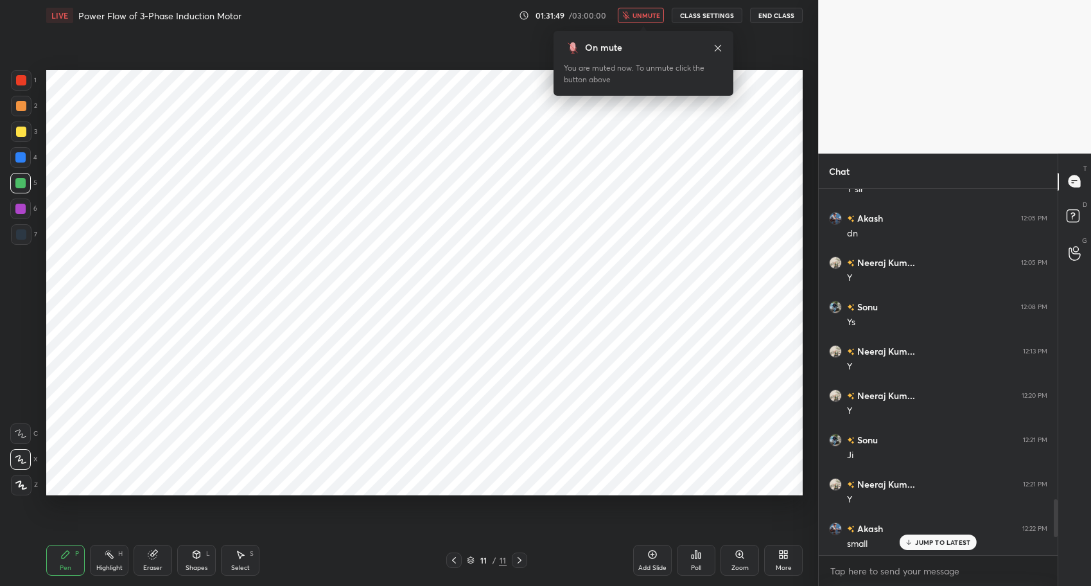
click at [110, 565] on div "Highlight" at bounding box center [109, 568] width 26 height 6
click at [66, 554] on icon at bounding box center [66, 555] width 8 height 8
click at [334, 571] on div "Pen P Highlight H Eraser Shapes L Select S" at bounding box center [193, 560] width 294 height 31
click at [107, 562] on div "Highlight H" at bounding box center [109, 560] width 39 height 31
drag, startPoint x: 68, startPoint y: 552, endPoint x: 131, endPoint y: 549, distance: 63.0
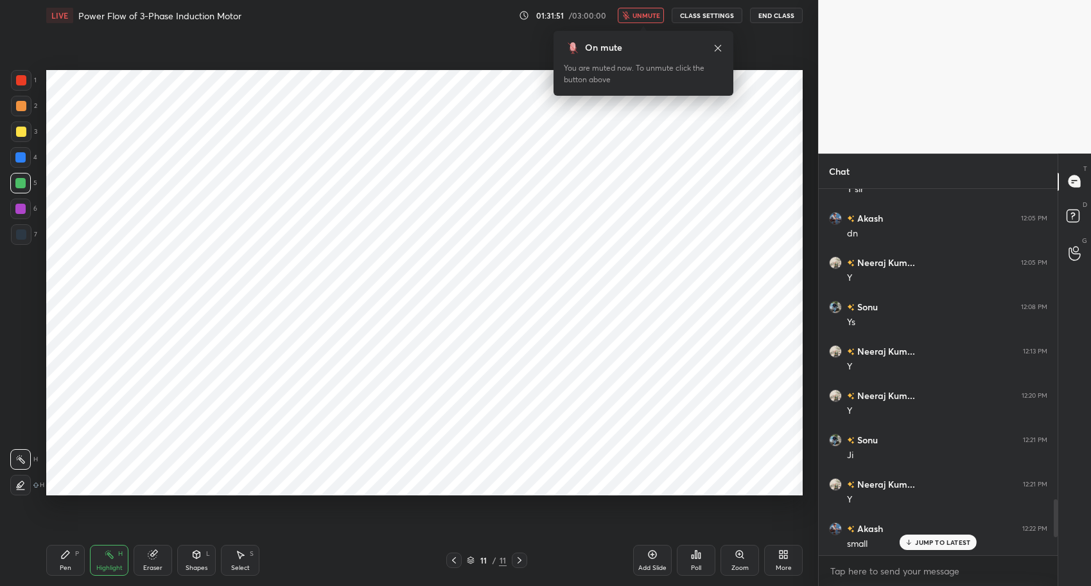
click at [68, 552] on icon at bounding box center [66, 555] width 8 height 8
click at [312, 564] on div "Pen P Highlight H Eraser Shapes L Select S" at bounding box center [193, 560] width 294 height 31
click at [112, 561] on div "Highlight H" at bounding box center [109, 560] width 39 height 31
drag, startPoint x: 64, startPoint y: 551, endPoint x: 88, endPoint y: 549, distance: 23.8
click at [66, 550] on icon at bounding box center [65, 554] width 10 height 10
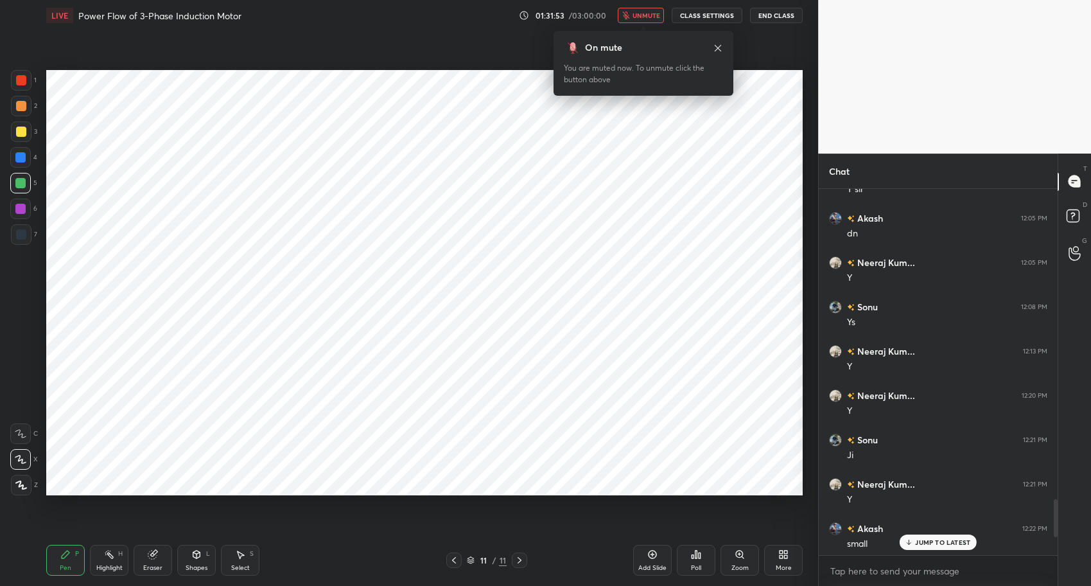
click at [324, 570] on div "Pen P Highlight H Eraser Shapes L Select S" at bounding box center [193, 560] width 294 height 31
drag, startPoint x: 107, startPoint y: 557, endPoint x: 76, endPoint y: 554, distance: 30.4
click at [106, 556] on icon at bounding box center [109, 554] width 10 height 10
click at [68, 552] on icon at bounding box center [66, 555] width 8 height 8
click at [309, 571] on div "Pen P Highlight H Eraser Shapes L Select S" at bounding box center [193, 560] width 294 height 31
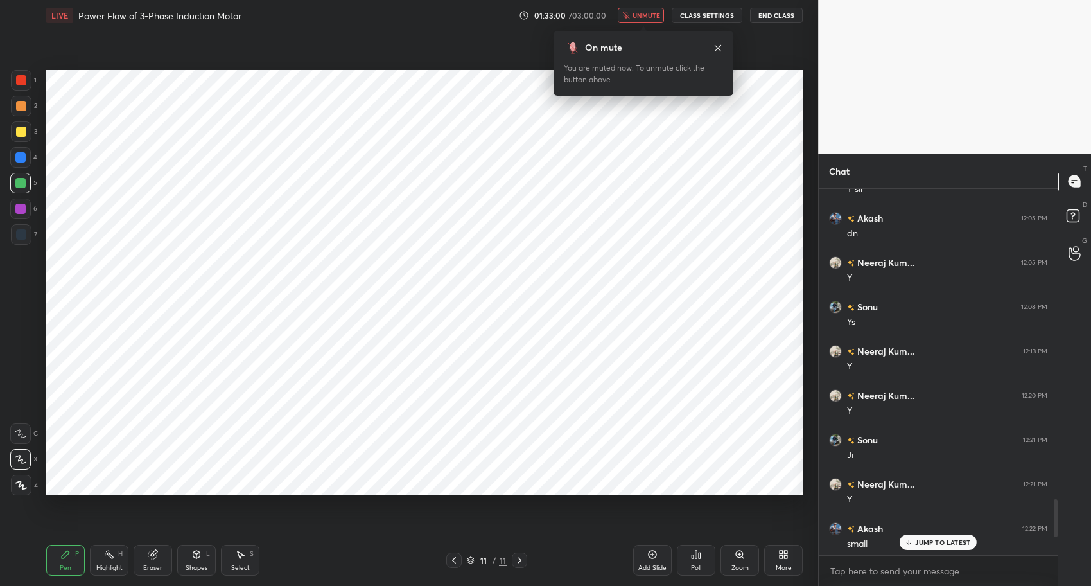
click at [98, 558] on div "Highlight H" at bounding box center [109, 560] width 39 height 31
drag, startPoint x: 62, startPoint y: 550, endPoint x: 156, endPoint y: 547, distance: 93.8
click at [62, 550] on icon at bounding box center [65, 554] width 10 height 10
click at [328, 573] on div "Pen P Highlight H Eraser Shapes L Select S" at bounding box center [193, 560] width 294 height 31
click at [653, 16] on span "unmute" at bounding box center [647, 15] width 28 height 9
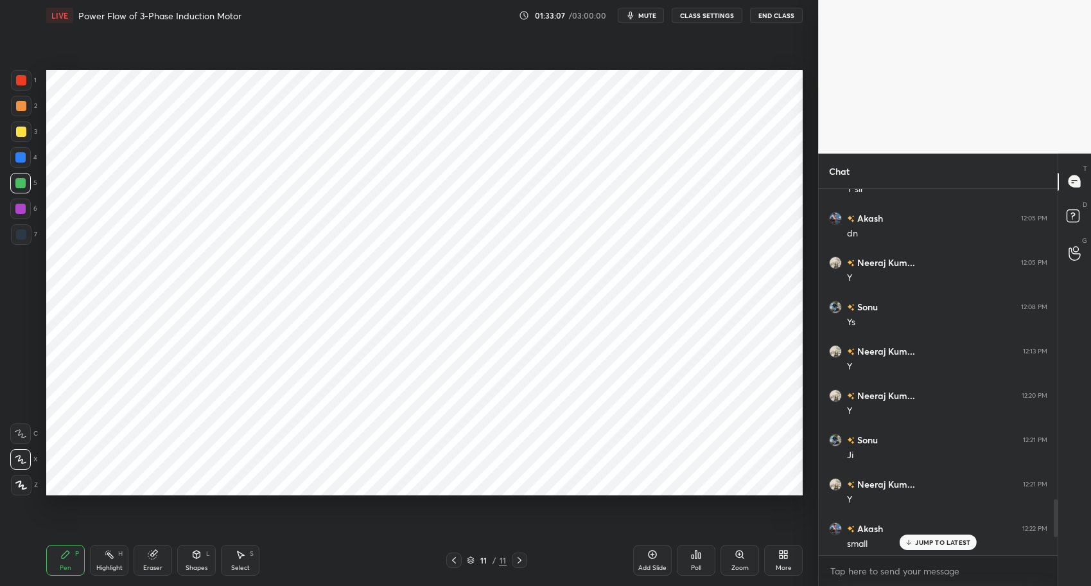
click at [111, 562] on div "Highlight H" at bounding box center [109, 560] width 39 height 31
click at [76, 553] on div "P" at bounding box center [77, 554] width 4 height 6
click at [364, 570] on div "Pen P Highlight H Eraser Shapes L Select S 11 / 11 Add Slide Poll Zoom More" at bounding box center [424, 559] width 757 height 51
click at [942, 545] on p "1 NEW MESSAGE" at bounding box center [943, 542] width 55 height 8
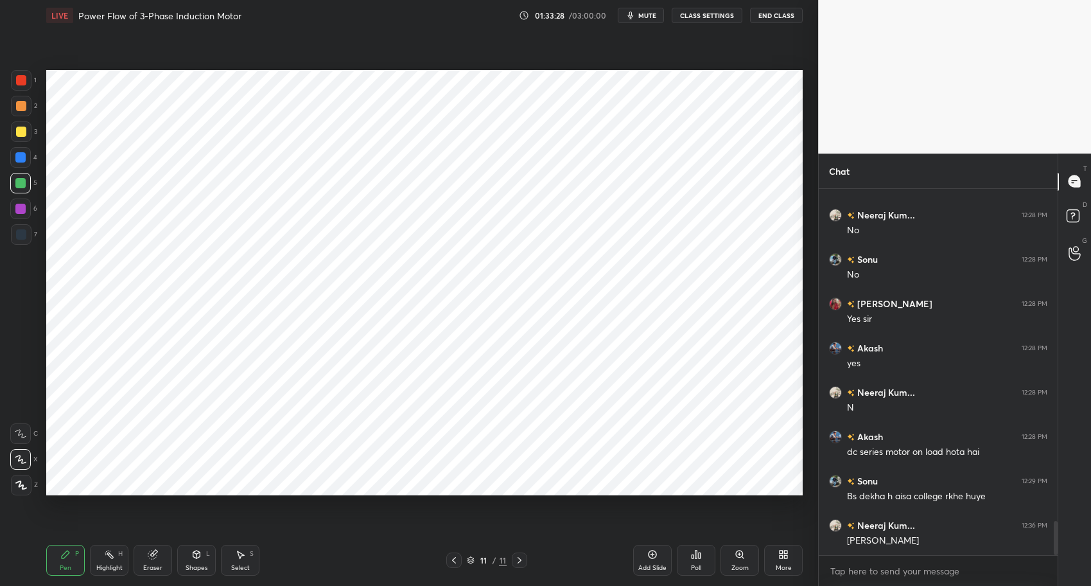
click at [113, 554] on div "Highlight H" at bounding box center [109, 560] width 39 height 31
click at [70, 549] on icon at bounding box center [65, 554] width 10 height 10
click at [335, 568] on div "Pen P Highlight H Eraser Shapes L Select S" at bounding box center [193, 560] width 294 height 31
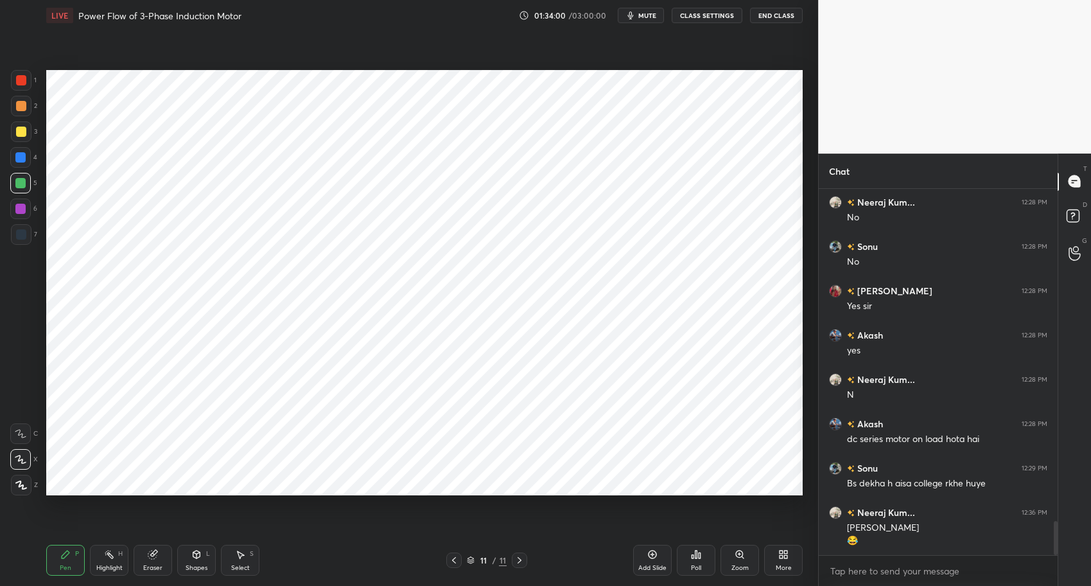
scroll to position [3643, 0]
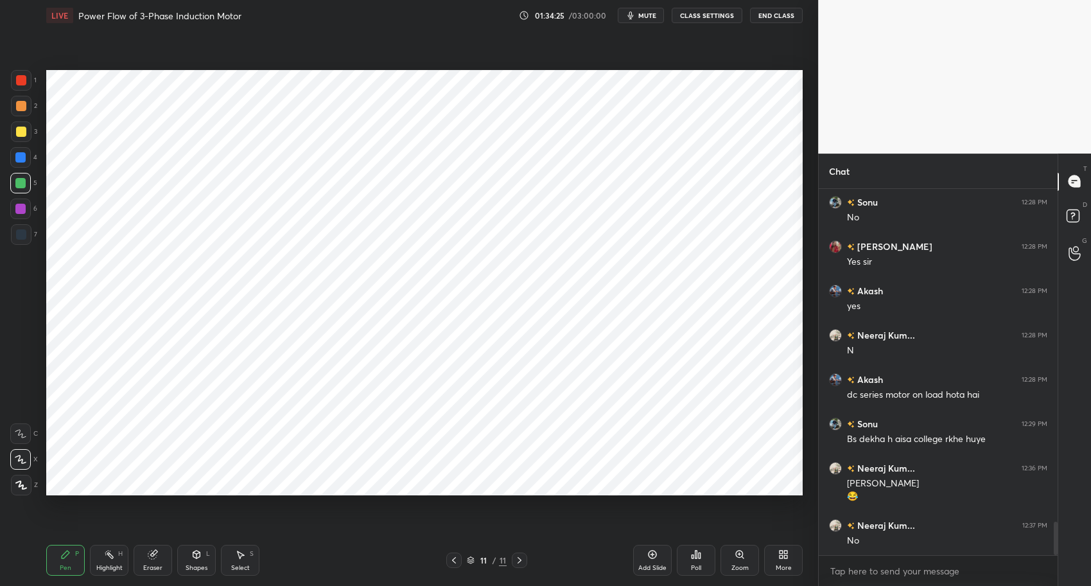
click at [105, 559] on icon at bounding box center [109, 554] width 10 height 10
click at [66, 555] on icon at bounding box center [66, 555] width 8 height 8
click at [331, 576] on div "Pen P Highlight H Eraser Shapes L Select S 11 / 11 Add Slide Poll Zoom More" at bounding box center [424, 559] width 757 height 51
click at [23, 76] on div at bounding box center [21, 80] width 10 height 10
click at [241, 565] on div "Select" at bounding box center [240, 568] width 19 height 6
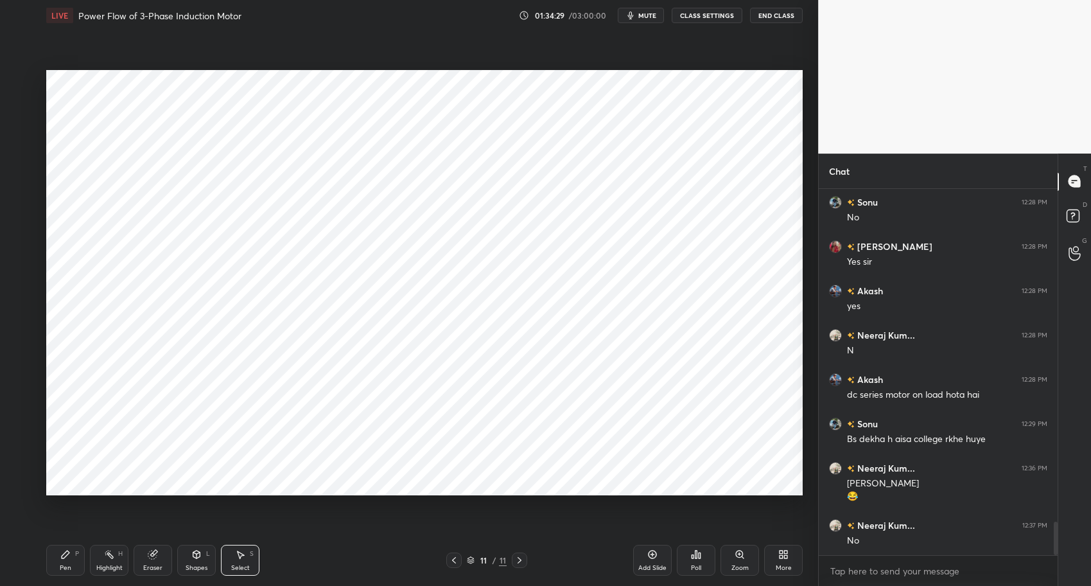
click at [105, 561] on div "Highlight H" at bounding box center [109, 560] width 39 height 31
drag, startPoint x: 67, startPoint y: 553, endPoint x: 107, endPoint y: 549, distance: 40.7
click at [67, 553] on icon at bounding box center [66, 555] width 8 height 8
drag, startPoint x: 387, startPoint y: 579, endPoint x: 411, endPoint y: 573, distance: 24.5
click at [389, 576] on div "Pen P Highlight H Eraser Shapes L Select S 11 / 11 Add Slide Poll Zoom More" at bounding box center [424, 559] width 757 height 51
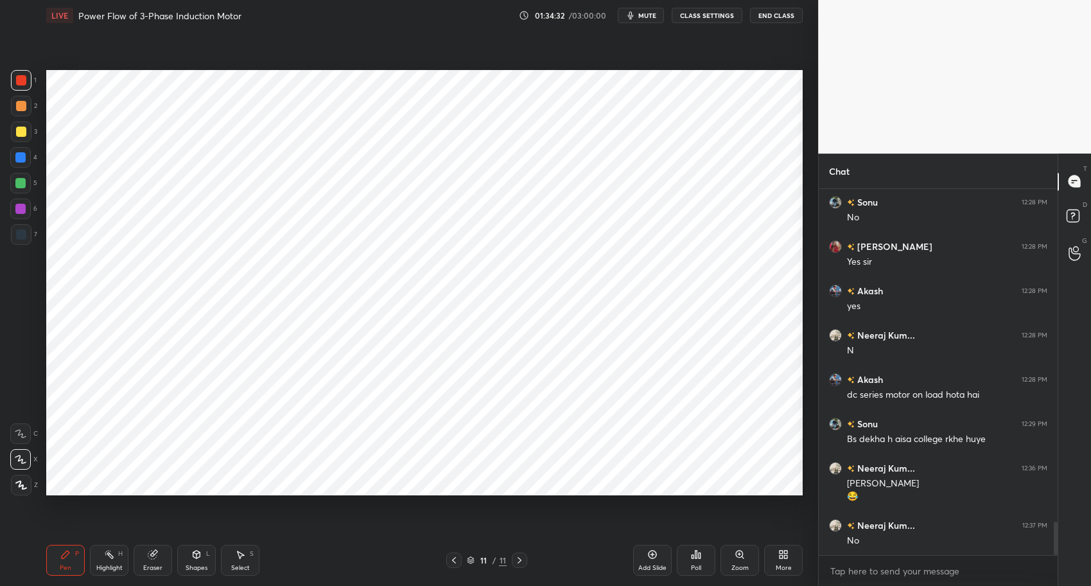
click at [95, 556] on div "Highlight H" at bounding box center [109, 560] width 39 height 31
click at [53, 547] on div "Pen P" at bounding box center [65, 560] width 39 height 31
click at [790, 553] on div "More" at bounding box center [783, 560] width 39 height 31
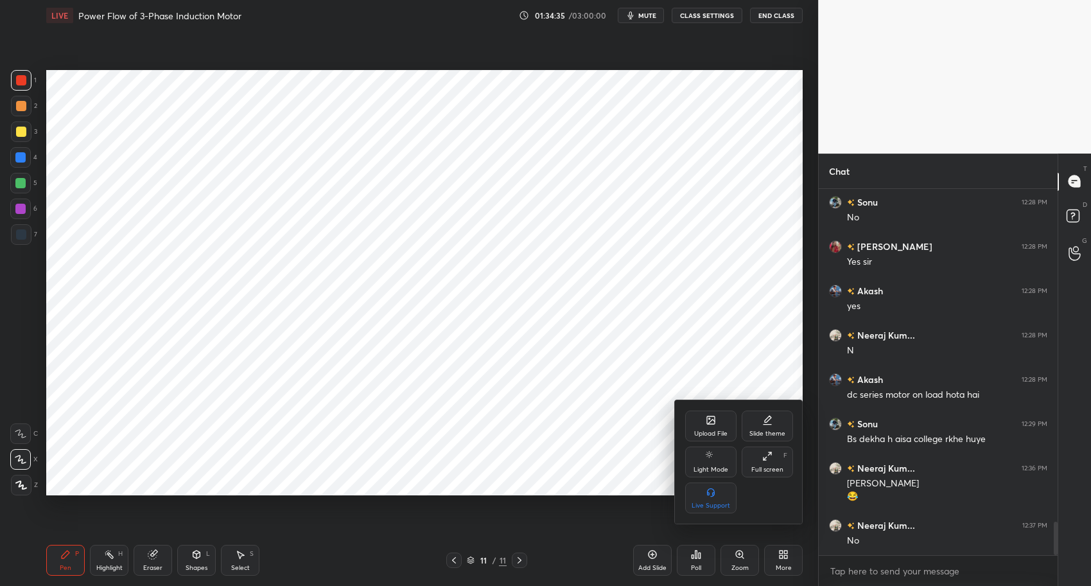
click at [703, 411] on div "Upload File" at bounding box center [710, 426] width 51 height 31
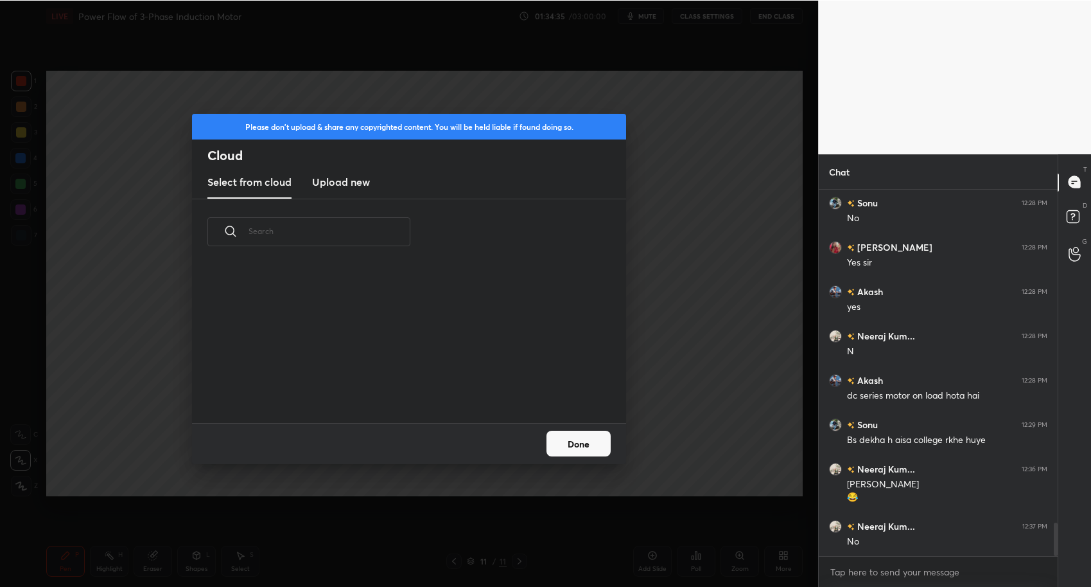
scroll to position [158, 412]
click at [341, 182] on h3 "Upload new" at bounding box center [341, 180] width 58 height 15
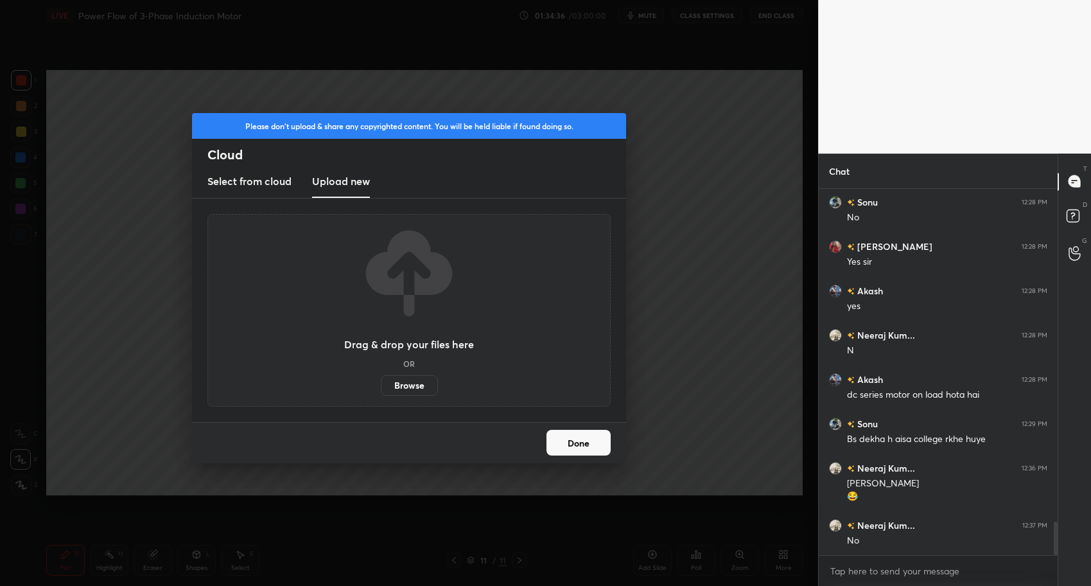
click at [411, 385] on label "Browse" at bounding box center [409, 385] width 57 height 21
click at [381, 385] on input "Browse" at bounding box center [381, 385] width 0 height 21
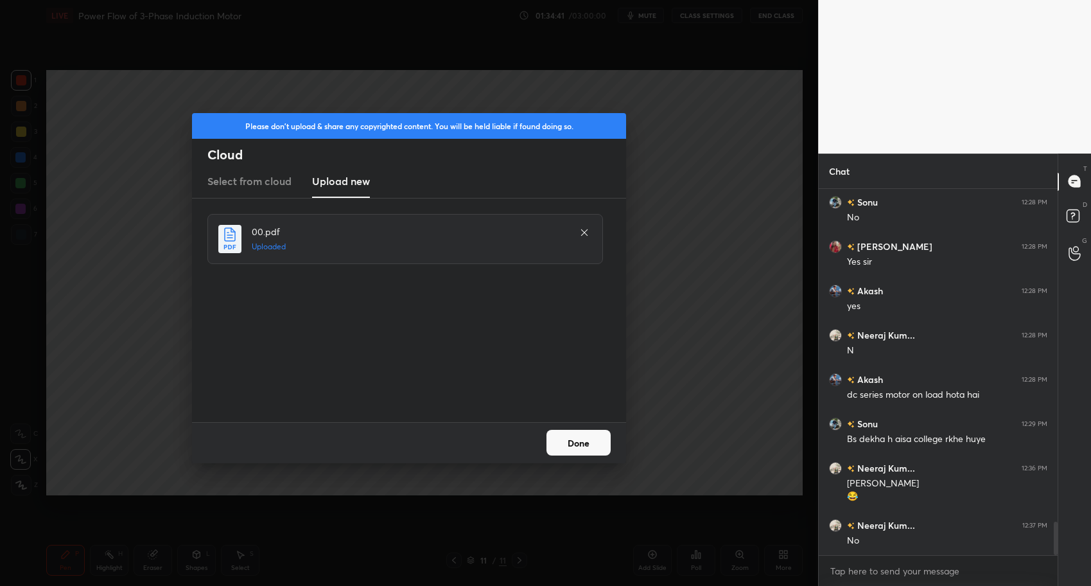
click at [584, 441] on button "Done" at bounding box center [579, 443] width 64 height 26
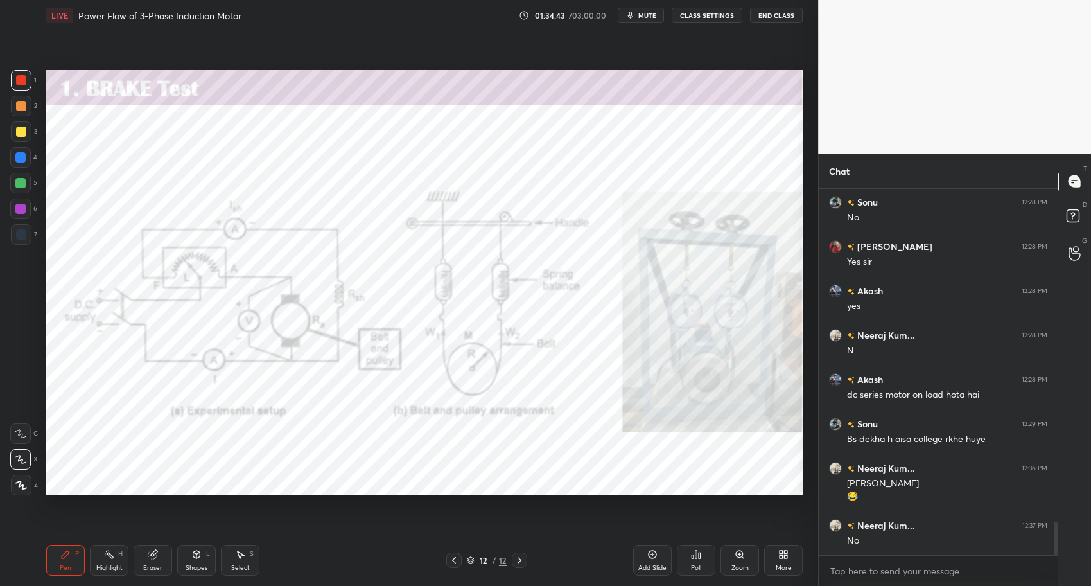
click at [110, 561] on div "Highlight H" at bounding box center [109, 560] width 39 height 31
drag, startPoint x: 109, startPoint y: 567, endPoint x: 98, endPoint y: 560, distance: 13.0
click at [109, 567] on div "Highlight" at bounding box center [109, 568] width 26 height 6
drag, startPoint x: 111, startPoint y: 563, endPoint x: 91, endPoint y: 559, distance: 20.3
click at [110, 565] on div "Highlight" at bounding box center [109, 568] width 26 height 6
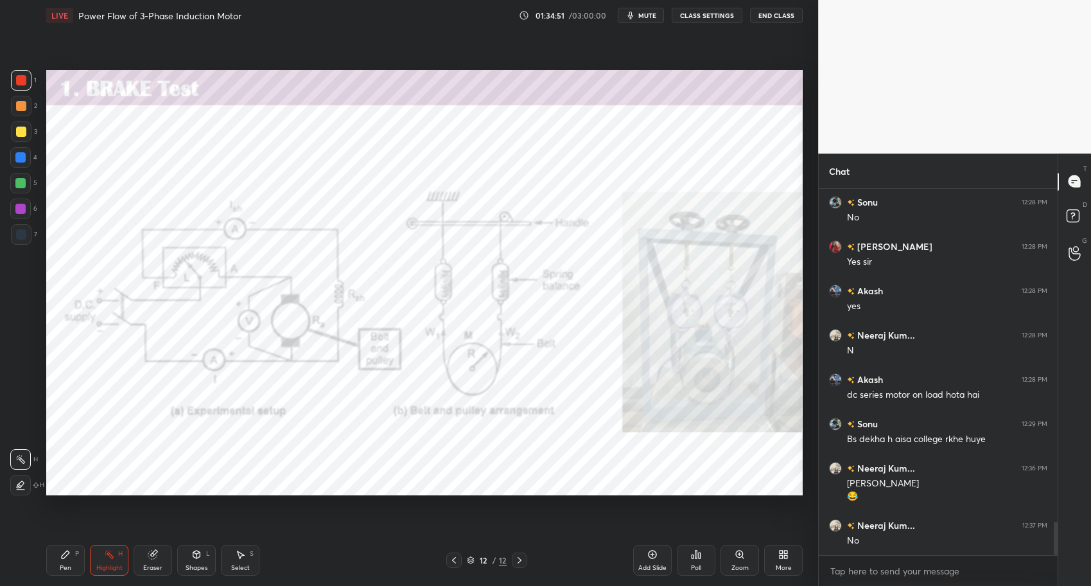
drag, startPoint x: 65, startPoint y: 553, endPoint x: 174, endPoint y: 557, distance: 109.3
click at [67, 553] on icon at bounding box center [66, 555] width 8 height 8
click at [655, 552] on icon at bounding box center [653, 554] width 10 height 10
click at [106, 558] on icon at bounding box center [109, 554] width 10 height 10
drag, startPoint x: 64, startPoint y: 557, endPoint x: 70, endPoint y: 550, distance: 9.1
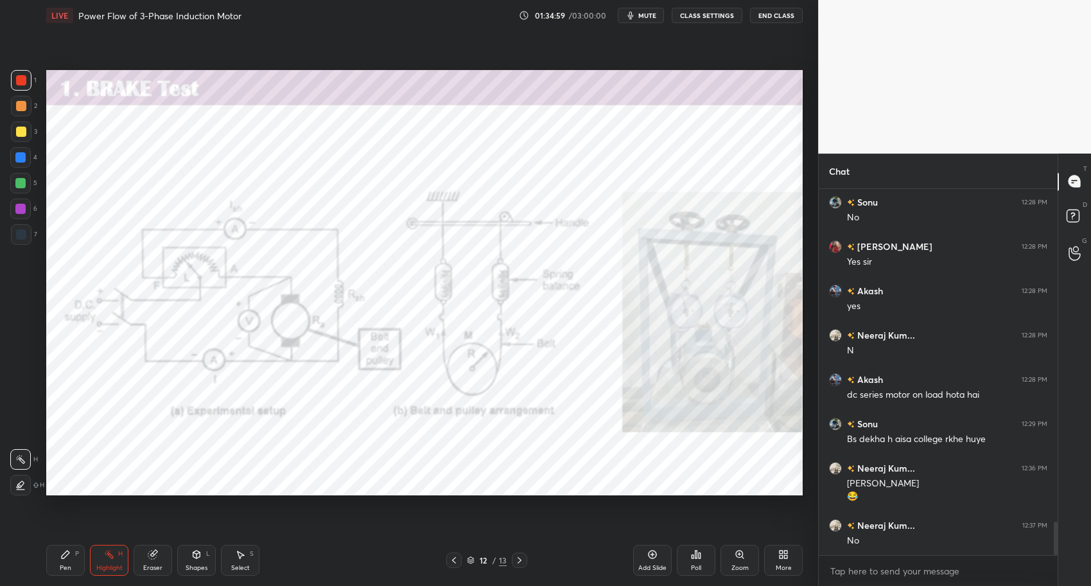
click at [65, 556] on icon at bounding box center [66, 555] width 8 height 8
drag, startPoint x: 330, startPoint y: 576, endPoint x: 296, endPoint y: 511, distance: 72.7
click at [329, 572] on div "Pen P Highlight H Eraser Shapes L Select S 12 / 13 Add Slide Poll Zoom More" at bounding box center [424, 559] width 757 height 51
click at [23, 161] on div at bounding box center [20, 157] width 21 height 21
drag, startPoint x: 17, startPoint y: 175, endPoint x: 19, endPoint y: 163, distance: 13.0
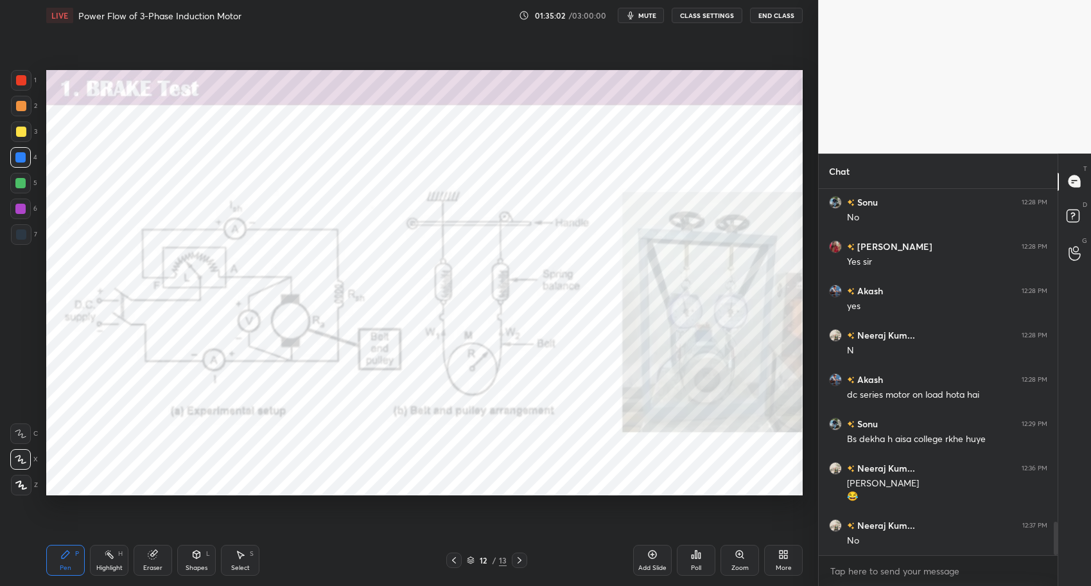
click at [17, 175] on div at bounding box center [20, 183] width 21 height 21
click at [22, 150] on div at bounding box center [20, 157] width 21 height 21
click at [105, 558] on icon at bounding box center [109, 554] width 10 height 10
drag, startPoint x: 67, startPoint y: 552, endPoint x: 181, endPoint y: 553, distance: 113.7
click at [69, 551] on icon at bounding box center [65, 554] width 10 height 10
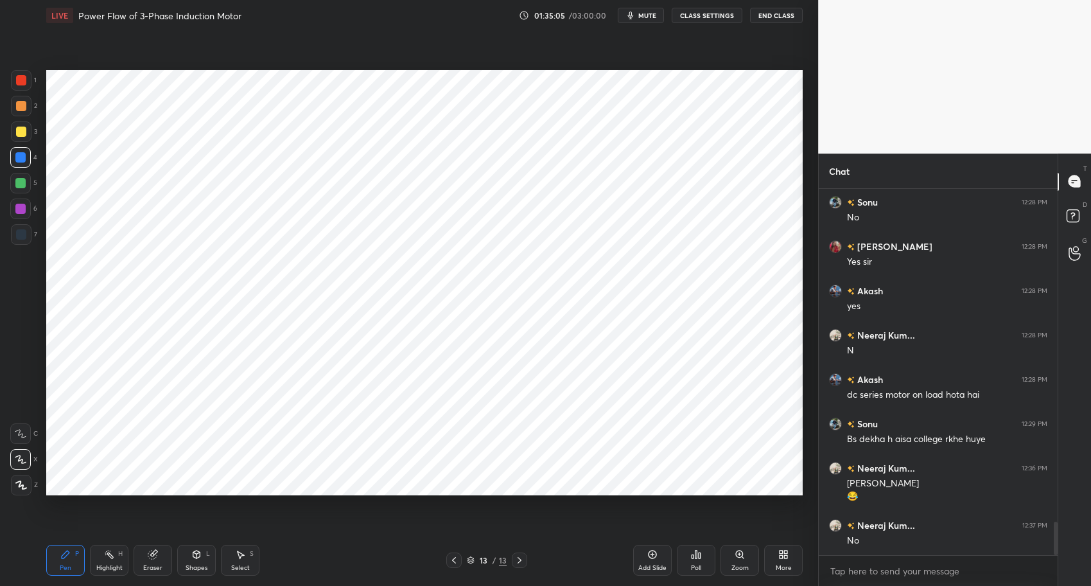
click at [371, 576] on div "Pen P Highlight H Eraser Shapes L Select S 13 / 13 Add Slide Poll Zoom More" at bounding box center [424, 559] width 757 height 51
click at [25, 80] on div at bounding box center [21, 80] width 10 height 10
click at [111, 561] on div "Highlight H" at bounding box center [109, 560] width 39 height 31
click at [67, 558] on icon at bounding box center [65, 554] width 10 height 10
click at [157, 558] on div "Eraser" at bounding box center [153, 560] width 39 height 31
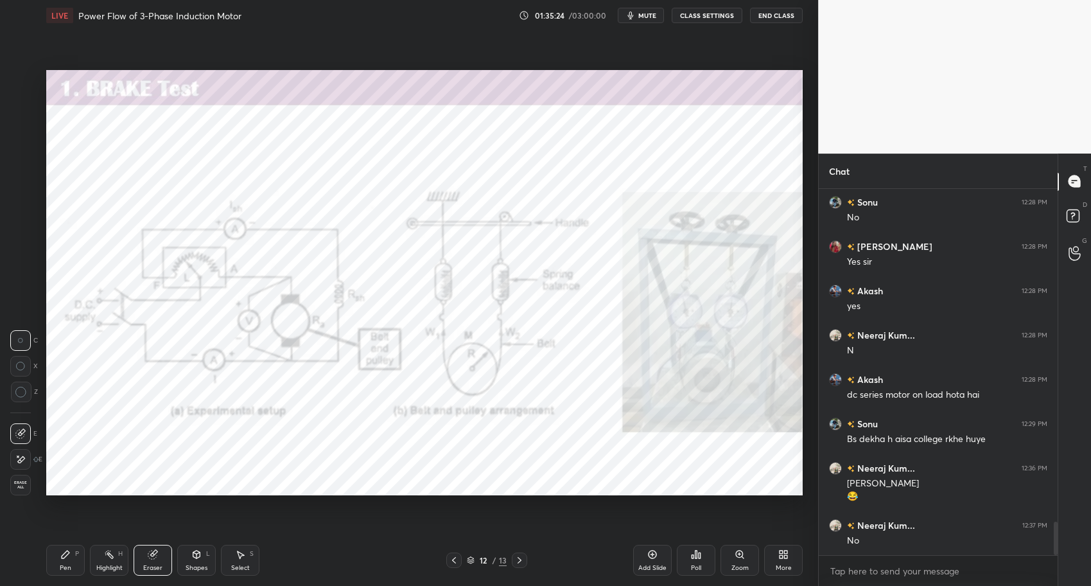
drag, startPoint x: 98, startPoint y: 562, endPoint x: 67, endPoint y: 552, distance: 33.1
click at [100, 561] on div "Highlight H" at bounding box center [109, 560] width 39 height 31
click at [62, 549] on icon at bounding box center [65, 554] width 10 height 10
click at [348, 571] on div "Pen P Highlight H Eraser Shapes L Select S 12 / 13 Add Slide Poll Zoom More" at bounding box center [424, 559] width 757 height 51
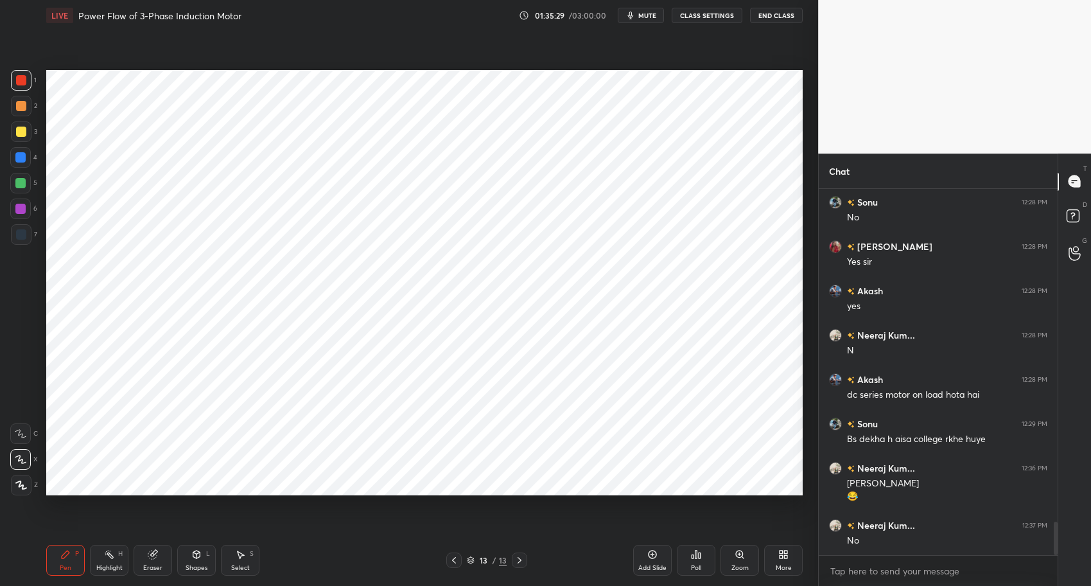
click at [24, 76] on div at bounding box center [21, 80] width 10 height 10
click at [19, 155] on div at bounding box center [20, 157] width 10 height 10
click at [23, 78] on div at bounding box center [21, 80] width 10 height 10
click at [30, 154] on div at bounding box center [20, 157] width 21 height 21
click at [96, 565] on div "Highlight" at bounding box center [109, 568] width 26 height 6
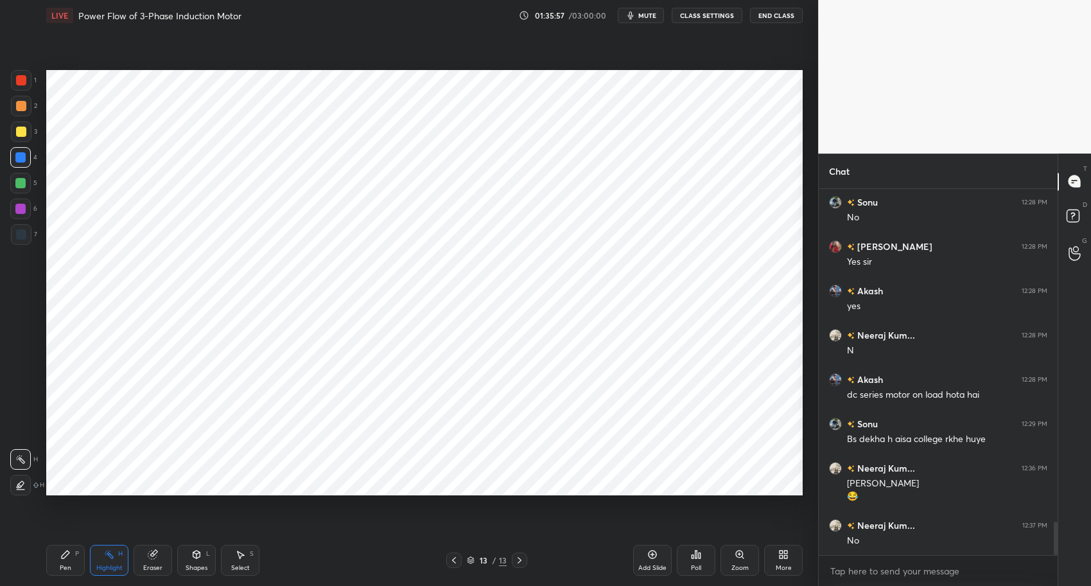
drag, startPoint x: 71, startPoint y: 555, endPoint x: 106, endPoint y: 556, distance: 35.3
click at [71, 556] on div "Pen P" at bounding box center [65, 560] width 39 height 31
drag, startPoint x: 287, startPoint y: 574, endPoint x: 286, endPoint y: 555, distance: 19.3
click at [287, 574] on div "Pen P Highlight H Eraser Shapes L Select S" at bounding box center [193, 560] width 294 height 31
drag, startPoint x: 103, startPoint y: 560, endPoint x: 94, endPoint y: 557, distance: 9.4
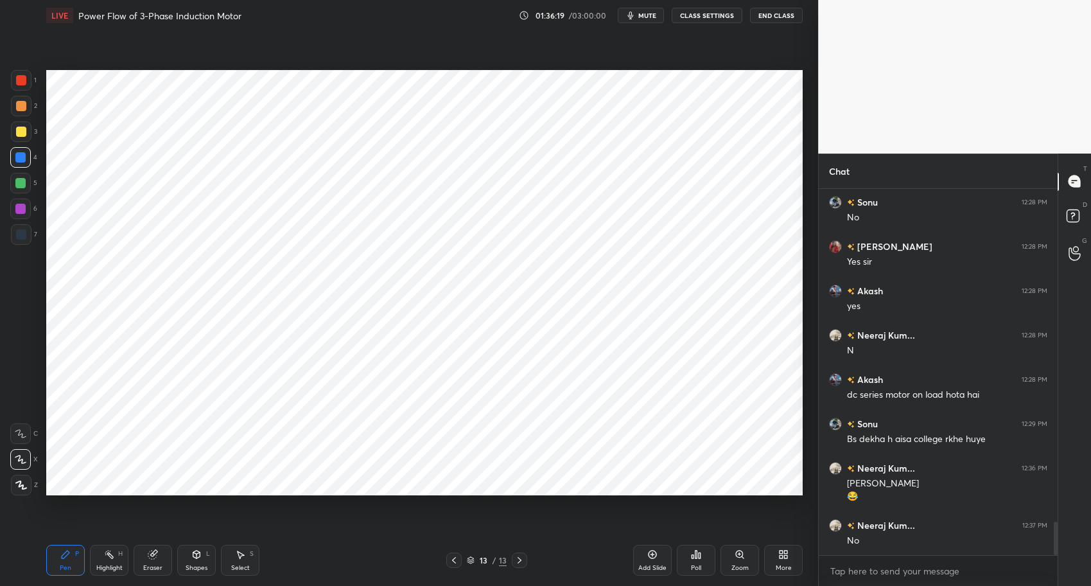
click at [103, 560] on div "Highlight H" at bounding box center [109, 560] width 39 height 31
click at [71, 558] on div "Pen P" at bounding box center [65, 560] width 39 height 31
click at [21, 157] on div at bounding box center [20, 157] width 10 height 10
click at [116, 566] on div "Highlight" at bounding box center [109, 568] width 26 height 6
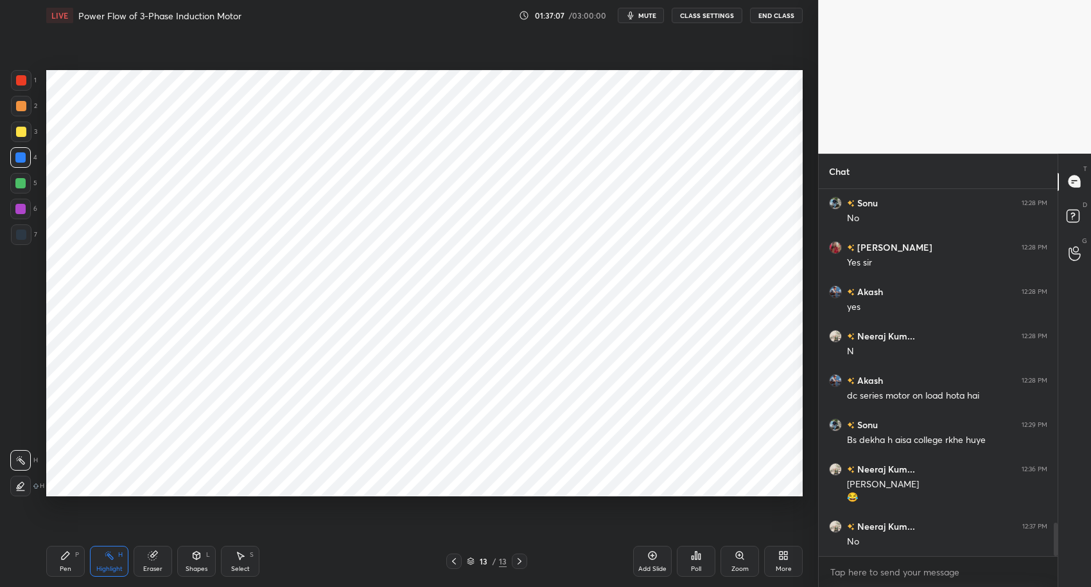
click at [70, 556] on icon at bounding box center [65, 555] width 10 height 10
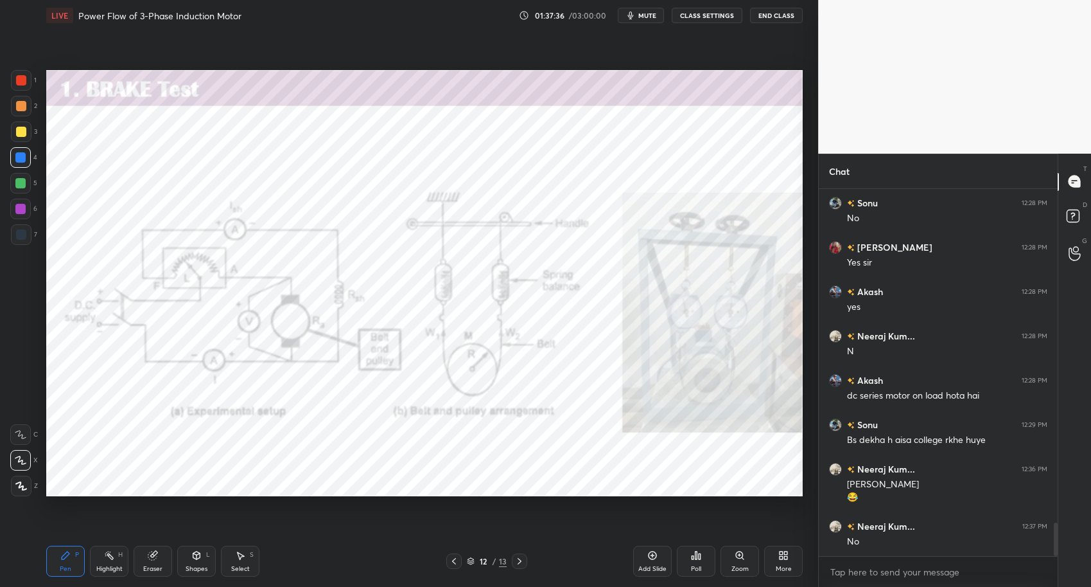
drag, startPoint x: 67, startPoint y: 556, endPoint x: 107, endPoint y: 555, distance: 39.2
click at [73, 555] on div "Pen P" at bounding box center [65, 560] width 39 height 31
click at [125, 561] on div "Highlight H" at bounding box center [109, 560] width 39 height 31
drag, startPoint x: 62, startPoint y: 561, endPoint x: 105, endPoint y: 556, distance: 42.6
click at [65, 560] on div "Pen P" at bounding box center [65, 560] width 39 height 31
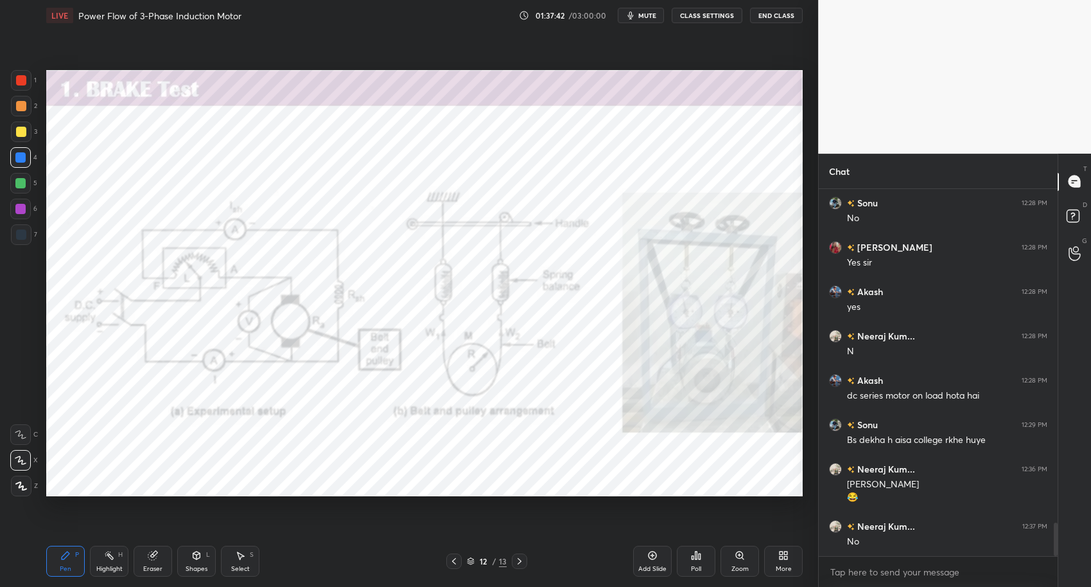
click at [113, 560] on icon at bounding box center [109, 555] width 10 height 10
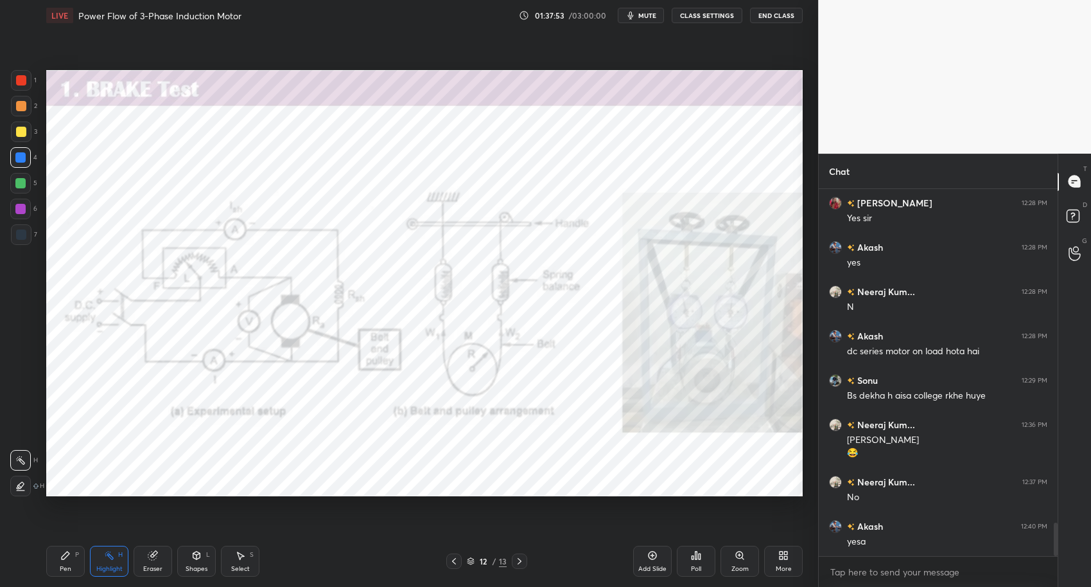
scroll to position [3731, 0]
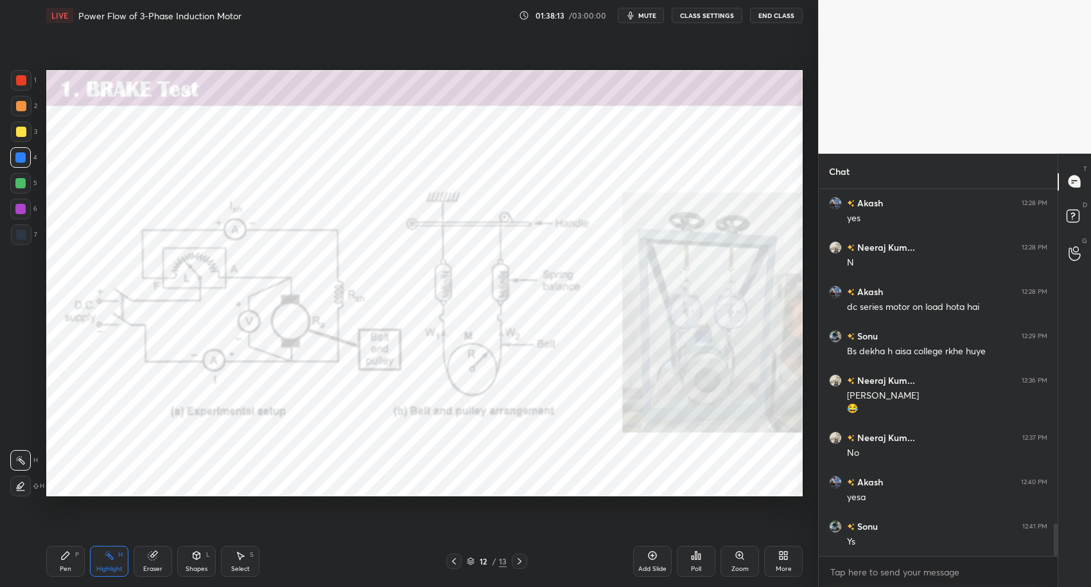
click at [19, 128] on div at bounding box center [21, 132] width 10 height 10
click at [64, 561] on div "Pen P" at bounding box center [65, 560] width 39 height 31
click at [375, 567] on div "12 / 13" at bounding box center [487, 560] width 294 height 15
click at [17, 475] on div at bounding box center [21, 485] width 21 height 21
drag, startPoint x: 21, startPoint y: 459, endPoint x: 40, endPoint y: 454, distance: 19.3
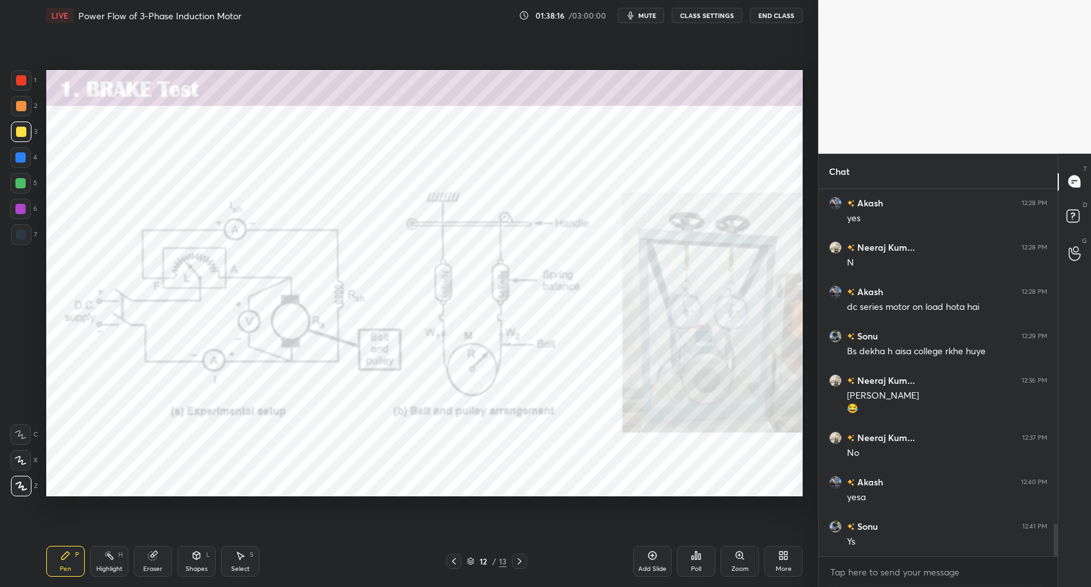
click at [21, 459] on icon at bounding box center [21, 459] width 12 height 9
click at [71, 554] on div "Pen P" at bounding box center [65, 560] width 39 height 31
drag, startPoint x: 106, startPoint y: 560, endPoint x: 159, endPoint y: 542, distance: 55.5
click at [106, 560] on icon at bounding box center [109, 555] width 10 height 10
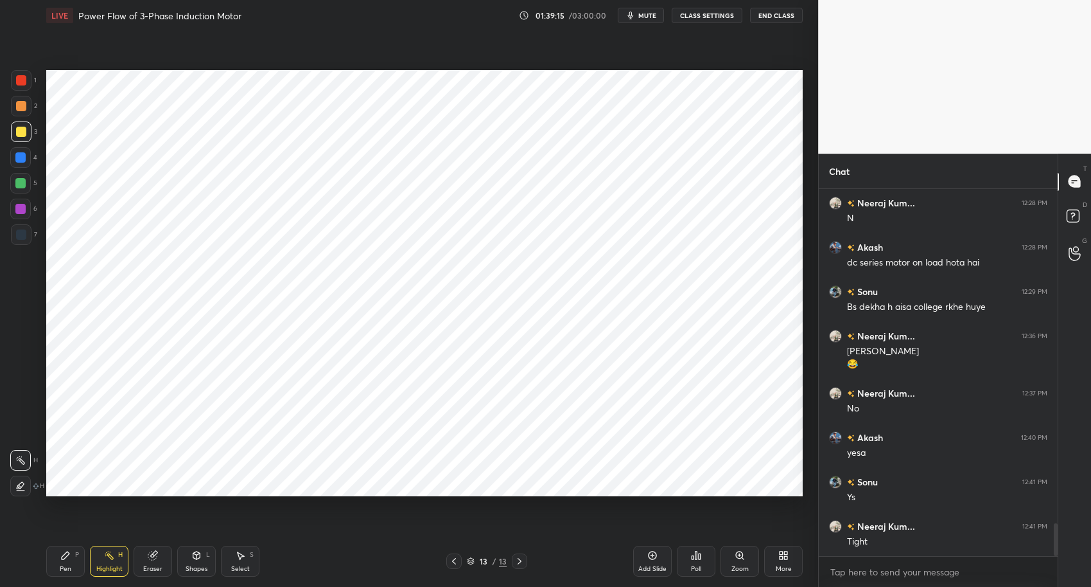
scroll to position [3820, 0]
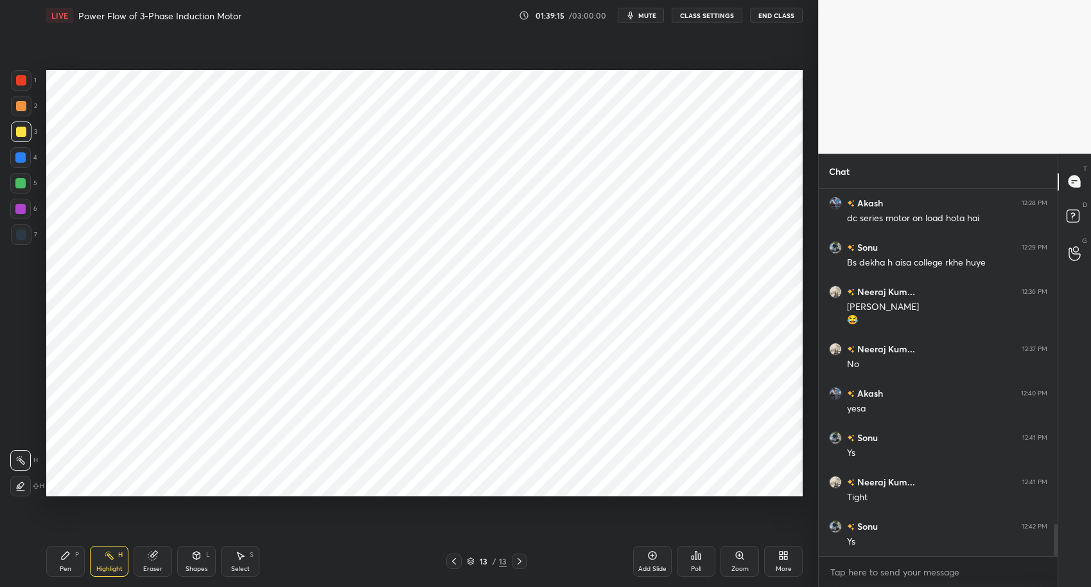
drag, startPoint x: 61, startPoint y: 560, endPoint x: 79, endPoint y: 545, distance: 23.3
click at [61, 561] on div "Pen P" at bounding box center [65, 560] width 39 height 31
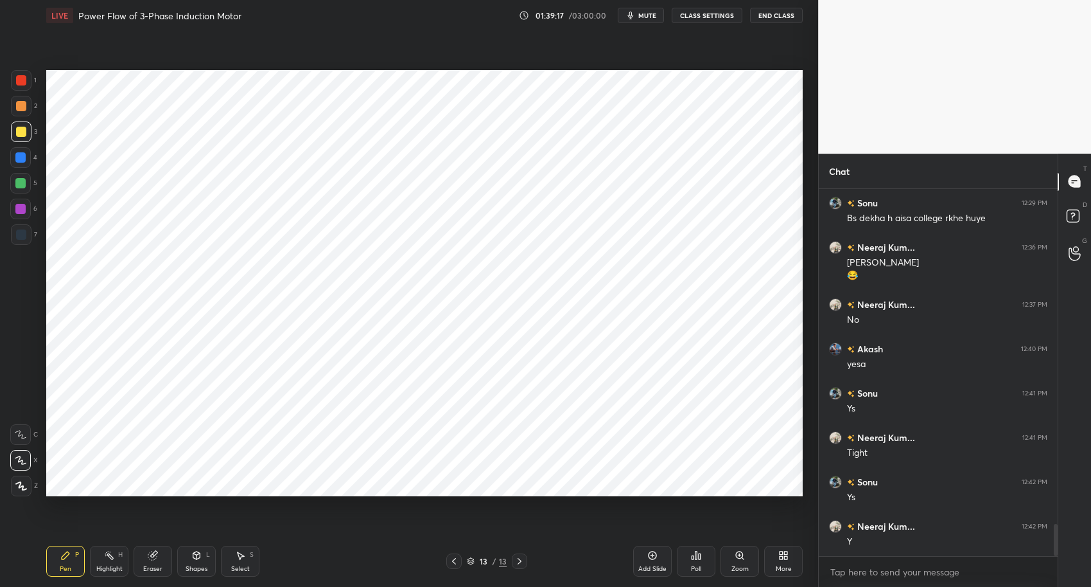
drag, startPoint x: 21, startPoint y: 160, endPoint x: 19, endPoint y: 224, distance: 64.3
click at [24, 159] on div at bounding box center [20, 157] width 10 height 10
drag, startPoint x: 110, startPoint y: 568, endPoint x: 62, endPoint y: 554, distance: 49.4
click at [110, 568] on div "Highlight" at bounding box center [109, 568] width 26 height 6
drag, startPoint x: 63, startPoint y: 556, endPoint x: 69, endPoint y: 552, distance: 7.5
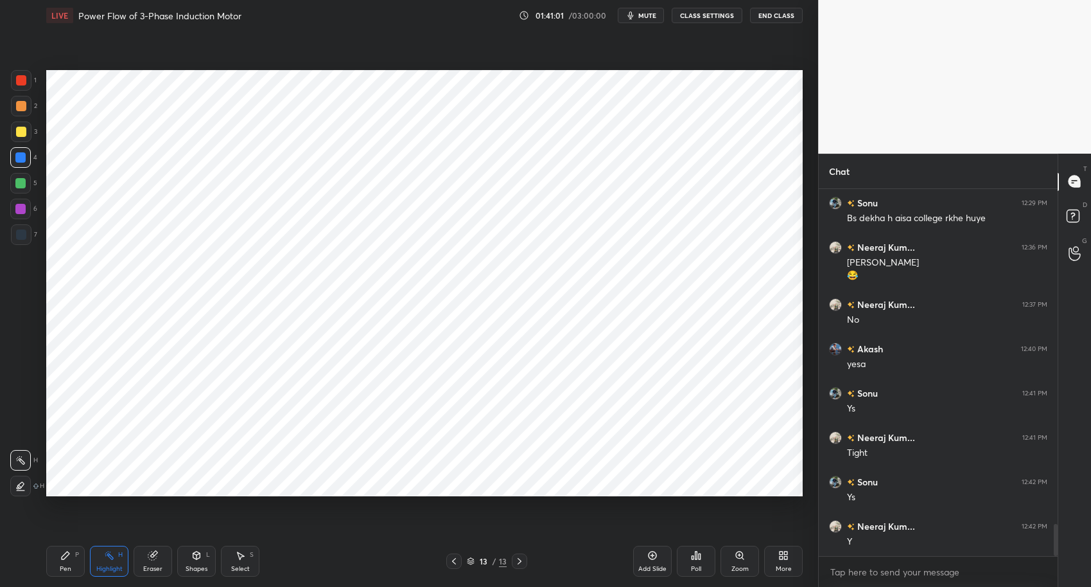
click at [63, 556] on icon at bounding box center [66, 555] width 8 height 8
drag, startPoint x: 384, startPoint y: 574, endPoint x: 396, endPoint y: 550, distance: 27.3
click at [384, 574] on div "Pen P Highlight H Eraser Shapes L Select S 13 / 13 Add Slide Poll Zoom More" at bounding box center [424, 560] width 757 height 51
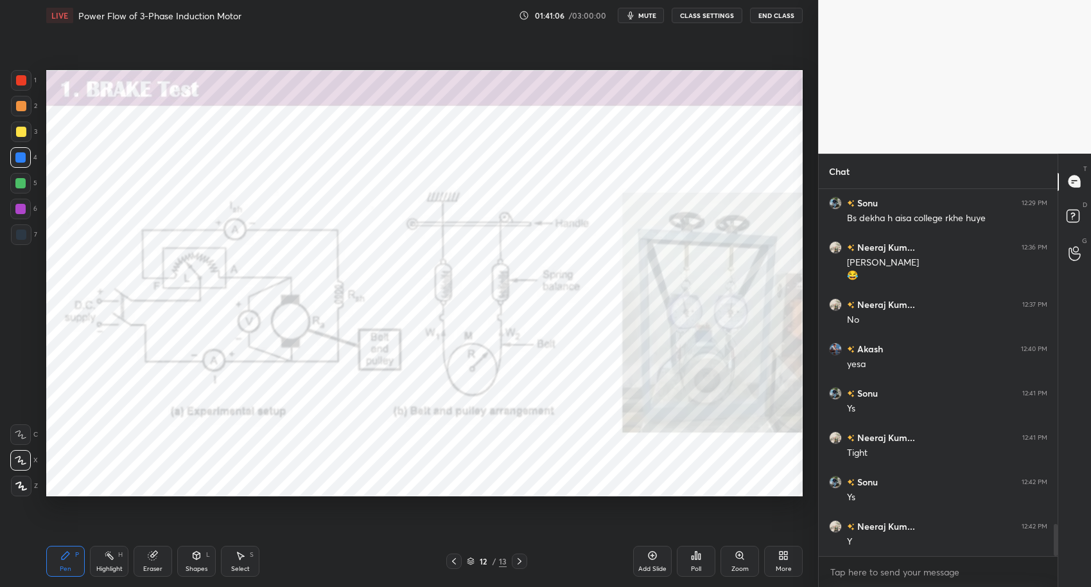
click at [23, 125] on div at bounding box center [21, 131] width 21 height 21
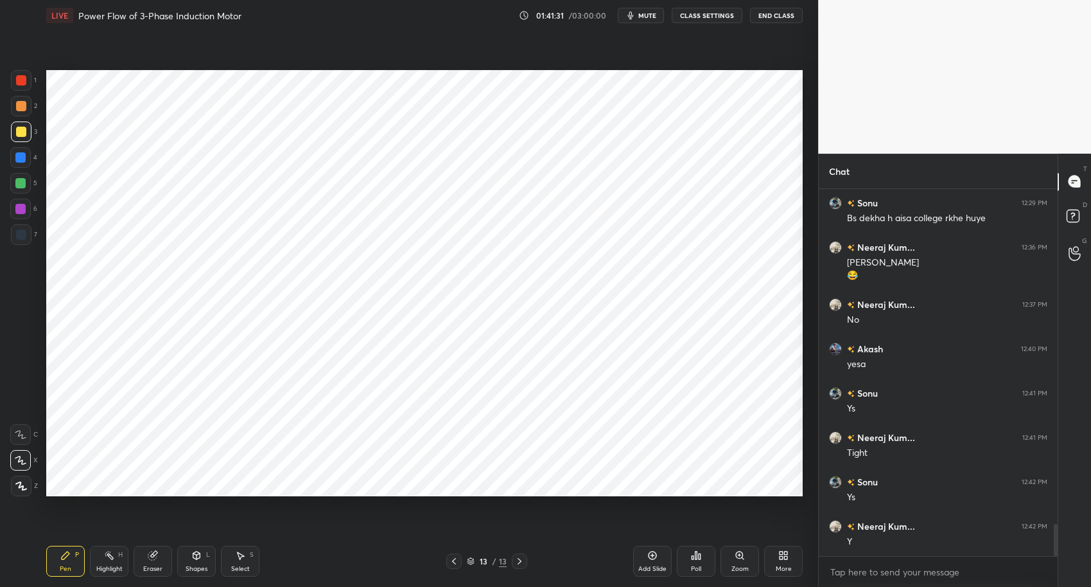
click at [111, 563] on div "Highlight H" at bounding box center [109, 560] width 39 height 31
click at [66, 552] on icon at bounding box center [65, 555] width 10 height 10
click at [344, 576] on div "Pen P Highlight H Eraser Shapes L Select S 13 / 13 Add Slide Poll Zoom More" at bounding box center [424, 560] width 757 height 51
drag, startPoint x: 21, startPoint y: 162, endPoint x: 38, endPoint y: 173, distance: 20.0
click at [24, 163] on div at bounding box center [20, 157] width 21 height 21
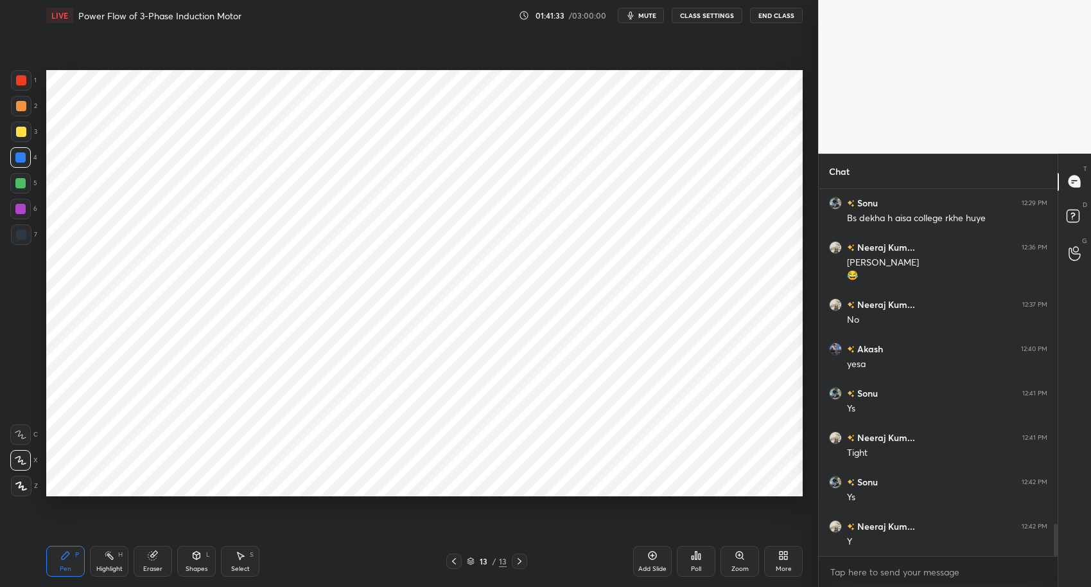
click at [652, 553] on icon at bounding box center [653, 555] width 10 height 10
click at [19, 80] on div at bounding box center [21, 80] width 10 height 10
click at [27, 187] on div at bounding box center [20, 183] width 21 height 21
drag, startPoint x: 26, startPoint y: 174, endPoint x: 19, endPoint y: 150, distance: 24.6
click at [25, 173] on div at bounding box center [20, 183] width 21 height 21
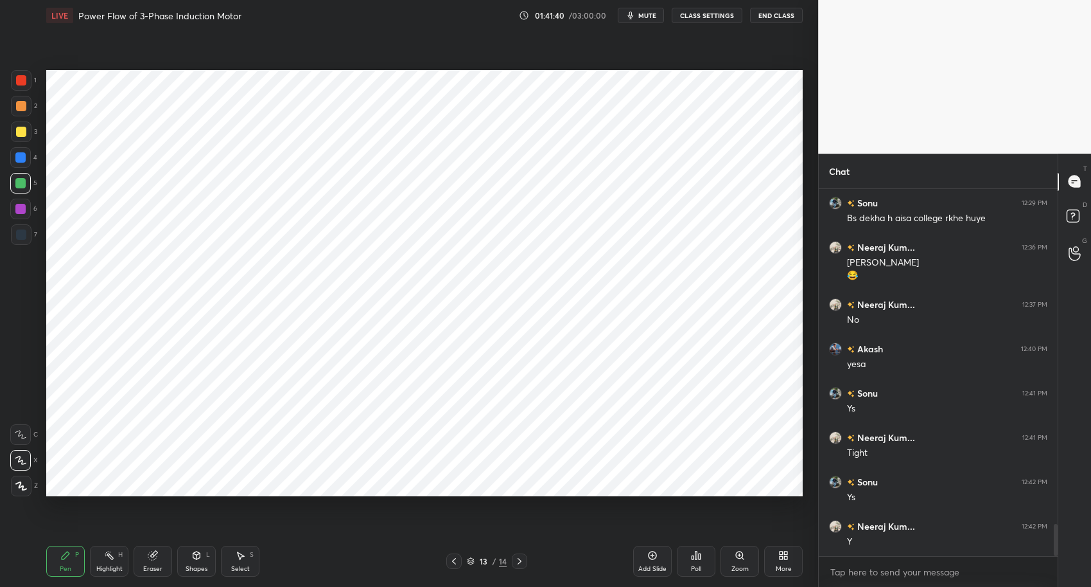
click at [23, 154] on div at bounding box center [20, 157] width 10 height 10
click at [22, 109] on div at bounding box center [21, 106] width 10 height 10
drag, startPoint x: 447, startPoint y: 561, endPoint x: 466, endPoint y: 544, distance: 25.9
click at [448, 561] on div at bounding box center [453, 560] width 15 height 15
click at [457, 563] on icon at bounding box center [454, 561] width 10 height 10
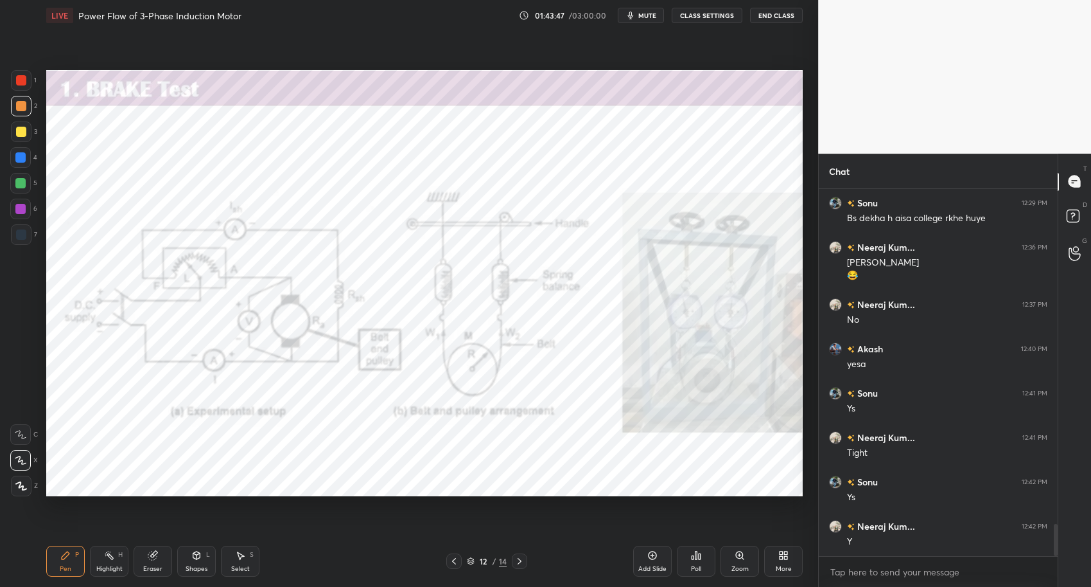
click at [521, 565] on icon at bounding box center [520, 561] width 10 height 10
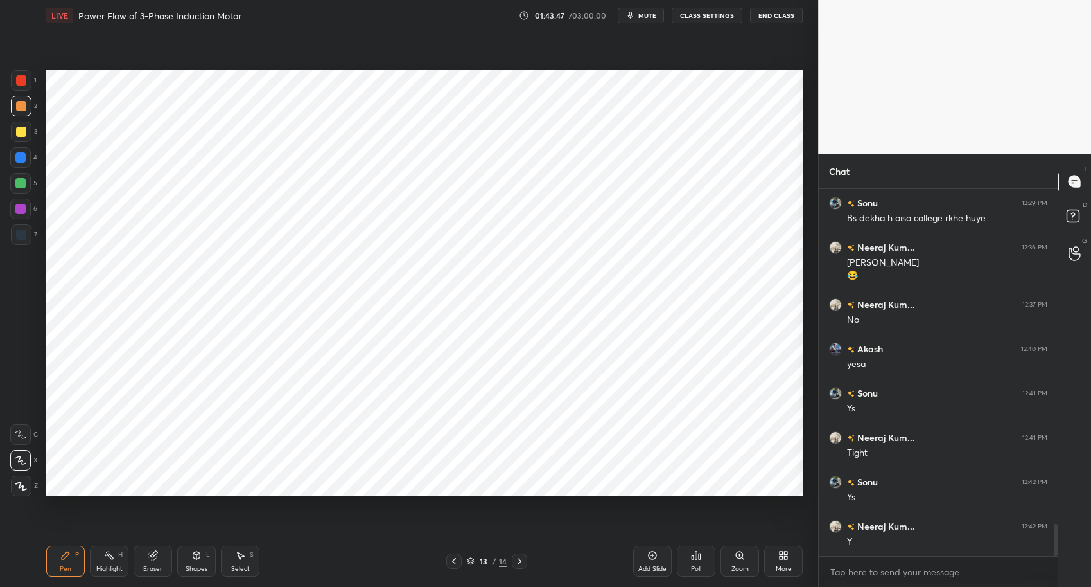
click at [522, 563] on icon at bounding box center [520, 561] width 10 height 10
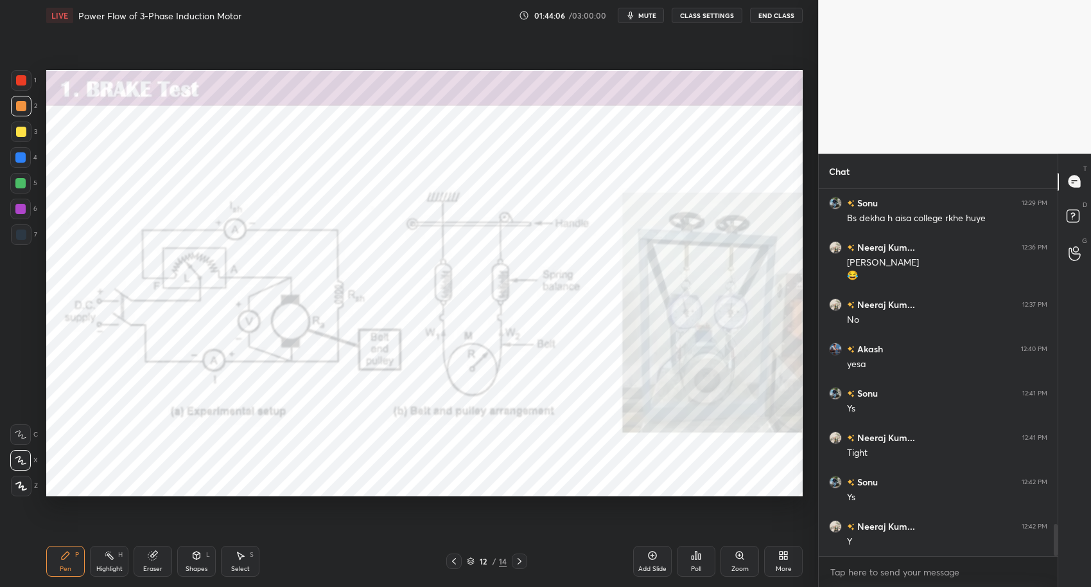
drag, startPoint x: 100, startPoint y: 563, endPoint x: 112, endPoint y: 552, distance: 15.9
click at [103, 563] on div "Highlight H" at bounding box center [109, 560] width 39 height 31
click at [68, 569] on div "Pen" at bounding box center [66, 568] width 12 height 6
drag, startPoint x: 319, startPoint y: 583, endPoint x: 258, endPoint y: 521, distance: 87.2
click at [314, 576] on div "Pen P Highlight H Eraser Shapes L Select S 12 / 14 Add Slide Poll Zoom More" at bounding box center [424, 560] width 757 height 51
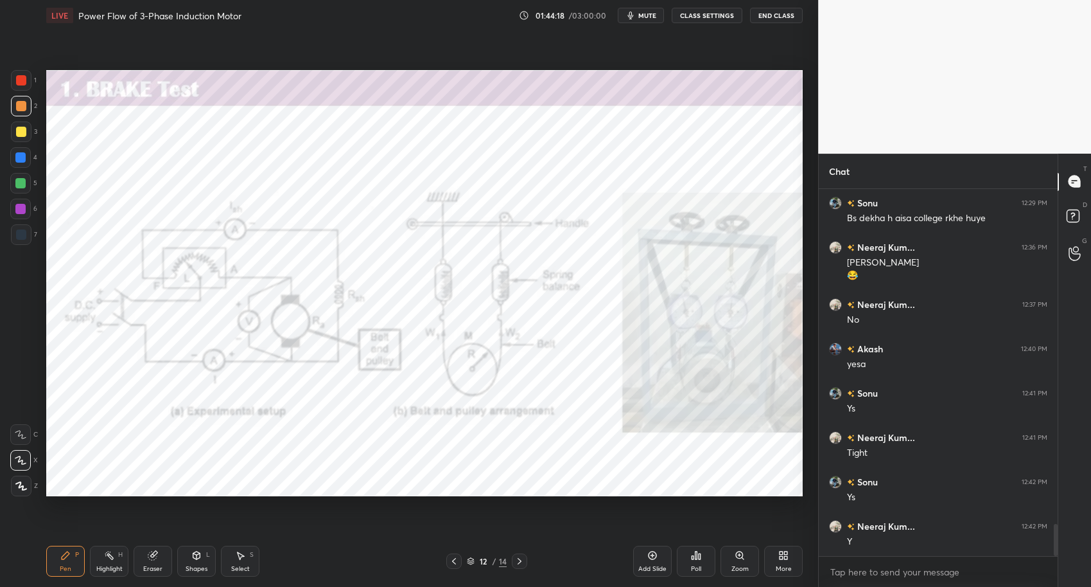
drag, startPoint x: 20, startPoint y: 155, endPoint x: 39, endPoint y: 167, distance: 22.8
click at [20, 155] on div at bounding box center [20, 157] width 10 height 10
drag, startPoint x: 64, startPoint y: 558, endPoint x: 96, endPoint y: 558, distance: 31.5
click at [65, 558] on icon at bounding box center [65, 555] width 10 height 10
click at [117, 565] on div "Highlight" at bounding box center [109, 568] width 26 height 6
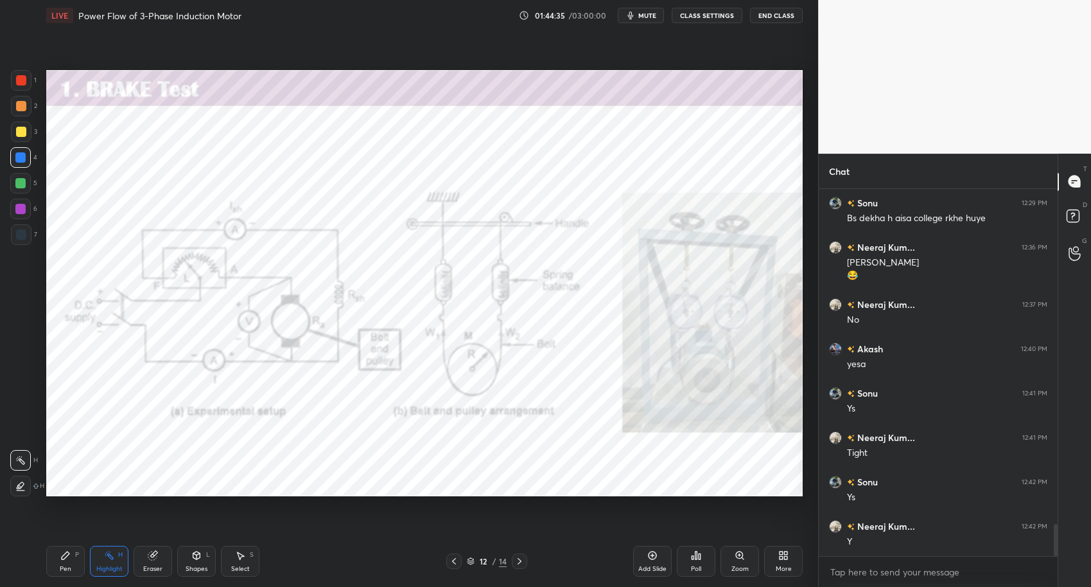
click at [78, 562] on div "Pen P" at bounding box center [65, 560] width 39 height 31
drag, startPoint x: 111, startPoint y: 561, endPoint x: 448, endPoint y: 498, distance: 343.2
click at [115, 560] on div "Highlight H" at bounding box center [109, 560] width 39 height 31
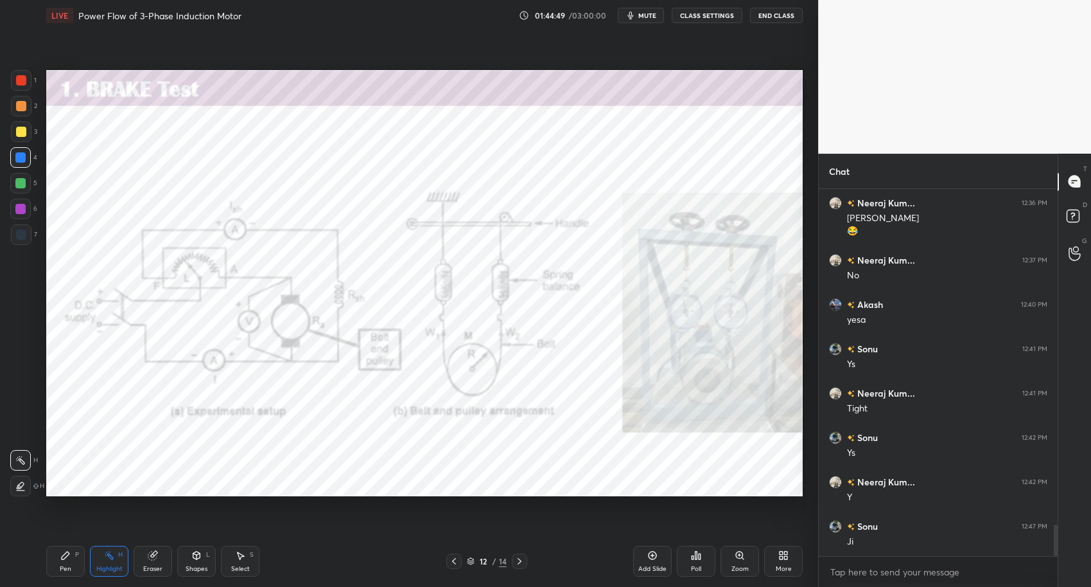
drag, startPoint x: 55, startPoint y: 566, endPoint x: 101, endPoint y: 560, distance: 46.0
click at [58, 566] on div "Pen P" at bounding box center [65, 560] width 39 height 31
click at [112, 566] on div "Highlight" at bounding box center [109, 568] width 26 height 6
drag, startPoint x: 17, startPoint y: 486, endPoint x: 20, endPoint y: 470, distance: 15.7
click at [17, 486] on icon at bounding box center [20, 486] width 10 height 10
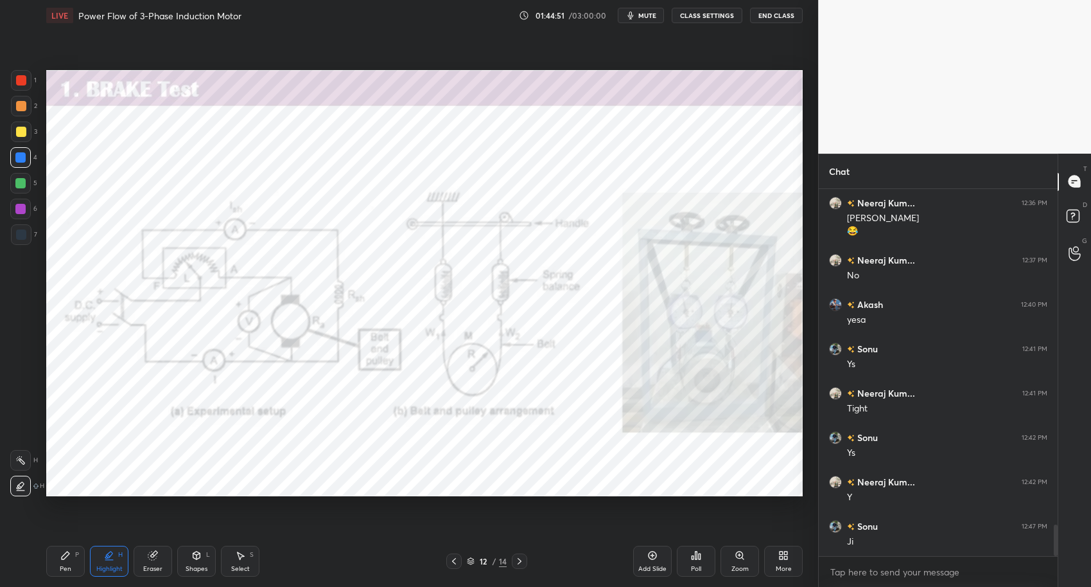
click at [26, 454] on div at bounding box center [20, 460] width 21 height 21
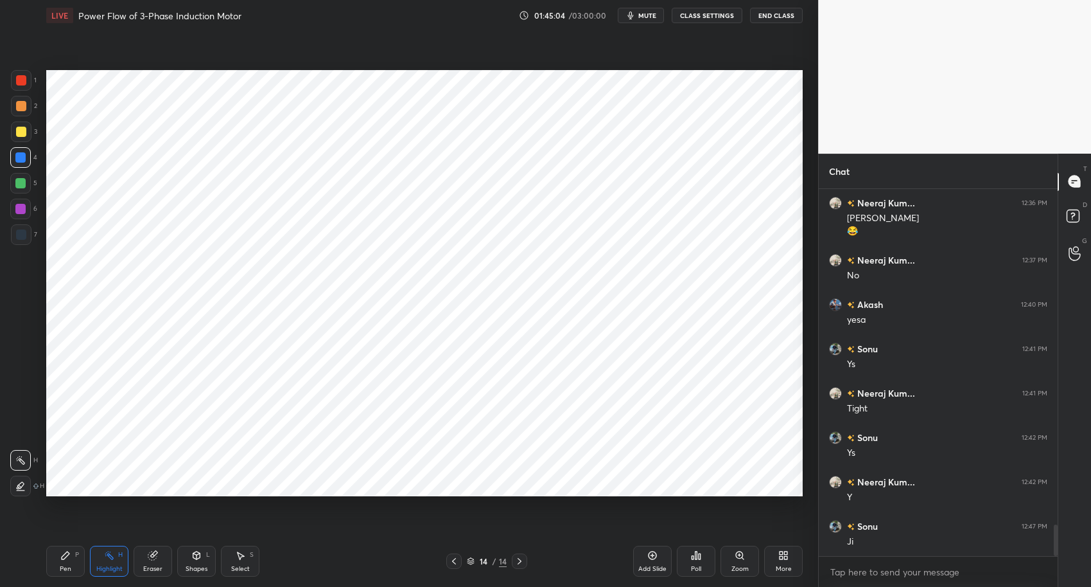
drag, startPoint x: 67, startPoint y: 558, endPoint x: 152, endPoint y: 554, distance: 84.2
click at [68, 558] on icon at bounding box center [65, 555] width 10 height 10
click at [348, 576] on div "Pen P Highlight H Eraser Shapes L Select S 14 / 14 Add Slide Poll Zoom More" at bounding box center [424, 560] width 757 height 51
drag, startPoint x: 21, startPoint y: 182, endPoint x: 19, endPoint y: 160, distance: 22.6
click at [21, 182] on div at bounding box center [20, 183] width 10 height 10
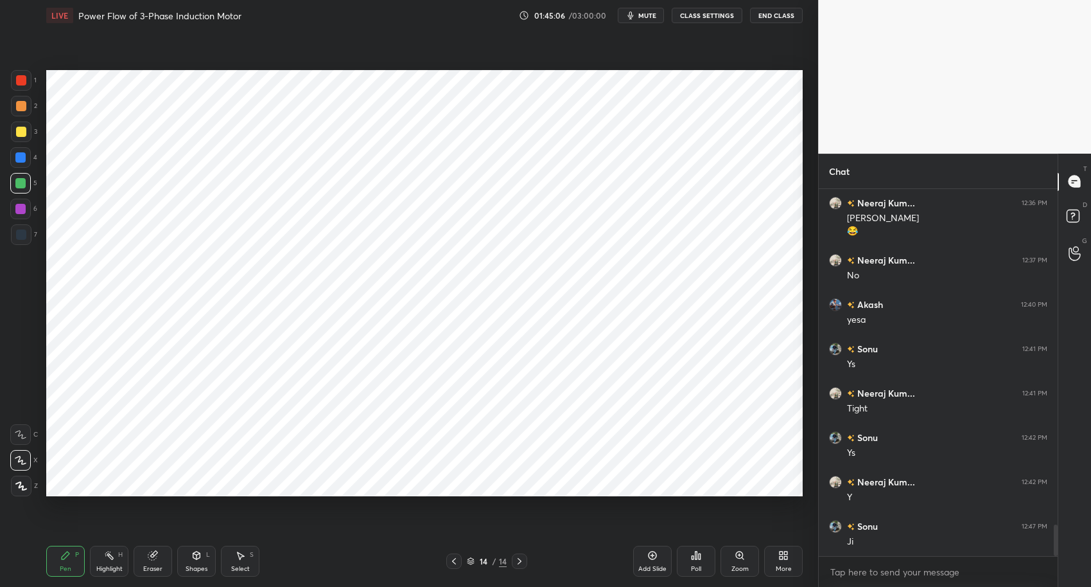
click at [22, 159] on div at bounding box center [20, 157] width 10 height 10
click at [20, 105] on div at bounding box center [21, 106] width 10 height 10
click at [109, 562] on div "Highlight H" at bounding box center [109, 560] width 39 height 31
drag, startPoint x: 69, startPoint y: 557, endPoint x: 150, endPoint y: 556, distance: 81.0
click at [69, 557] on icon at bounding box center [65, 555] width 10 height 10
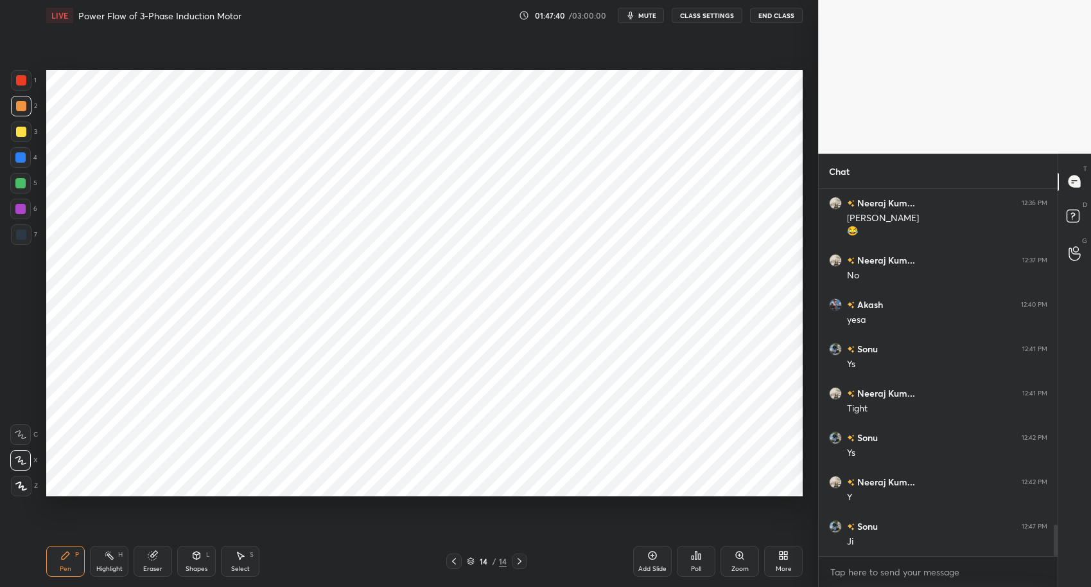
drag, startPoint x: 105, startPoint y: 560, endPoint x: 72, endPoint y: 554, distance: 33.9
click at [105, 560] on div "Highlight H" at bounding box center [109, 560] width 39 height 31
drag, startPoint x: 65, startPoint y: 554, endPoint x: 85, endPoint y: 554, distance: 19.9
click at [65, 554] on icon at bounding box center [66, 555] width 8 height 8
click at [310, 576] on div "Pen P Highlight H Eraser Shapes L Select S 14 / 14 Add Slide Poll Zoom More" at bounding box center [424, 560] width 757 height 51
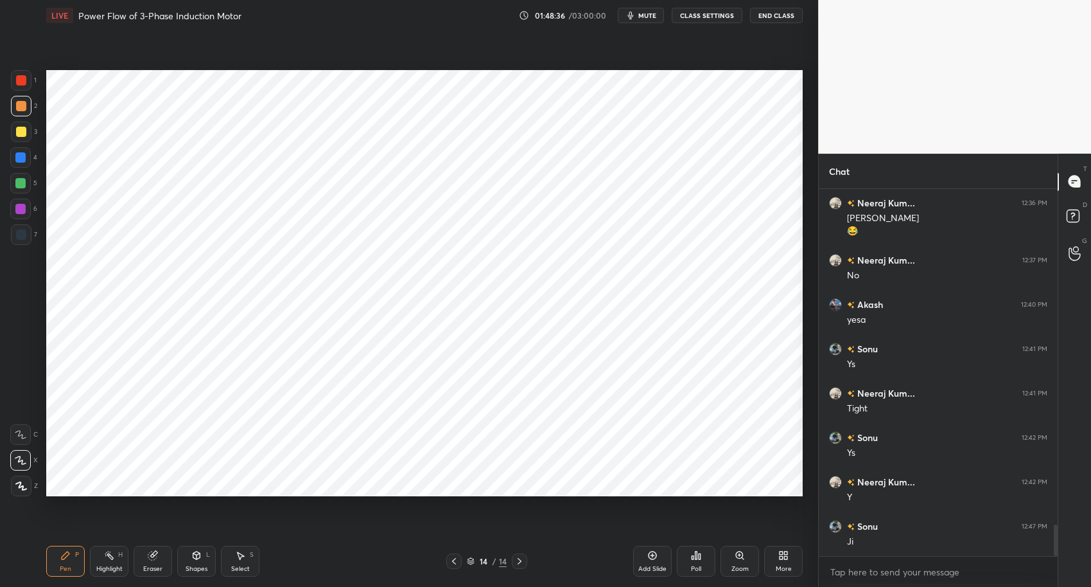
click at [19, 184] on div at bounding box center [20, 183] width 10 height 10
click at [94, 560] on div "Highlight H" at bounding box center [109, 560] width 39 height 31
click at [72, 554] on div "Pen P" at bounding box center [65, 560] width 39 height 31
drag, startPoint x: 297, startPoint y: 567, endPoint x: 220, endPoint y: 508, distance: 97.1
click at [297, 567] on div "Pen P Highlight H Eraser Shapes L Select S" at bounding box center [193, 560] width 294 height 31
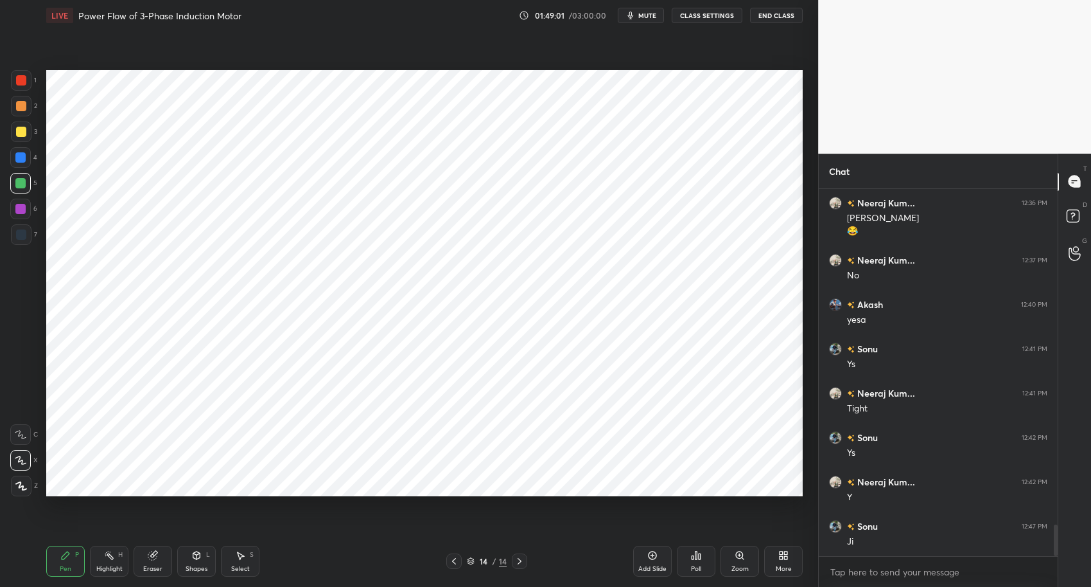
click at [25, 162] on div at bounding box center [20, 157] width 21 height 21
click at [19, 188] on div at bounding box center [20, 183] width 10 height 10
drag, startPoint x: 18, startPoint y: 159, endPoint x: 19, endPoint y: 170, distance: 10.4
click at [19, 159] on div at bounding box center [20, 157] width 10 height 10
click at [22, 208] on div at bounding box center [20, 209] width 10 height 10
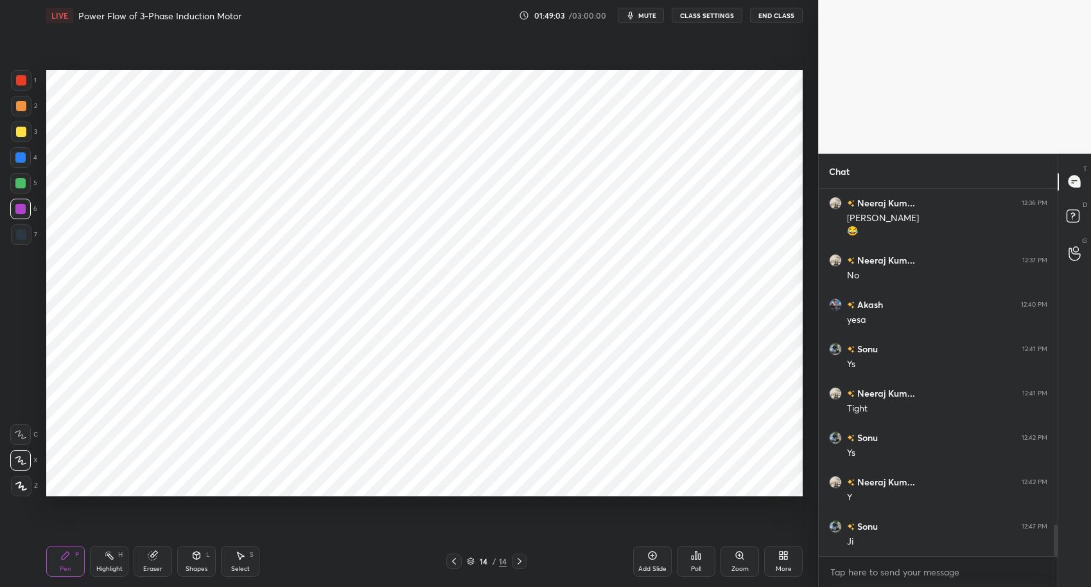
click at [22, 119] on div "2" at bounding box center [24, 109] width 26 height 26
click at [21, 101] on div at bounding box center [21, 106] width 10 height 10
drag, startPoint x: 652, startPoint y: 556, endPoint x: 615, endPoint y: 534, distance: 43.5
click at [652, 556] on icon at bounding box center [653, 555] width 10 height 10
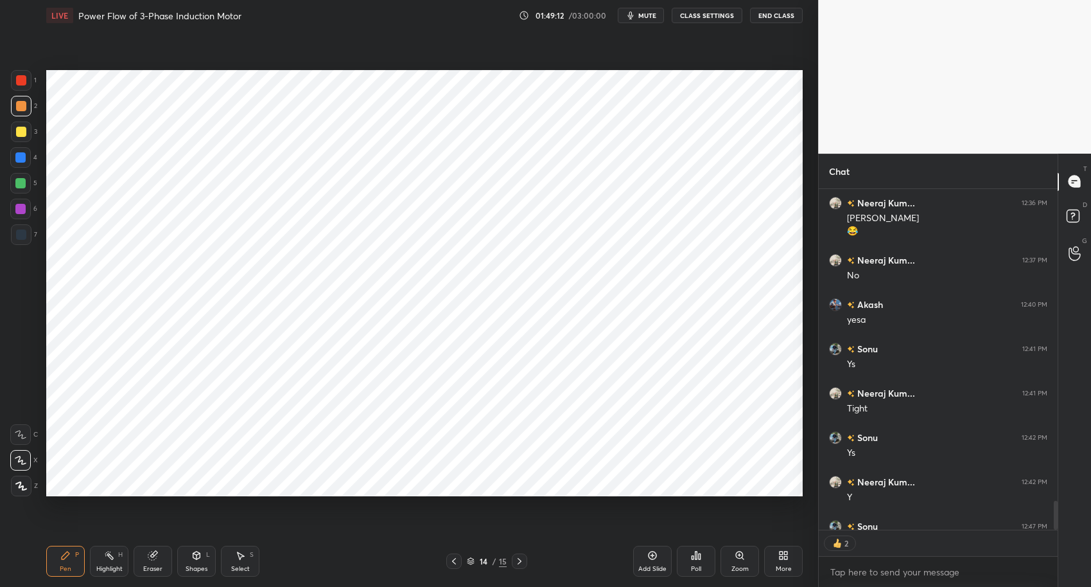
drag, startPoint x: 28, startPoint y: 134, endPoint x: 21, endPoint y: 114, distance: 21.4
click at [30, 134] on div at bounding box center [21, 131] width 21 height 21
click at [23, 110] on div at bounding box center [21, 106] width 10 height 10
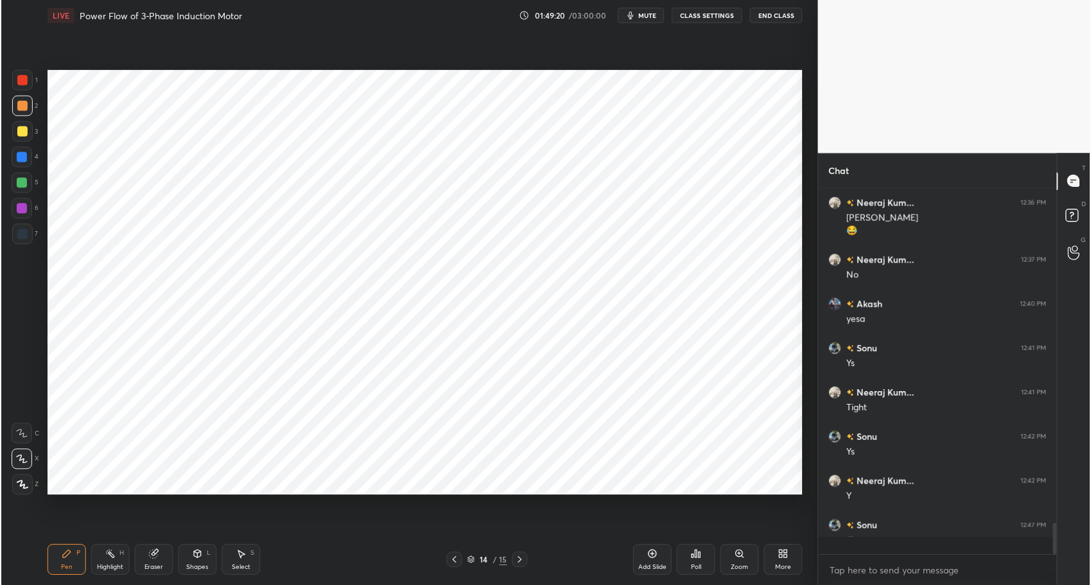
scroll to position [3909, 0]
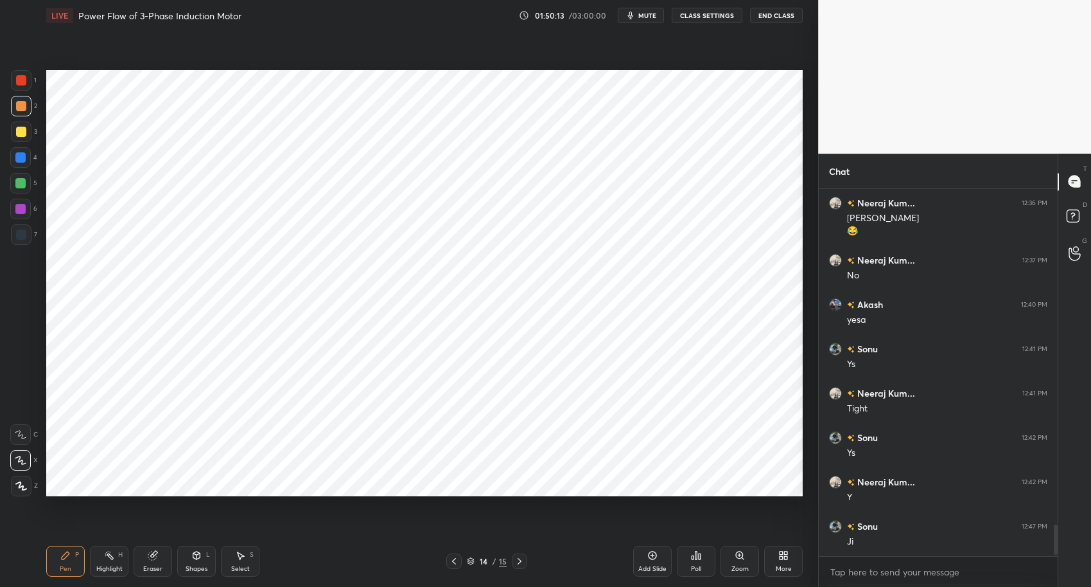
drag, startPoint x: 113, startPoint y: 561, endPoint x: 82, endPoint y: 551, distance: 32.7
click at [114, 560] on div "Highlight H" at bounding box center [109, 560] width 39 height 31
drag, startPoint x: 68, startPoint y: 556, endPoint x: 216, endPoint y: 542, distance: 149.1
click at [71, 554] on div "Pen P" at bounding box center [65, 560] width 39 height 31
click at [393, 564] on div "14 / 15" at bounding box center [487, 560] width 294 height 15
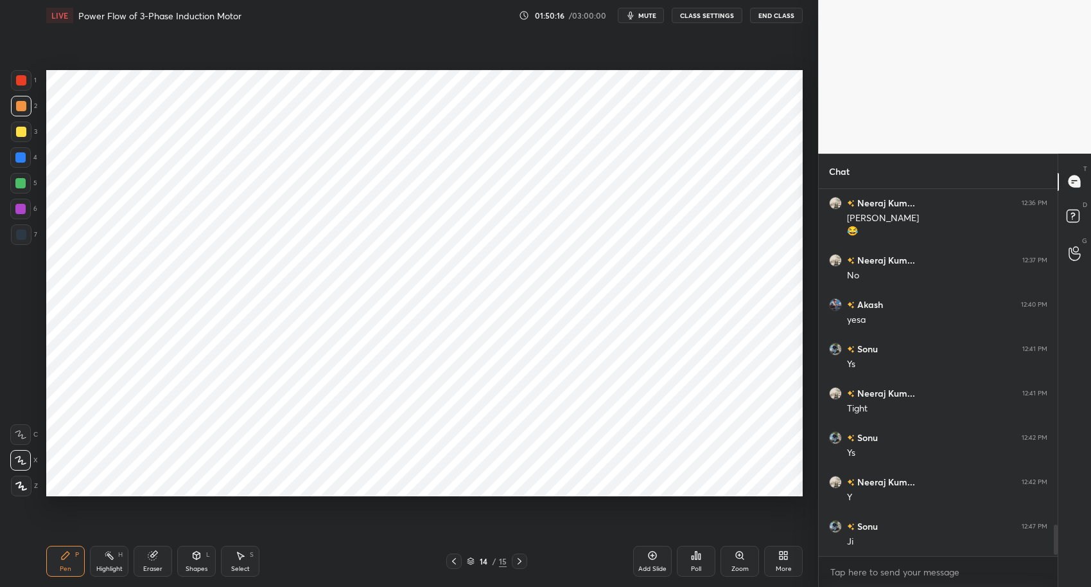
drag, startPoint x: 107, startPoint y: 559, endPoint x: 63, endPoint y: 552, distance: 44.8
click at [105, 558] on icon at bounding box center [109, 555] width 10 height 10
click at [65, 552] on icon at bounding box center [65, 555] width 10 height 10
click at [314, 570] on div "Pen P Highlight H Eraser Shapes L Select S" at bounding box center [193, 560] width 294 height 31
click at [206, 570] on div "Shapes" at bounding box center [197, 568] width 22 height 6
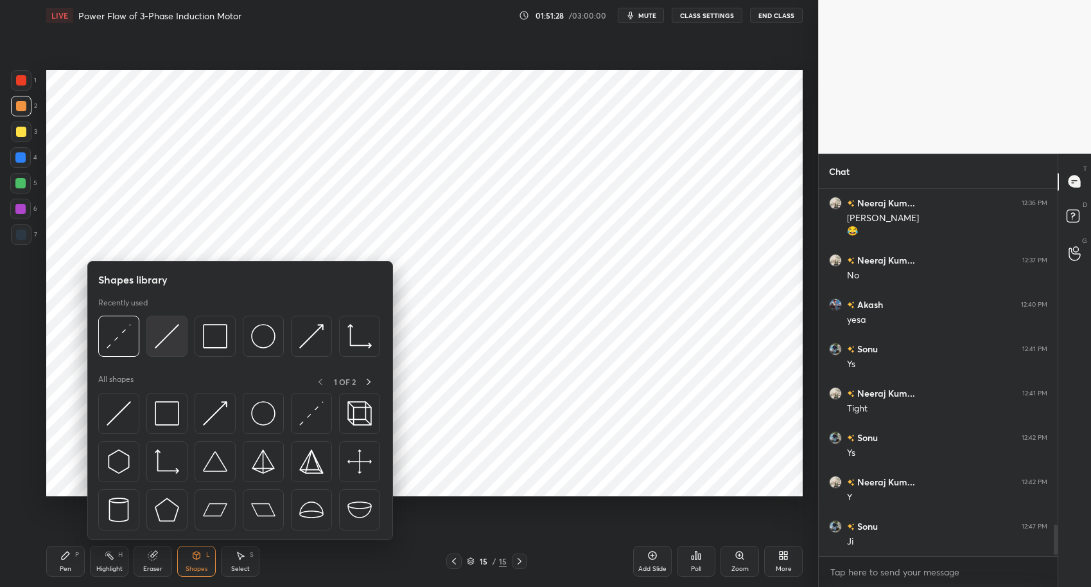
click at [178, 346] on img at bounding box center [167, 336] width 24 height 24
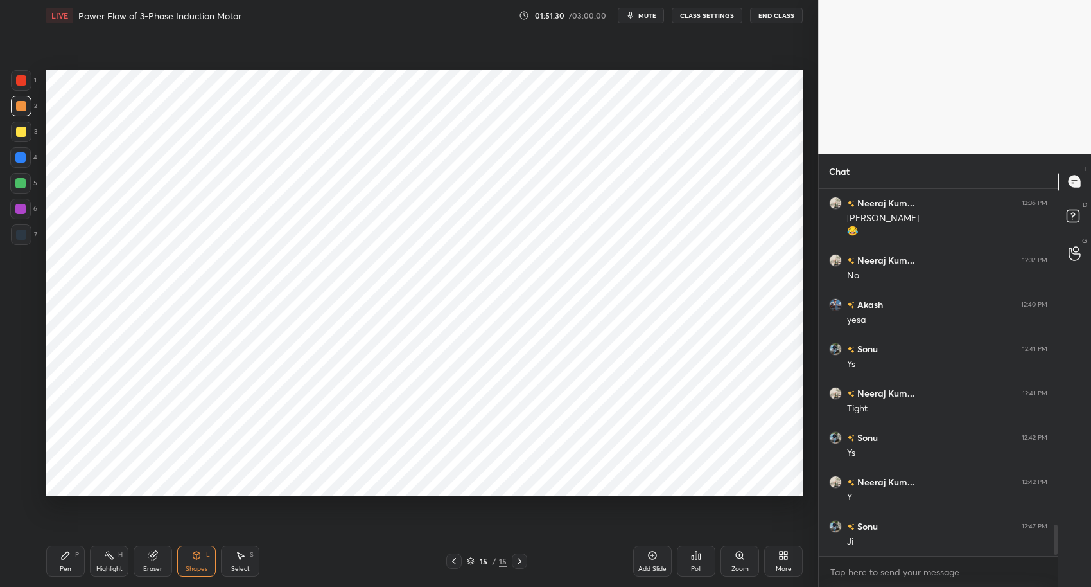
drag, startPoint x: 110, startPoint y: 565, endPoint x: 102, endPoint y: 565, distance: 7.7
click at [110, 565] on div "Highlight" at bounding box center [109, 568] width 26 height 6
click at [62, 560] on div "Pen P" at bounding box center [65, 560] width 39 height 31
click at [333, 560] on div "Pen P Highlight H Eraser Shapes L Select S" at bounding box center [193, 560] width 294 height 31
click at [248, 569] on div "Select" at bounding box center [240, 568] width 19 height 6
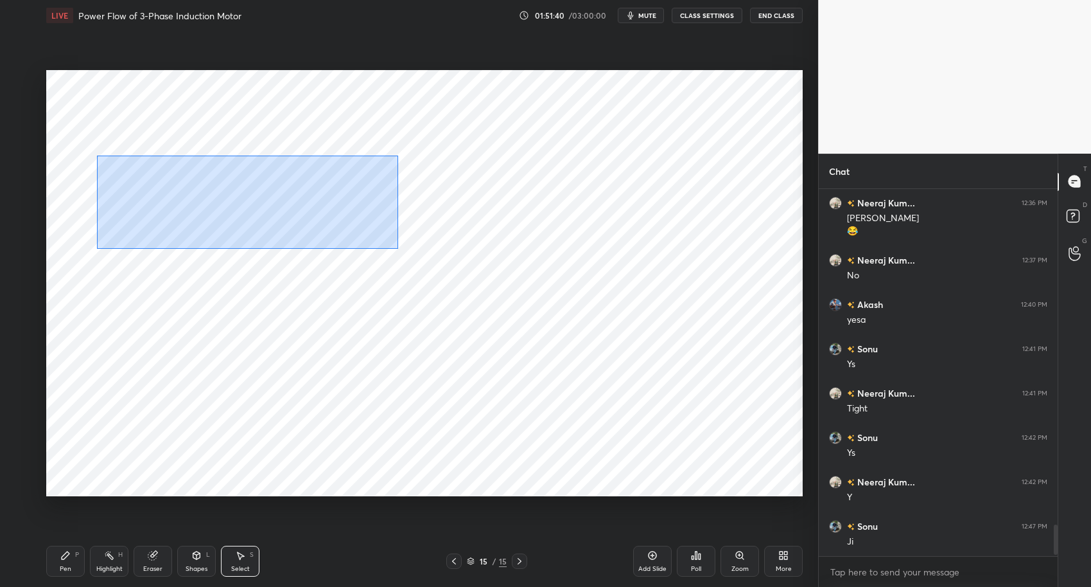
drag, startPoint x: 104, startPoint y: 156, endPoint x: 367, endPoint y: 234, distance: 274.2
click at [402, 251] on div "0 ° Undo Copy Duplicate Duplicate to new slide Delete" at bounding box center [424, 283] width 757 height 426
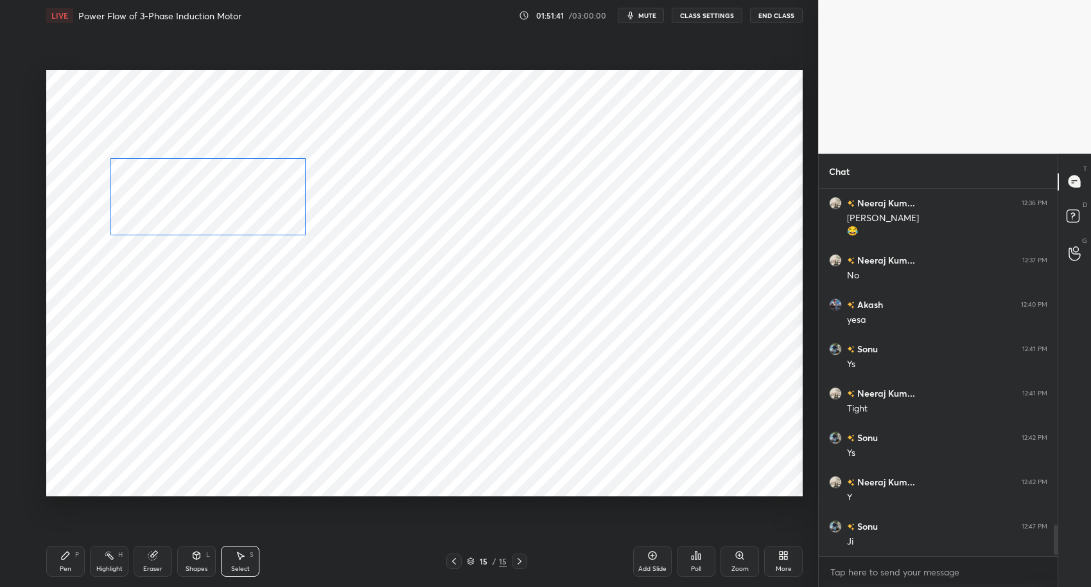
drag, startPoint x: 231, startPoint y: 196, endPoint x: 220, endPoint y: 226, distance: 31.9
click at [233, 209] on div "0 ° Undo Copy Duplicate Duplicate to new slide Delete" at bounding box center [424, 283] width 757 height 426
drag, startPoint x: 212, startPoint y: 222, endPoint x: 206, endPoint y: 235, distance: 14.4
click at [208, 226] on div "0 ° Undo Copy Duplicate Duplicate to new slide Delete" at bounding box center [424, 283] width 757 height 426
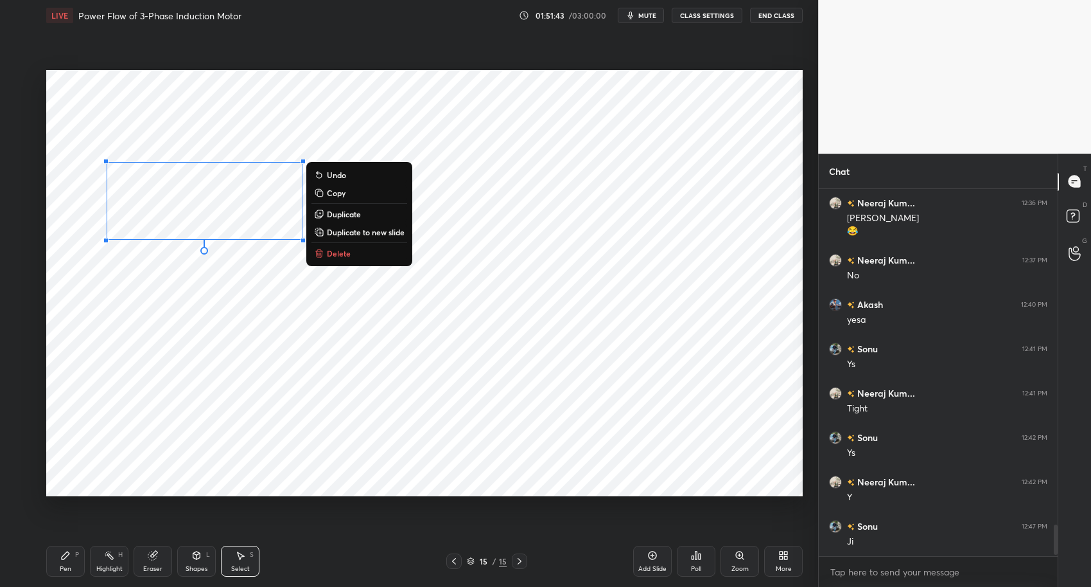
click at [203, 296] on div "0 ° Undo Copy Duplicate Duplicate to new slide Delete" at bounding box center [424, 283] width 757 height 426
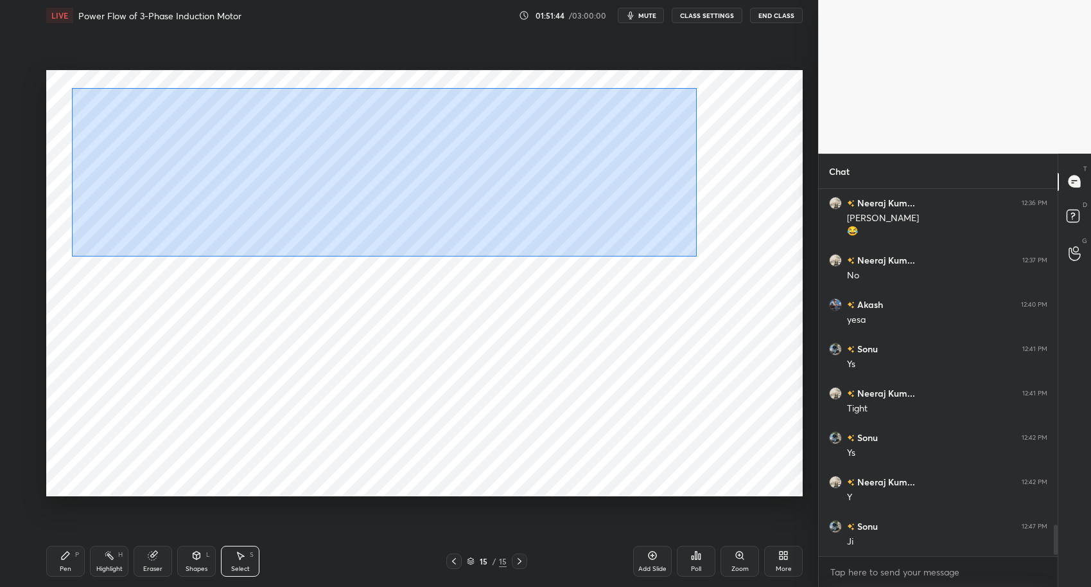
drag, startPoint x: 102, startPoint y: 90, endPoint x: 535, endPoint y: 229, distance: 455.3
click at [813, 312] on div "1 2 3 4 5 6 7 C X Z C X Z E E Erase all H H LIVE Power Flow of 3-Phase Inductio…" at bounding box center [409, 293] width 818 height 587
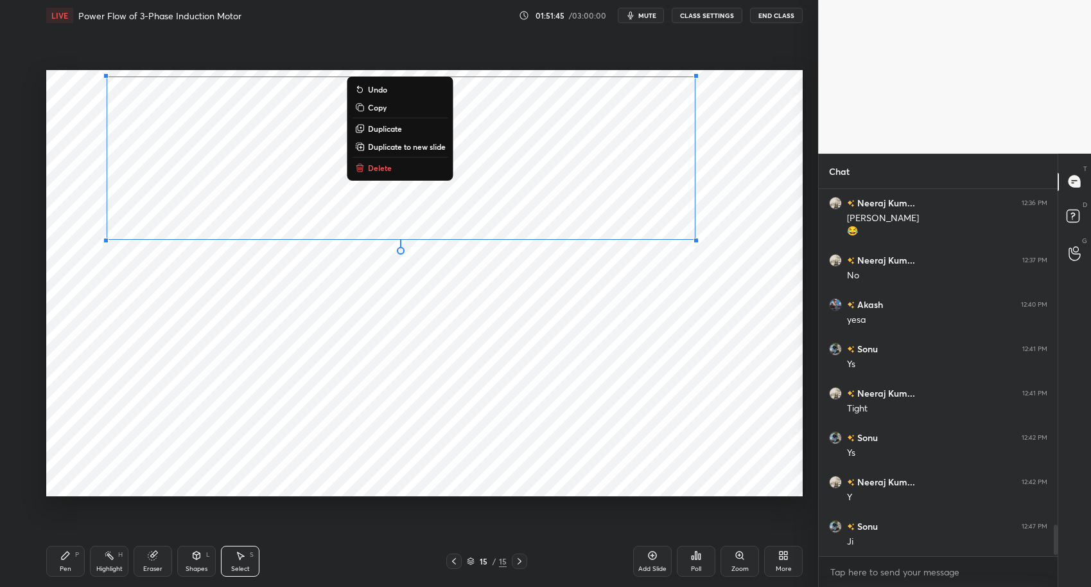
click at [321, 294] on div "0 ° Undo Copy Duplicate Duplicate to new slide Delete" at bounding box center [424, 283] width 757 height 426
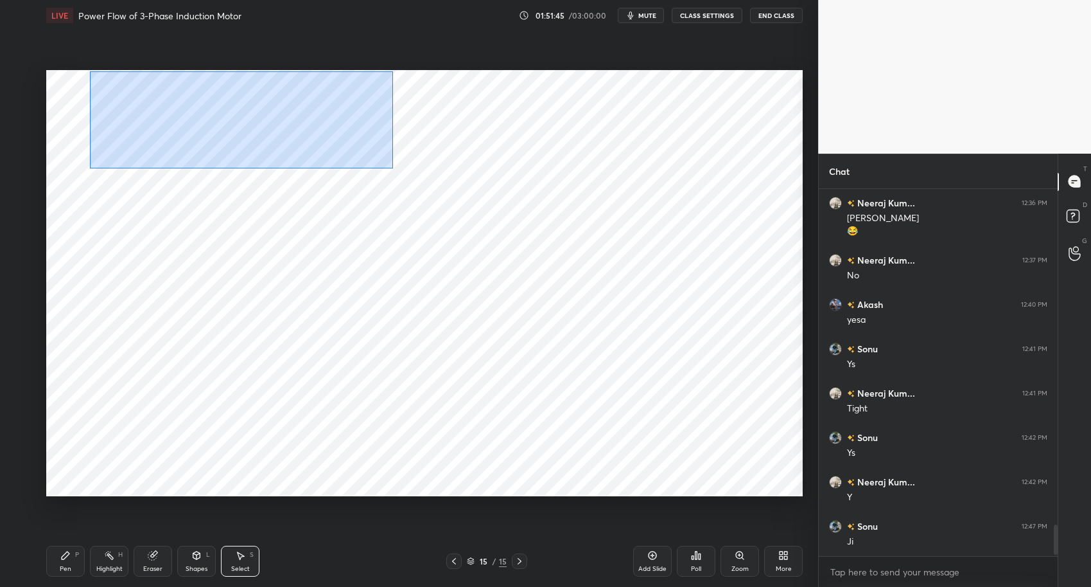
drag, startPoint x: 89, startPoint y: 71, endPoint x: 804, endPoint y: 296, distance: 749.5
click at [884, 347] on div "1 2 3 4 5 6 7 C X Z C X Z E E Erase all H H LIVE Power Flow of 3-Phase Inductio…" at bounding box center [545, 293] width 1091 height 587
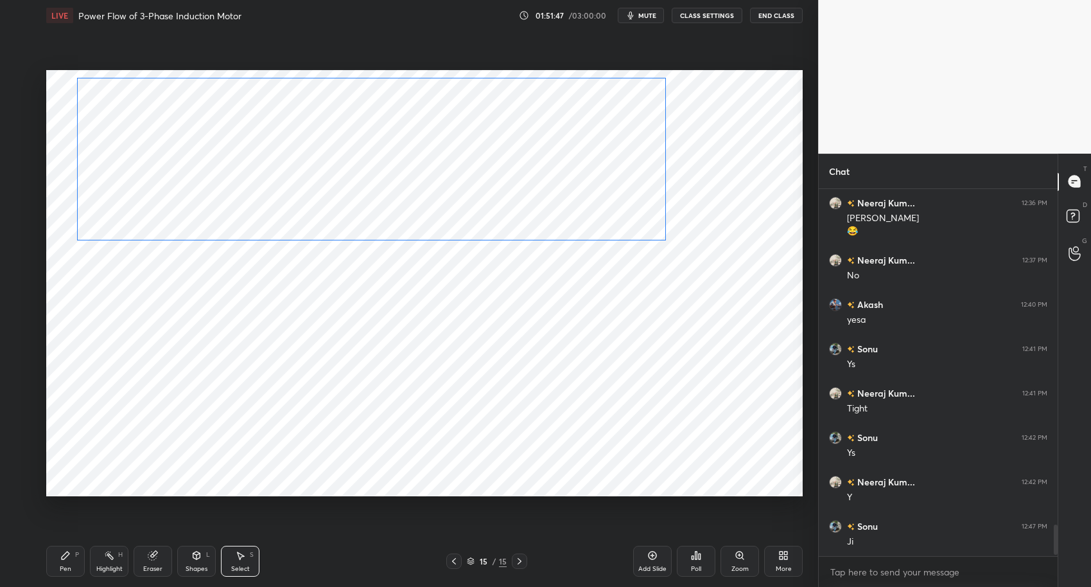
drag, startPoint x: 283, startPoint y: 186, endPoint x: 260, endPoint y: 188, distance: 22.5
click at [258, 184] on div "0 ° Undo Copy Duplicate Duplicate to new slide Delete" at bounding box center [424, 283] width 757 height 426
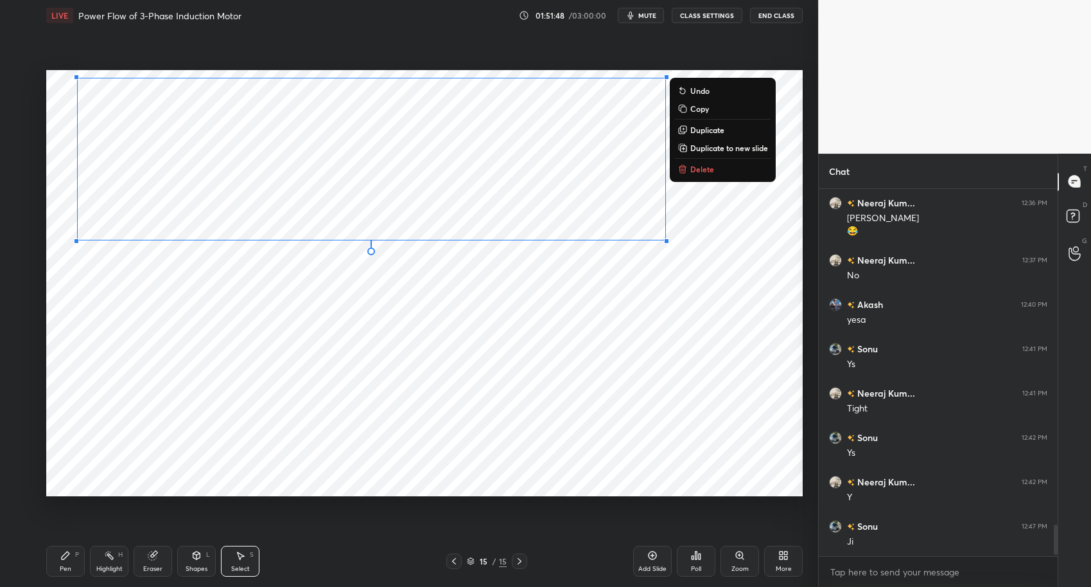
click at [117, 560] on div "Highlight H" at bounding box center [109, 560] width 39 height 31
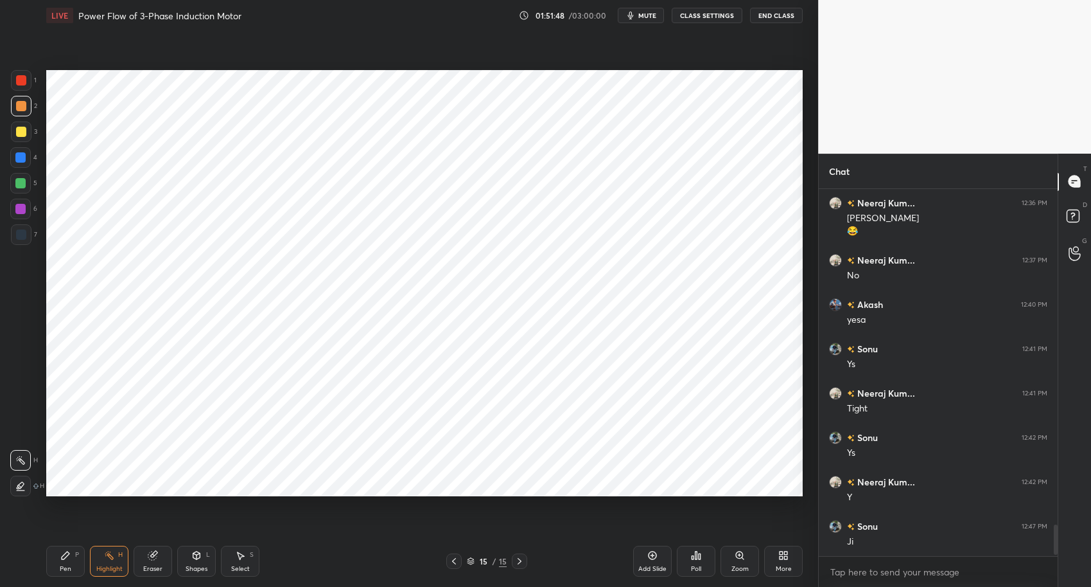
drag, startPoint x: 73, startPoint y: 560, endPoint x: 151, endPoint y: 553, distance: 78.6
click at [73, 558] on div "Pen P" at bounding box center [65, 560] width 39 height 31
click at [307, 564] on div "Pen P Highlight H Eraser Shapes L Select S" at bounding box center [193, 560] width 294 height 31
drag, startPoint x: 104, startPoint y: 563, endPoint x: 76, endPoint y: 556, distance: 29.1
click at [103, 565] on div "Highlight" at bounding box center [109, 568] width 26 height 6
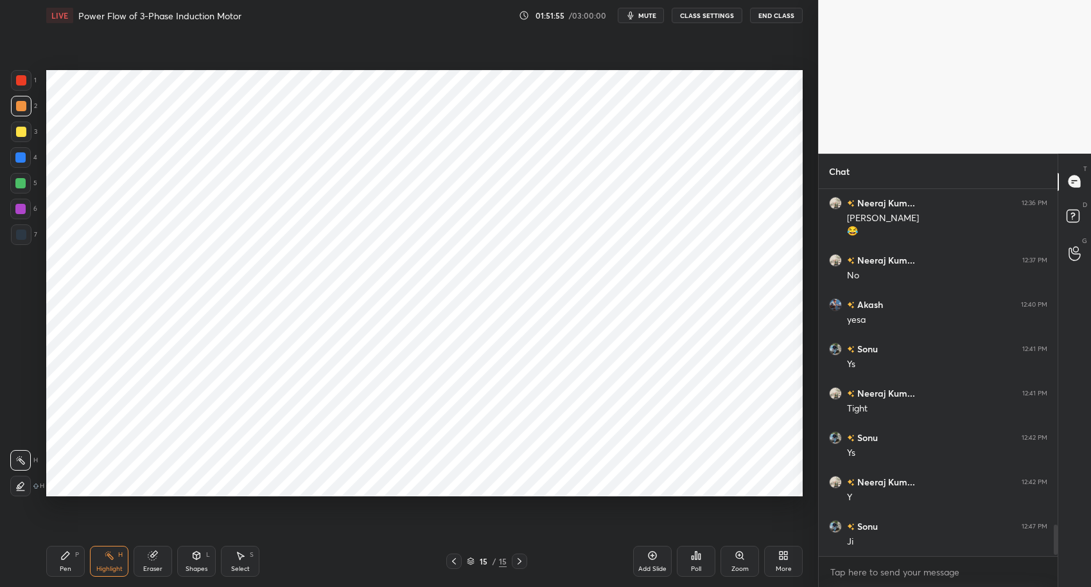
click at [69, 554] on icon at bounding box center [65, 555] width 10 height 10
click at [317, 572] on div "Pen P Highlight H Eraser Shapes L Select S" at bounding box center [193, 560] width 294 height 31
click at [110, 561] on div "Highlight H" at bounding box center [109, 560] width 39 height 31
drag, startPoint x: 64, startPoint y: 552, endPoint x: 193, endPoint y: 552, distance: 129.1
click at [67, 552] on icon at bounding box center [65, 555] width 10 height 10
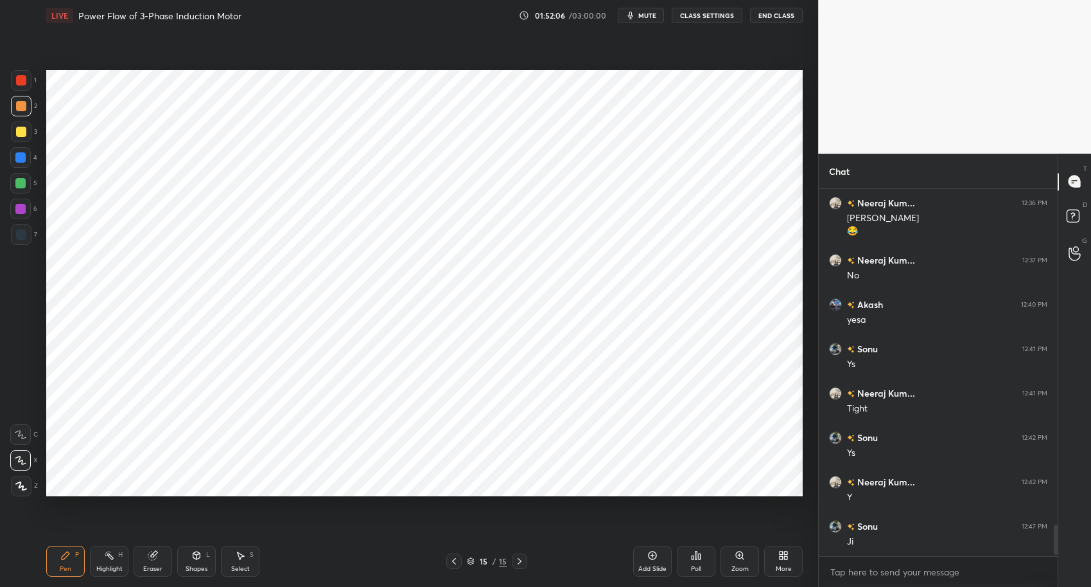
drag, startPoint x: 337, startPoint y: 583, endPoint x: 328, endPoint y: 512, distance: 72.0
click at [337, 576] on div "Pen P Highlight H Eraser Shapes L Select S 15 / 15 Add Slide Poll Zoom More" at bounding box center [424, 560] width 757 height 51
click at [103, 566] on div "Highlight" at bounding box center [109, 568] width 26 height 6
drag, startPoint x: 64, startPoint y: 556, endPoint x: 98, endPoint y: 554, distance: 33.4
click at [67, 556] on icon at bounding box center [65, 555] width 10 height 10
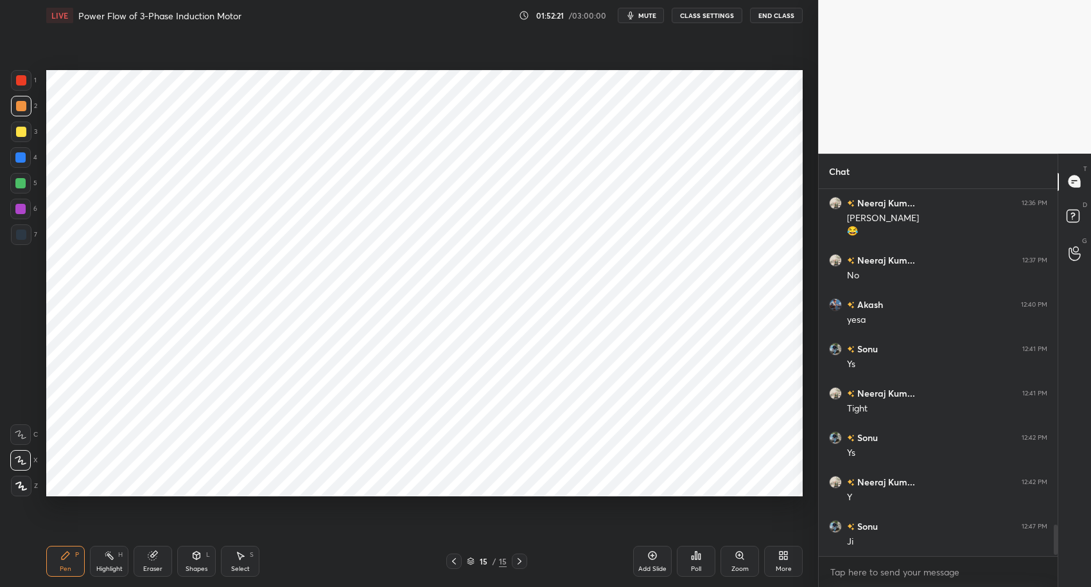
drag, startPoint x: 349, startPoint y: 579, endPoint x: 283, endPoint y: 527, distance: 84.2
click at [343, 576] on div "Pen P Highlight H Eraser Shapes L Select S 15 / 15 Add Slide Poll Zoom More" at bounding box center [424, 560] width 757 height 51
click at [23, 83] on div at bounding box center [21, 80] width 10 height 10
drag, startPoint x: 116, startPoint y: 565, endPoint x: 102, endPoint y: 561, distance: 15.4
click at [116, 565] on div "Highlight" at bounding box center [109, 568] width 26 height 6
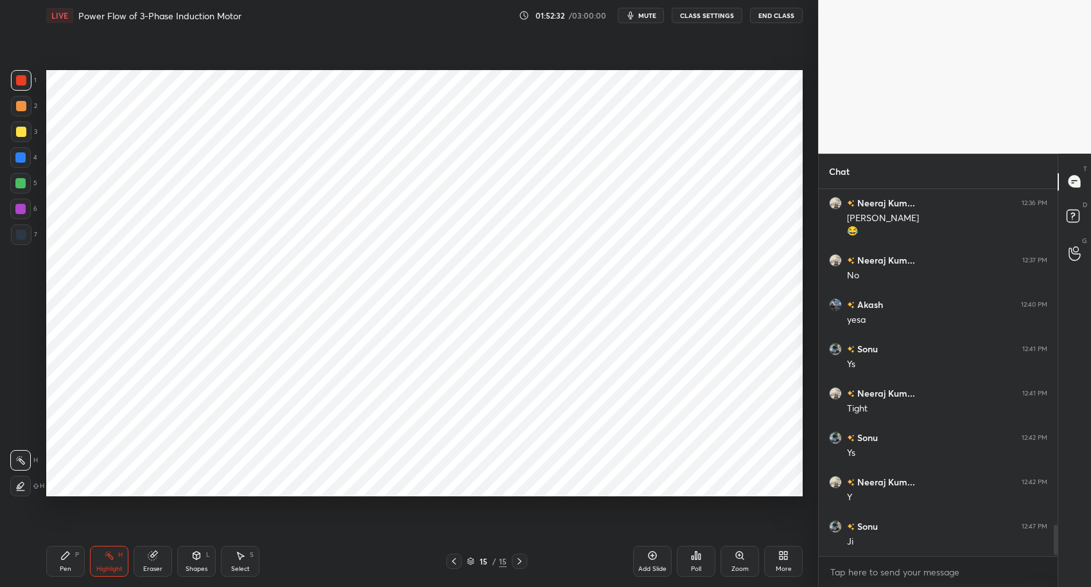
drag, startPoint x: 70, startPoint y: 554, endPoint x: 128, endPoint y: 554, distance: 57.8
click at [71, 554] on div "Pen P" at bounding box center [65, 560] width 39 height 31
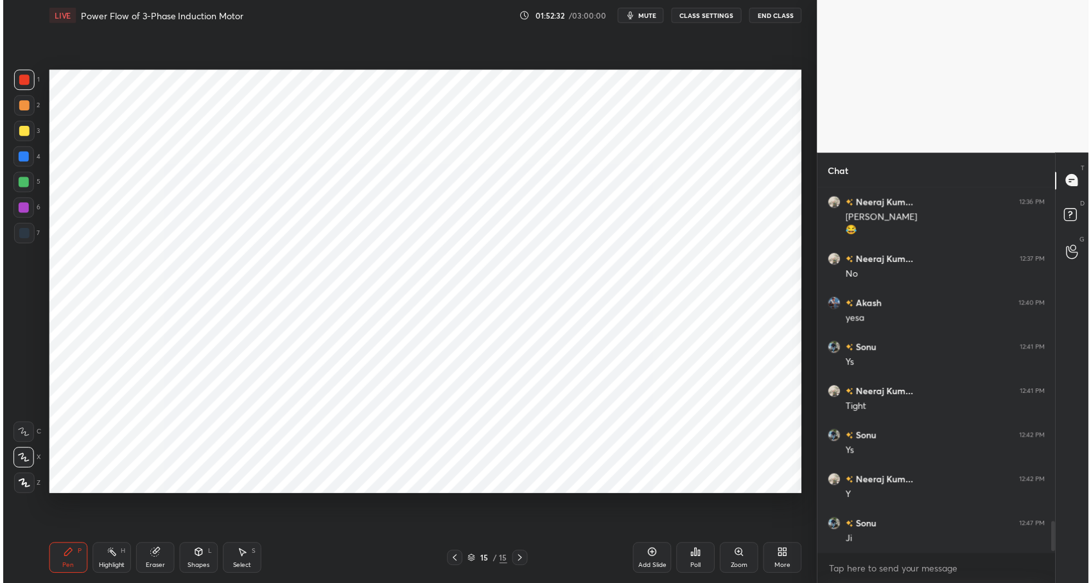
scroll to position [63739, 63475]
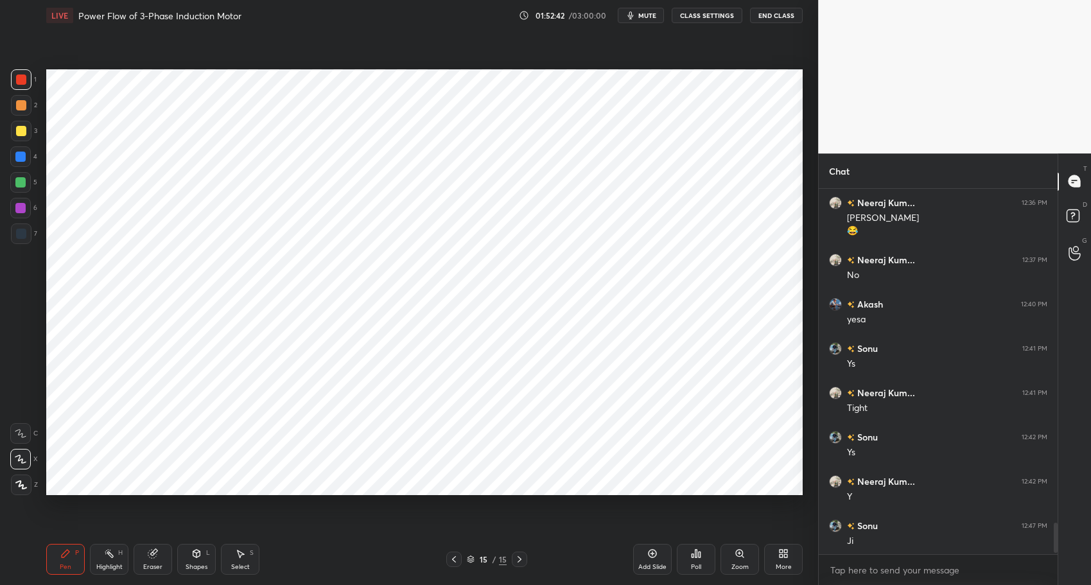
click at [16, 156] on div at bounding box center [20, 157] width 10 height 10
click at [16, 236] on div at bounding box center [21, 234] width 10 height 10
click at [100, 564] on div "Highlight" at bounding box center [109, 567] width 26 height 6
drag, startPoint x: 60, startPoint y: 554, endPoint x: 141, endPoint y: 556, distance: 80.3
click at [61, 554] on icon at bounding box center [65, 554] width 10 height 10
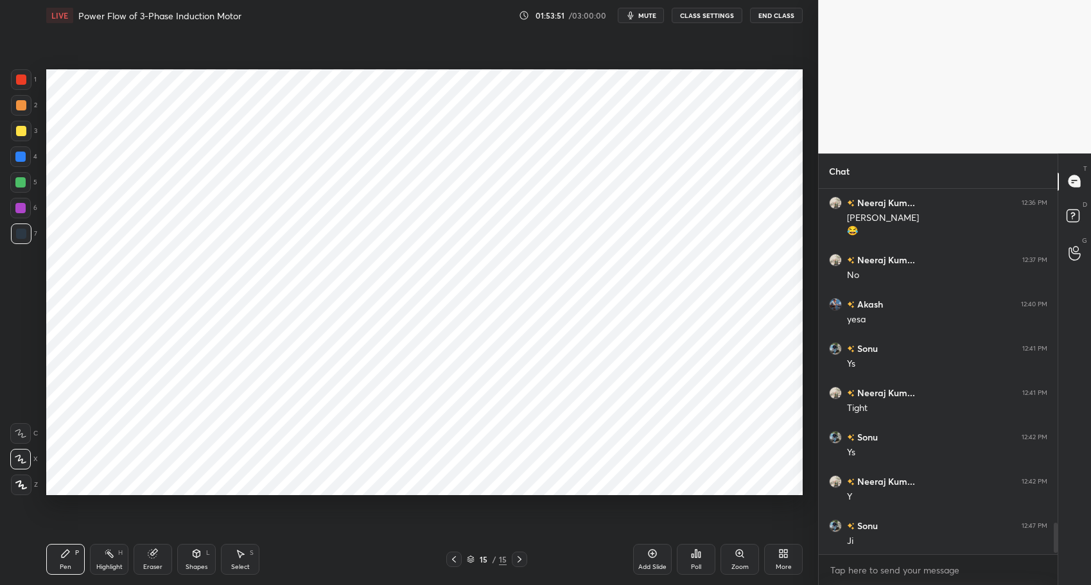
drag, startPoint x: 232, startPoint y: 567, endPoint x: 263, endPoint y: 508, distance: 67.0
click at [233, 565] on div "Select" at bounding box center [240, 567] width 19 height 6
drag, startPoint x: 301, startPoint y: 290, endPoint x: 366, endPoint y: 317, distance: 71.1
click at [467, 363] on div "0 ° Undo Copy Duplicate Duplicate to new slide Delete" at bounding box center [424, 282] width 757 height 426
drag, startPoint x: 344, startPoint y: 310, endPoint x: 347, endPoint y: 320, distance: 10.6
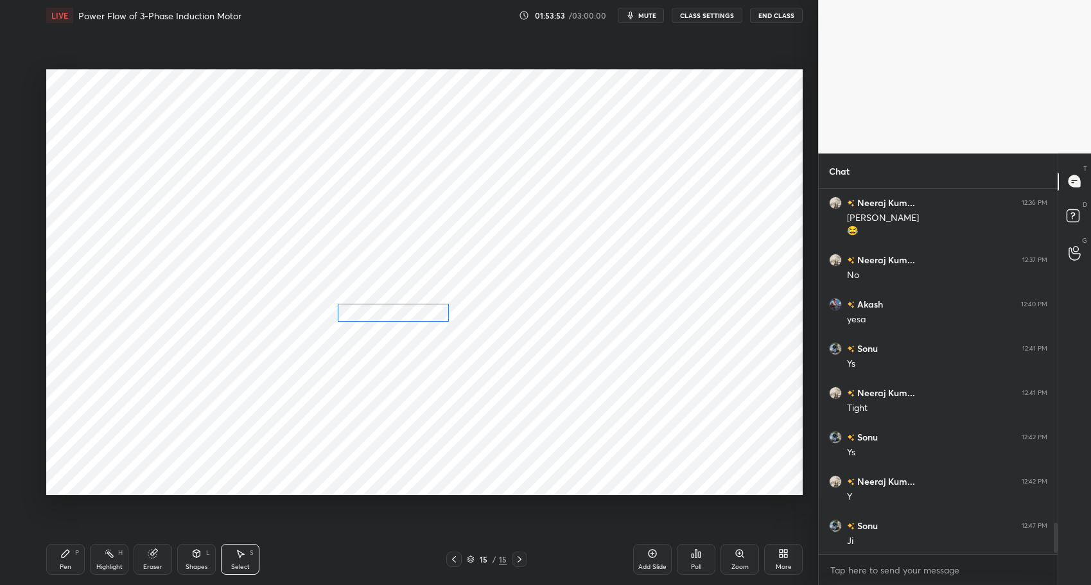
click at [384, 315] on div "0 ° Undo Copy Duplicate Duplicate to new slide Delete" at bounding box center [424, 282] width 757 height 426
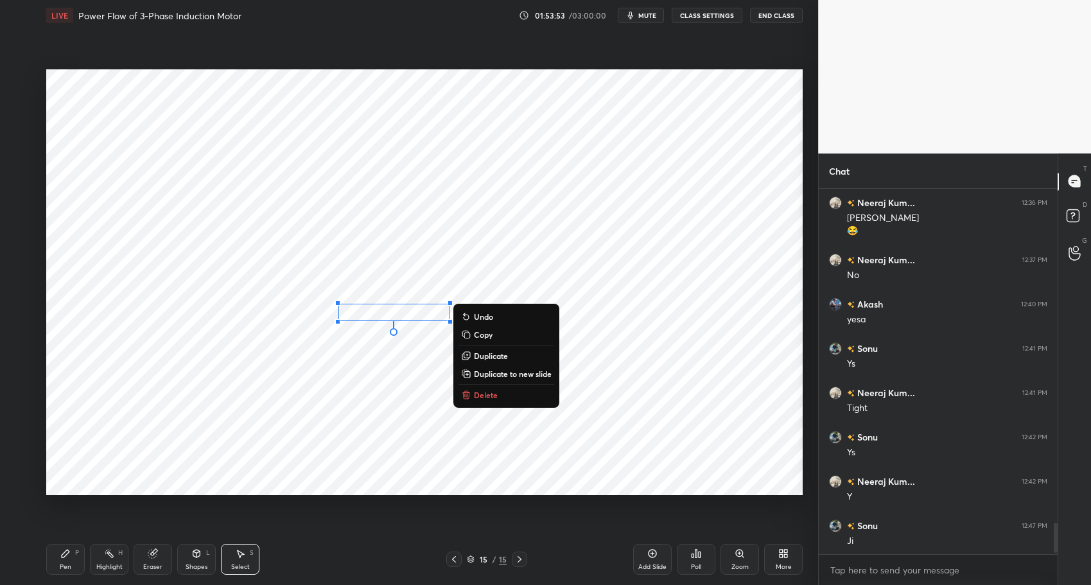
click at [37, 553] on div "1 2 3 4 5 6 7 C X Z C X Z E E Erase all H H LIVE Power Flow of 3-Phase Inductio…" at bounding box center [404, 292] width 808 height 585
click at [67, 556] on icon at bounding box center [65, 554] width 10 height 10
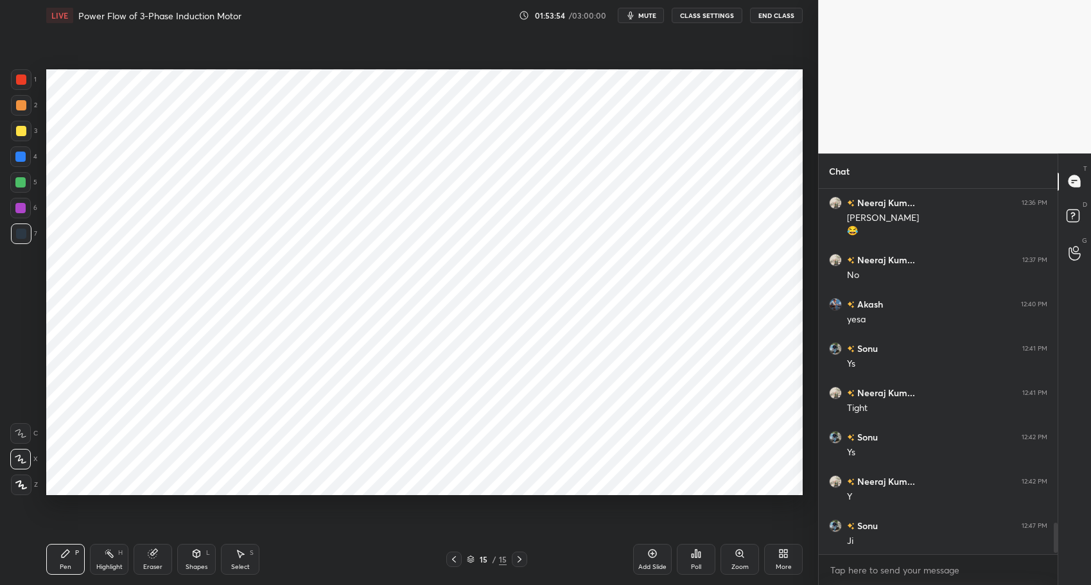
drag, startPoint x: 309, startPoint y: 580, endPoint x: 299, endPoint y: 561, distance: 21.8
click at [309, 576] on div "Pen P Highlight H Eraser Shapes L Select S 15 / 15 Add Slide Poll Zoom More" at bounding box center [424, 559] width 757 height 51
click at [156, 559] on div "Eraser" at bounding box center [153, 559] width 39 height 31
drag, startPoint x: 66, startPoint y: 555, endPoint x: 99, endPoint y: 555, distance: 32.8
click at [66, 555] on icon at bounding box center [66, 554] width 8 height 8
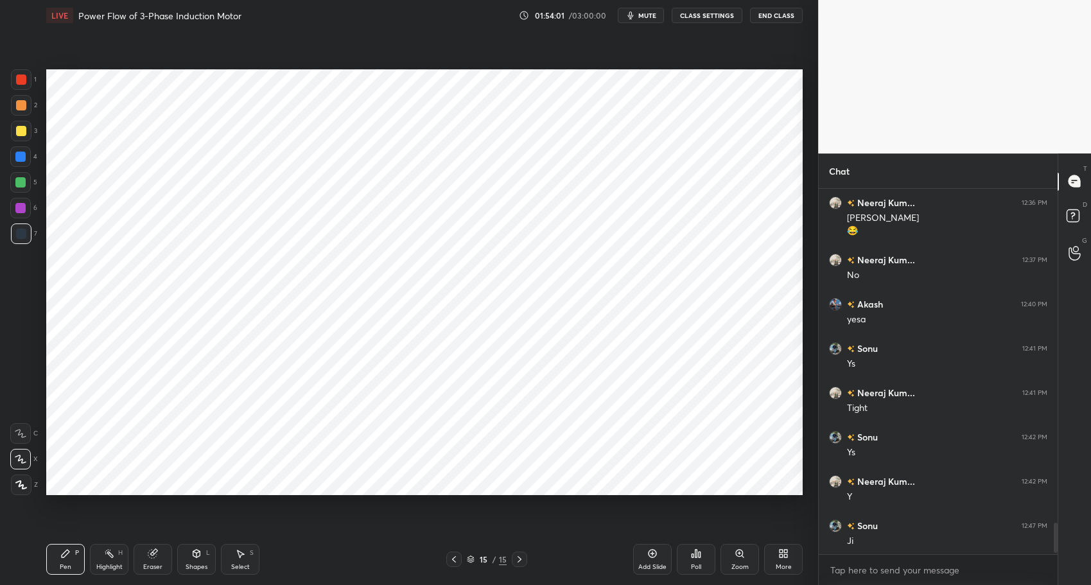
click at [299, 576] on div "Pen P Highlight H Eraser Shapes L Select S 15 / 15 Add Slide Poll Zoom More" at bounding box center [424, 559] width 757 height 51
click at [237, 560] on div "Select S" at bounding box center [240, 559] width 39 height 31
drag, startPoint x: 382, startPoint y: 295, endPoint x: 500, endPoint y: 344, distance: 127.9
click at [511, 351] on div "0 ° Undo Copy Duplicate Duplicate to new slide Delete" at bounding box center [424, 282] width 757 height 426
drag, startPoint x: 407, startPoint y: 312, endPoint x: 389, endPoint y: 324, distance: 21.2
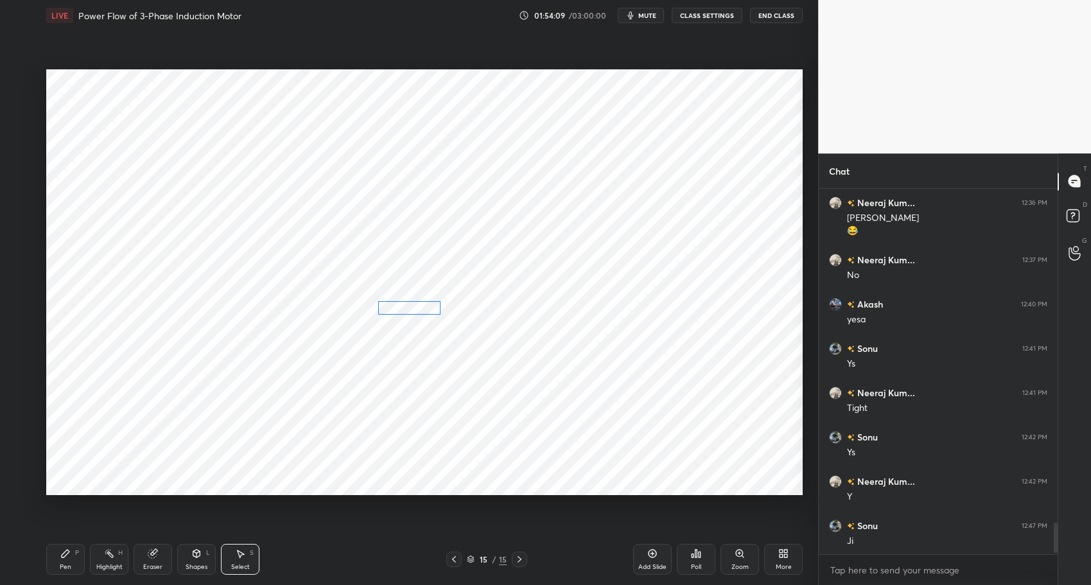
click at [398, 306] on div "0 ° Undo Copy Duplicate Duplicate to new slide Delete" at bounding box center [424, 282] width 757 height 426
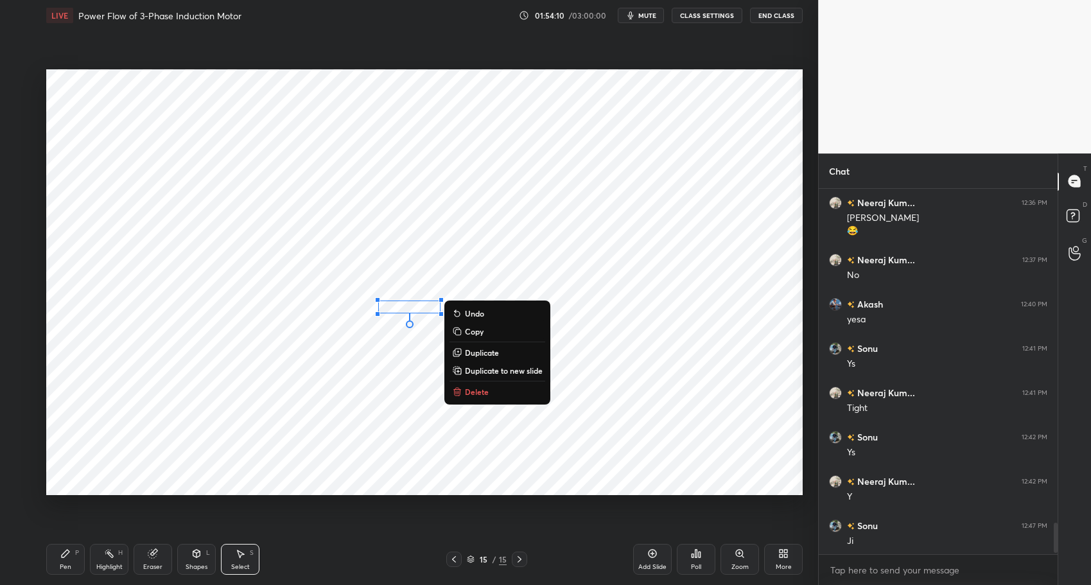
click at [382, 367] on div "0 ° Undo Copy Duplicate Duplicate to new slide Delete" at bounding box center [424, 282] width 757 height 426
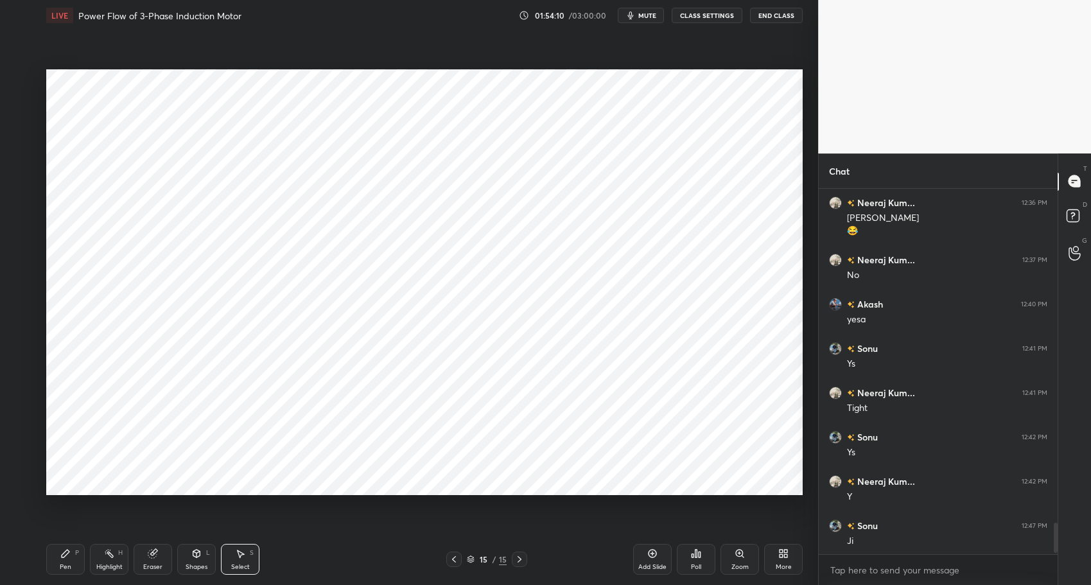
click at [99, 567] on div "Highlight" at bounding box center [109, 567] width 26 height 6
drag, startPoint x: 53, startPoint y: 554, endPoint x: 242, endPoint y: 561, distance: 189.0
click at [57, 555] on div "Pen P" at bounding box center [65, 559] width 39 height 31
click at [342, 574] on div "Pen P Highlight H Eraser Shapes L Select S 15 / 15 Add Slide Poll Zoom More" at bounding box center [424, 559] width 757 height 51
click at [19, 158] on div at bounding box center [20, 157] width 10 height 10
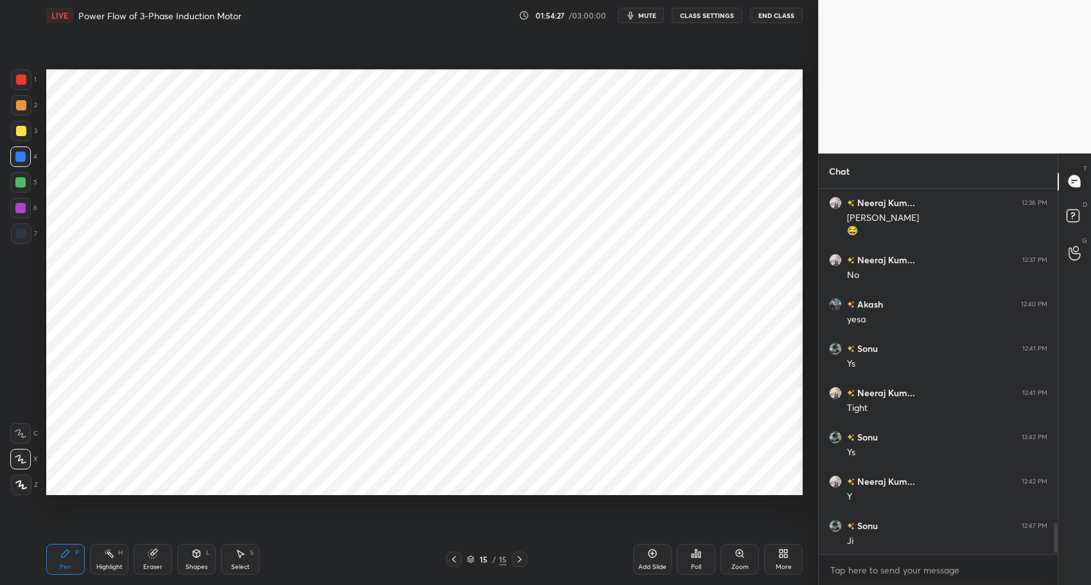
click at [107, 561] on div "Highlight H" at bounding box center [109, 559] width 39 height 31
drag, startPoint x: 71, startPoint y: 554, endPoint x: 130, endPoint y: 553, distance: 59.1
click at [73, 552] on div "Pen P" at bounding box center [65, 559] width 39 height 31
click at [302, 575] on div "Pen P Highlight H Eraser Shapes L Select S 15 / 15 Add Slide Poll Zoom More" at bounding box center [424, 559] width 757 height 51
click at [105, 558] on div "Highlight H" at bounding box center [109, 559] width 39 height 31
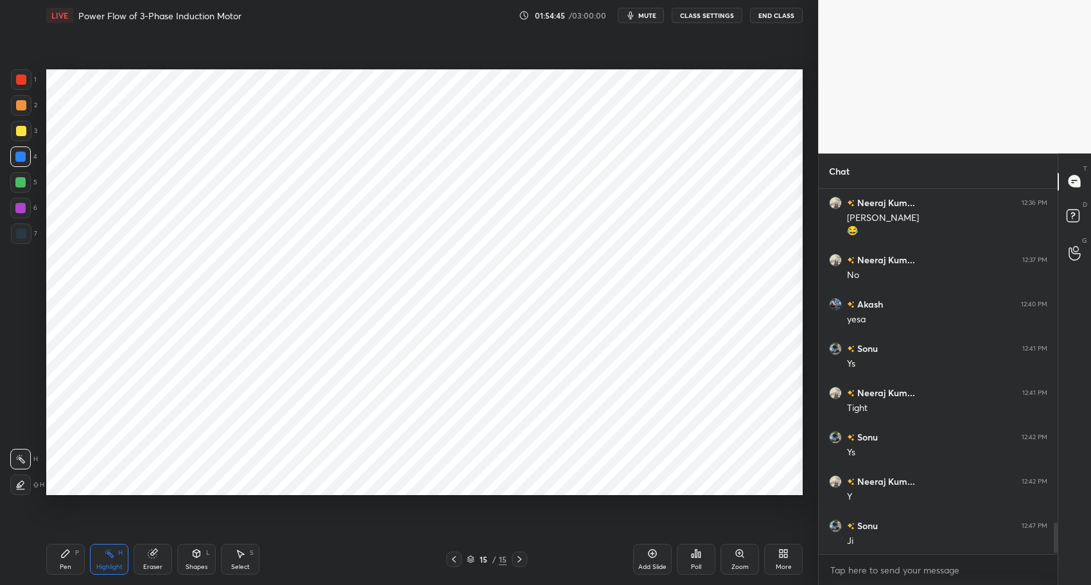
drag, startPoint x: 67, startPoint y: 551, endPoint x: 124, endPoint y: 550, distance: 57.2
click at [69, 550] on icon at bounding box center [65, 554] width 10 height 10
click at [331, 571] on div "Pen P Highlight H Eraser Shapes L Select S" at bounding box center [193, 559] width 294 height 31
click at [15, 151] on div at bounding box center [20, 156] width 21 height 21
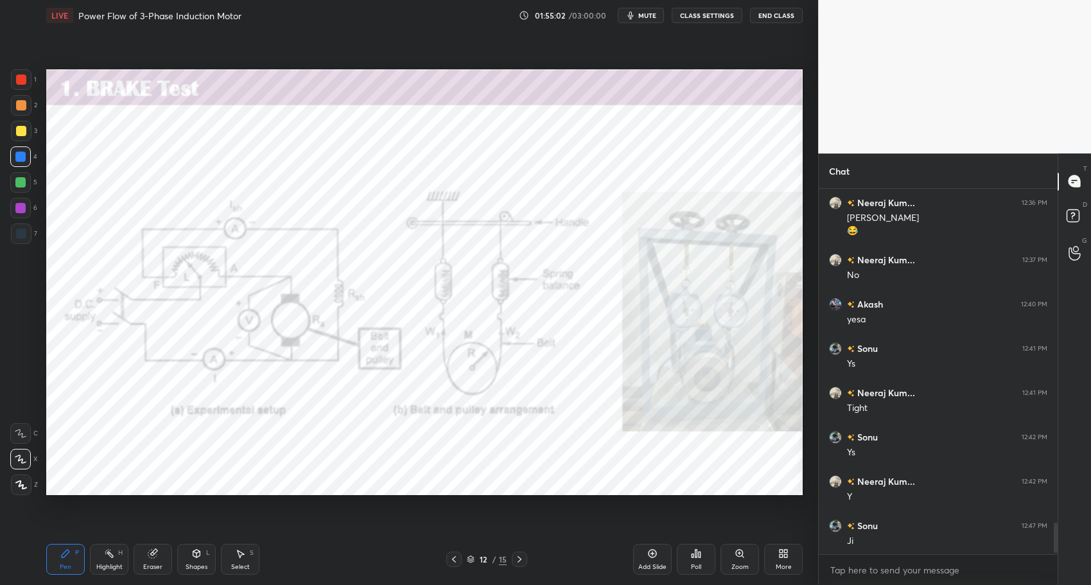
click at [23, 124] on div at bounding box center [21, 131] width 21 height 21
drag, startPoint x: 114, startPoint y: 561, endPoint x: 62, endPoint y: 551, distance: 52.9
click at [109, 560] on div "Highlight H" at bounding box center [109, 559] width 39 height 31
click at [58, 551] on div "Pen P" at bounding box center [65, 559] width 39 height 31
click at [321, 574] on div "Pen P Highlight H Eraser Shapes L Select S 12 / 15 Add Slide Poll Zoom More" at bounding box center [424, 559] width 757 height 51
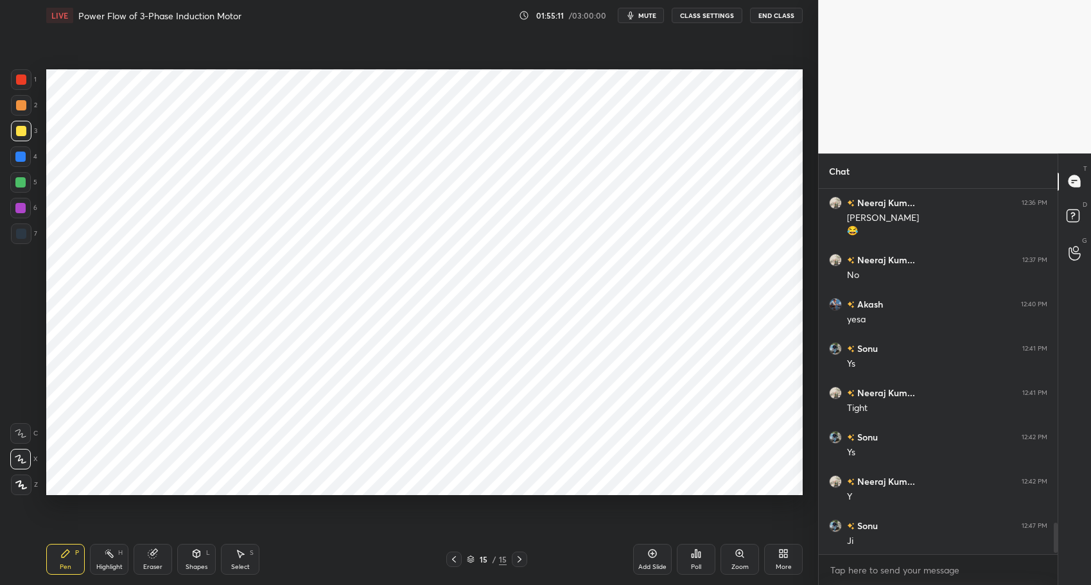
drag, startPoint x: 21, startPoint y: 153, endPoint x: 39, endPoint y: 165, distance: 21.7
click at [22, 153] on div at bounding box center [20, 157] width 10 height 10
click at [106, 564] on div "Highlight" at bounding box center [109, 567] width 26 height 6
click at [67, 553] on icon at bounding box center [66, 554] width 8 height 8
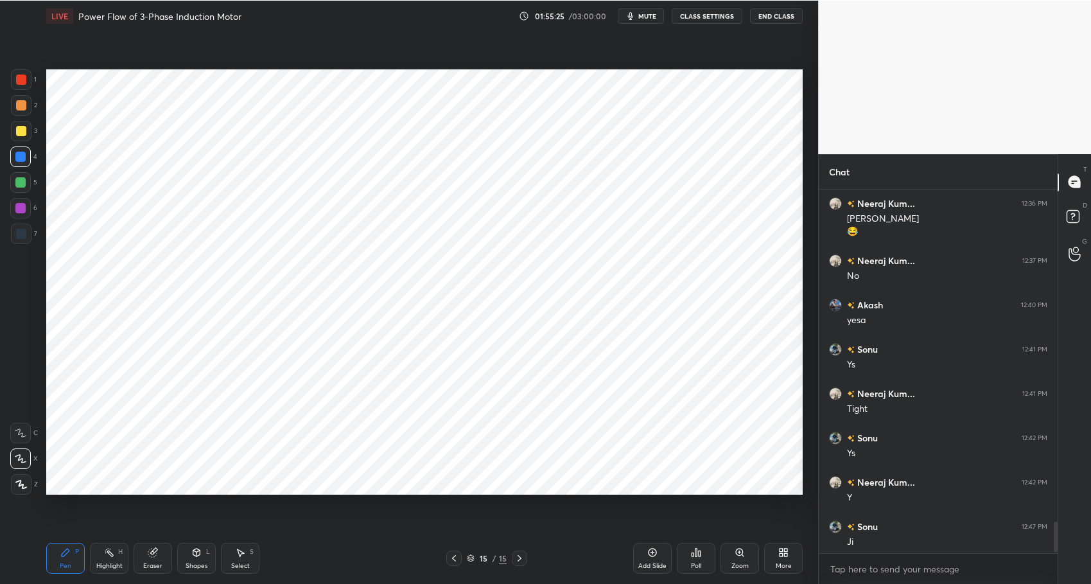
scroll to position [63741, 63475]
click at [55, 561] on div "Pen P" at bounding box center [65, 557] width 39 height 31
click at [116, 567] on div "Highlight" at bounding box center [109, 565] width 26 height 6
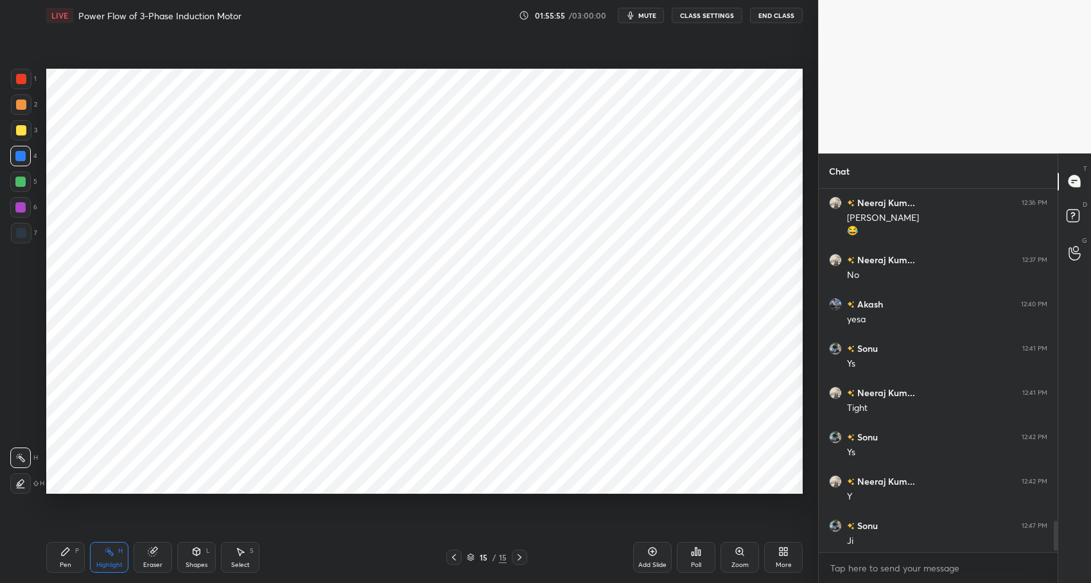
click at [58, 551] on div "Pen P" at bounding box center [65, 557] width 39 height 31
click at [116, 565] on div "Highlight" at bounding box center [109, 565] width 26 height 6
click at [69, 557] on div "Pen P" at bounding box center [65, 557] width 39 height 31
drag, startPoint x: 319, startPoint y: 574, endPoint x: 321, endPoint y: 506, distance: 68.8
click at [319, 574] on div "Pen P Highlight H Eraser Shapes L Select S 15 / 15 Add Slide Poll Zoom More" at bounding box center [424, 557] width 757 height 51
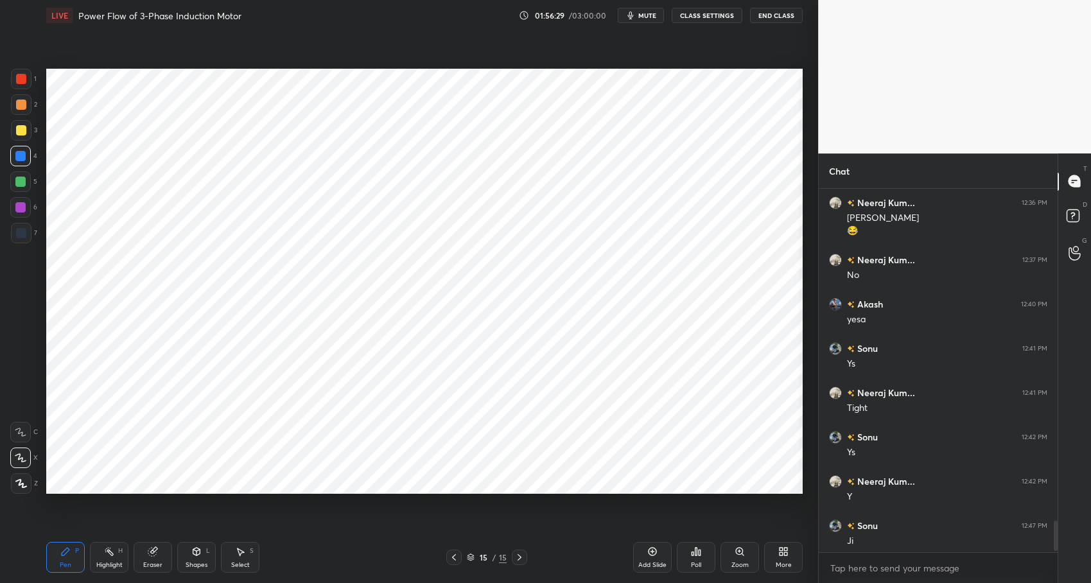
click at [106, 565] on div "Highlight" at bounding box center [109, 565] width 26 height 6
click at [65, 552] on icon at bounding box center [66, 552] width 8 height 8
type textarea "x"
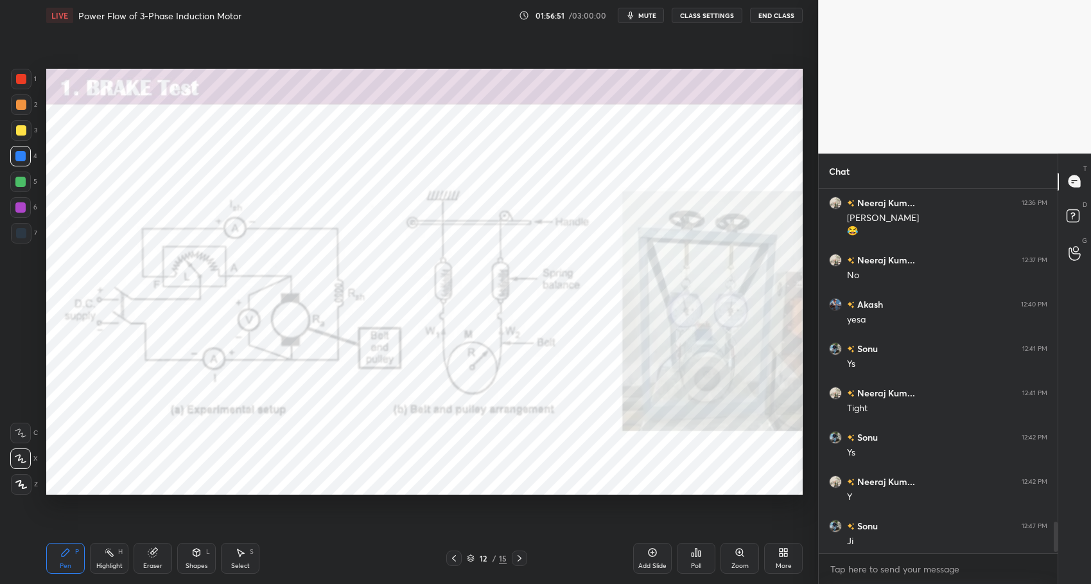
drag, startPoint x: 20, startPoint y: 128, endPoint x: 39, endPoint y: 139, distance: 22.2
click at [20, 128] on div at bounding box center [21, 130] width 10 height 10
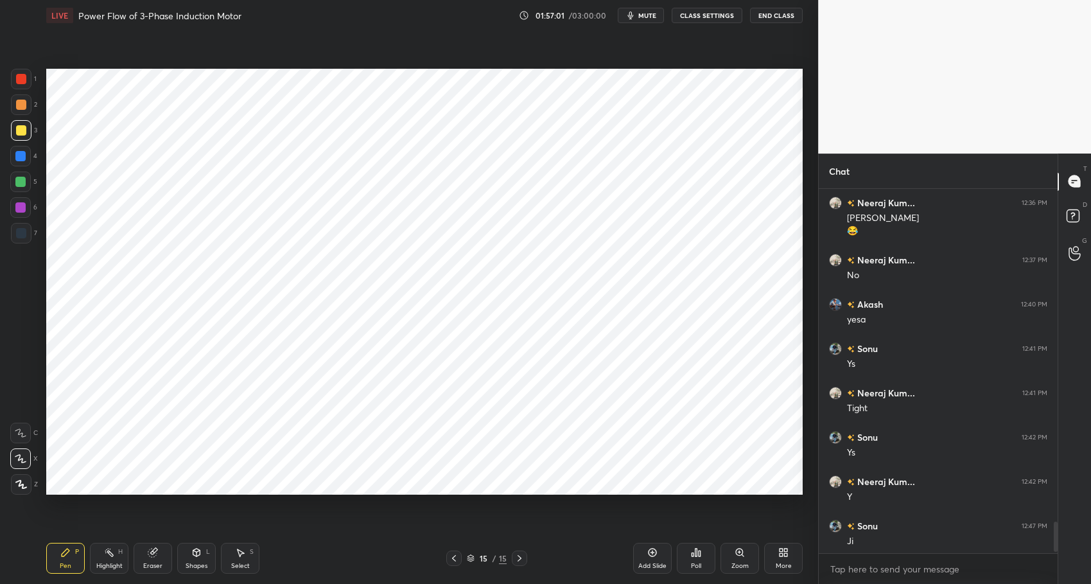
drag, startPoint x: 57, startPoint y: 564, endPoint x: 93, endPoint y: 562, distance: 35.4
click at [59, 565] on div "Pen P" at bounding box center [65, 558] width 39 height 31
drag, startPoint x: 21, startPoint y: 161, endPoint x: 25, endPoint y: 168, distance: 8.4
click at [21, 161] on div at bounding box center [20, 156] width 21 height 21
click at [112, 561] on div "Highlight H" at bounding box center [109, 558] width 39 height 31
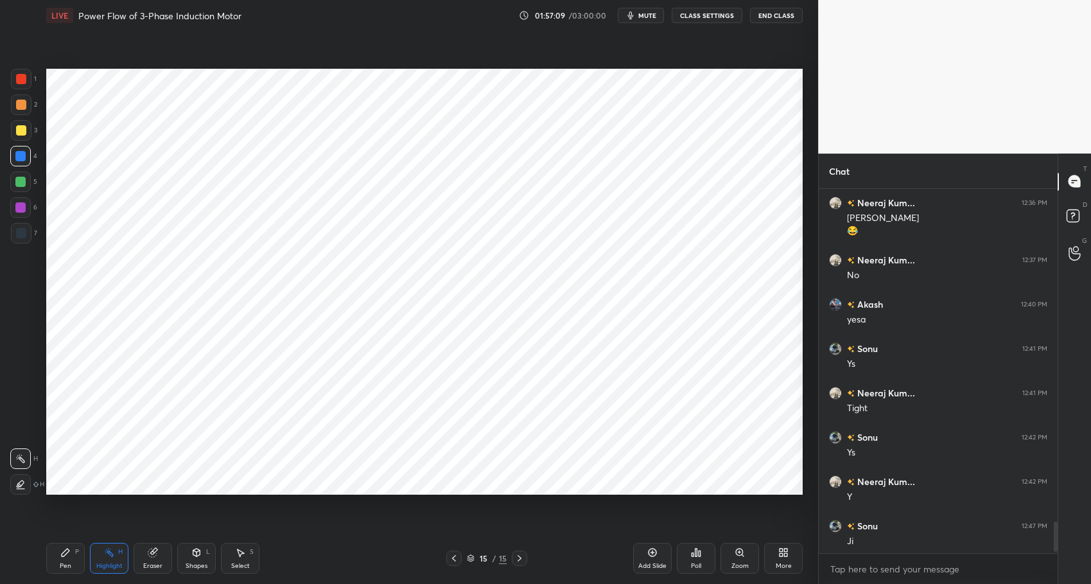
drag, startPoint x: 72, startPoint y: 553, endPoint x: 123, endPoint y: 553, distance: 51.4
click at [73, 554] on div "Pen P" at bounding box center [65, 558] width 39 height 31
click at [344, 566] on div "Pen P Highlight H Eraser Shapes L Select S 15 / 15 Add Slide Poll Zoom More" at bounding box center [424, 558] width 757 height 51
click at [238, 560] on div "Select S" at bounding box center [240, 558] width 39 height 31
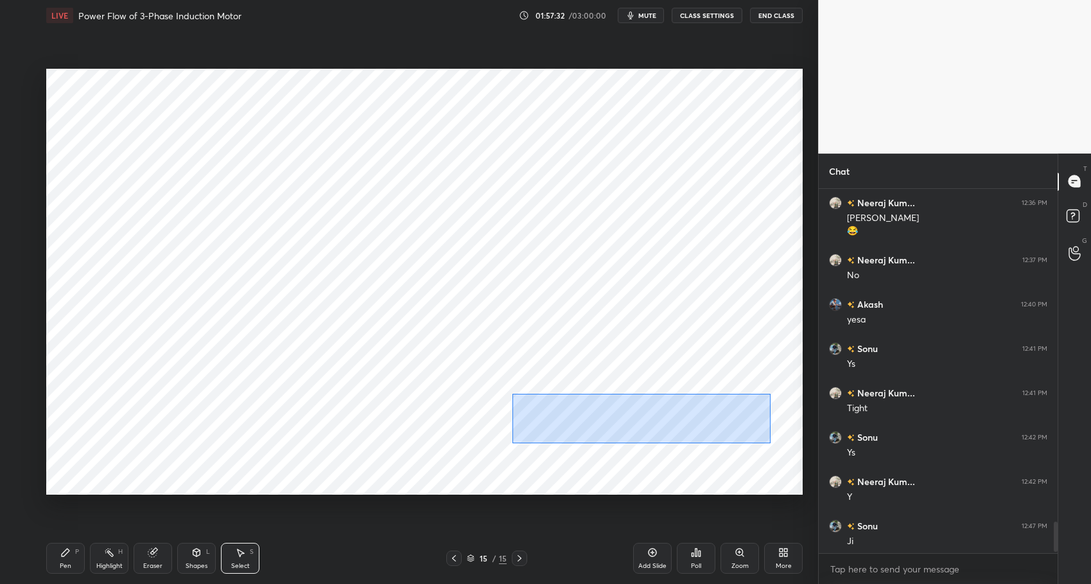
drag, startPoint x: 510, startPoint y: 393, endPoint x: 764, endPoint y: 441, distance: 258.4
click at [771, 444] on div "0 ° Undo Copy Duplicate Duplicate to new slide Delete" at bounding box center [424, 282] width 757 height 426
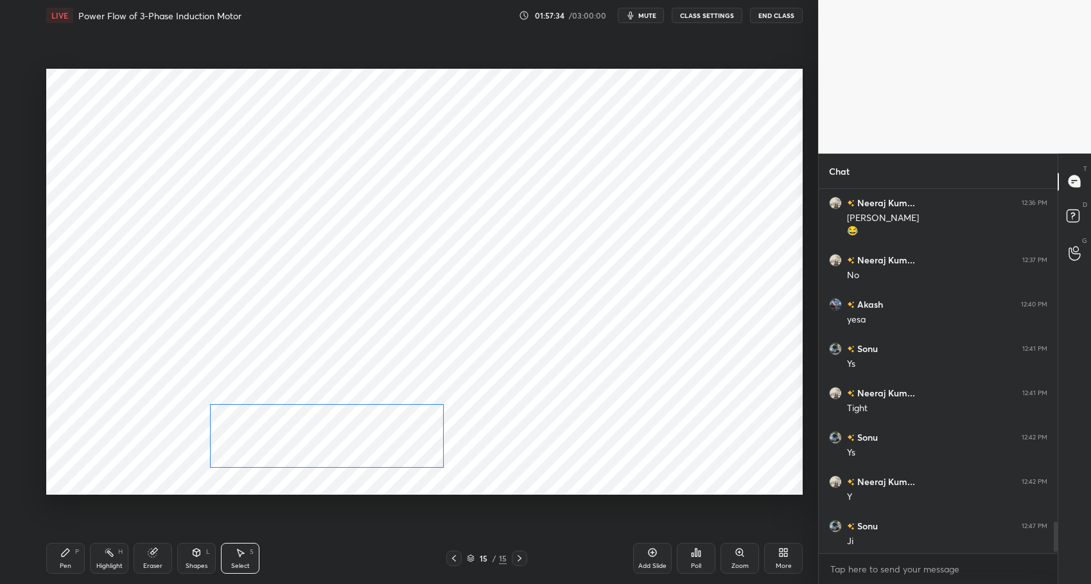
drag, startPoint x: 649, startPoint y: 421, endPoint x: 334, endPoint y: 432, distance: 315.6
click at [366, 429] on div "0 ° Undo Copy Duplicate Duplicate to new slide Delete" at bounding box center [424, 282] width 757 height 426
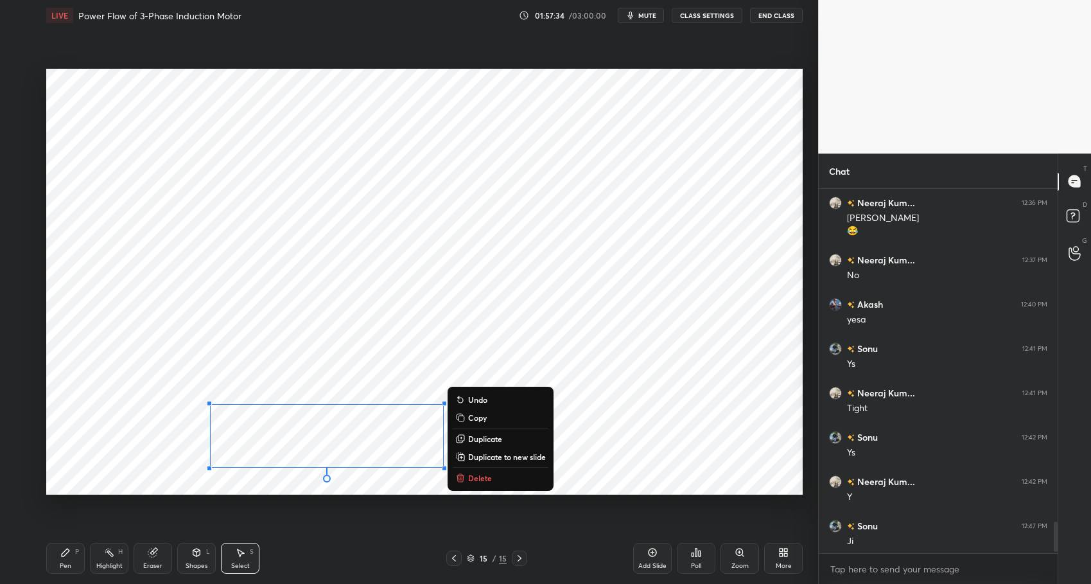
drag, startPoint x: 148, startPoint y: 455, endPoint x: 89, endPoint y: 497, distance: 72.5
click at [148, 455] on div "0 ° Undo Copy Duplicate Duplicate to new slide Delete" at bounding box center [424, 282] width 757 height 426
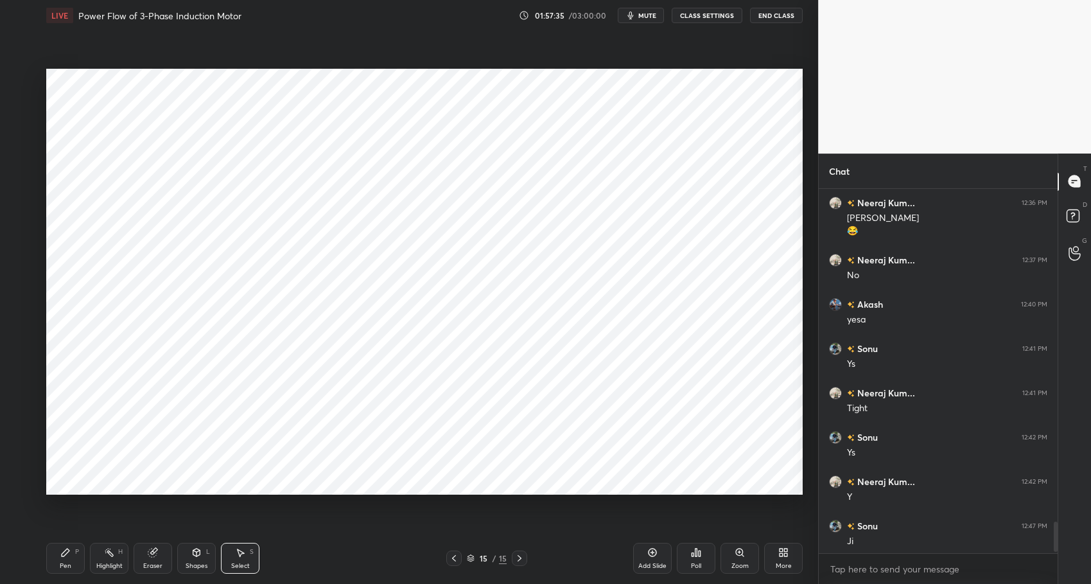
click at [109, 563] on div "Highlight" at bounding box center [109, 566] width 26 height 6
drag, startPoint x: 62, startPoint y: 554, endPoint x: 195, endPoint y: 549, distance: 133.7
click at [64, 553] on icon at bounding box center [66, 553] width 8 height 8
click at [317, 570] on div "Pen P Highlight H Eraser Shapes L Select S" at bounding box center [193, 558] width 294 height 31
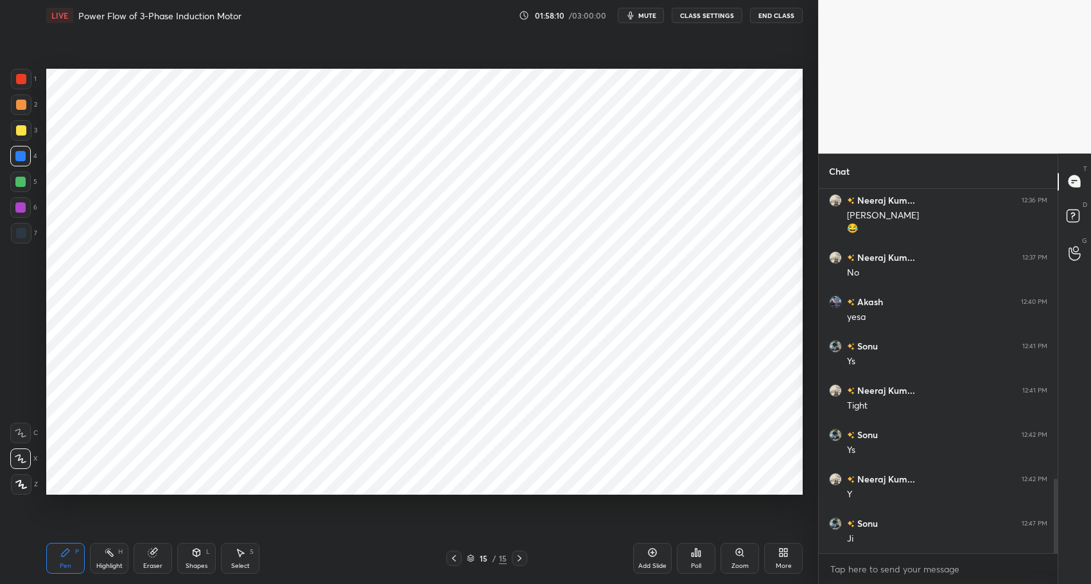
drag, startPoint x: 21, startPoint y: 229, endPoint x: 14, endPoint y: 229, distance: 7.1
click at [21, 229] on div at bounding box center [21, 233] width 10 height 10
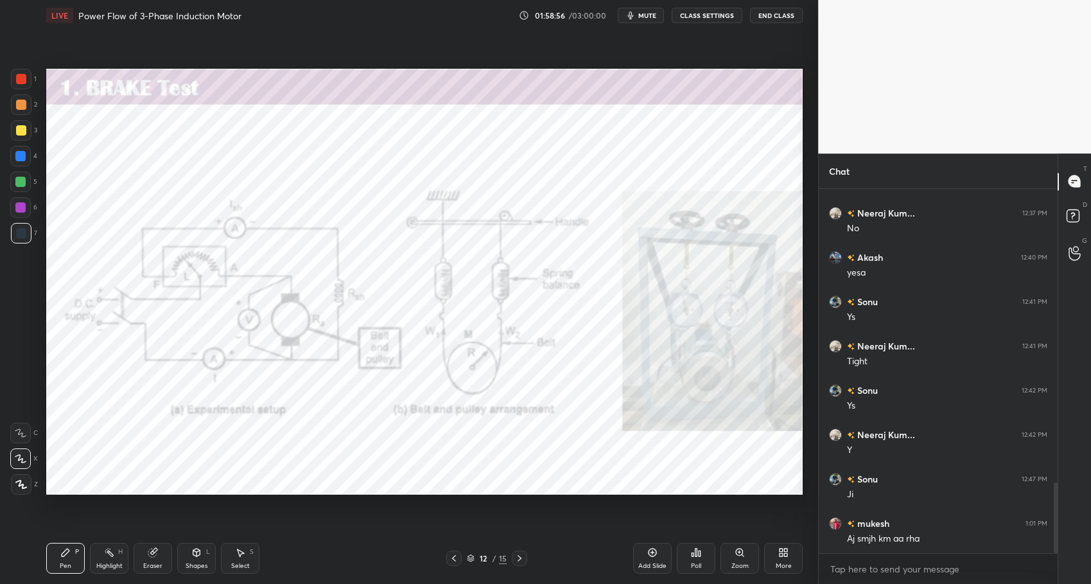
scroll to position [1507, 0]
drag, startPoint x: 105, startPoint y: 555, endPoint x: 88, endPoint y: 547, distance: 18.7
click at [108, 554] on icon at bounding box center [109, 552] width 10 height 10
drag, startPoint x: 27, startPoint y: 107, endPoint x: 14, endPoint y: 121, distance: 18.6
click at [27, 107] on div at bounding box center [21, 104] width 21 height 21
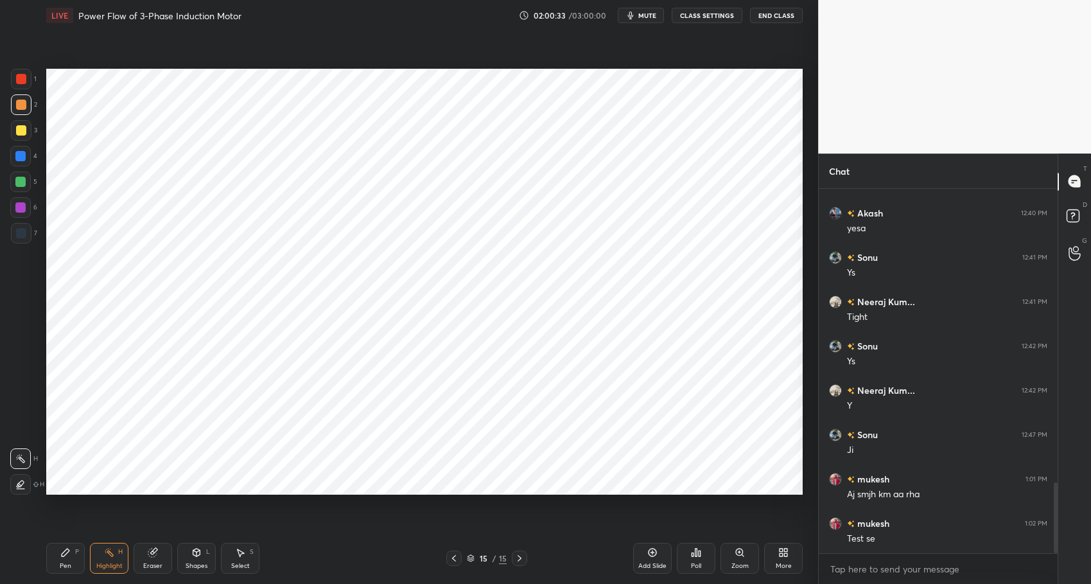
click at [243, 563] on div "Select" at bounding box center [240, 566] width 19 height 6
drag, startPoint x: 344, startPoint y: 362, endPoint x: 361, endPoint y: 366, distance: 17.3
click at [370, 372] on div "0 ° Undo Copy Duplicate Duplicate to new slide Delete" at bounding box center [424, 282] width 757 height 426
click at [358, 362] on div "0 ° Undo Copy Duplicate Duplicate to new slide Delete" at bounding box center [424, 282] width 757 height 426
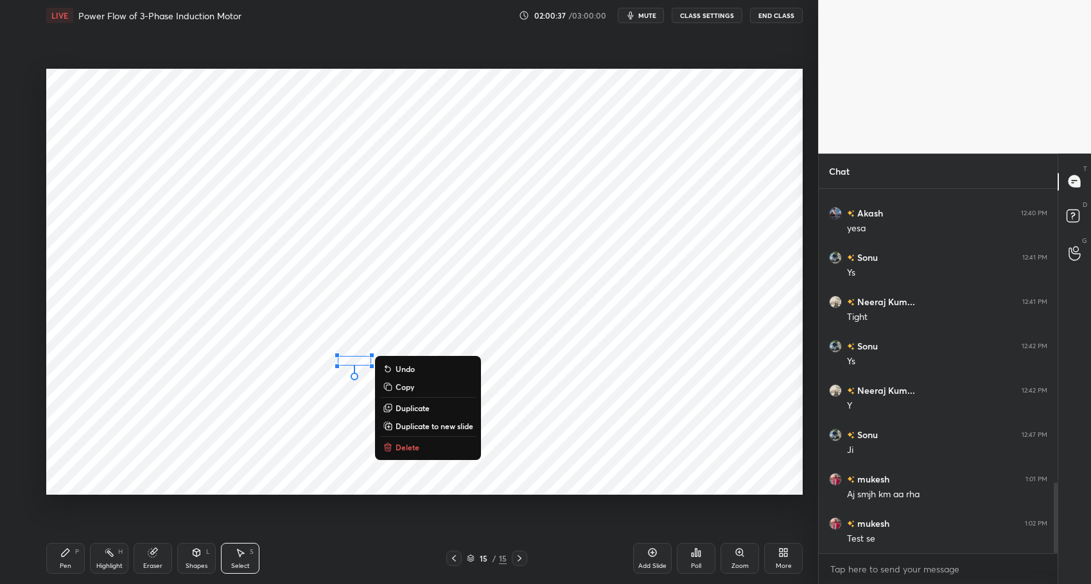
click at [64, 563] on div "Pen" at bounding box center [66, 566] width 12 height 6
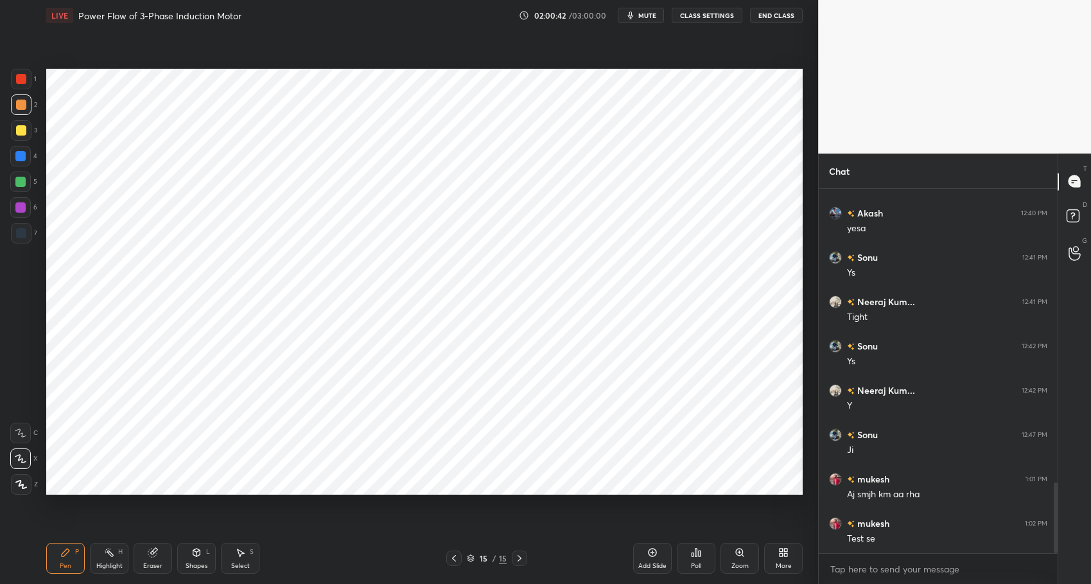
drag, startPoint x: 19, startPoint y: 146, endPoint x: 35, endPoint y: 155, distance: 17.8
click at [19, 146] on div at bounding box center [20, 156] width 21 height 21
click at [103, 563] on div "Highlight" at bounding box center [109, 566] width 26 height 6
drag, startPoint x: 63, startPoint y: 552, endPoint x: 204, endPoint y: 556, distance: 141.4
click at [66, 552] on icon at bounding box center [66, 553] width 8 height 8
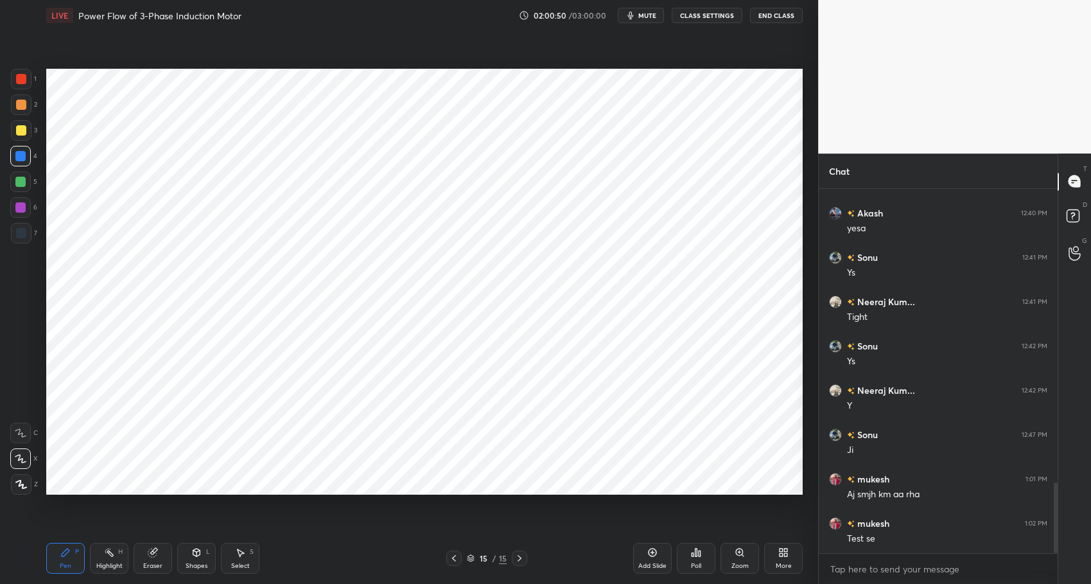
drag, startPoint x: 319, startPoint y: 569, endPoint x: 258, endPoint y: 518, distance: 79.3
click at [317, 566] on div "Pen P Highlight H Eraser Shapes L Select S" at bounding box center [193, 558] width 294 height 31
click at [109, 565] on div "Highlight" at bounding box center [109, 566] width 26 height 6
drag, startPoint x: 50, startPoint y: 561, endPoint x: 77, endPoint y: 557, distance: 27.4
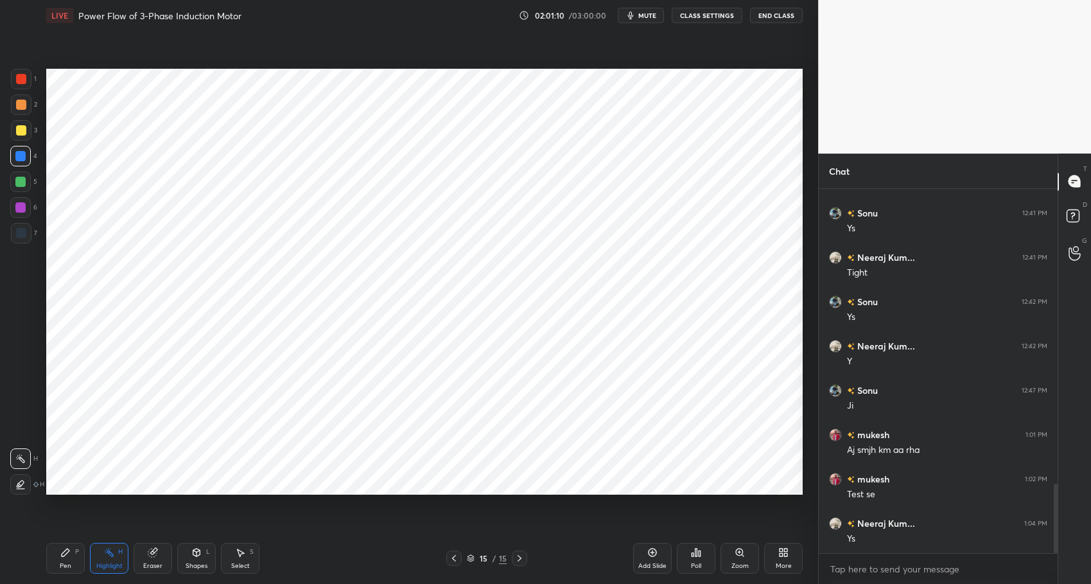
click at [57, 561] on div "Pen P" at bounding box center [65, 558] width 39 height 31
click at [110, 563] on div "Highlight" at bounding box center [109, 566] width 26 height 6
click at [18, 485] on icon at bounding box center [18, 486] width 3 height 2
click at [25, 457] on icon at bounding box center [20, 459] width 10 height 10
click at [62, 556] on icon at bounding box center [66, 553] width 8 height 8
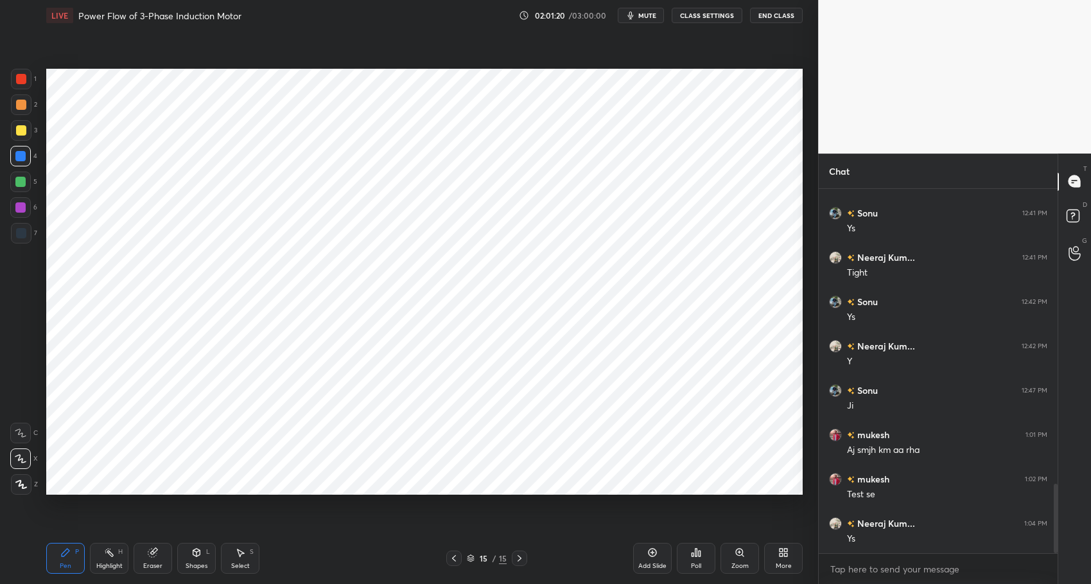
click at [362, 576] on div "Pen P Highlight H Eraser Shapes L Select S 15 / 15 Add Slide Poll Zoom More" at bounding box center [424, 558] width 757 height 51
drag, startPoint x: 657, startPoint y: 552, endPoint x: 630, endPoint y: 536, distance: 31.4
click at [657, 552] on icon at bounding box center [653, 553] width 8 height 8
drag, startPoint x: 22, startPoint y: 78, endPoint x: 34, endPoint y: 81, distance: 12.6
click at [22, 80] on div at bounding box center [21, 79] width 10 height 10
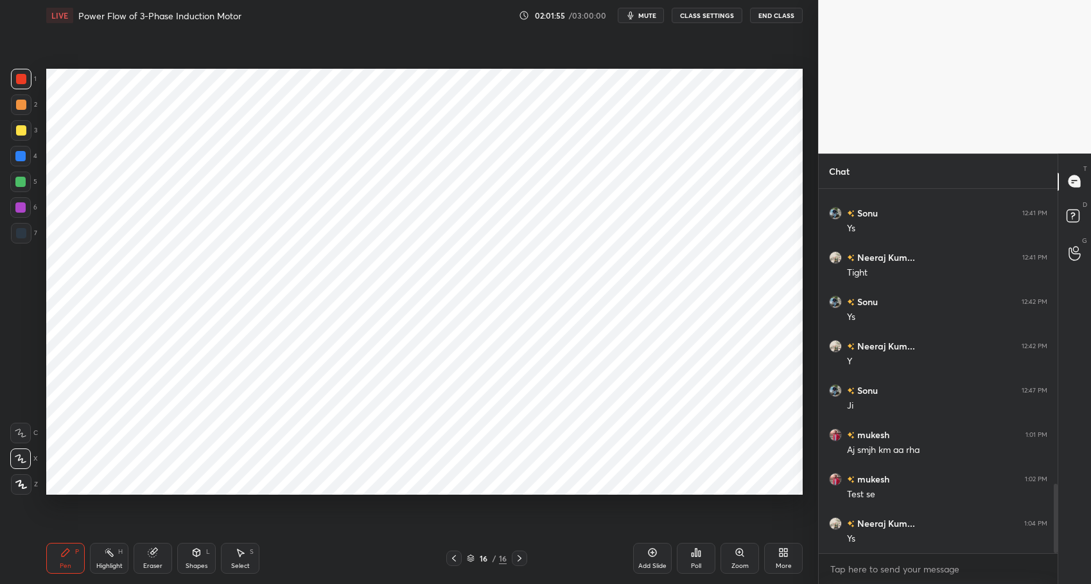
click at [109, 558] on div "Highlight H" at bounding box center [109, 558] width 39 height 31
click at [67, 550] on icon at bounding box center [65, 552] width 10 height 10
drag, startPoint x: 342, startPoint y: 573, endPoint x: 354, endPoint y: 503, distance: 71.0
click at [340, 568] on div "Pen P Highlight H Eraser Shapes L Select S 16 / 16 Add Slide Poll Zoom More" at bounding box center [424, 558] width 757 height 51
drag, startPoint x: 110, startPoint y: 561, endPoint x: 70, endPoint y: 555, distance: 41.0
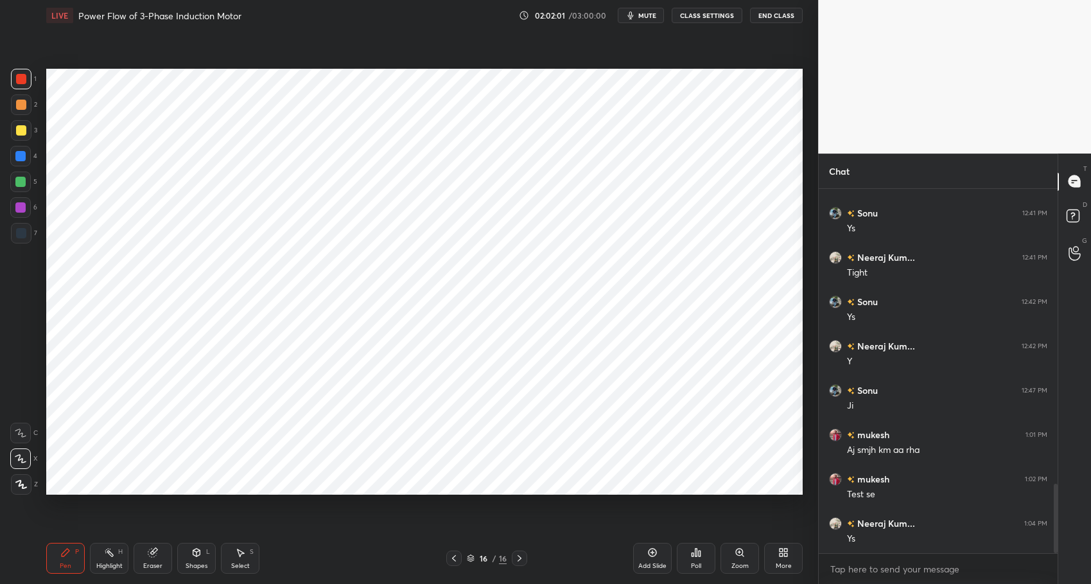
click at [110, 563] on div "Highlight" at bounding box center [109, 566] width 26 height 6
click at [67, 554] on icon at bounding box center [65, 552] width 10 height 10
click at [159, 565] on div "Eraser" at bounding box center [152, 566] width 19 height 6
click at [105, 565] on div "Highlight" at bounding box center [109, 566] width 26 height 6
click at [67, 554] on icon at bounding box center [65, 552] width 10 height 10
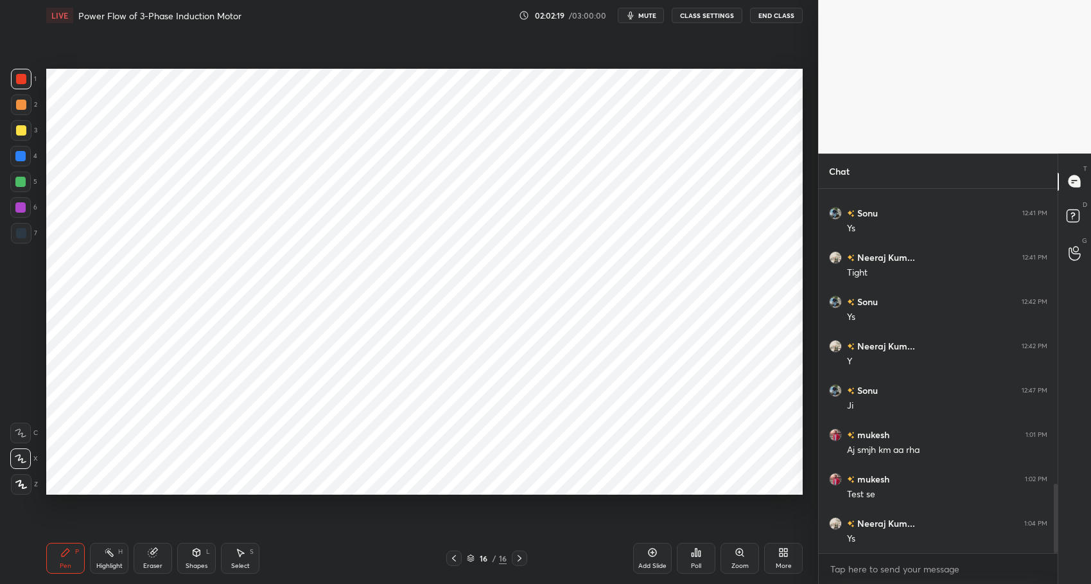
click at [327, 575] on div "Pen P Highlight H Eraser Shapes L Select S 16 / 16 Add Slide Poll Zoom More" at bounding box center [424, 558] width 757 height 51
drag, startPoint x: 105, startPoint y: 561, endPoint x: 78, endPoint y: 556, distance: 27.5
click at [105, 563] on div "Highlight" at bounding box center [109, 566] width 26 height 6
click at [69, 556] on icon at bounding box center [65, 552] width 10 height 10
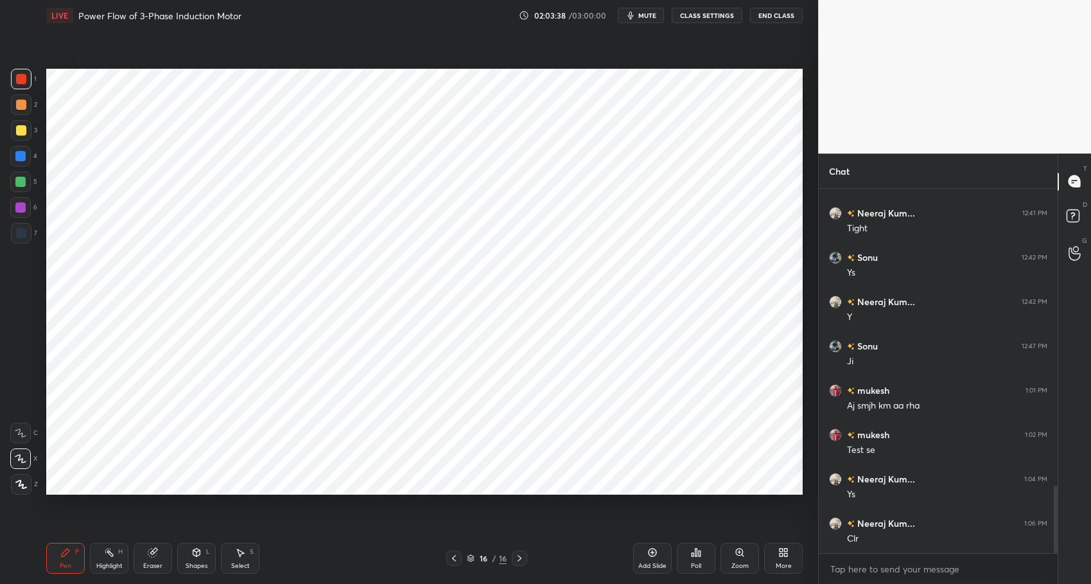
click at [301, 573] on div "Pen P Highlight H Eraser Shapes L Select S 16 / 16 Add Slide Poll Zoom More" at bounding box center [424, 558] width 757 height 51
click at [28, 151] on div at bounding box center [20, 156] width 21 height 21
click at [90, 563] on div "Highlight H" at bounding box center [109, 558] width 39 height 31
drag, startPoint x: 63, startPoint y: 553, endPoint x: 69, endPoint y: 554, distance: 6.5
click at [63, 553] on icon at bounding box center [66, 553] width 8 height 8
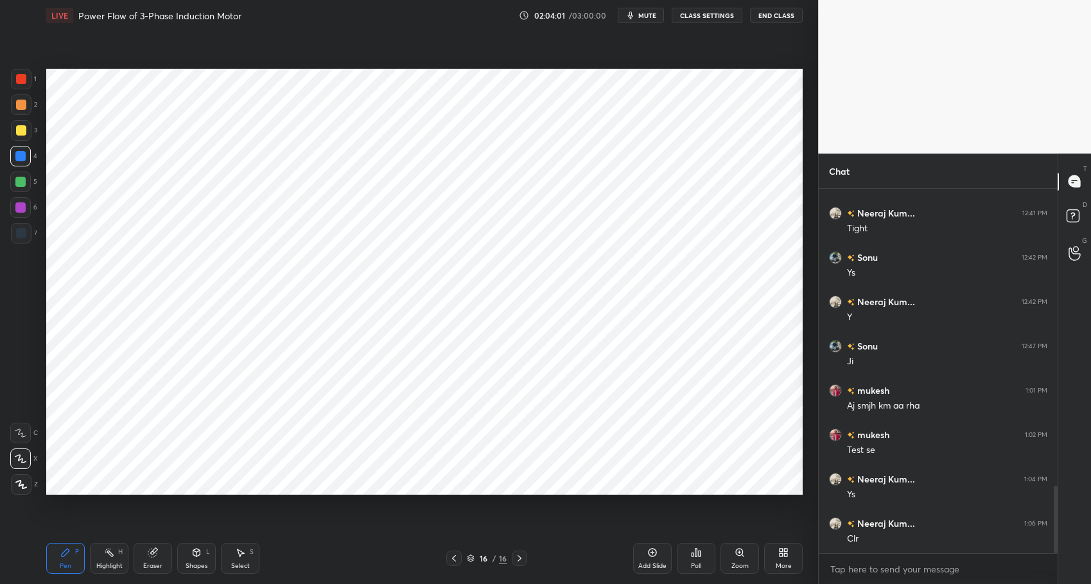
click at [20, 236] on div at bounding box center [21, 233] width 10 height 10
drag, startPoint x: 157, startPoint y: 565, endPoint x: 174, endPoint y: 509, distance: 57.7
click at [157, 565] on div "Eraser" at bounding box center [152, 566] width 19 height 6
drag, startPoint x: 64, startPoint y: 563, endPoint x: 208, endPoint y: 559, distance: 144.0
click at [64, 563] on div "Pen" at bounding box center [66, 566] width 12 height 6
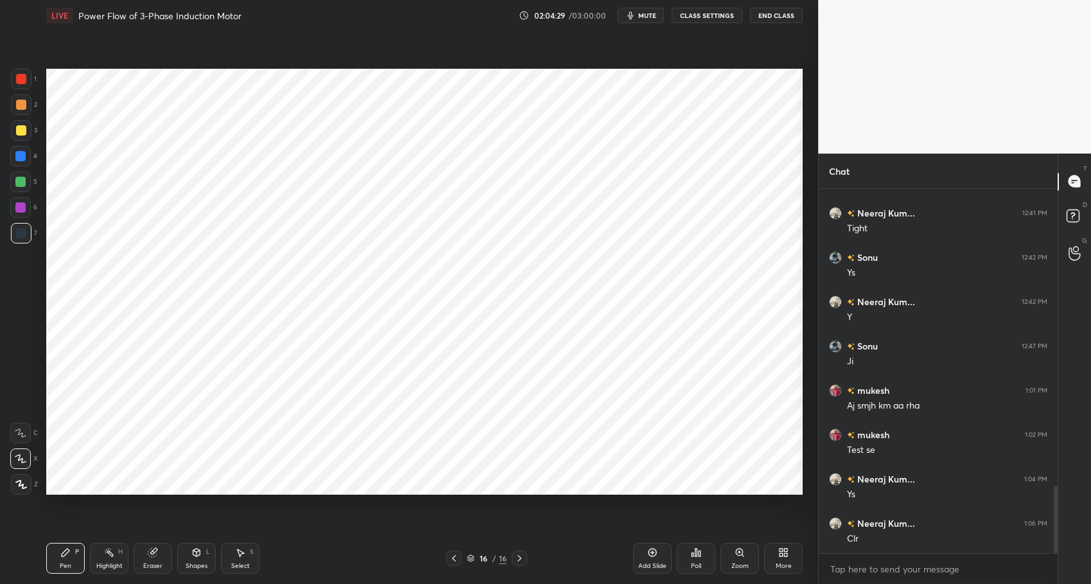
click at [199, 565] on div "Shapes" at bounding box center [197, 566] width 22 height 6
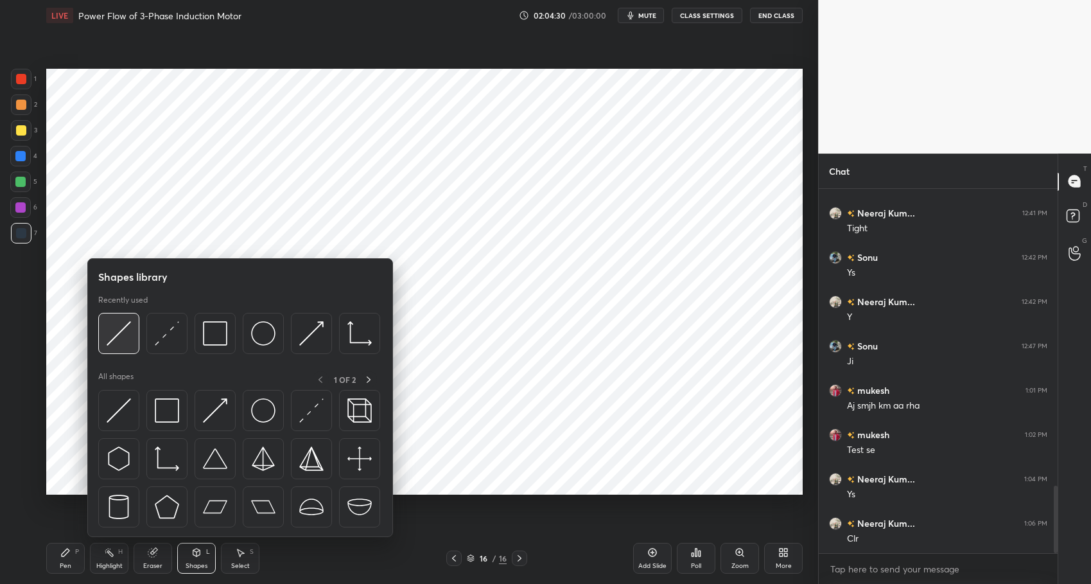
click at [111, 331] on img at bounding box center [119, 333] width 24 height 24
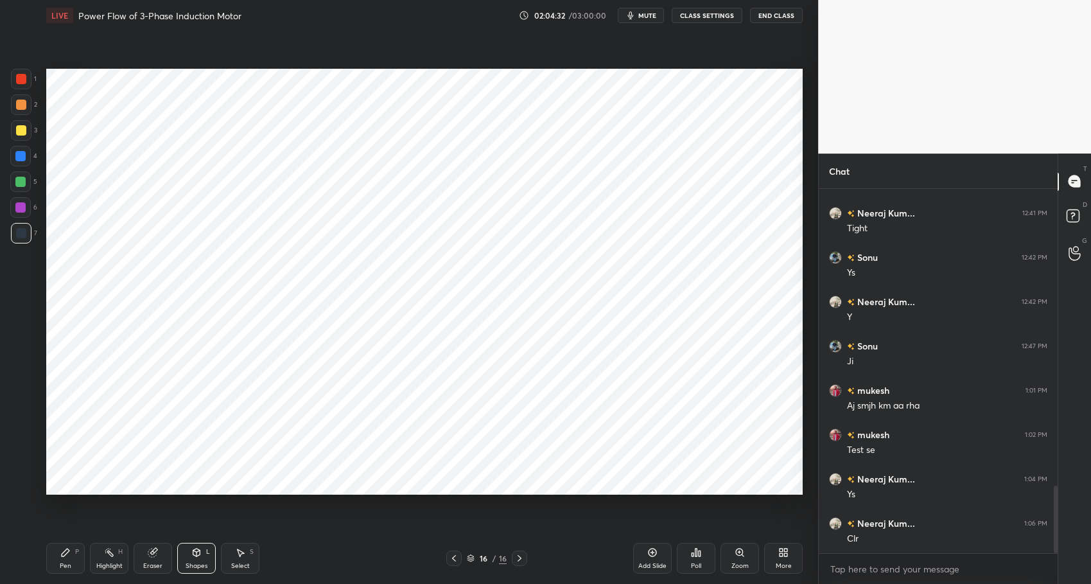
click at [108, 555] on icon at bounding box center [109, 552] width 10 height 10
drag, startPoint x: 60, startPoint y: 553, endPoint x: 181, endPoint y: 550, distance: 121.5
click at [62, 552] on icon at bounding box center [65, 552] width 10 height 10
drag, startPoint x: 330, startPoint y: 569, endPoint x: 325, endPoint y: 509, distance: 60.6
click at [332, 567] on div "Pen P Highlight H Eraser Shapes L Select S" at bounding box center [193, 558] width 294 height 31
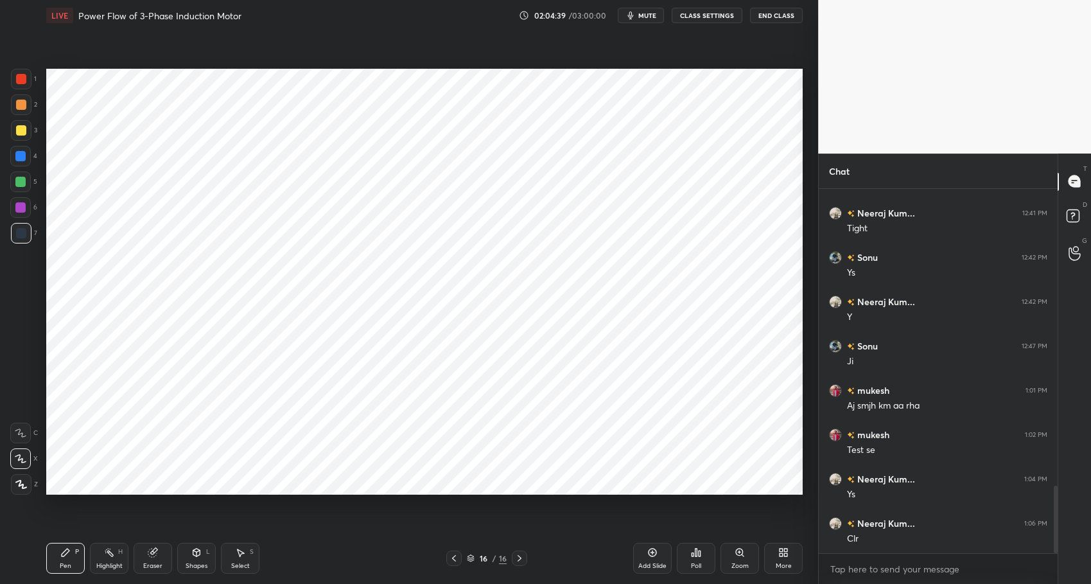
click at [233, 563] on div "Select" at bounding box center [240, 566] width 19 height 6
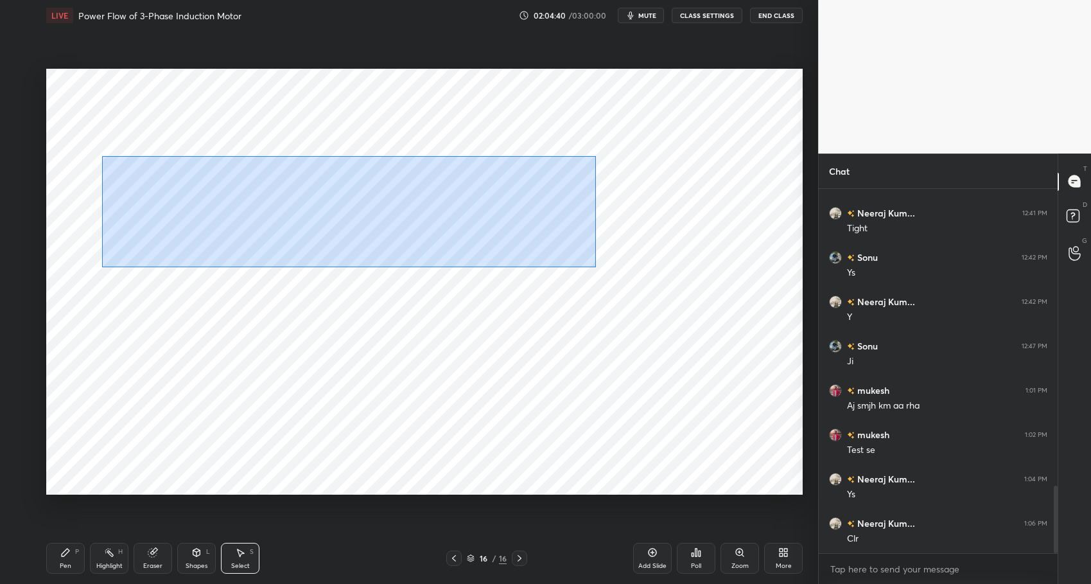
drag, startPoint x: 145, startPoint y: 161, endPoint x: 615, endPoint y: 273, distance: 483.5
click at [619, 275] on div "0 ° Undo Copy Duplicate Duplicate to new slide Delete" at bounding box center [424, 282] width 757 height 426
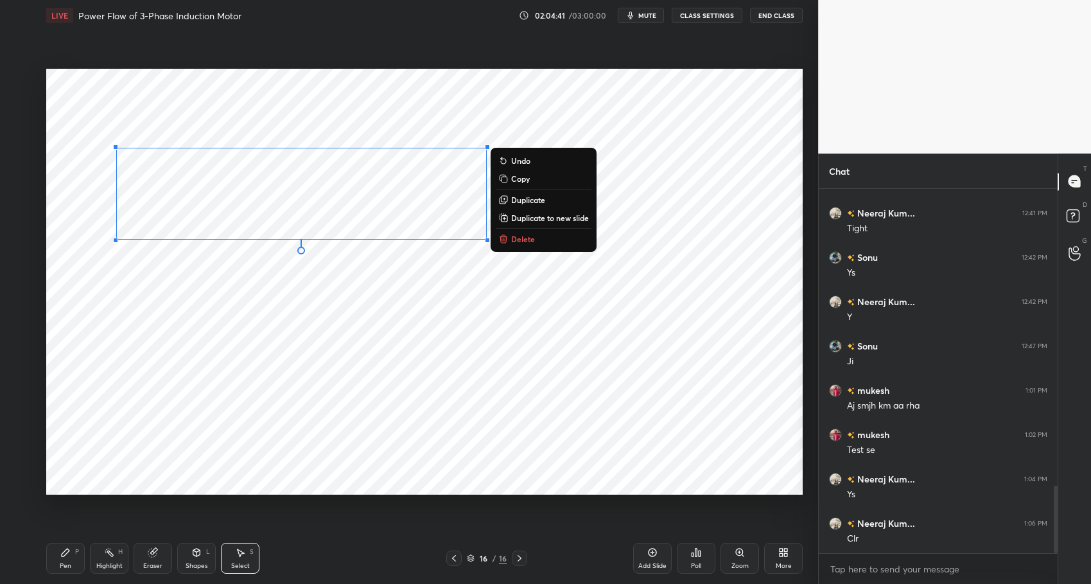
click at [255, 314] on div "0 ° Undo Copy Duplicate Duplicate to new slide Delete" at bounding box center [424, 282] width 757 height 426
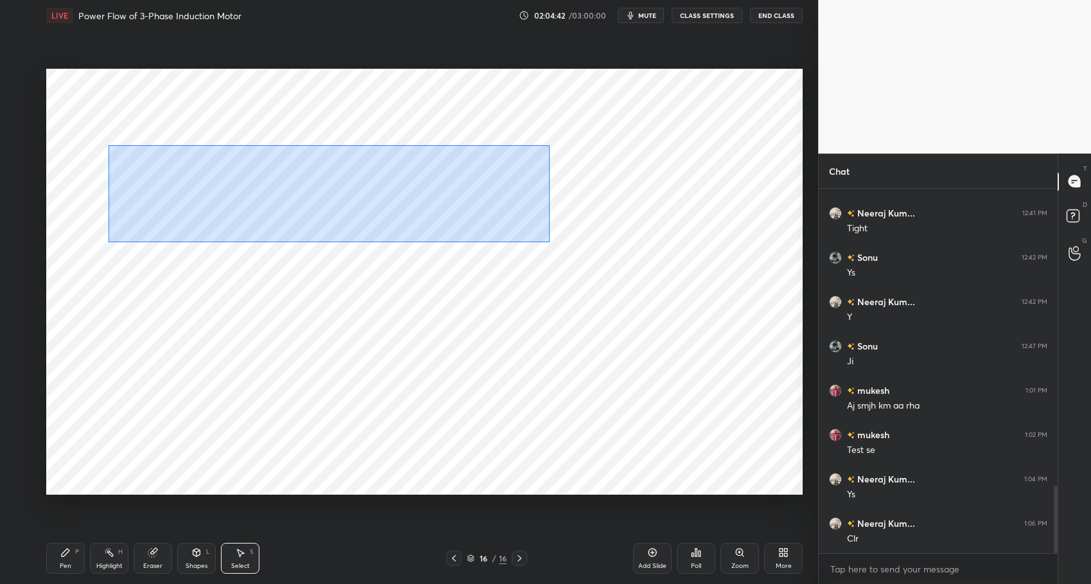
drag, startPoint x: 108, startPoint y: 145, endPoint x: 649, endPoint y: 271, distance: 556.0
click at [649, 271] on div "0 ° Undo Copy Duplicate Duplicate to new slide Delete" at bounding box center [424, 282] width 757 height 426
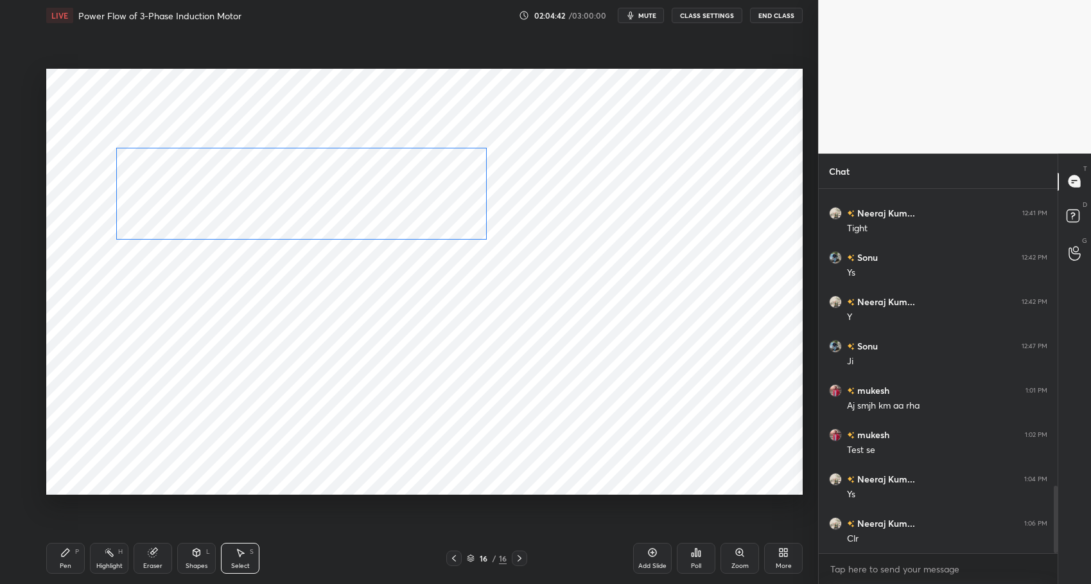
drag, startPoint x: 277, startPoint y: 203, endPoint x: 261, endPoint y: 236, distance: 36.2
click at [261, 236] on div "0 ° Undo Copy Duplicate Duplicate to new slide Delete" at bounding box center [424, 282] width 757 height 426
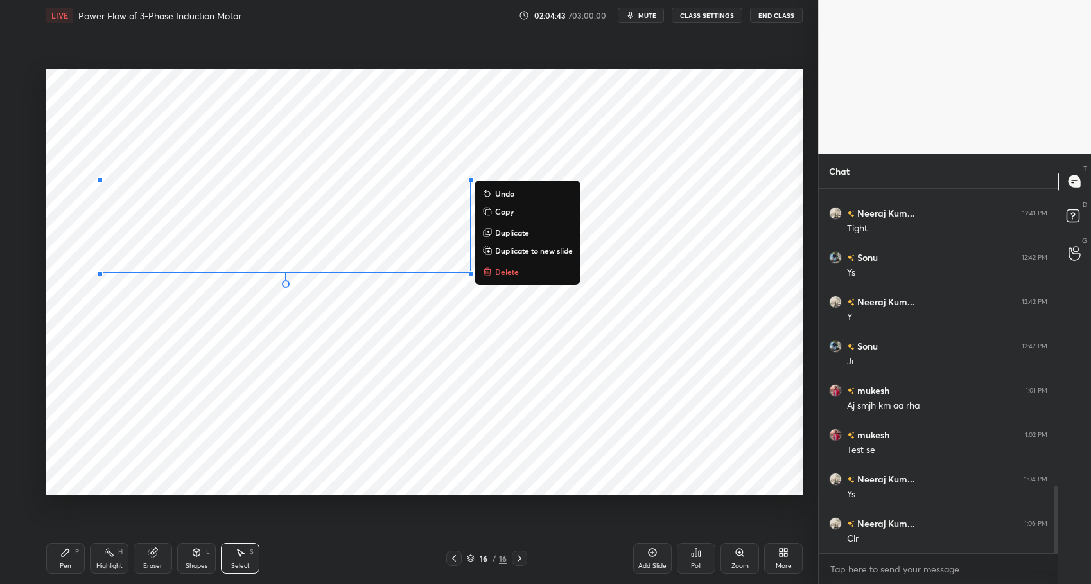
click at [236, 351] on div "0 ° Undo Copy Duplicate Duplicate to new slide Delete" at bounding box center [424, 282] width 757 height 426
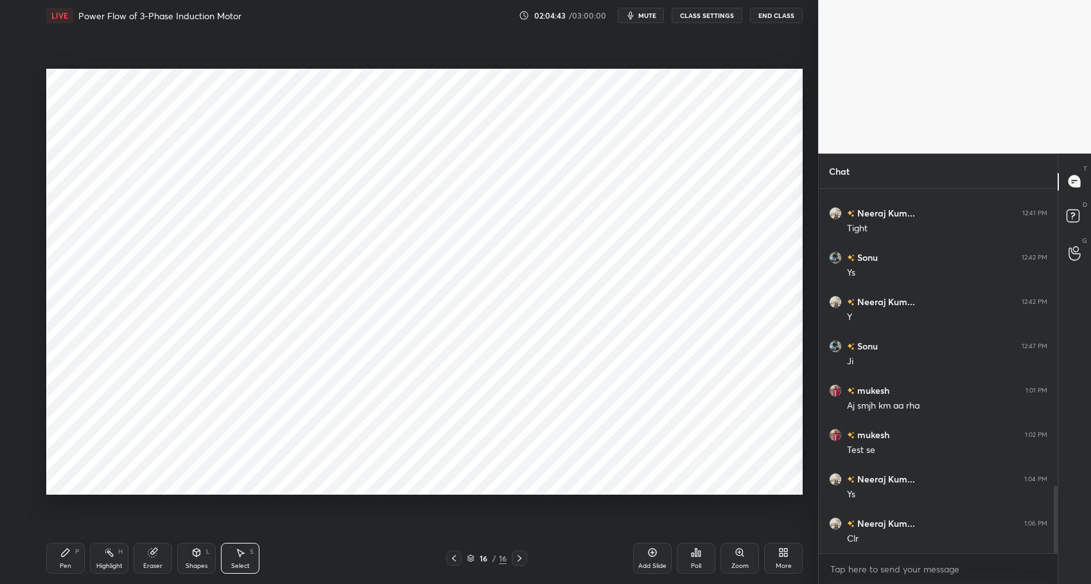
click at [207, 563] on div "Shapes" at bounding box center [197, 566] width 22 height 6
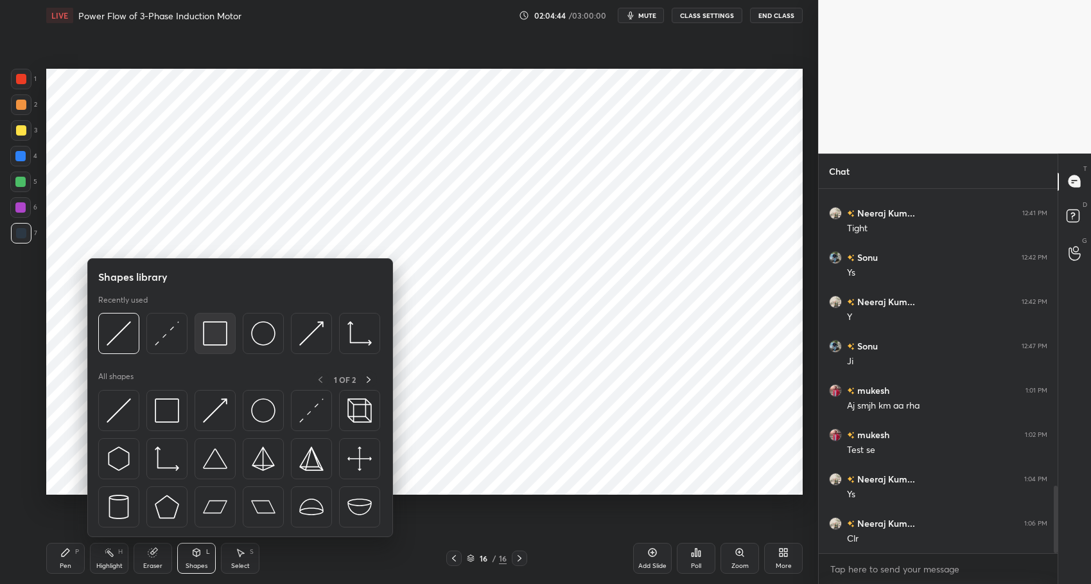
click at [210, 335] on img at bounding box center [215, 333] width 24 height 24
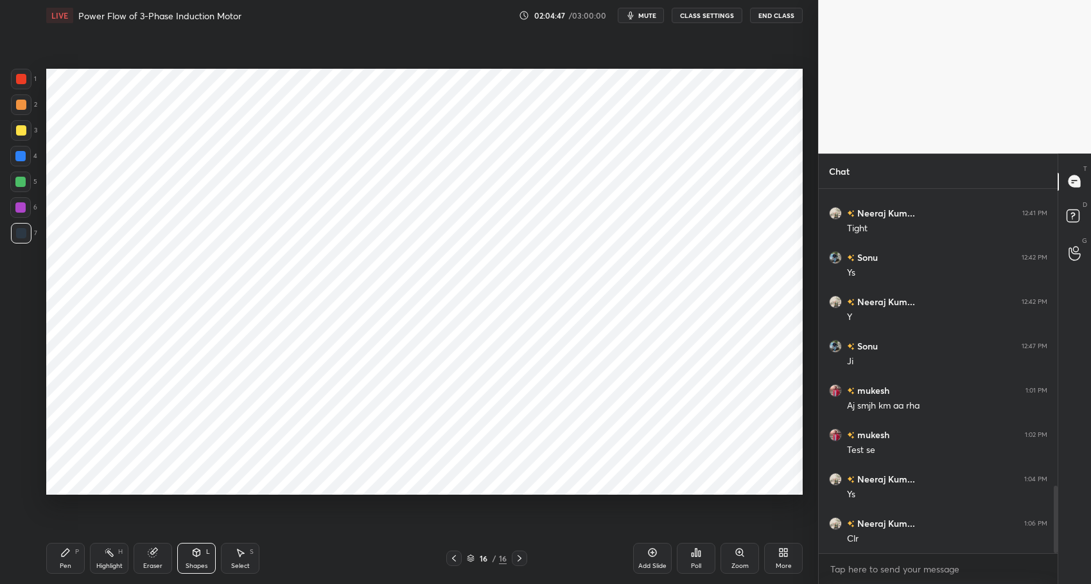
drag, startPoint x: 102, startPoint y: 567, endPoint x: 78, endPoint y: 558, distance: 25.2
click at [100, 567] on div "Highlight" at bounding box center [109, 566] width 26 height 6
drag, startPoint x: 59, startPoint y: 554, endPoint x: 207, endPoint y: 554, distance: 147.8
click at [62, 554] on div "Pen P" at bounding box center [65, 558] width 39 height 31
click at [400, 561] on div "Pen P Highlight H Eraser Shapes L Select S 16 / 16 Add Slide Poll Zoom More" at bounding box center [424, 558] width 757 height 51
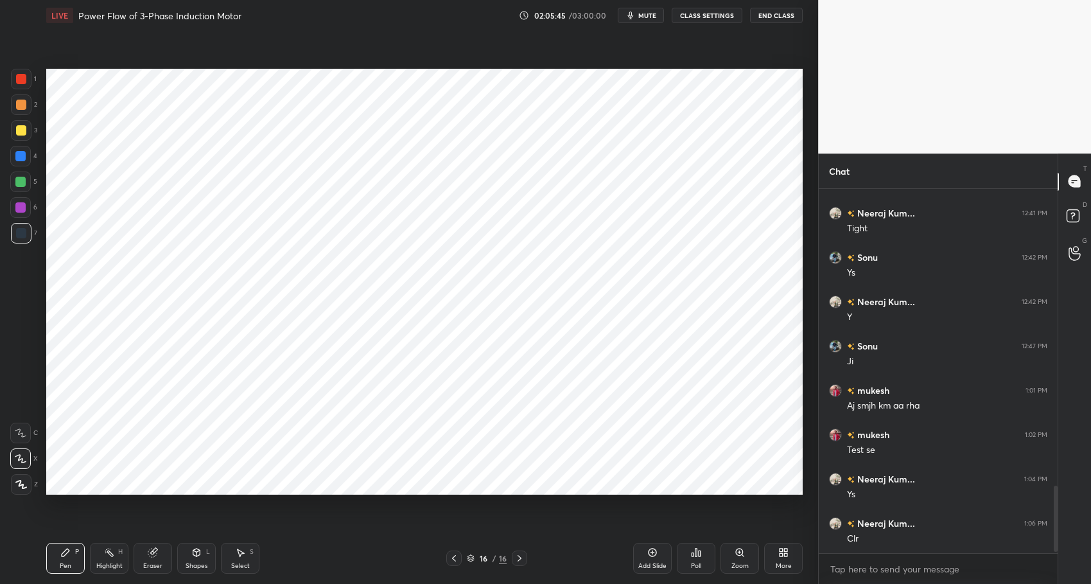
scroll to position [1652, 0]
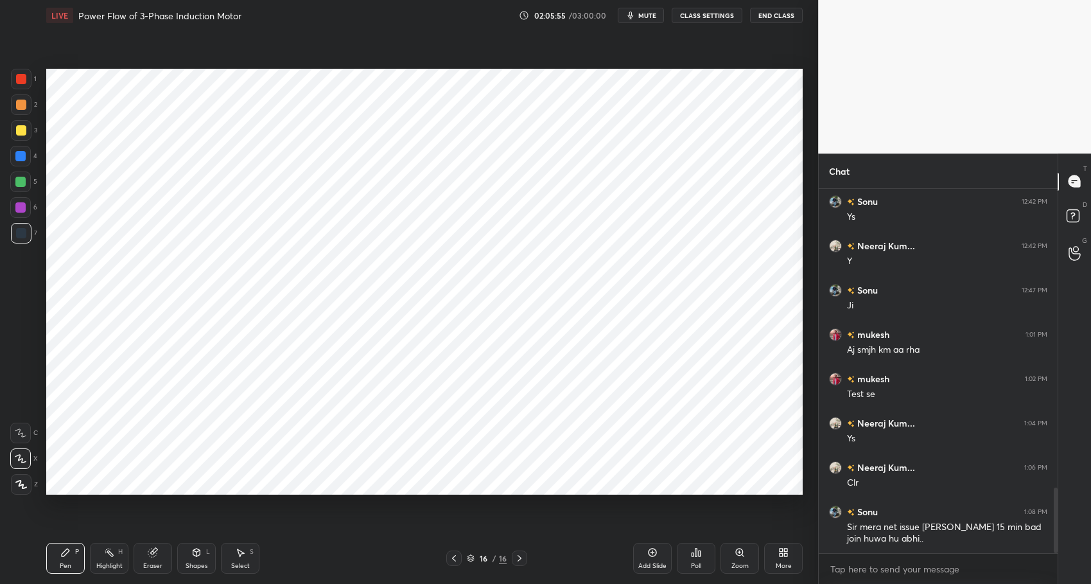
drag, startPoint x: 107, startPoint y: 561, endPoint x: 98, endPoint y: 553, distance: 12.3
click at [106, 560] on div "Highlight H" at bounding box center [109, 558] width 39 height 31
click at [76, 549] on div "P" at bounding box center [77, 552] width 4 height 6
click at [803, 562] on div "LIVE Power Flow of 3-Phase Induction Motor 02:05:56 / 03:00:00 mute CLASS SETTI…" at bounding box center [424, 292] width 767 height 584
click at [782, 563] on div "More" at bounding box center [784, 566] width 16 height 6
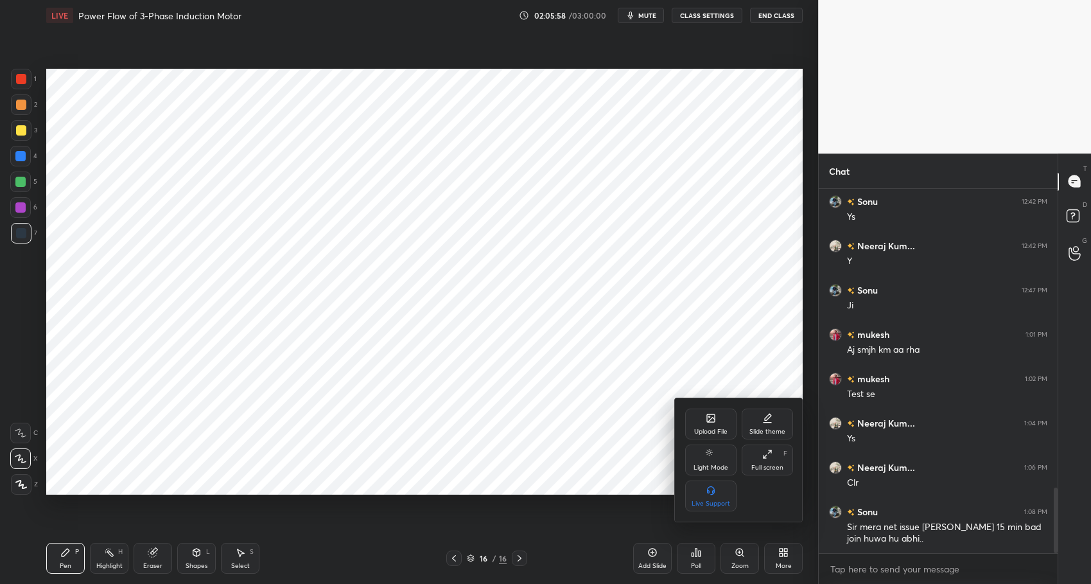
click at [700, 417] on div "Upload File" at bounding box center [710, 424] width 51 height 31
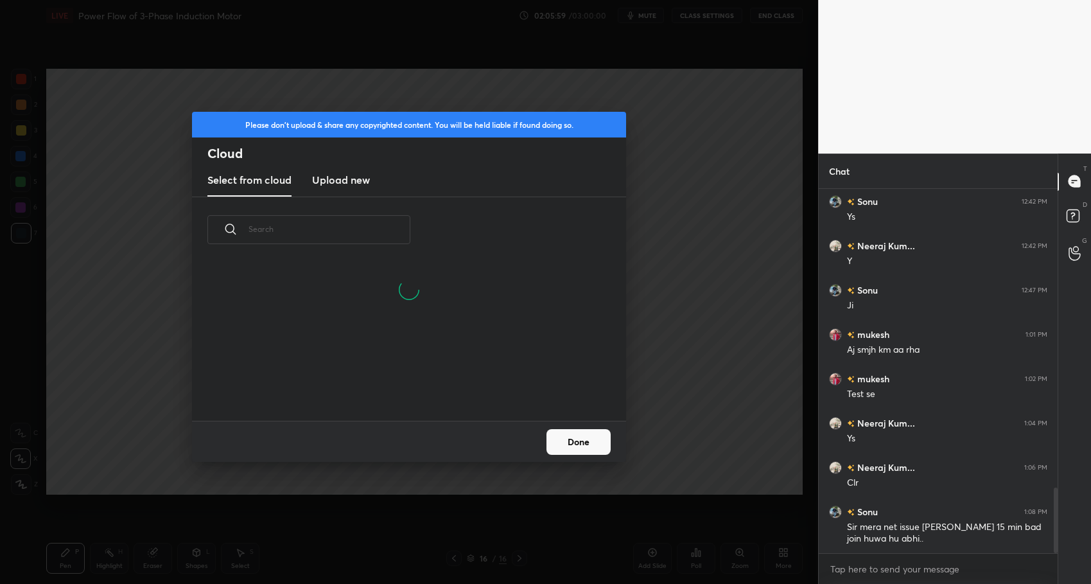
scroll to position [96, 412]
click at [346, 179] on h3 "Upload new" at bounding box center [341, 179] width 58 height 15
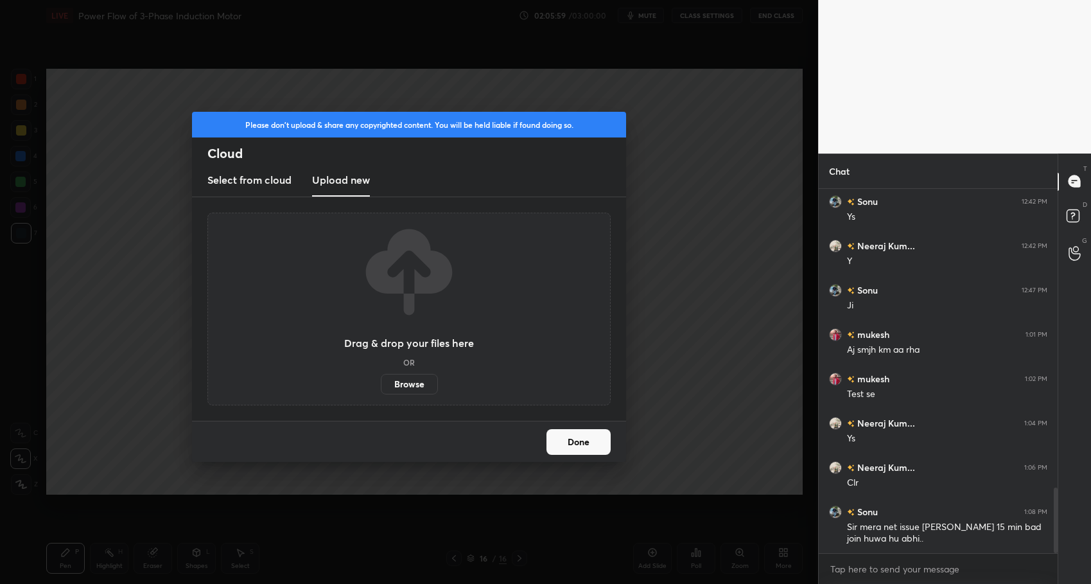
click at [406, 382] on label "Browse" at bounding box center [409, 384] width 57 height 21
click at [381, 382] on input "Browse" at bounding box center [381, 384] width 0 height 21
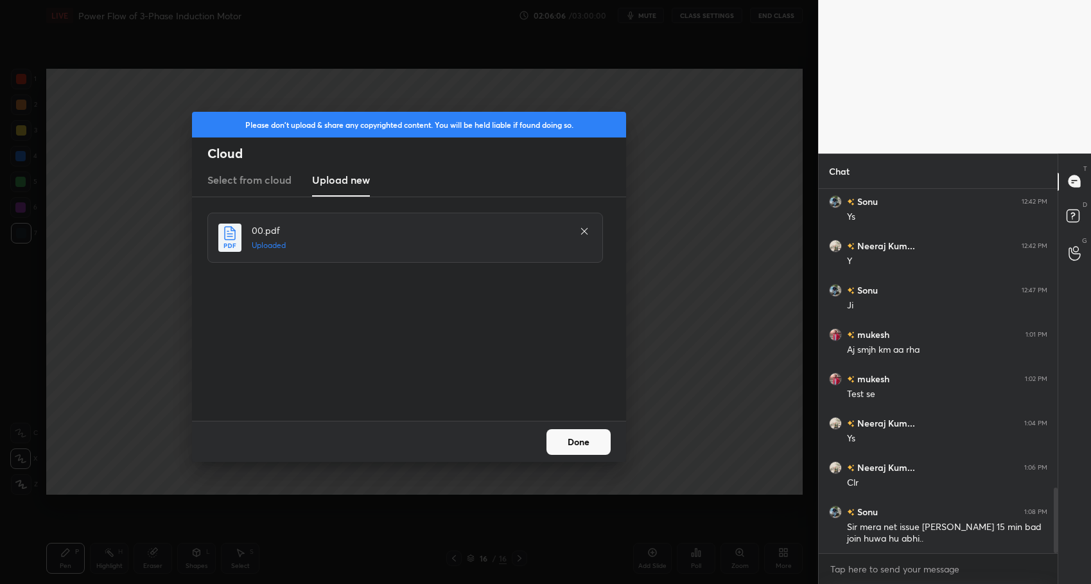
drag, startPoint x: 575, startPoint y: 448, endPoint x: 610, endPoint y: 448, distance: 35.3
click at [575, 448] on button "Done" at bounding box center [579, 442] width 64 height 26
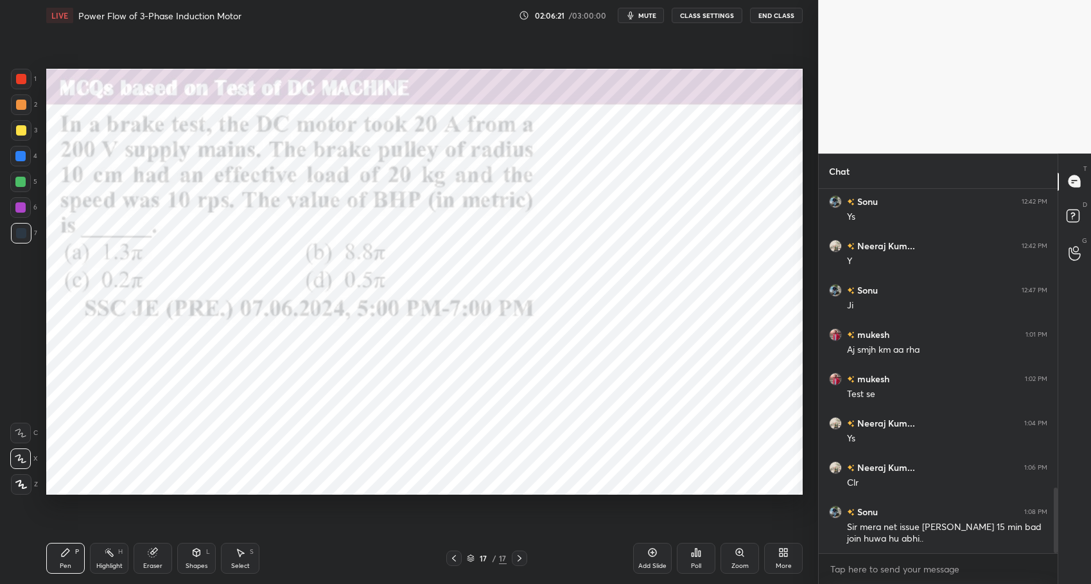
click at [66, 554] on icon at bounding box center [65, 552] width 10 height 10
click at [330, 576] on div "Pen P Highlight H Eraser Shapes L Select S 17 / 17 Add Slide Poll Zoom More" at bounding box center [424, 558] width 757 height 51
click at [20, 155] on div at bounding box center [20, 156] width 10 height 10
click at [28, 182] on div at bounding box center [20, 182] width 21 height 21
drag, startPoint x: 26, startPoint y: 152, endPoint x: 42, endPoint y: 159, distance: 17.9
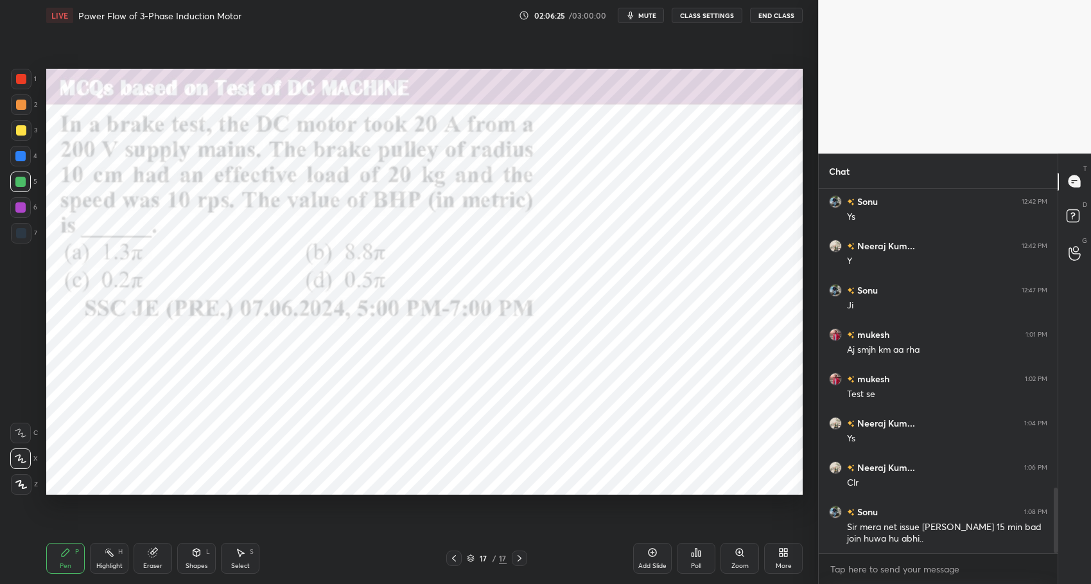
click at [26, 154] on div at bounding box center [20, 156] width 21 height 21
drag, startPoint x: 22, startPoint y: 85, endPoint x: 40, endPoint y: 92, distance: 19.9
click at [21, 85] on div at bounding box center [21, 79] width 21 height 21
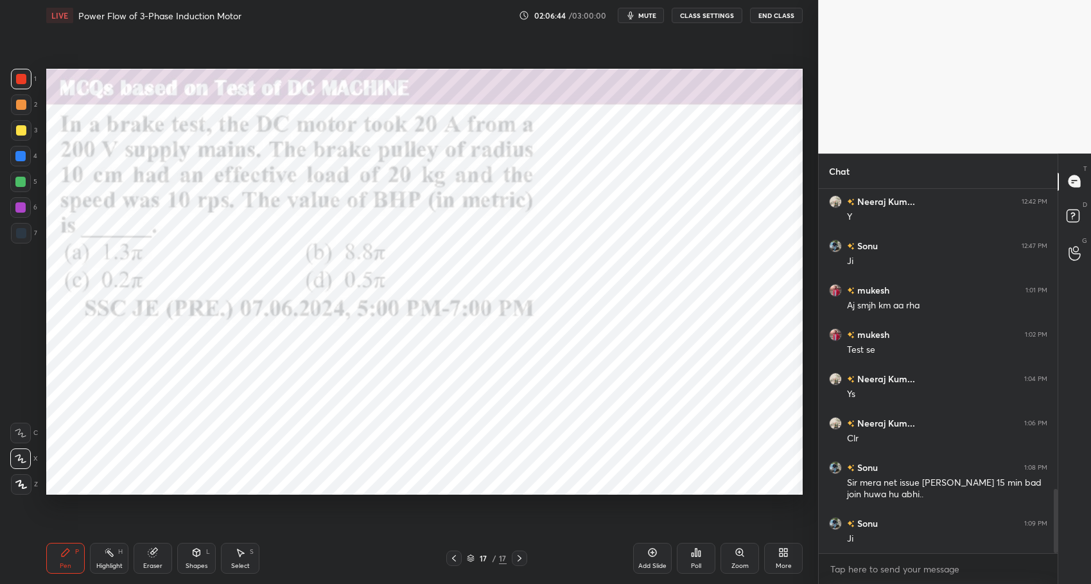
click at [22, 150] on div at bounding box center [20, 156] width 21 height 21
click at [233, 565] on div "Select" at bounding box center [240, 566] width 19 height 6
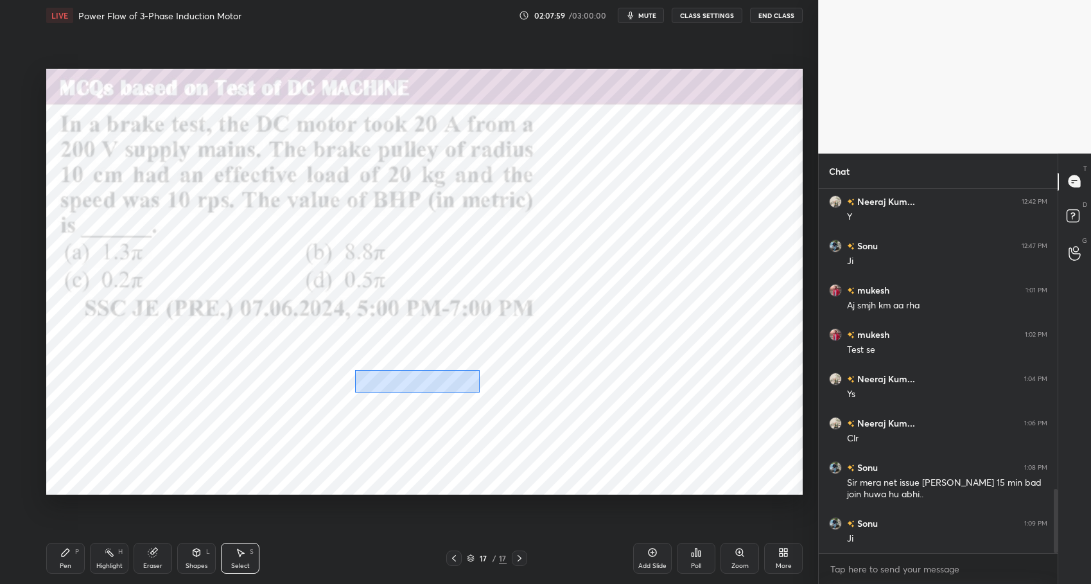
drag, startPoint x: 355, startPoint y: 369, endPoint x: 685, endPoint y: 418, distance: 333.8
click at [689, 420] on div "0 ° Undo Copy Duplicate Duplicate to new slide Delete" at bounding box center [424, 282] width 757 height 426
drag, startPoint x: 472, startPoint y: 398, endPoint x: 440, endPoint y: 418, distance: 36.9
click at [455, 402] on div "0 ° Undo Copy Duplicate Duplicate to new slide Delete" at bounding box center [424, 282] width 757 height 426
drag, startPoint x: 436, startPoint y: 392, endPoint x: 424, endPoint y: 398, distance: 13.8
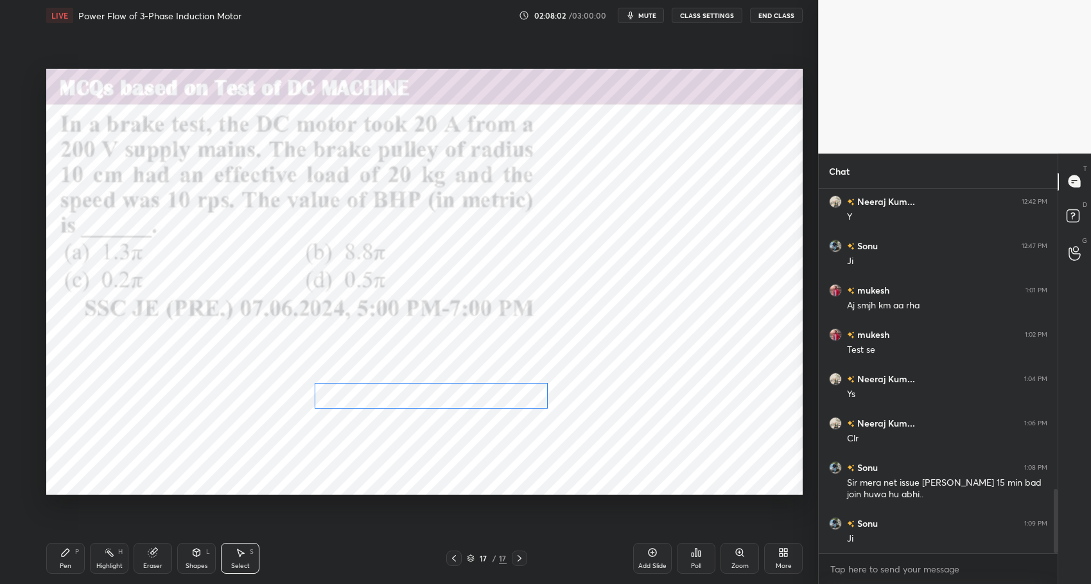
click at [425, 398] on div "0 ° Undo Copy Duplicate Duplicate to new slide Delete" at bounding box center [424, 282] width 757 height 426
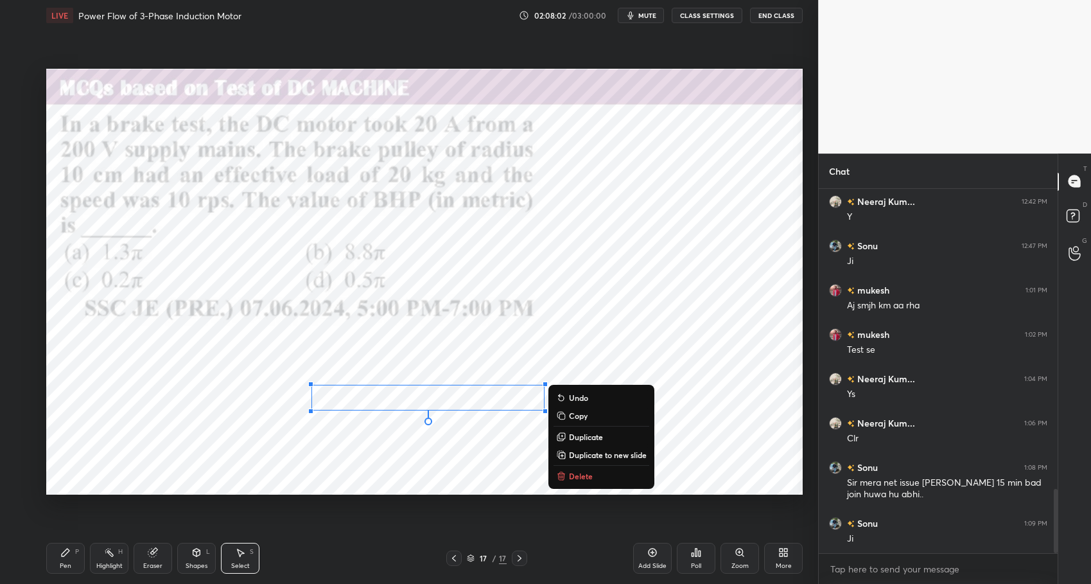
click at [389, 464] on div "0 ° Undo Copy Duplicate Duplicate to new slide Delete" at bounding box center [424, 282] width 757 height 426
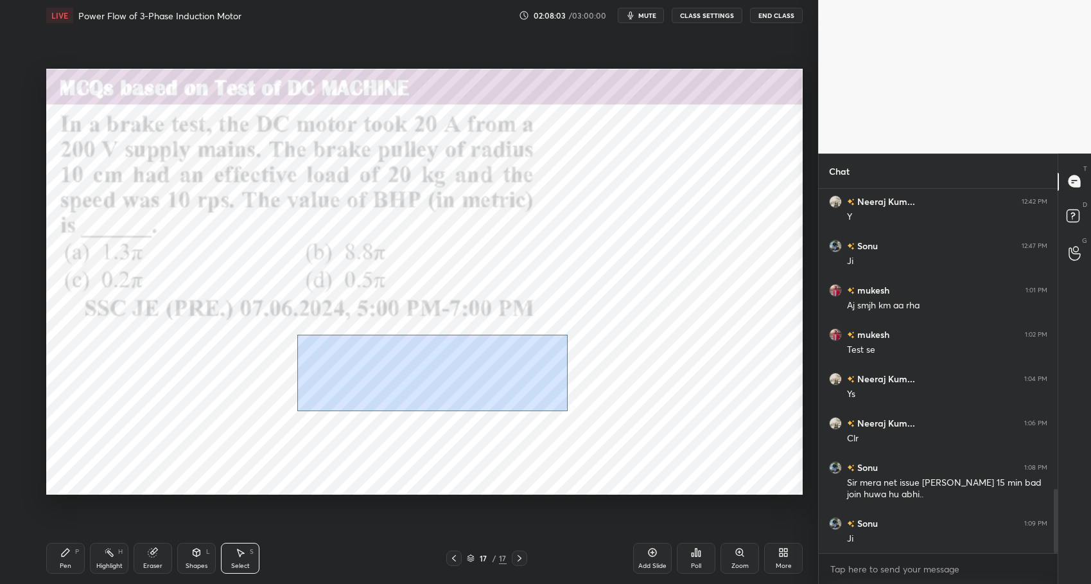
drag, startPoint x: 297, startPoint y: 334, endPoint x: 612, endPoint y: 430, distance: 329.0
click at [618, 434] on div "0 ° Undo Copy Duplicate Duplicate to new slide Delete" at bounding box center [424, 282] width 757 height 426
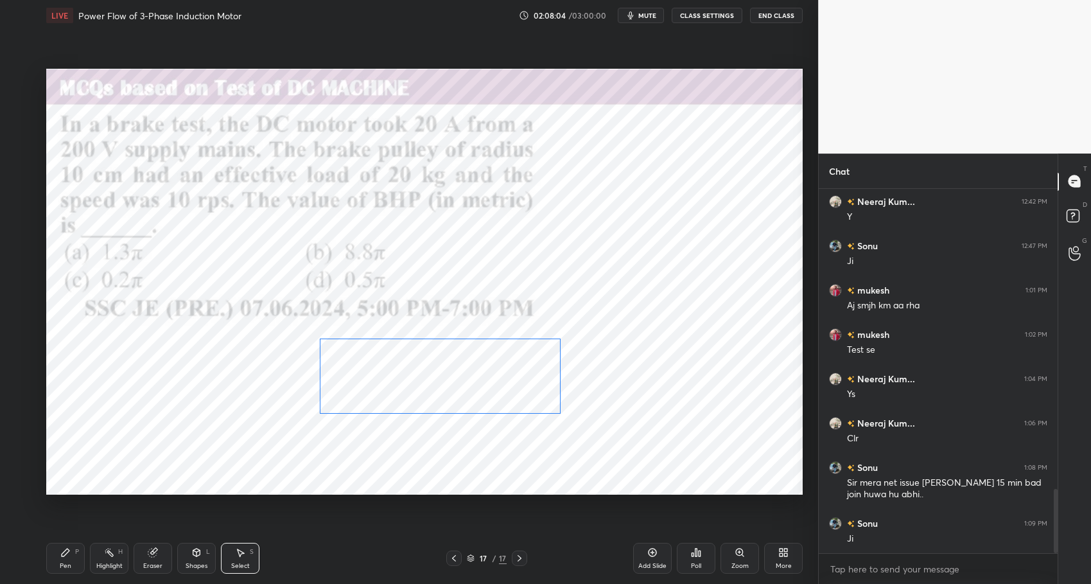
drag, startPoint x: 427, startPoint y: 396, endPoint x: 434, endPoint y: 423, distance: 27.7
click at [440, 399] on div "0 ° Undo Copy Duplicate Duplicate to new slide Delete" at bounding box center [424, 282] width 757 height 426
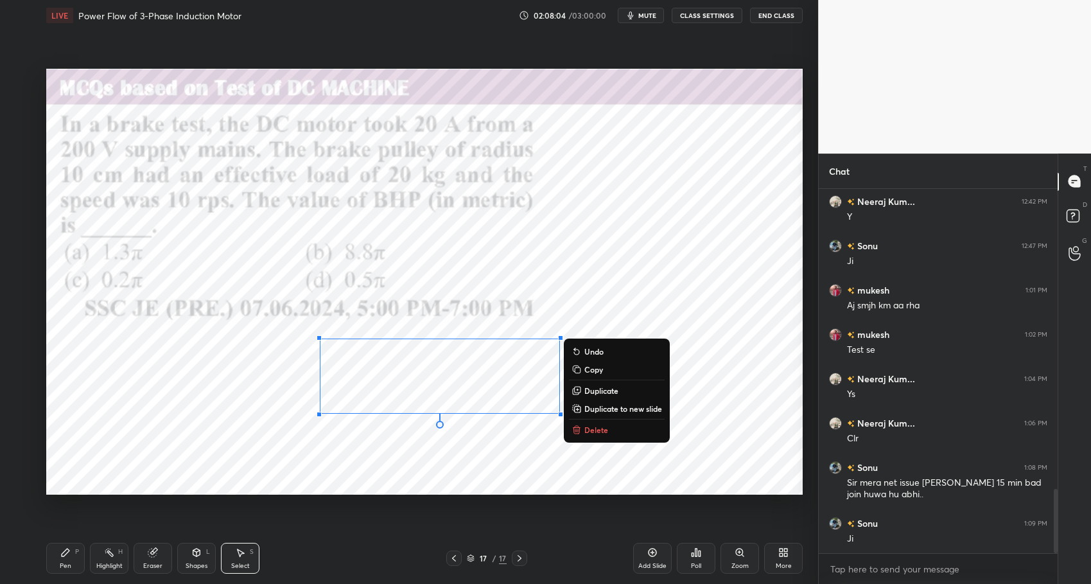
click at [422, 483] on div "0 ° Undo Copy Duplicate Duplicate to new slide Delete" at bounding box center [424, 282] width 757 height 426
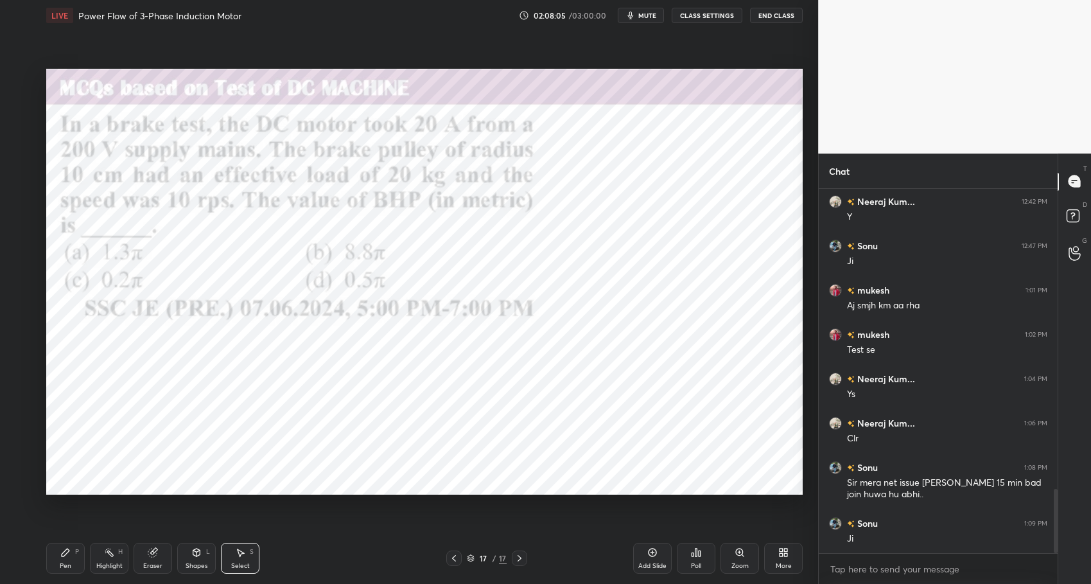
click at [95, 565] on div "Highlight H" at bounding box center [109, 558] width 39 height 31
drag, startPoint x: 62, startPoint y: 556, endPoint x: 88, endPoint y: 555, distance: 26.4
click at [62, 556] on icon at bounding box center [66, 553] width 8 height 8
drag, startPoint x: 333, startPoint y: 580, endPoint x: 327, endPoint y: 572, distance: 10.2
click at [333, 580] on div "Pen P Highlight H Eraser Shapes L Select S 17 / 17 Add Slide Poll Zoom More" at bounding box center [424, 558] width 757 height 51
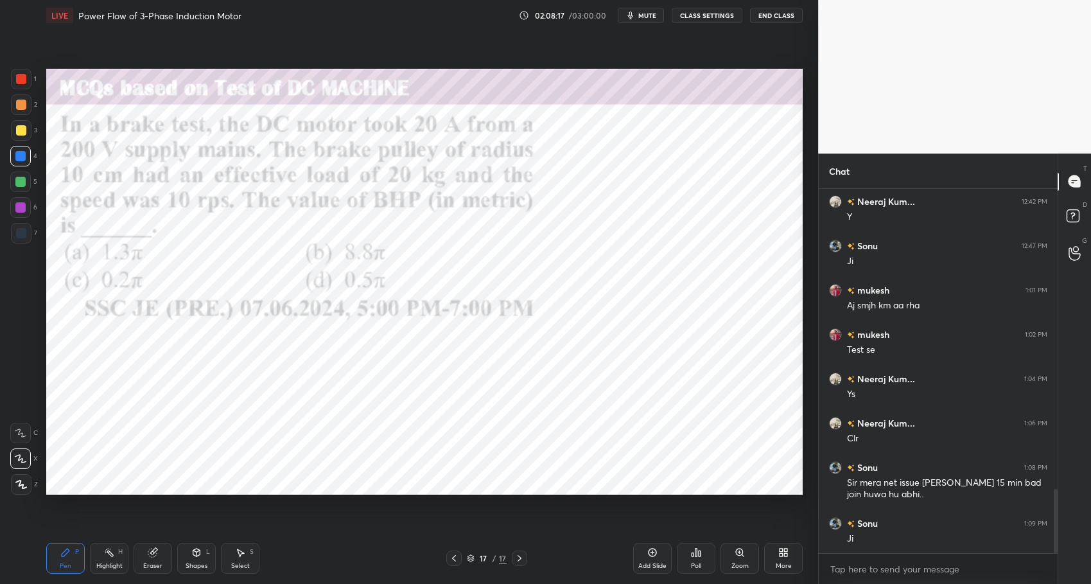
drag, startPoint x: 100, startPoint y: 563, endPoint x: 70, endPoint y: 553, distance: 31.3
click at [98, 563] on div "Highlight" at bounding box center [109, 566] width 26 height 6
click at [66, 551] on icon at bounding box center [66, 553] width 8 height 8
click at [332, 574] on div "Pen P Highlight H Eraser Shapes L Select S 17 / 17 Add Slide Poll Zoom More" at bounding box center [424, 558] width 757 height 51
drag, startPoint x: 112, startPoint y: 561, endPoint x: 96, endPoint y: 556, distance: 16.9
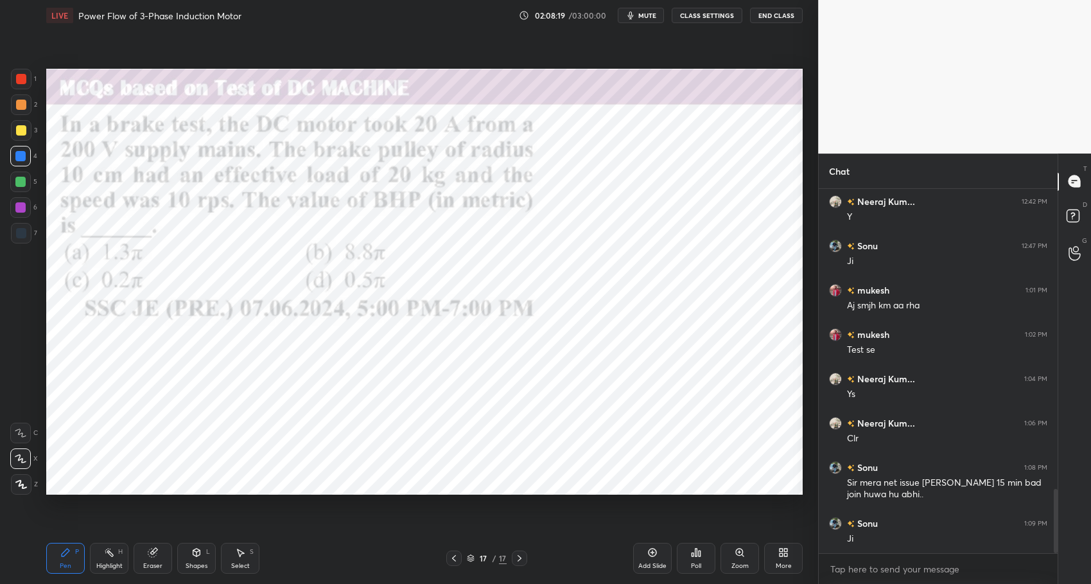
click at [112, 563] on div "Highlight" at bounding box center [109, 566] width 26 height 6
drag, startPoint x: 67, startPoint y: 550, endPoint x: 182, endPoint y: 554, distance: 115.1
click at [67, 550] on icon at bounding box center [66, 553] width 8 height 8
click at [337, 572] on div "Pen P Highlight H Eraser Shapes L Select S 17 / 17 Add Slide Poll Zoom More" at bounding box center [424, 558] width 757 height 51
click at [118, 563] on div "Highlight" at bounding box center [109, 566] width 26 height 6
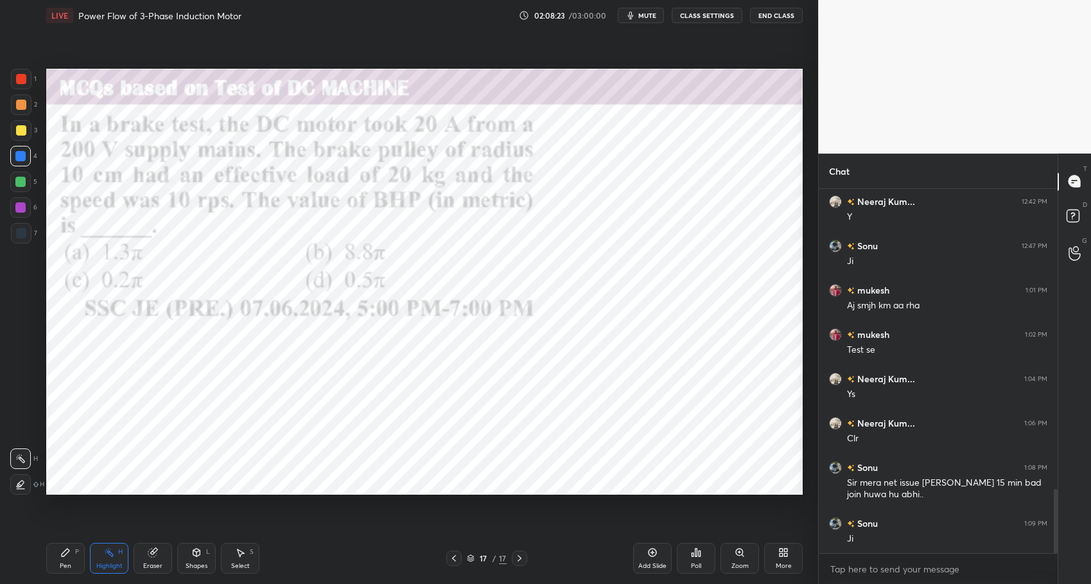
drag, startPoint x: 74, startPoint y: 549, endPoint x: 213, endPoint y: 553, distance: 139.5
click at [75, 550] on div "Pen P" at bounding box center [65, 558] width 39 height 31
drag, startPoint x: 339, startPoint y: 571, endPoint x: 315, endPoint y: 554, distance: 29.9
click at [339, 571] on div "Pen P Highlight H Eraser Shapes L Select S" at bounding box center [193, 558] width 294 height 31
click at [112, 556] on rect at bounding box center [110, 554] width 6 height 6
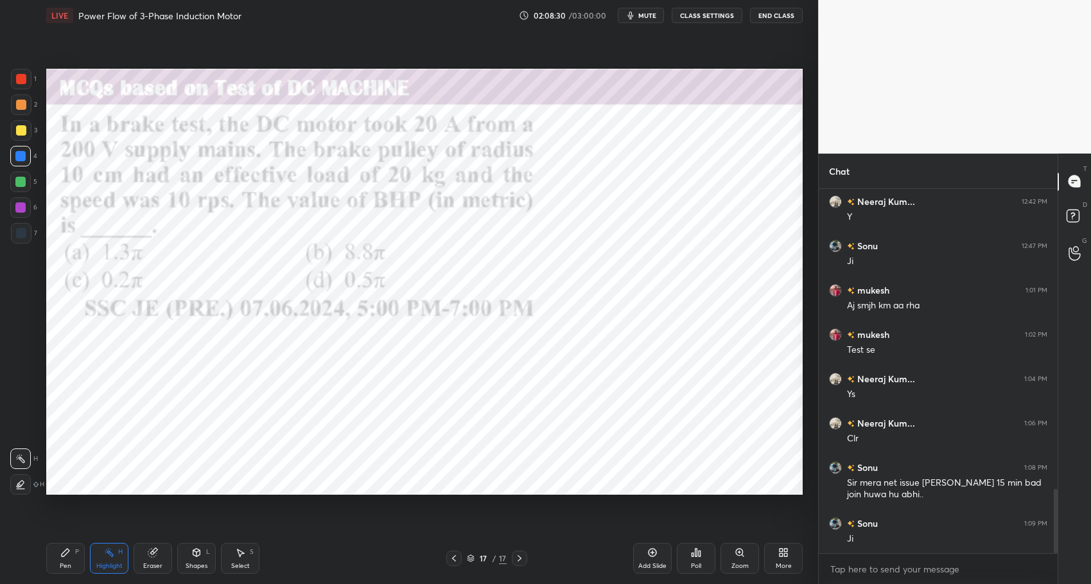
drag, startPoint x: 68, startPoint y: 552, endPoint x: 82, endPoint y: 552, distance: 14.1
click at [73, 552] on div "Pen P" at bounding box center [65, 558] width 39 height 31
drag, startPoint x: 371, startPoint y: 565, endPoint x: 488, endPoint y: 534, distance: 121.5
click at [375, 567] on div "Pen P Highlight H Eraser Shapes L Select S 17 / 17 Add Slide Poll Zoom More" at bounding box center [424, 558] width 757 height 51
click at [655, 552] on icon at bounding box center [653, 553] width 4 height 4
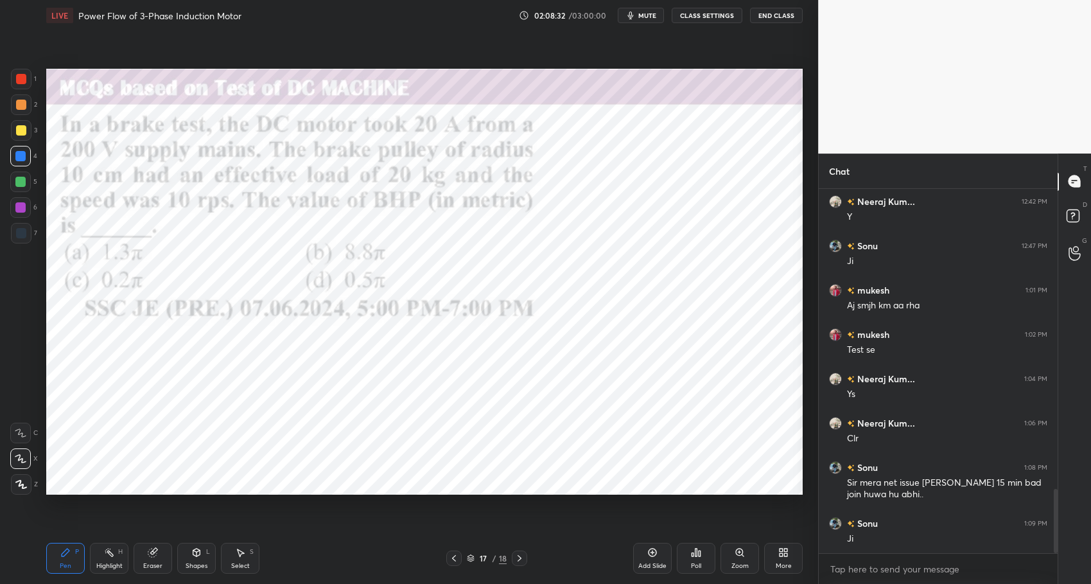
click at [115, 556] on div "Highlight H" at bounding box center [109, 558] width 39 height 31
drag, startPoint x: 69, startPoint y: 549, endPoint x: 215, endPoint y: 552, distance: 145.9
click at [70, 549] on icon at bounding box center [65, 552] width 10 height 10
click at [348, 566] on div "Pen P Highlight H Eraser Shapes L Select S 17 / 18 Add Slide Poll Zoom More" at bounding box center [424, 558] width 757 height 51
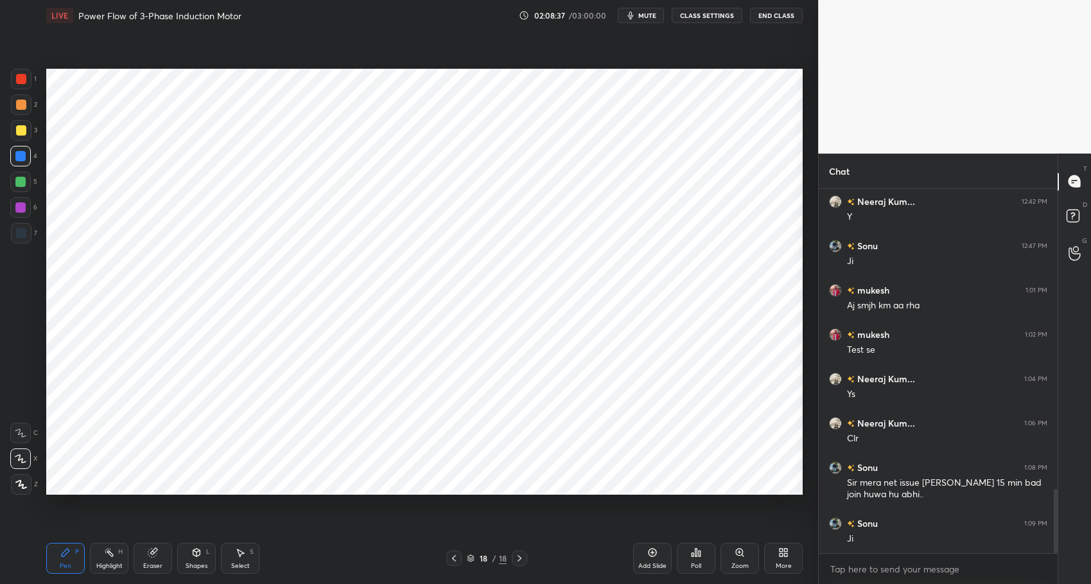
click at [21, 149] on div at bounding box center [20, 156] width 21 height 21
drag, startPoint x: 23, startPoint y: 181, endPoint x: 40, endPoint y: 176, distance: 18.1
click at [23, 181] on div at bounding box center [20, 182] width 10 height 10
click at [15, 82] on div at bounding box center [21, 79] width 21 height 21
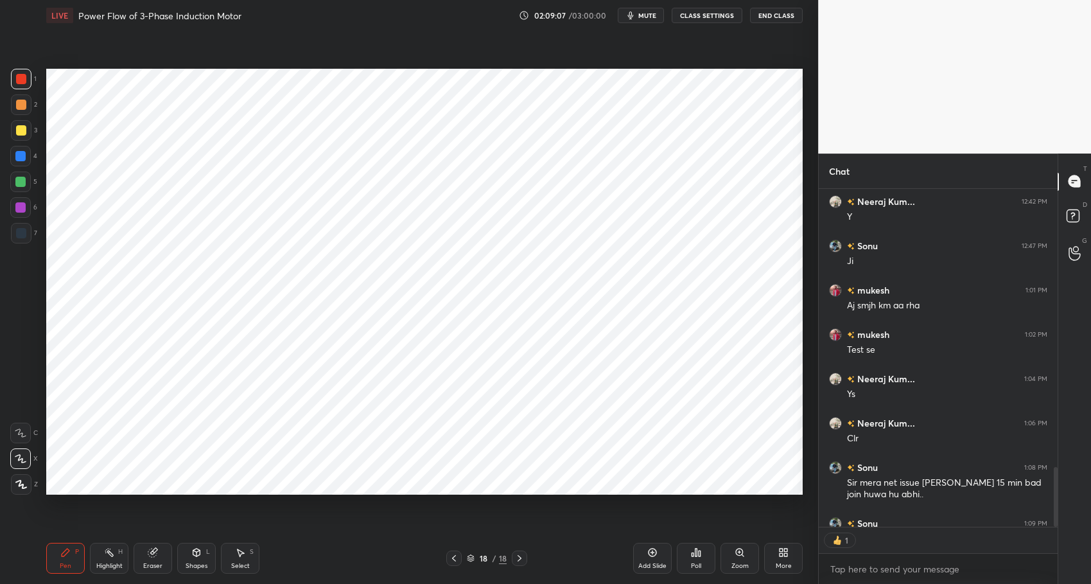
drag, startPoint x: 18, startPoint y: 161, endPoint x: 46, endPoint y: 171, distance: 29.5
click at [18, 161] on div at bounding box center [20, 156] width 10 height 10
drag, startPoint x: 151, startPoint y: 565, endPoint x: 163, endPoint y: 537, distance: 30.5
click at [151, 565] on div "Eraser" at bounding box center [152, 566] width 19 height 6
drag, startPoint x: 102, startPoint y: 571, endPoint x: 80, endPoint y: 561, distance: 24.7
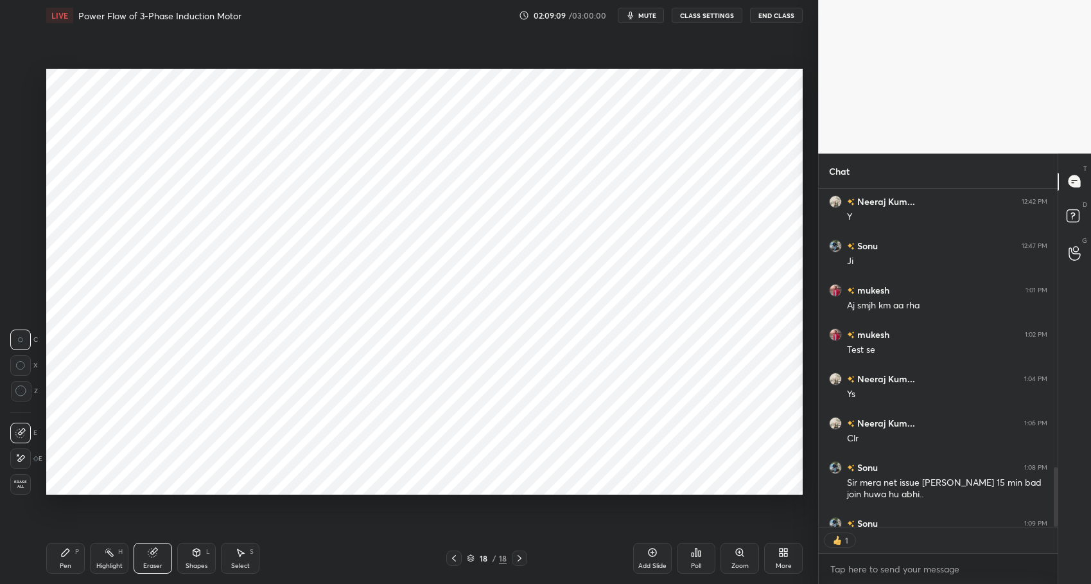
click at [102, 571] on div "Highlight H" at bounding box center [109, 558] width 39 height 31
click at [75, 558] on div "Pen P" at bounding box center [65, 558] width 39 height 31
click at [312, 560] on div "Pen P Highlight H Eraser Shapes L Select S" at bounding box center [193, 558] width 294 height 31
click at [16, 152] on div at bounding box center [20, 156] width 10 height 10
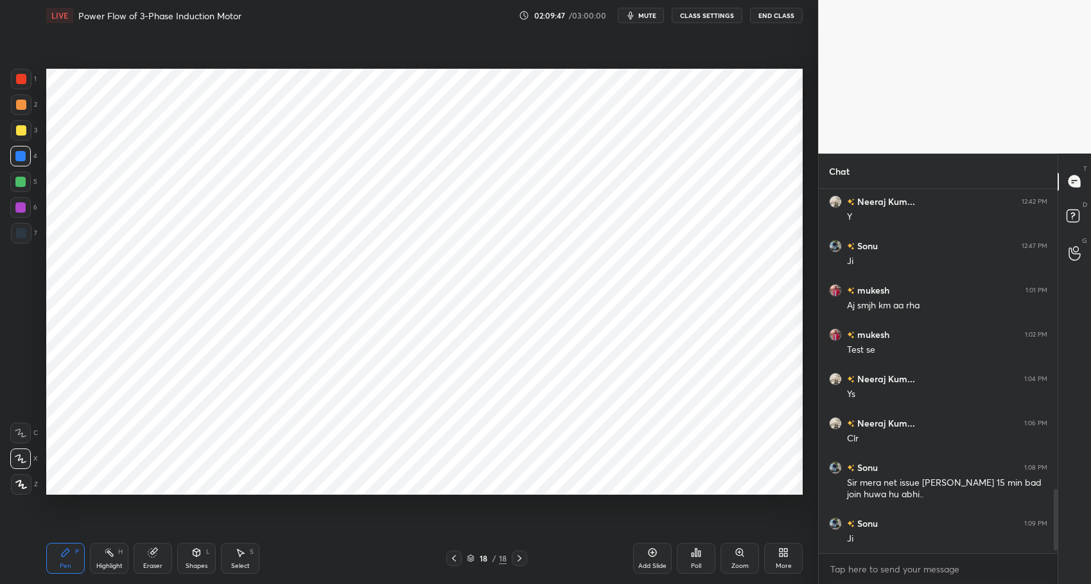
click at [107, 560] on div "Highlight H" at bounding box center [109, 558] width 39 height 31
drag, startPoint x: 70, startPoint y: 552, endPoint x: 155, endPoint y: 556, distance: 85.5
click at [70, 552] on icon at bounding box center [65, 552] width 10 height 10
click at [320, 578] on div "Pen P Highlight H Eraser Shapes L Select S 18 / 18 Add Slide Poll Zoom More" at bounding box center [424, 558] width 757 height 51
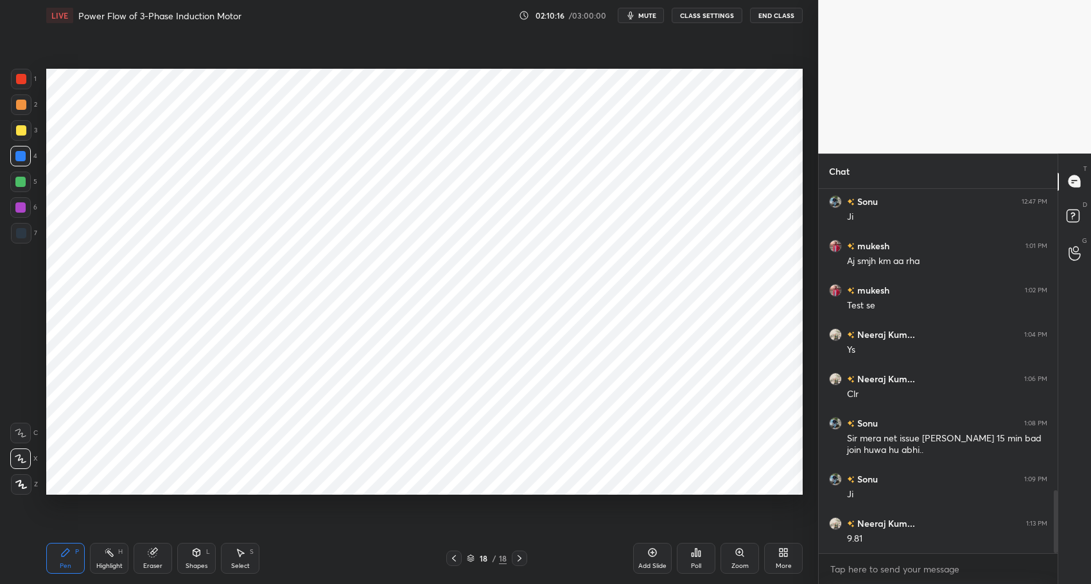
drag, startPoint x: 246, startPoint y: 560, endPoint x: 224, endPoint y: 516, distance: 49.7
click at [245, 558] on div "Select S" at bounding box center [240, 558] width 39 height 31
click at [84, 304] on div "0 ° Undo Copy Duplicate Duplicate to new slide Delete" at bounding box center [424, 282] width 757 height 426
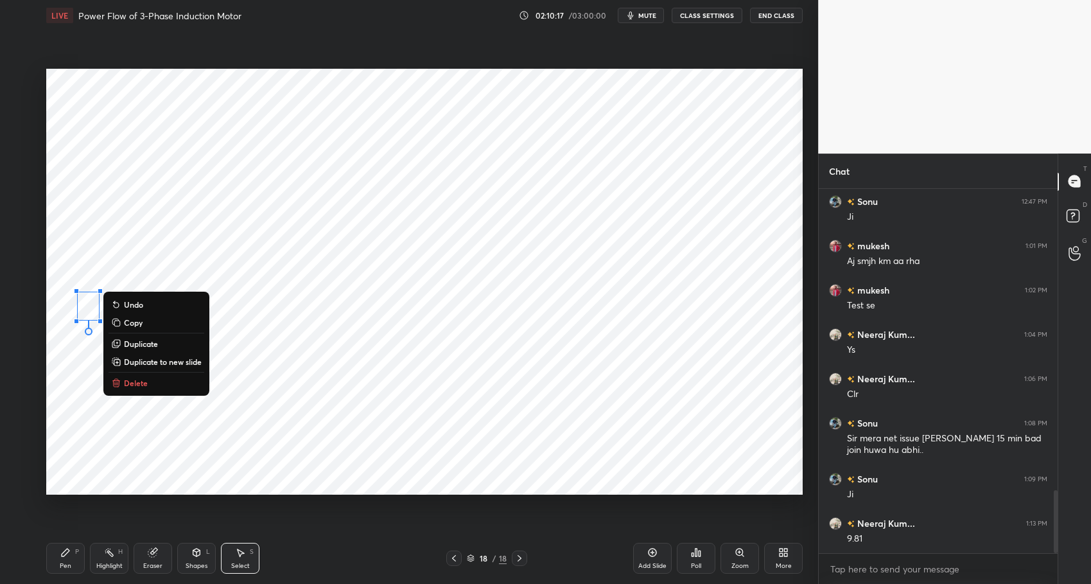
click at [76, 373] on div "0 ° Undo Copy Duplicate Duplicate to new slide Delete" at bounding box center [424, 282] width 757 height 426
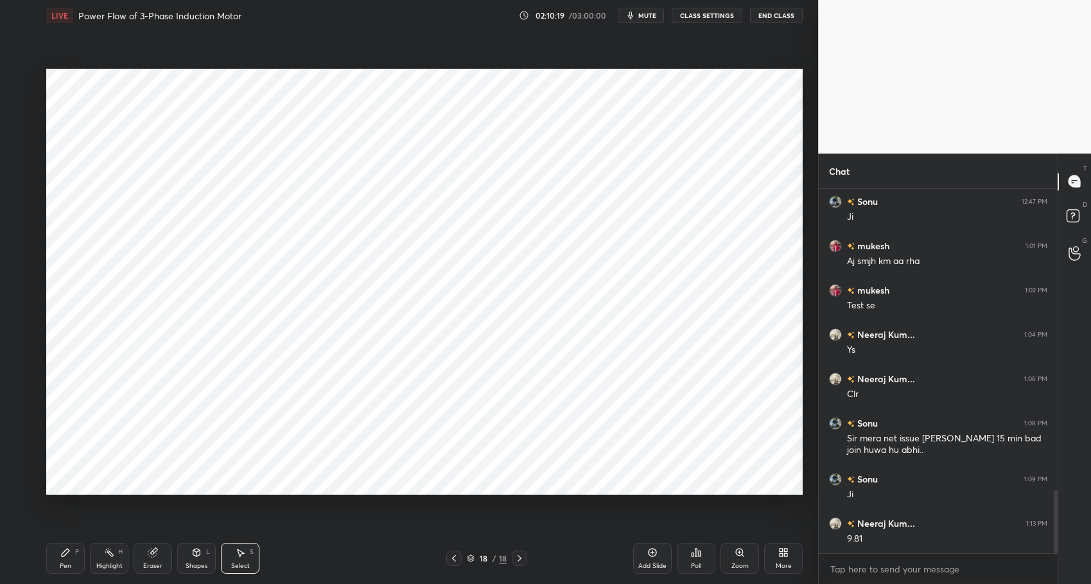
click at [102, 563] on div "Highlight" at bounding box center [109, 566] width 26 height 6
drag, startPoint x: 65, startPoint y: 554, endPoint x: 166, endPoint y: 553, distance: 100.9
click at [65, 554] on icon at bounding box center [66, 553] width 8 height 8
click at [329, 572] on div "Pen P Highlight H Eraser Shapes L Select S" at bounding box center [193, 558] width 294 height 31
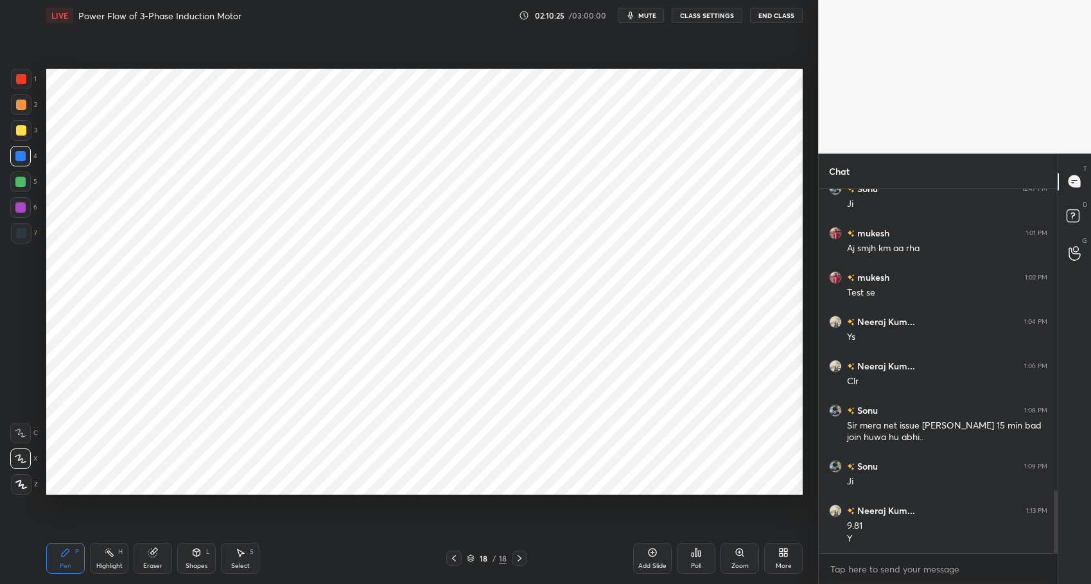
scroll to position [1766, 0]
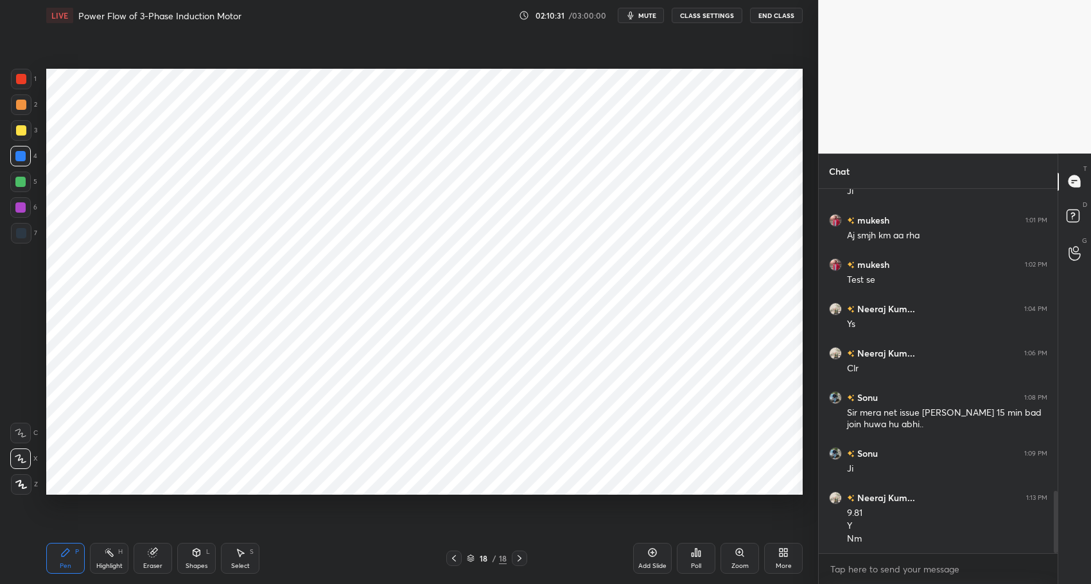
click at [70, 563] on div "Pen" at bounding box center [66, 566] width 12 height 6
click at [121, 565] on div "Highlight" at bounding box center [109, 566] width 26 height 6
drag, startPoint x: 22, startPoint y: 177, endPoint x: 44, endPoint y: 217, distance: 45.7
click at [22, 177] on div at bounding box center [20, 182] width 10 height 10
drag, startPoint x: 61, startPoint y: 560, endPoint x: 93, endPoint y: 554, distance: 32.1
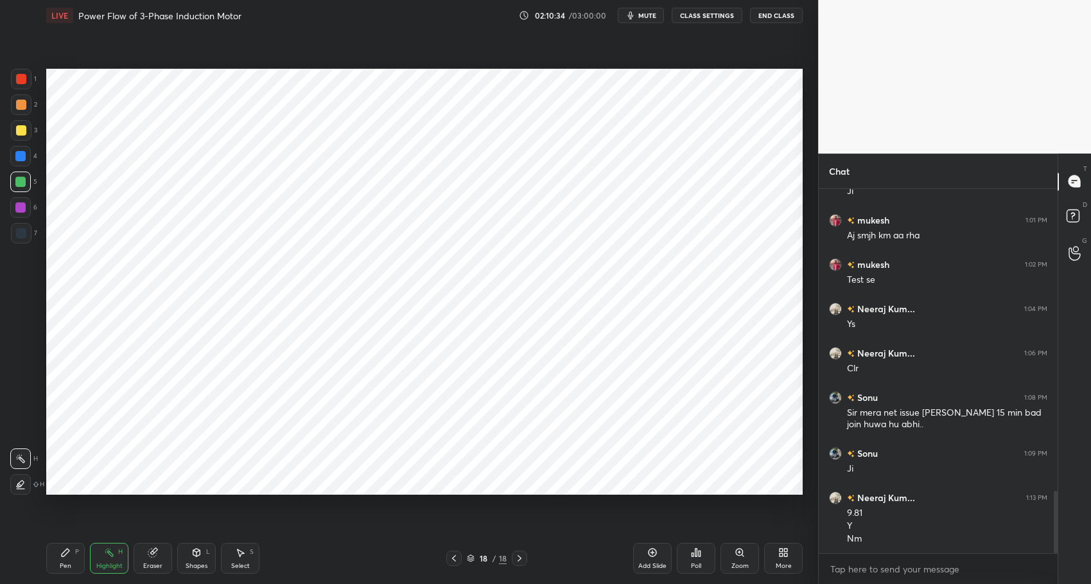
click at [64, 559] on div "Pen P" at bounding box center [65, 558] width 39 height 31
drag, startPoint x: 280, startPoint y: 568, endPoint x: 226, endPoint y: 522, distance: 70.7
click at [272, 562] on div "Pen P Highlight H Eraser Shapes L Select S" at bounding box center [193, 558] width 294 height 31
click at [19, 78] on div at bounding box center [21, 79] width 10 height 10
click at [21, 159] on div at bounding box center [20, 156] width 10 height 10
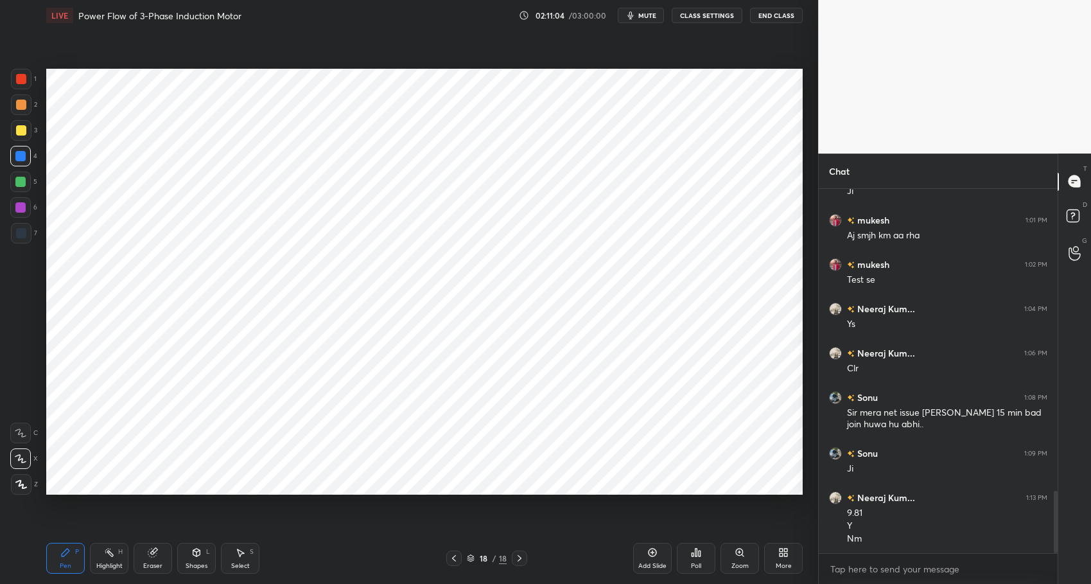
click at [19, 186] on div at bounding box center [20, 182] width 10 height 10
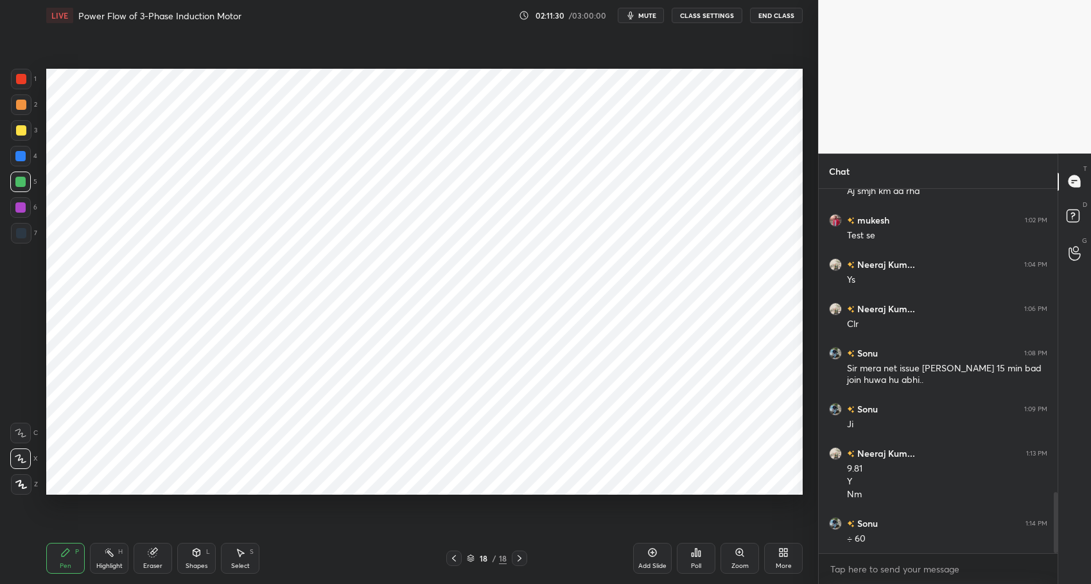
scroll to position [1855, 0]
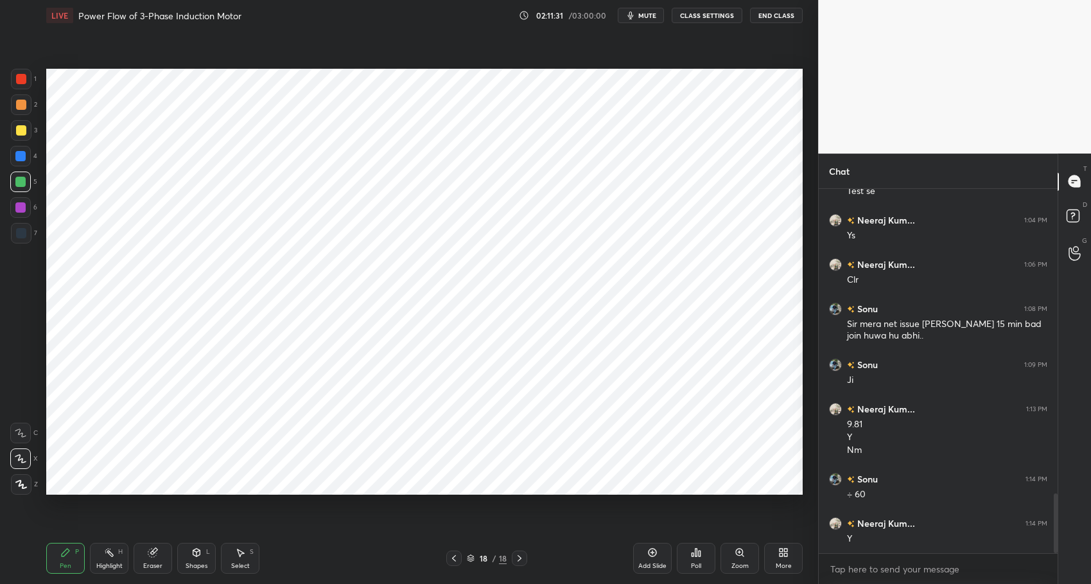
drag, startPoint x: 21, startPoint y: 160, endPoint x: 37, endPoint y: 170, distance: 19.3
click at [21, 160] on div at bounding box center [20, 156] width 10 height 10
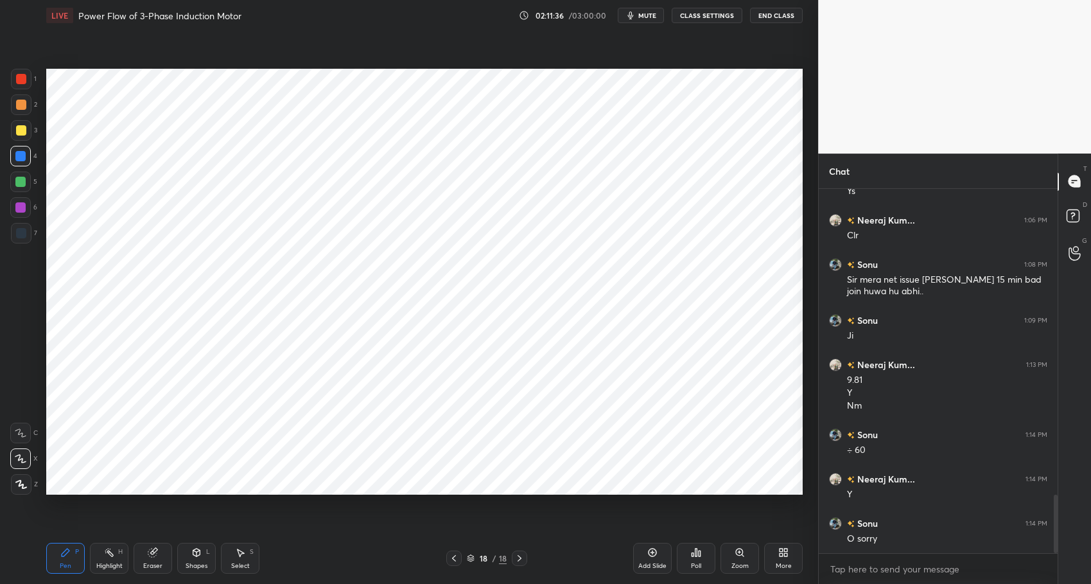
click at [19, 181] on div at bounding box center [20, 182] width 10 height 10
drag, startPoint x: 22, startPoint y: 159, endPoint x: 38, endPoint y: 179, distance: 25.2
click at [23, 161] on div at bounding box center [20, 156] width 10 height 10
click at [109, 565] on div "Highlight" at bounding box center [109, 566] width 26 height 6
drag, startPoint x: 24, startPoint y: 482, endPoint x: 32, endPoint y: 479, distance: 8.1
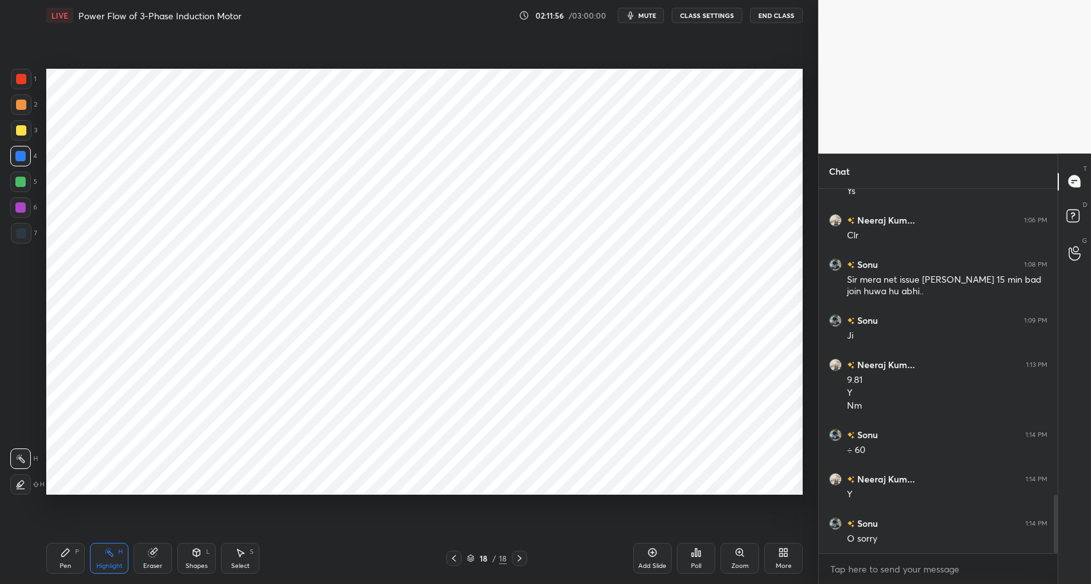
click at [26, 482] on div at bounding box center [20, 484] width 21 height 21
drag, startPoint x: 74, startPoint y: 561, endPoint x: 114, endPoint y: 560, distance: 40.5
click at [76, 561] on div "Pen P" at bounding box center [65, 558] width 39 height 31
click at [314, 578] on div "Pen P Highlight H Eraser Shapes L Select S 18 / 18 Add Slide Poll Zoom More" at bounding box center [424, 558] width 757 height 51
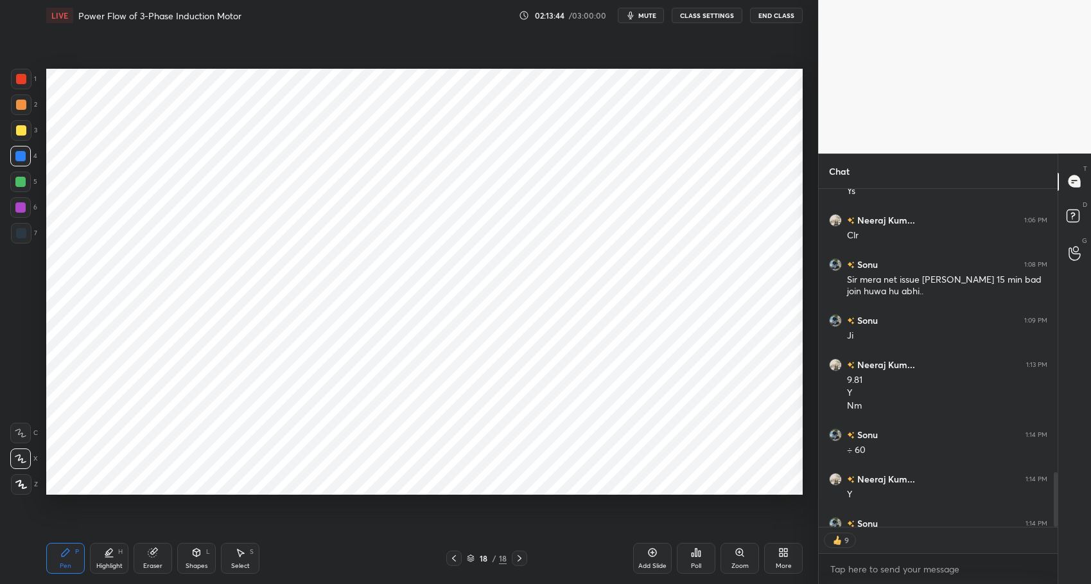
click at [107, 563] on div "Highlight" at bounding box center [109, 566] width 26 height 6
click at [66, 549] on icon at bounding box center [65, 552] width 10 height 10
drag, startPoint x: 122, startPoint y: 561, endPoint x: 121, endPoint y: 550, distance: 11.6
click at [119, 559] on div "Highlight H" at bounding box center [109, 558] width 39 height 31
click at [202, 556] on div "Shapes L" at bounding box center [196, 558] width 39 height 31
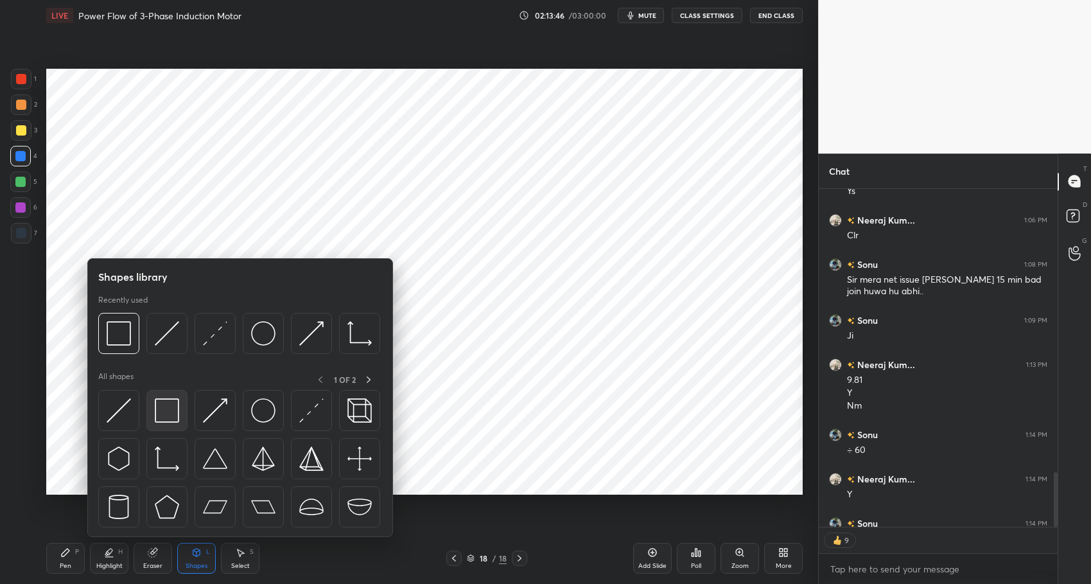
click at [179, 405] on img at bounding box center [167, 410] width 24 height 24
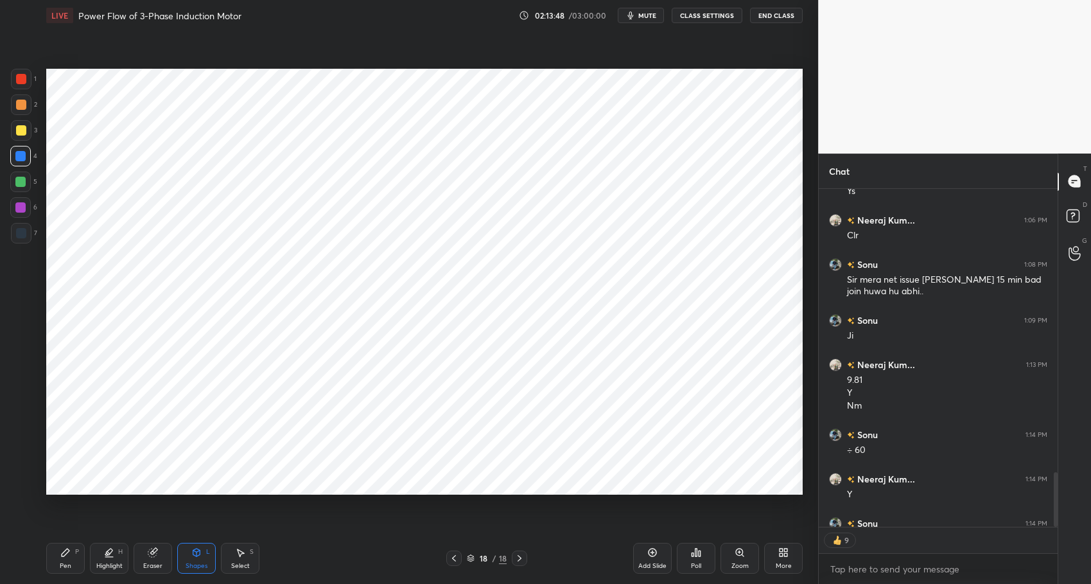
drag, startPoint x: 17, startPoint y: 78, endPoint x: 17, endPoint y: 87, distance: 9.0
click at [17, 78] on div at bounding box center [21, 79] width 10 height 10
click at [100, 564] on div "Highlight" at bounding box center [109, 566] width 26 height 6
drag, startPoint x: 63, startPoint y: 552, endPoint x: 118, endPoint y: 549, distance: 55.4
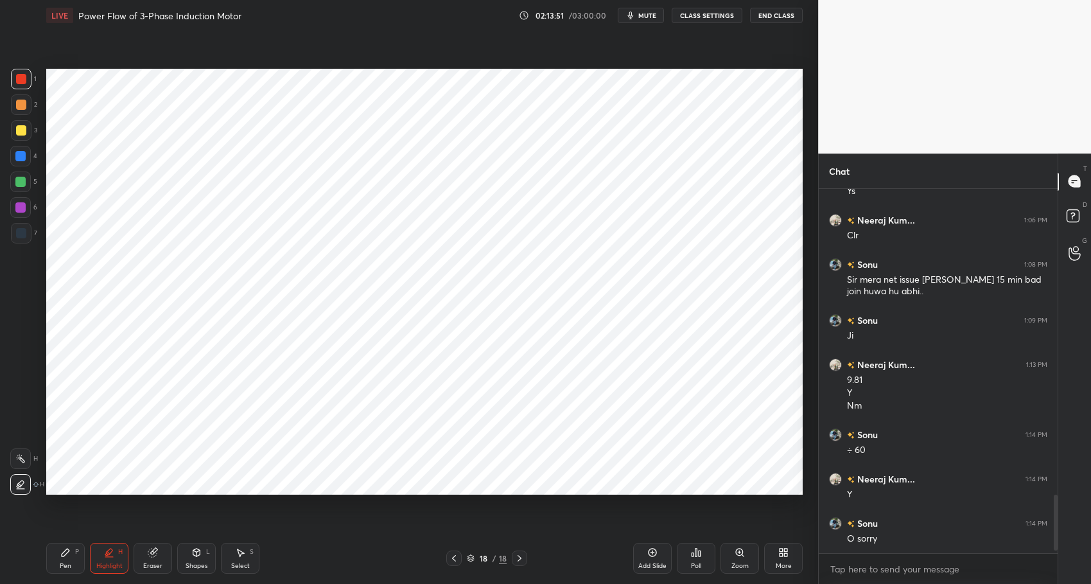
click at [63, 552] on icon at bounding box center [66, 553] width 8 height 8
drag, startPoint x: 373, startPoint y: 557, endPoint x: 367, endPoint y: 549, distance: 9.6
click at [373, 556] on div "18 / 18" at bounding box center [487, 558] width 294 height 15
click at [243, 563] on div "Select" at bounding box center [240, 566] width 19 height 6
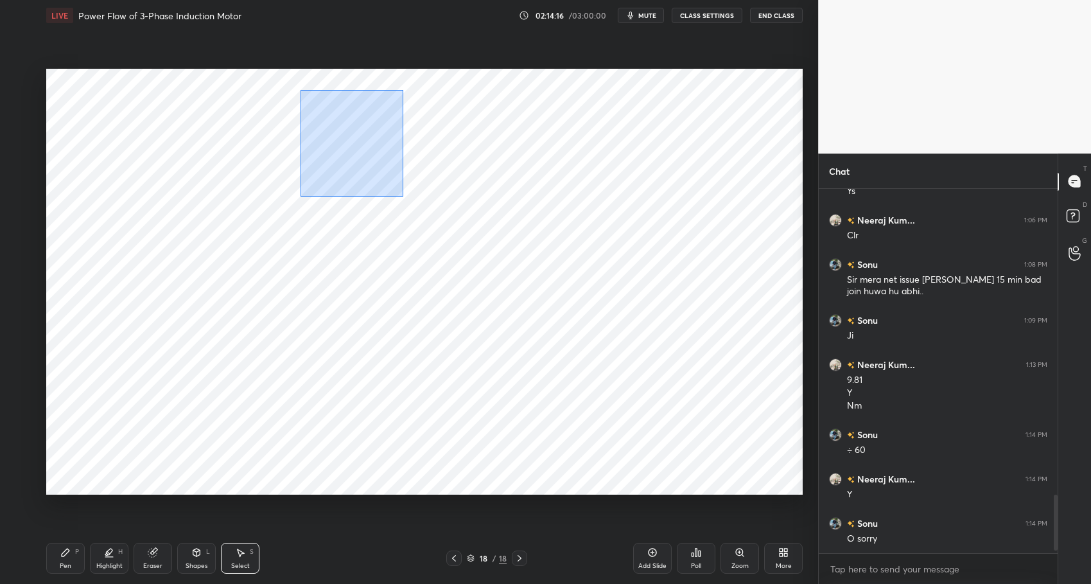
drag, startPoint x: 300, startPoint y: 90, endPoint x: 366, endPoint y: 174, distance: 106.7
click at [401, 195] on div "0 ° Undo Copy Duplicate Duplicate to new slide Delete" at bounding box center [424, 282] width 757 height 426
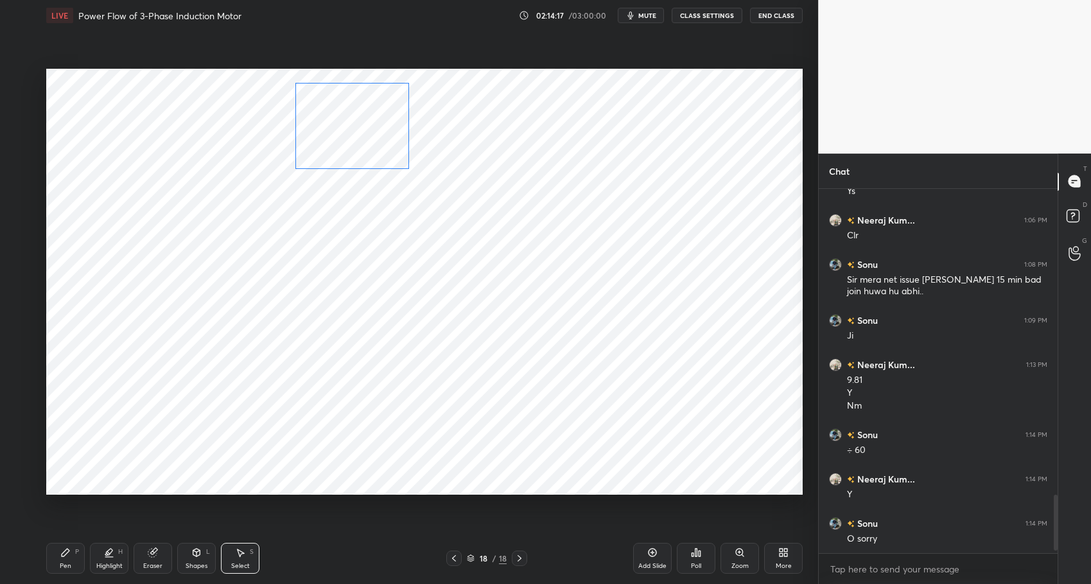
drag, startPoint x: 330, startPoint y: 145, endPoint x: 333, endPoint y: 132, distance: 13.4
click at [335, 130] on div "0 ° Undo Copy Duplicate Duplicate to new slide Delete" at bounding box center [424, 282] width 757 height 426
drag, startPoint x: 317, startPoint y: 224, endPoint x: 363, endPoint y: 206, distance: 49.3
click at [319, 222] on div "0 ° Undo Copy Duplicate Duplicate to new slide Delete" at bounding box center [424, 282] width 757 height 426
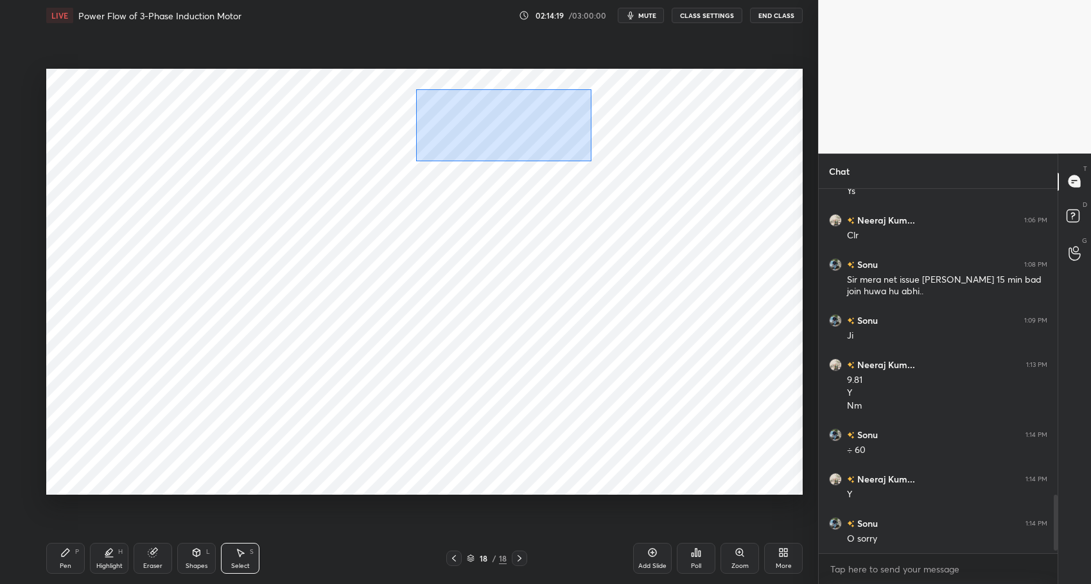
drag, startPoint x: 416, startPoint y: 89, endPoint x: 588, endPoint y: 155, distance: 184.1
click at [591, 161] on div "0 ° Undo Copy Duplicate Duplicate to new slide Delete" at bounding box center [424, 282] width 757 height 426
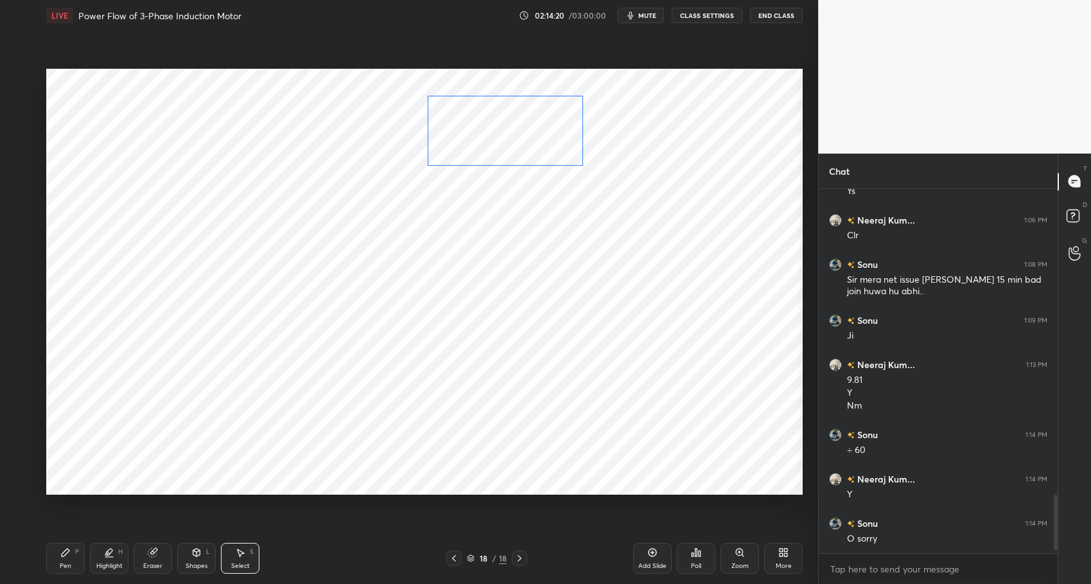
drag, startPoint x: 500, startPoint y: 129, endPoint x: 502, endPoint y: 117, distance: 12.5
click at [502, 117] on div "0 ° Undo Copy Duplicate Duplicate to new slide Delete" at bounding box center [424, 282] width 757 height 426
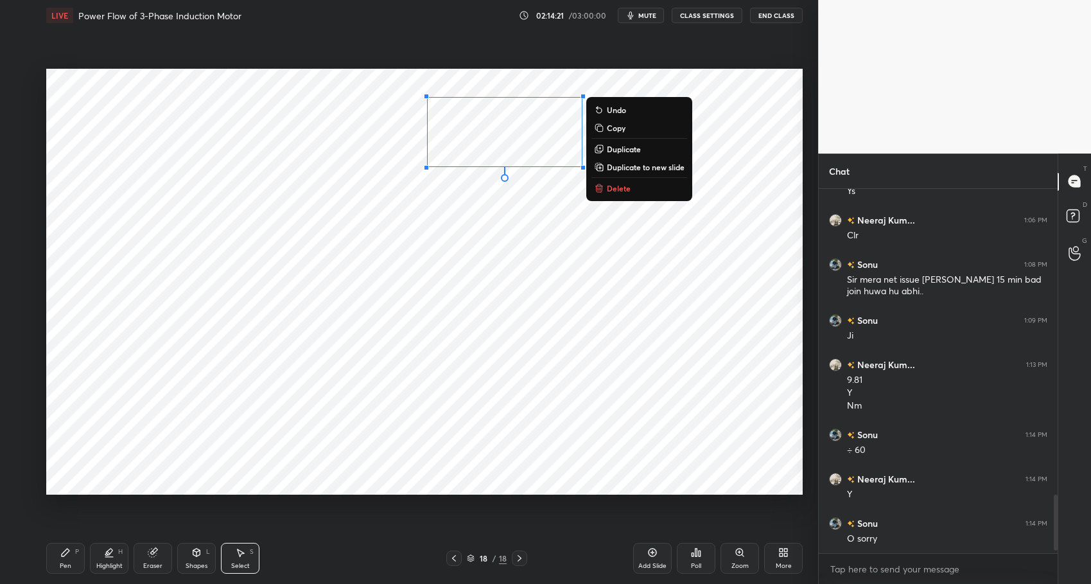
click at [409, 200] on div "0 ° Undo Copy Duplicate Duplicate to new slide Delete" at bounding box center [424, 282] width 757 height 426
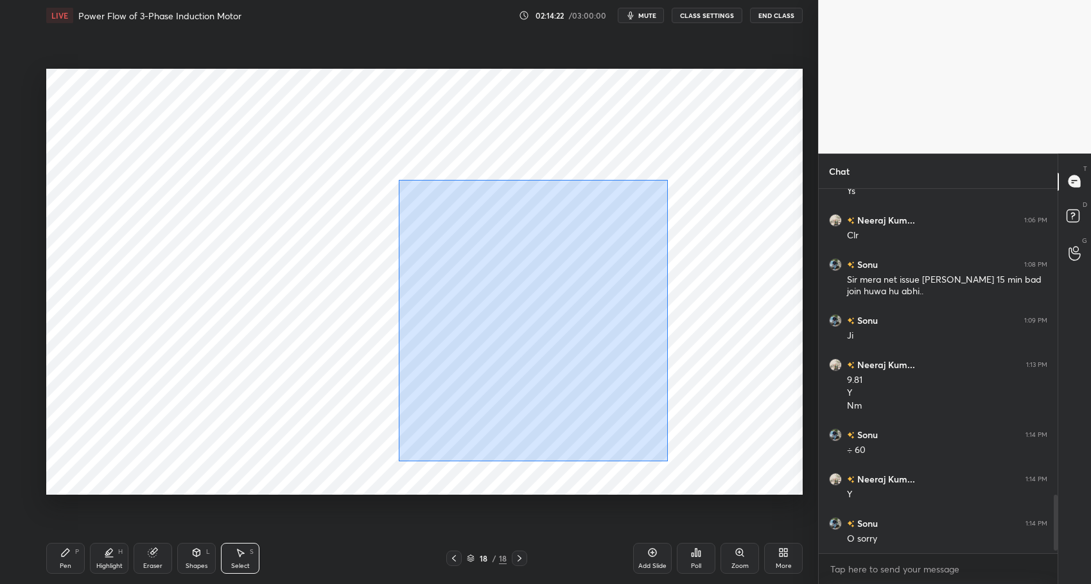
drag, startPoint x: 434, startPoint y: 210, endPoint x: 668, endPoint y: 450, distance: 335.3
click at [693, 483] on div "0 ° Undo Copy Duplicate Duplicate to new slide Delete" at bounding box center [424, 282] width 757 height 426
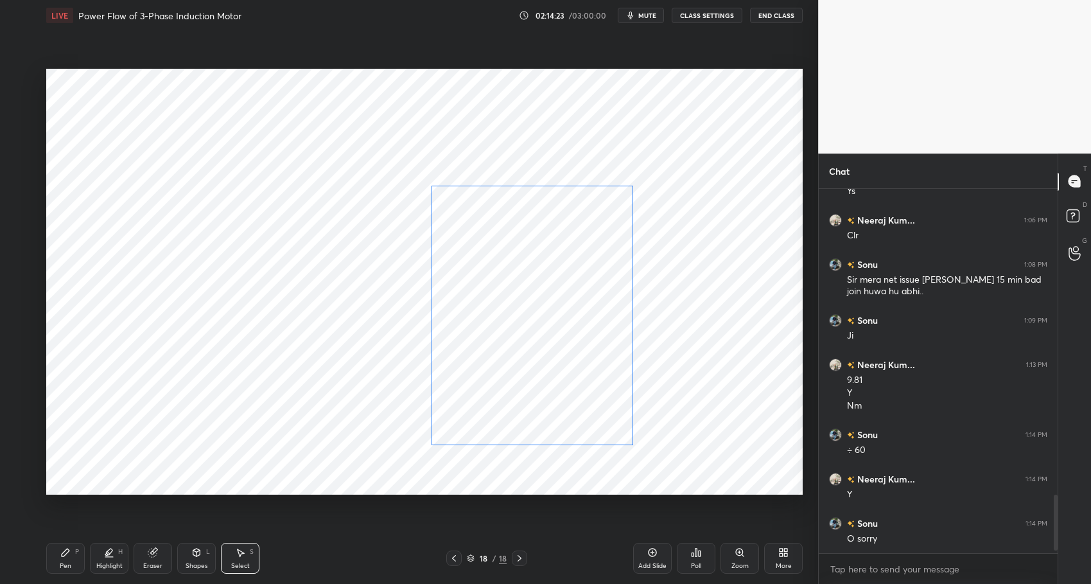
drag, startPoint x: 536, startPoint y: 375, endPoint x: 539, endPoint y: 364, distance: 10.8
click at [540, 364] on div "0 ° Undo Copy Duplicate Duplicate to new slide Delete" at bounding box center [424, 282] width 757 height 426
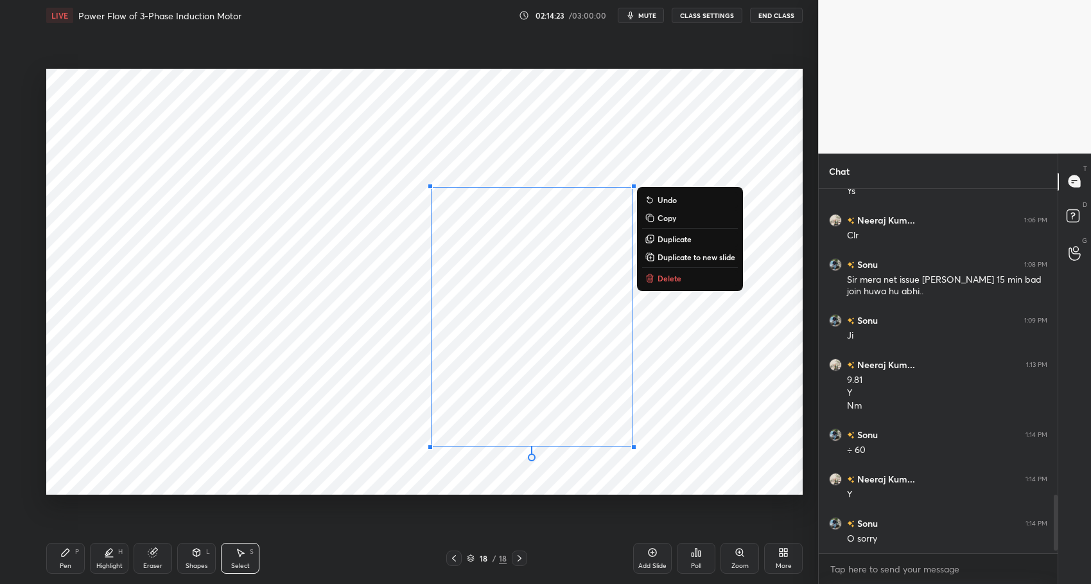
click at [731, 422] on div "0 ° Undo Copy Duplicate Duplicate to new slide Delete" at bounding box center [424, 282] width 757 height 426
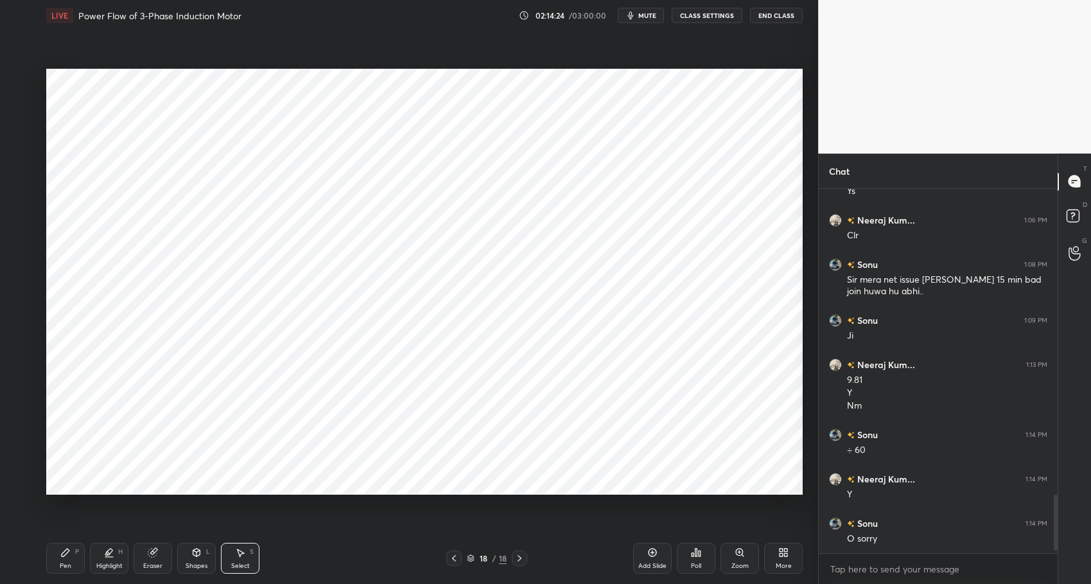
drag, startPoint x: 107, startPoint y: 573, endPoint x: 80, endPoint y: 567, distance: 27.7
click at [107, 573] on div "Highlight H" at bounding box center [109, 558] width 39 height 31
click at [69, 563] on div "Pen" at bounding box center [66, 566] width 12 height 6
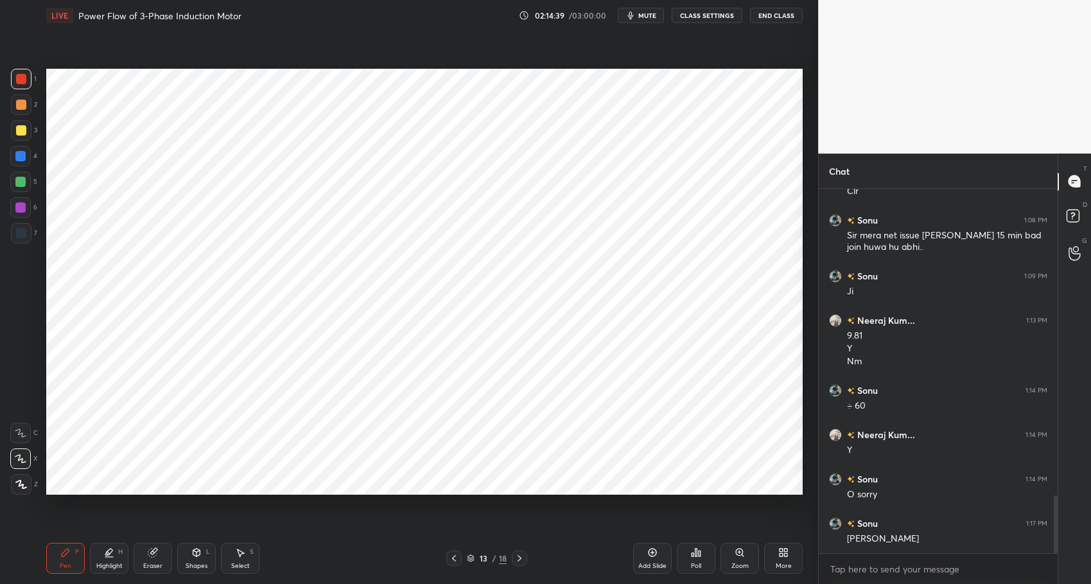
drag, startPoint x: 105, startPoint y: 561, endPoint x: 72, endPoint y: 552, distance: 34.8
click at [105, 563] on div "Highlight" at bounding box center [109, 566] width 26 height 6
click at [66, 552] on icon at bounding box center [66, 553] width 8 height 8
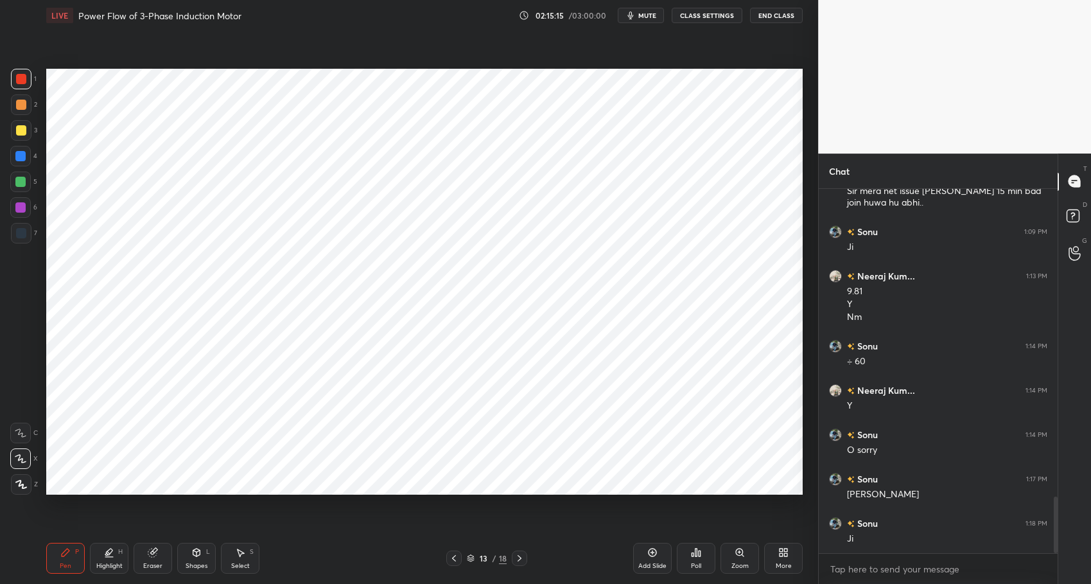
scroll to position [2032, 0]
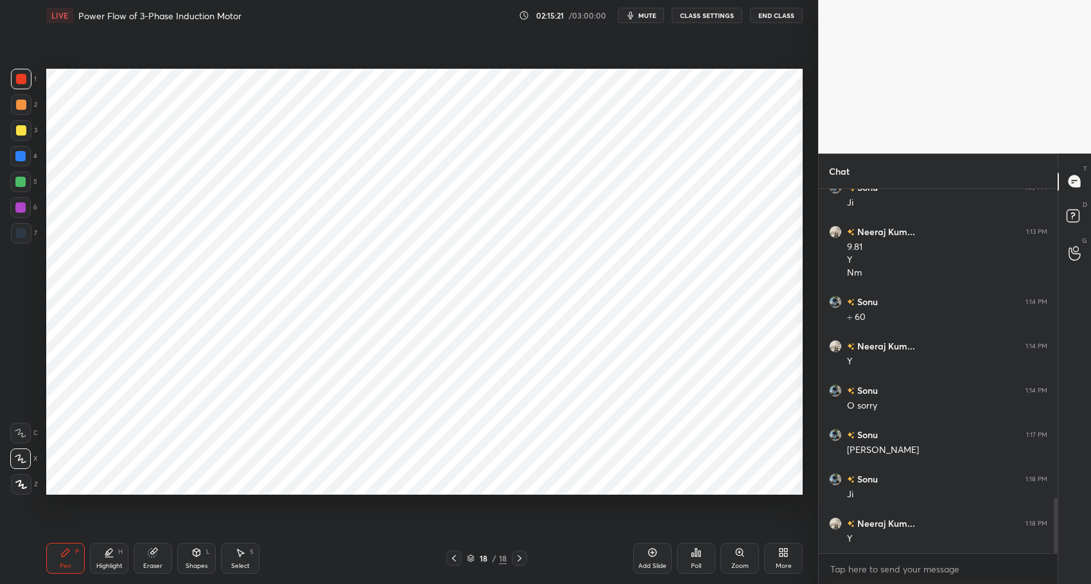
click at [102, 561] on div "Highlight H" at bounding box center [109, 558] width 39 height 31
click at [72, 554] on div "Pen P" at bounding box center [65, 558] width 39 height 31
click at [369, 564] on div "18 / 18" at bounding box center [487, 558] width 294 height 15
click at [103, 560] on div "Highlight H" at bounding box center [109, 558] width 39 height 31
drag, startPoint x: 67, startPoint y: 550, endPoint x: 111, endPoint y: 549, distance: 44.3
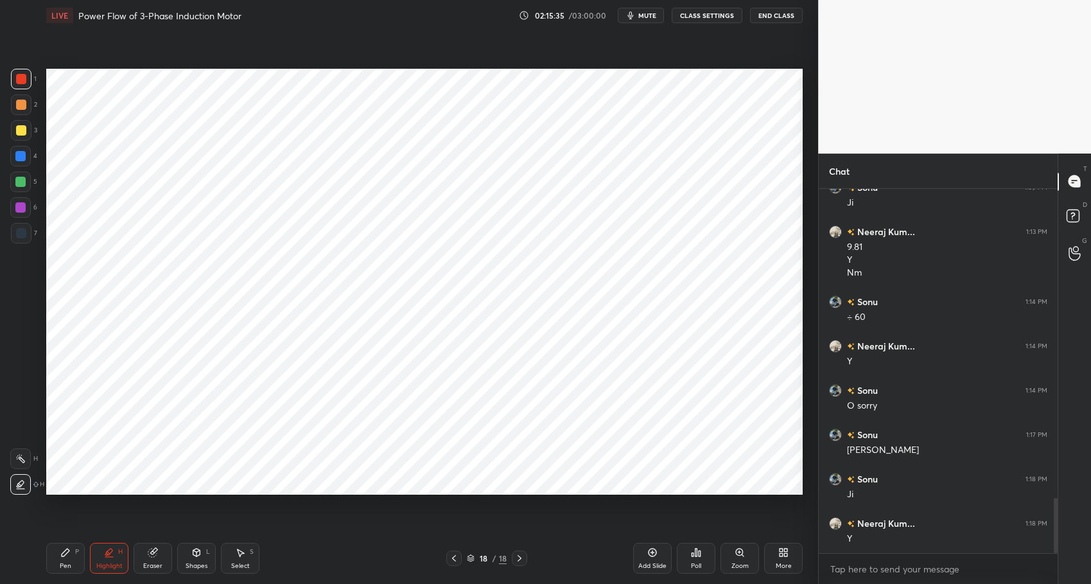
click at [68, 550] on icon at bounding box center [66, 553] width 8 height 8
drag, startPoint x: 373, startPoint y: 574, endPoint x: 366, endPoint y: 565, distance: 11.4
click at [372, 574] on div "Pen P Highlight H Eraser Shapes L Select S 18 / 18 Add Slide Poll Zoom More" at bounding box center [424, 558] width 757 height 51
click at [651, 547] on icon at bounding box center [653, 552] width 10 height 10
drag, startPoint x: 105, startPoint y: 561, endPoint x: 73, endPoint y: 551, distance: 34.3
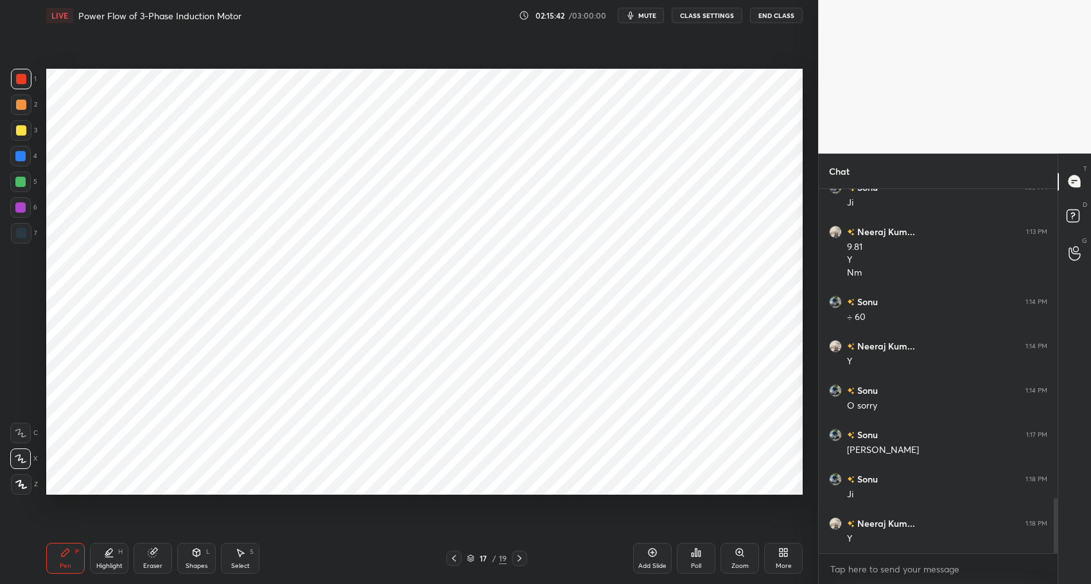
click at [104, 559] on div "Highlight H" at bounding box center [109, 558] width 39 height 31
drag, startPoint x: 70, startPoint y: 552, endPoint x: 102, endPoint y: 554, distance: 31.5
click at [73, 553] on div "Pen P" at bounding box center [65, 558] width 39 height 31
click at [339, 577] on div "Pen P Highlight H Eraser Shapes L Select S 17 / 19 Add Slide Poll Zoom More" at bounding box center [424, 558] width 757 height 51
click at [25, 154] on div at bounding box center [20, 156] width 10 height 10
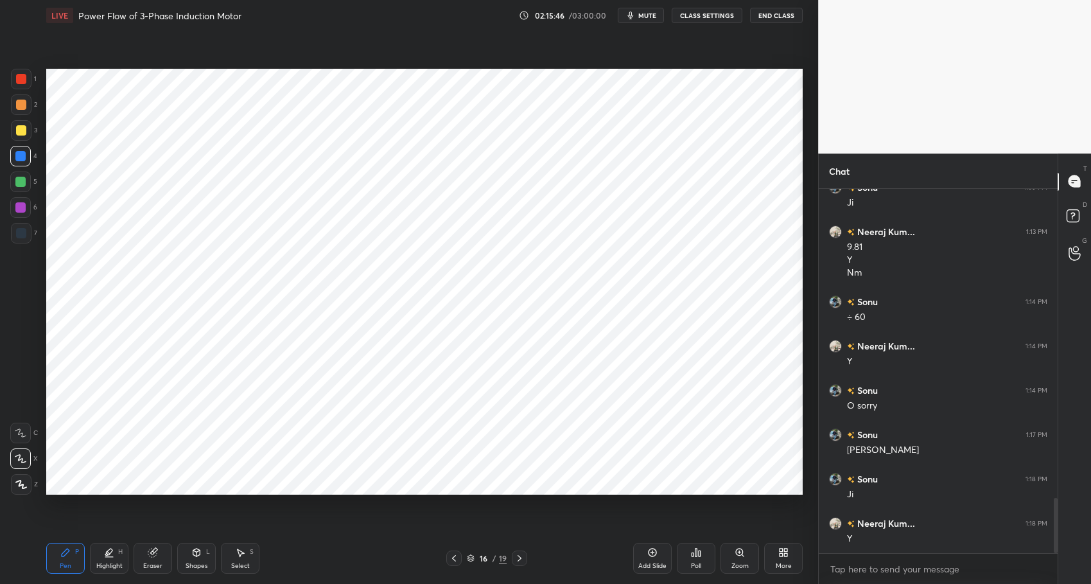
click at [19, 78] on div at bounding box center [21, 79] width 10 height 10
click at [108, 564] on div "Highlight" at bounding box center [109, 566] width 26 height 6
drag, startPoint x: 71, startPoint y: 552, endPoint x: 78, endPoint y: 552, distance: 7.1
click at [74, 552] on div "Pen P" at bounding box center [65, 558] width 39 height 31
click at [291, 571] on div "Pen P Highlight H Eraser Shapes L Select S" at bounding box center [193, 558] width 294 height 31
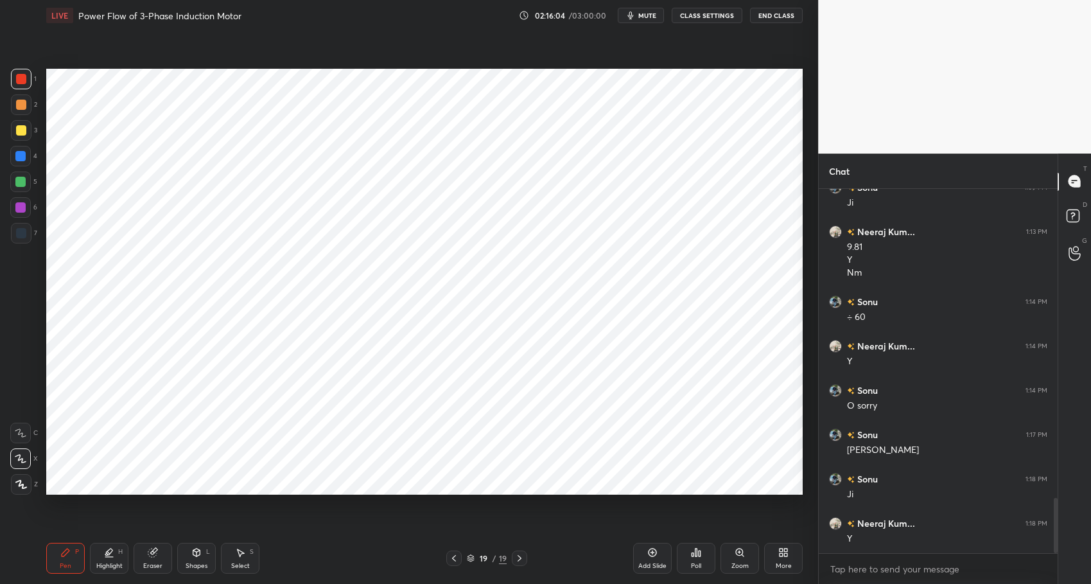
drag, startPoint x: 112, startPoint y: 559, endPoint x: 78, endPoint y: 549, distance: 36.2
click at [112, 557] on div "Highlight H" at bounding box center [109, 558] width 39 height 31
click at [75, 547] on div "Pen P" at bounding box center [65, 558] width 39 height 31
click at [19, 82] on div at bounding box center [21, 79] width 10 height 10
click at [109, 569] on div "Highlight" at bounding box center [109, 566] width 26 height 6
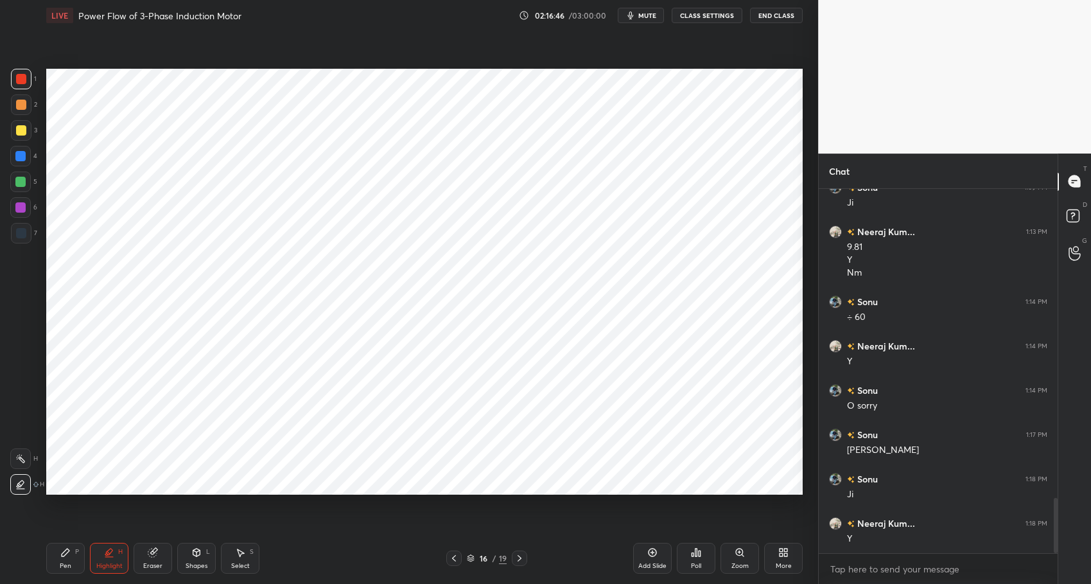
drag, startPoint x: 62, startPoint y: 553, endPoint x: 111, endPoint y: 552, distance: 48.8
click at [62, 553] on icon at bounding box center [66, 553] width 8 height 8
drag, startPoint x: 350, startPoint y: 578, endPoint x: 300, endPoint y: 549, distance: 57.9
click at [348, 575] on div "Pen P Highlight H Eraser Shapes L Select S 16 / 19 Add Slide Poll Zoom More" at bounding box center [424, 558] width 757 height 51
click at [27, 160] on div at bounding box center [20, 156] width 21 height 21
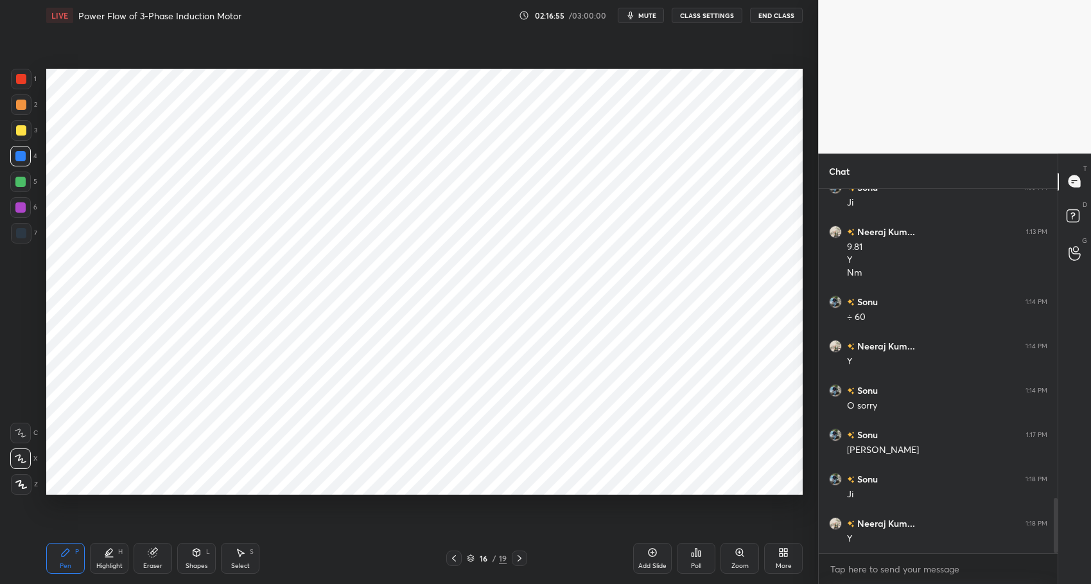
drag, startPoint x: 19, startPoint y: 158, endPoint x: 8, endPoint y: 216, distance: 58.8
click at [19, 158] on div at bounding box center [20, 156] width 10 height 10
drag, startPoint x: 64, startPoint y: 561, endPoint x: 102, endPoint y: 562, distance: 37.3
click at [66, 563] on div "Pen" at bounding box center [66, 566] width 12 height 6
click at [347, 579] on div "Pen P Highlight H Eraser Shapes L Select S 16 / 19 Add Slide Poll Zoom More" at bounding box center [424, 558] width 757 height 51
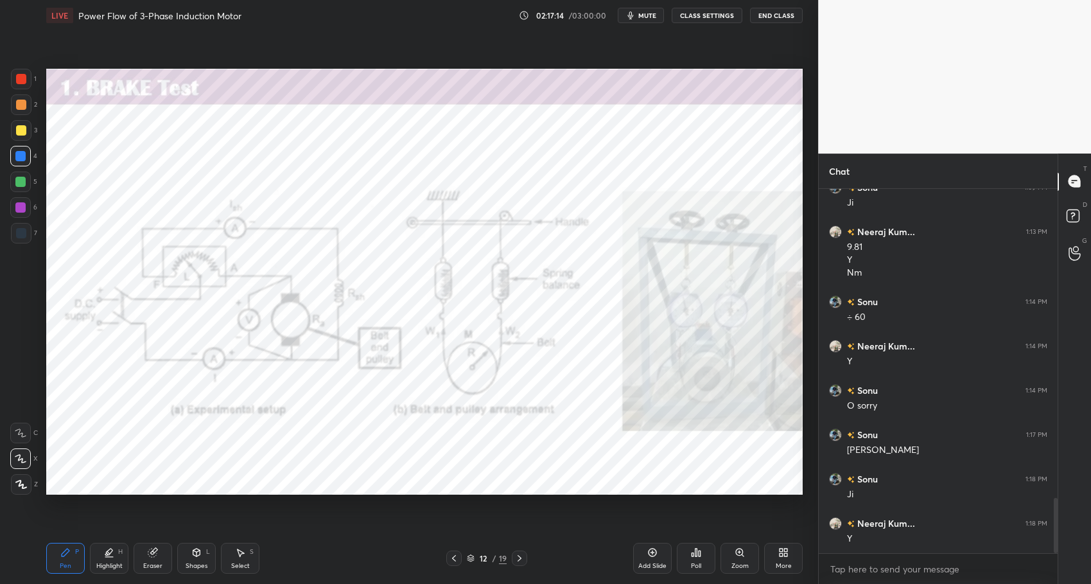
click at [76, 549] on div "P" at bounding box center [77, 552] width 4 height 6
click at [116, 559] on div "Highlight H" at bounding box center [109, 558] width 39 height 31
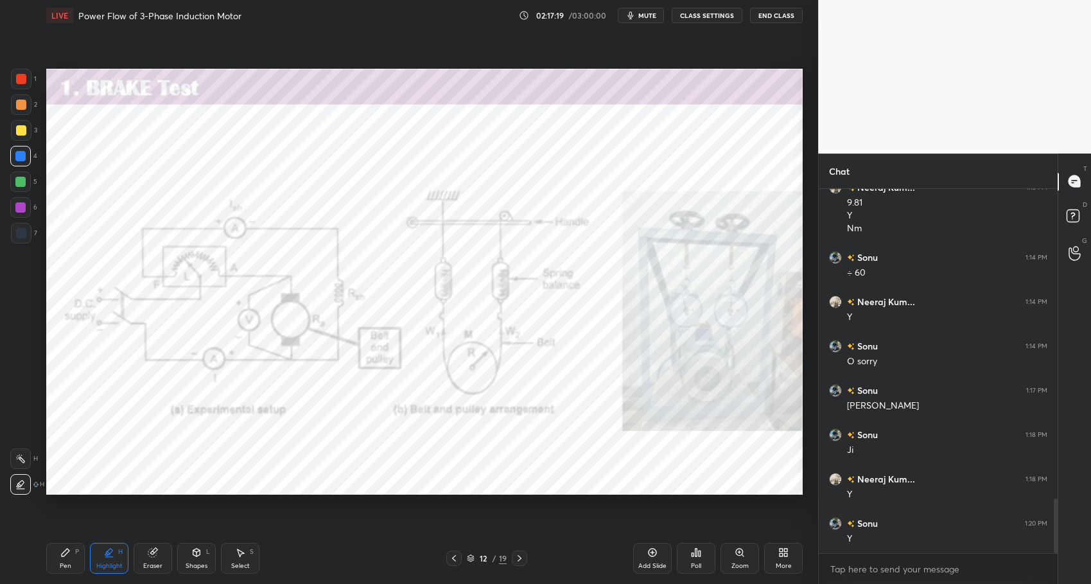
scroll to position [2121, 0]
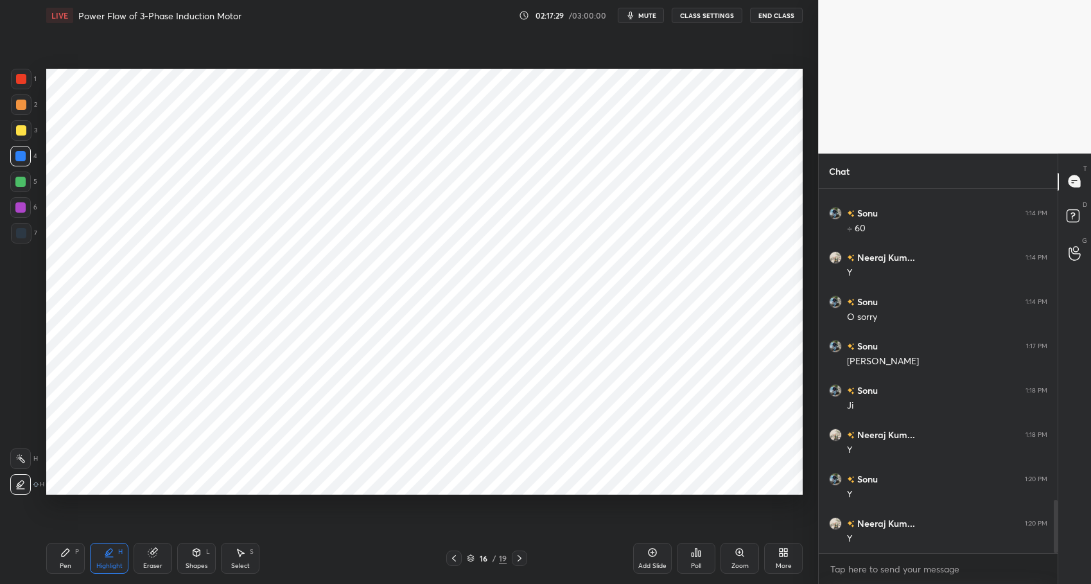
drag, startPoint x: 58, startPoint y: 562, endPoint x: 119, endPoint y: 561, distance: 60.4
click at [59, 563] on div "Pen P" at bounding box center [65, 558] width 39 height 31
click at [19, 182] on div at bounding box center [20, 182] width 10 height 10
click at [23, 154] on div at bounding box center [20, 156] width 10 height 10
click at [242, 563] on div "Select" at bounding box center [240, 566] width 19 height 6
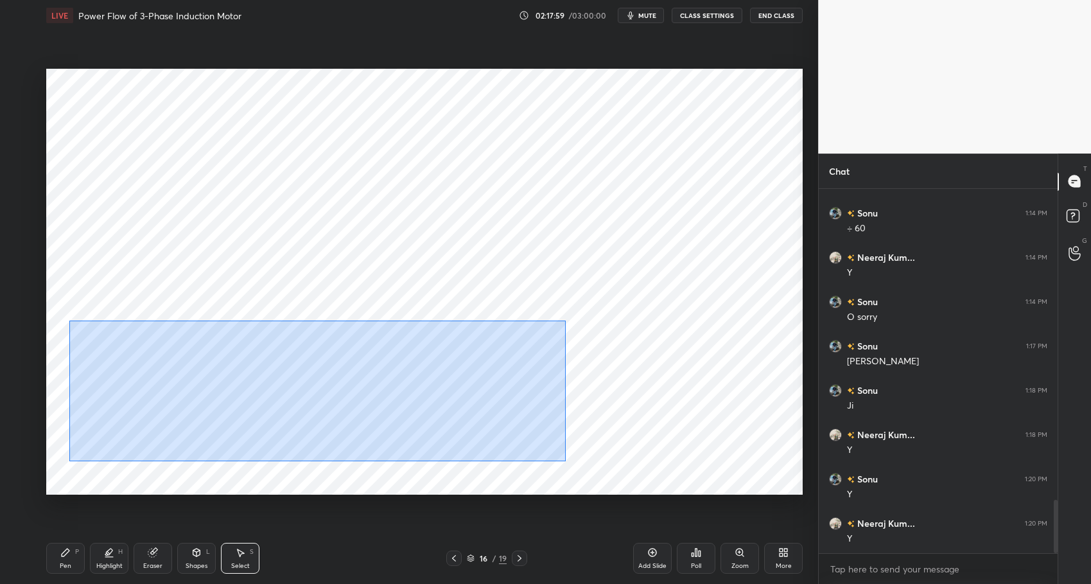
drag, startPoint x: 73, startPoint y: 322, endPoint x: 563, endPoint y: 461, distance: 508.8
click at [593, 471] on div "0 ° Undo Copy Duplicate Duplicate to new slide Delete" at bounding box center [424, 282] width 757 height 426
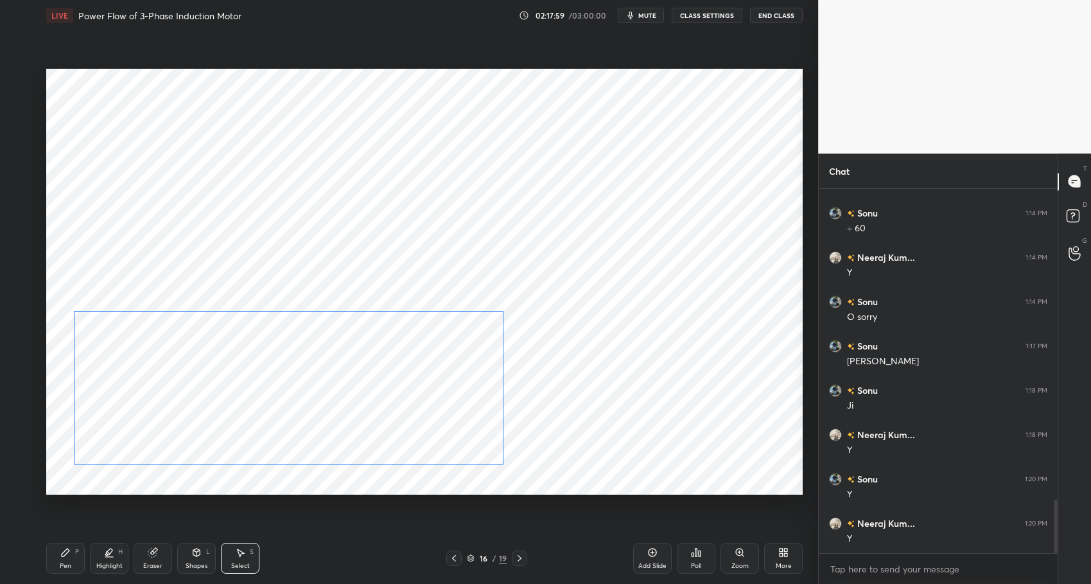
drag, startPoint x: 248, startPoint y: 421, endPoint x: 237, endPoint y: 406, distance: 18.4
click at [240, 405] on div "0 ° Undo Copy Duplicate Duplicate to new slide Delete" at bounding box center [424, 282] width 757 height 426
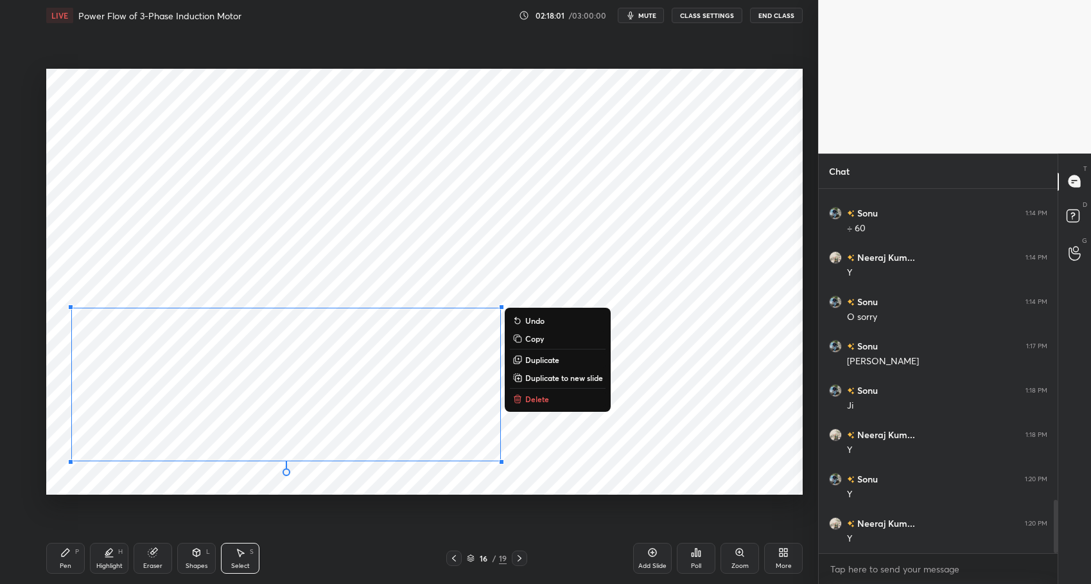
drag, startPoint x: 60, startPoint y: 563, endPoint x: 154, endPoint y: 563, distance: 93.2
click at [60, 563] on div "Pen" at bounding box center [66, 566] width 12 height 6
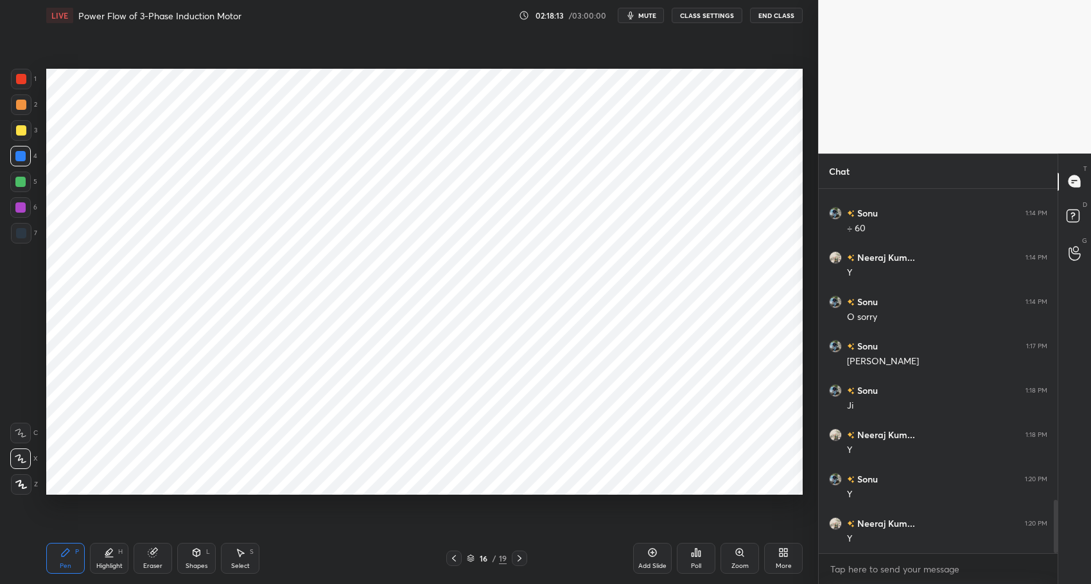
click at [105, 560] on div "Highlight H" at bounding box center [109, 558] width 39 height 31
drag, startPoint x: 67, startPoint y: 551, endPoint x: 193, endPoint y: 552, distance: 126.6
click at [70, 552] on icon at bounding box center [65, 552] width 10 height 10
click at [400, 579] on div "Pen P Highlight H Eraser Shapes L Select S 16 / 19 Add Slide Poll Zoom More" at bounding box center [424, 558] width 757 height 51
click at [648, 544] on div "Add Slide" at bounding box center [652, 558] width 39 height 31
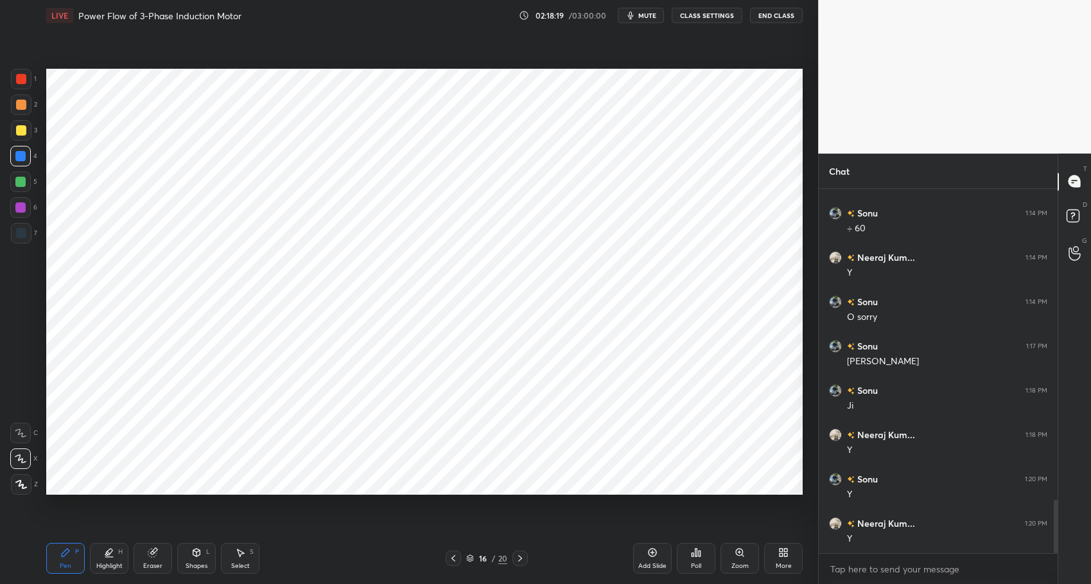
click at [112, 560] on div "Highlight H" at bounding box center [109, 558] width 39 height 31
click at [74, 544] on div "Pen P" at bounding box center [65, 558] width 39 height 31
click at [661, 558] on div "Add Slide" at bounding box center [652, 558] width 39 height 31
click at [18, 76] on div at bounding box center [21, 79] width 10 height 10
click at [26, 193] on div "5" at bounding box center [23, 185] width 27 height 26
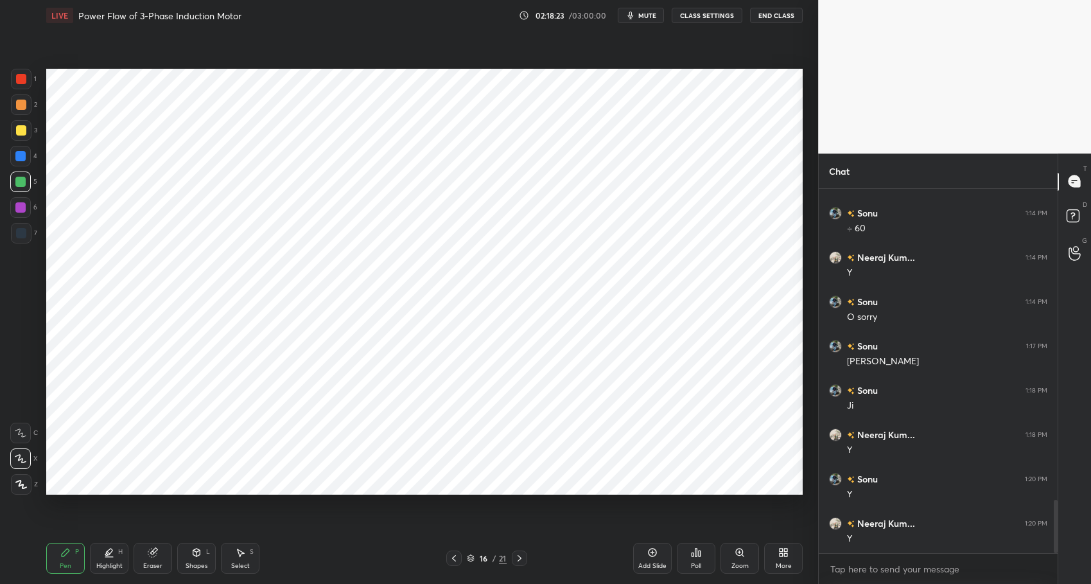
click at [22, 183] on div at bounding box center [20, 182] width 10 height 10
click at [19, 79] on div at bounding box center [21, 79] width 10 height 10
drag, startPoint x: 199, startPoint y: 564, endPoint x: 197, endPoint y: 557, distance: 7.3
click at [199, 564] on div "Shapes" at bounding box center [197, 566] width 22 height 6
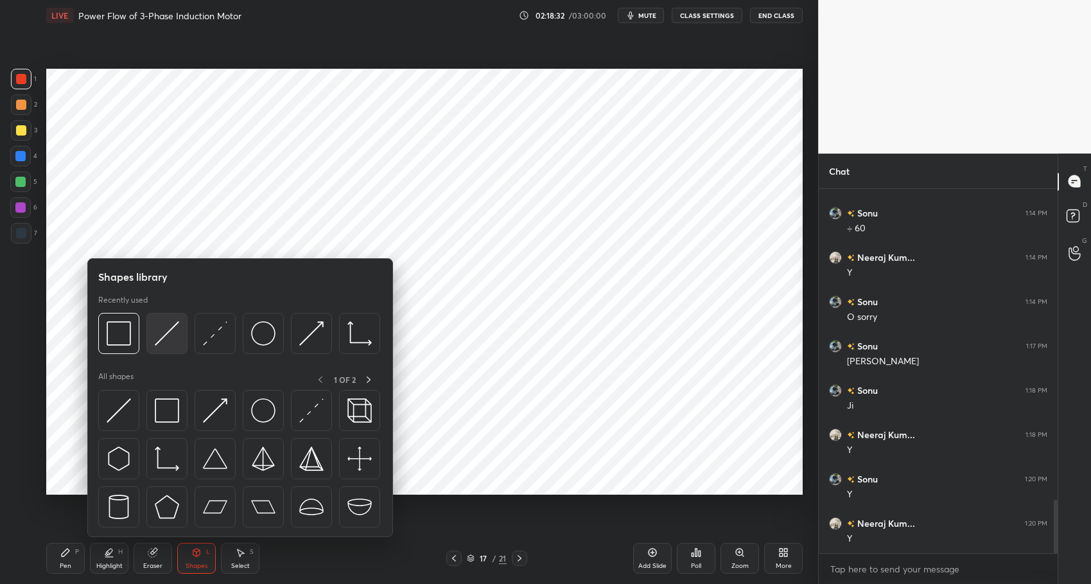
click at [167, 331] on img at bounding box center [167, 333] width 24 height 24
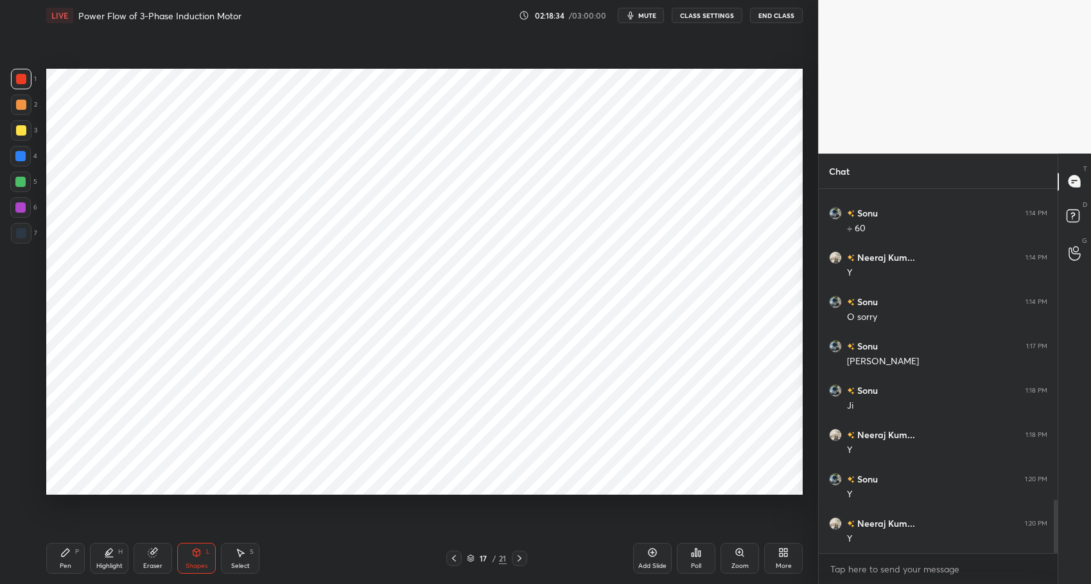
click at [103, 565] on div "Highlight" at bounding box center [109, 566] width 26 height 6
click at [68, 556] on icon at bounding box center [65, 552] width 10 height 10
click at [330, 578] on div "Pen P Highlight H Eraser Shapes L Select S 17 / 21 Add Slide Poll Zoom More" at bounding box center [424, 558] width 757 height 51
click at [19, 159] on div at bounding box center [20, 156] width 10 height 10
drag, startPoint x: 104, startPoint y: 565, endPoint x: 96, endPoint y: 562, distance: 8.9
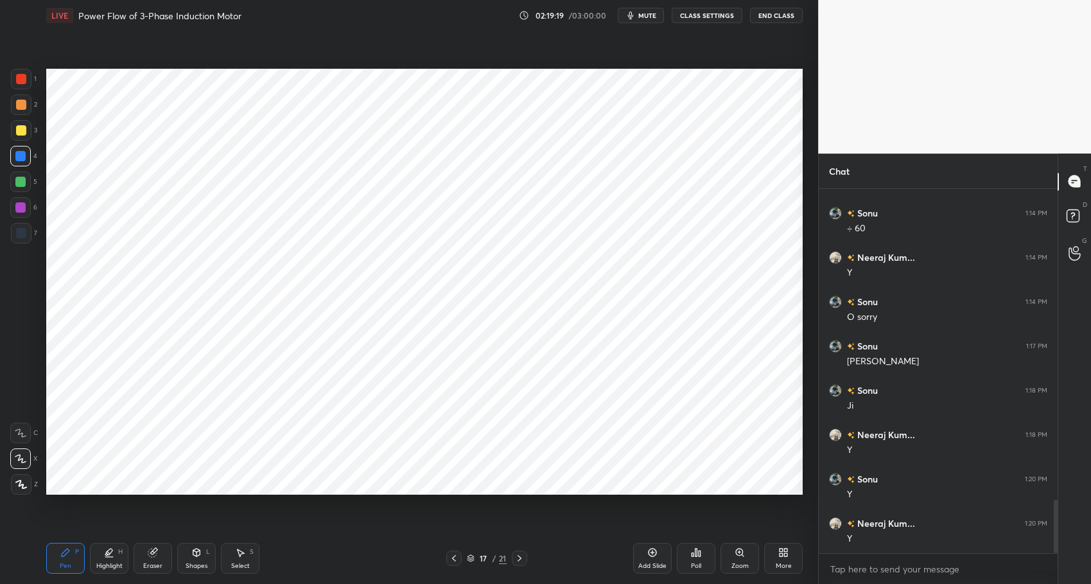
click at [103, 565] on div "Highlight" at bounding box center [109, 566] width 26 height 6
click at [60, 556] on div "Pen P" at bounding box center [65, 558] width 39 height 31
click at [299, 572] on div "Pen P Highlight H Eraser Shapes L Select S" at bounding box center [193, 558] width 294 height 31
click at [21, 177] on div at bounding box center [20, 182] width 10 height 10
click at [22, 151] on div at bounding box center [20, 156] width 10 height 10
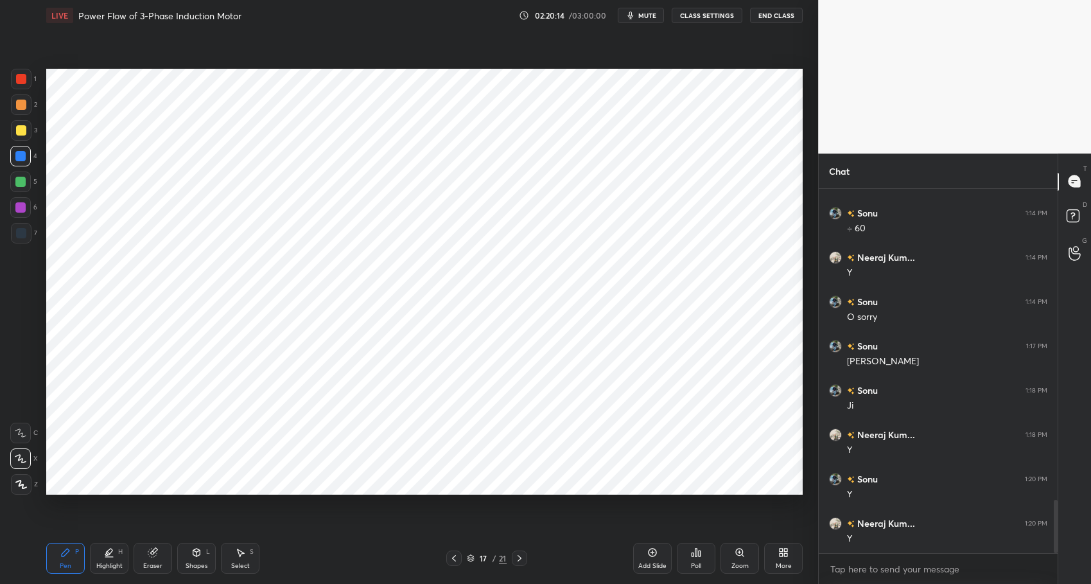
drag, startPoint x: 21, startPoint y: 75, endPoint x: 14, endPoint y: 96, distance: 21.5
click at [21, 76] on div at bounding box center [21, 79] width 10 height 10
click at [21, 152] on div at bounding box center [20, 156] width 10 height 10
click at [106, 565] on div "Highlight" at bounding box center [109, 566] width 26 height 6
click at [76, 554] on div "Pen P" at bounding box center [65, 558] width 39 height 31
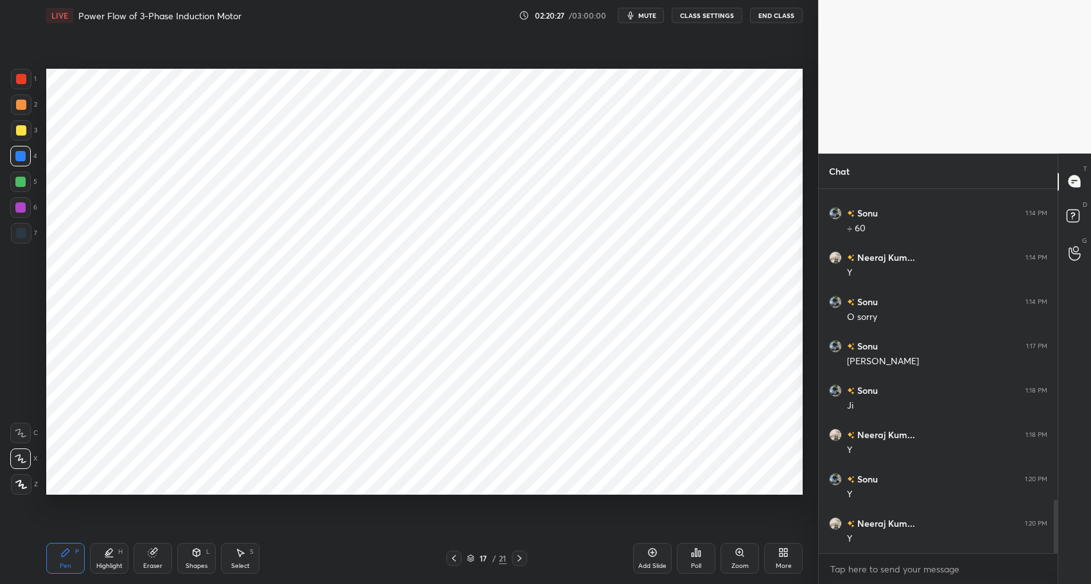
click at [320, 574] on div "Pen P Highlight H Eraser Shapes L Select S 17 / 21 Add Slide Poll Zoom More" at bounding box center [424, 558] width 757 height 51
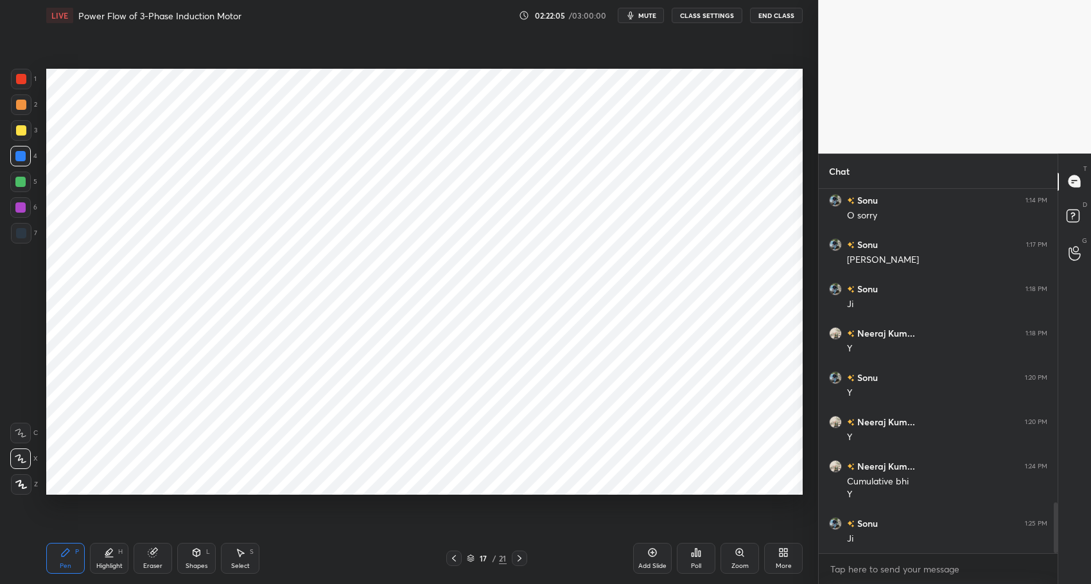
scroll to position [2266, 0]
click at [76, 560] on div "Pen P" at bounding box center [65, 558] width 39 height 31
click at [112, 563] on div "Highlight" at bounding box center [109, 566] width 26 height 6
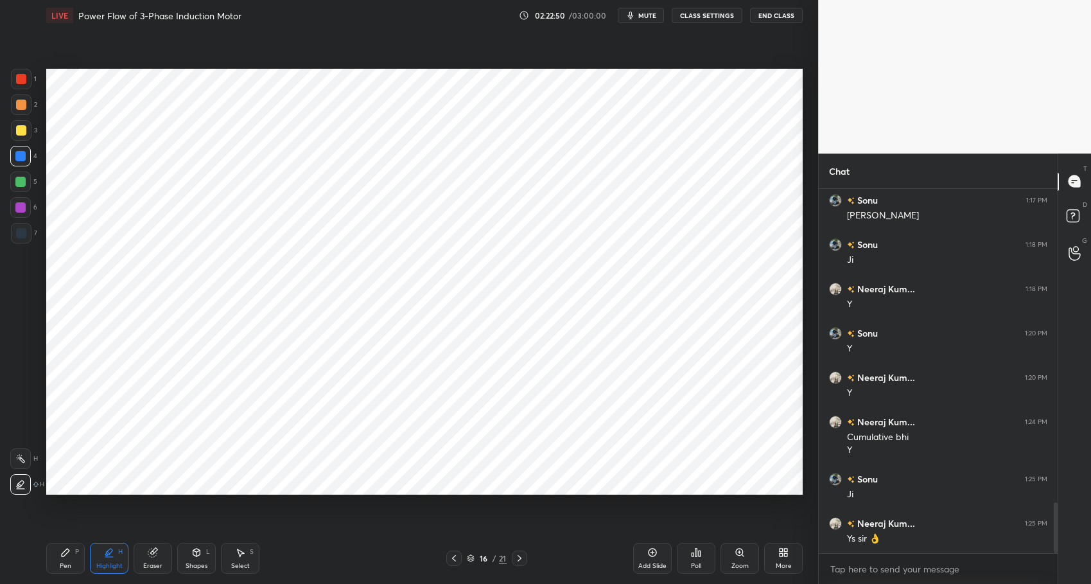
click at [65, 556] on icon at bounding box center [65, 552] width 10 height 10
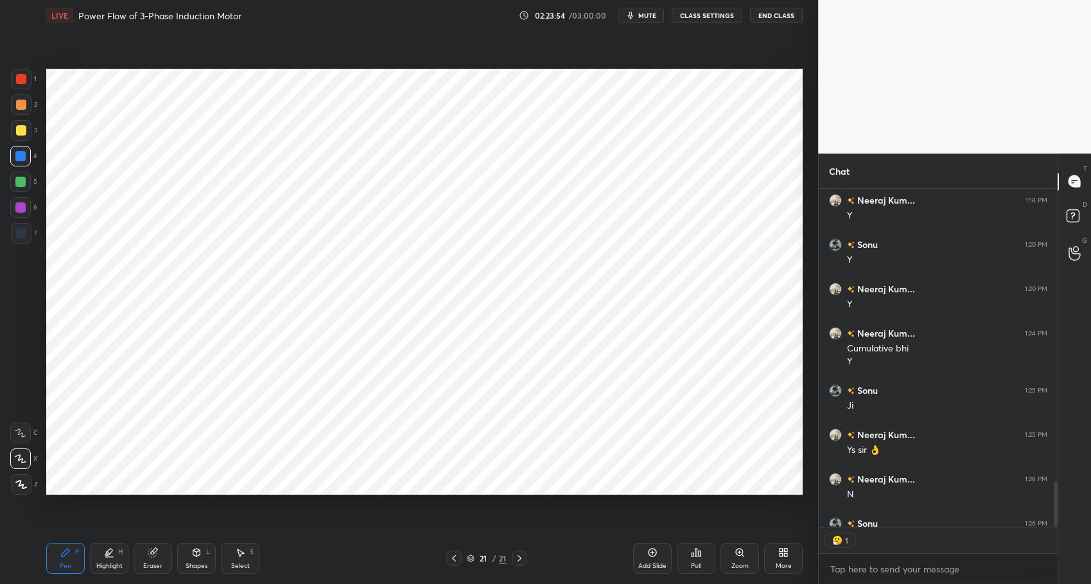
scroll to position [334, 235]
drag, startPoint x: 21, startPoint y: 71, endPoint x: 26, endPoint y: 76, distance: 7.3
click at [21, 72] on div at bounding box center [21, 79] width 21 height 21
drag, startPoint x: 109, startPoint y: 560, endPoint x: 75, endPoint y: 555, distance: 33.8
click at [109, 560] on div "Highlight H" at bounding box center [109, 558] width 39 height 31
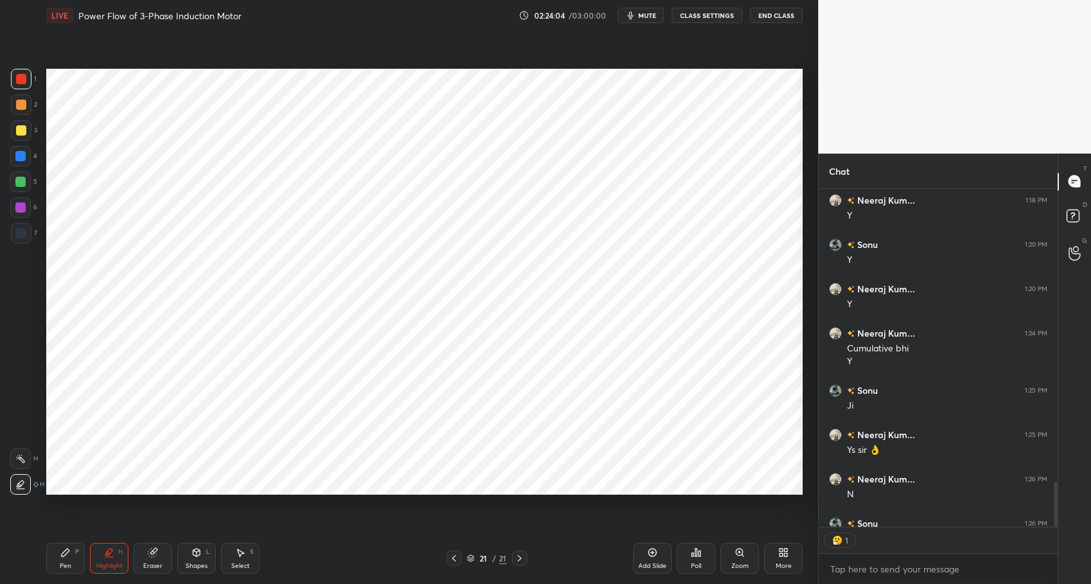
click at [65, 556] on icon at bounding box center [65, 552] width 10 height 10
click at [353, 578] on div "Pen P Highlight H Eraser Shapes L Select S 21 / 21 Add Slide Poll Zoom More" at bounding box center [424, 558] width 757 height 51
click at [112, 563] on div "Highlight" at bounding box center [109, 566] width 26 height 6
click at [64, 552] on icon at bounding box center [66, 553] width 8 height 8
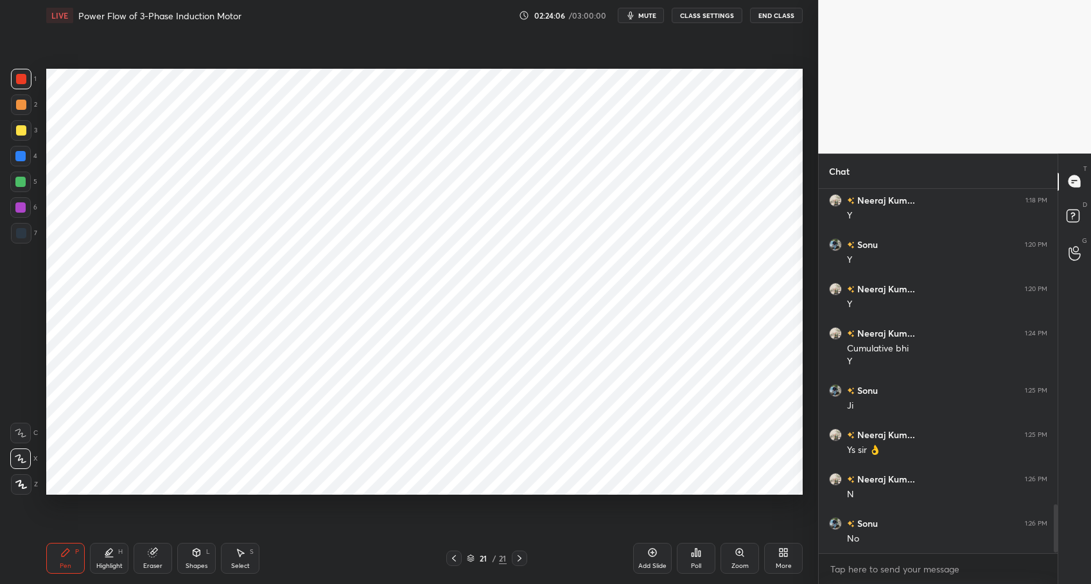
click at [394, 573] on div "Pen P Highlight H Eraser Shapes L Select S 21 / 21 Add Slide Poll Zoom More" at bounding box center [424, 558] width 757 height 51
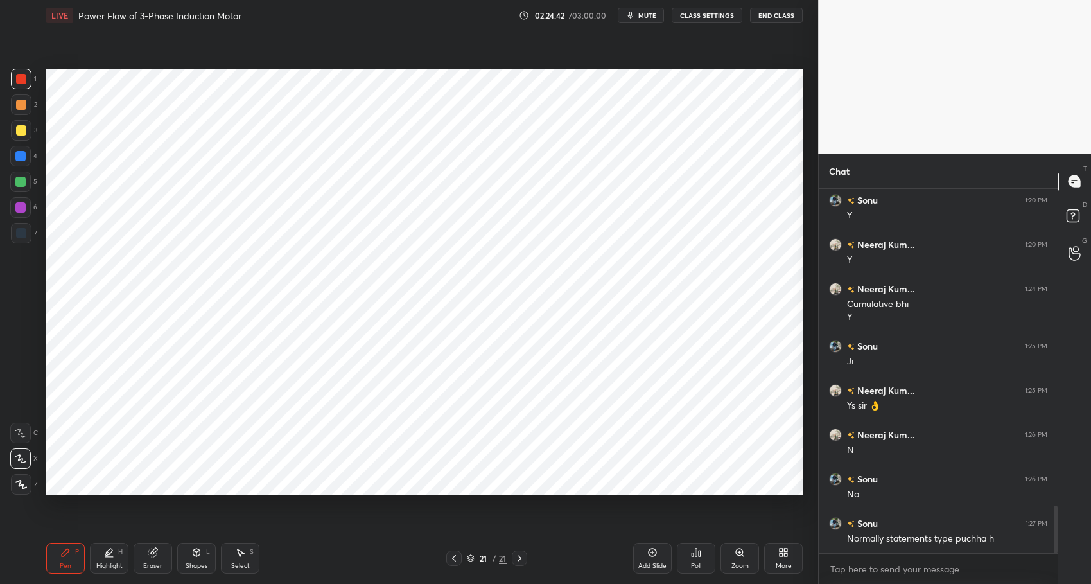
scroll to position [2444, 0]
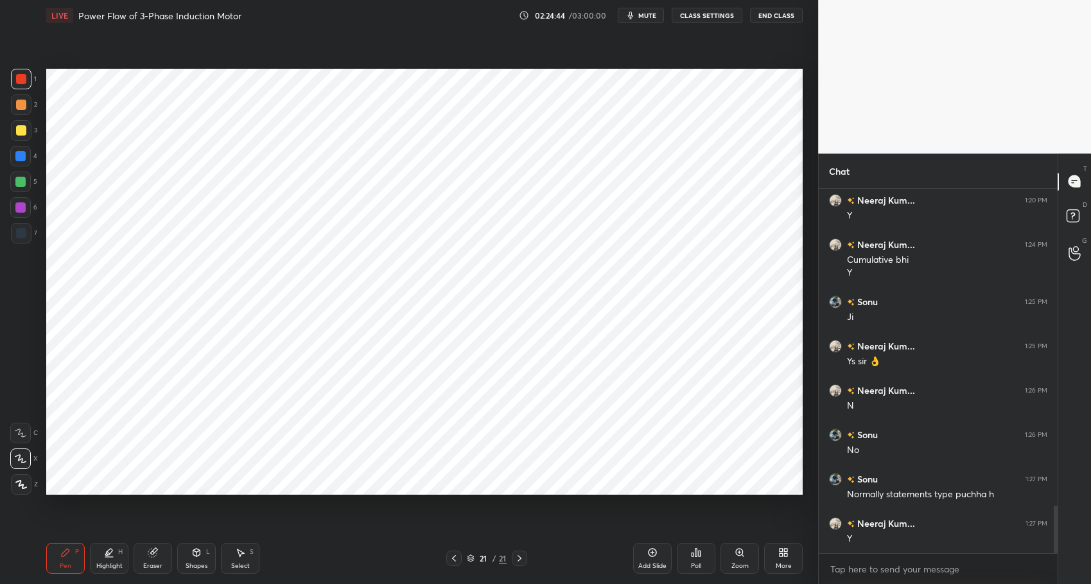
drag, startPoint x: 105, startPoint y: 567, endPoint x: 91, endPoint y: 561, distance: 15.9
click at [107, 565] on div "Highlight" at bounding box center [109, 566] width 26 height 6
click at [54, 562] on div "Pen P" at bounding box center [65, 558] width 39 height 31
drag, startPoint x: 109, startPoint y: 561, endPoint x: 103, endPoint y: 558, distance: 7.2
click at [109, 563] on div "Highlight" at bounding box center [109, 566] width 26 height 6
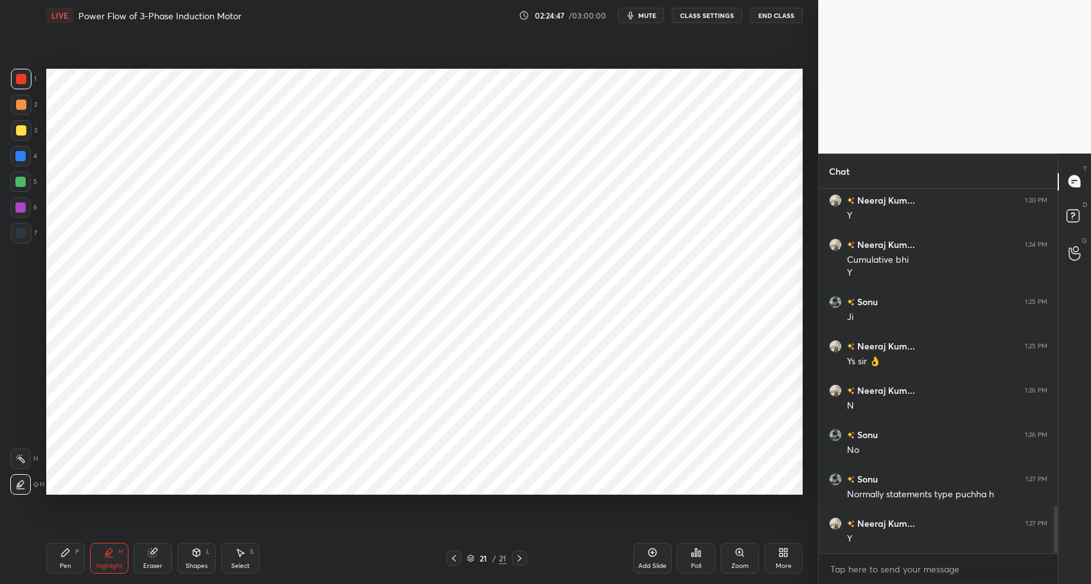
drag, startPoint x: 70, startPoint y: 555, endPoint x: 95, endPoint y: 560, distance: 25.5
click at [70, 555] on icon at bounding box center [65, 552] width 10 height 10
drag, startPoint x: 107, startPoint y: 565, endPoint x: 99, endPoint y: 558, distance: 10.5
click at [107, 564] on div "Highlight" at bounding box center [109, 566] width 26 height 6
click at [70, 556] on div "Pen P" at bounding box center [65, 558] width 39 height 31
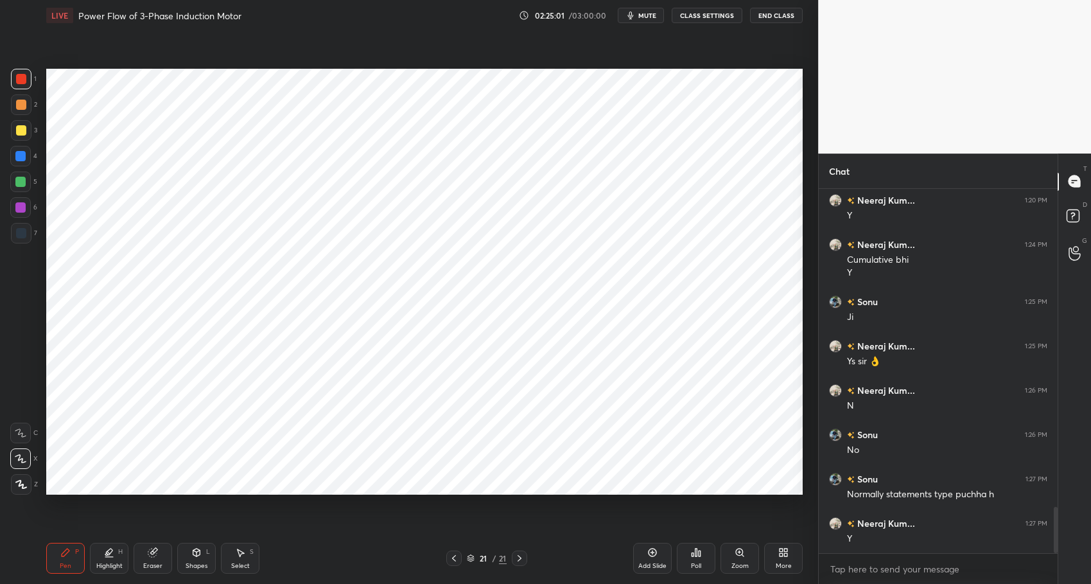
scroll to position [2488, 0]
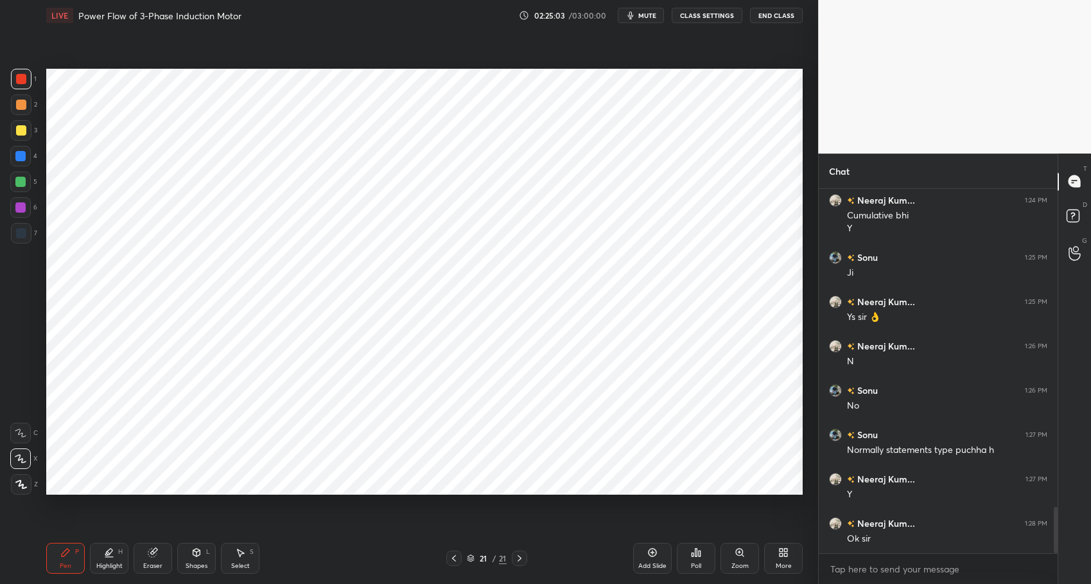
click at [649, 15] on span "mute" at bounding box center [648, 15] width 18 height 9
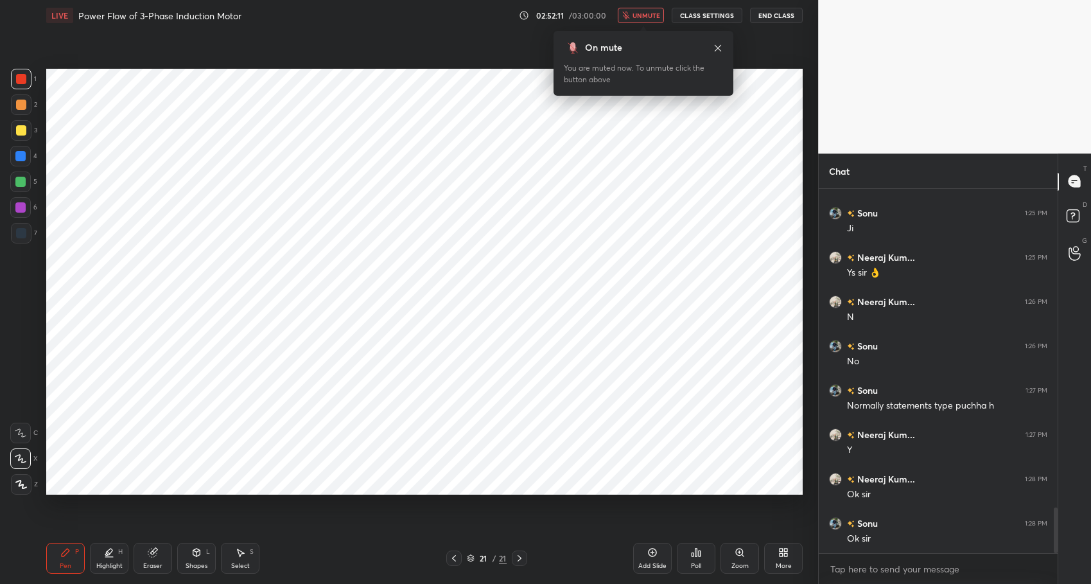
click at [644, 18] on span "unmute" at bounding box center [647, 15] width 28 height 9
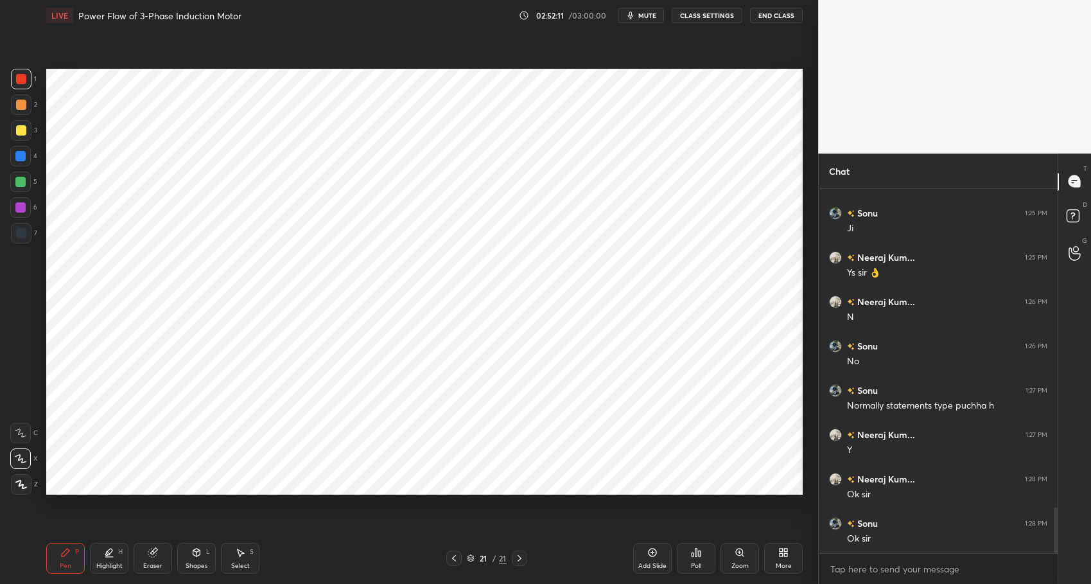
click at [644, 18] on span "mute" at bounding box center [648, 15] width 18 height 9
click at [658, 15] on span "unmute" at bounding box center [647, 15] width 28 height 9
click at [651, 67] on div "Setting up your live class Poll for secs No correct answer Start poll" at bounding box center [424, 282] width 767 height 502
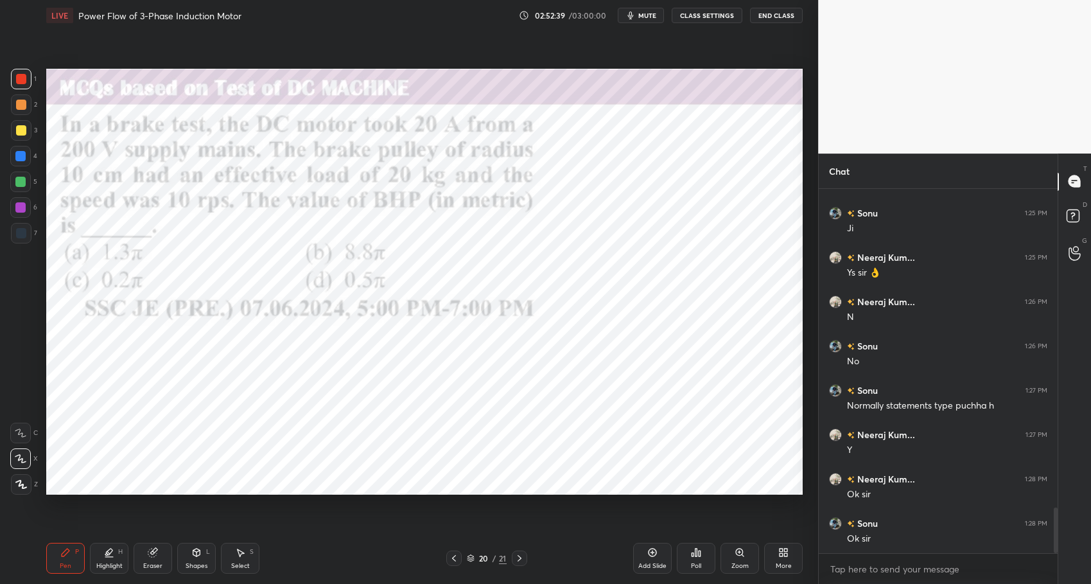
drag, startPoint x: 98, startPoint y: 567, endPoint x: 68, endPoint y: 554, distance: 32.2
click at [98, 567] on div "Highlight" at bounding box center [109, 566] width 26 height 6
click at [56, 550] on div "Pen P" at bounding box center [65, 558] width 39 height 31
click at [795, 563] on div "More" at bounding box center [783, 558] width 39 height 31
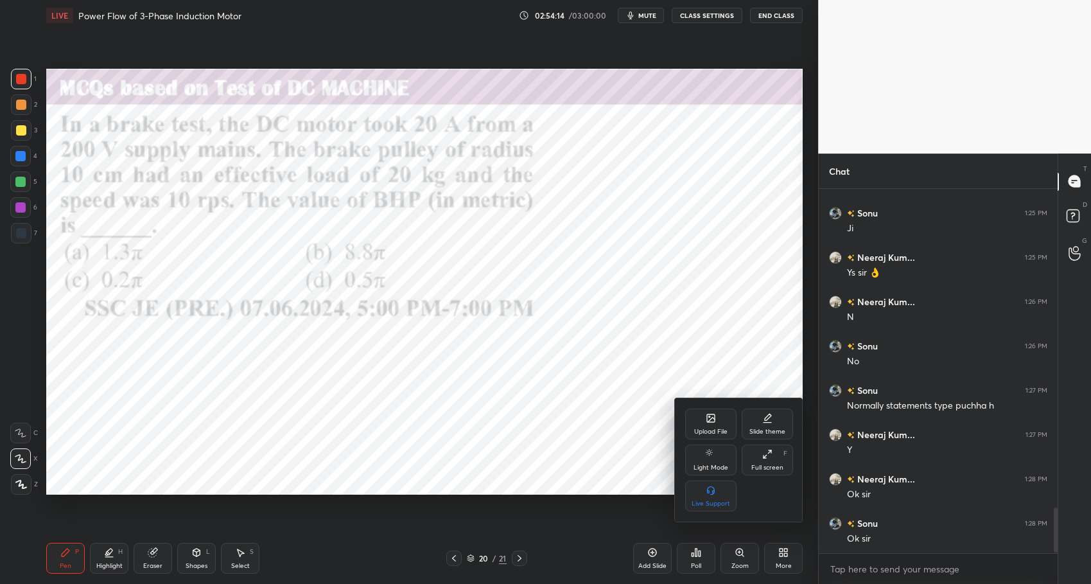
click at [707, 428] on div "Upload File" at bounding box center [710, 431] width 33 height 6
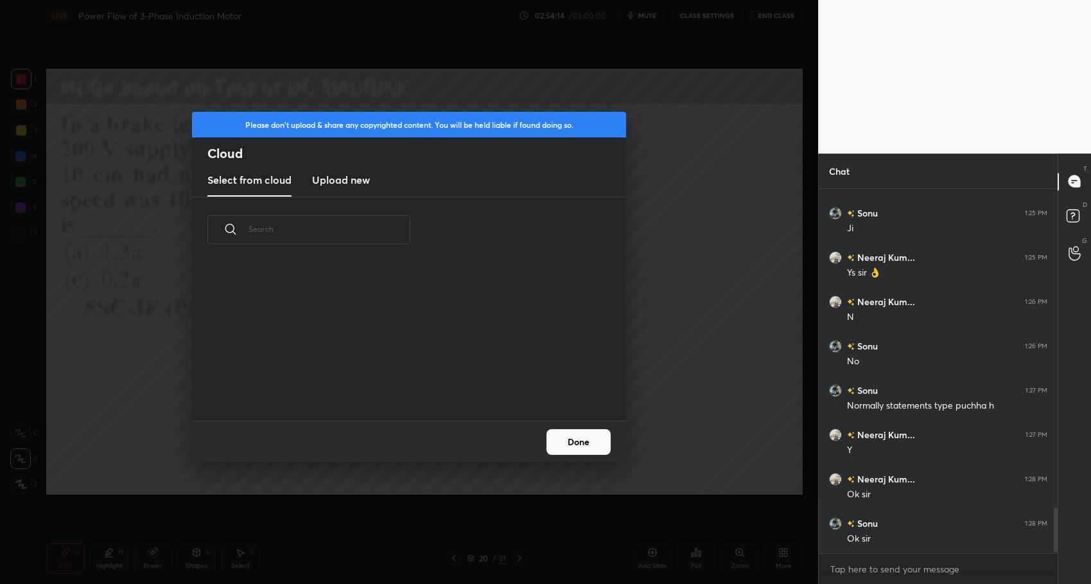
scroll to position [158, 412]
click at [349, 189] on new "Upload new" at bounding box center [341, 180] width 58 height 32
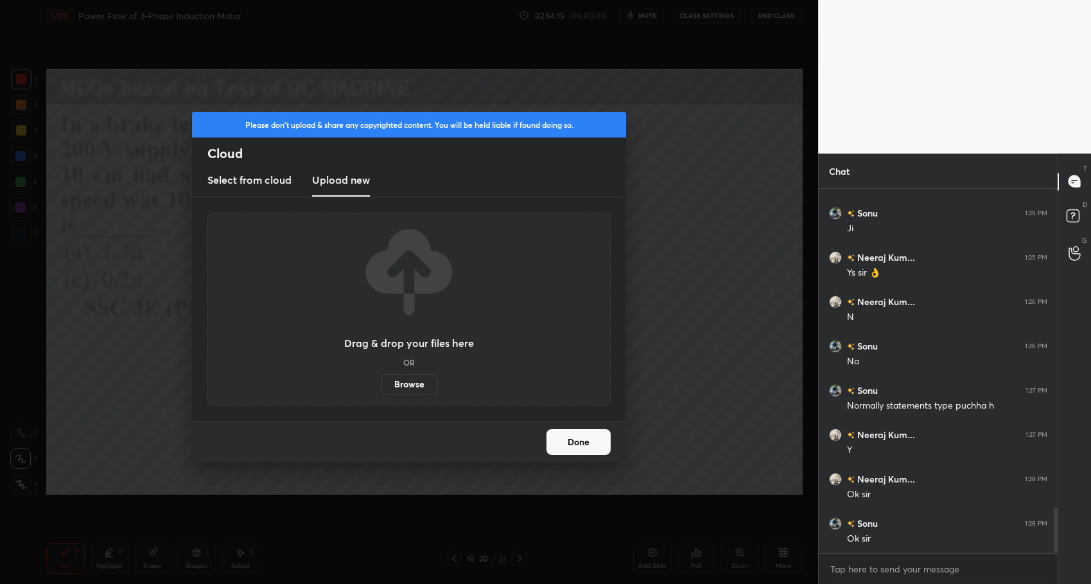
click at [411, 387] on label "Browse" at bounding box center [409, 384] width 57 height 21
click at [381, 387] on input "Browse" at bounding box center [381, 384] width 0 height 21
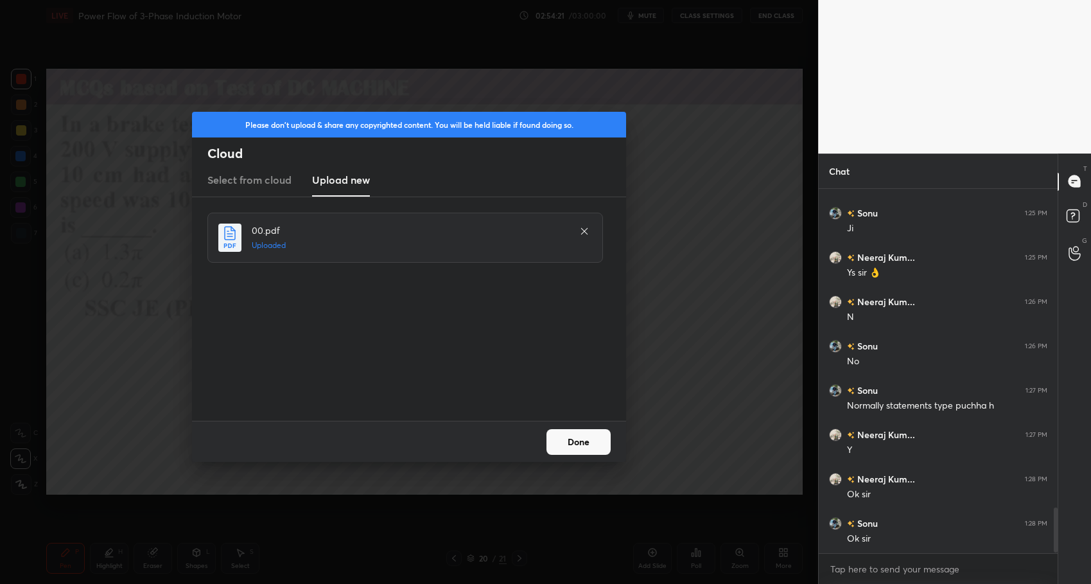
click at [585, 442] on button "Done" at bounding box center [579, 442] width 64 height 26
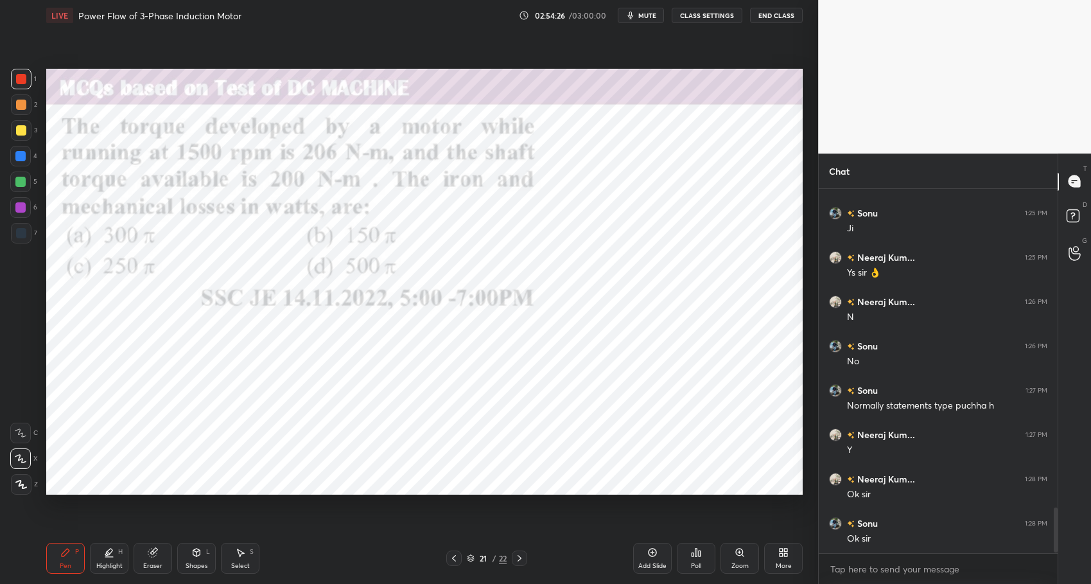
click at [106, 563] on div "Highlight" at bounding box center [109, 566] width 26 height 6
click at [73, 555] on div "Pen P" at bounding box center [65, 558] width 39 height 31
drag, startPoint x: 109, startPoint y: 560, endPoint x: 80, endPoint y: 554, distance: 30.1
click at [109, 559] on div "Highlight H" at bounding box center [109, 558] width 39 height 31
click at [70, 551] on icon at bounding box center [65, 552] width 10 height 10
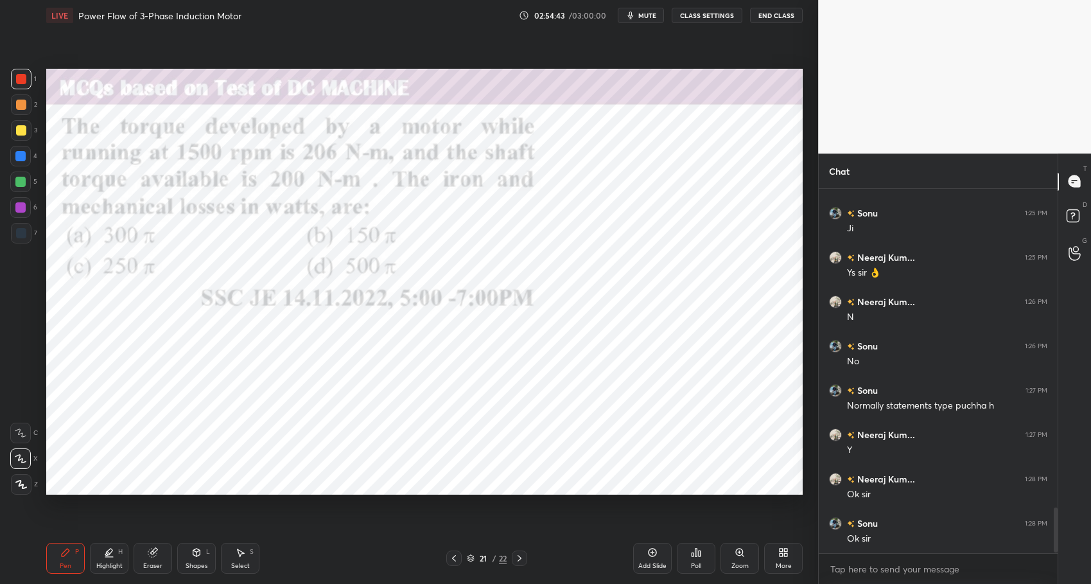
click at [687, 560] on div "Poll" at bounding box center [696, 558] width 39 height 31
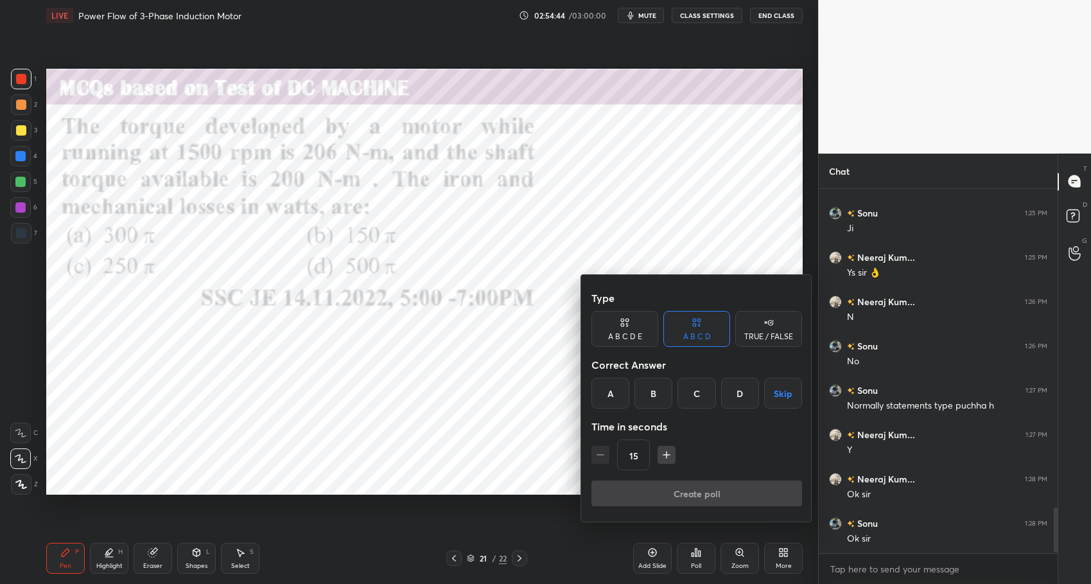
click at [616, 396] on div "A" at bounding box center [611, 393] width 38 height 31
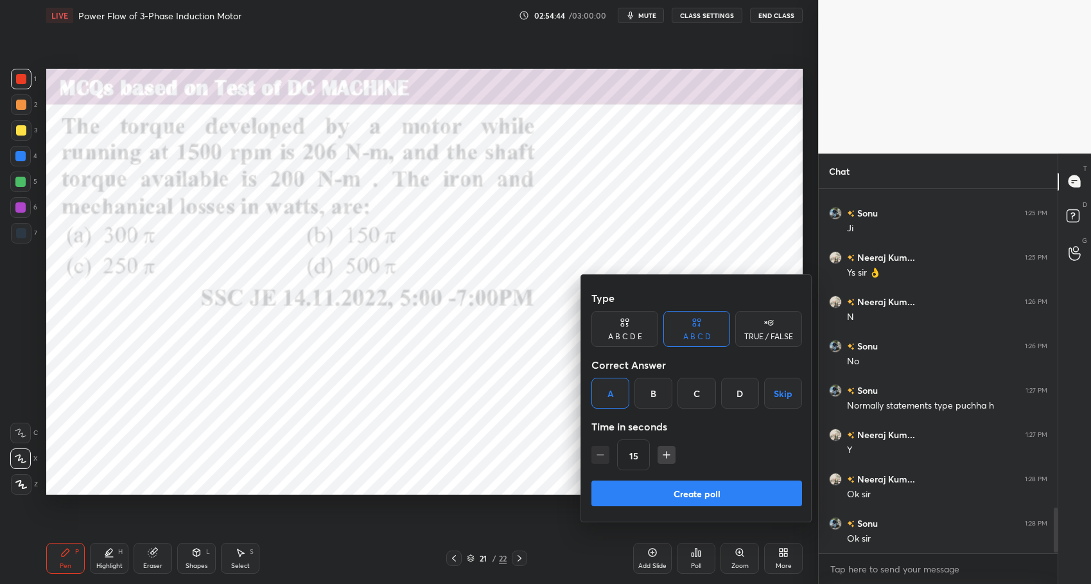
click at [699, 499] on button "Create poll" at bounding box center [697, 494] width 211 height 26
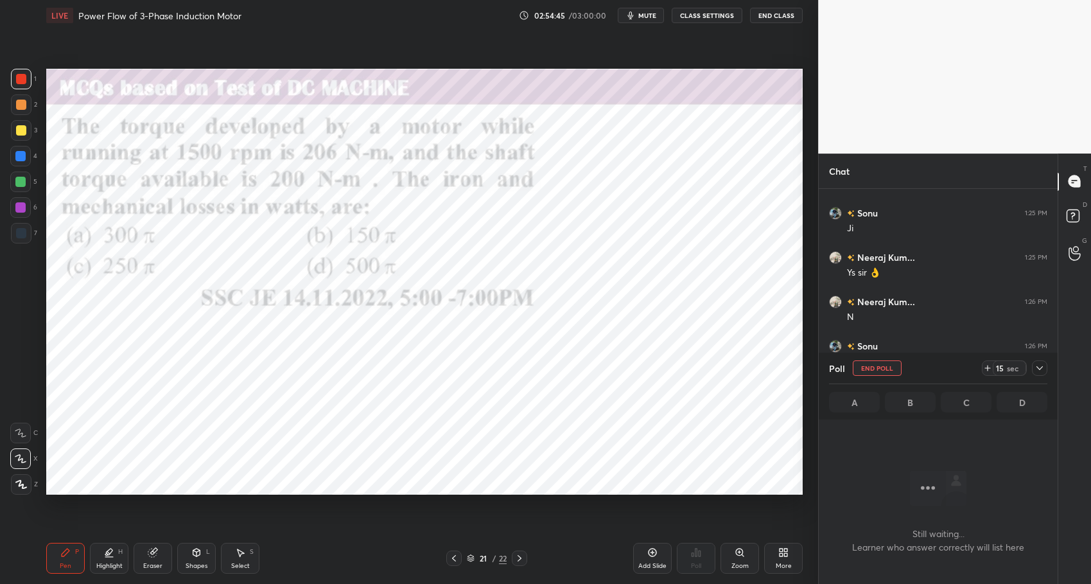
scroll to position [187, 235]
click at [984, 366] on icon at bounding box center [988, 368] width 10 height 10
click at [985, 367] on icon at bounding box center [988, 368] width 10 height 10
click at [985, 369] on icon at bounding box center [988, 368] width 10 height 10
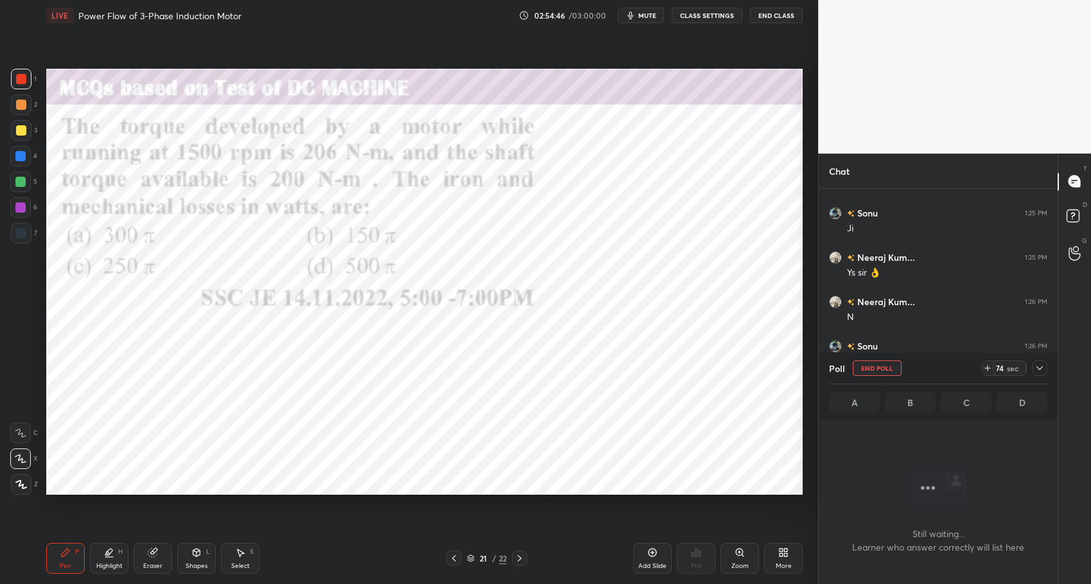
click at [984, 370] on icon at bounding box center [988, 368] width 10 height 10
click at [990, 371] on icon at bounding box center [988, 368] width 10 height 10
click at [989, 368] on icon at bounding box center [988, 368] width 10 height 10
click at [989, 369] on icon at bounding box center [988, 368] width 10 height 10
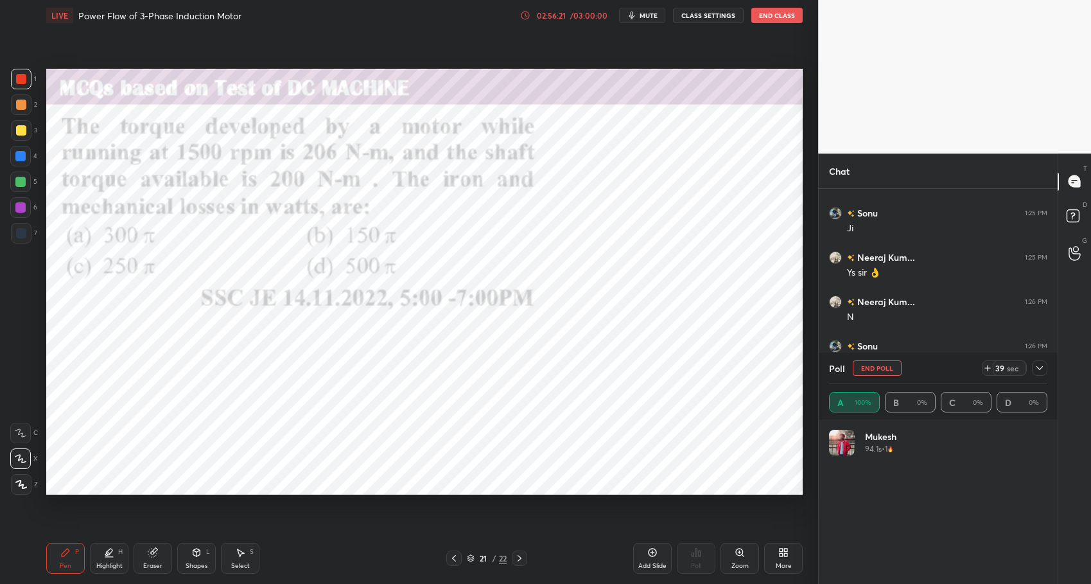
scroll to position [150, 215]
drag, startPoint x: 1037, startPoint y: 366, endPoint x: 1048, endPoint y: 377, distance: 16.4
click at [1039, 367] on icon at bounding box center [1040, 368] width 10 height 10
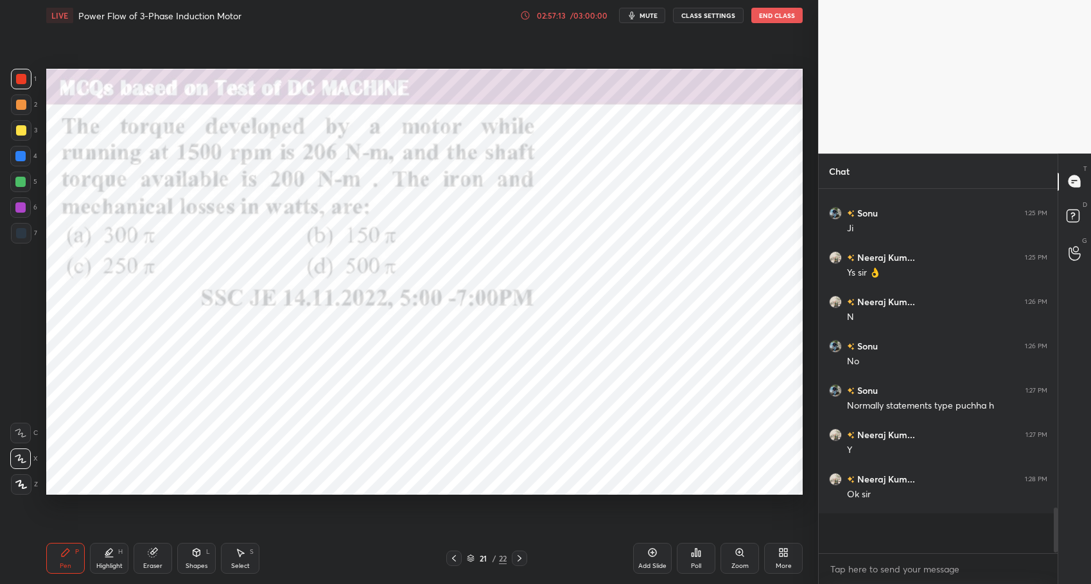
scroll to position [0, 0]
drag, startPoint x: 105, startPoint y: 561, endPoint x: 67, endPoint y: 549, distance: 40.2
click at [105, 563] on div "Highlight" at bounding box center [109, 566] width 26 height 6
click at [66, 545] on div "Pen P" at bounding box center [65, 558] width 39 height 31
click at [22, 152] on div at bounding box center [20, 156] width 10 height 10
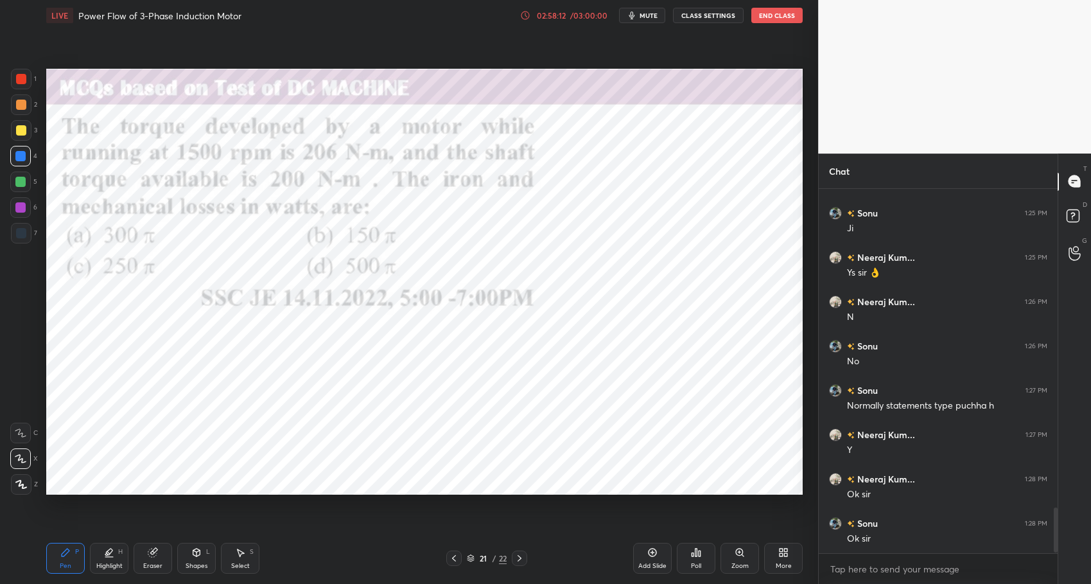
scroll to position [2577, 0]
click at [112, 563] on div "Highlight" at bounding box center [109, 566] width 26 height 6
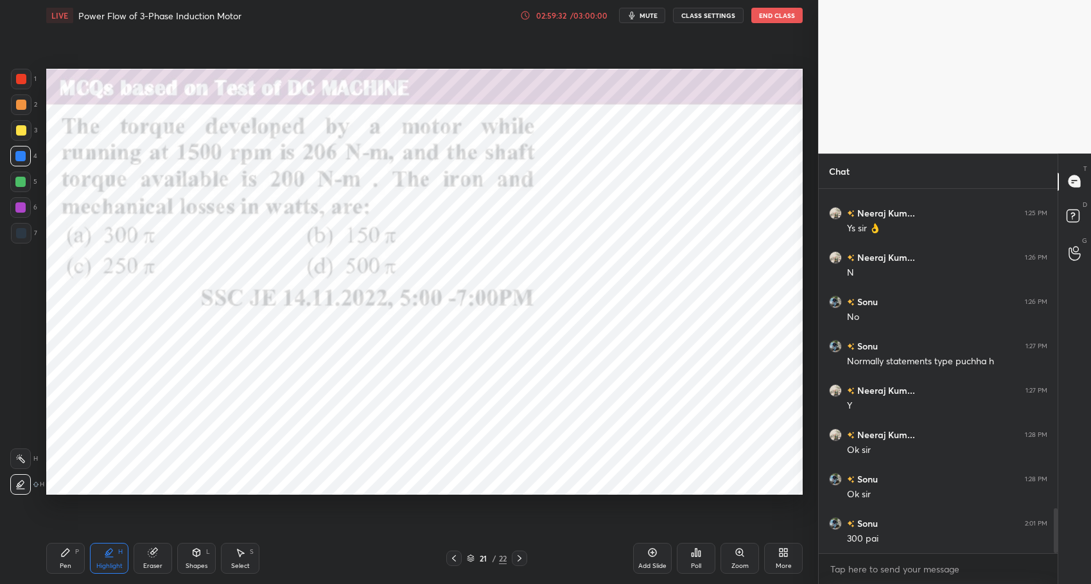
click at [67, 554] on icon at bounding box center [65, 552] width 10 height 10
click at [328, 578] on div "Pen P Highlight H Eraser Shapes L Select S 21 / 22 Add Slide Poll Zoom More" at bounding box center [424, 558] width 757 height 51
drag, startPoint x: 21, startPoint y: 181, endPoint x: 26, endPoint y: 166, distance: 15.9
click at [21, 181] on div at bounding box center [20, 182] width 10 height 10
click at [22, 155] on div at bounding box center [20, 156] width 10 height 10
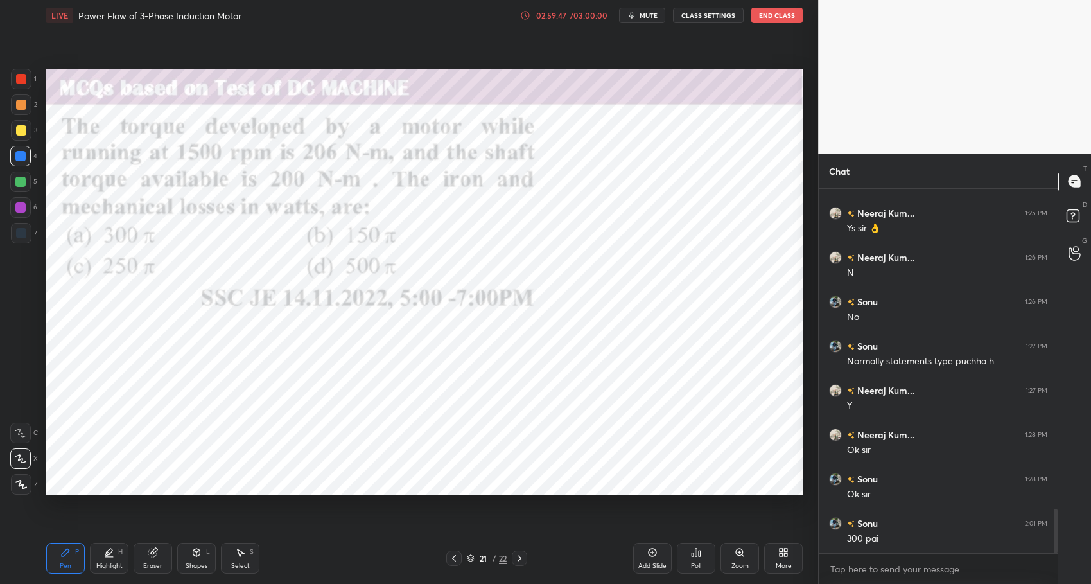
scroll to position [2621, 0]
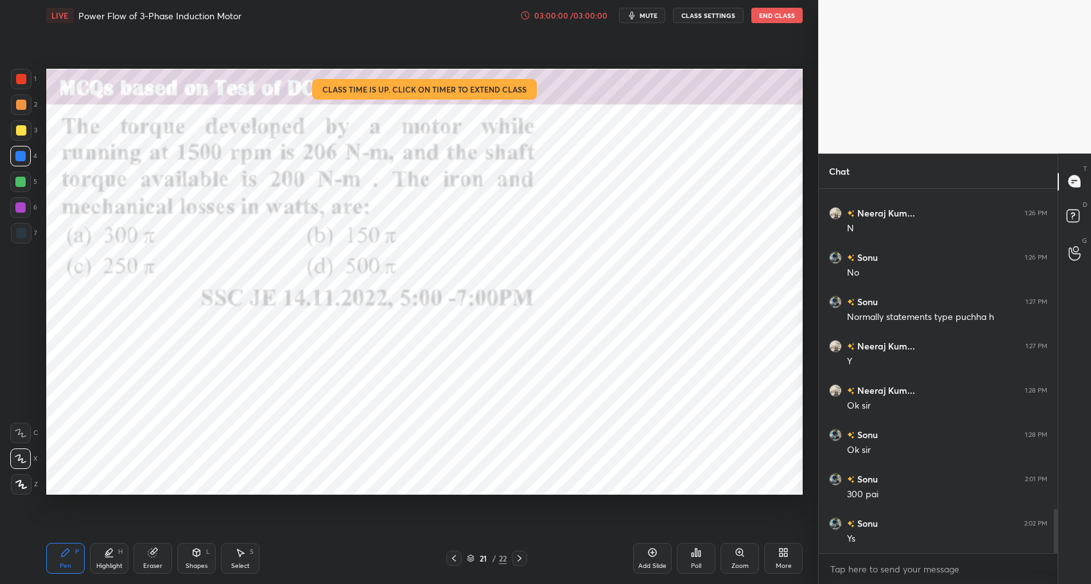
click at [773, 15] on button "End Class" at bounding box center [777, 15] width 51 height 15
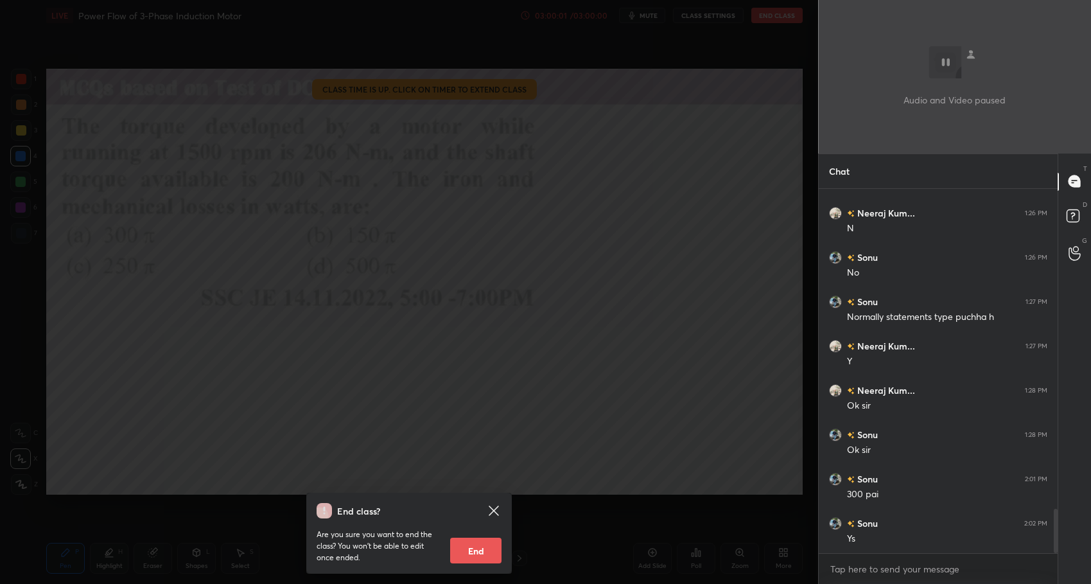
click at [478, 550] on button "End" at bounding box center [475, 551] width 51 height 26
type textarea "x"
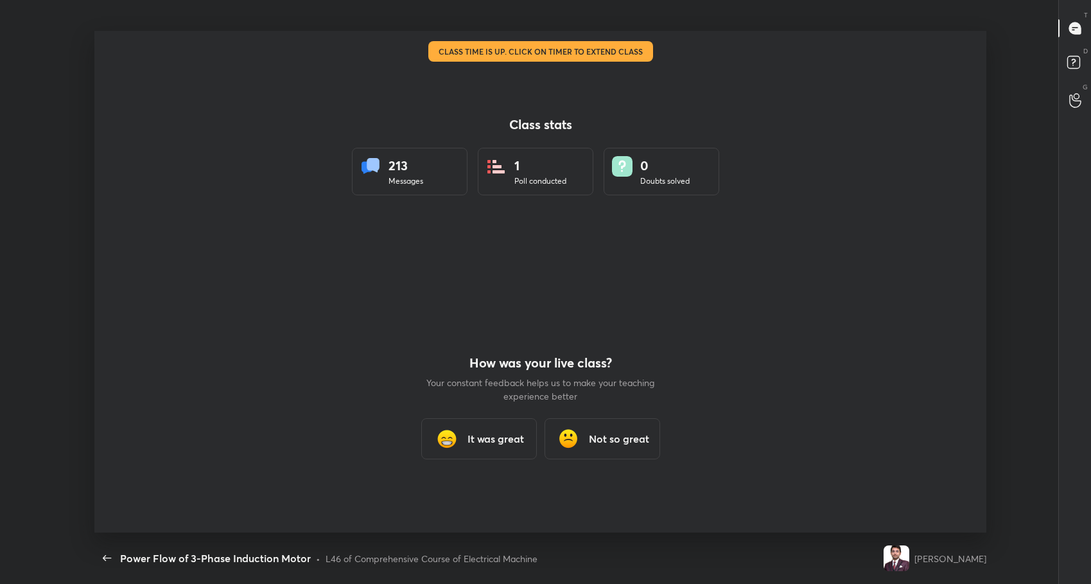
scroll to position [63741, 63161]
